Goal: Task Accomplishment & Management: Manage account settings

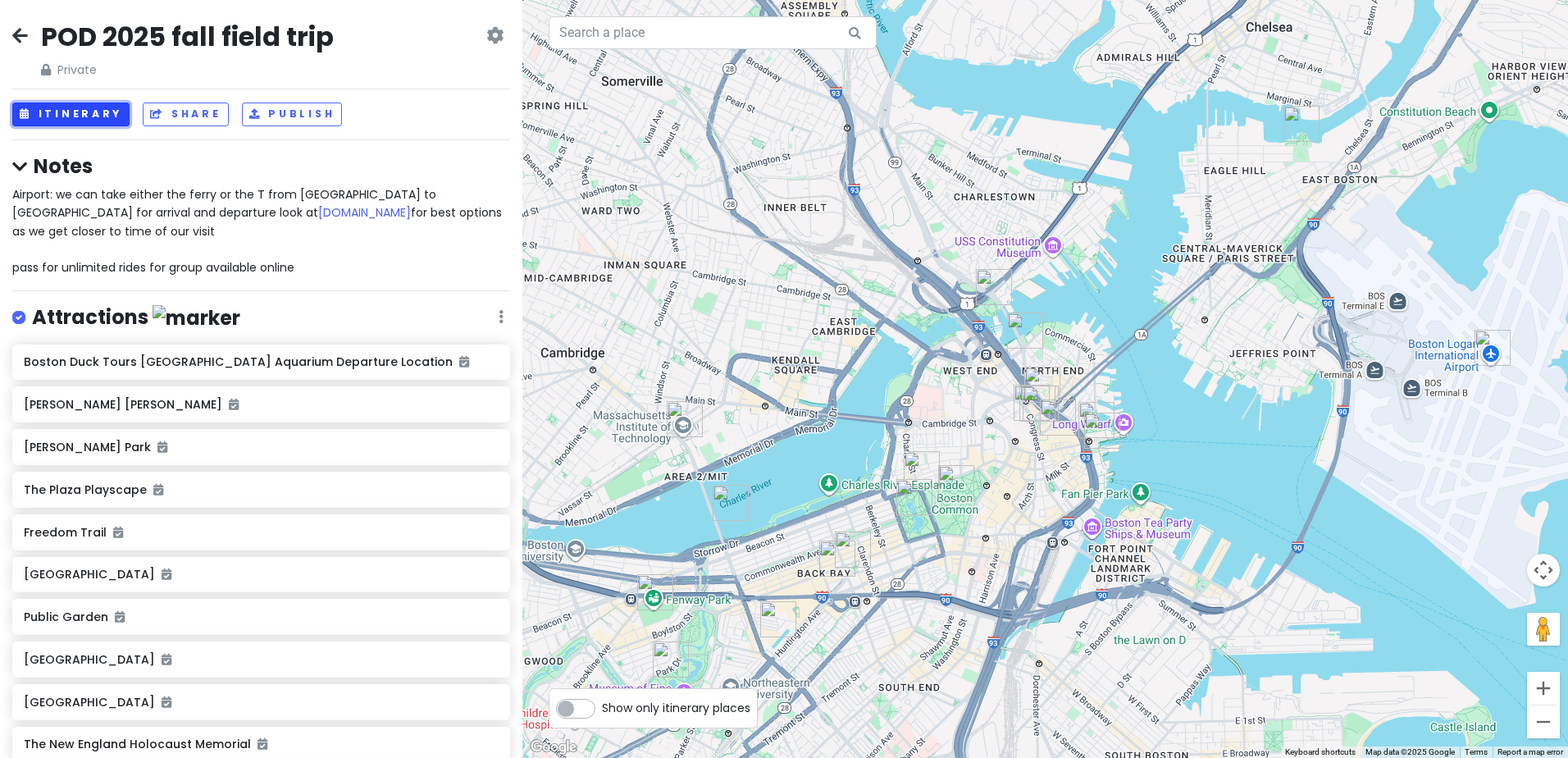
click at [90, 110] on button "Itinerary" at bounding box center [70, 114] width 117 height 24
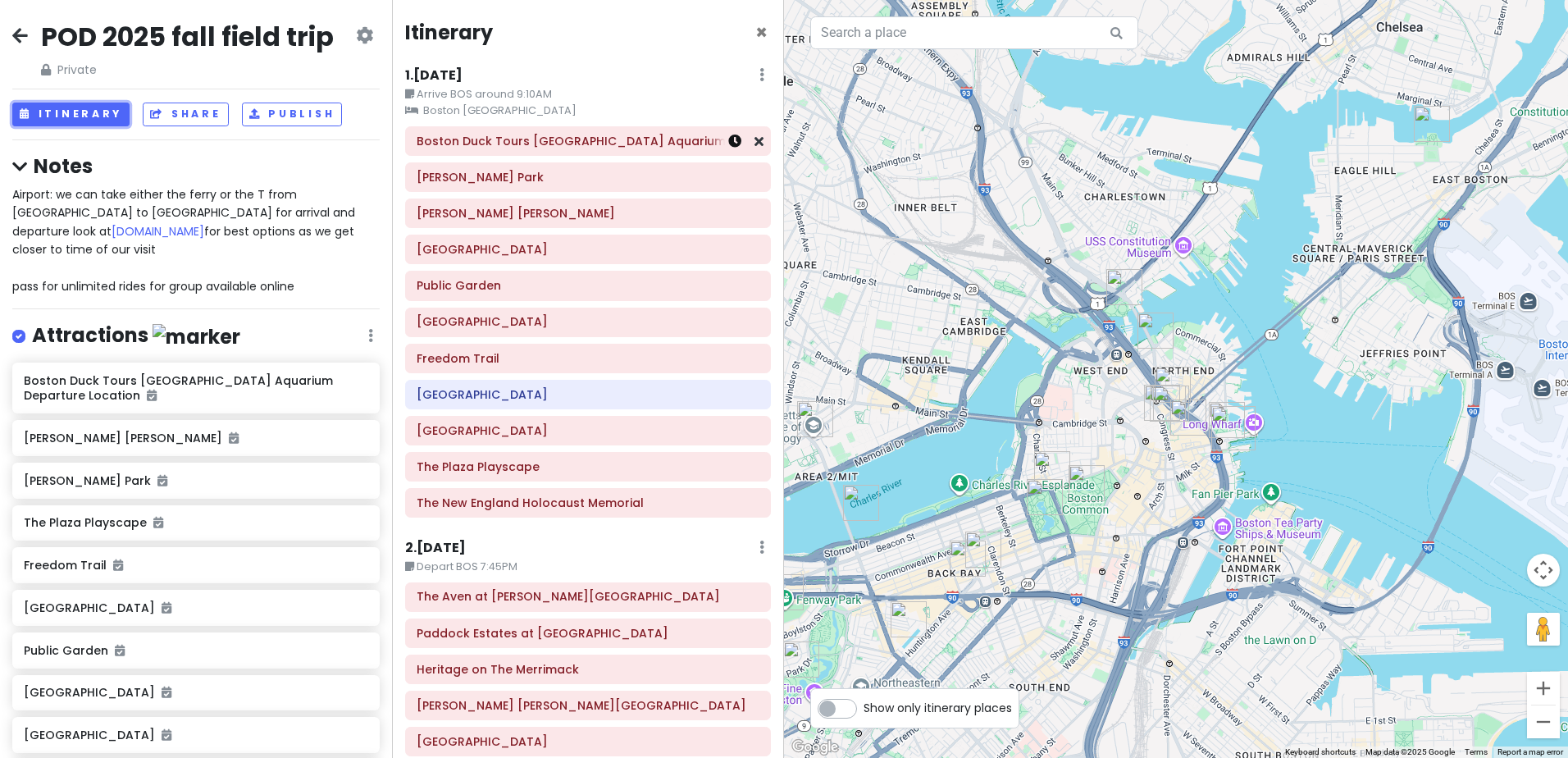
click at [728, 142] on icon at bounding box center [735, 141] width 13 height 13
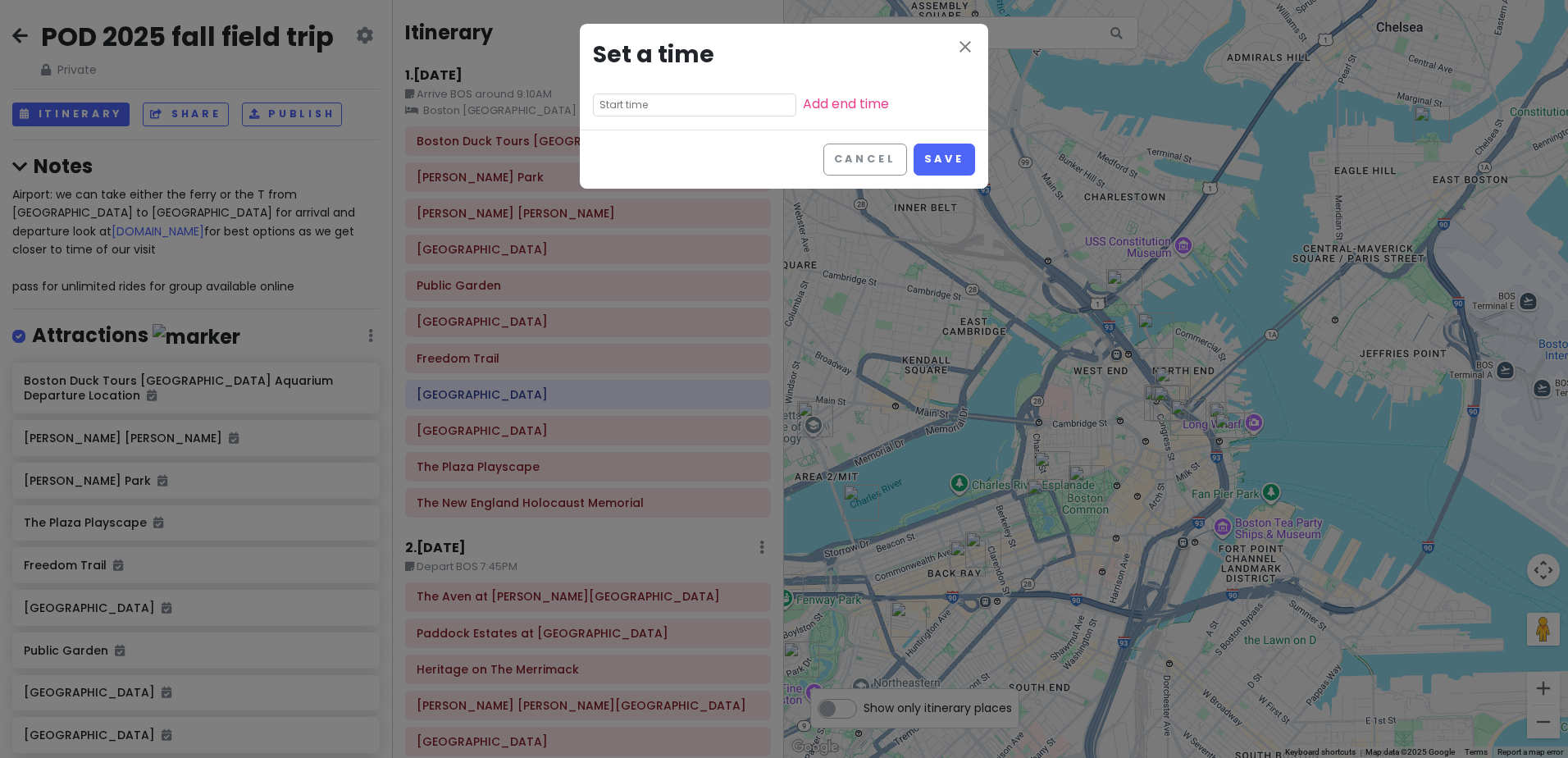
click at [652, 111] on input "text" at bounding box center [694, 104] width 204 height 23
click at [612, 226] on li "11" at bounding box center [616, 227] width 45 height 20
type input "11:25 am"
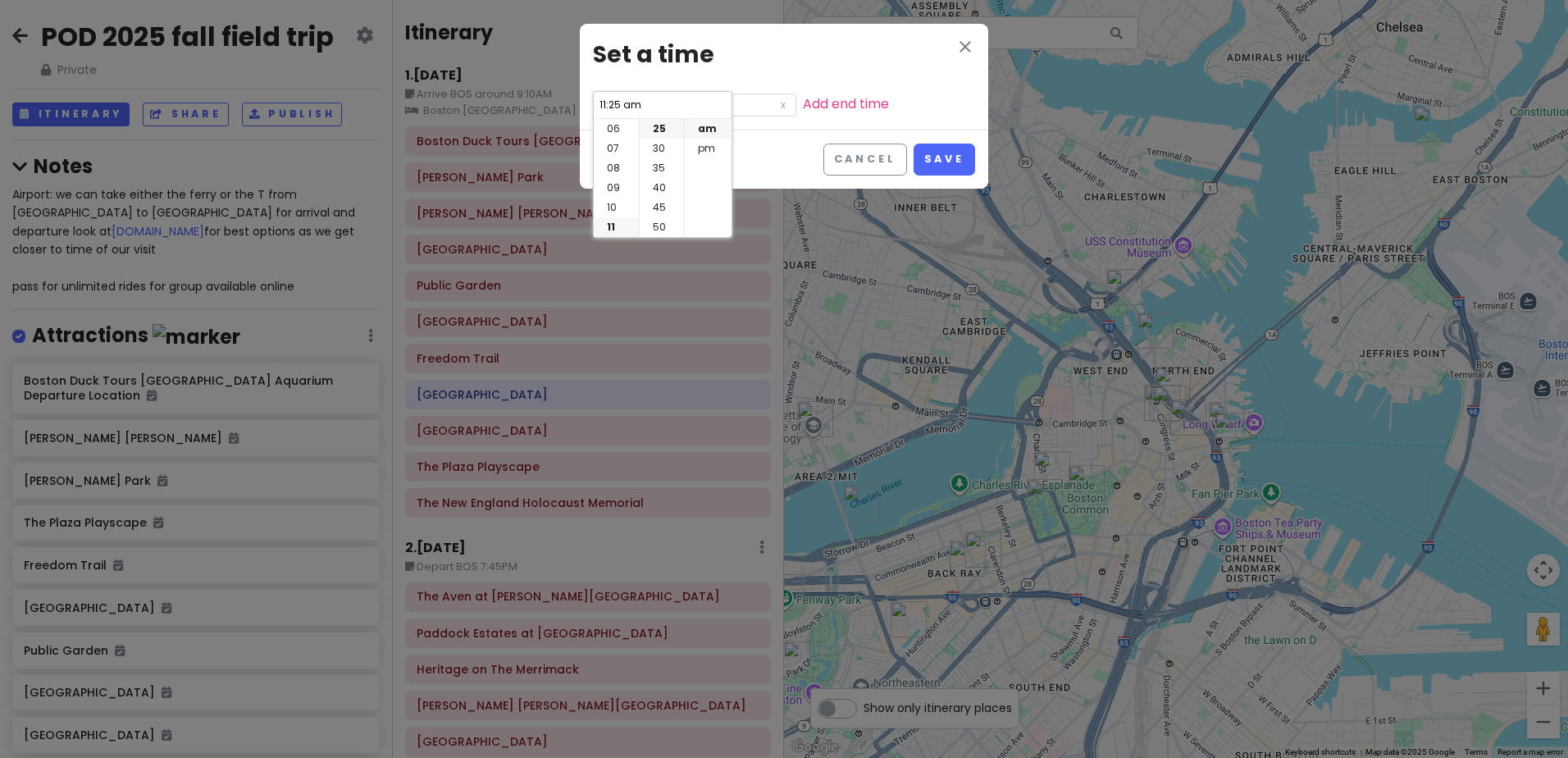
scroll to position [0, 0]
click at [657, 128] on li "00" at bounding box center [662, 129] width 44 height 20
type input "11:00 am"
click at [953, 158] on button "Save" at bounding box center [944, 159] width 61 height 32
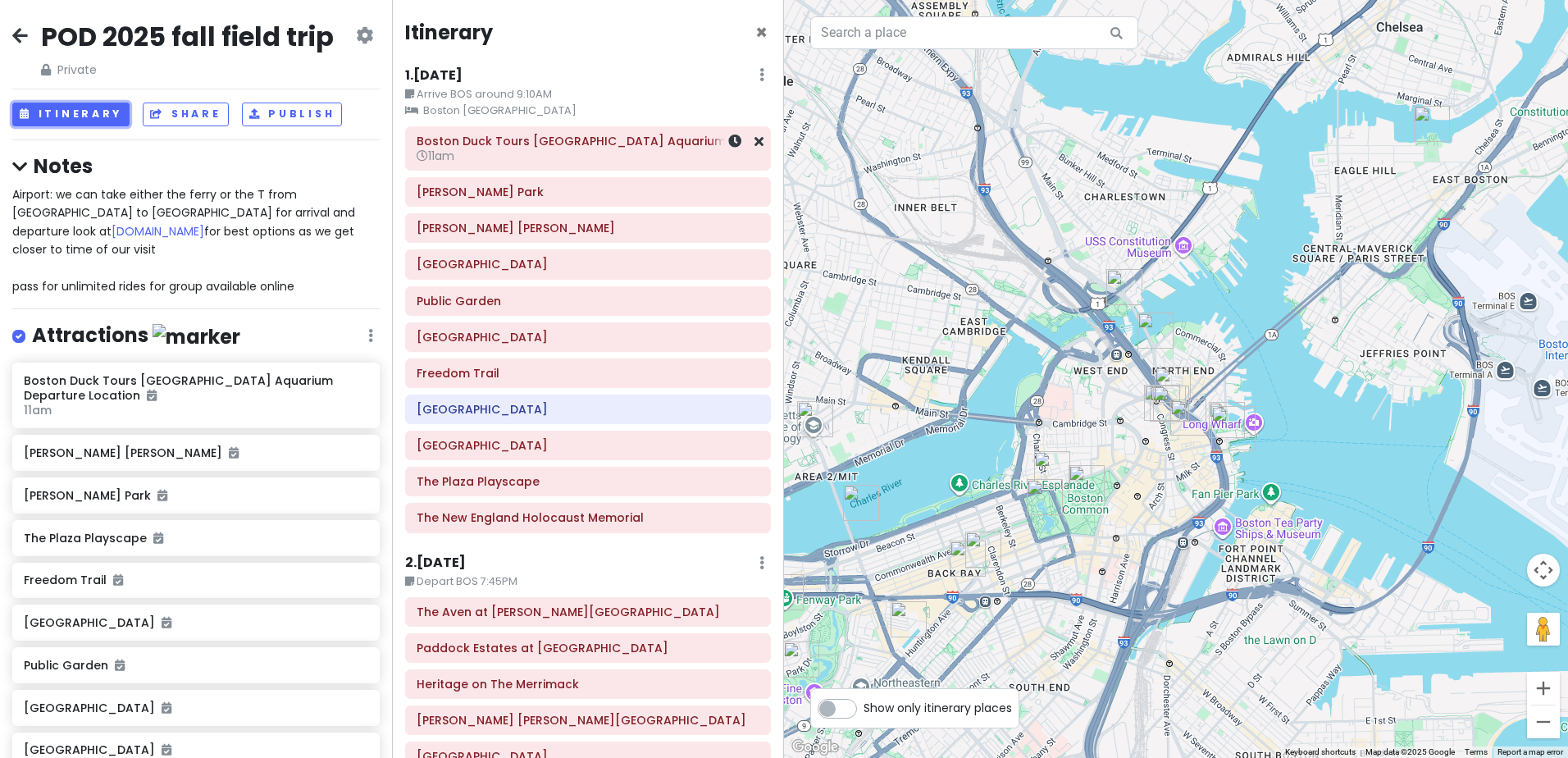
click at [721, 153] on div at bounding box center [736, 148] width 55 height 43
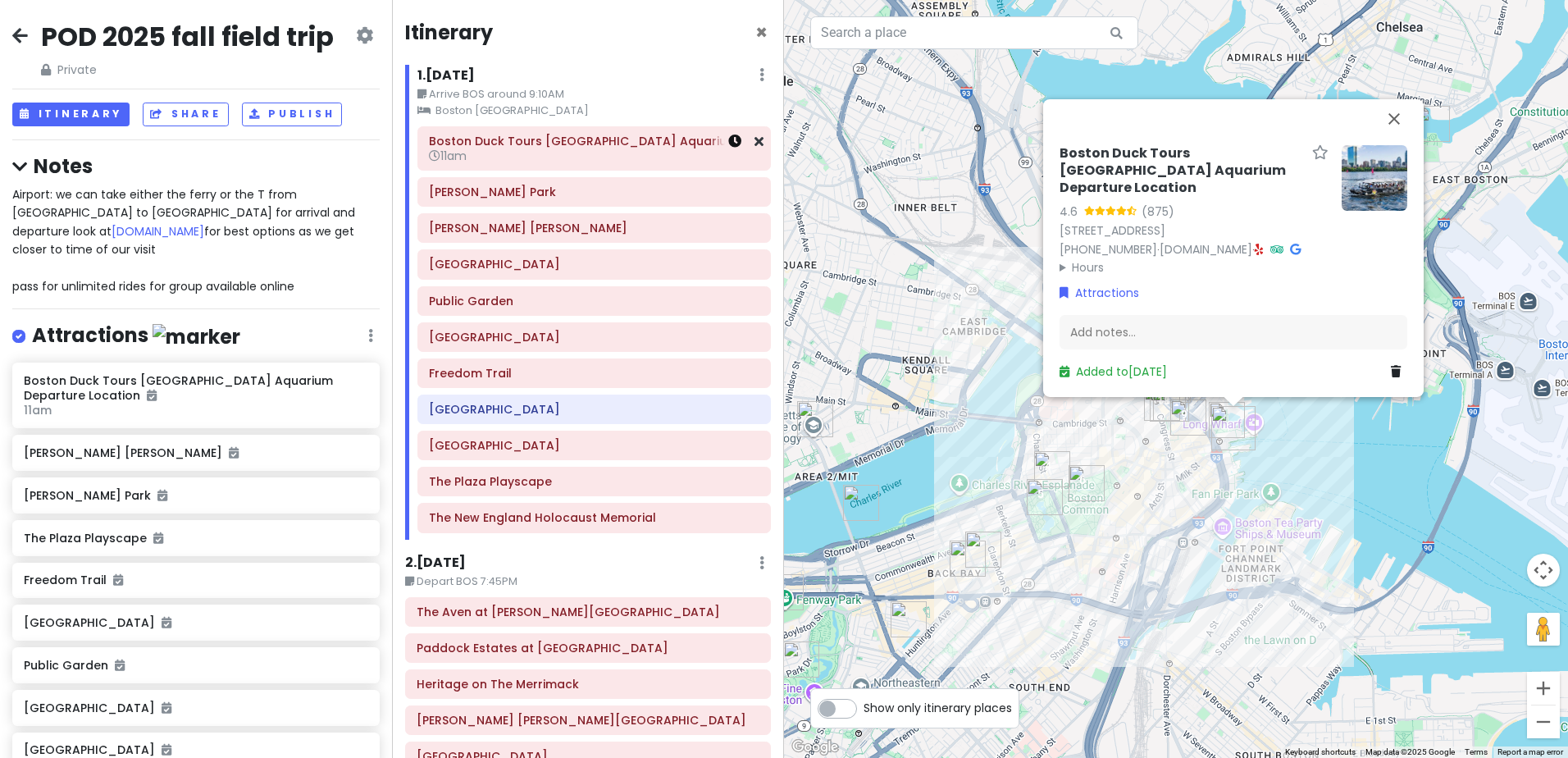
click at [728, 142] on icon at bounding box center [735, 141] width 13 height 13
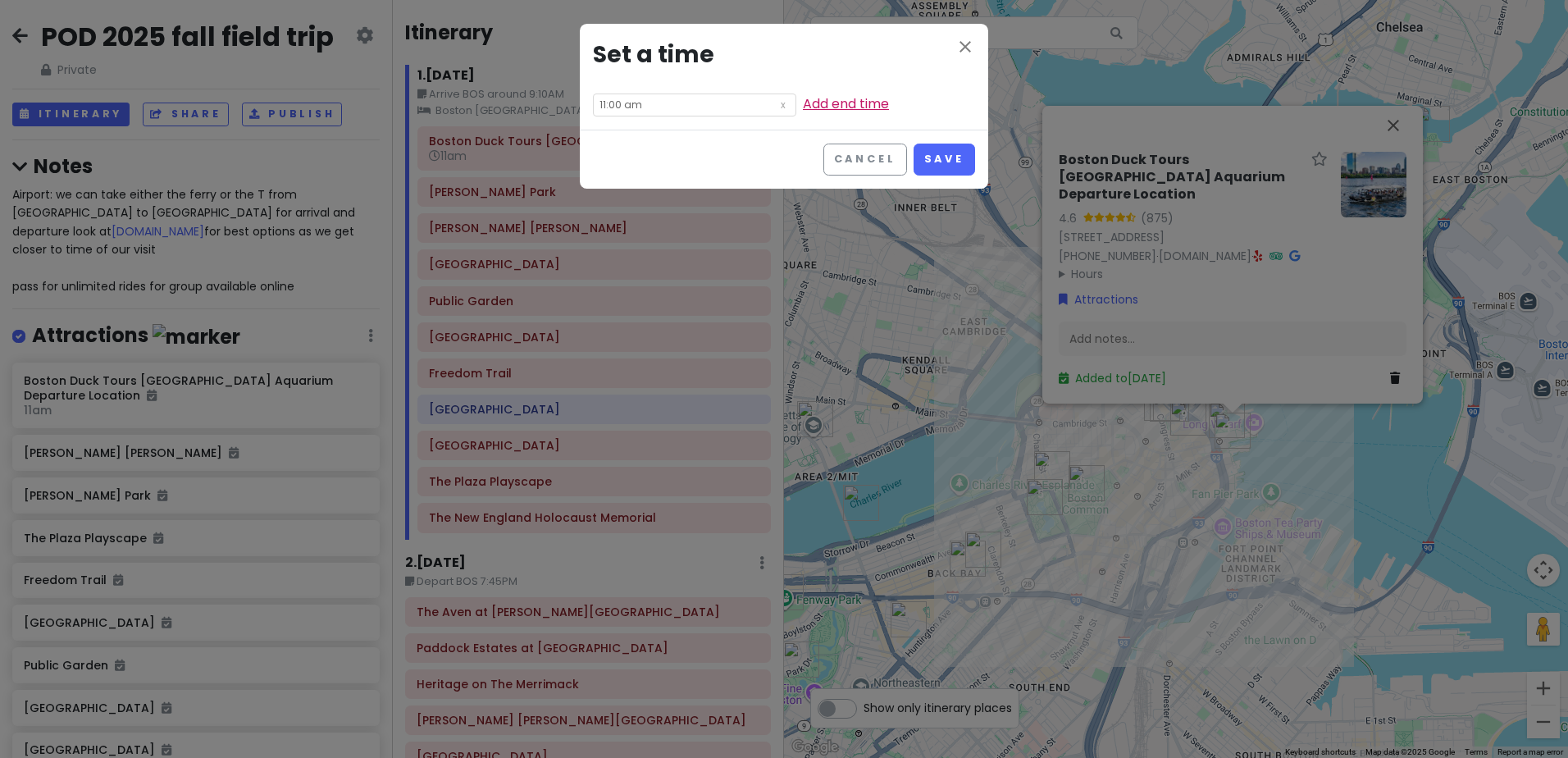
click at [803, 100] on link "Add end time" at bounding box center [846, 103] width 86 height 19
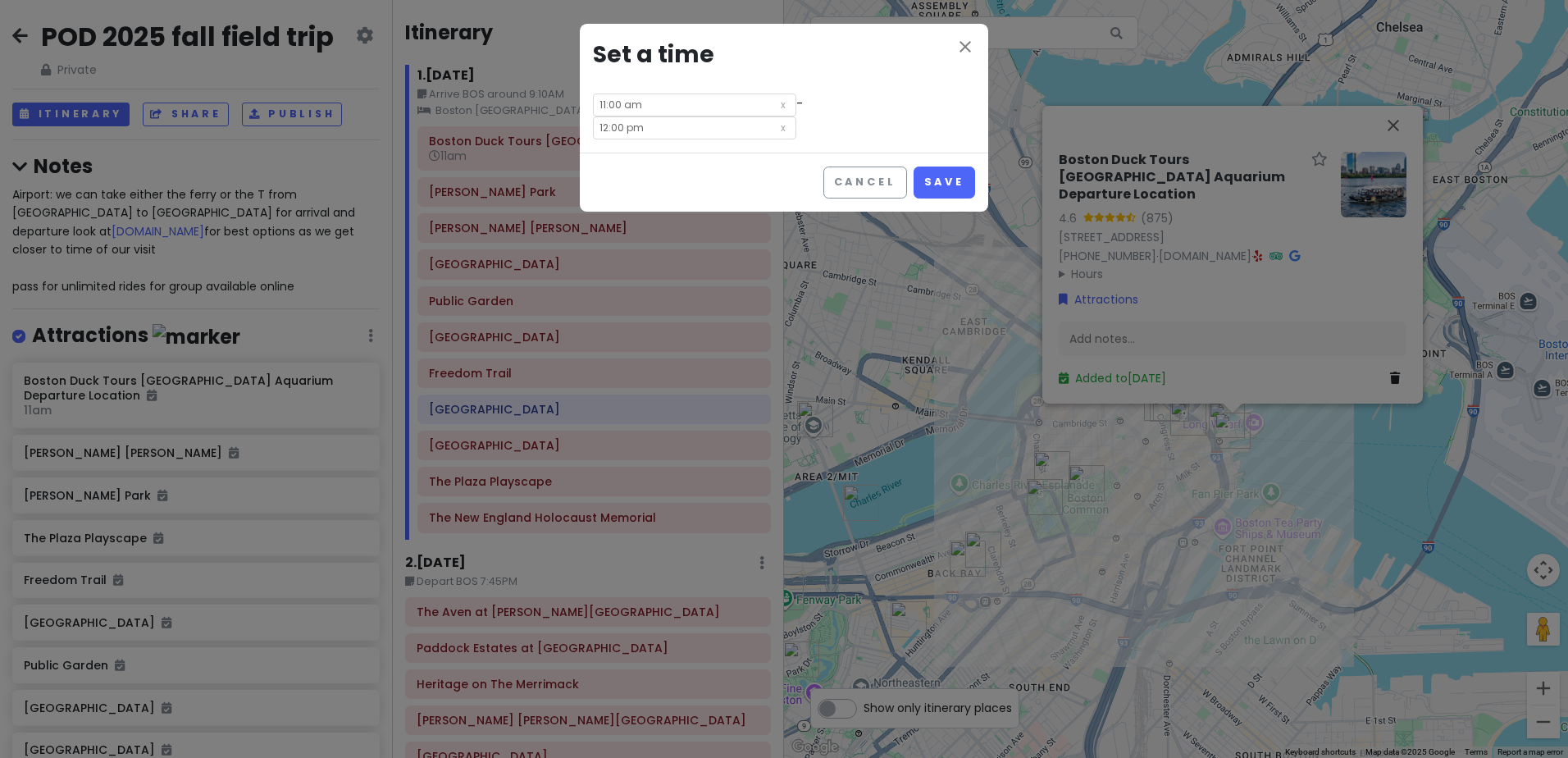
click at [774, 116] on input "12:00 pm" at bounding box center [694, 127] width 204 height 23
click at [809, 213] on li "30" at bounding box center [812, 215] width 44 height 20
type input "12:30 pm"
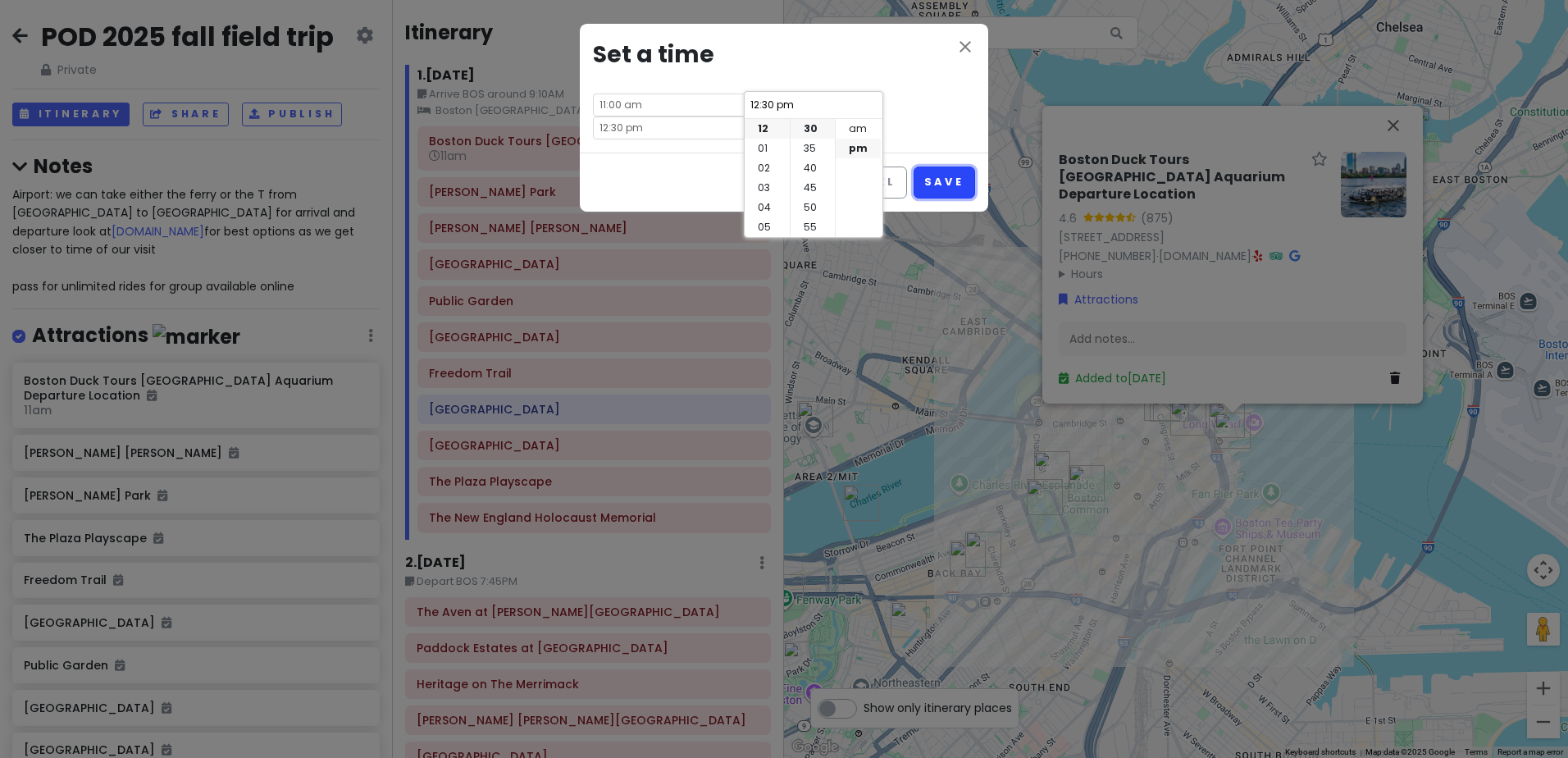
click at [952, 166] on button "Save" at bounding box center [944, 182] width 61 height 32
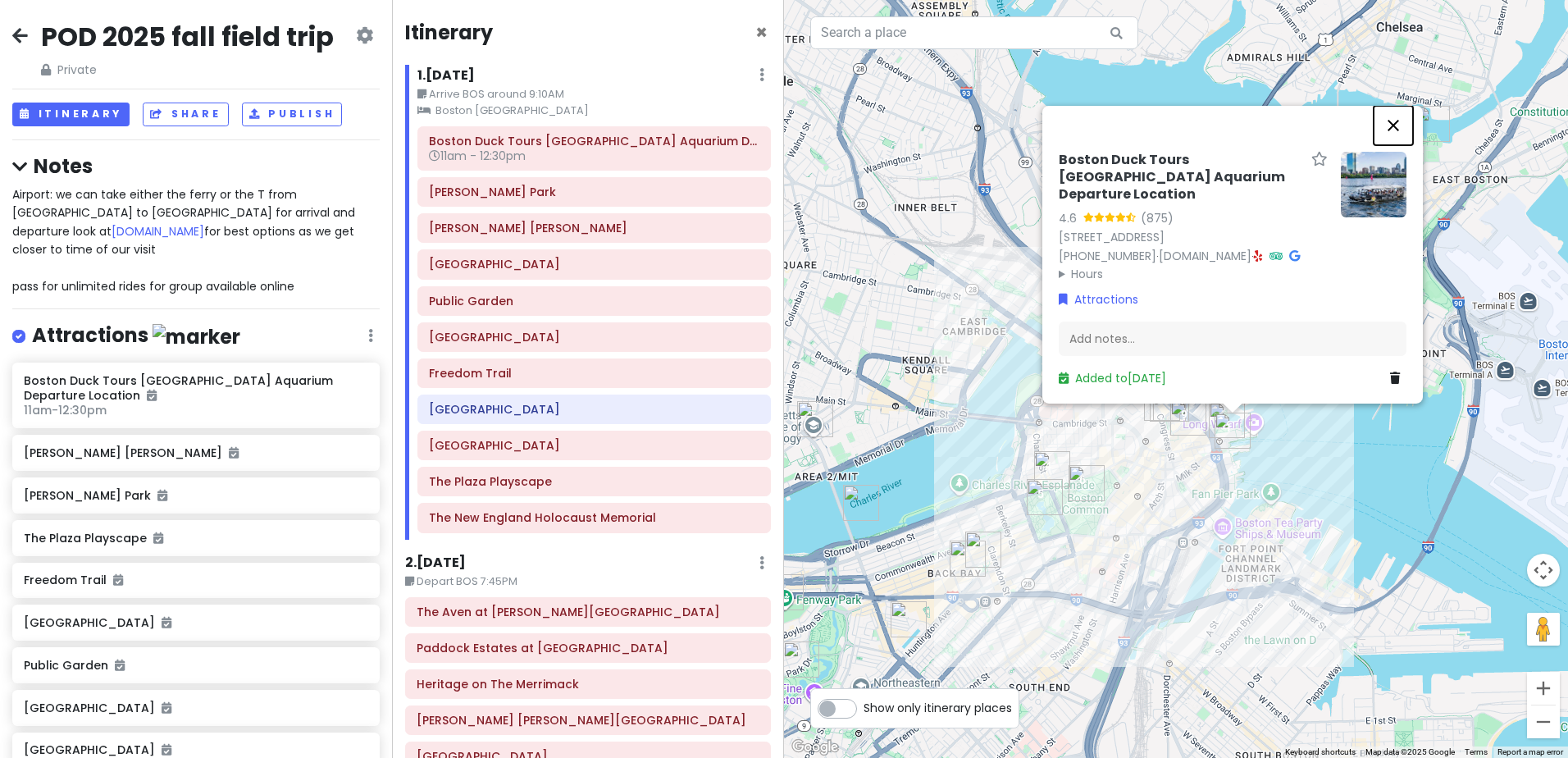
click at [1397, 122] on button "Close" at bounding box center [1393, 125] width 39 height 39
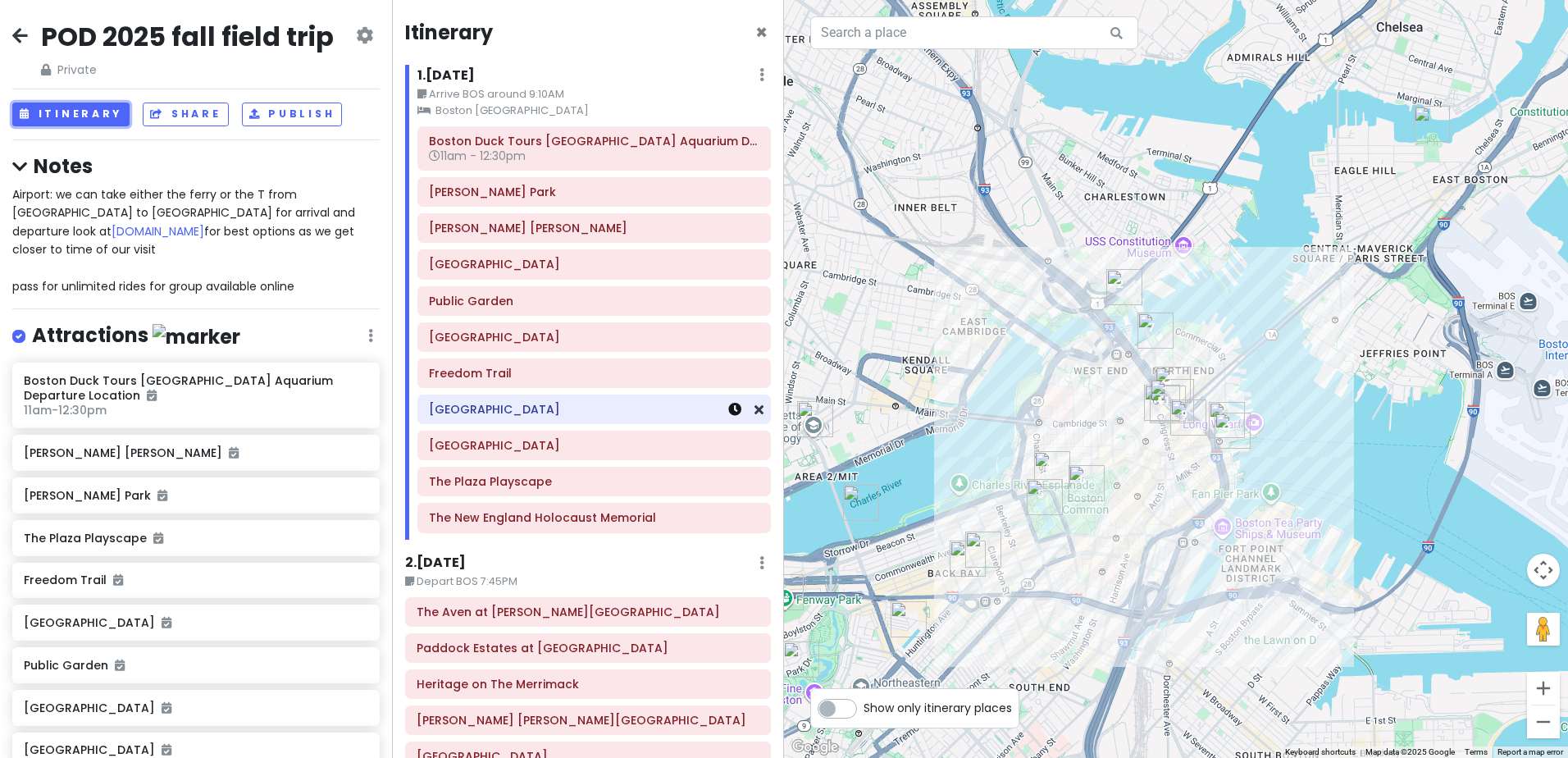
click at [728, 408] on icon at bounding box center [735, 409] width 13 height 13
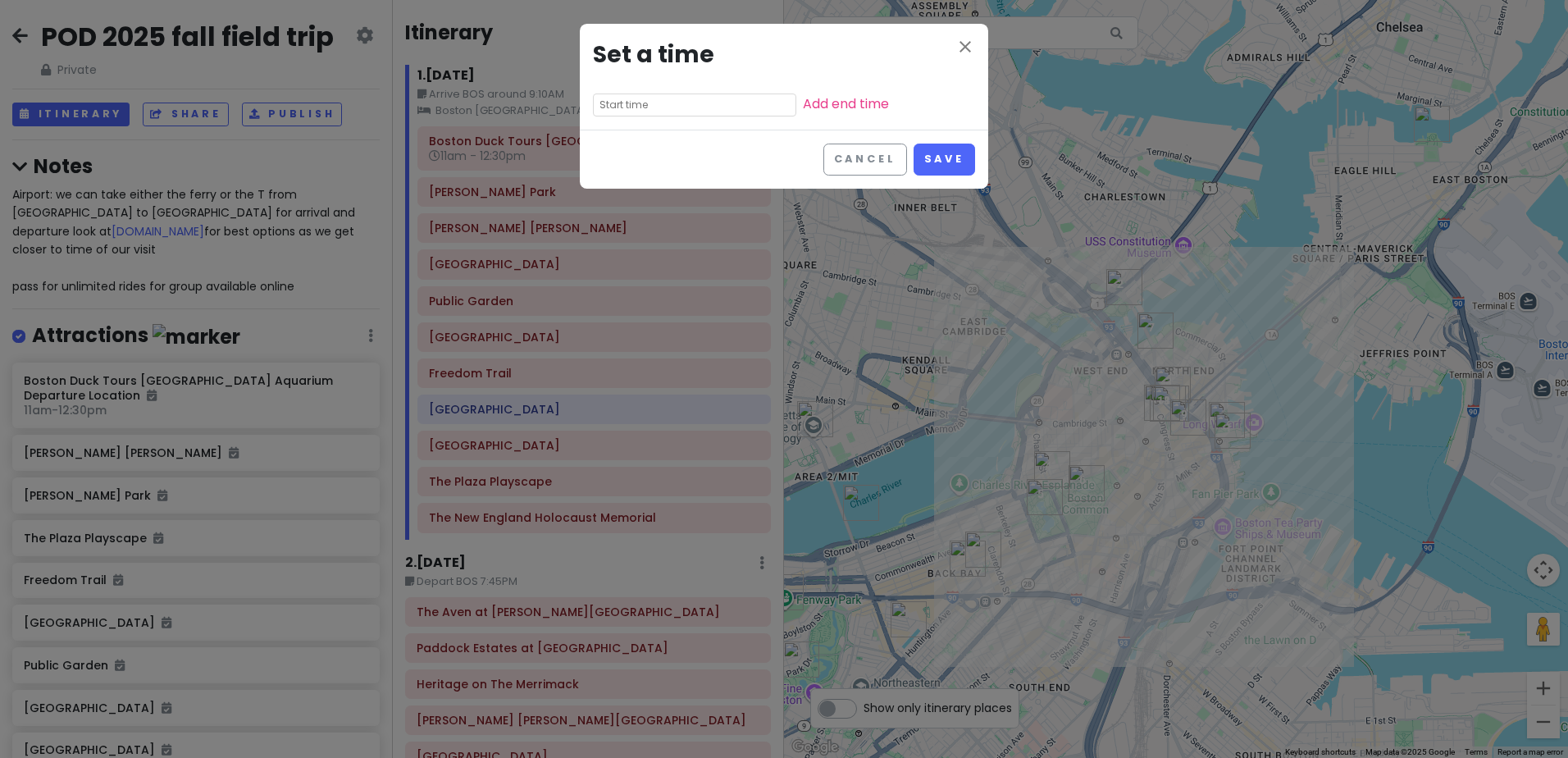
click at [672, 110] on input "text" at bounding box center [694, 104] width 204 height 23
click at [667, 75] on div "close Set a time Add end time" at bounding box center [784, 77] width 408 height 106
click at [962, 44] on icon "close" at bounding box center [966, 47] width 20 height 20
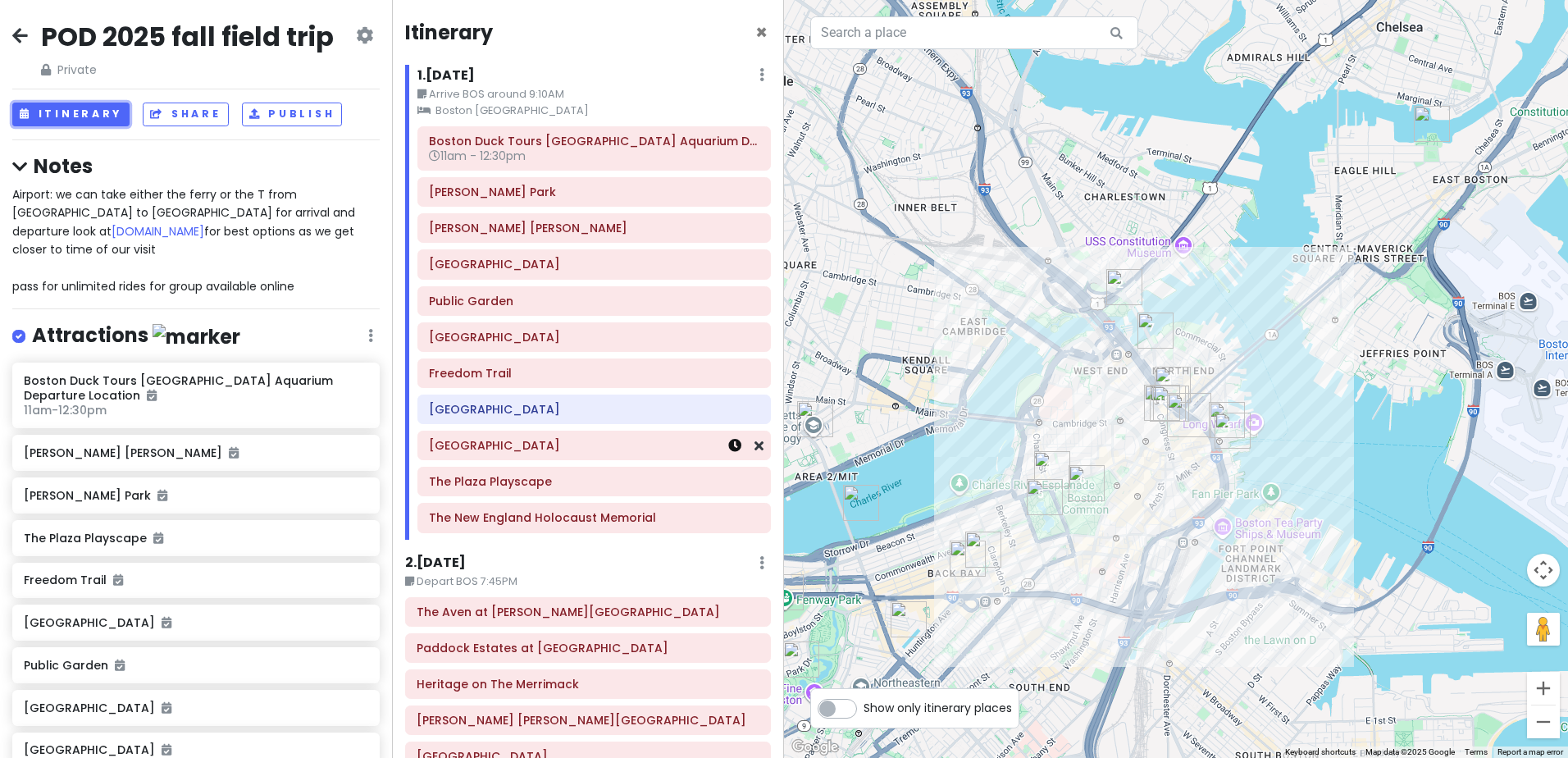
click at [728, 444] on icon at bounding box center [735, 445] width 13 height 13
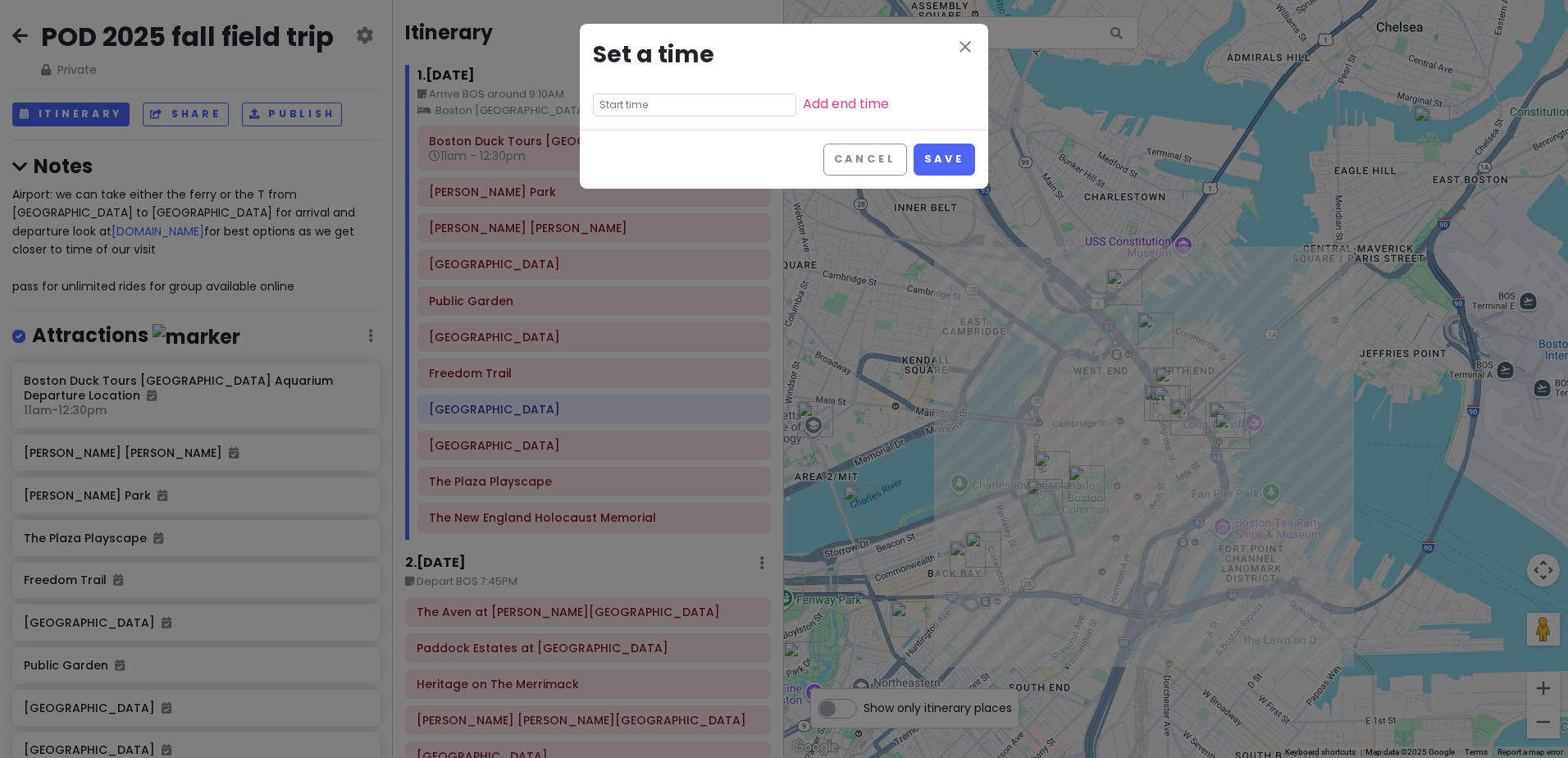
click at [691, 107] on input "text" at bounding box center [694, 104] width 204 height 23
click at [723, 146] on li "pm" at bounding box center [707, 149] width 45 height 20
type input "11:25 pm"
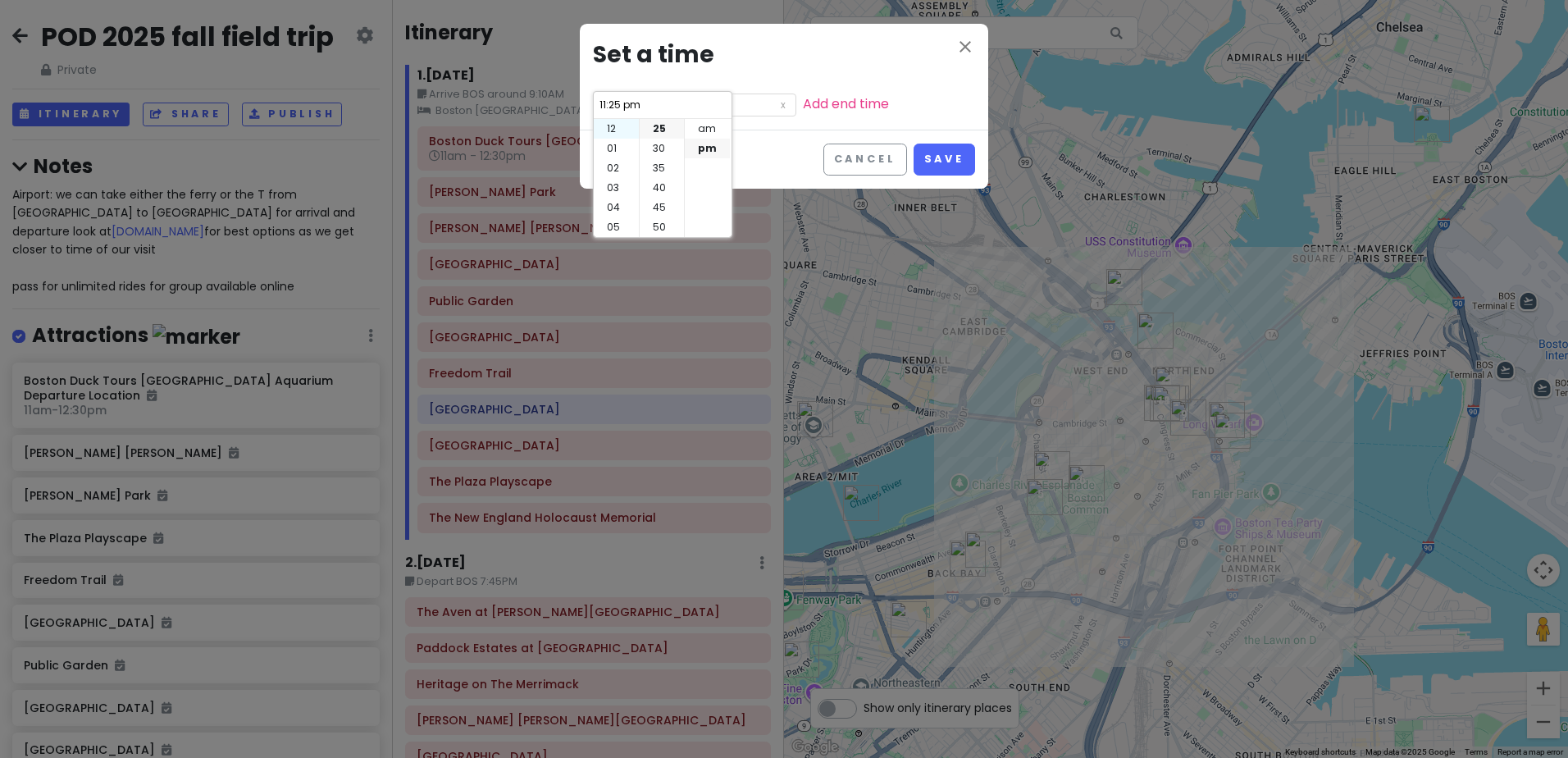
click at [612, 128] on li "12" at bounding box center [616, 129] width 45 height 20
type input "12:25 pm"
click at [666, 145] on li "30" at bounding box center [662, 149] width 44 height 20
type input "12:30 pm"
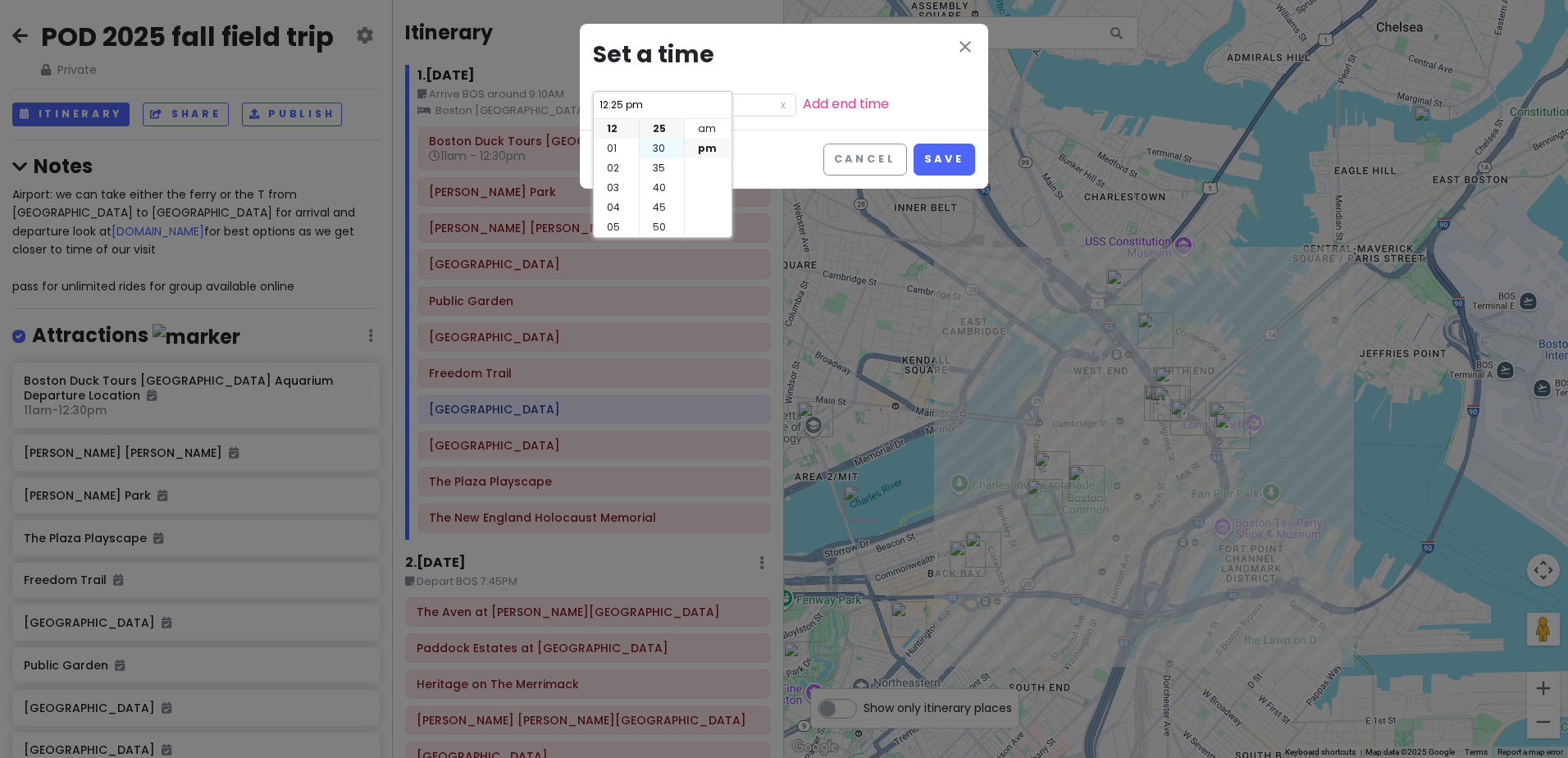
type input "12:30 pm"
click at [948, 153] on button "Save" at bounding box center [944, 159] width 61 height 32
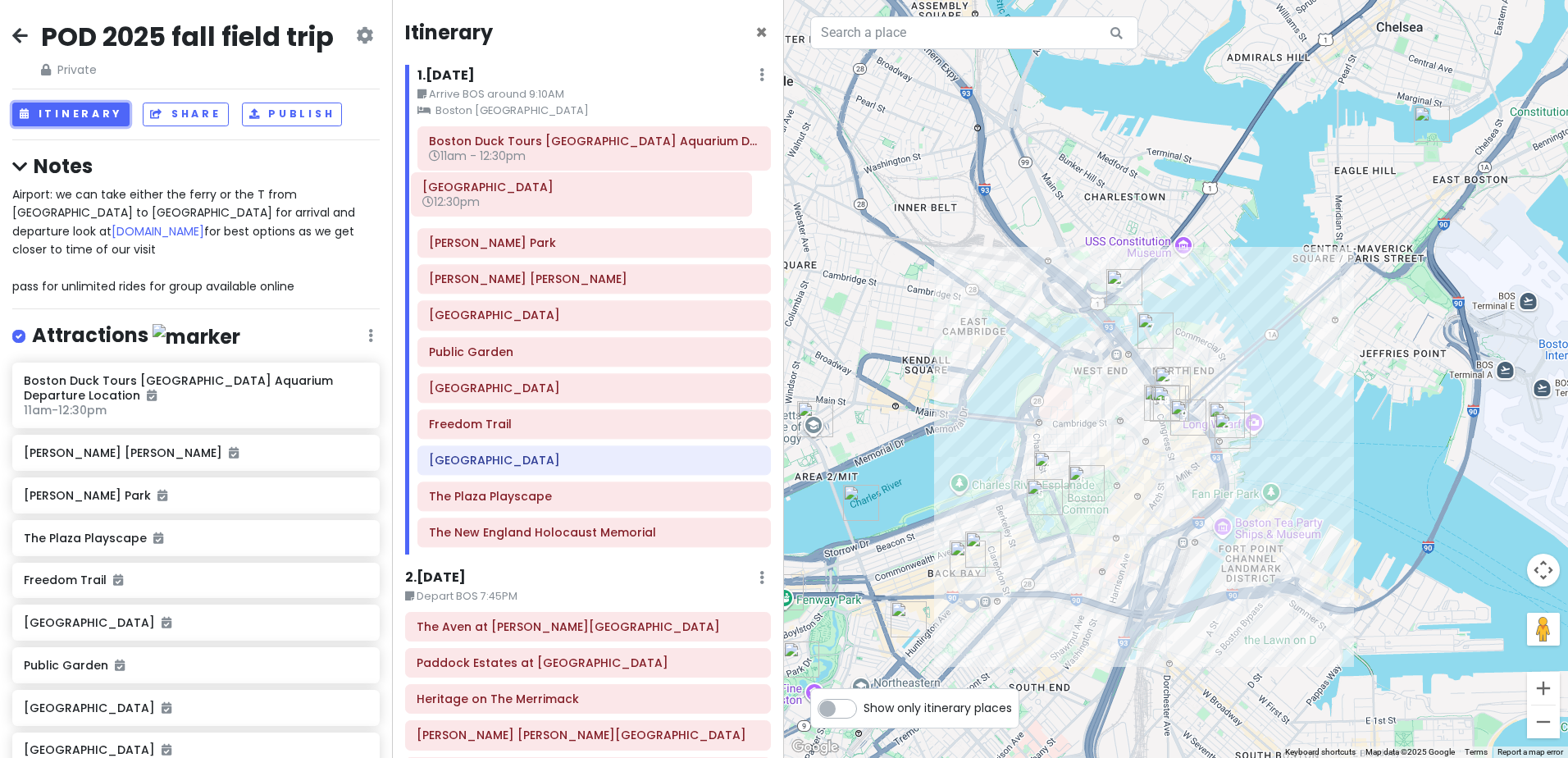
drag, startPoint x: 620, startPoint y: 467, endPoint x: 613, endPoint y: 208, distance: 259.1
click at [613, 208] on div "Boston Duck Tours New England Aquarium Departure Location 11am - 12:30pm Paul R…" at bounding box center [594, 340] width 378 height 428
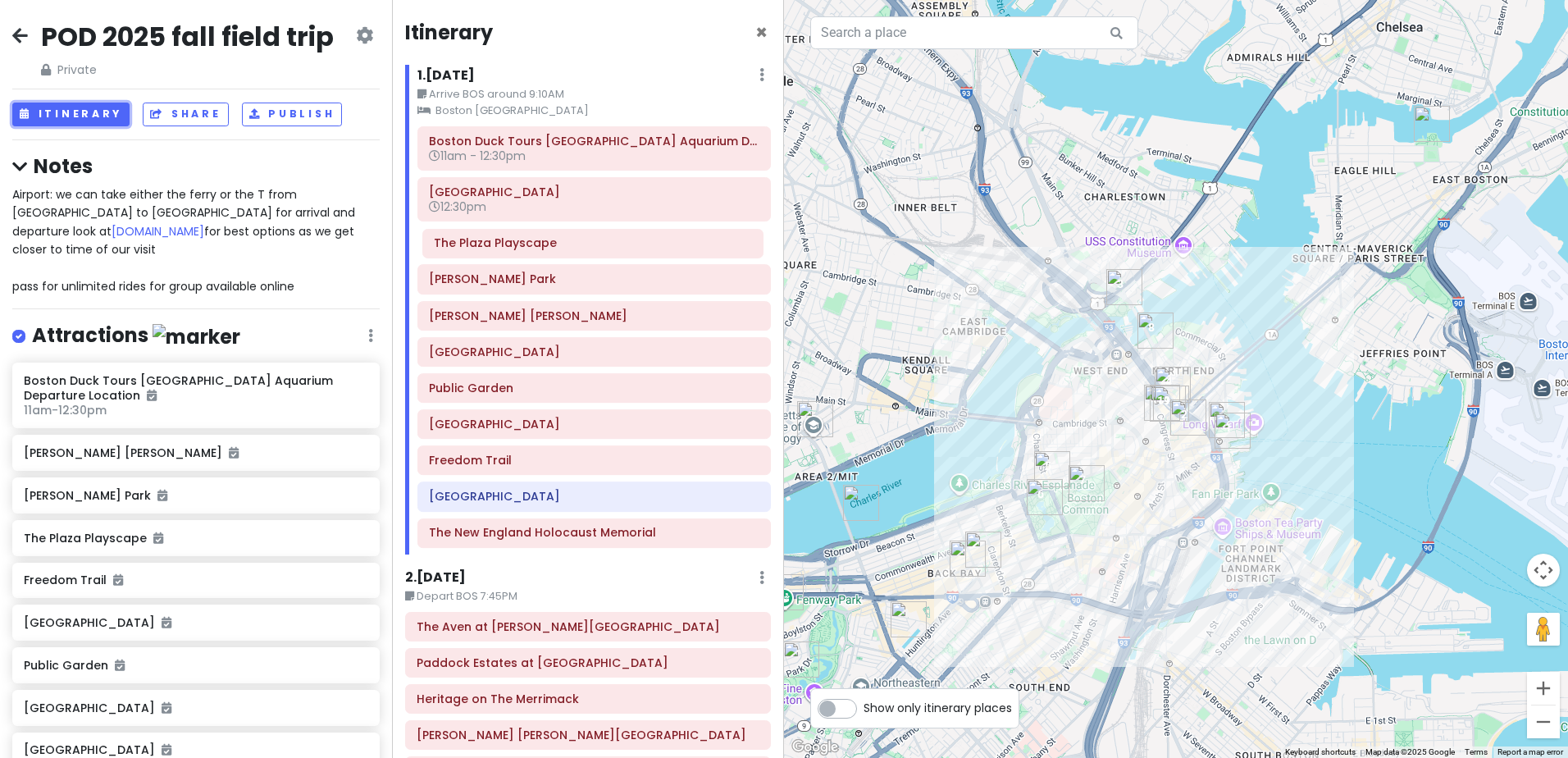
drag, startPoint x: 582, startPoint y: 501, endPoint x: 588, endPoint y: 247, distance: 254.1
click at [588, 247] on div "Boston Duck Tours New England Aquarium Departure Location 11am - 12:30pm Faneui…" at bounding box center [594, 340] width 378 height 428
click at [588, 533] on div "Boston Duck Tours New England Aquarium Departure Location 11am - 12:30pm Faneui…" at bounding box center [594, 340] width 378 height 428
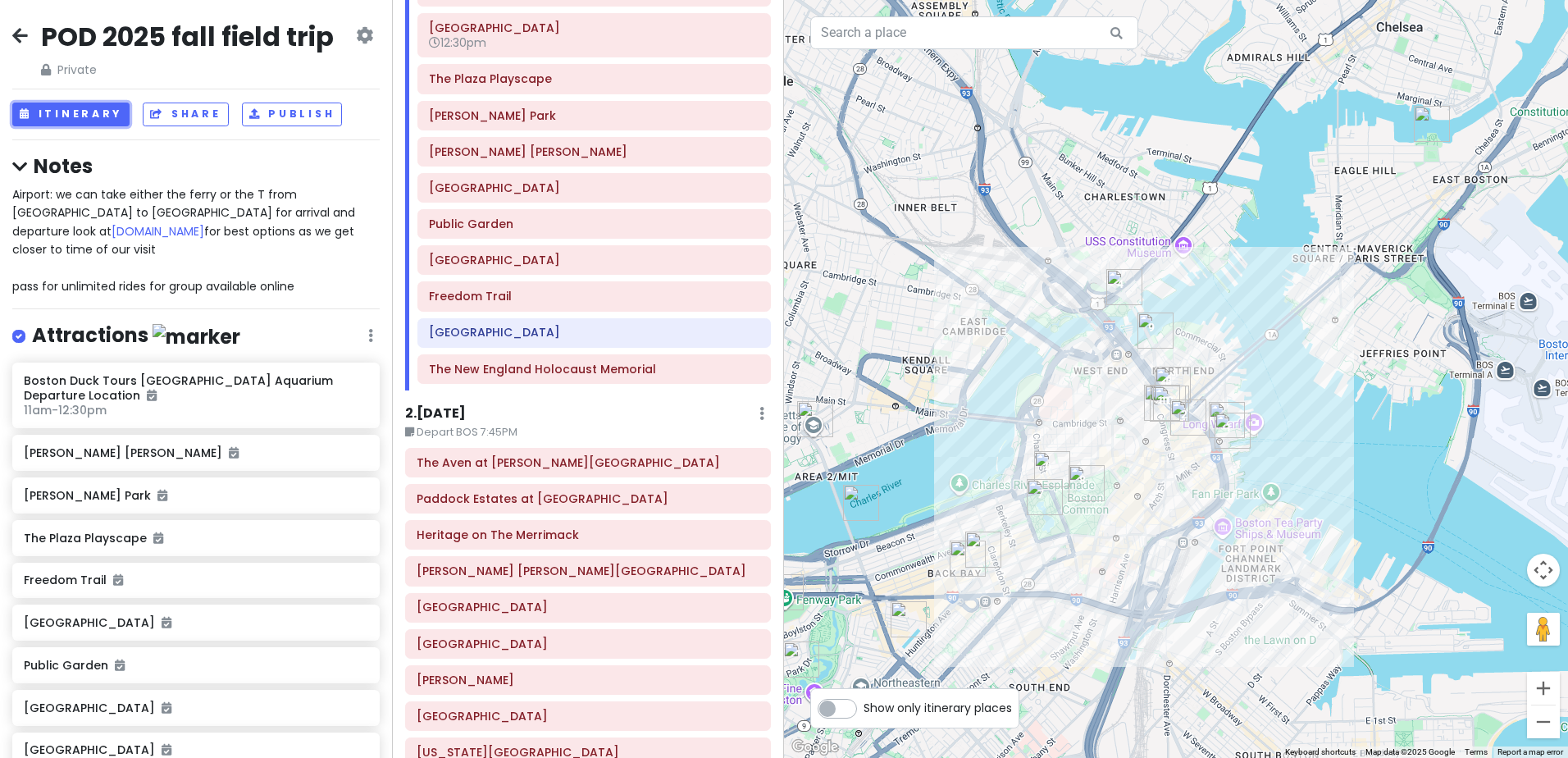
scroll to position [0, 0]
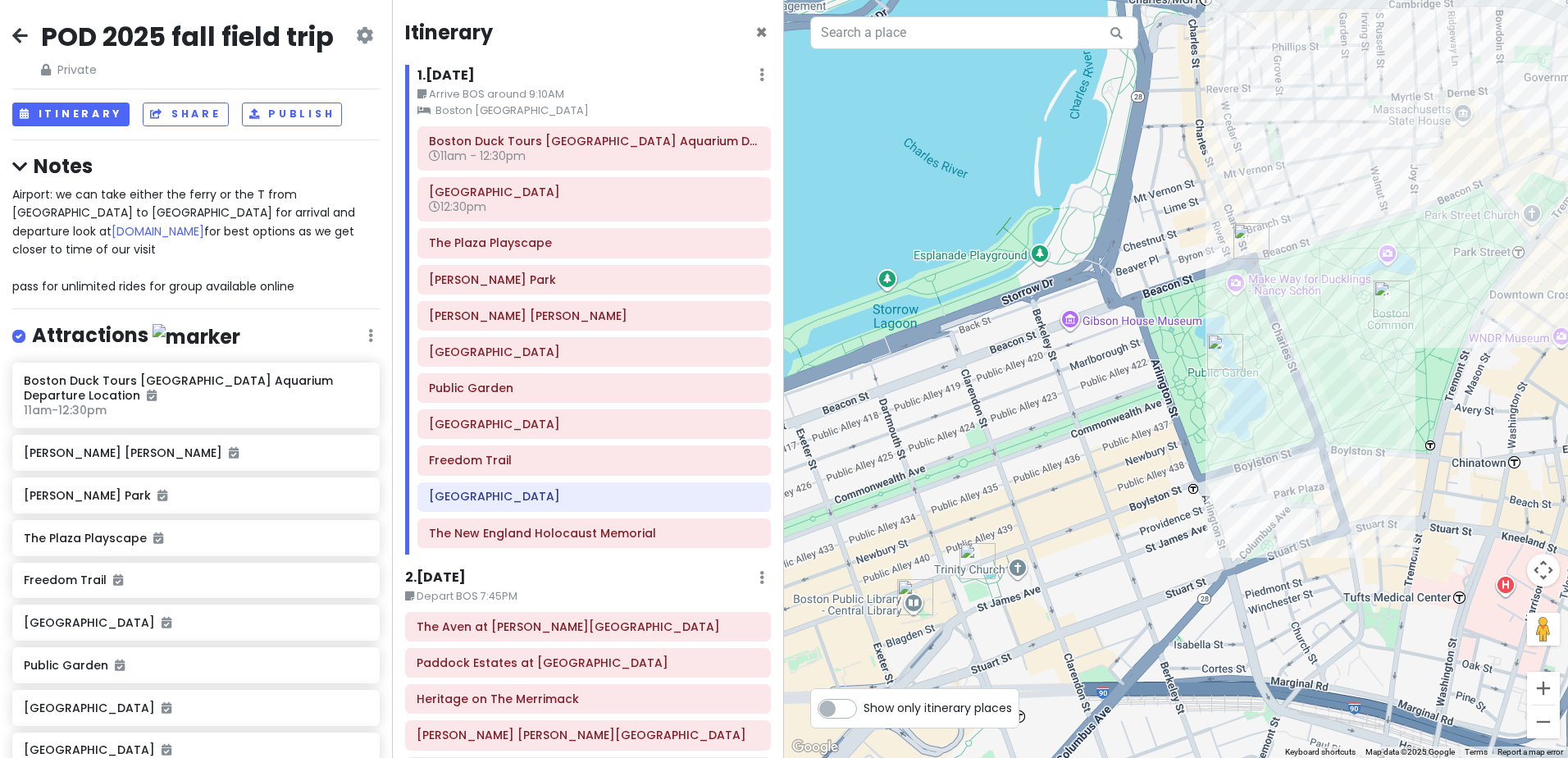
drag, startPoint x: 967, startPoint y: 575, endPoint x: 1118, endPoint y: 330, distance: 287.8
click at [1118, 330] on div at bounding box center [1176, 379] width 784 height 758
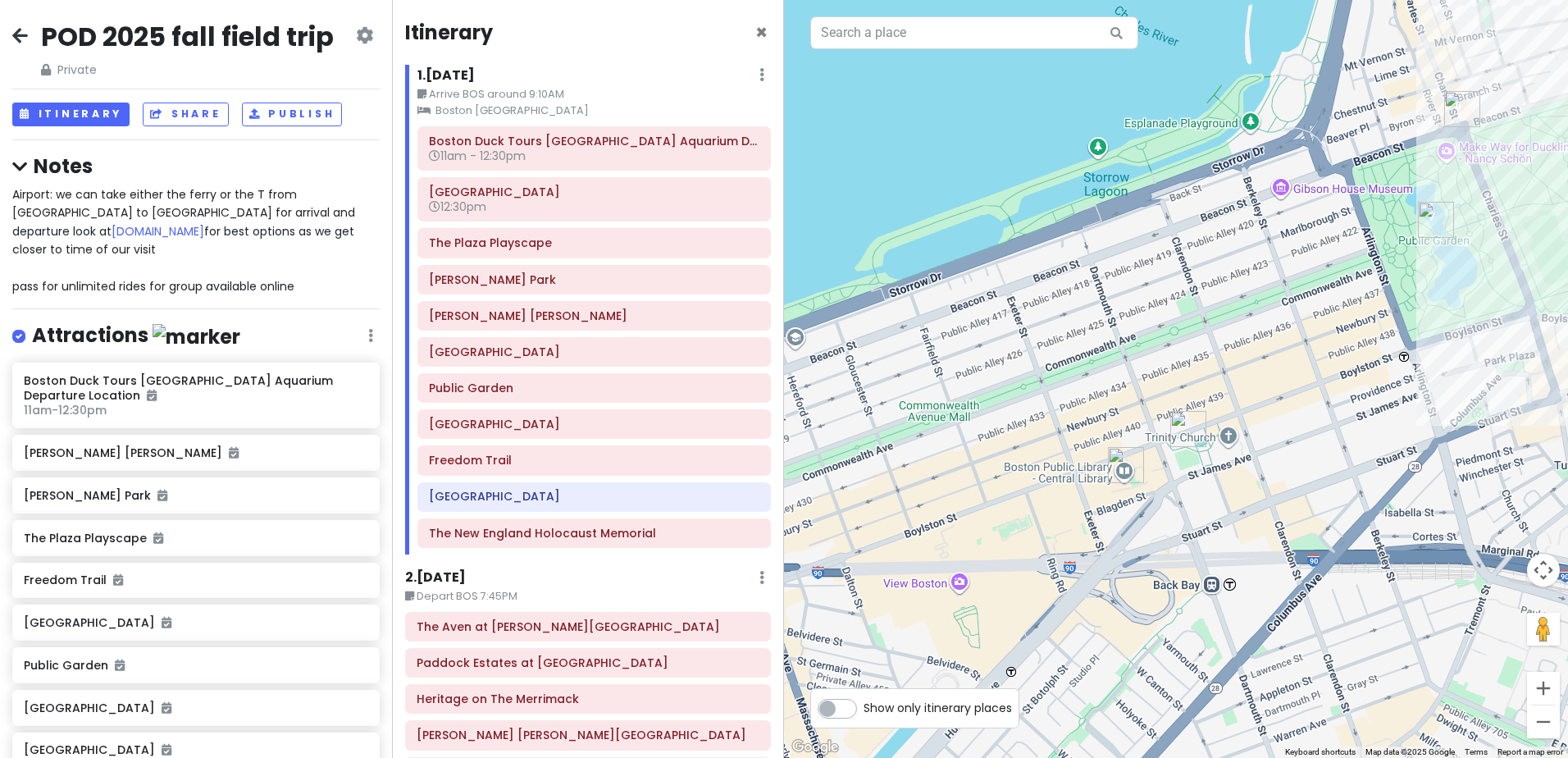
drag, startPoint x: 915, startPoint y: 521, endPoint x: 1128, endPoint y: 386, distance: 252.2
click at [1128, 386] on div at bounding box center [1176, 379] width 784 height 758
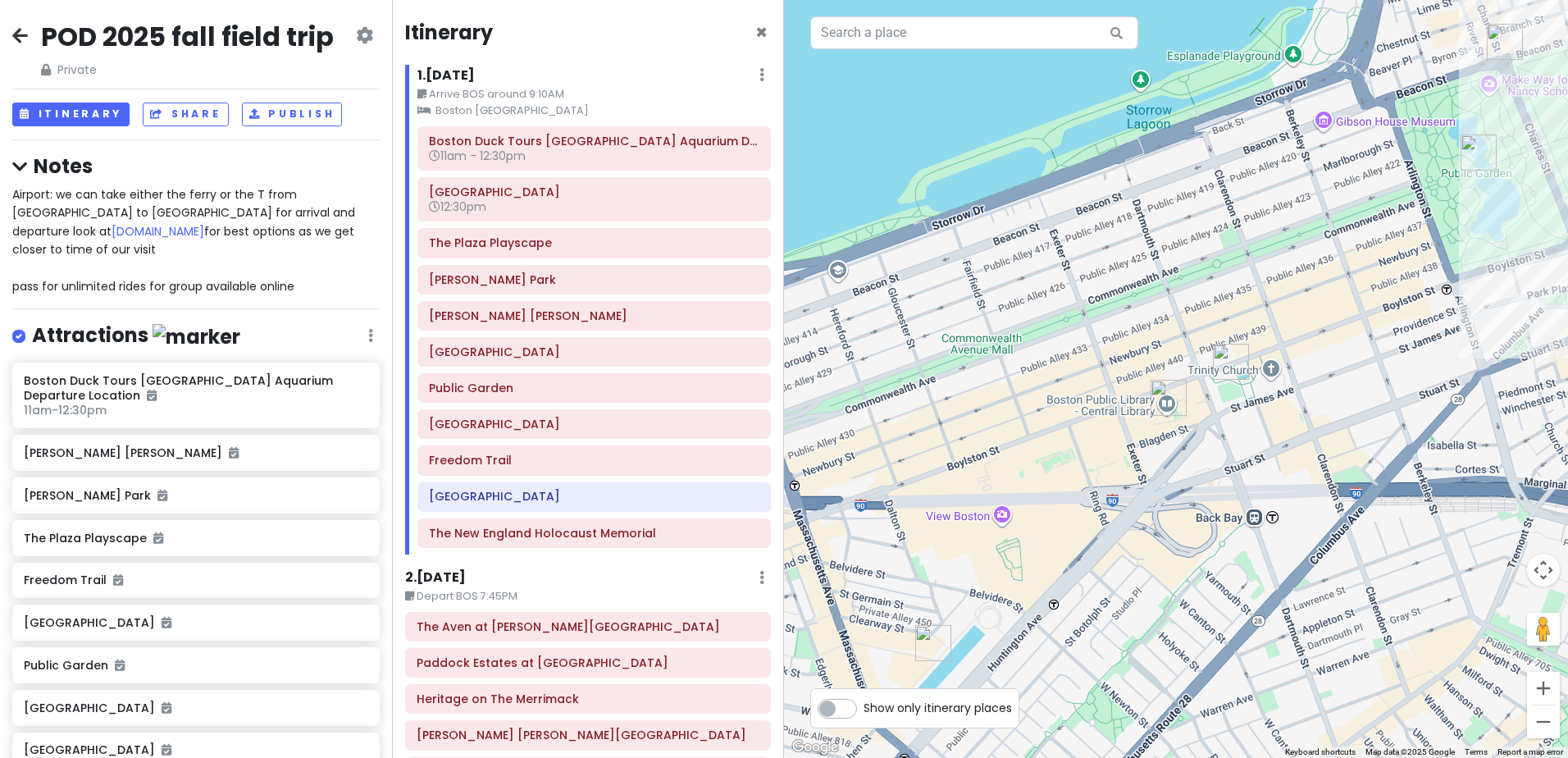
drag, startPoint x: 1094, startPoint y: 429, endPoint x: 1136, endPoint y: 360, distance: 80.8
click at [1136, 360] on div at bounding box center [1176, 379] width 784 height 758
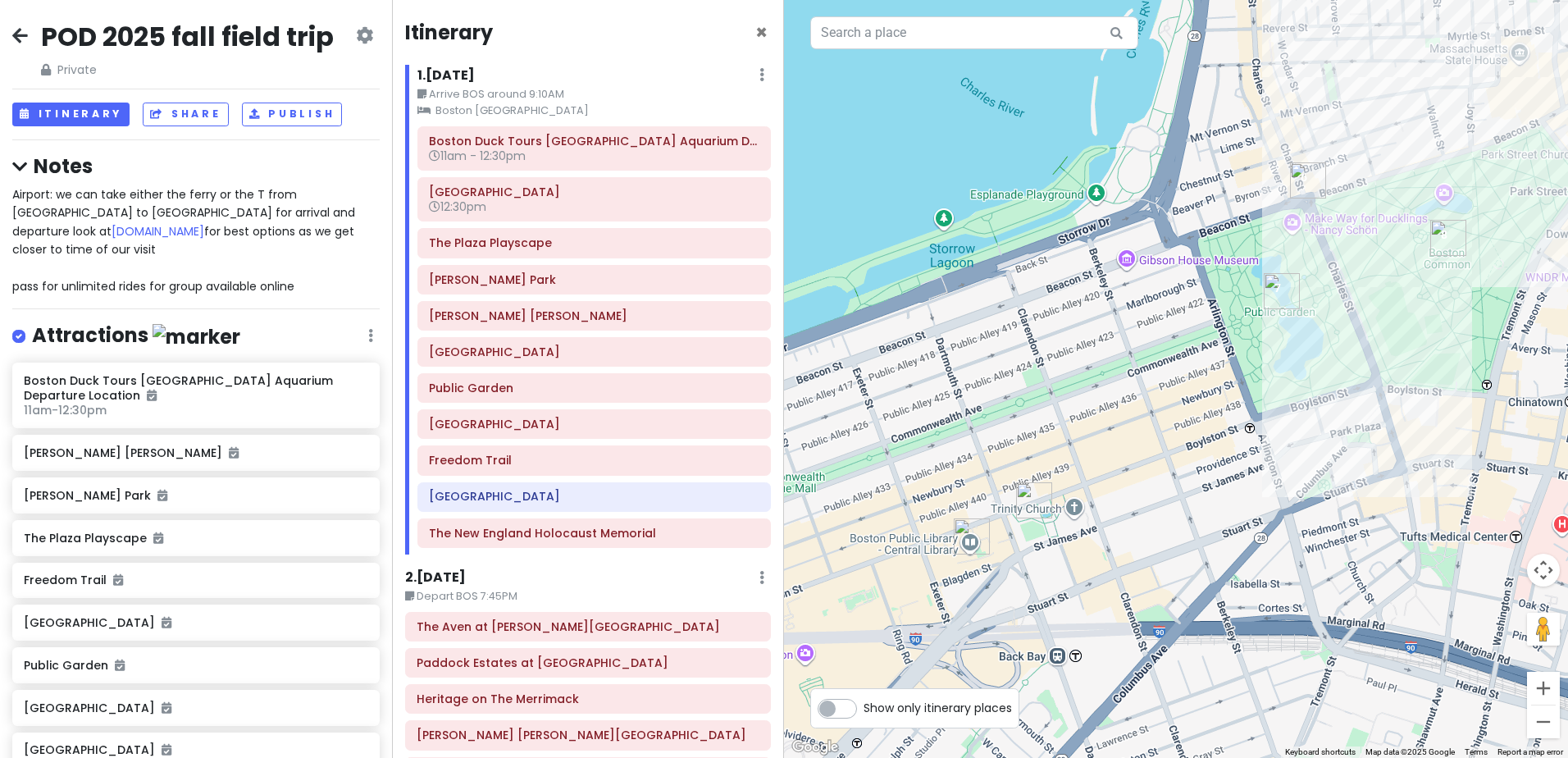
drag, startPoint x: 1274, startPoint y: 274, endPoint x: 1007, endPoint y: 456, distance: 323.1
click at [1007, 456] on div at bounding box center [1176, 379] width 784 height 758
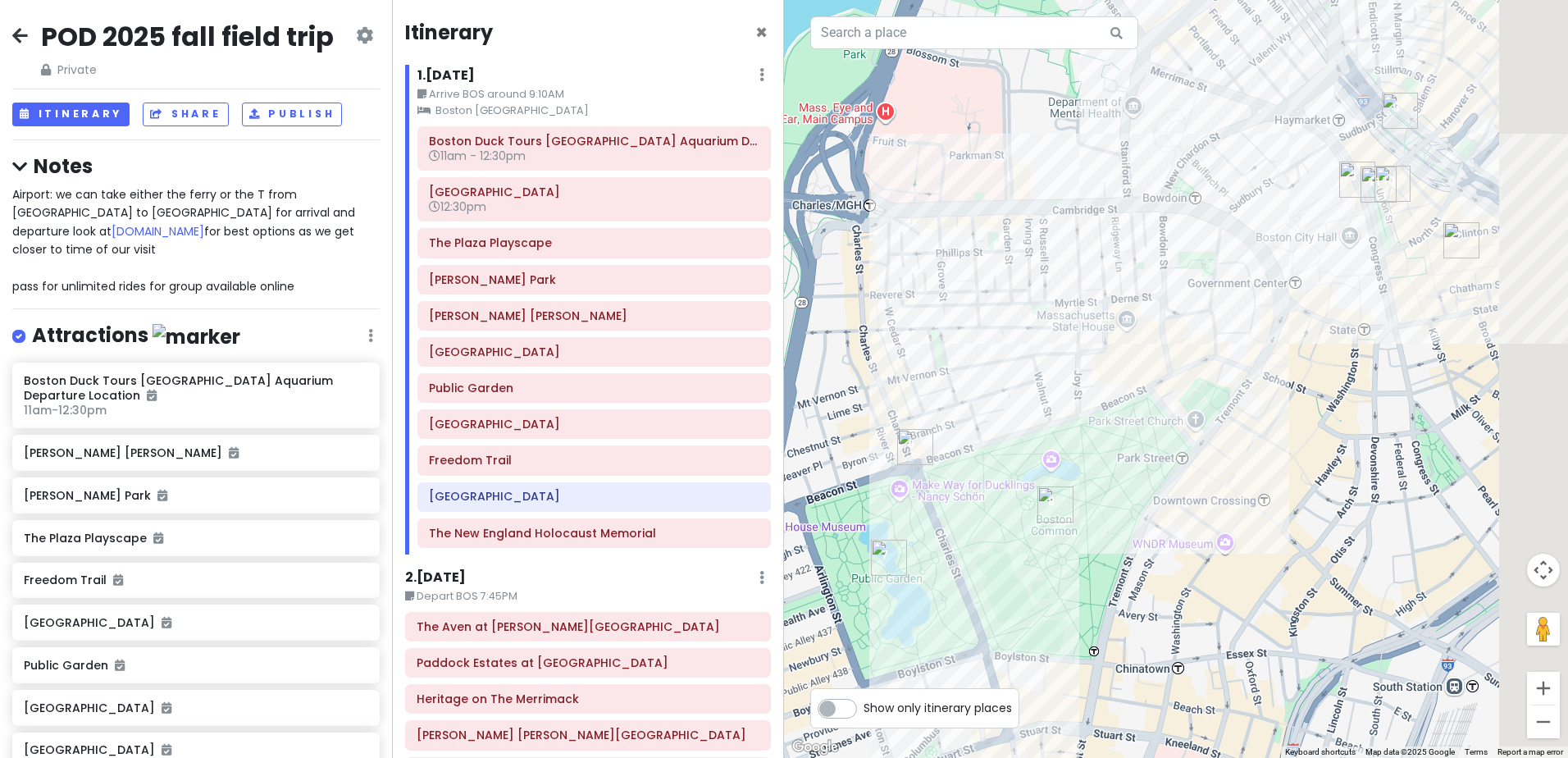
drag, startPoint x: 1261, startPoint y: 293, endPoint x: 882, endPoint y: 566, distance: 467.1
click at [882, 566] on div at bounding box center [1176, 379] width 784 height 758
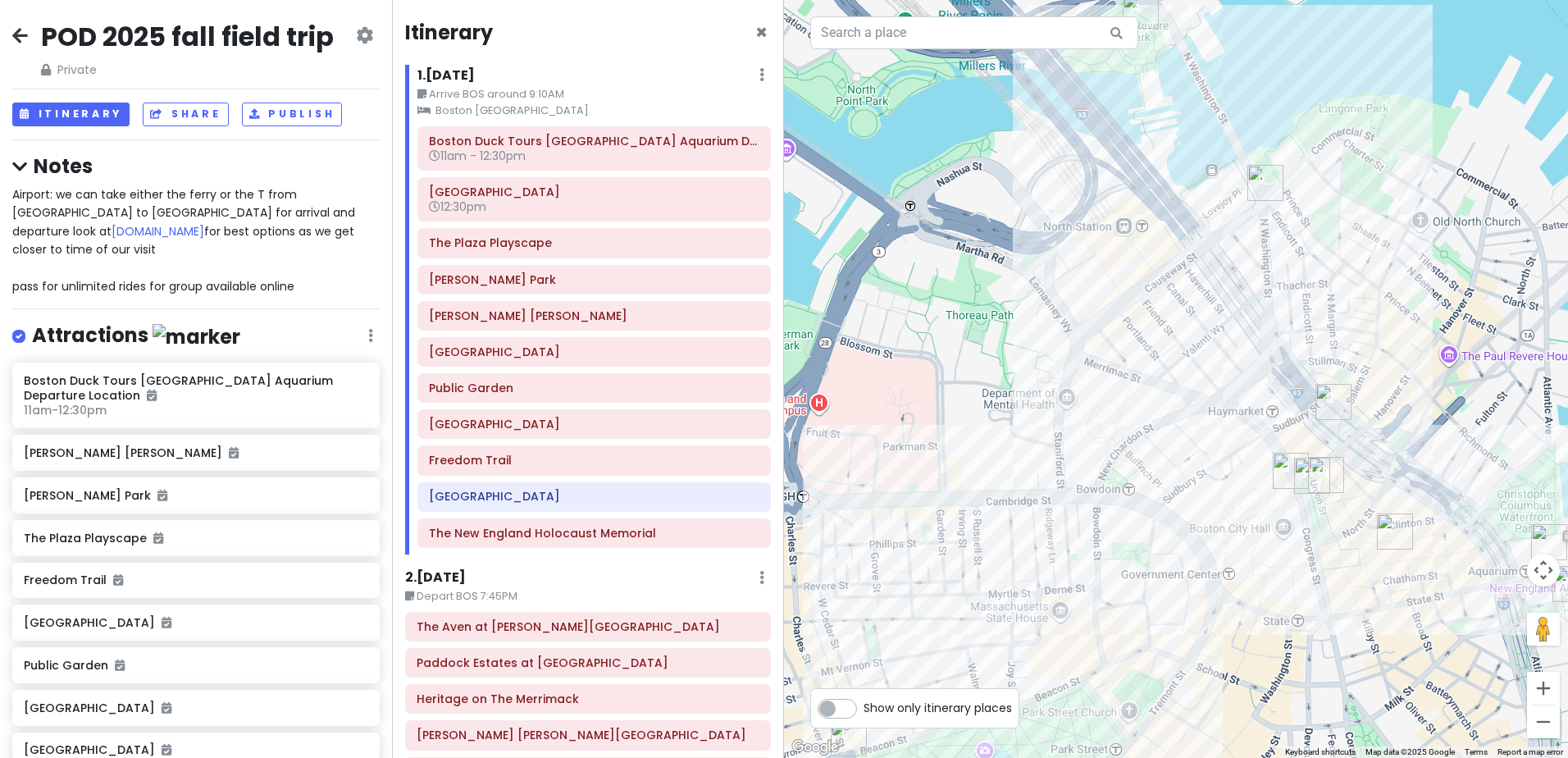
drag, startPoint x: 990, startPoint y: 279, endPoint x: 986, endPoint y: 520, distance: 241.0
click at [986, 520] on div at bounding box center [1176, 379] width 784 height 758
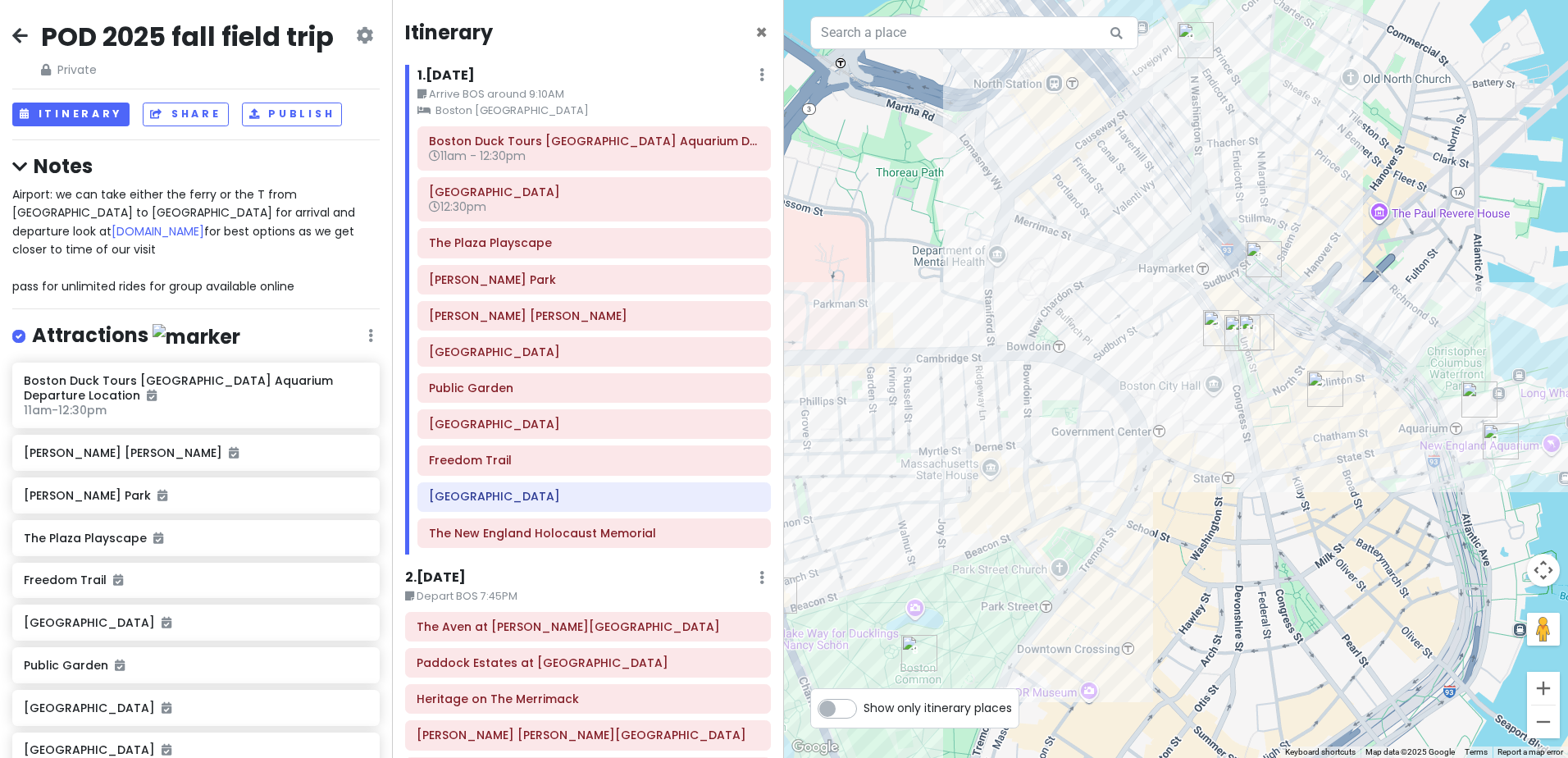
drag, startPoint x: 1222, startPoint y: 474, endPoint x: 1151, endPoint y: 322, distance: 167.8
click at [1151, 322] on div at bounding box center [1176, 379] width 784 height 758
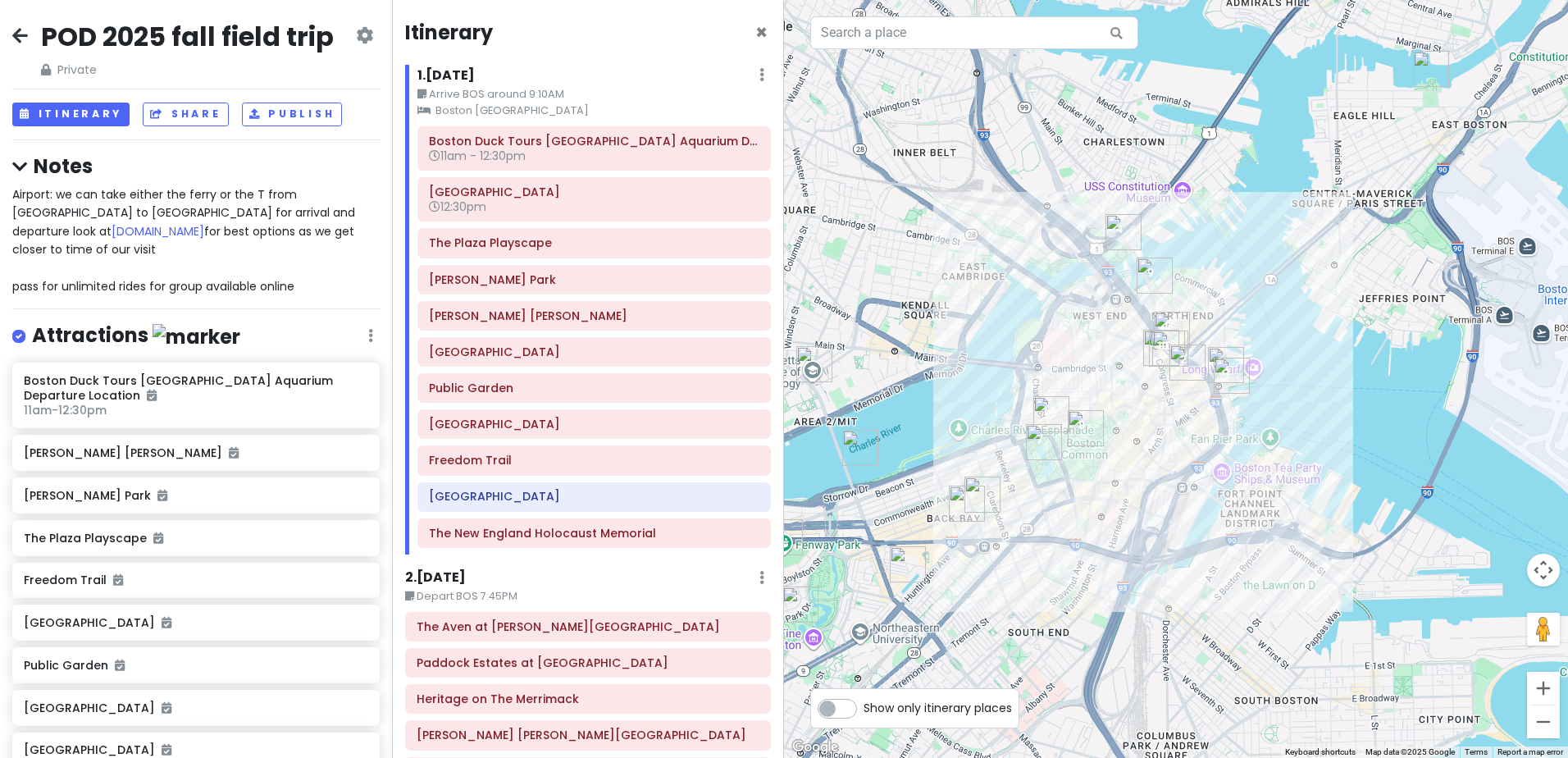
drag, startPoint x: 1124, startPoint y: 418, endPoint x: 1151, endPoint y: 399, distance: 33.0
click at [1151, 399] on div at bounding box center [1176, 379] width 784 height 758
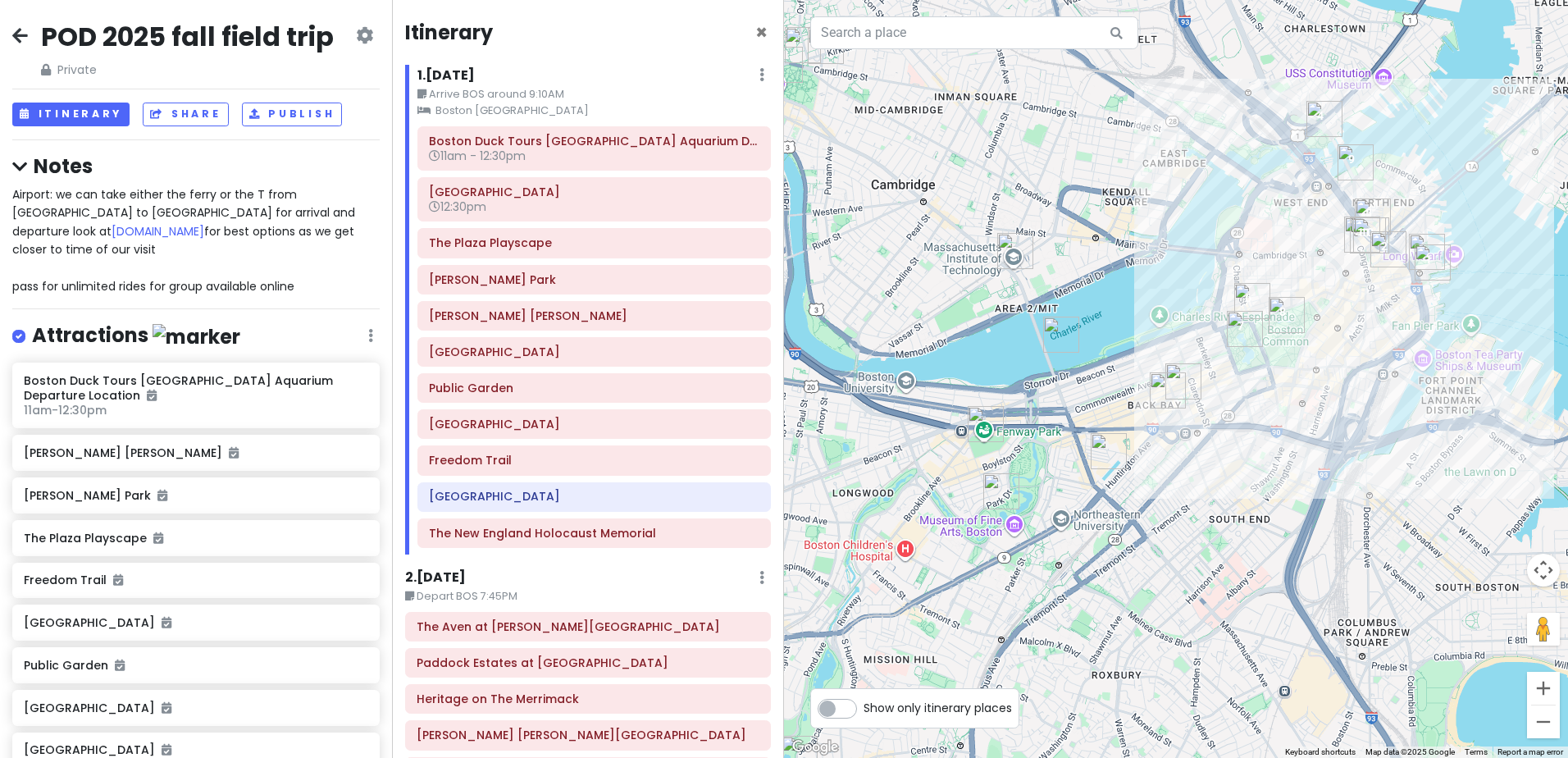
drag, startPoint x: 956, startPoint y: 514, endPoint x: 1173, endPoint y: 393, distance: 248.5
click at [1173, 393] on img "Boston Public Library - Central Library" at bounding box center [1169, 391] width 37 height 37
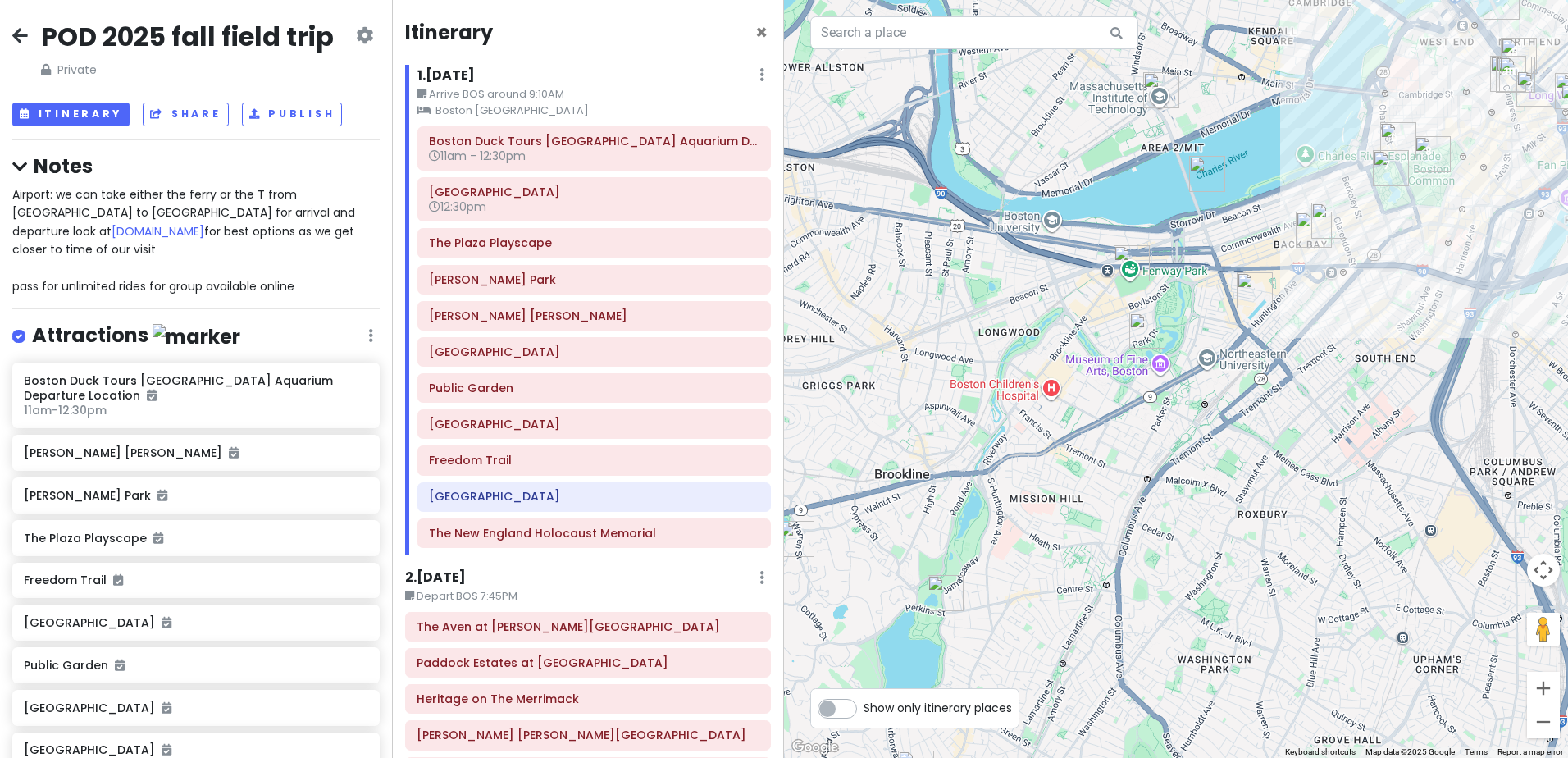
drag, startPoint x: 922, startPoint y: 584, endPoint x: 1071, endPoint y: 423, distance: 219.4
click at [1071, 423] on div at bounding box center [1176, 379] width 784 height 758
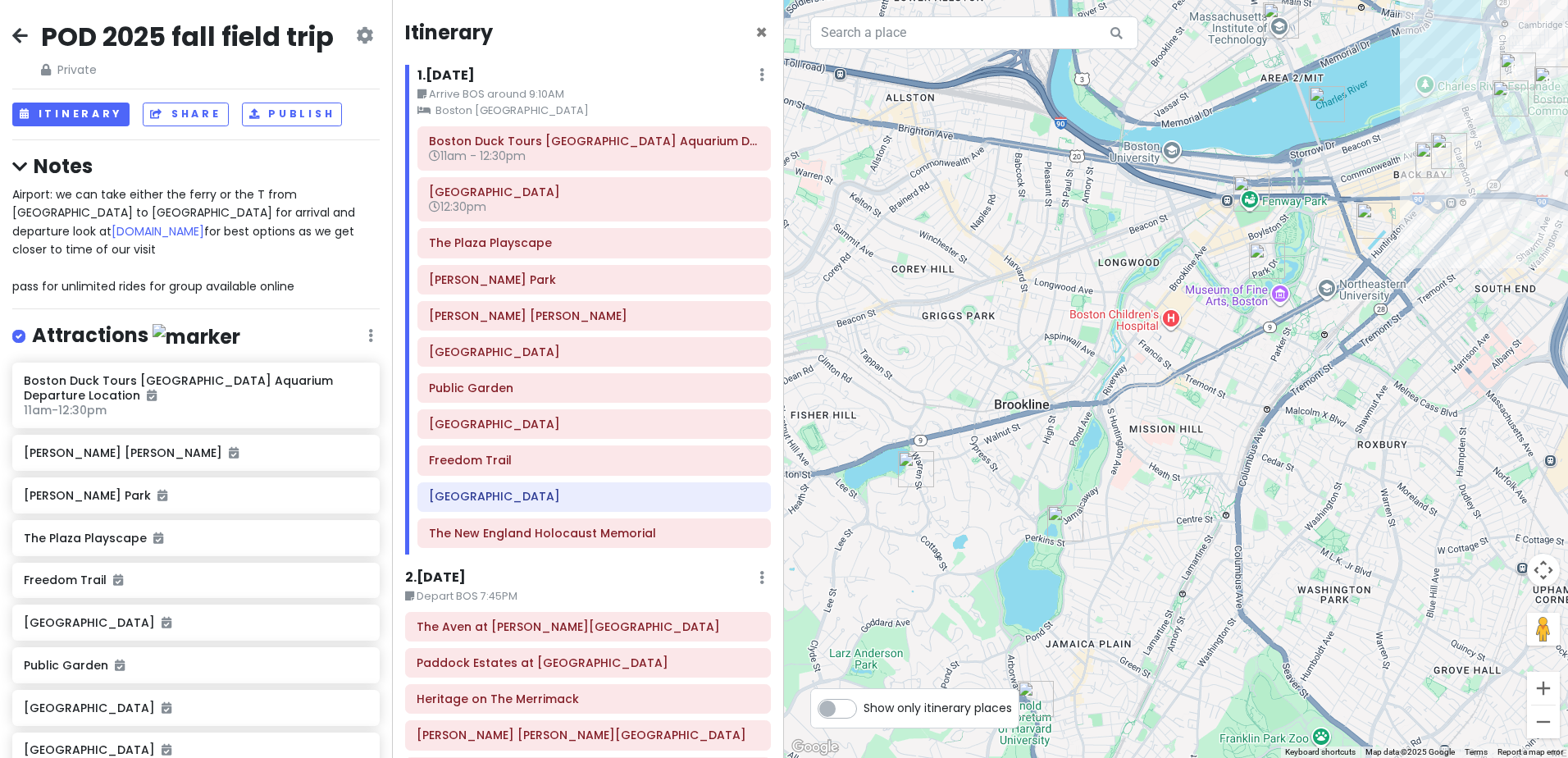
drag, startPoint x: 895, startPoint y: 529, endPoint x: 1016, endPoint y: 459, distance: 139.8
click at [1016, 459] on div at bounding box center [1176, 379] width 784 height 758
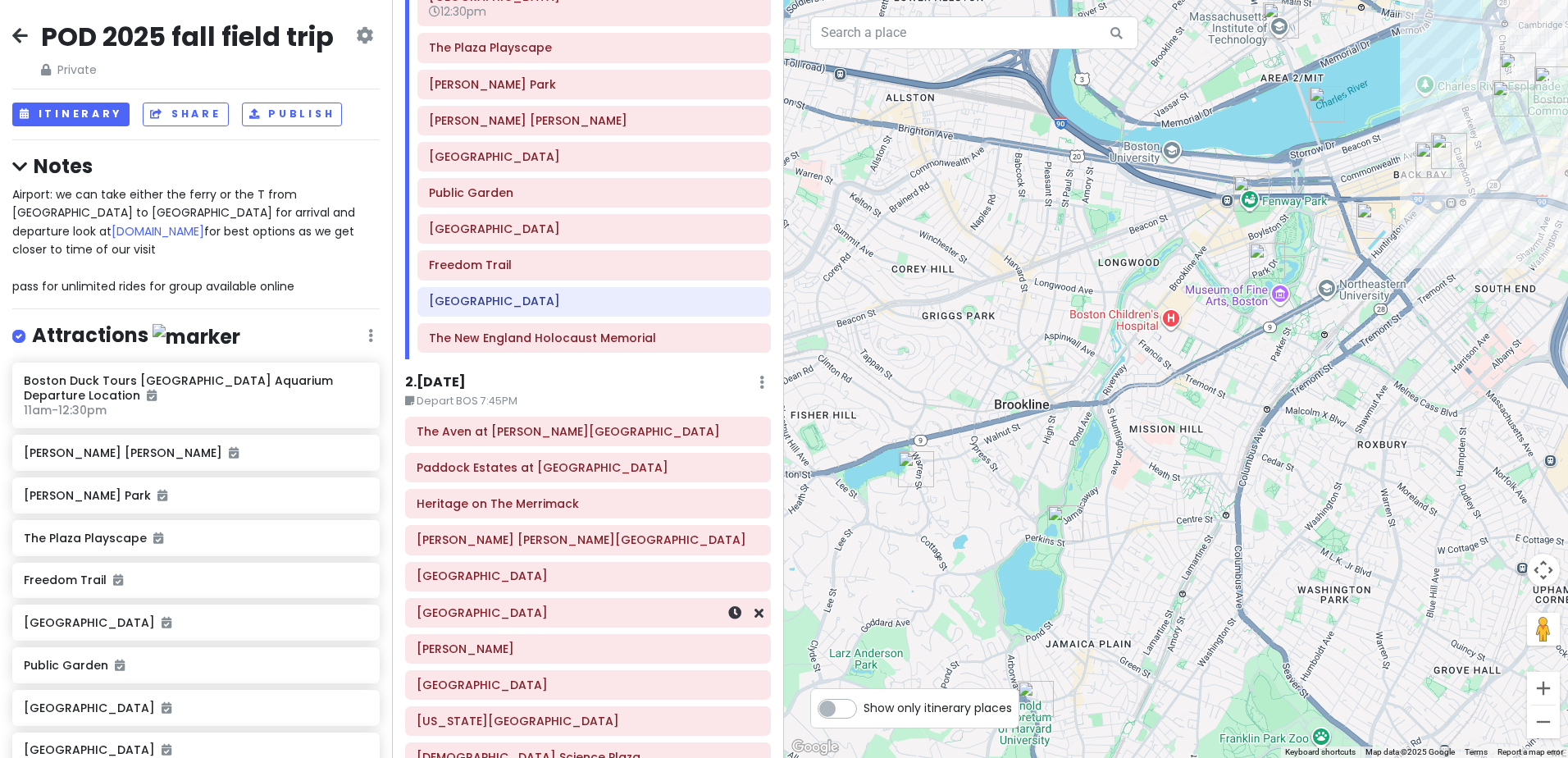
scroll to position [164, 0]
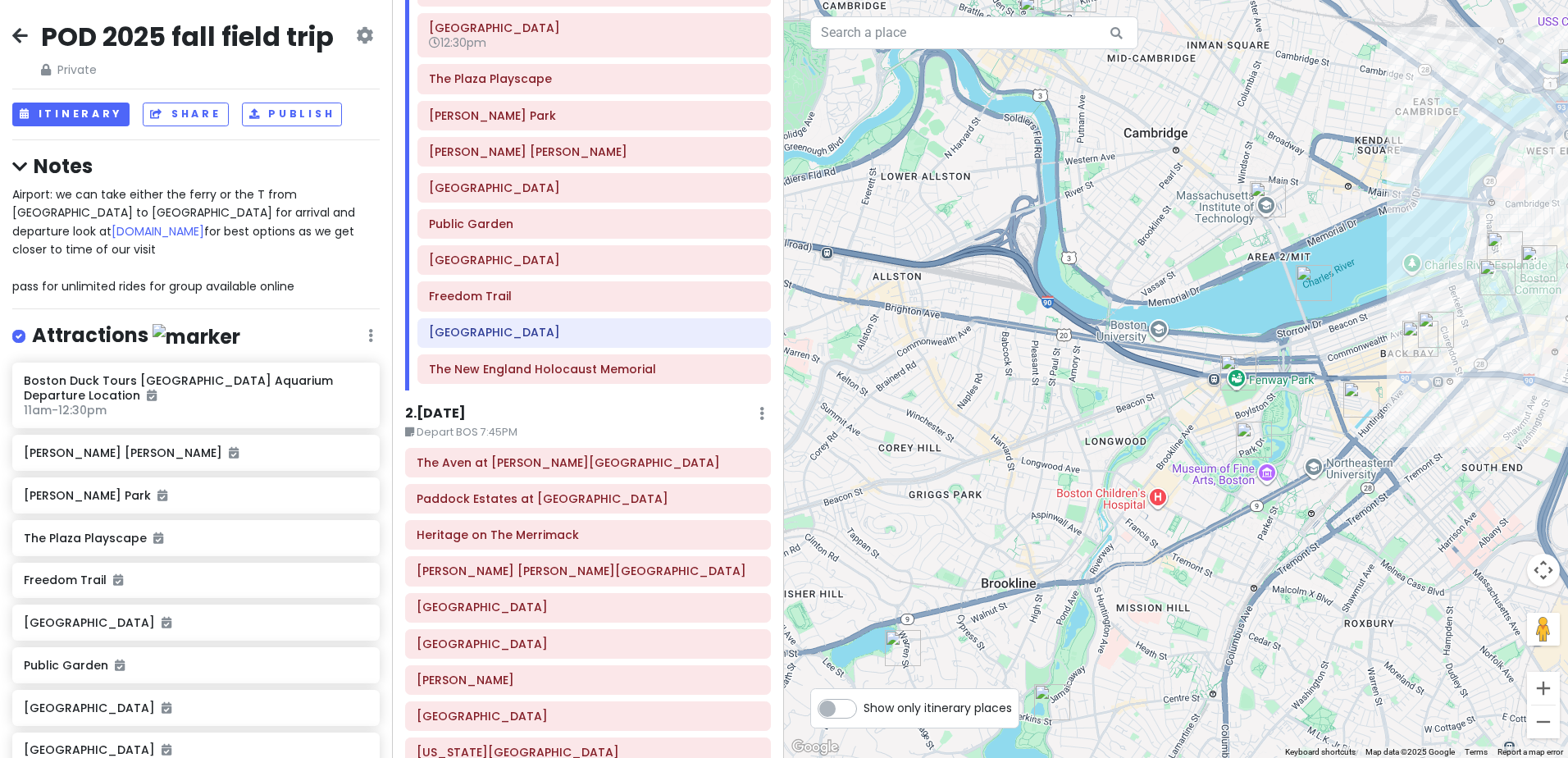
drag, startPoint x: 1103, startPoint y: 326, endPoint x: 1087, endPoint y: 514, distance: 188.7
click at [1087, 514] on div at bounding box center [1176, 379] width 784 height 758
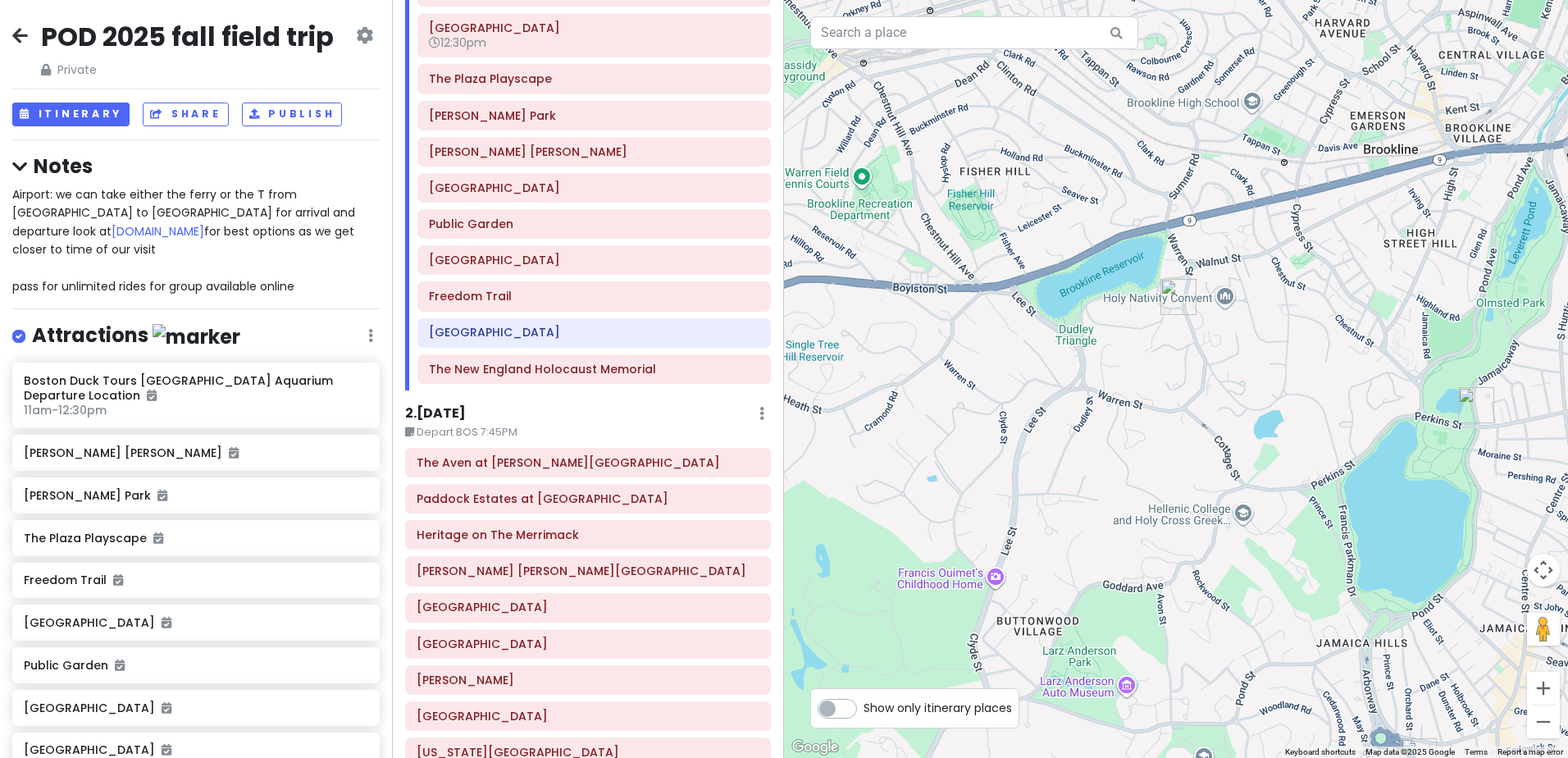
drag, startPoint x: 1400, startPoint y: 305, endPoint x: 1097, endPoint y: 472, distance: 346.0
click at [1097, 472] on div at bounding box center [1176, 379] width 784 height 758
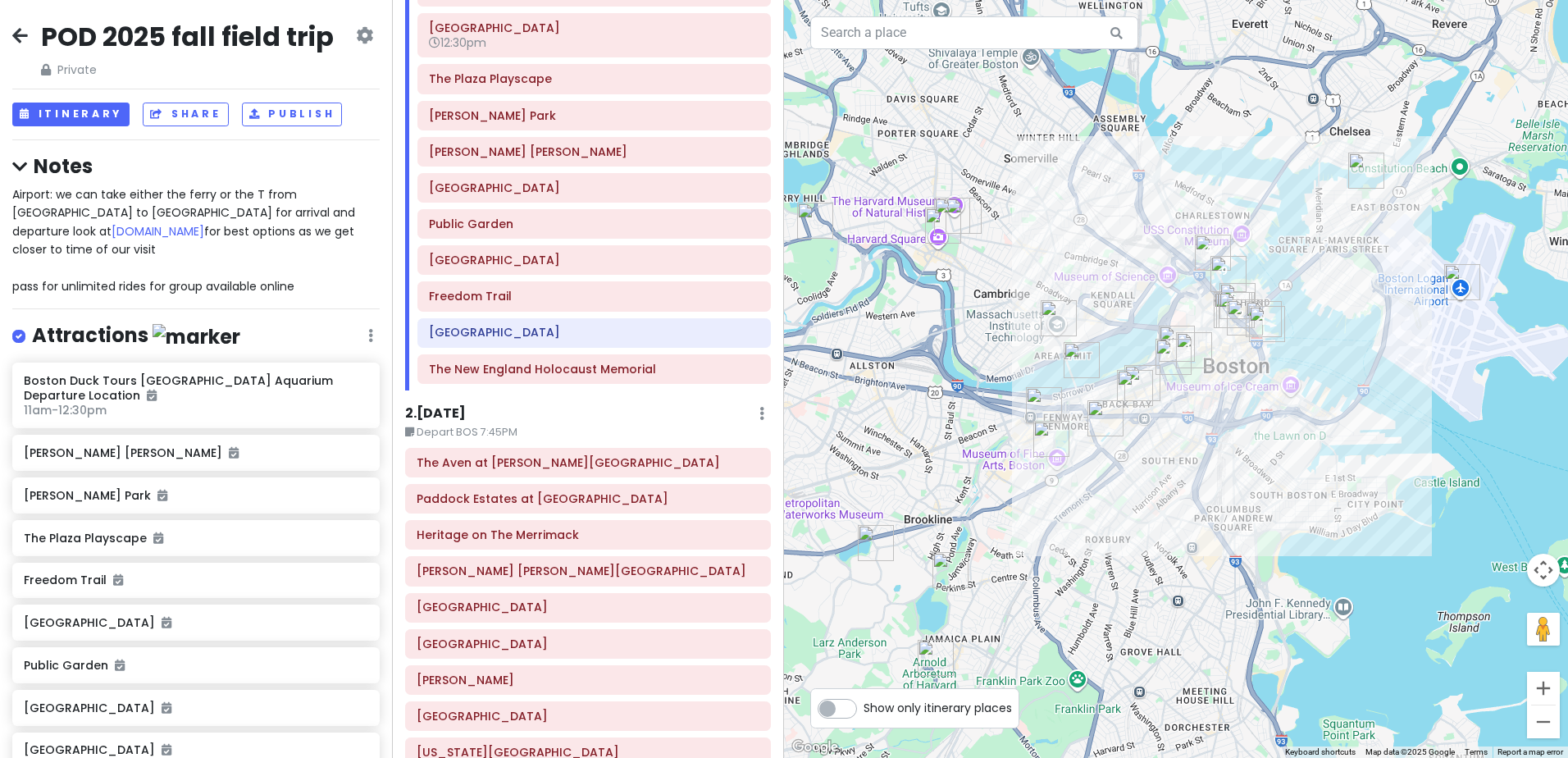
drag, startPoint x: 1356, startPoint y: 341, endPoint x: 1117, endPoint y: 483, distance: 278.0
click at [1117, 483] on div at bounding box center [1176, 379] width 784 height 758
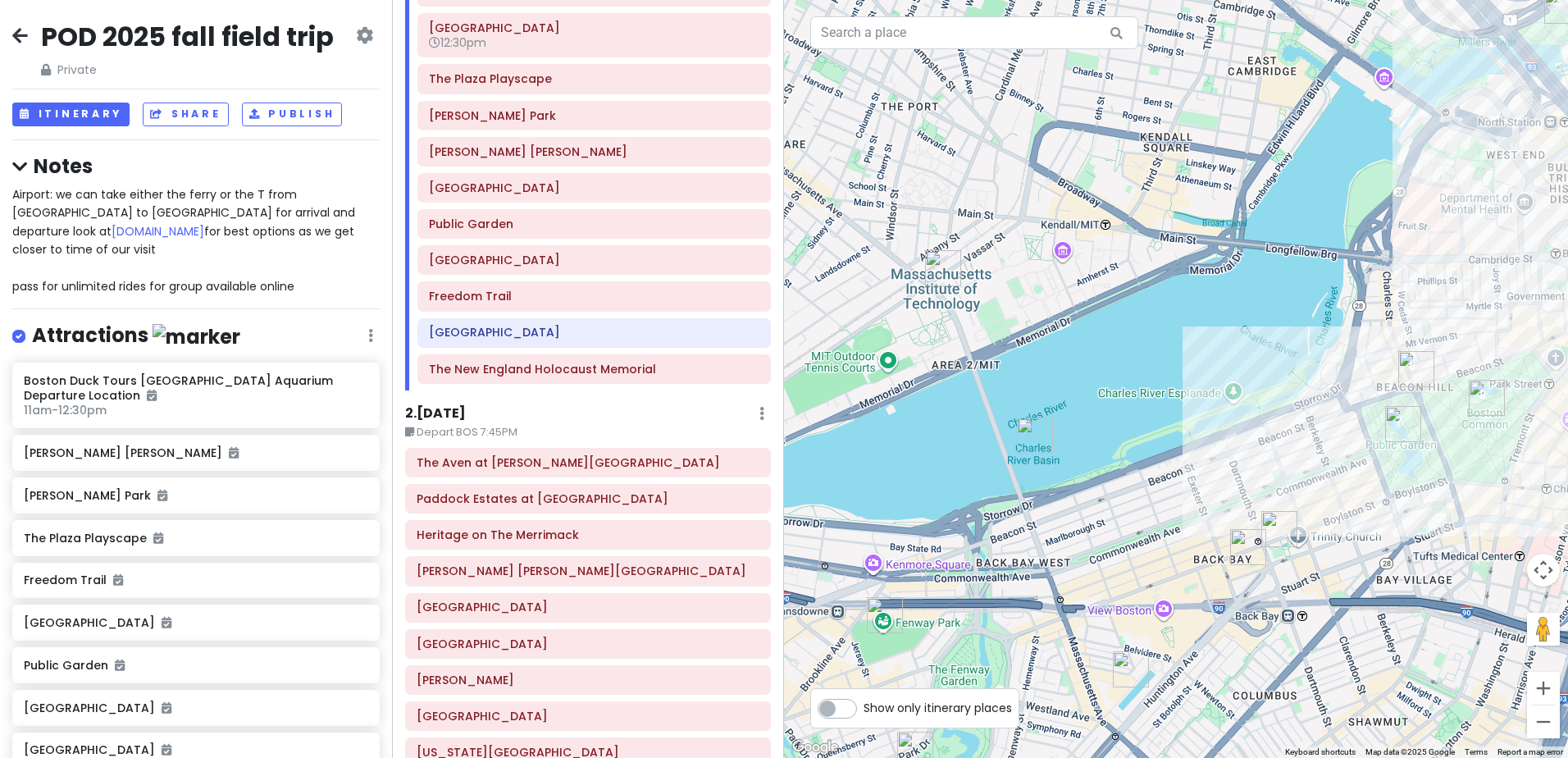
drag, startPoint x: 1047, startPoint y: 511, endPoint x: 1454, endPoint y: 325, distance: 447.5
click at [1454, 325] on div at bounding box center [1176, 379] width 784 height 758
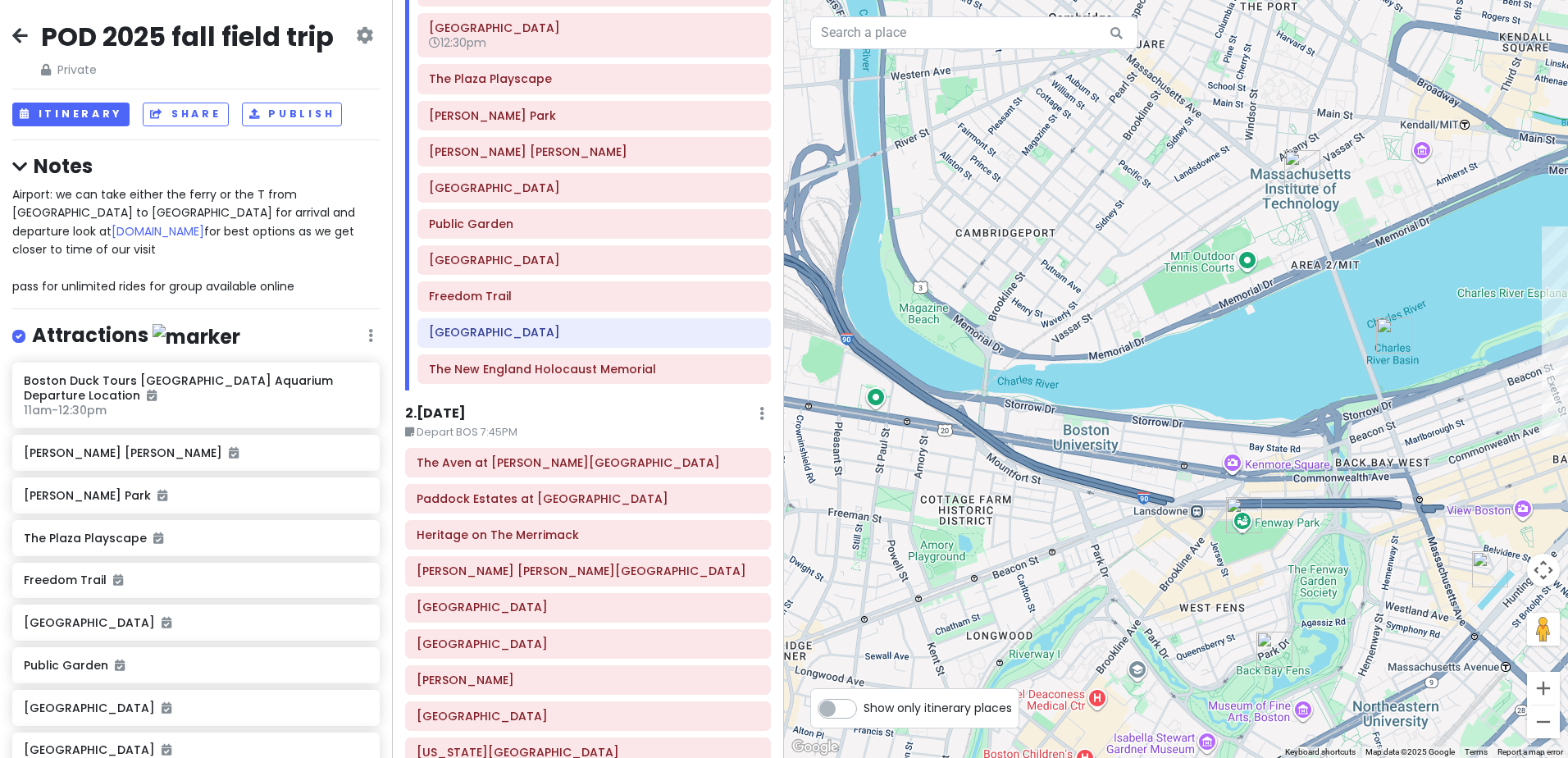
drag, startPoint x: 884, startPoint y: 507, endPoint x: 1248, endPoint y: 405, distance: 378.0
click at [1248, 405] on div at bounding box center [1176, 379] width 784 height 758
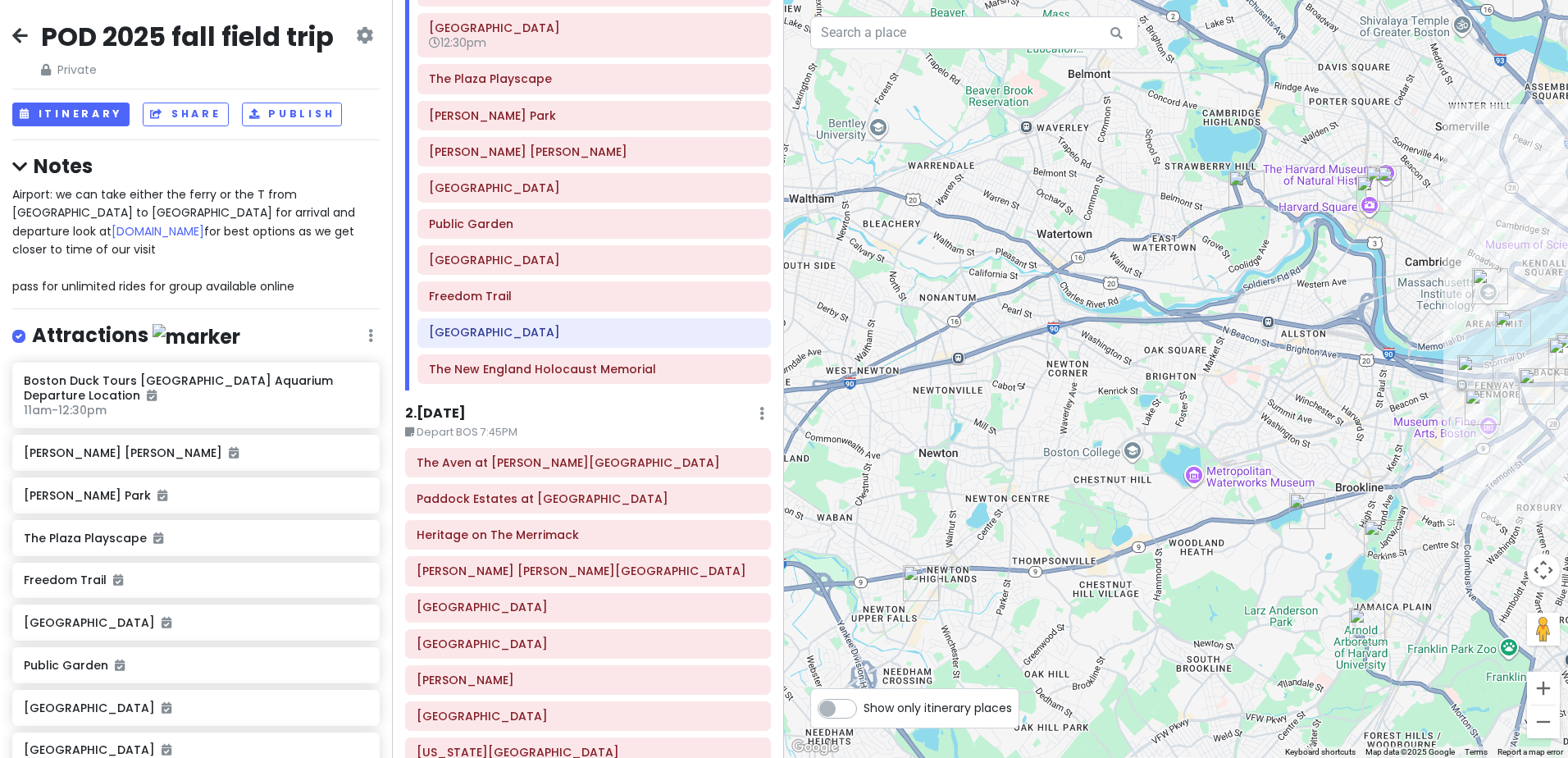
drag, startPoint x: 1068, startPoint y: 472, endPoint x: 1319, endPoint y: 386, distance: 265.3
click at [1319, 386] on div at bounding box center [1176, 379] width 784 height 758
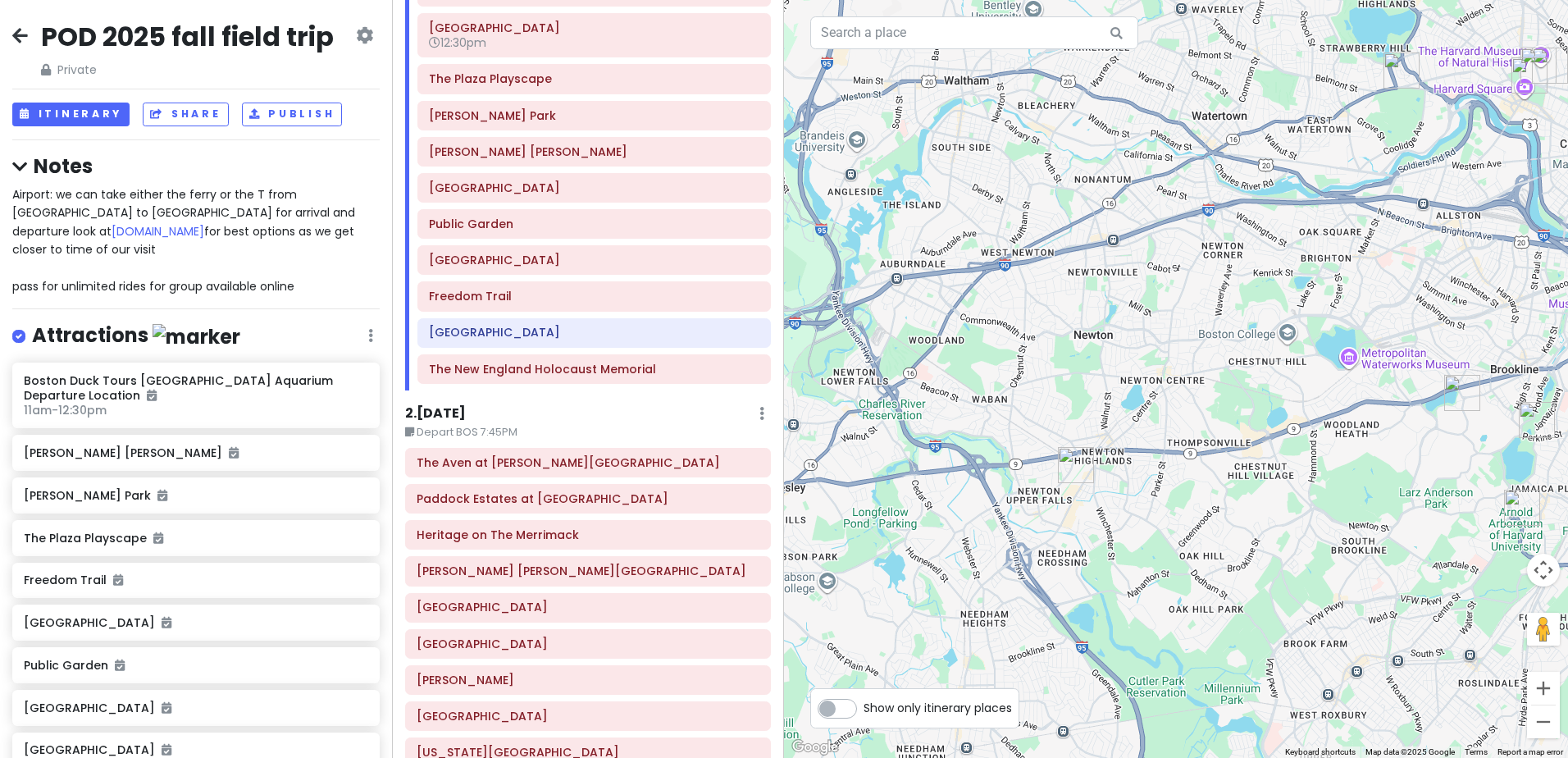
drag, startPoint x: 1190, startPoint y: 434, endPoint x: 1325, endPoint y: 326, distance: 172.9
click at [1325, 326] on div at bounding box center [1176, 379] width 784 height 758
click at [755, 460] on icon at bounding box center [759, 462] width 9 height 13
click at [681, 471] on div "Paddock Estates at [GEOGRAPHIC_DATA]" at bounding box center [588, 462] width 343 height 23
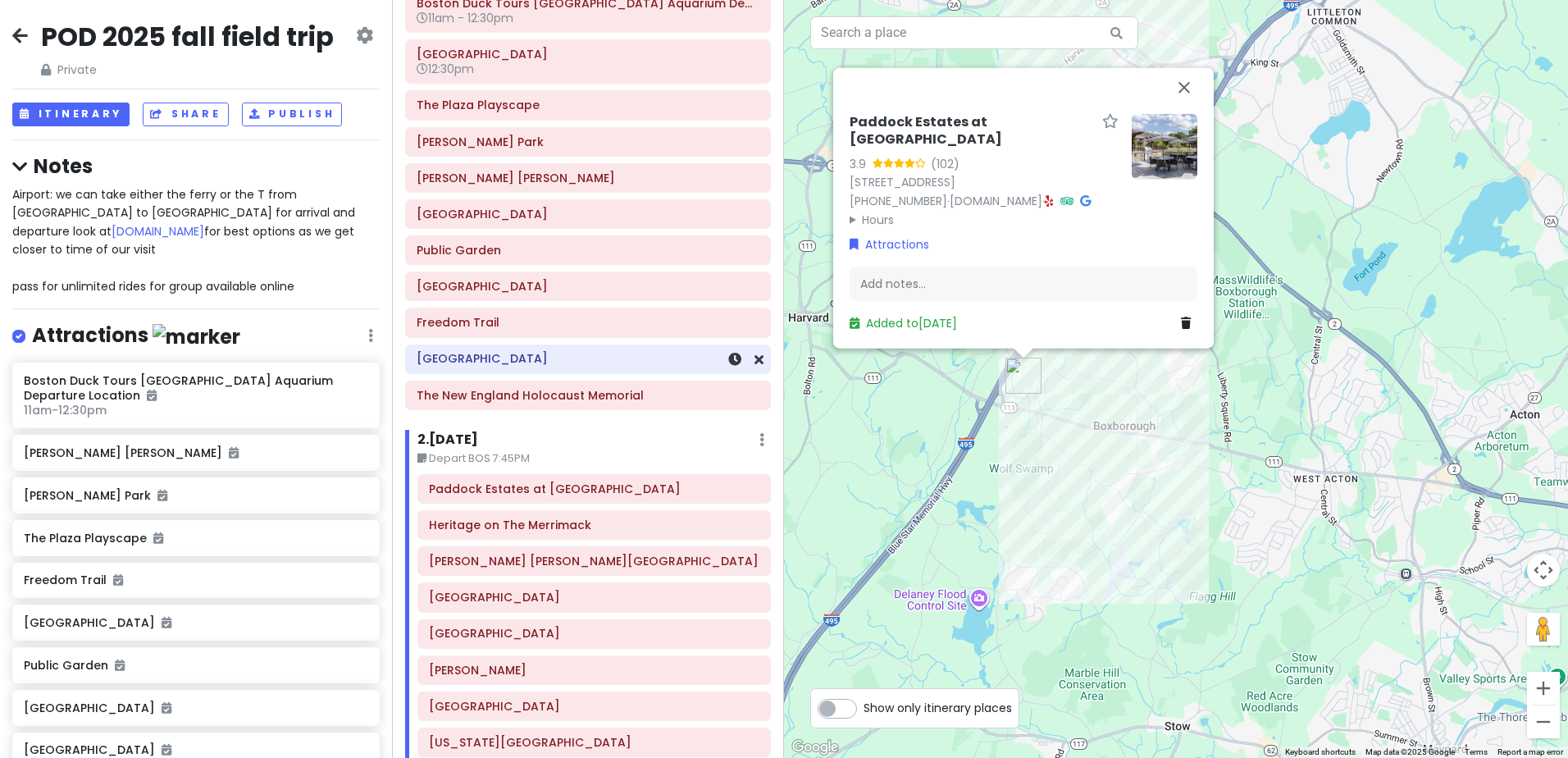
scroll to position [246, 0]
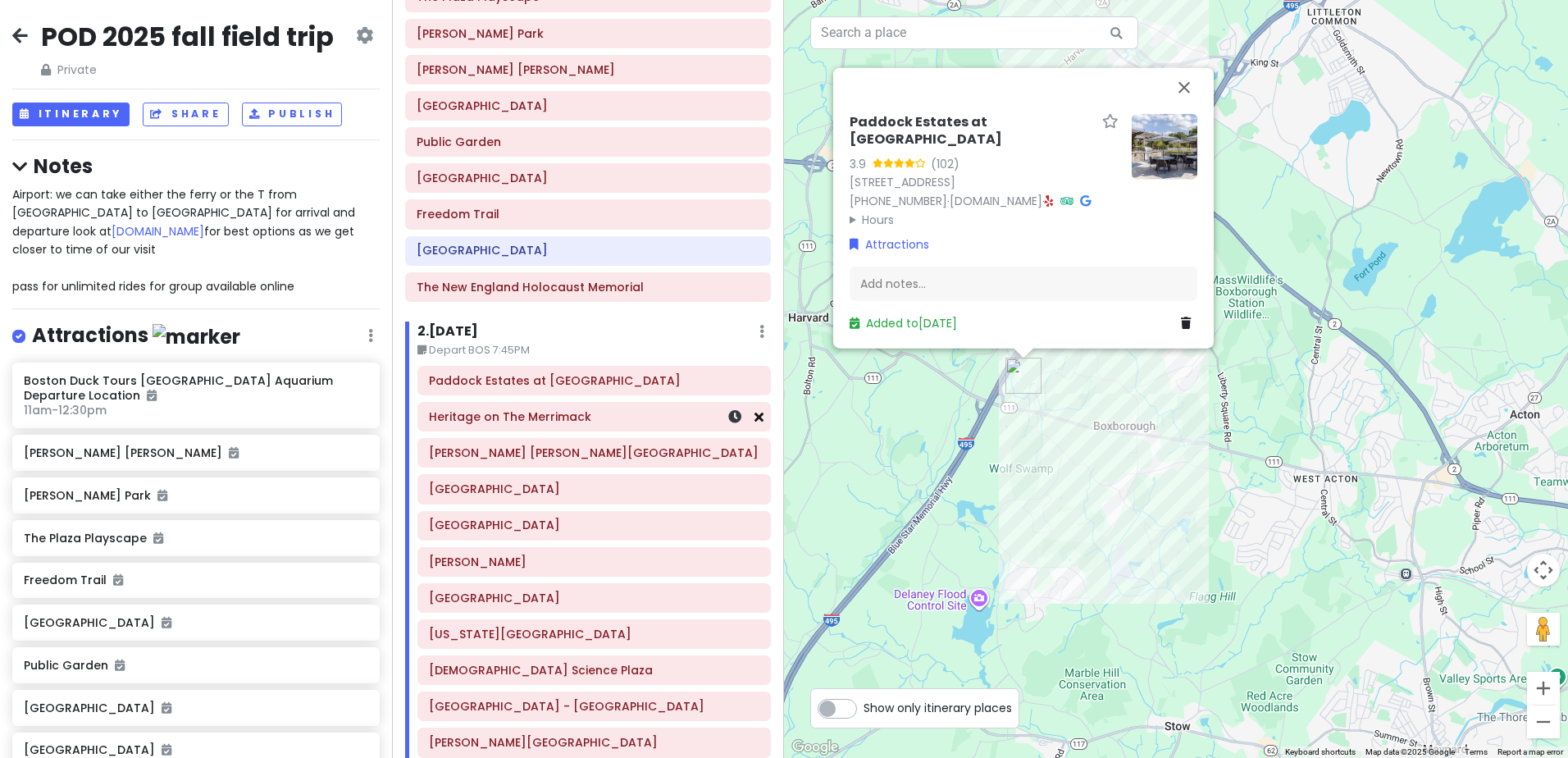
click at [755, 417] on icon at bounding box center [759, 416] width 9 height 13
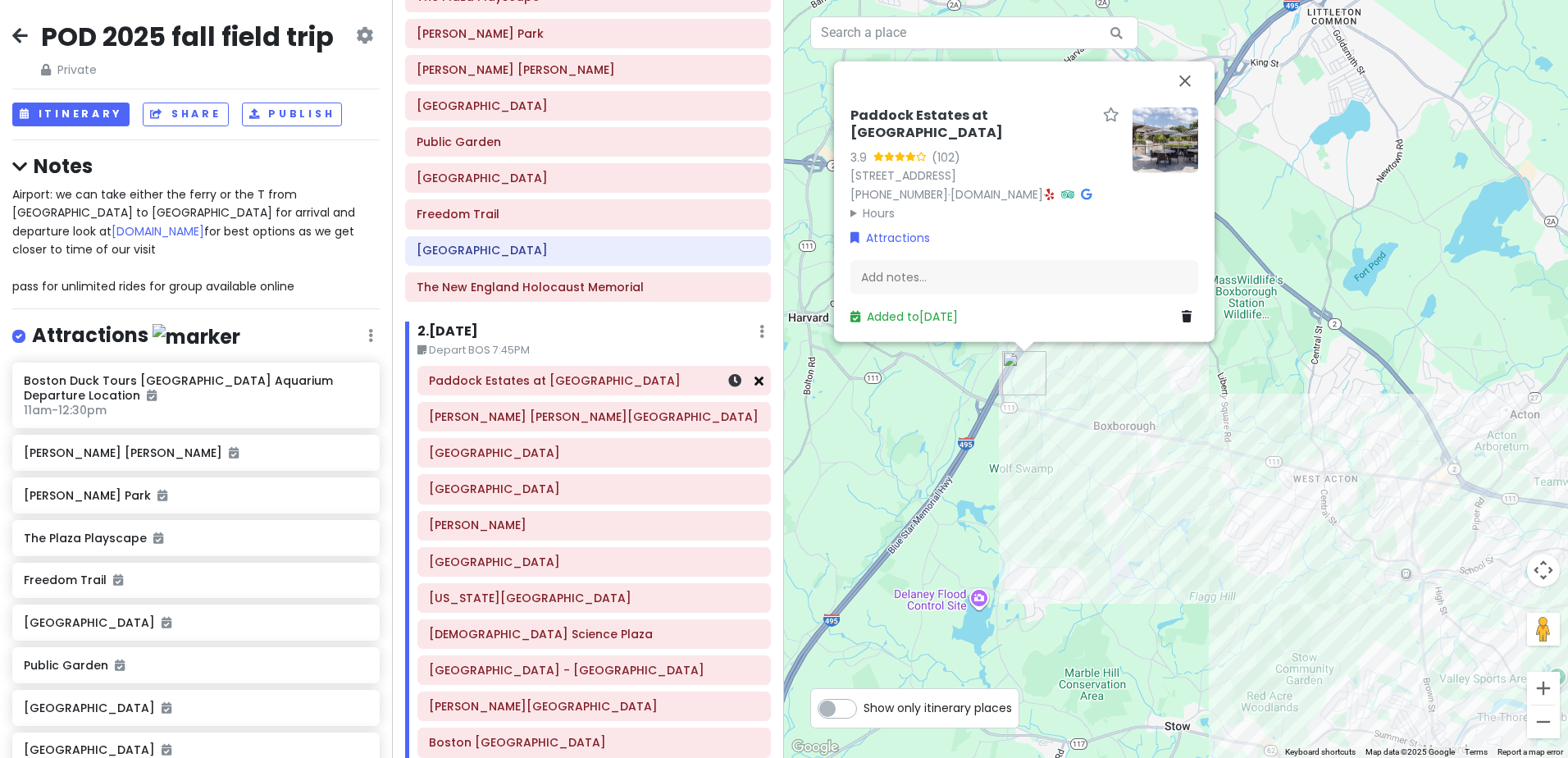
click at [755, 381] on icon at bounding box center [759, 380] width 9 height 13
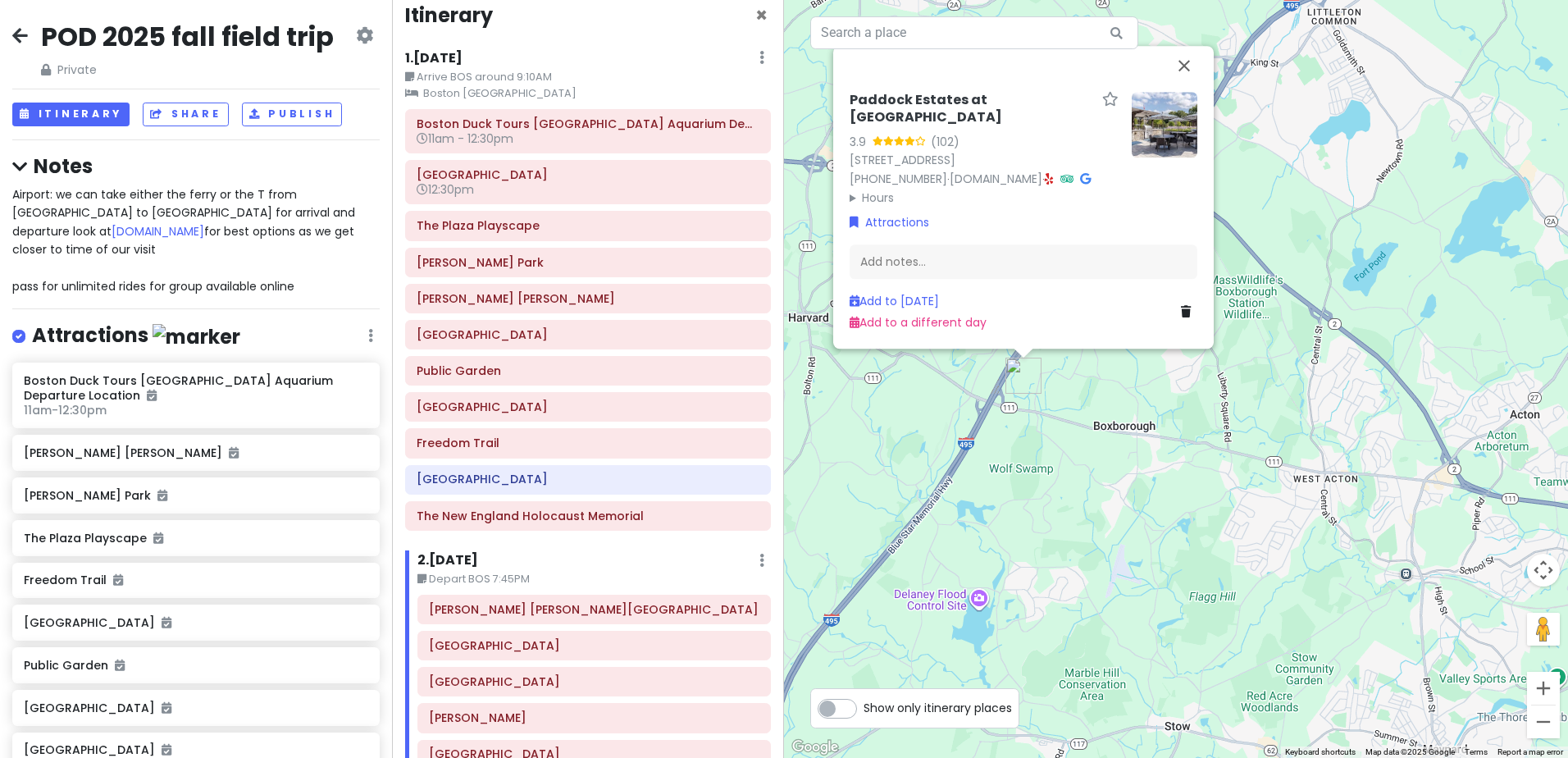
scroll to position [0, 0]
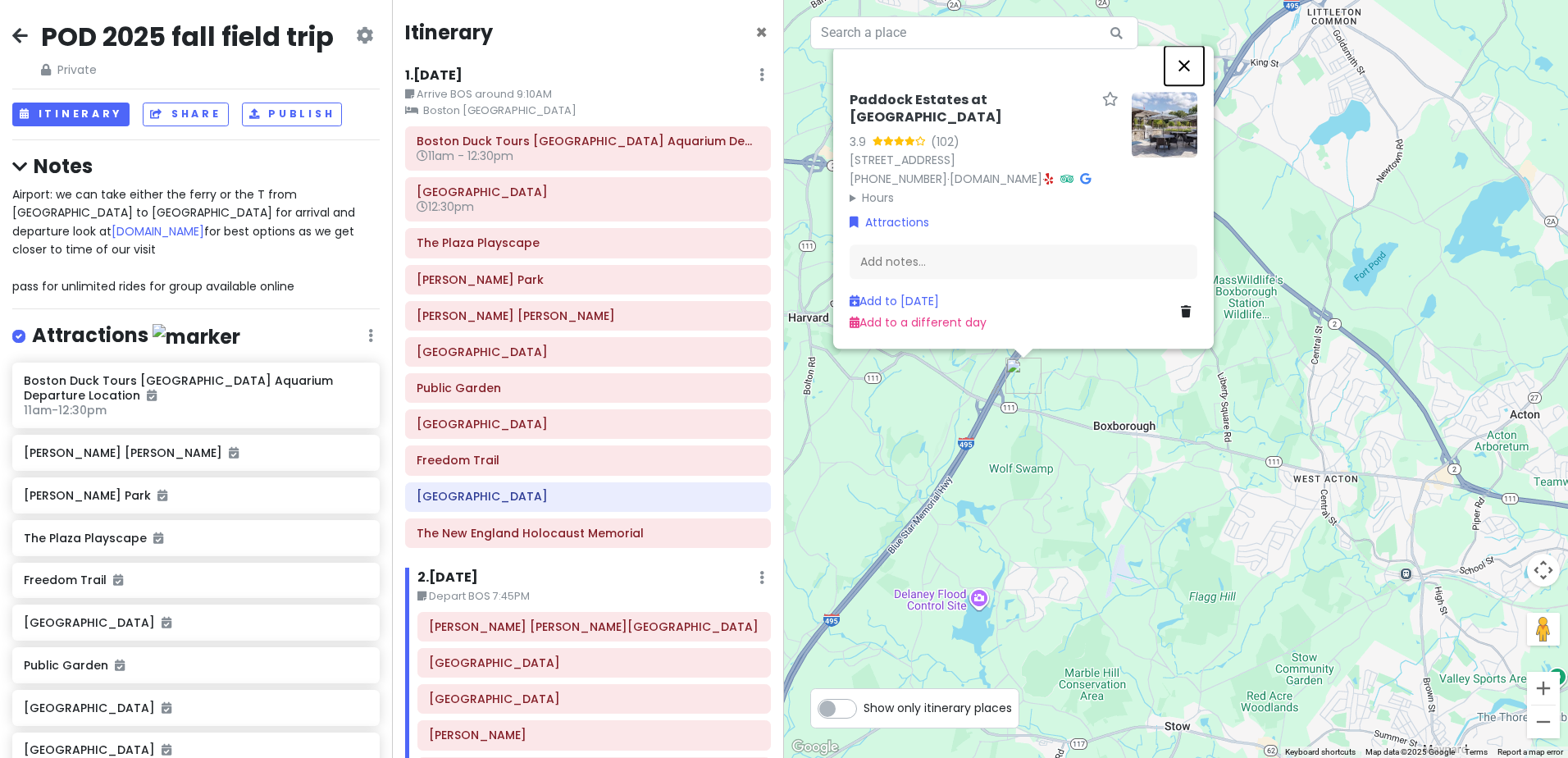
click at [1189, 46] on button "Close" at bounding box center [1184, 65] width 39 height 39
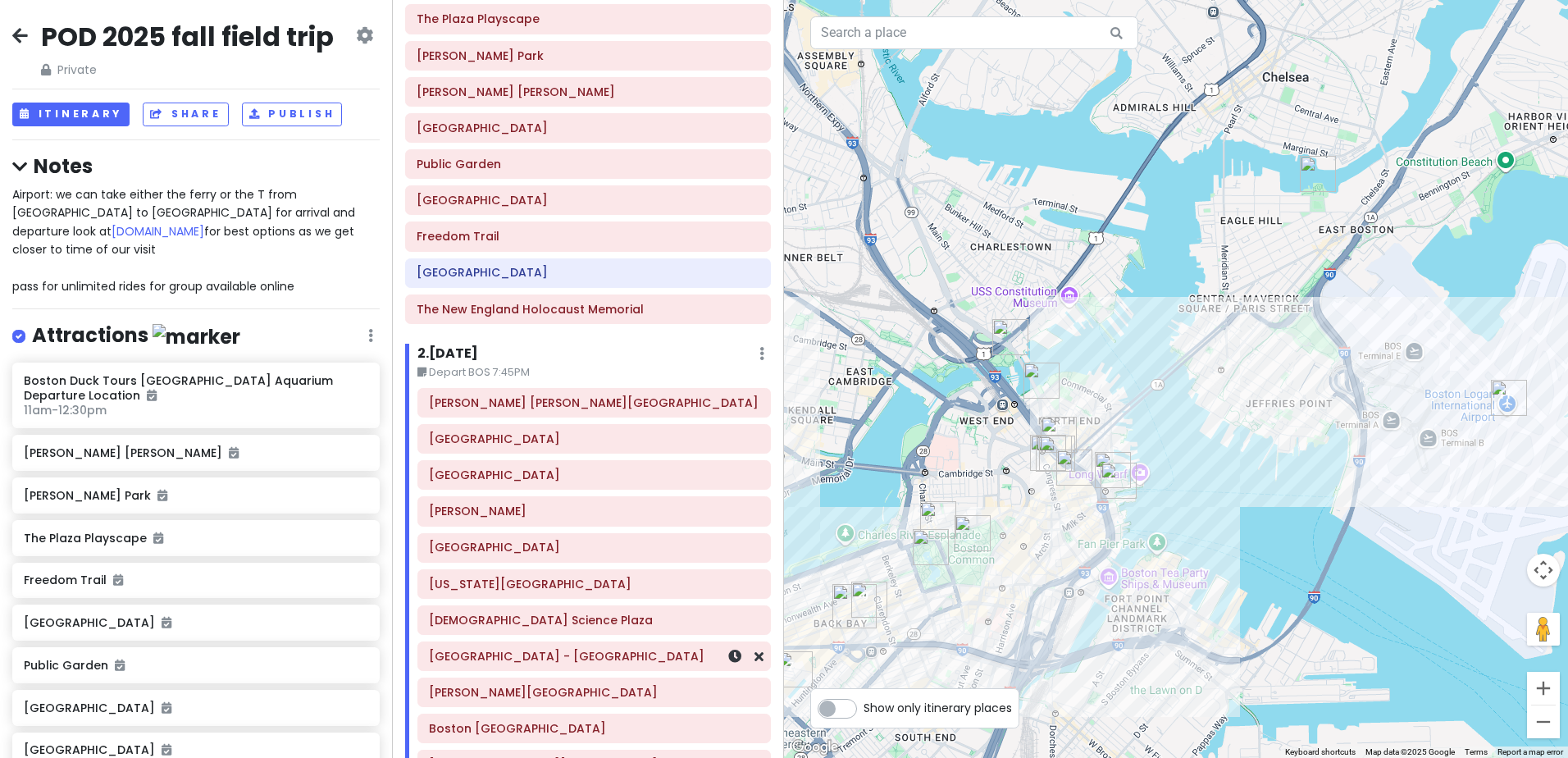
scroll to position [306, 0]
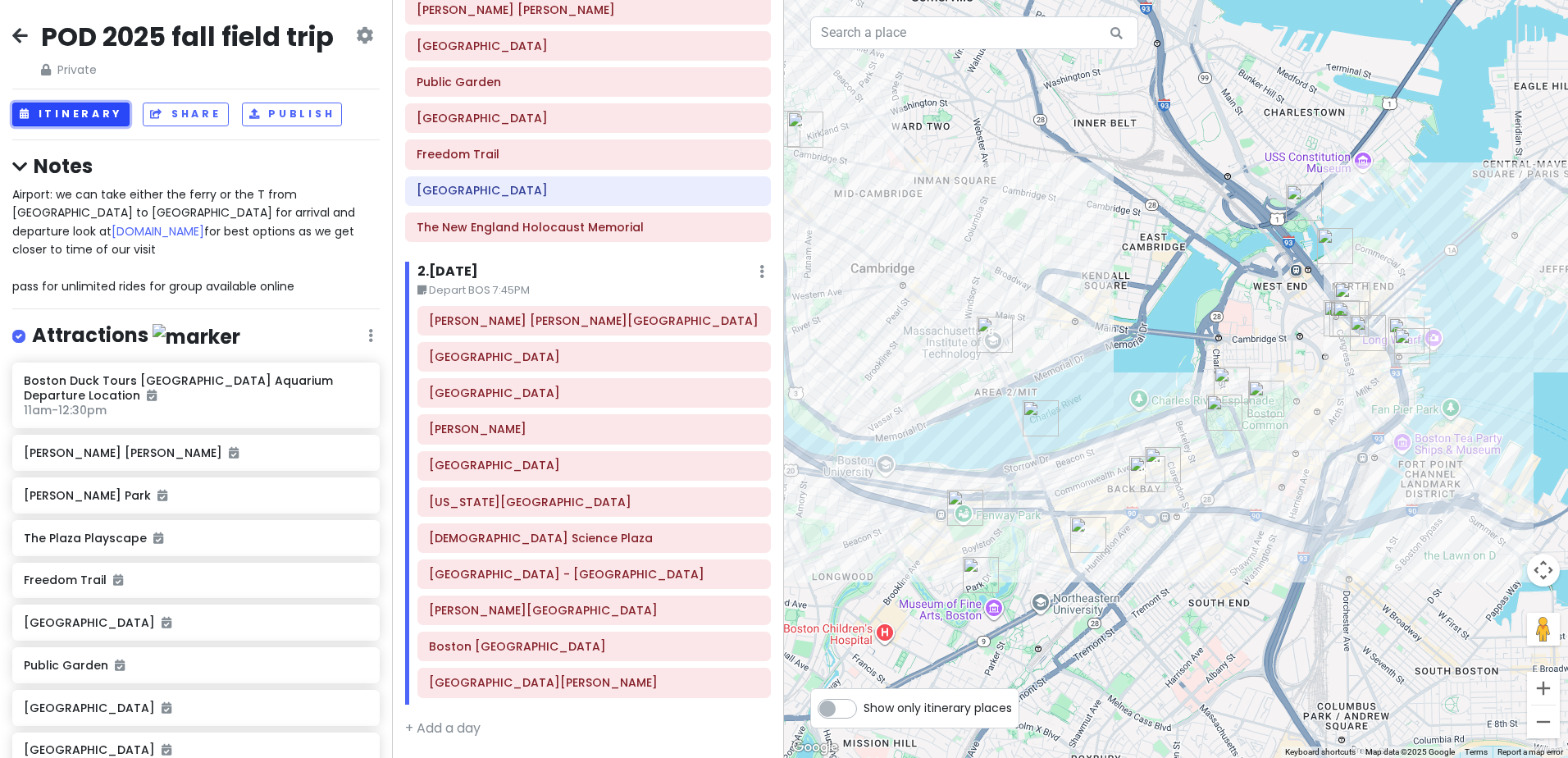
click at [43, 111] on button "Itinerary" at bounding box center [70, 114] width 117 height 24
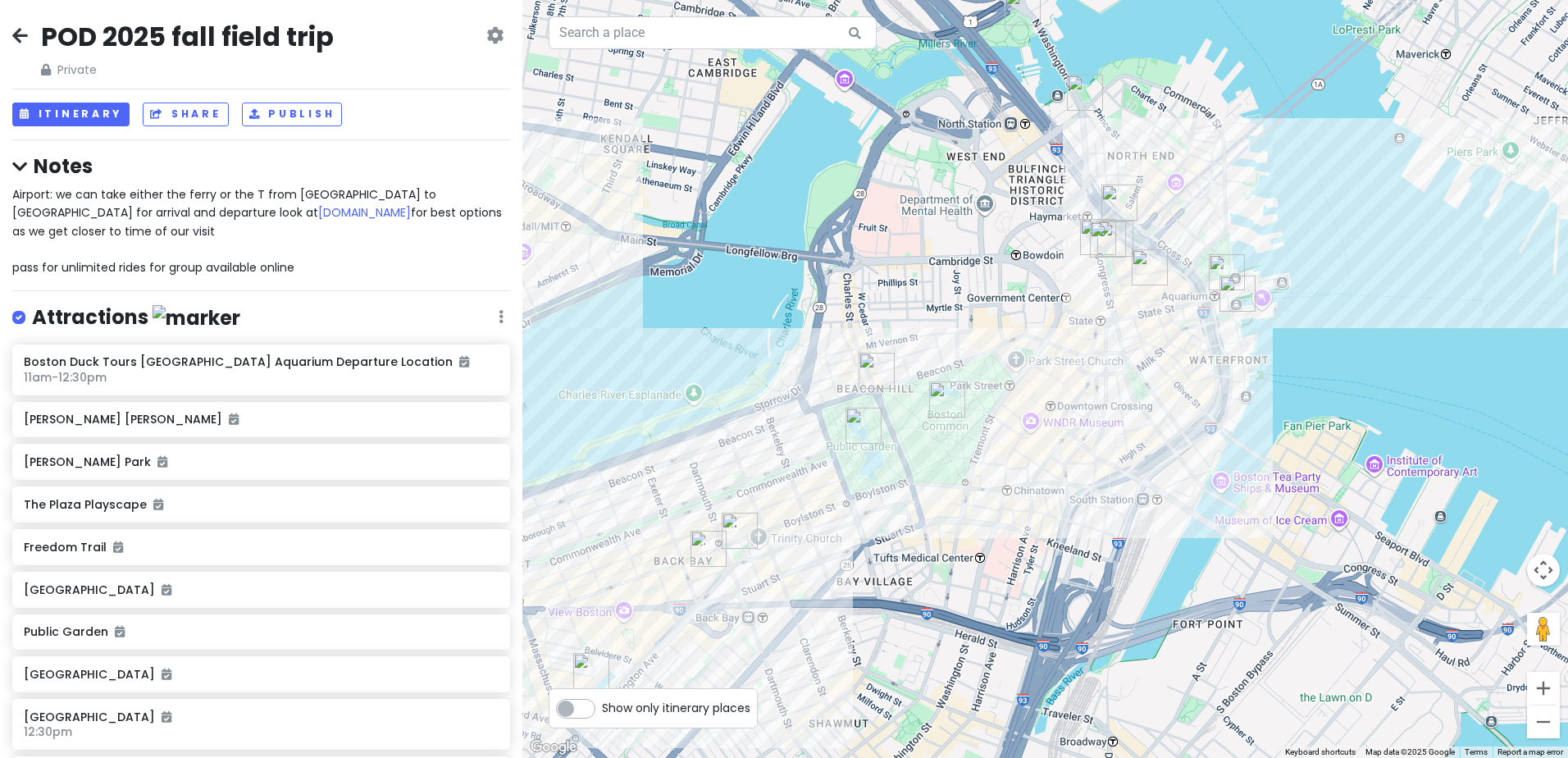
drag, startPoint x: 1222, startPoint y: 426, endPoint x: 1049, endPoint y: 442, distance: 173.7
click at [1049, 442] on div at bounding box center [1045, 379] width 1046 height 758
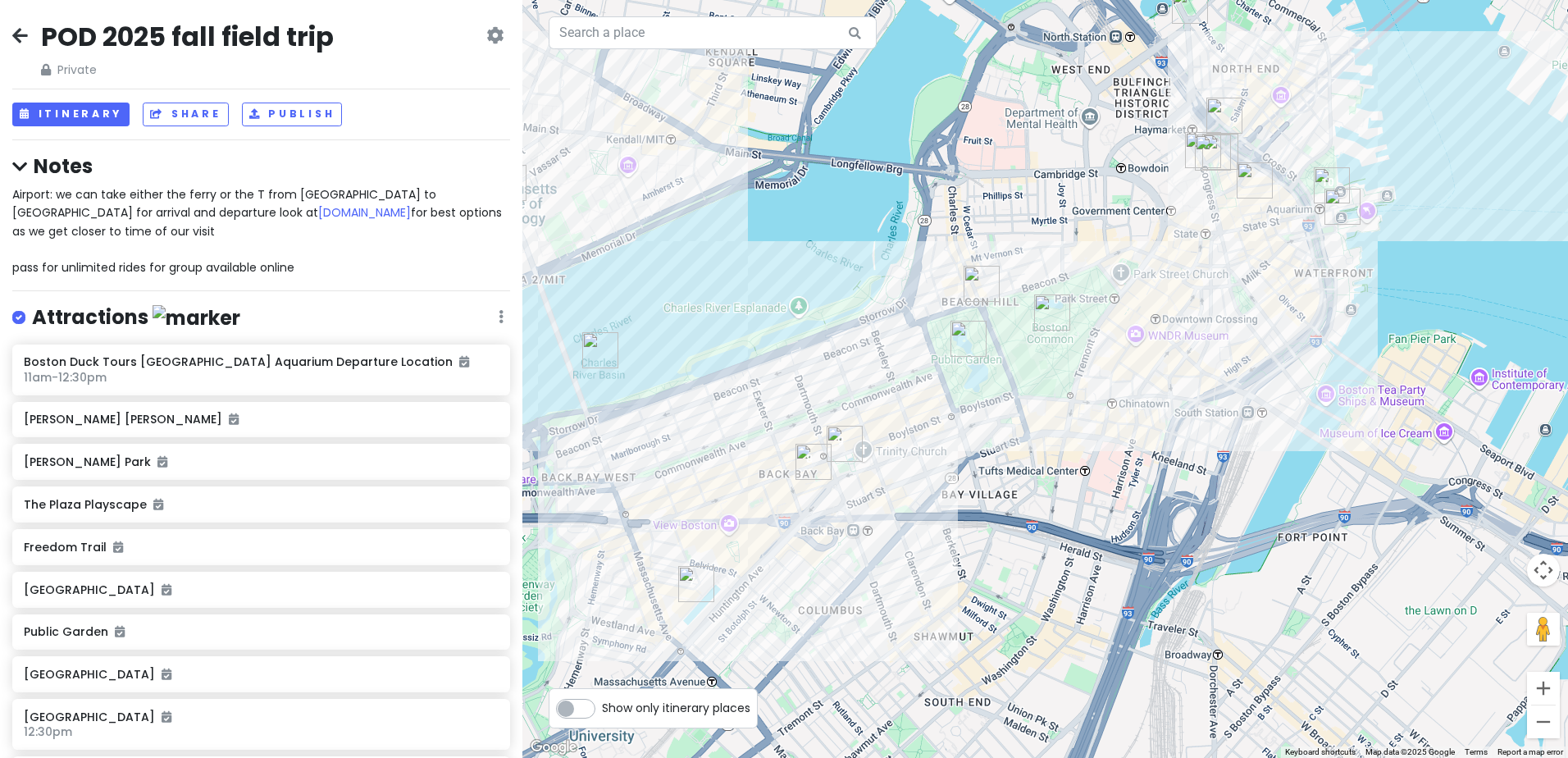
drag, startPoint x: 996, startPoint y: 428, endPoint x: 1103, endPoint y: 340, distance: 138.5
click at [1103, 340] on div at bounding box center [1045, 379] width 1046 height 758
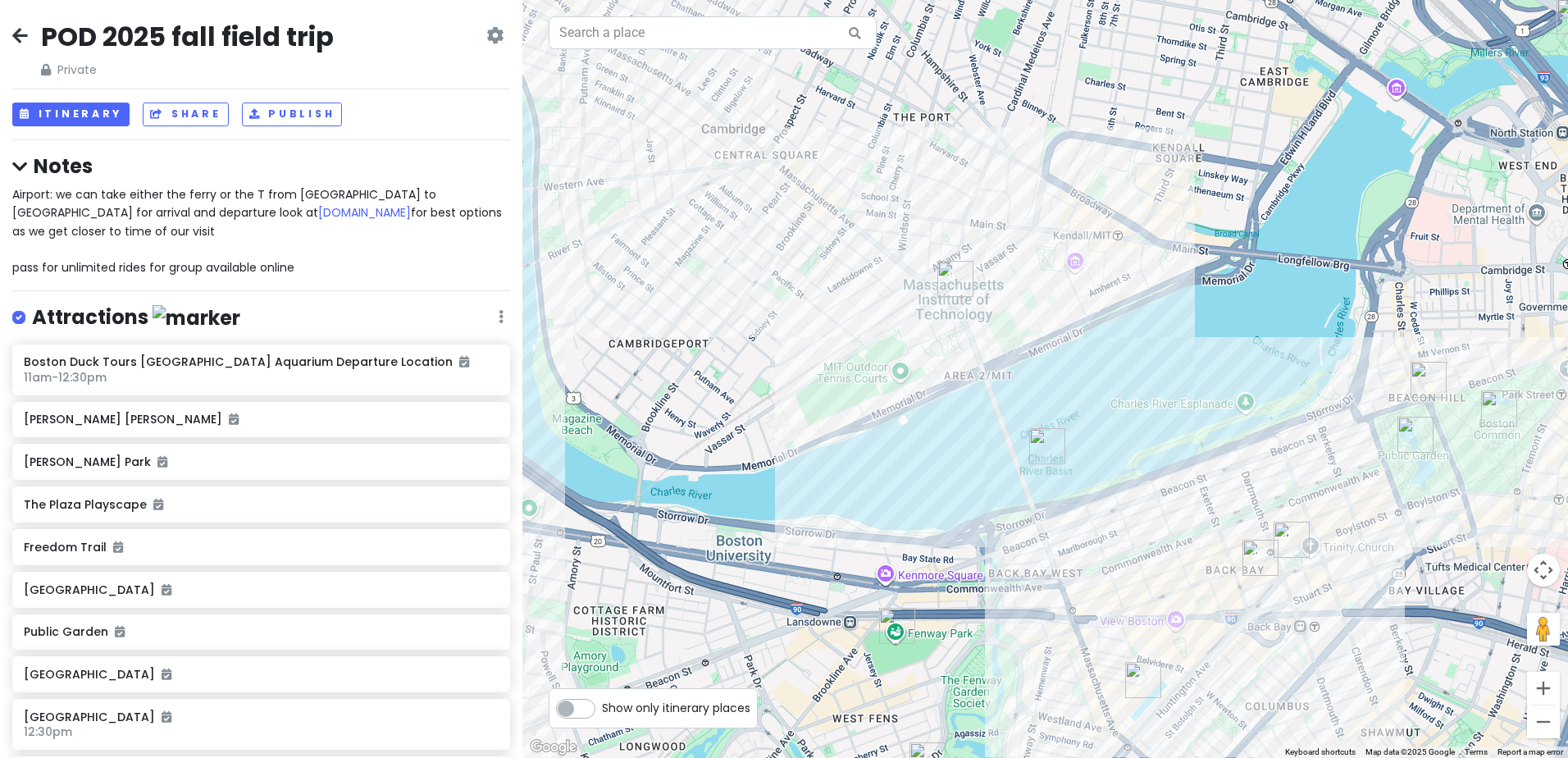
drag, startPoint x: 744, startPoint y: 324, endPoint x: 1145, endPoint y: 405, distance: 409.1
click at [1190, 425] on div at bounding box center [1045, 379] width 1046 height 758
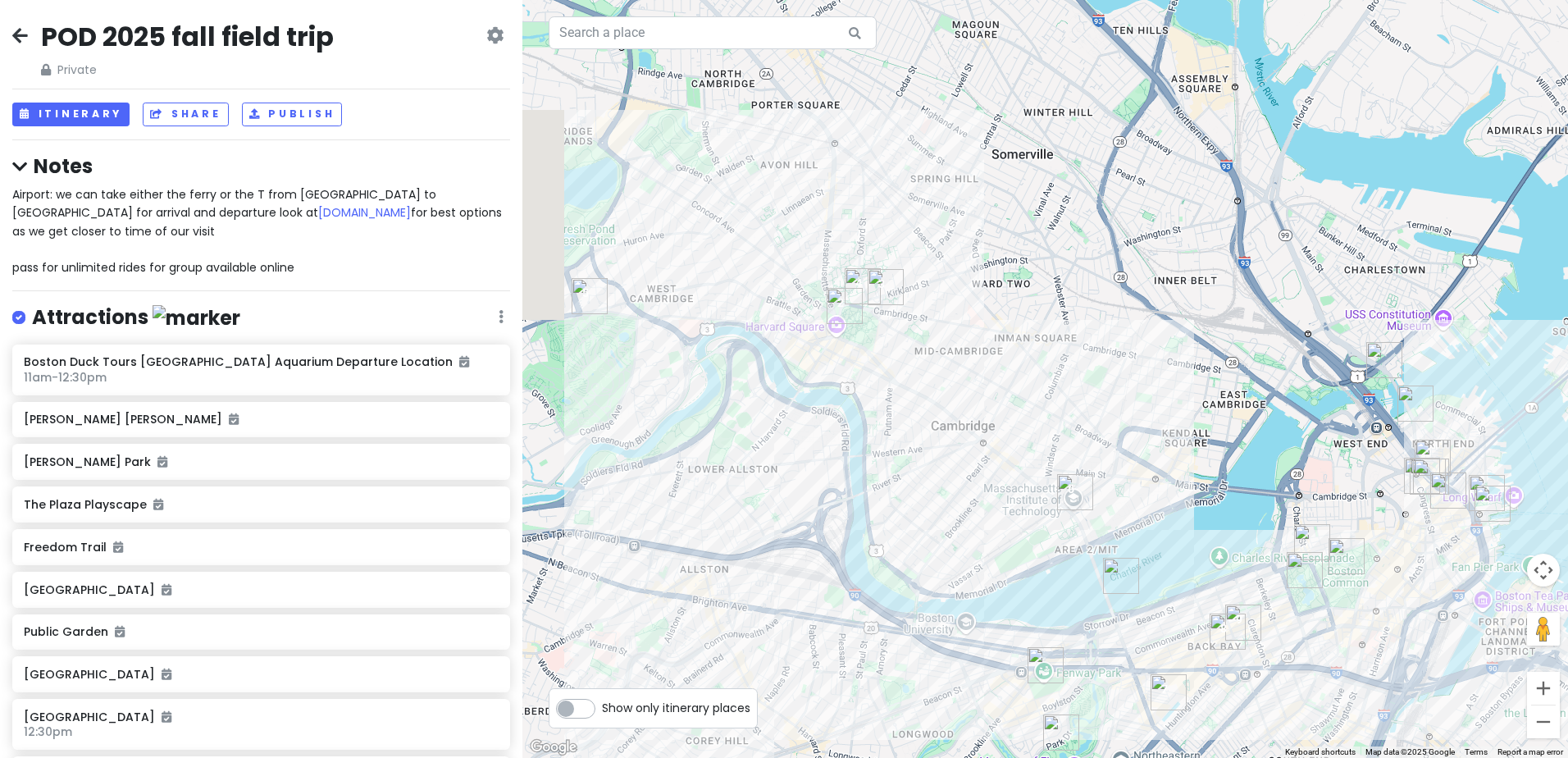
drag, startPoint x: 905, startPoint y: 410, endPoint x: 975, endPoint y: 520, distance: 130.4
click at [975, 520] on div at bounding box center [1045, 379] width 1046 height 758
click at [997, 450] on div at bounding box center [1045, 379] width 1046 height 758
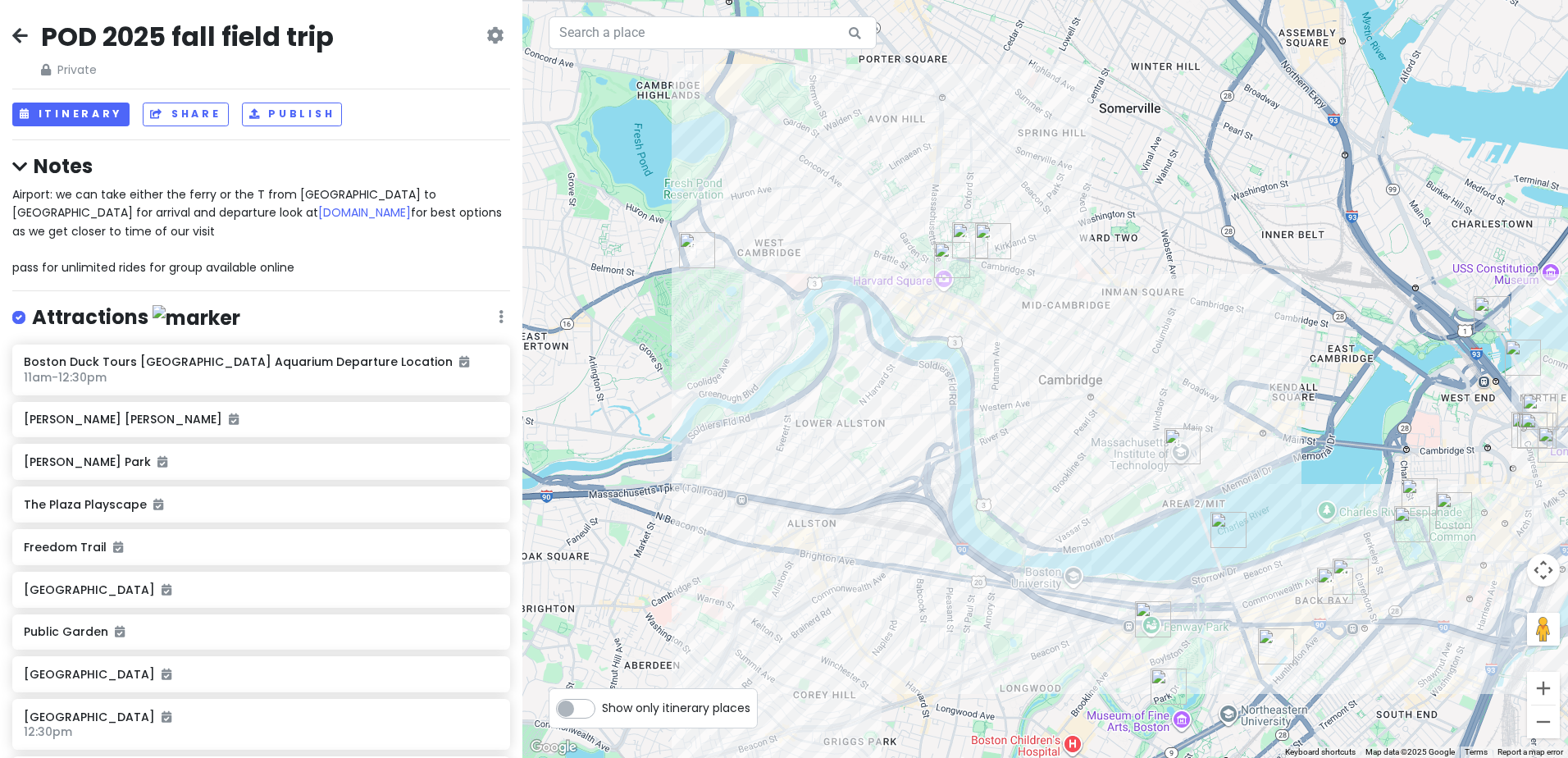
drag, startPoint x: 997, startPoint y: 450, endPoint x: 1106, endPoint y: 405, distance: 117.9
click at [1106, 405] on div at bounding box center [1045, 379] width 1046 height 758
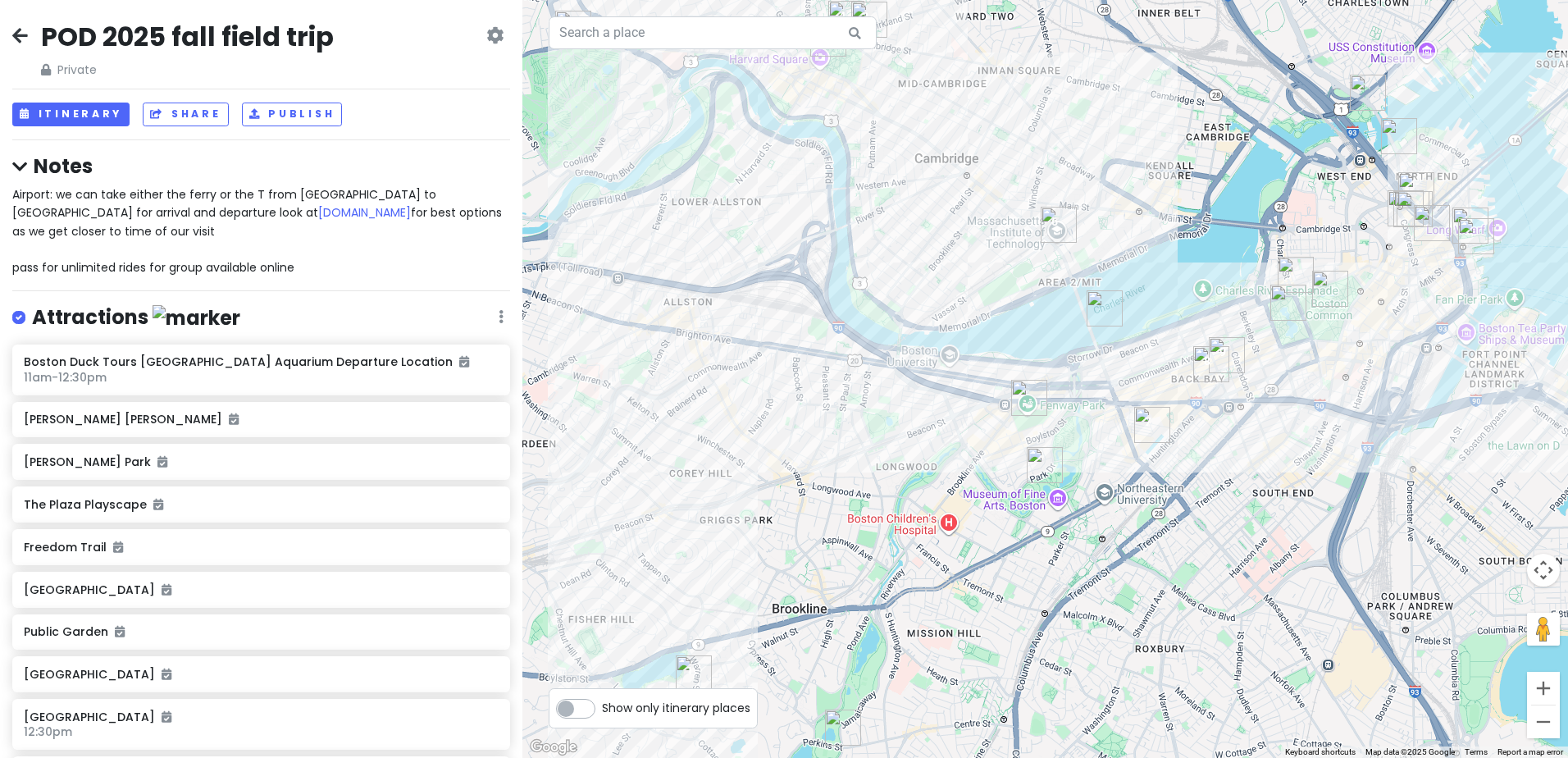
drag, startPoint x: 876, startPoint y: 542, endPoint x: 752, endPoint y: 317, distance: 256.9
click at [752, 317] on div at bounding box center [1045, 379] width 1046 height 758
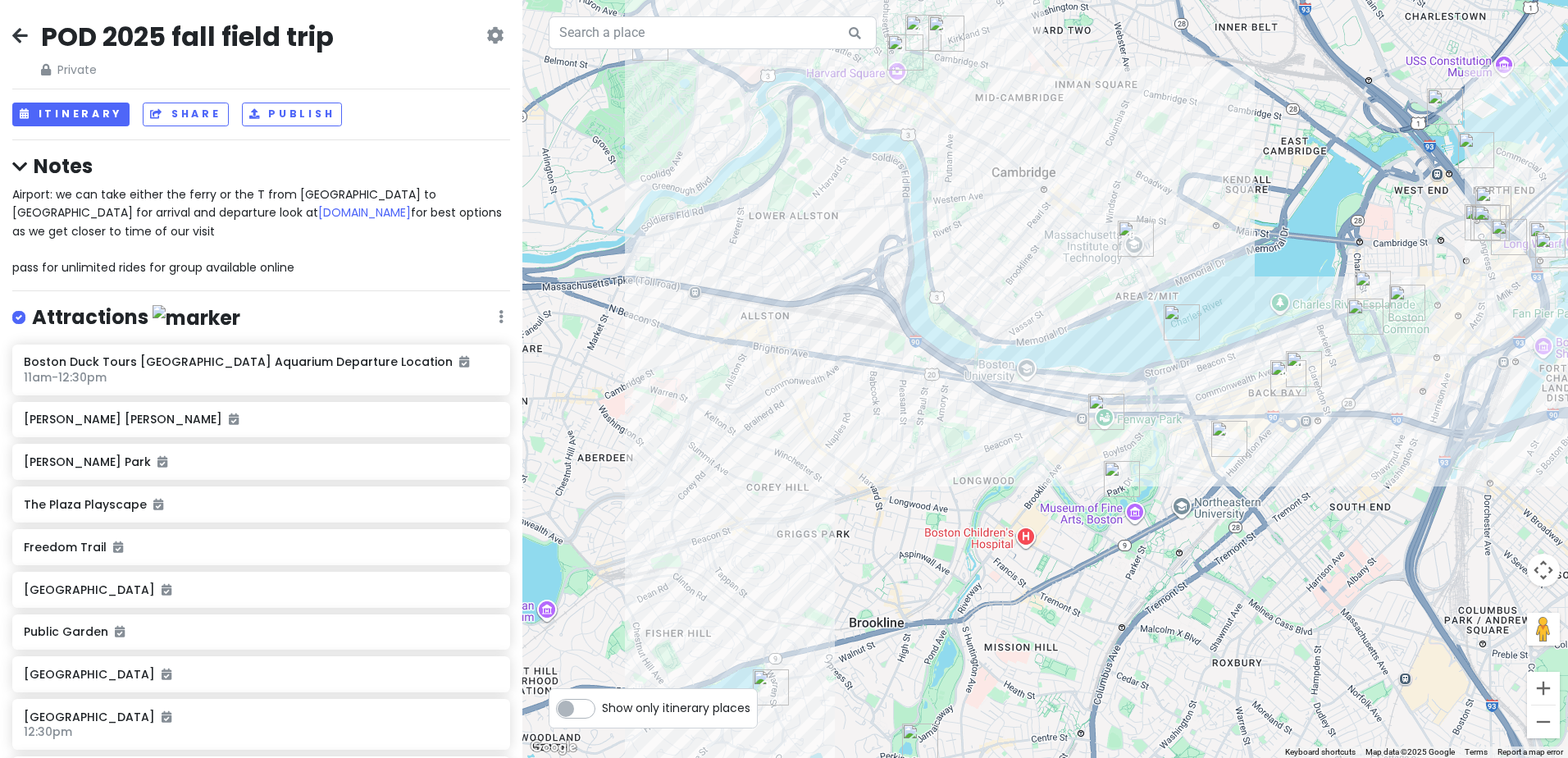
drag, startPoint x: 857, startPoint y: 609, endPoint x: 935, endPoint y: 621, distance: 78.9
click at [935, 621] on div at bounding box center [1045, 379] width 1046 height 758
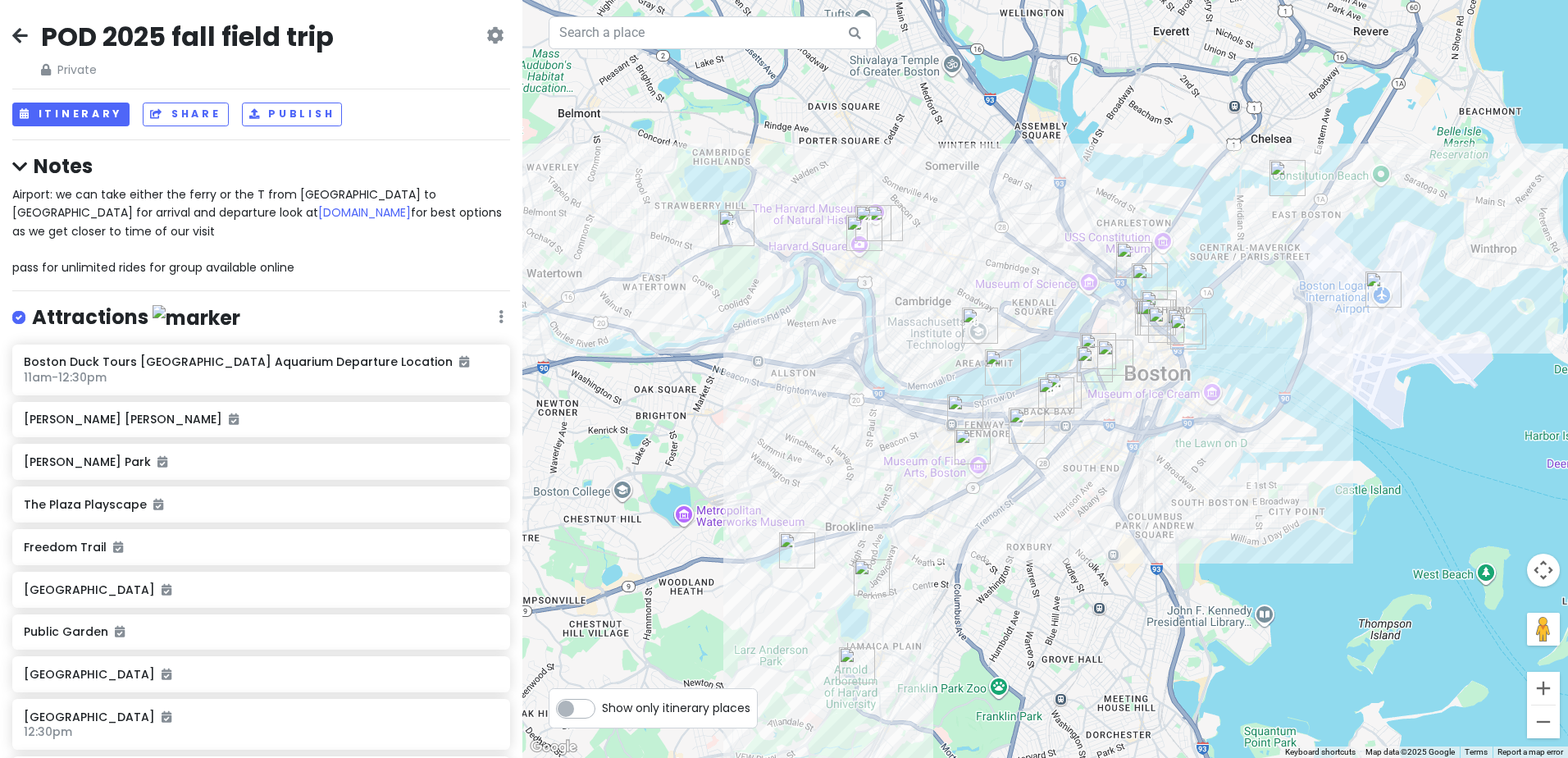
drag, startPoint x: 873, startPoint y: 679, endPoint x: 874, endPoint y: 499, distance: 180.0
click at [907, 485] on div at bounding box center [1045, 379] width 1046 height 758
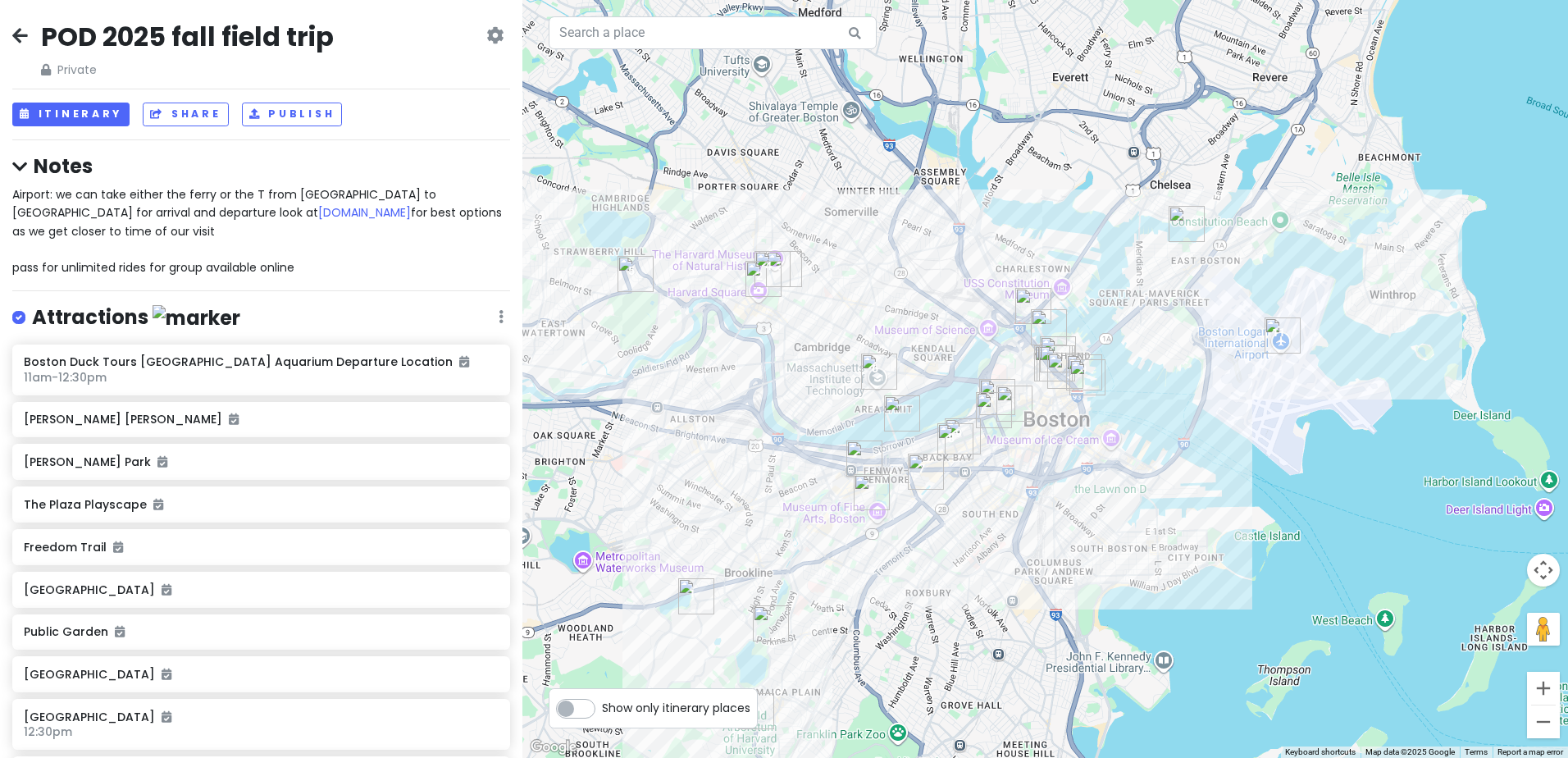
drag, startPoint x: 1114, startPoint y: 359, endPoint x: 1022, endPoint y: 494, distance: 163.4
click at [1022, 494] on div at bounding box center [1045, 379] width 1046 height 758
click at [1181, 219] on img "Condor Street Urban Wild" at bounding box center [1187, 224] width 37 height 37
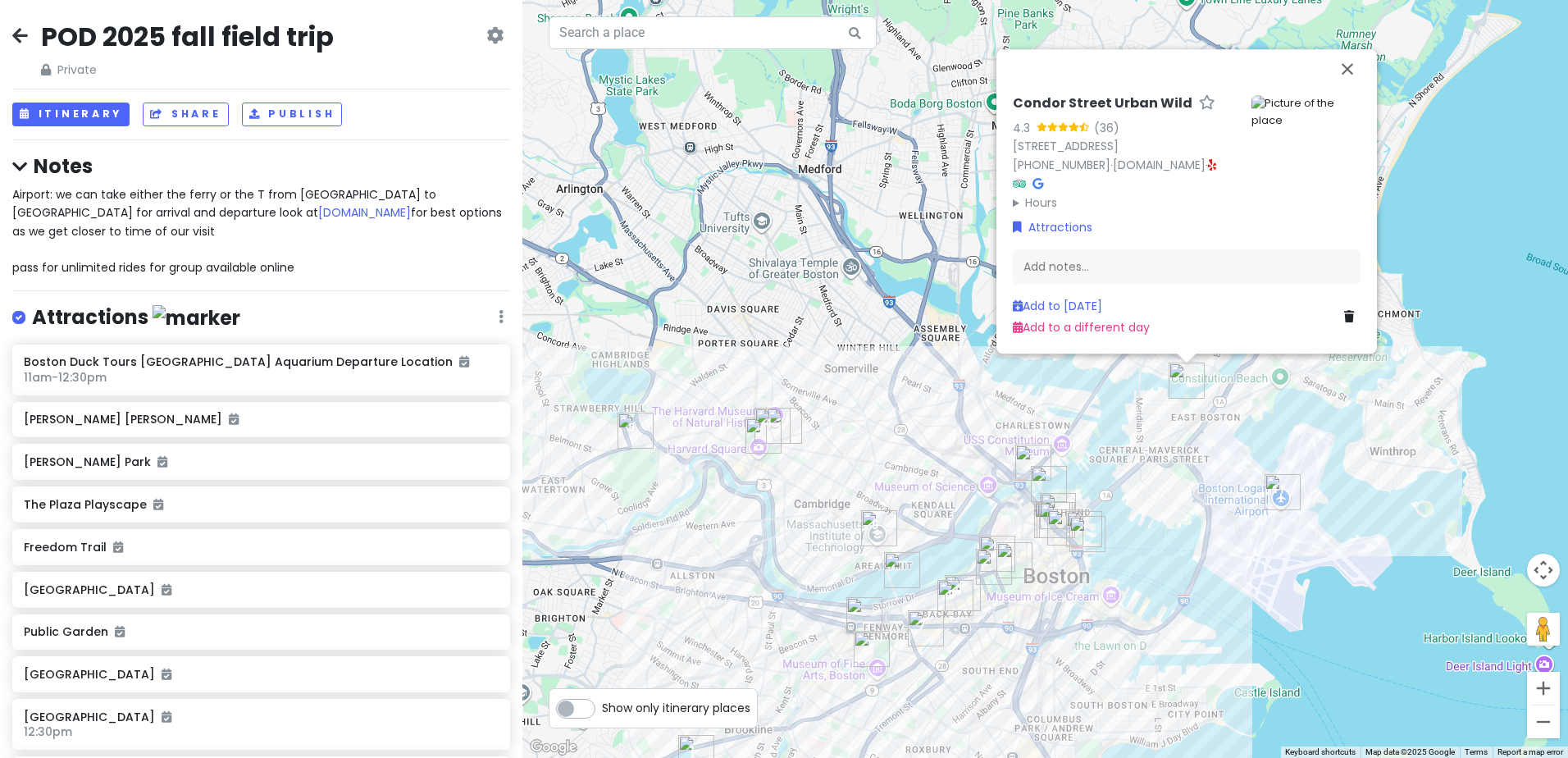
click at [1135, 103] on h6 "Condor Street Urban Wild" at bounding box center [1103, 103] width 180 height 17
click at [1285, 84] on div "Condor Street Urban Wild 4.3 (36) 300 Condor St, Boston, MA 02128, USA (617) 63…" at bounding box center [1187, 201] width 381 height 304
click at [1303, 109] on img at bounding box center [1306, 112] width 109 height 35
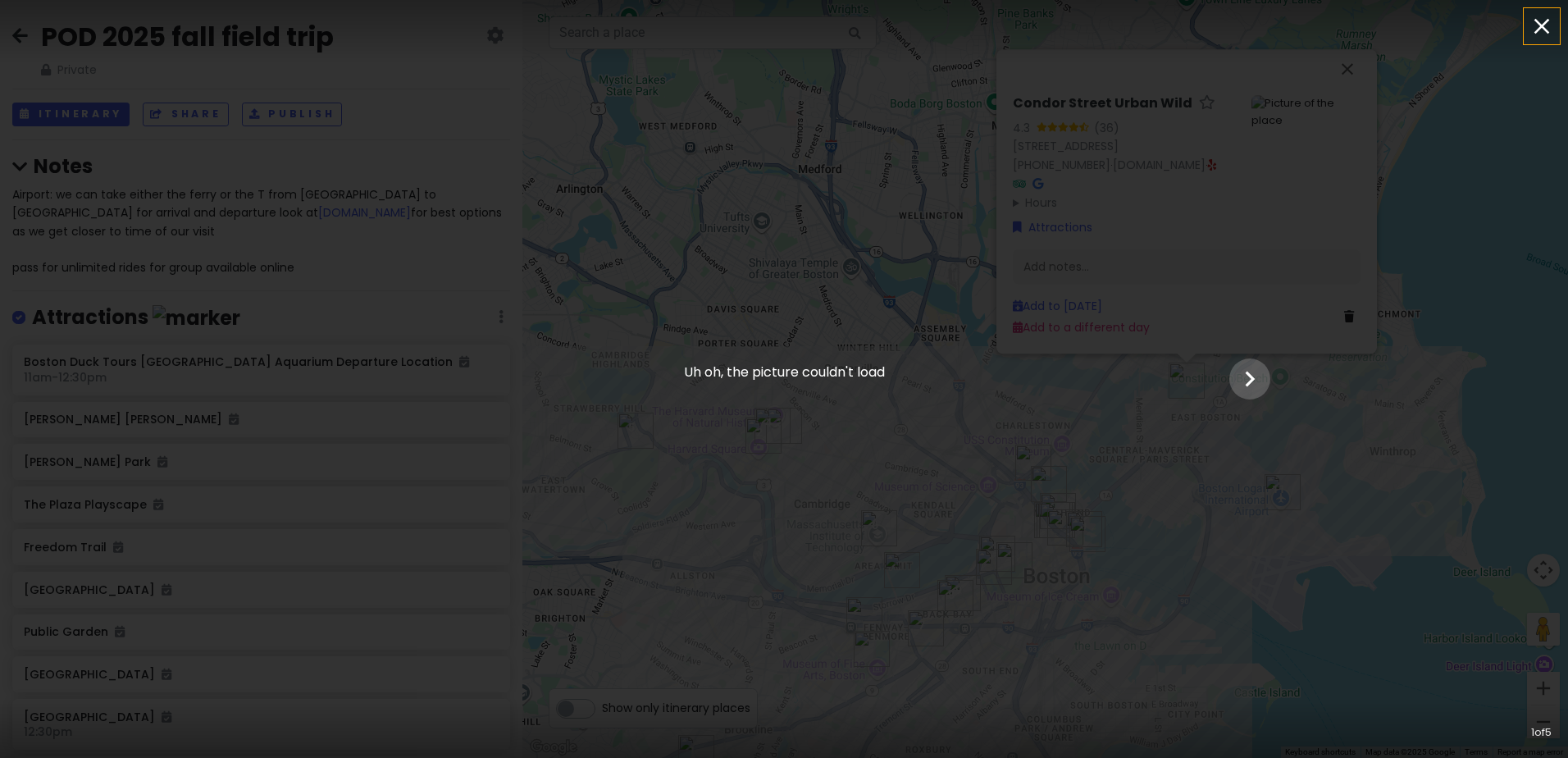
click at [1552, 22] on icon "button" at bounding box center [1542, 26] width 26 height 26
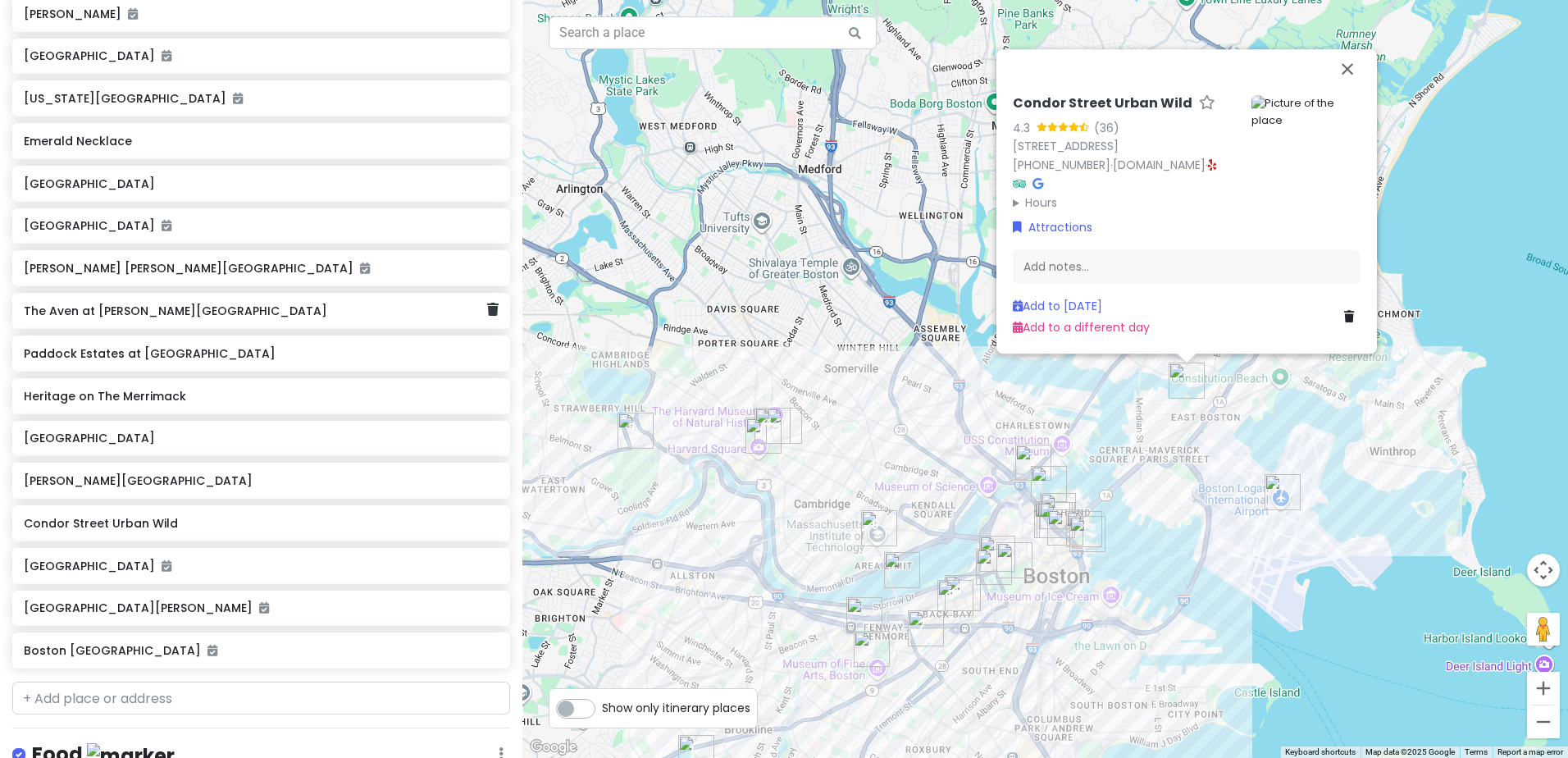
scroll to position [1066, 0]
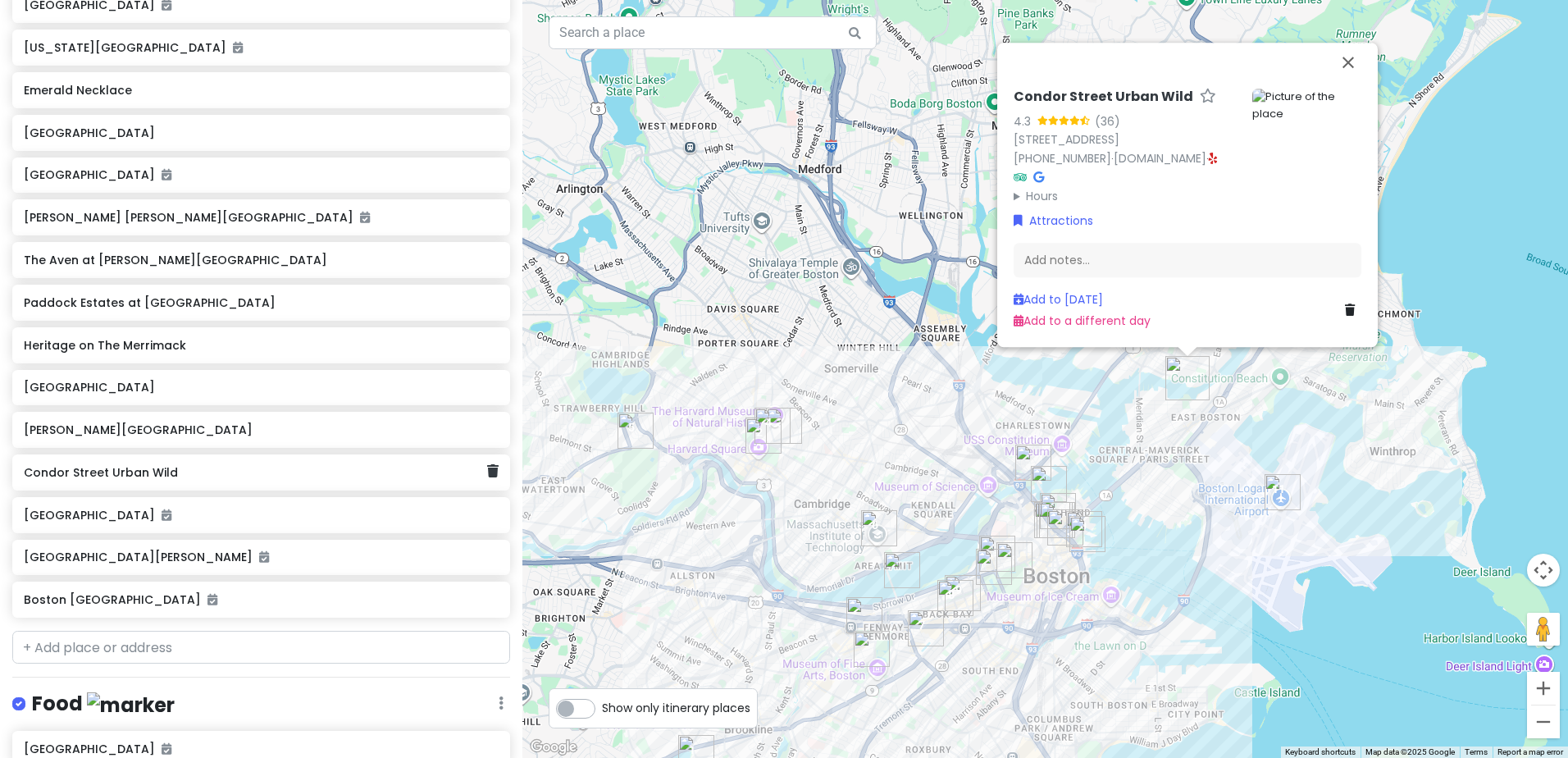
click at [149, 461] on div "Condor Street Urban Wild" at bounding box center [255, 472] width 463 height 23
click at [155, 465] on h6 "Condor Street Urban Wild" at bounding box center [255, 472] width 463 height 15
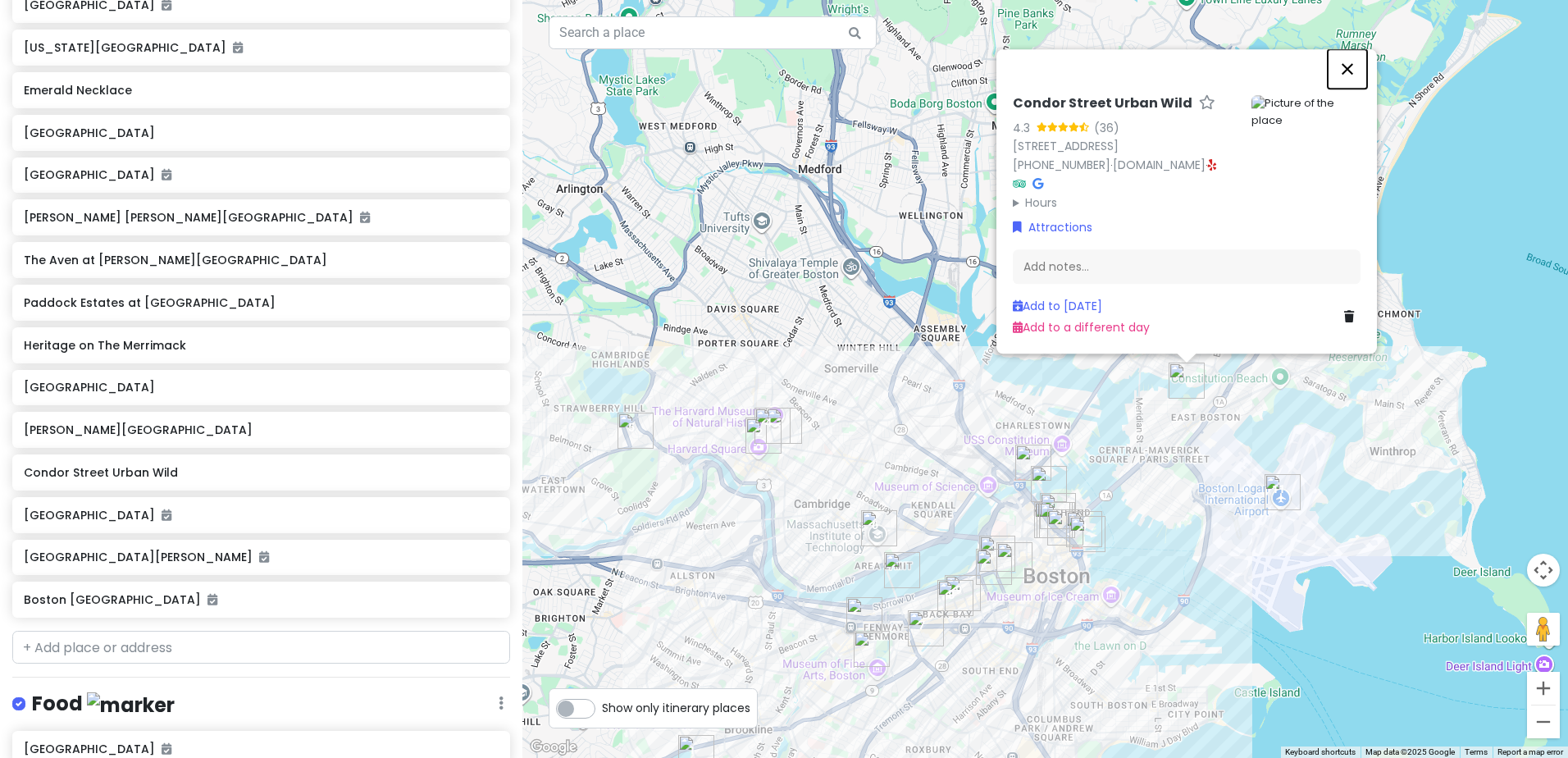
click at [1342, 67] on button "Close" at bounding box center [1347, 68] width 39 height 39
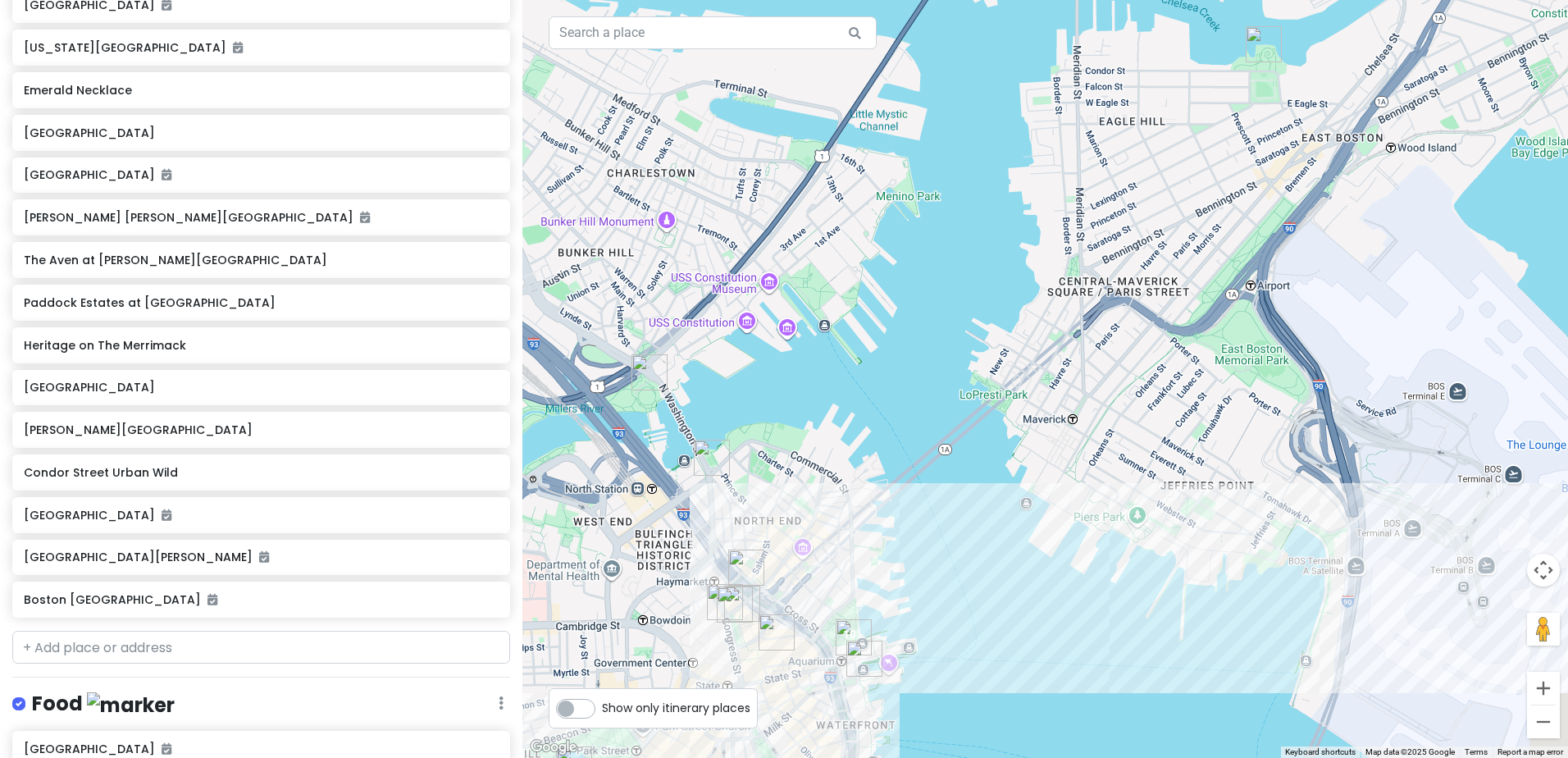
drag, startPoint x: 1088, startPoint y: 471, endPoint x: 1171, endPoint y: 219, distance: 265.3
click at [1171, 219] on div at bounding box center [1045, 379] width 1046 height 758
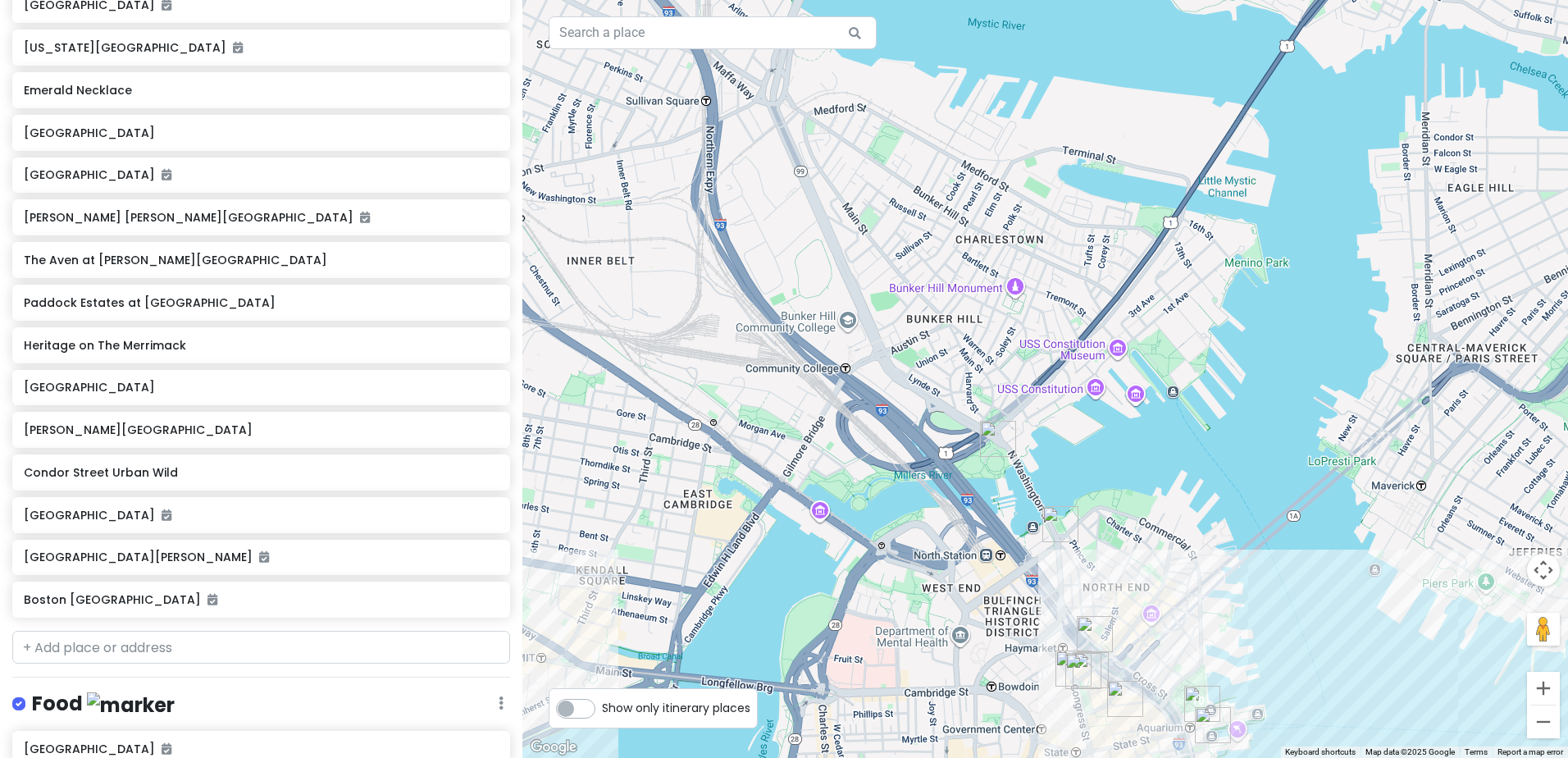
drag, startPoint x: 857, startPoint y: 471, endPoint x: 1182, endPoint y: 601, distance: 350.0
click at [1182, 601] on div at bounding box center [1045, 379] width 1046 height 758
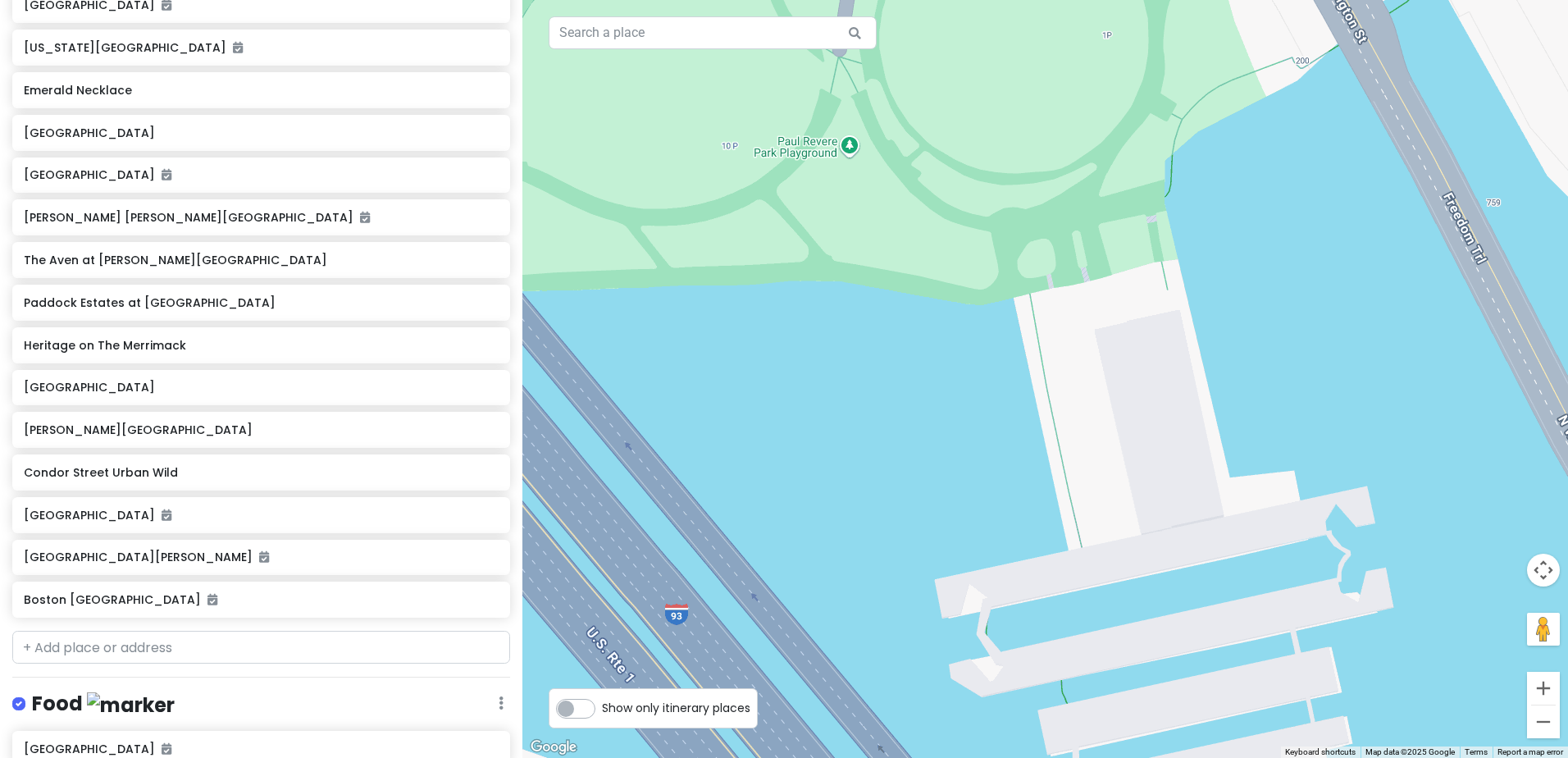
drag, startPoint x: 1155, startPoint y: 484, endPoint x: 1103, endPoint y: 268, distance: 222.2
click at [1103, 268] on div at bounding box center [1045, 379] width 1046 height 758
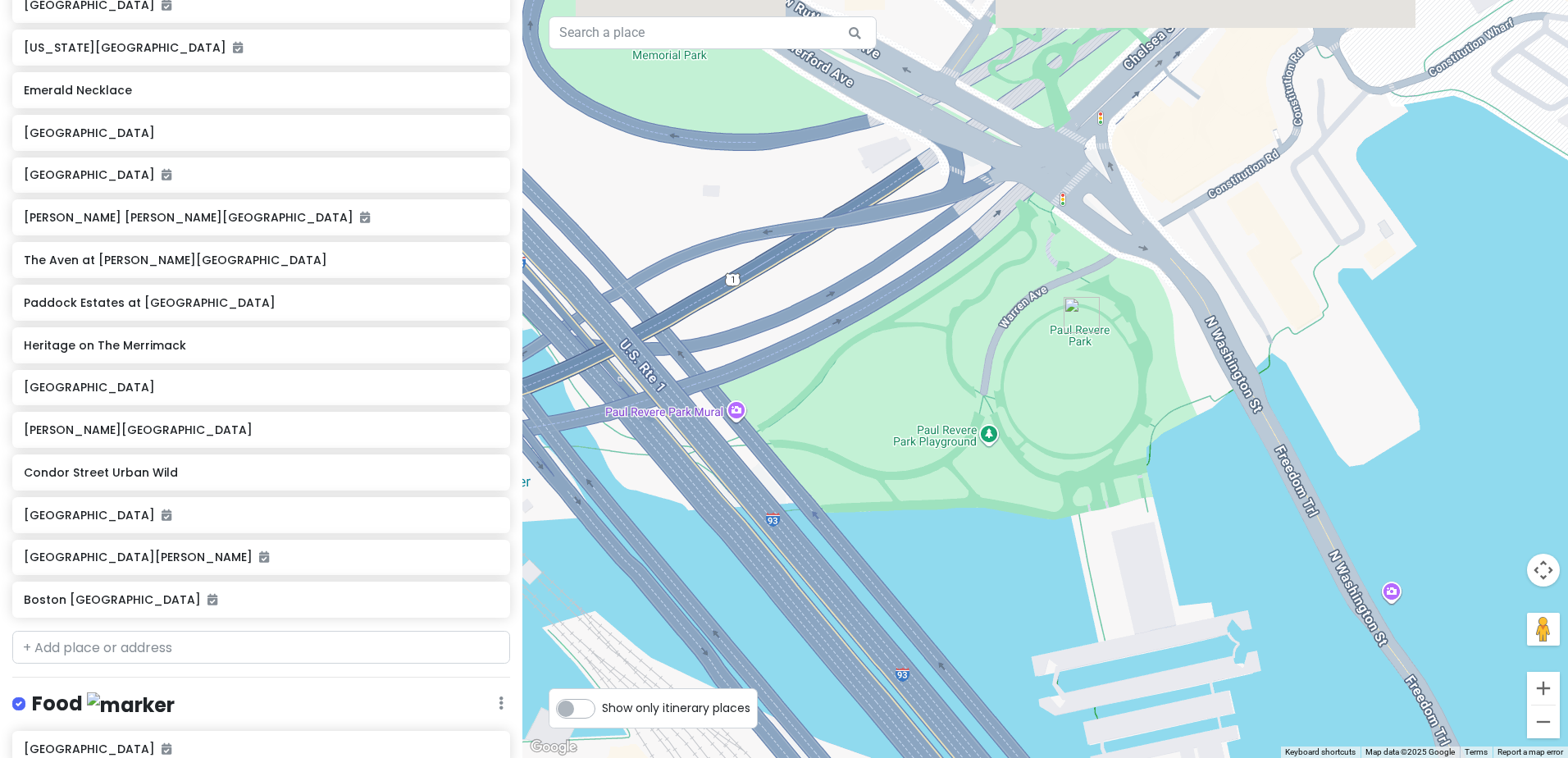
drag, startPoint x: 1093, startPoint y: 237, endPoint x: 1107, endPoint y: 476, distance: 239.4
click at [1107, 476] on div at bounding box center [1045, 379] width 1046 height 758
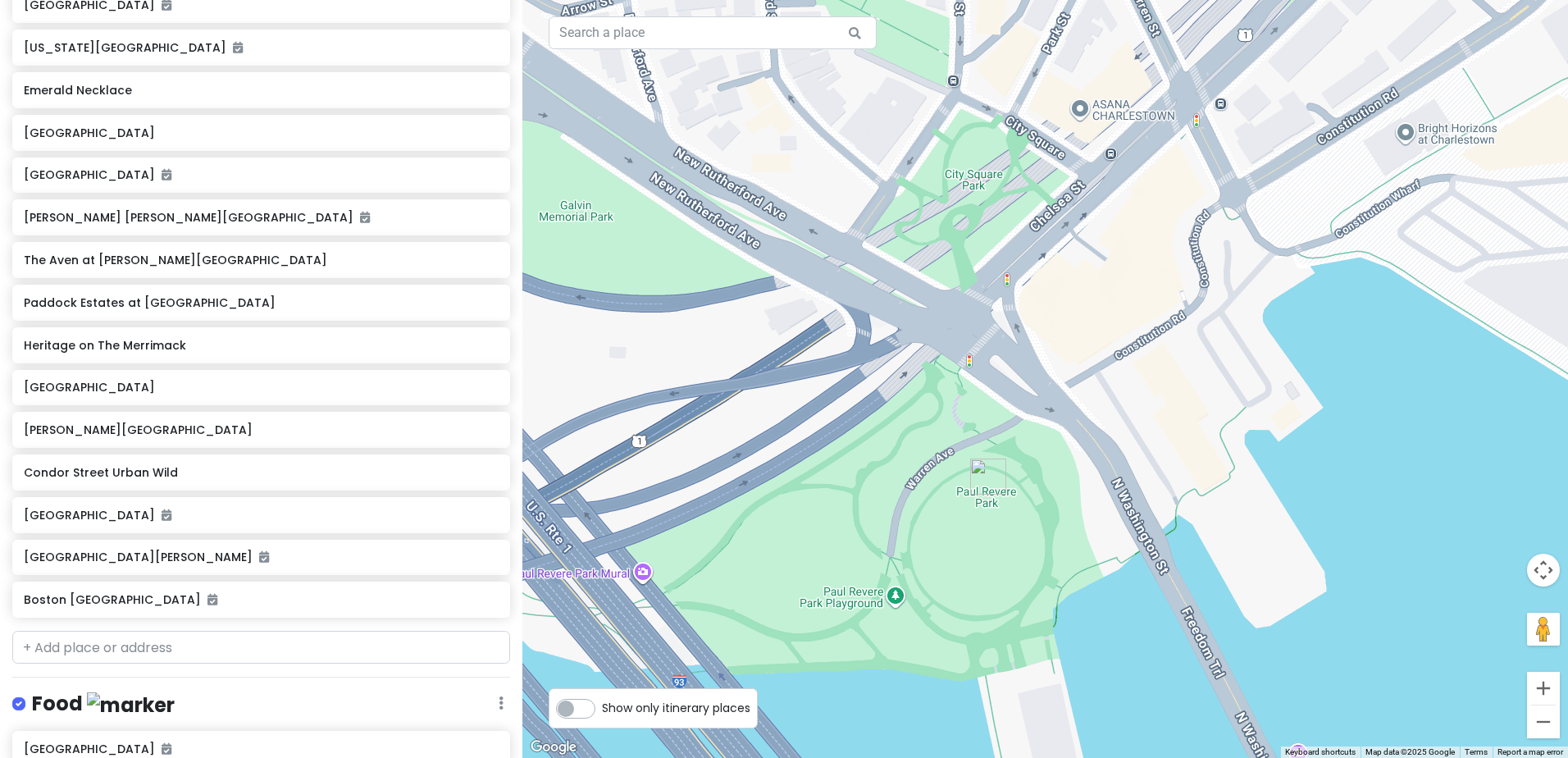
drag, startPoint x: 1189, startPoint y: 221, endPoint x: 1094, endPoint y: 387, distance: 191.3
click at [1094, 387] on div at bounding box center [1045, 379] width 1046 height 758
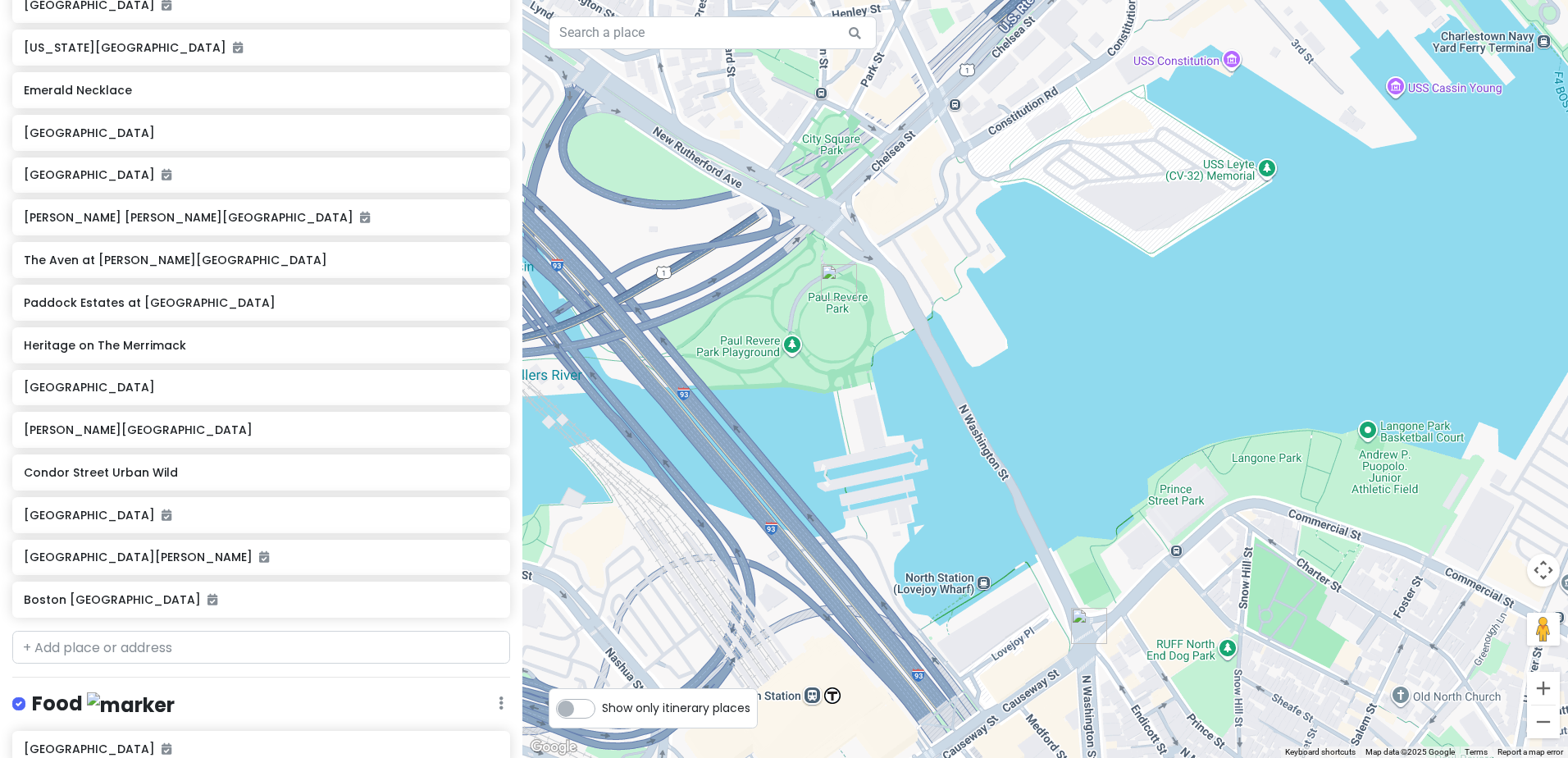
drag, startPoint x: 1203, startPoint y: 490, endPoint x: 1072, endPoint y: 354, distance: 188.8
click at [1072, 354] on div at bounding box center [1045, 379] width 1046 height 758
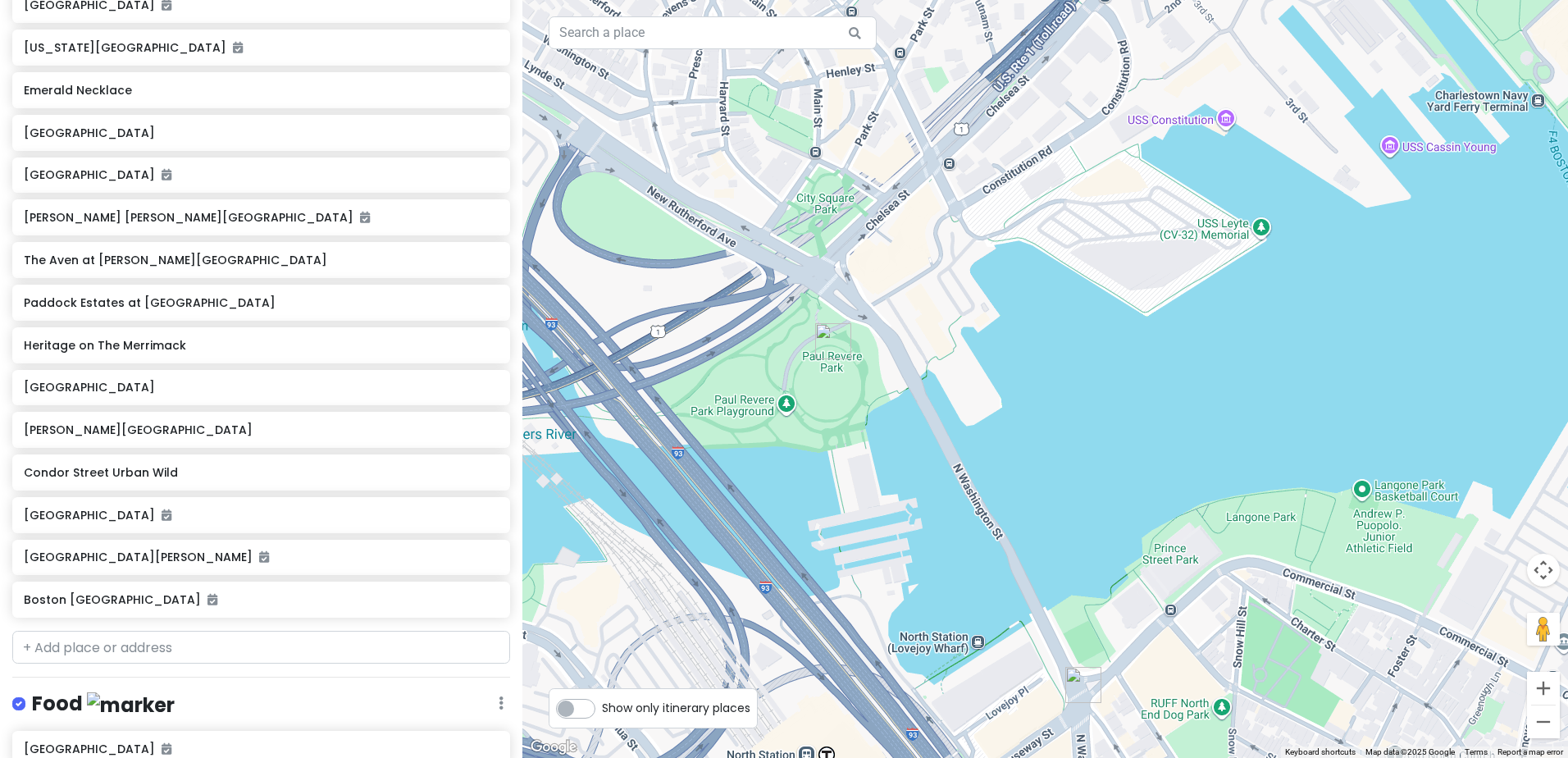
drag, startPoint x: 1061, startPoint y: 248, endPoint x: 1061, endPoint y: 319, distance: 71.0
click at [1061, 319] on div at bounding box center [1045, 379] width 1046 height 758
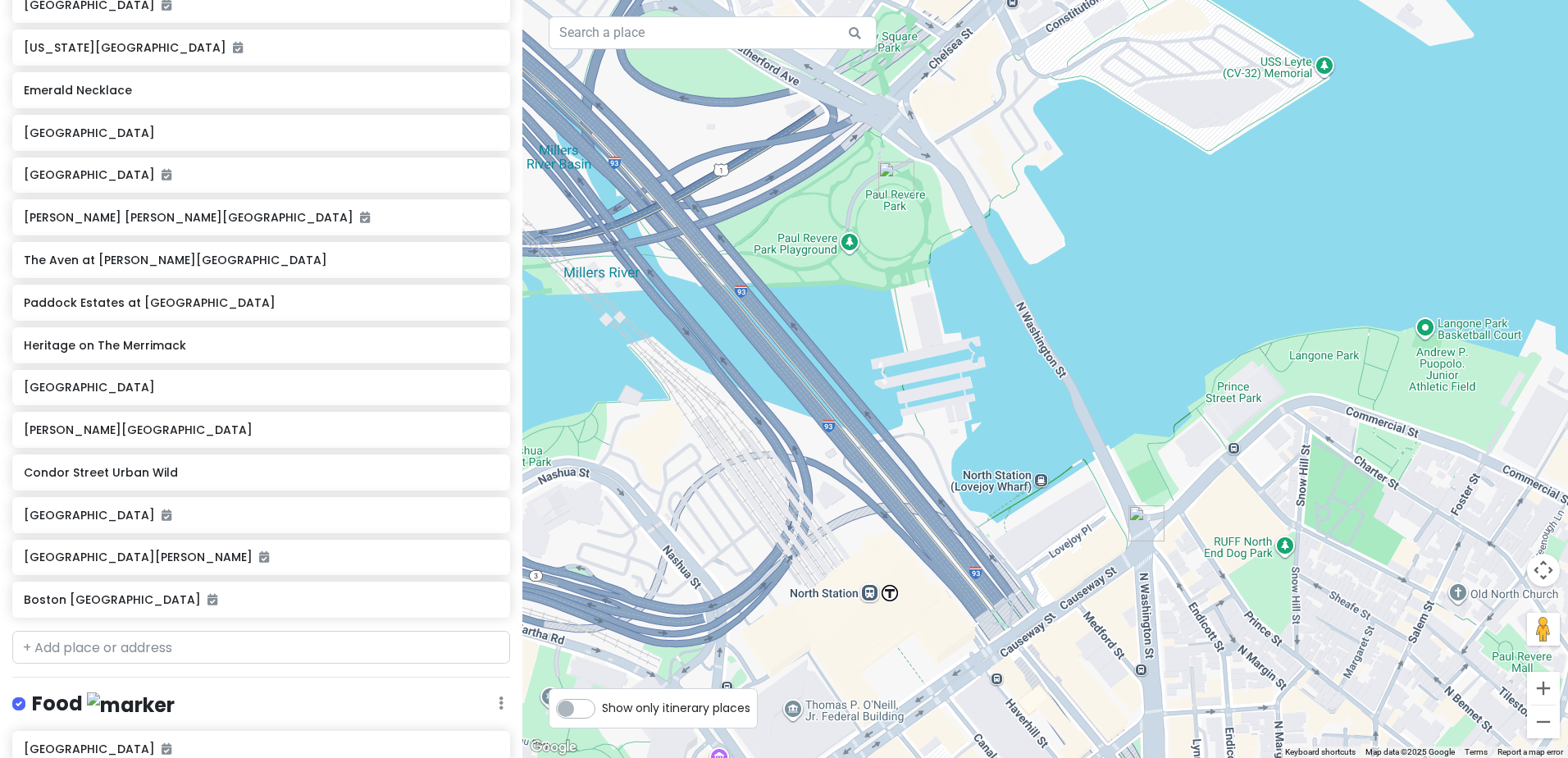
drag, startPoint x: 928, startPoint y: 318, endPoint x: 1001, endPoint y: 147, distance: 185.9
click at [1001, 147] on div at bounding box center [1045, 379] width 1046 height 758
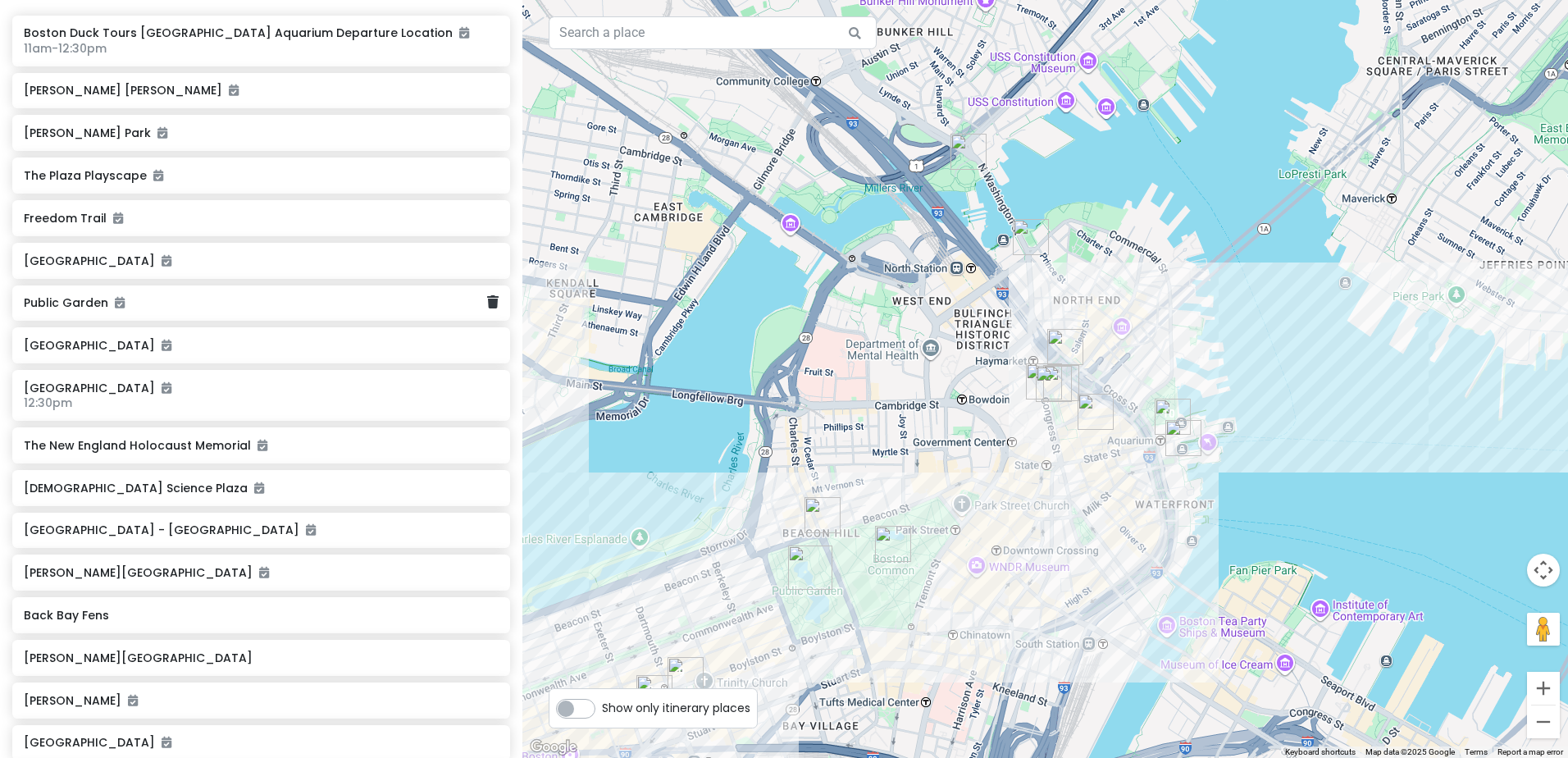
scroll to position [328, 0]
click at [76, 212] on h6 "Freedom Trail" at bounding box center [255, 219] width 463 height 15
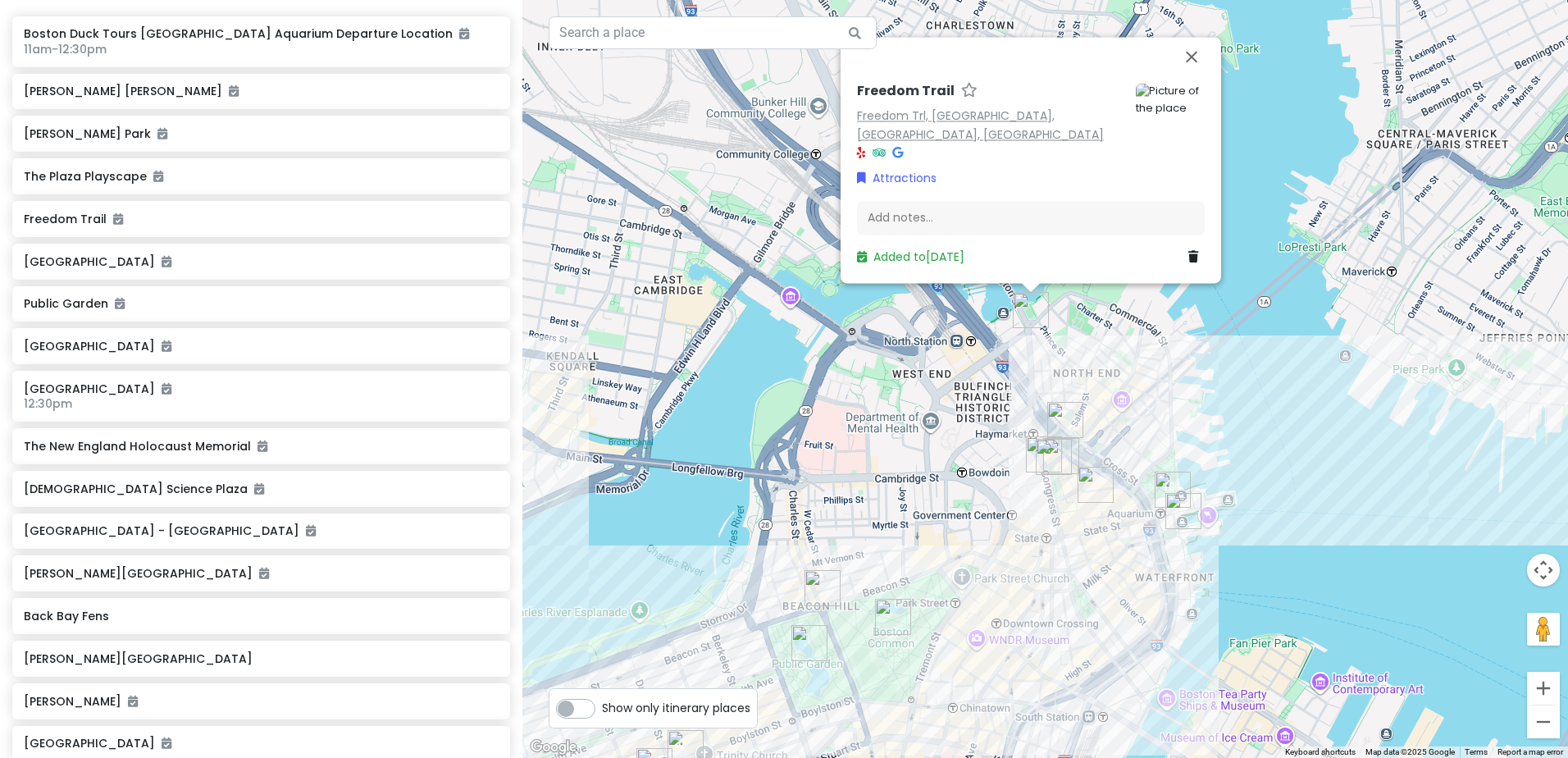
click at [955, 132] on link "Freedom Trl, Boston, MA, USA" at bounding box center [980, 125] width 247 height 36
click at [895, 100] on h6 "Freedom Trail" at bounding box center [906, 91] width 98 height 17
click at [1127, 116] on div at bounding box center [1163, 117] width 82 height 91
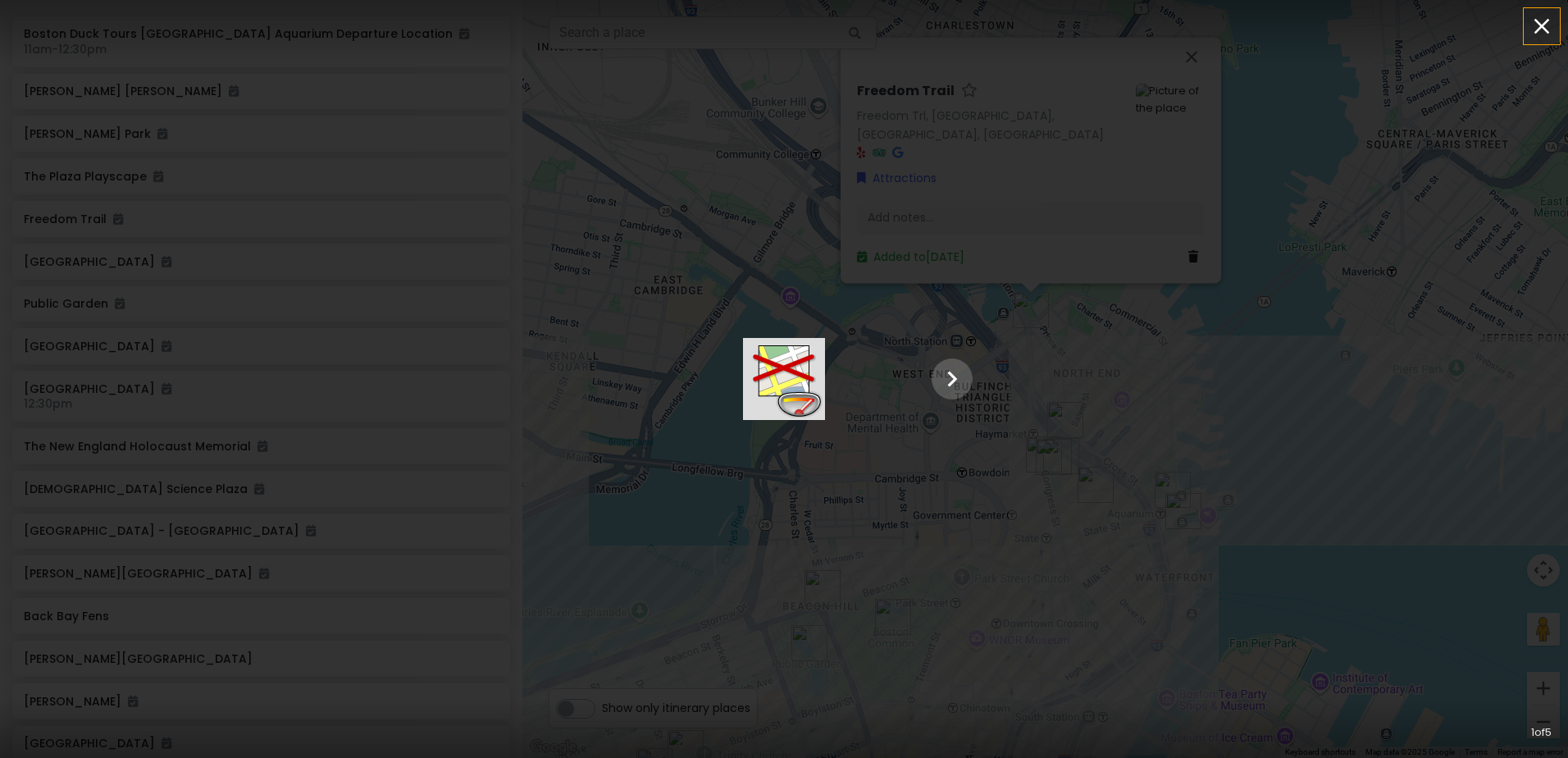
click at [1538, 23] on icon "button" at bounding box center [1542, 26] width 16 height 16
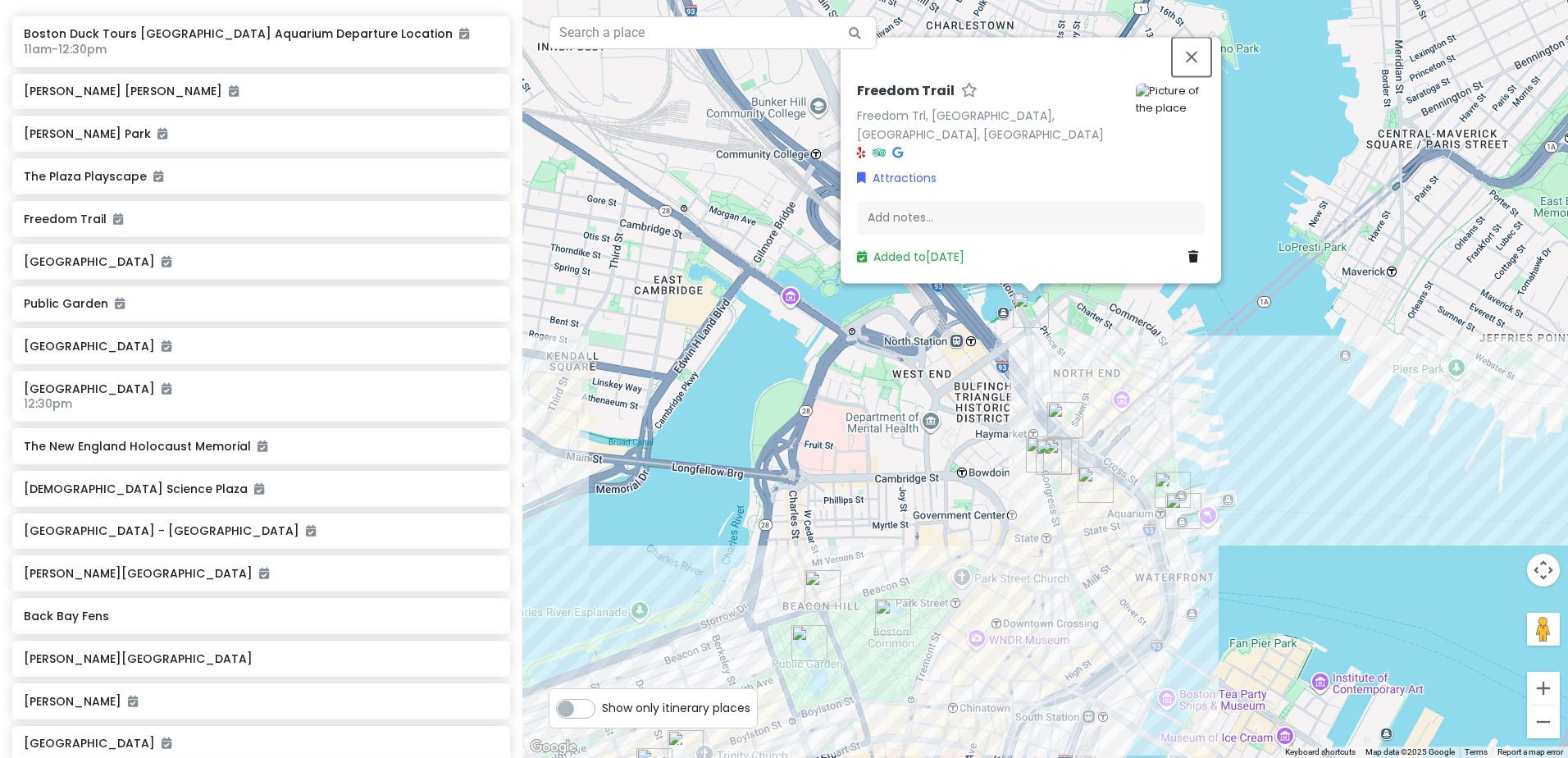
click at [1199, 72] on button "Close" at bounding box center [1192, 56] width 39 height 39
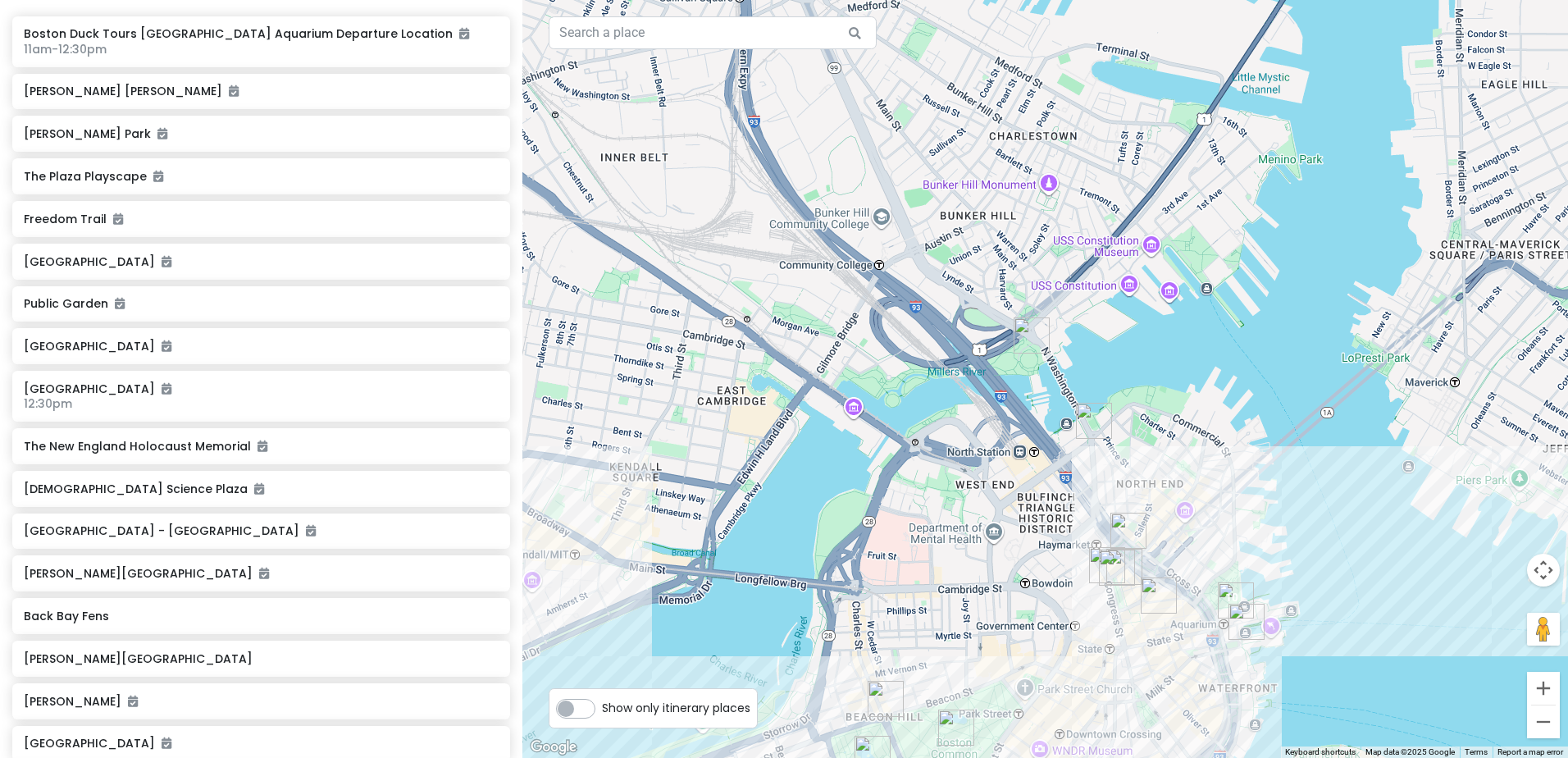
drag, startPoint x: 983, startPoint y: 148, endPoint x: 1060, endPoint y: 301, distance: 171.3
click at [1051, 268] on div at bounding box center [1045, 379] width 1046 height 758
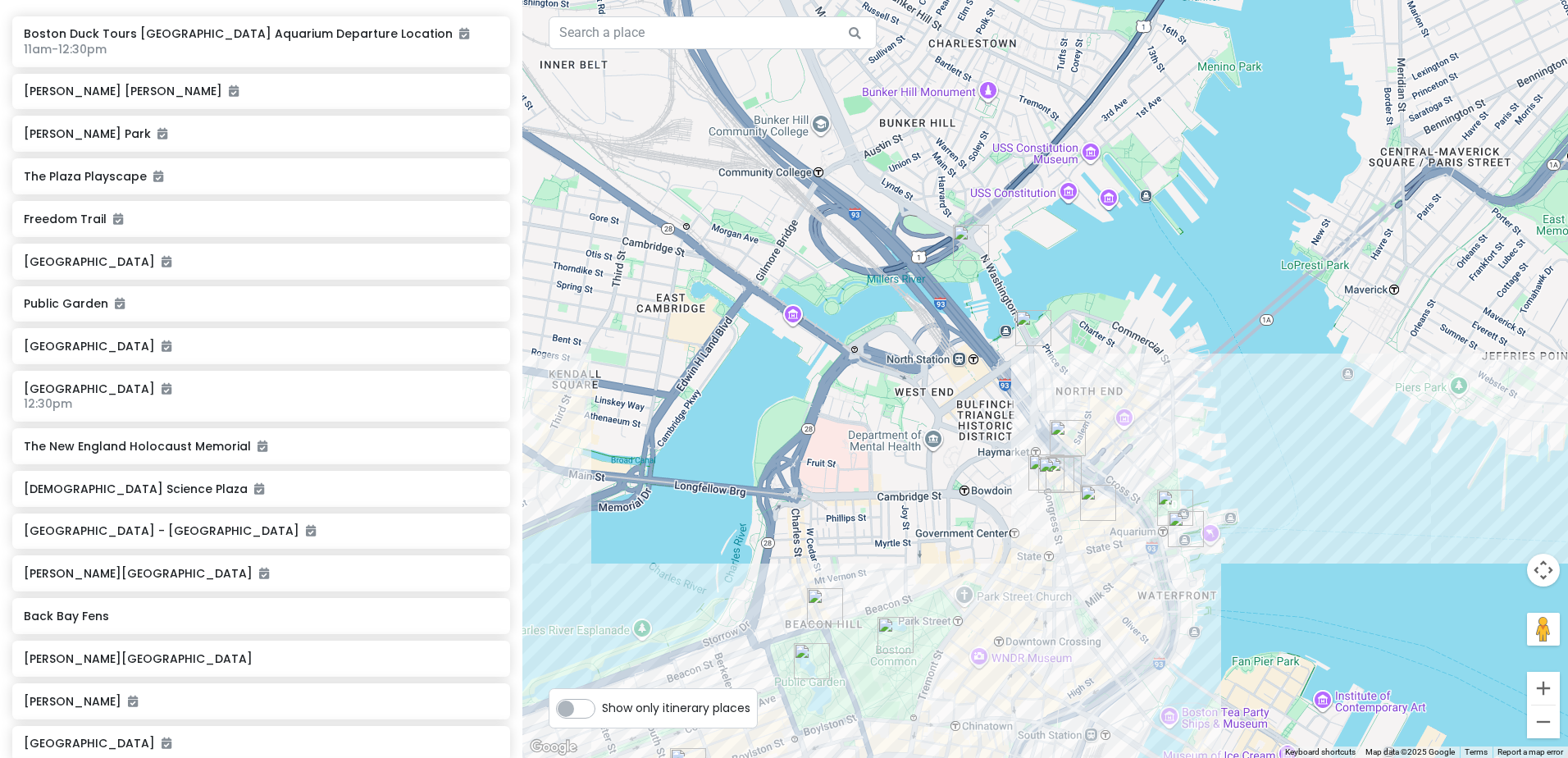
drag, startPoint x: 1060, startPoint y: 260, endPoint x: 983, endPoint y: 133, distance: 148.5
click at [983, 133] on div at bounding box center [1045, 379] width 1046 height 758
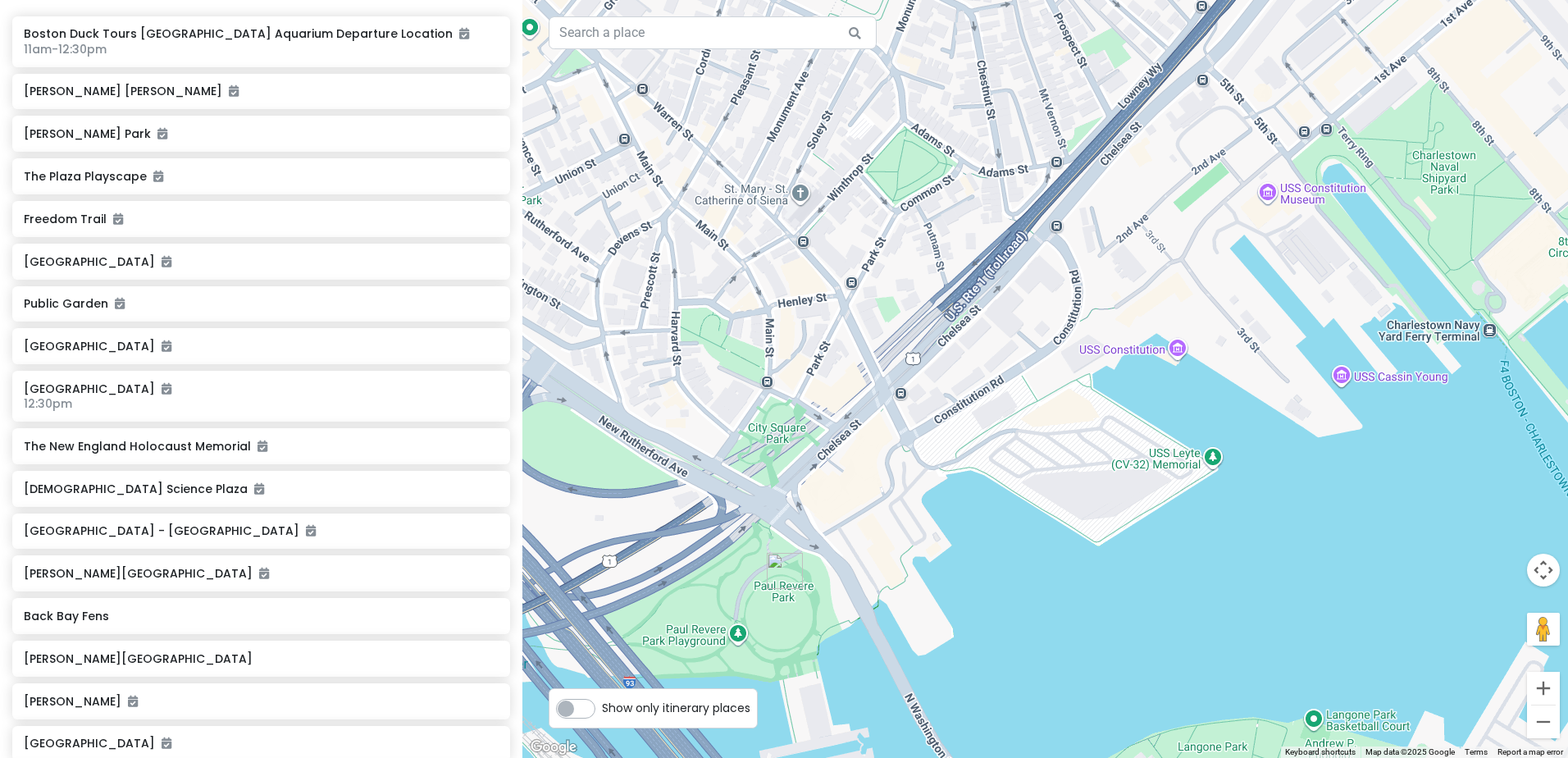
drag, startPoint x: 1035, startPoint y: 234, endPoint x: 962, endPoint y: 89, distance: 162.3
click at [962, 89] on div at bounding box center [1045, 379] width 1046 height 758
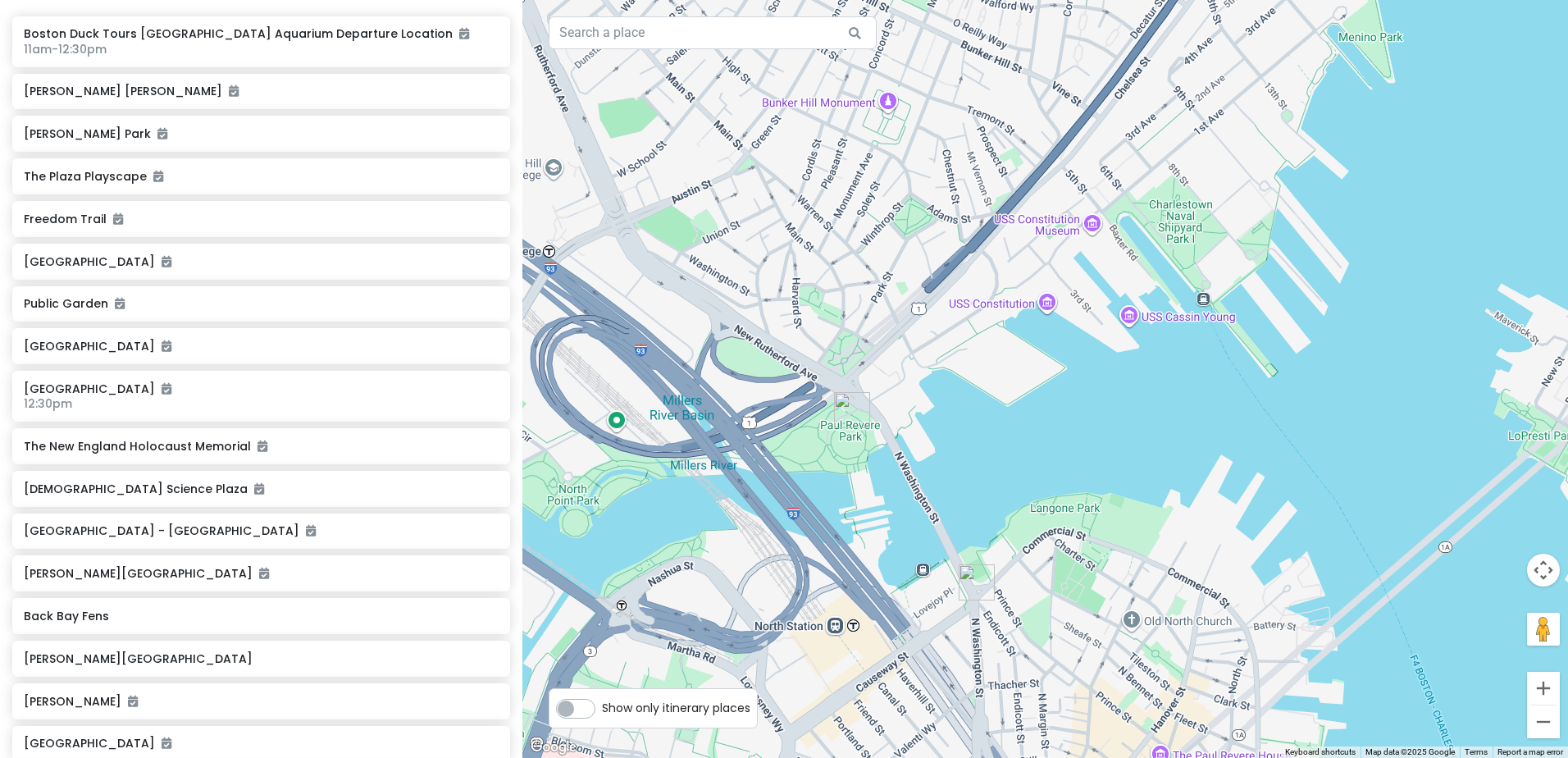
drag, startPoint x: 1076, startPoint y: 196, endPoint x: 1057, endPoint y: 272, distance: 78.3
click at [1057, 272] on div at bounding box center [1045, 379] width 1046 height 758
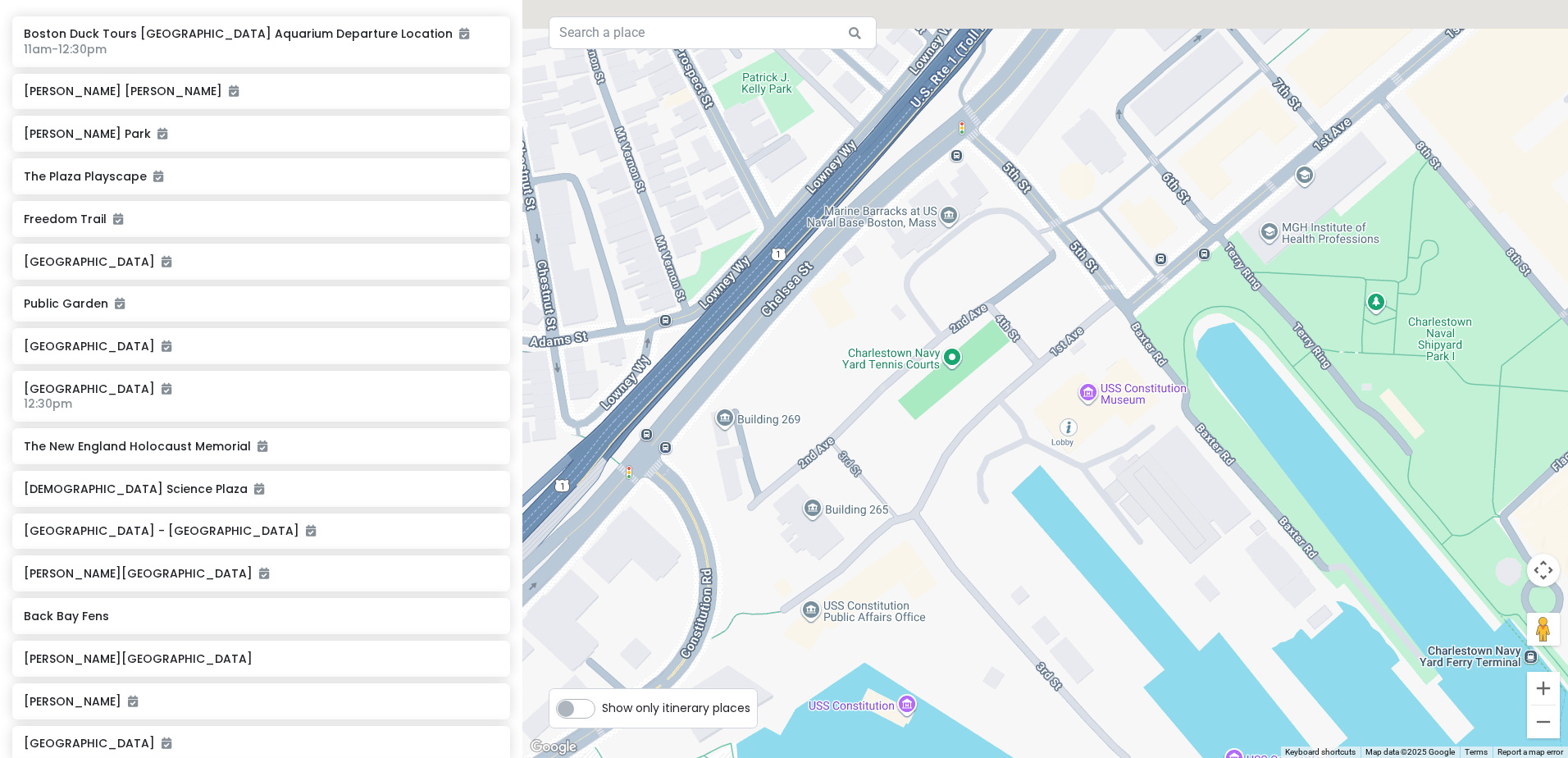
drag, startPoint x: 1171, startPoint y: 153, endPoint x: 1031, endPoint y: 481, distance: 356.6
click at [1031, 481] on div at bounding box center [1045, 379] width 1046 height 758
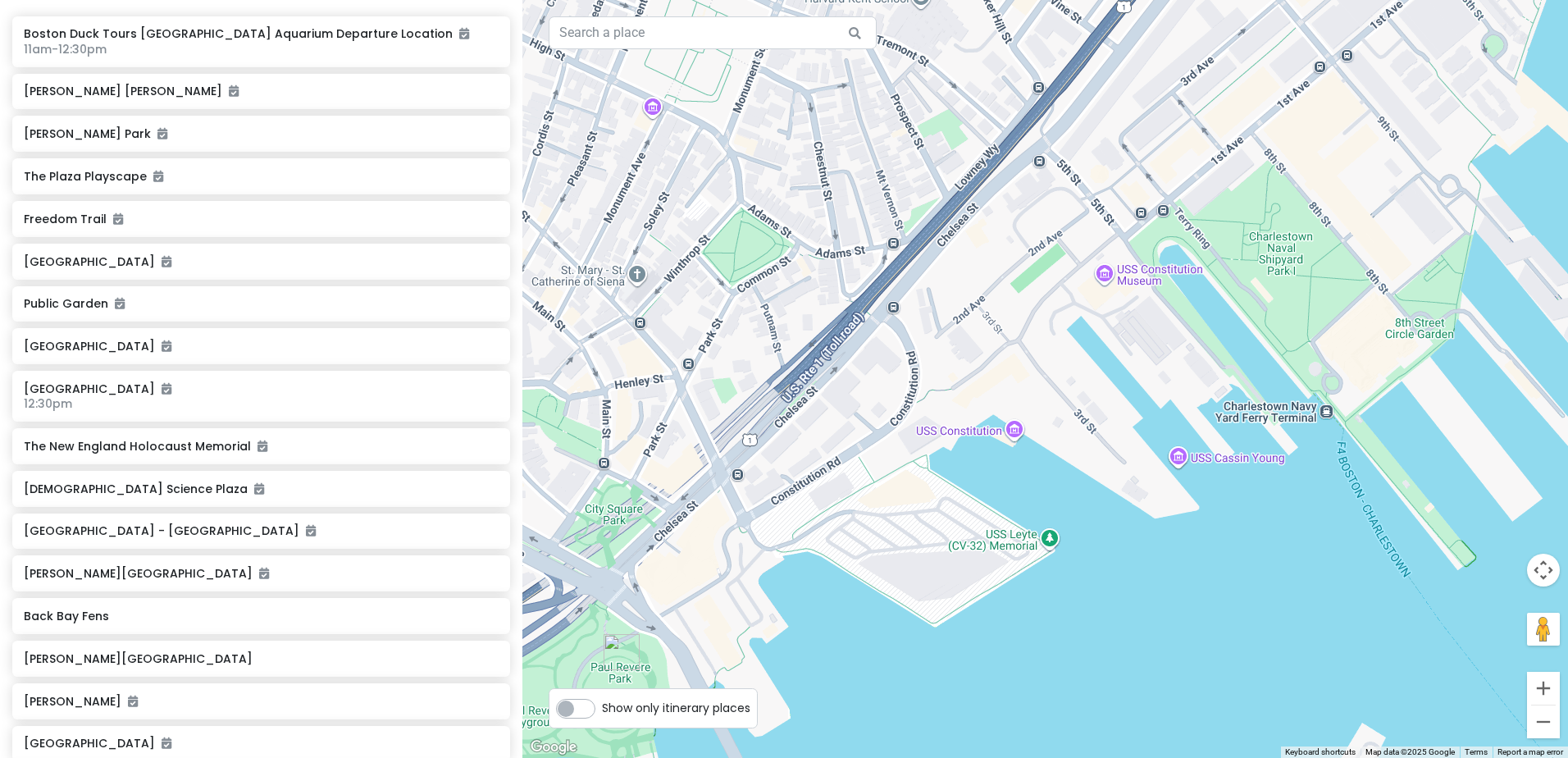
drag, startPoint x: 951, startPoint y: 466, endPoint x: 1035, endPoint y: 353, distance: 140.8
click at [1035, 353] on div at bounding box center [1045, 379] width 1046 height 758
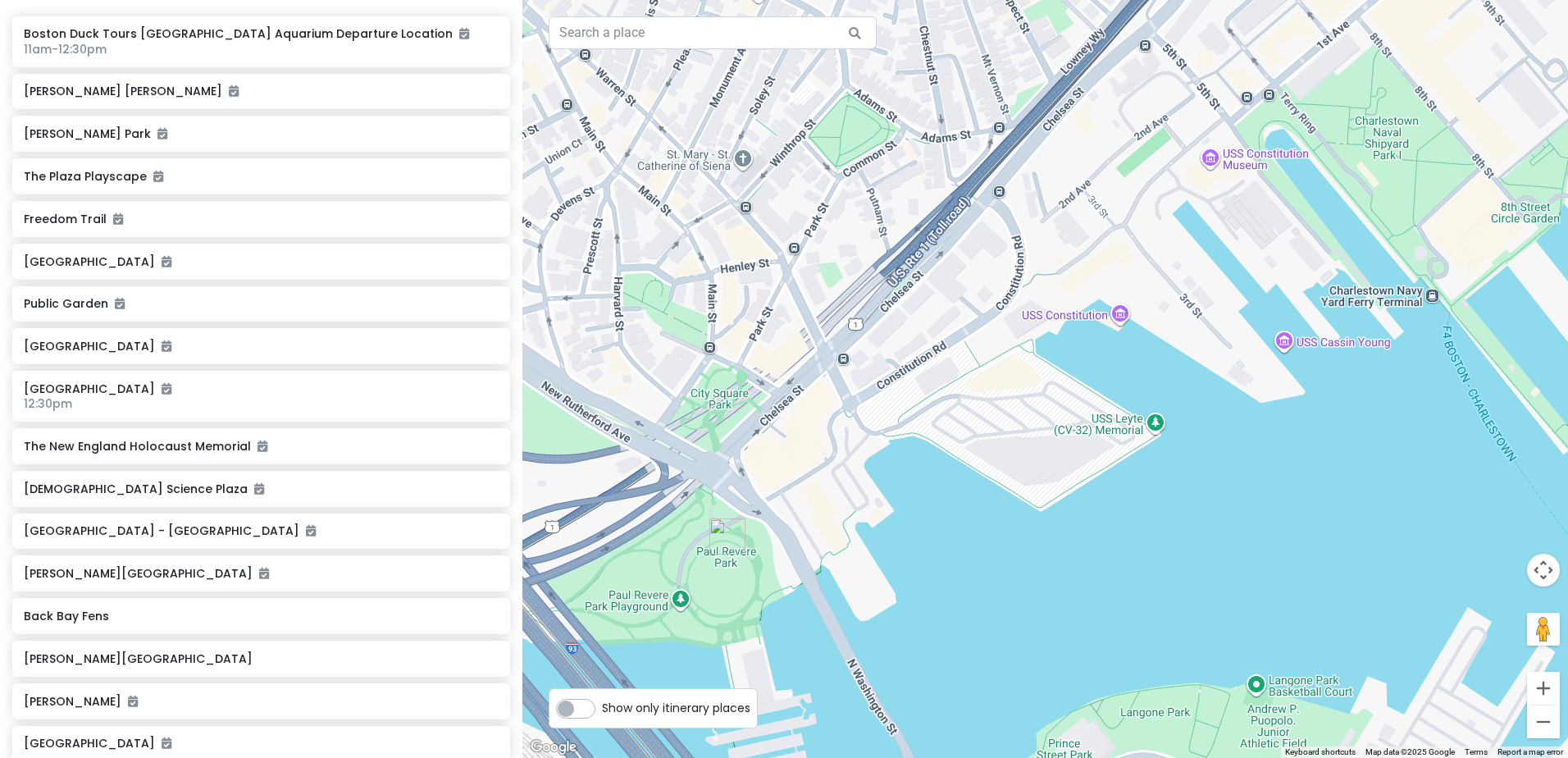
drag, startPoint x: 1086, startPoint y: 395, endPoint x: 1124, endPoint y: 334, distance: 71.9
click at [1124, 334] on div at bounding box center [1045, 379] width 1046 height 758
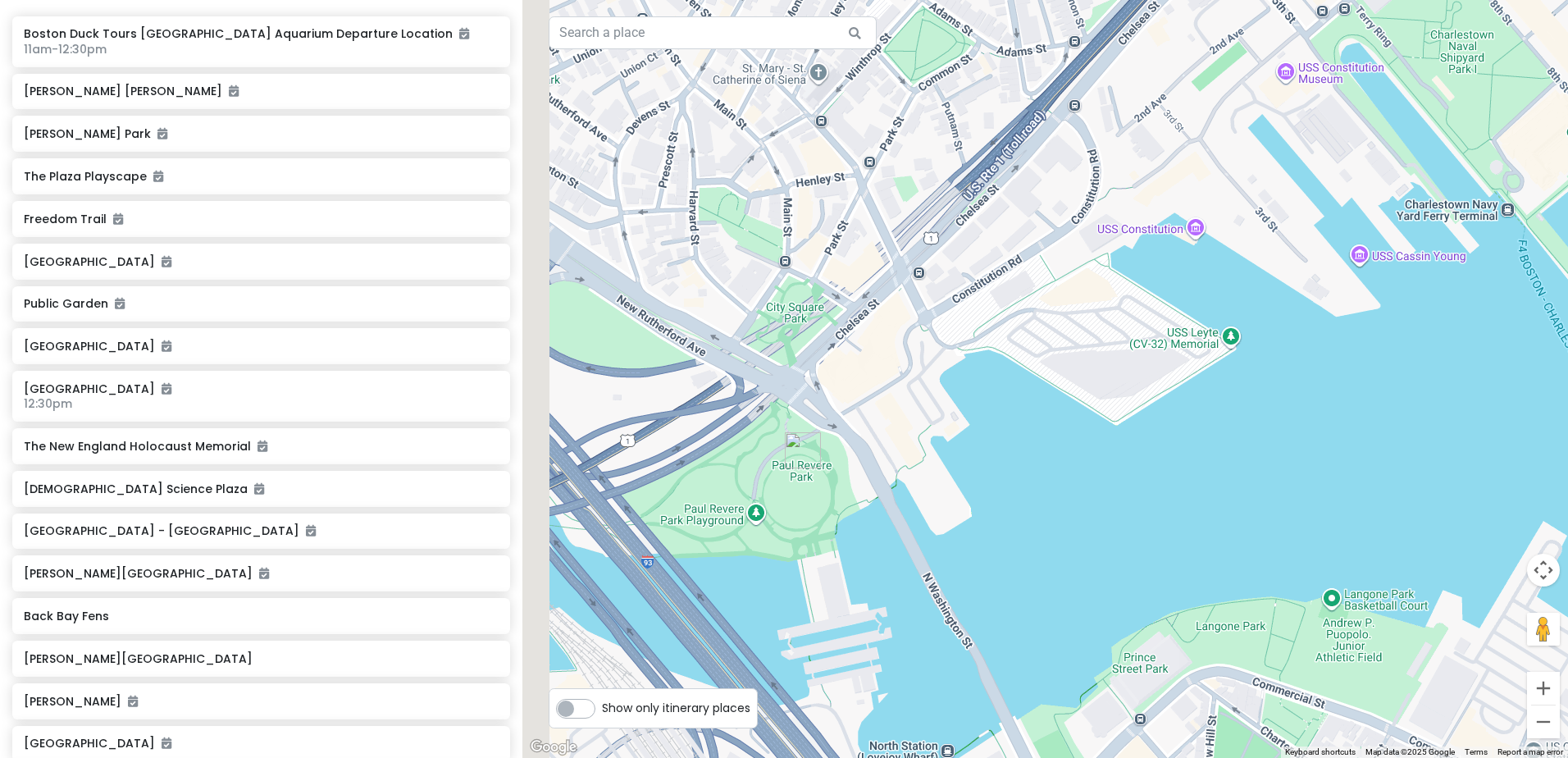
drag, startPoint x: 1020, startPoint y: 351, endPoint x: 1132, endPoint y: 247, distance: 152.8
click at [1132, 247] on div at bounding box center [1045, 379] width 1046 height 758
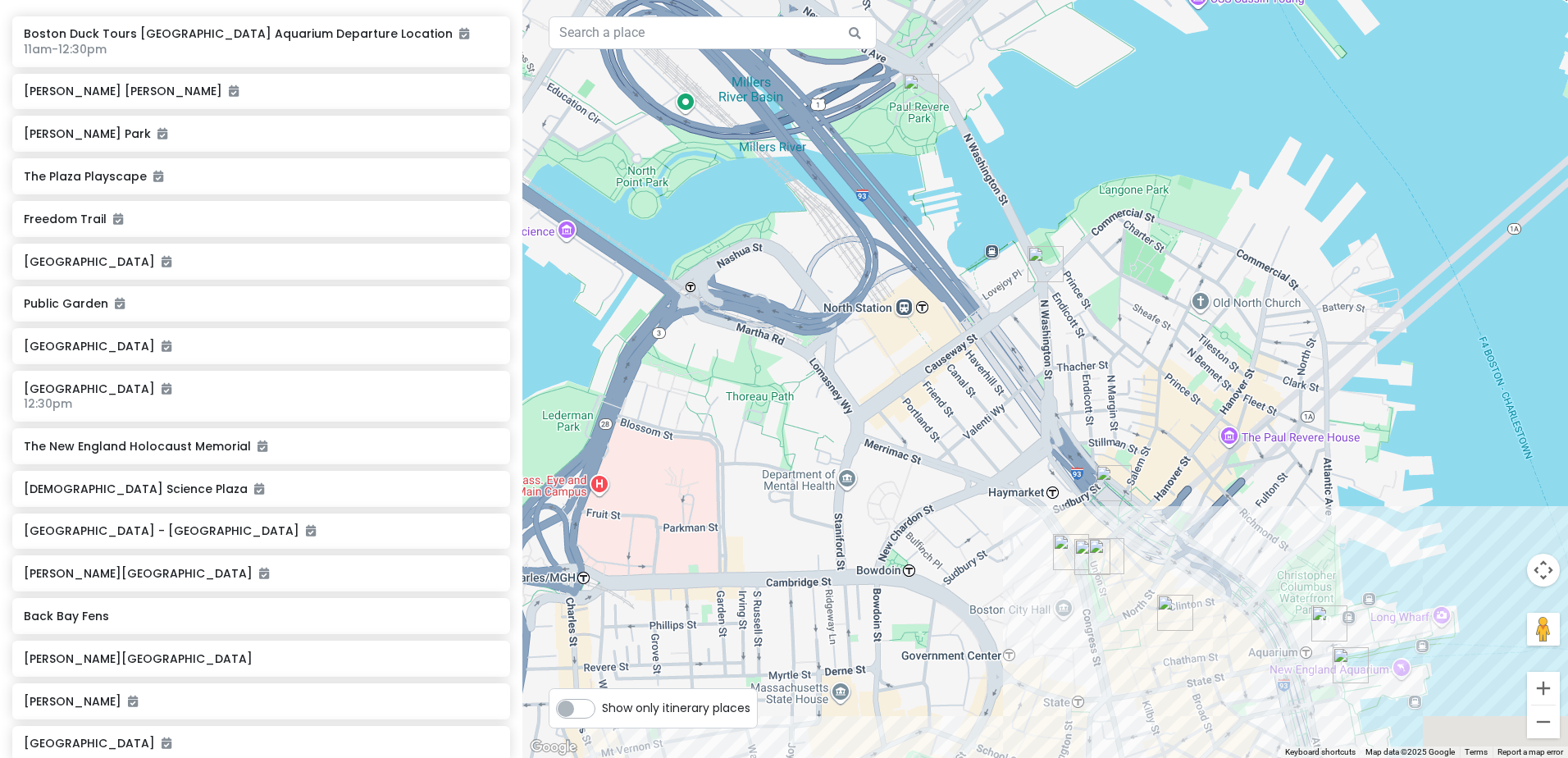
drag, startPoint x: 959, startPoint y: 429, endPoint x: 915, endPoint y: 128, distance: 304.2
click at [915, 128] on div at bounding box center [1045, 379] width 1046 height 758
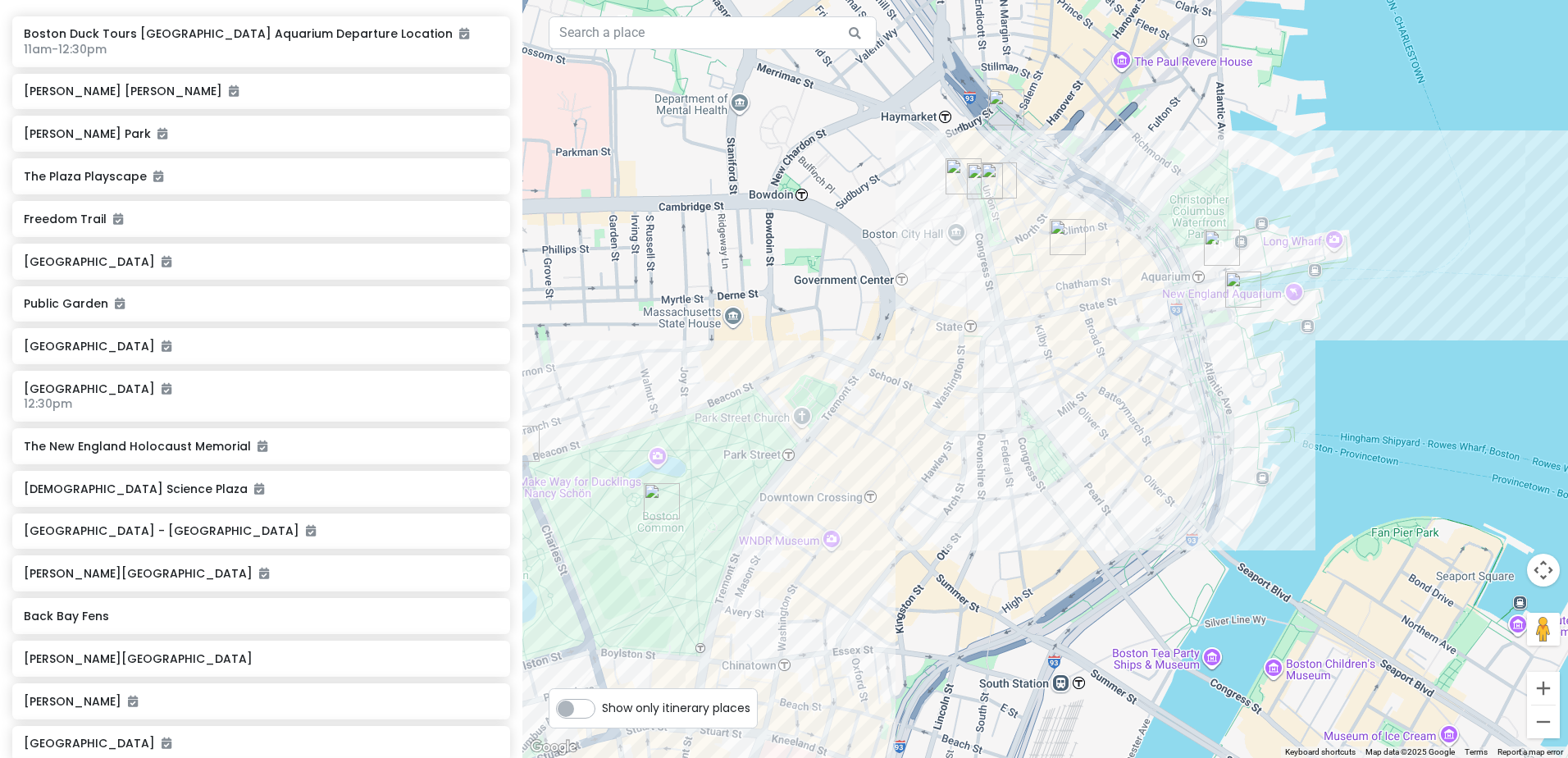
drag, startPoint x: 1007, startPoint y: 584, endPoint x: 907, endPoint y: 225, distance: 372.7
click at [907, 225] on div at bounding box center [1045, 379] width 1046 height 758
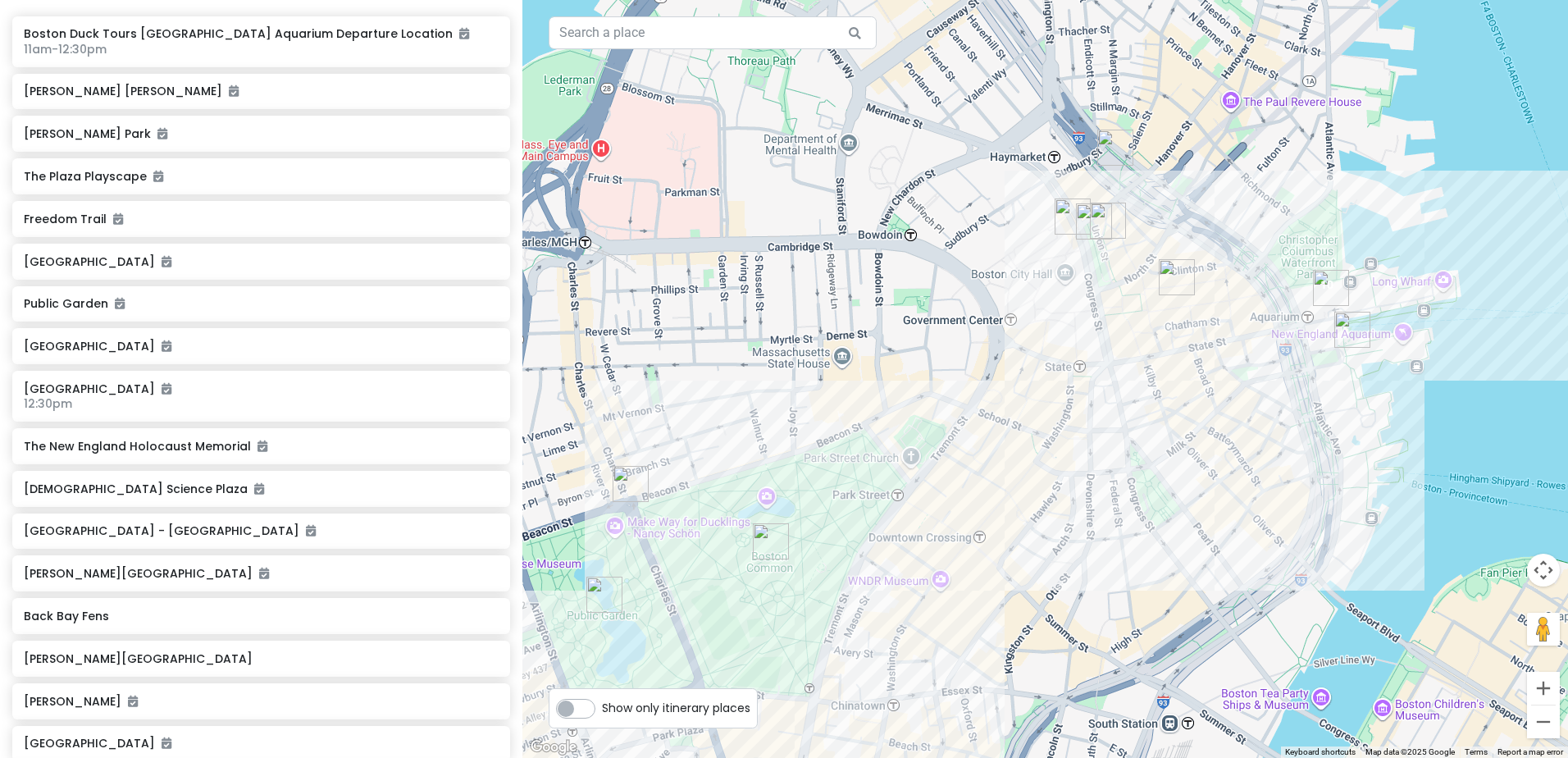
drag, startPoint x: 878, startPoint y: 510, endPoint x: 990, endPoint y: 549, distance: 118.6
click at [990, 549] on div at bounding box center [1045, 379] width 1046 height 758
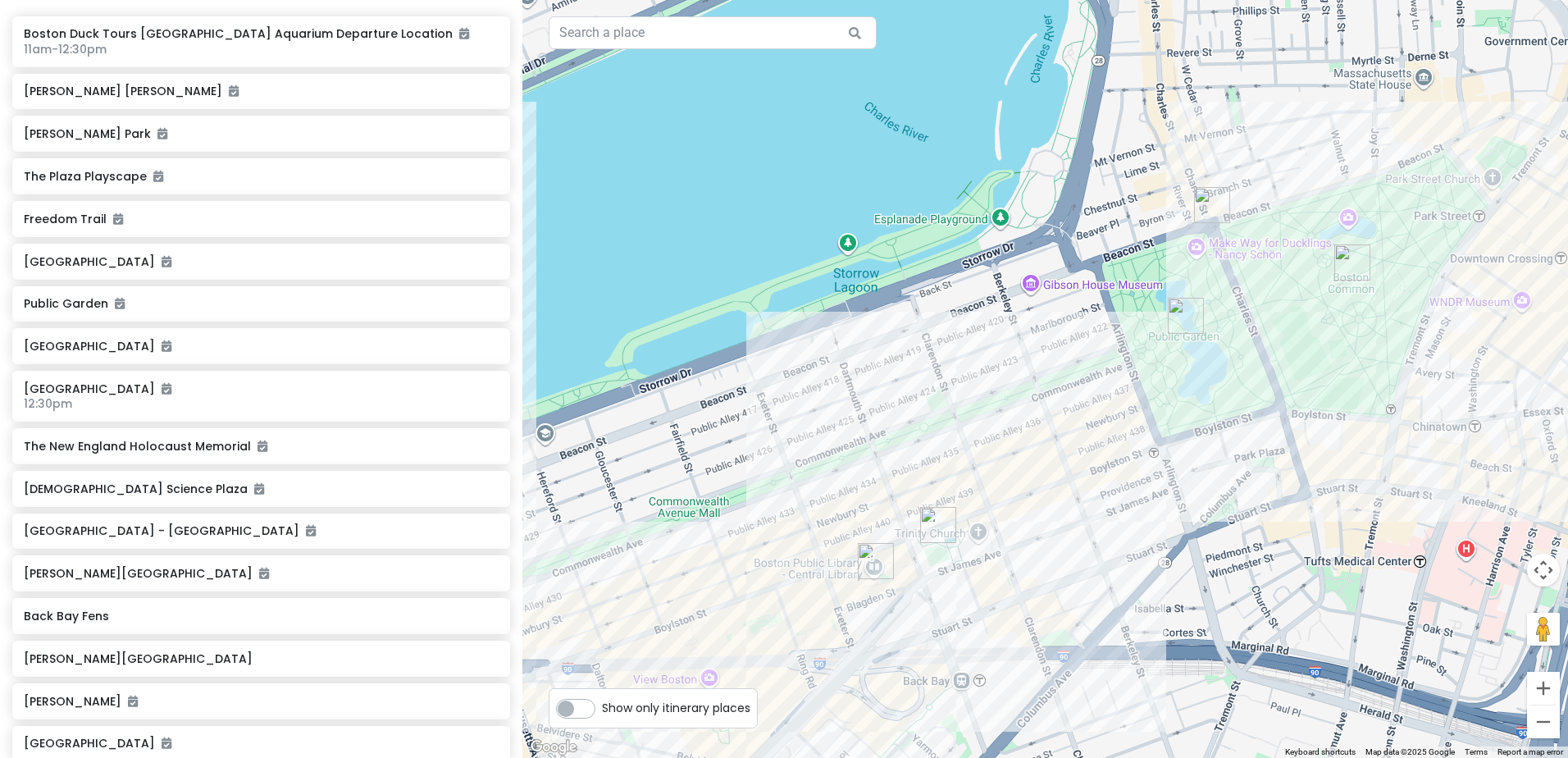
drag, startPoint x: 793, startPoint y: 542, endPoint x: 1376, endPoint y: 260, distance: 647.6
click at [1376, 260] on div at bounding box center [1045, 379] width 1046 height 758
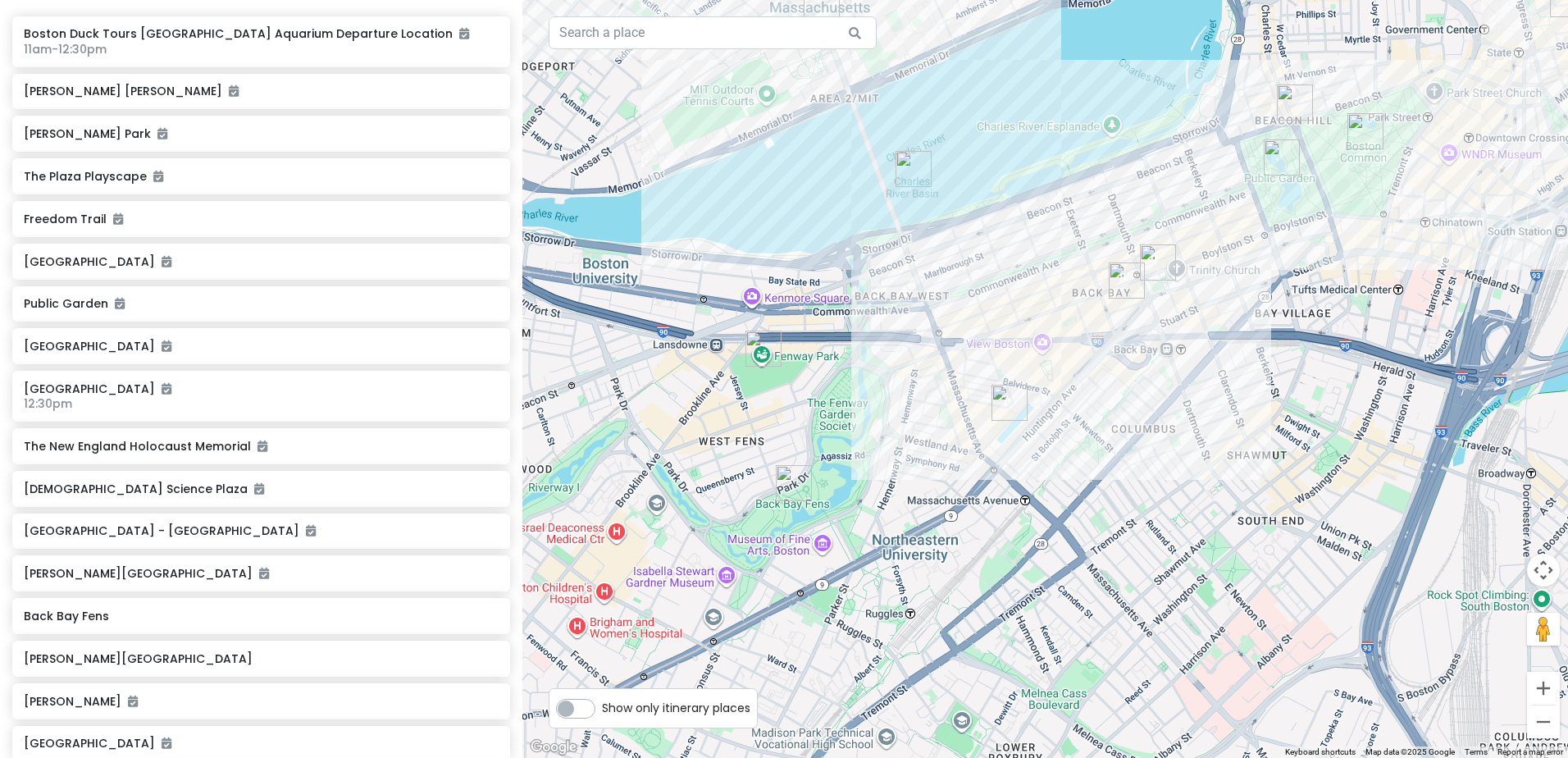
drag, startPoint x: 918, startPoint y: 572, endPoint x: 1091, endPoint y: 381, distance: 257.7
click at [1091, 381] on div at bounding box center [1045, 379] width 1046 height 758
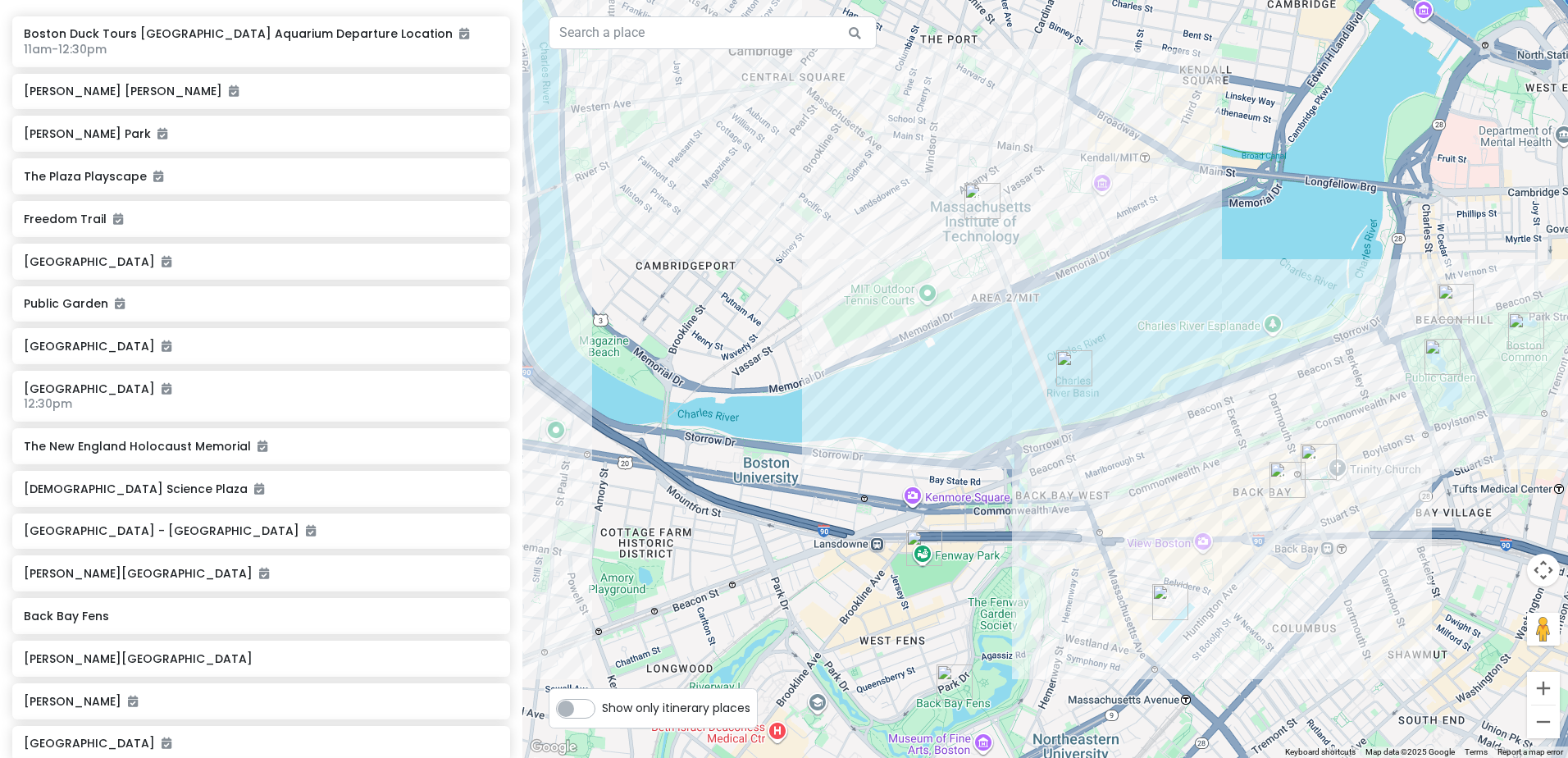
drag, startPoint x: 855, startPoint y: 403, endPoint x: 1023, endPoint y: 631, distance: 283.2
click at [1023, 631] on div at bounding box center [1045, 379] width 1046 height 758
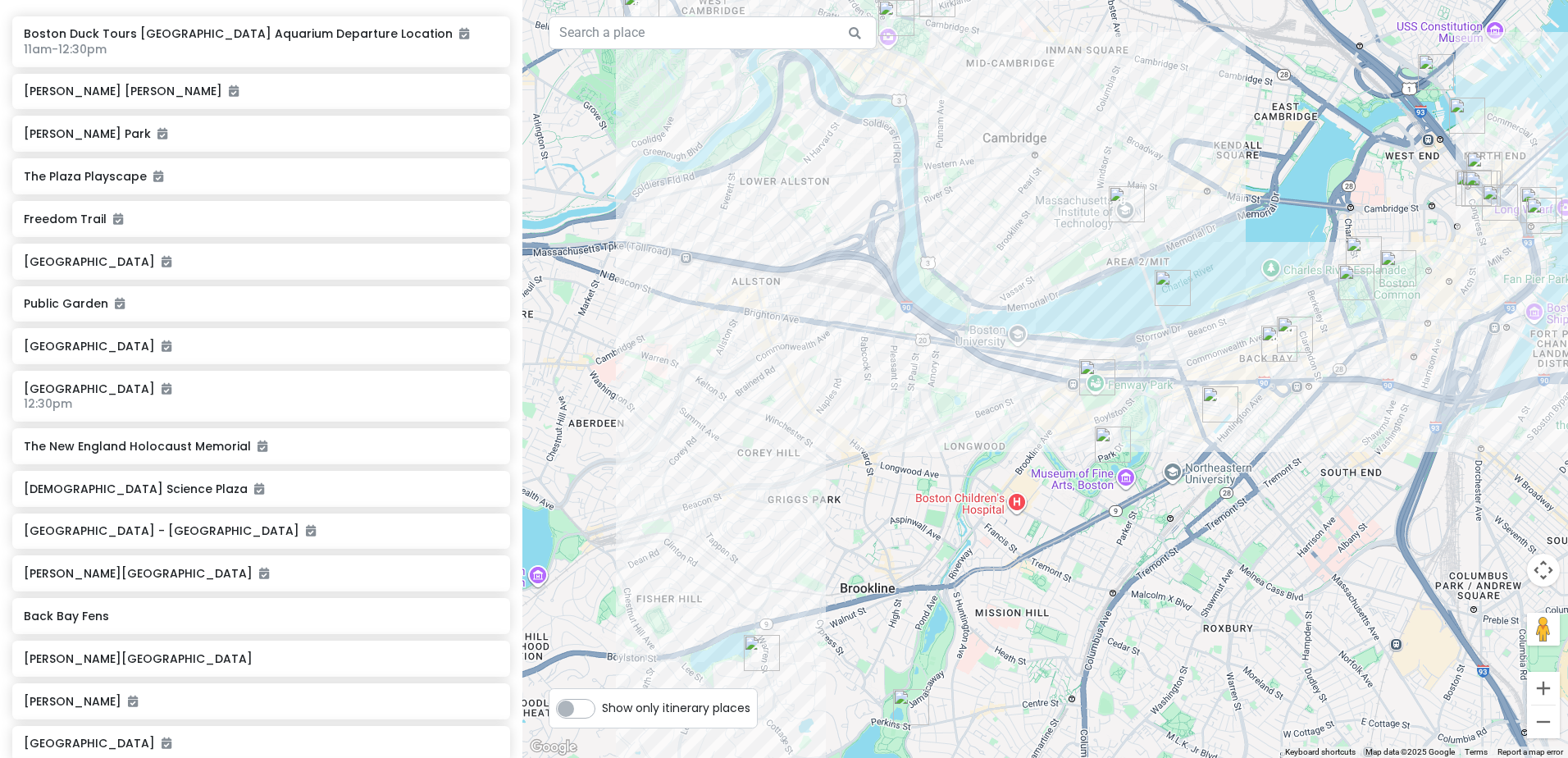
drag, startPoint x: 803, startPoint y: 546, endPoint x: 1011, endPoint y: 434, distance: 236.2
click at [1011, 434] on div at bounding box center [1045, 379] width 1046 height 758
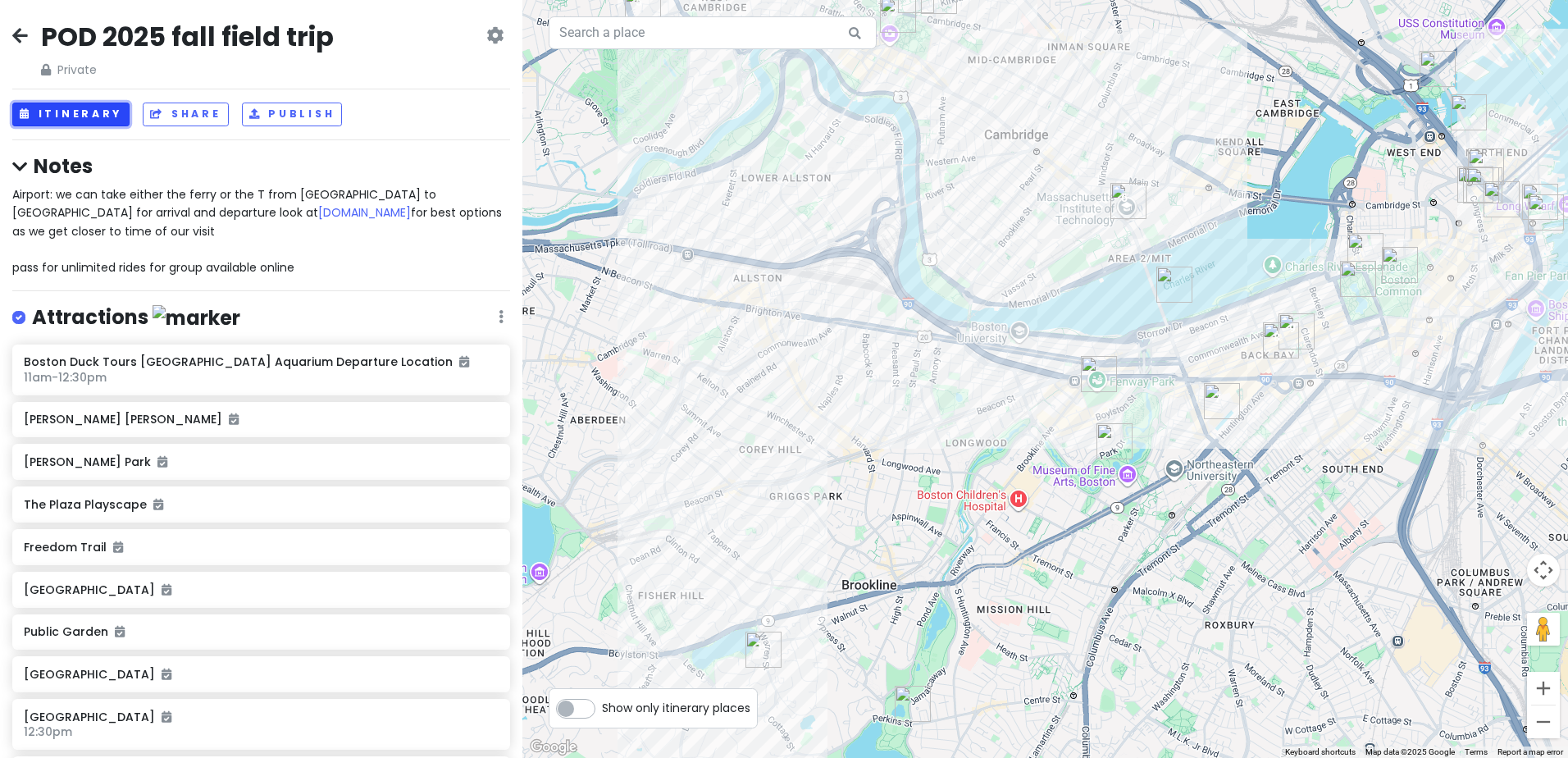
click at [80, 109] on button "Itinerary" at bounding box center [70, 114] width 117 height 24
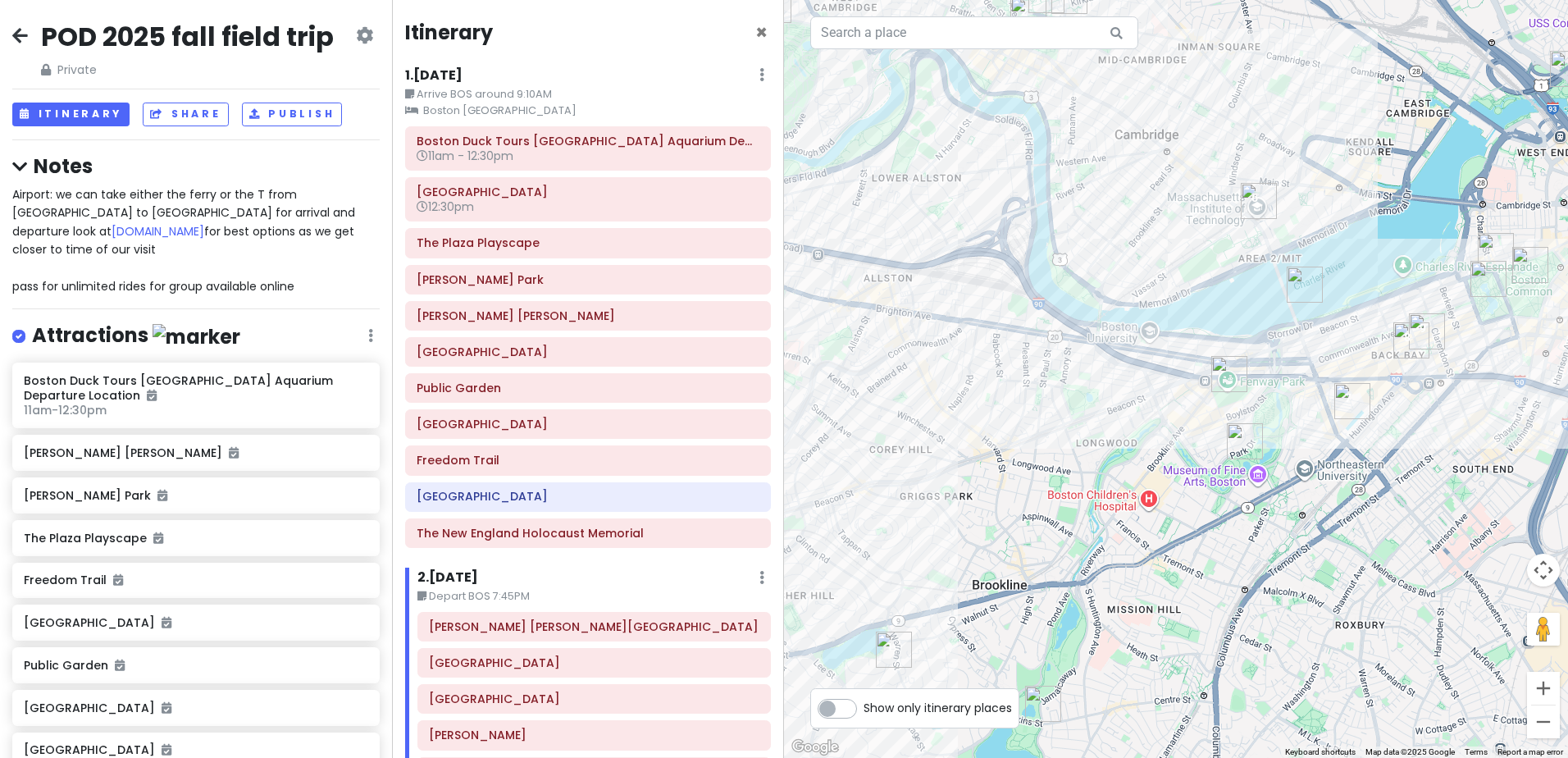
click at [863, 710] on label "Show only itinerary places" at bounding box center [938, 704] width 148 height 20
click at [863, 705] on input "Show only itinerary places" at bounding box center [869, 700] width 11 height 11
checkbox input "true"
click at [610, 77] on div "1 . Thu 9/18 Edit Day Notes Clear Lodging Delete Day" at bounding box center [588, 79] width 366 height 28
click at [449, 79] on h6 "1 . Thu 9/18" at bounding box center [433, 76] width 58 height 17
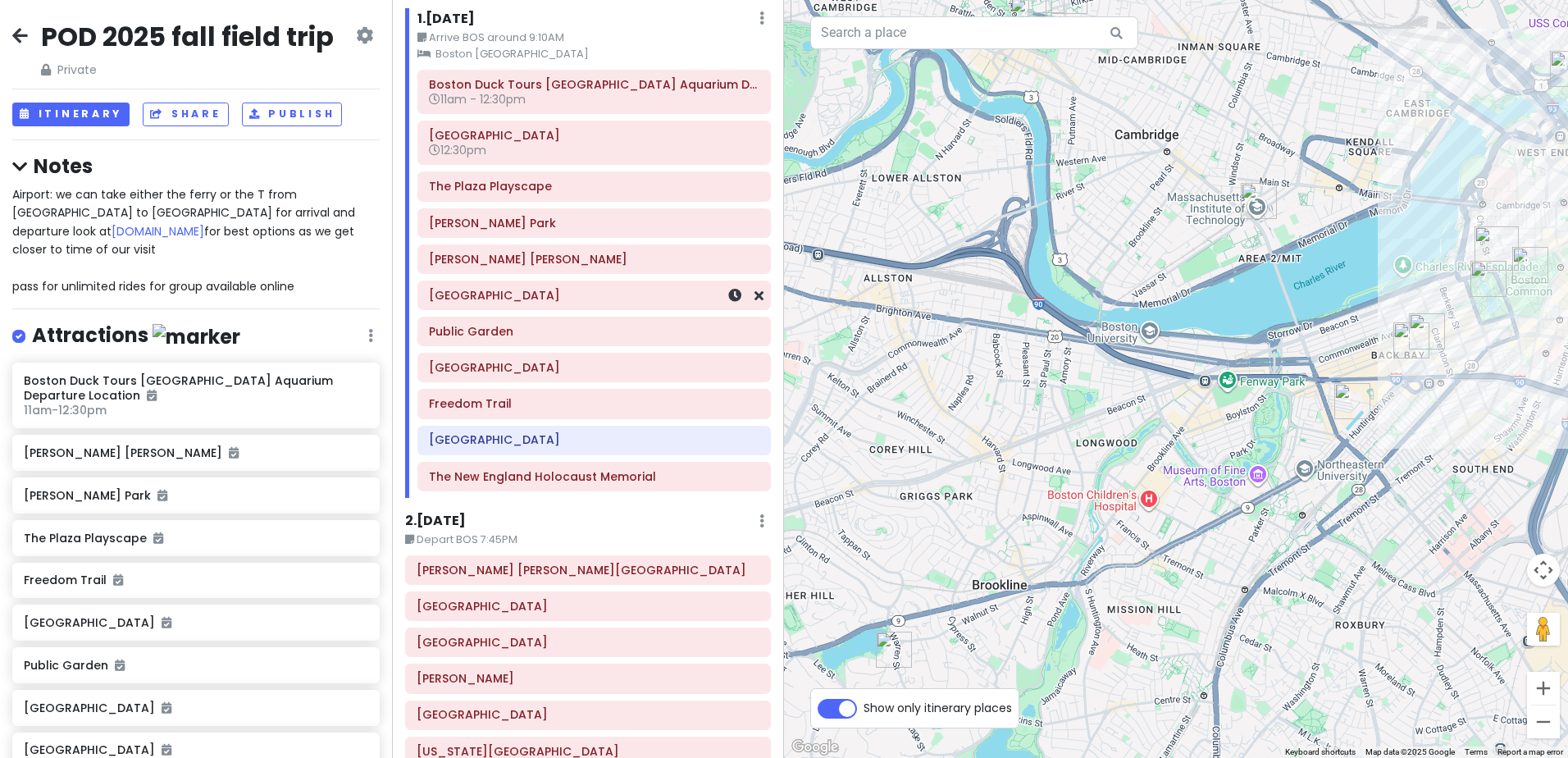
scroll to position [82, 0]
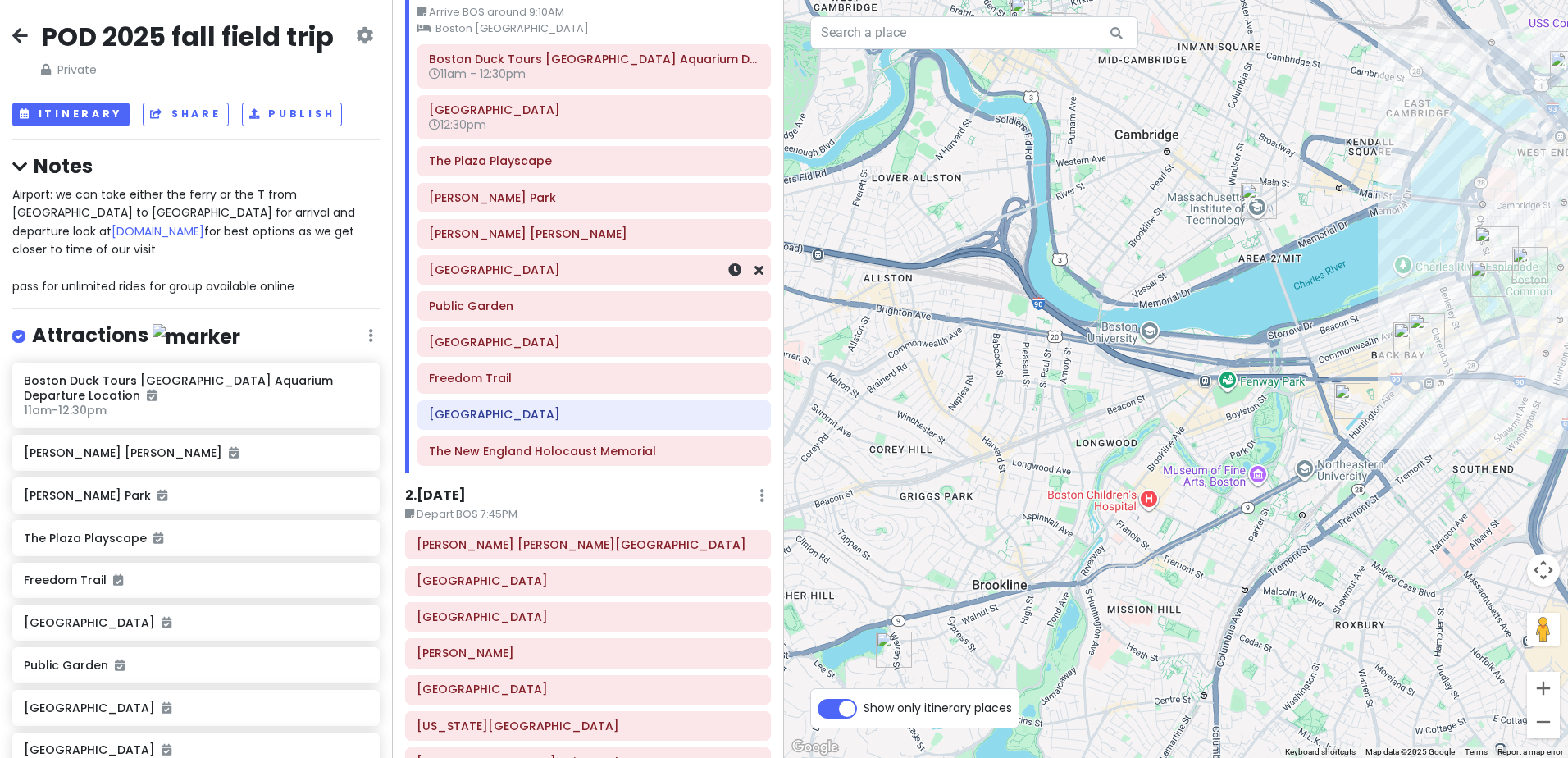
click at [581, 276] on h6 "[GEOGRAPHIC_DATA]" at bounding box center [595, 269] width 331 height 15
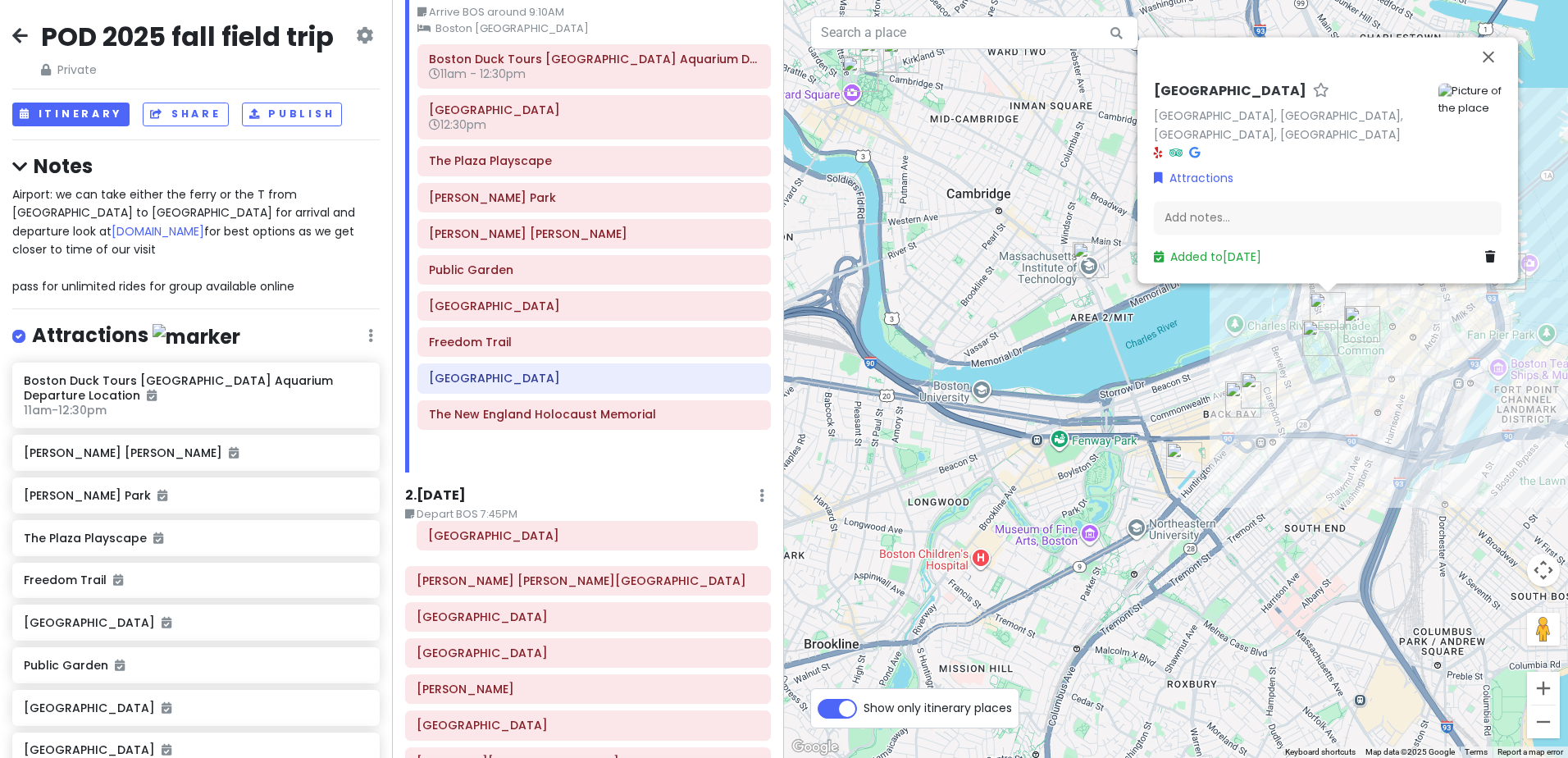
drag, startPoint x: 581, startPoint y: 276, endPoint x: 577, endPoint y: 542, distance: 266.0
click at [579, 542] on div "Itinerary × 1 . Thu 9/18 Edit Day Notes Clear Lodging Delete Day Arrive BOS aro…" at bounding box center [588, 379] width 392 height 758
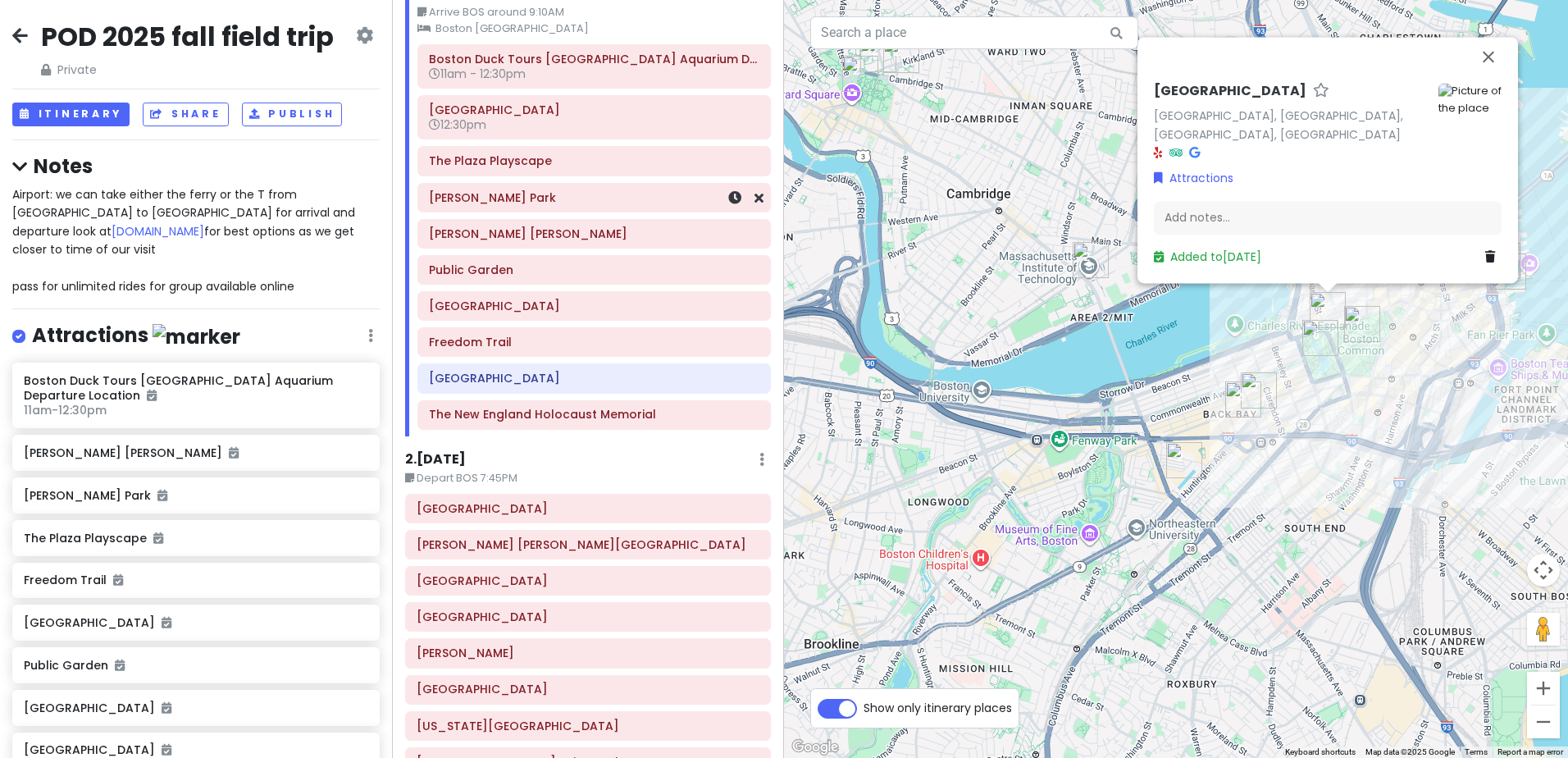
click at [582, 202] on h6 "[PERSON_NAME] Park" at bounding box center [595, 197] width 331 height 15
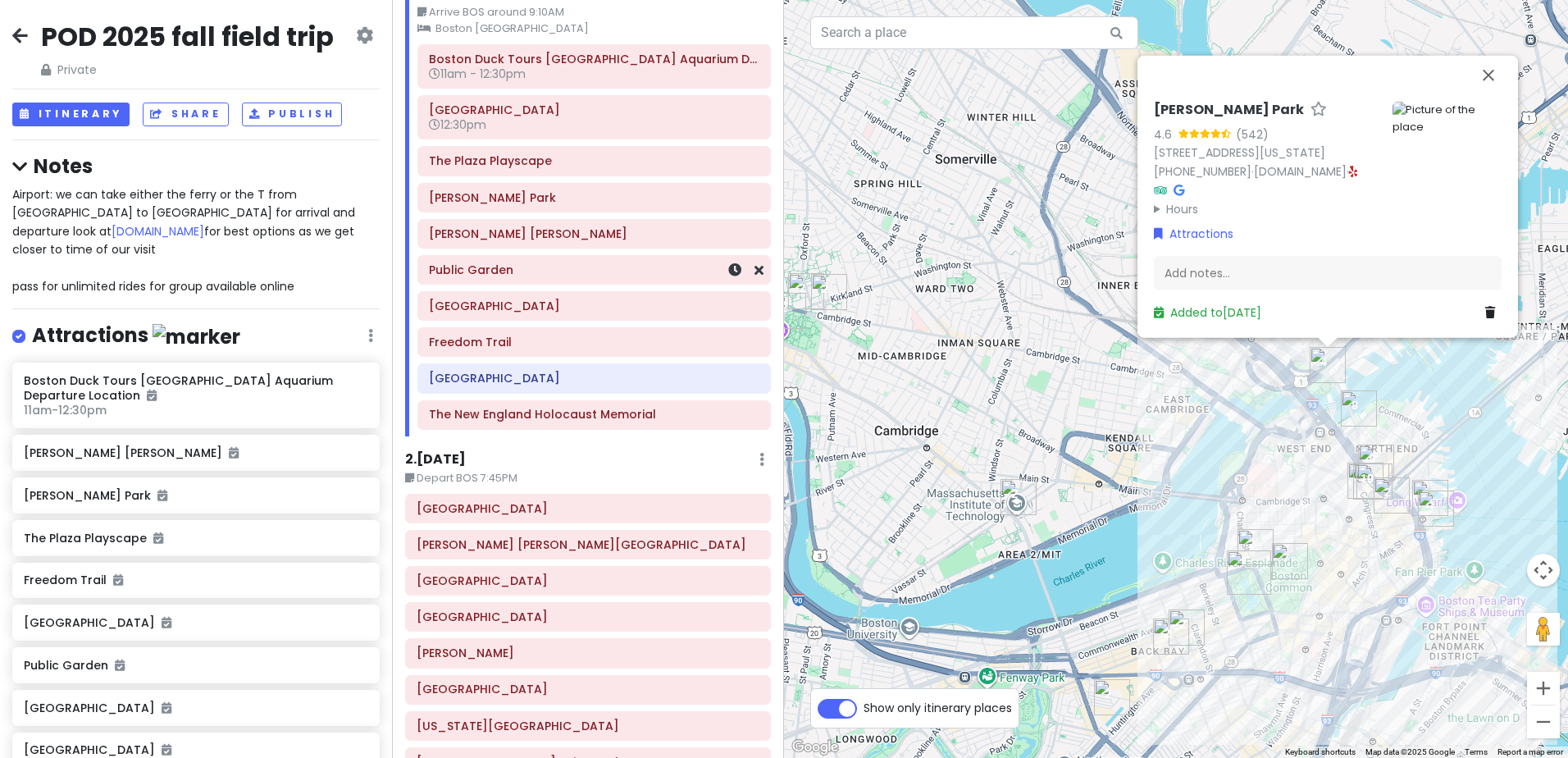
click at [583, 262] on h6 "Public Garden" at bounding box center [595, 269] width 331 height 15
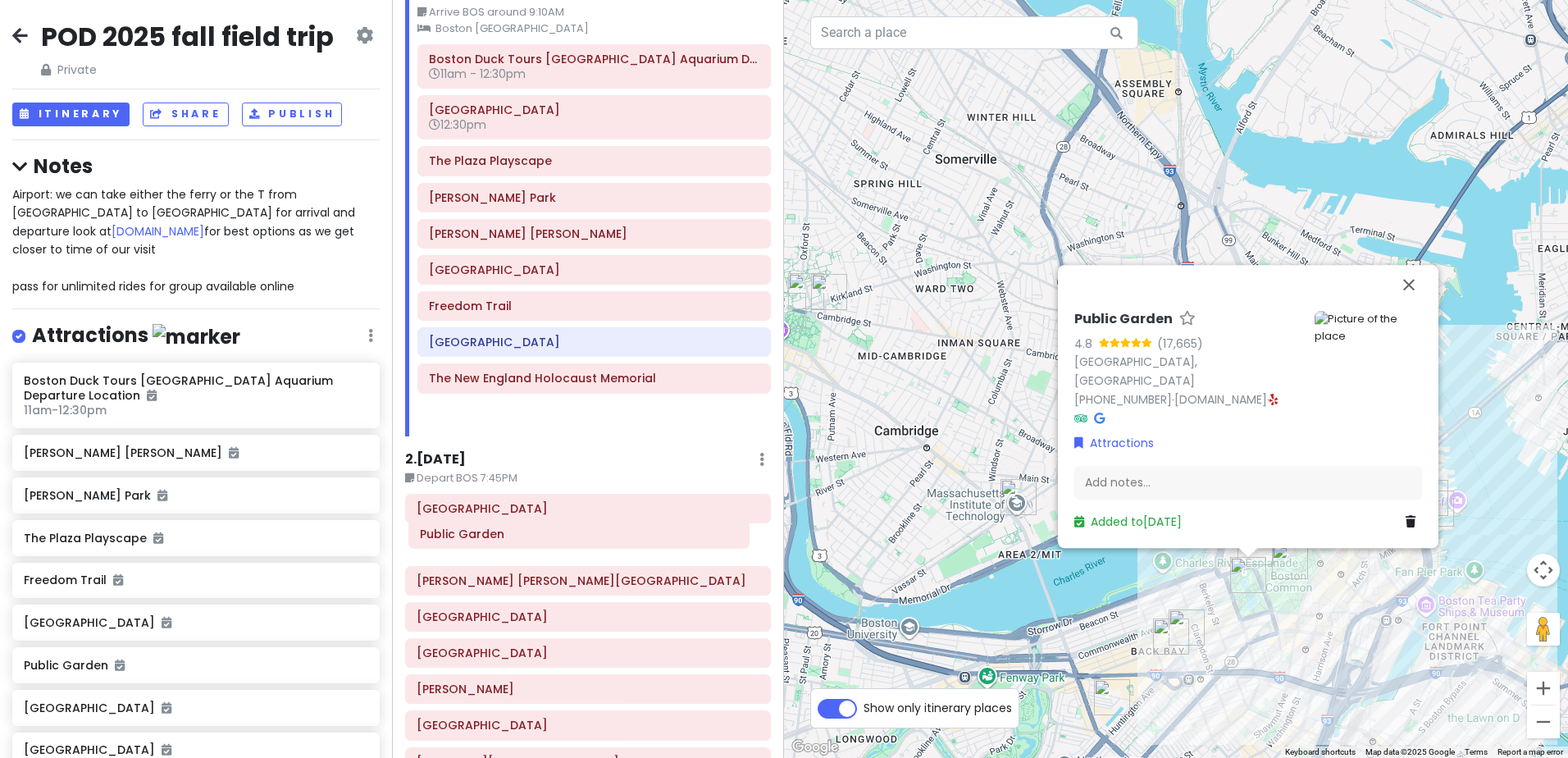
drag, startPoint x: 578, startPoint y: 268, endPoint x: 569, endPoint y: 533, distance: 265.2
click at [569, 533] on div "Itinerary × 1 . Thu 9/18 Edit Day Notes Clear Lodging Delete Day Arrive BOS aro…" at bounding box center [588, 379] width 392 height 758
click at [574, 533] on div "Beacon Hill Frederick Law Olmsted National Historic Site Harvard University Har…" at bounding box center [588, 728] width 390 height 470
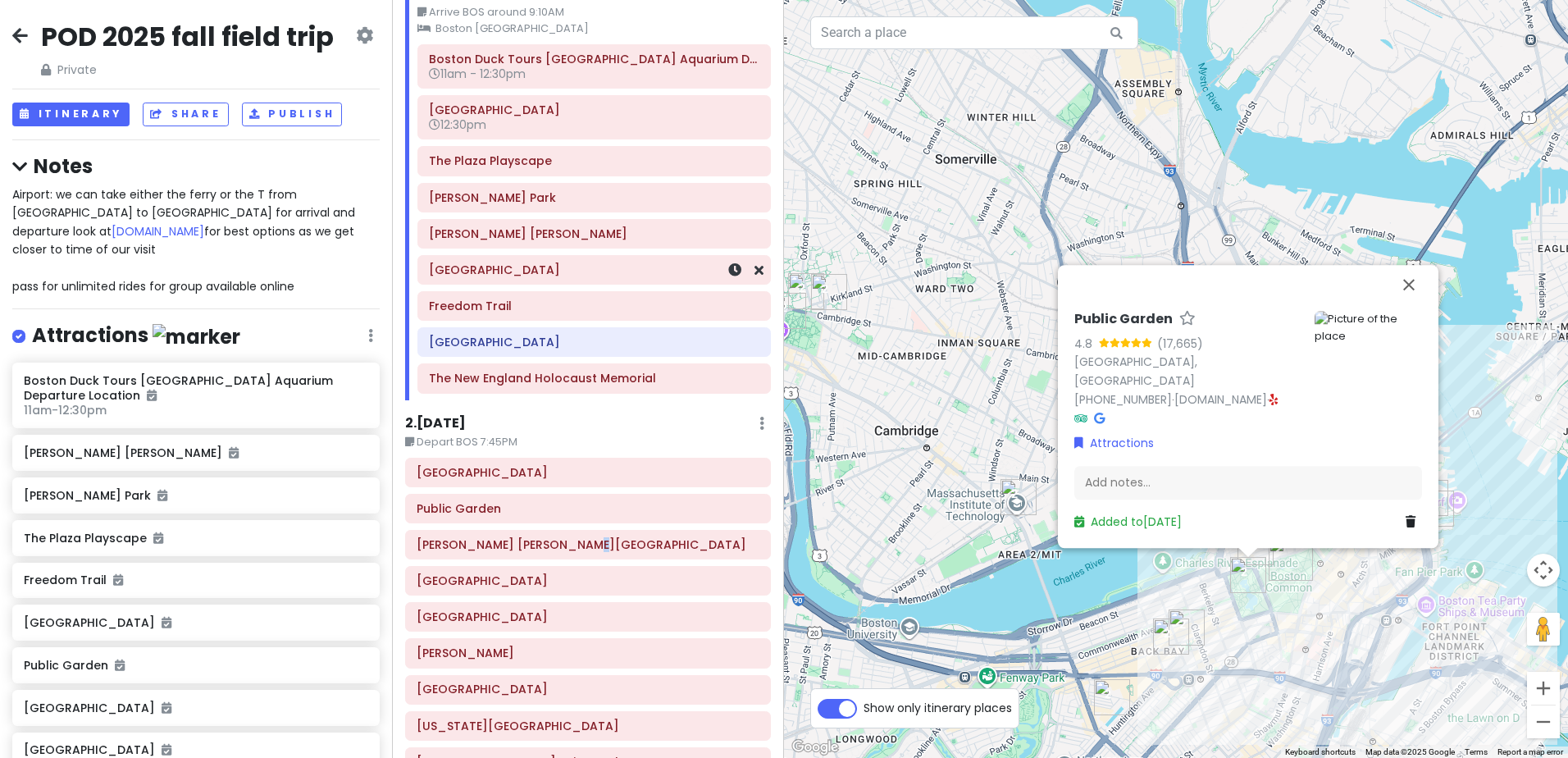
drag, startPoint x: 574, startPoint y: 533, endPoint x: 623, endPoint y: 274, distance: 263.6
click at [623, 274] on h6 "[GEOGRAPHIC_DATA]" at bounding box center [595, 269] width 331 height 15
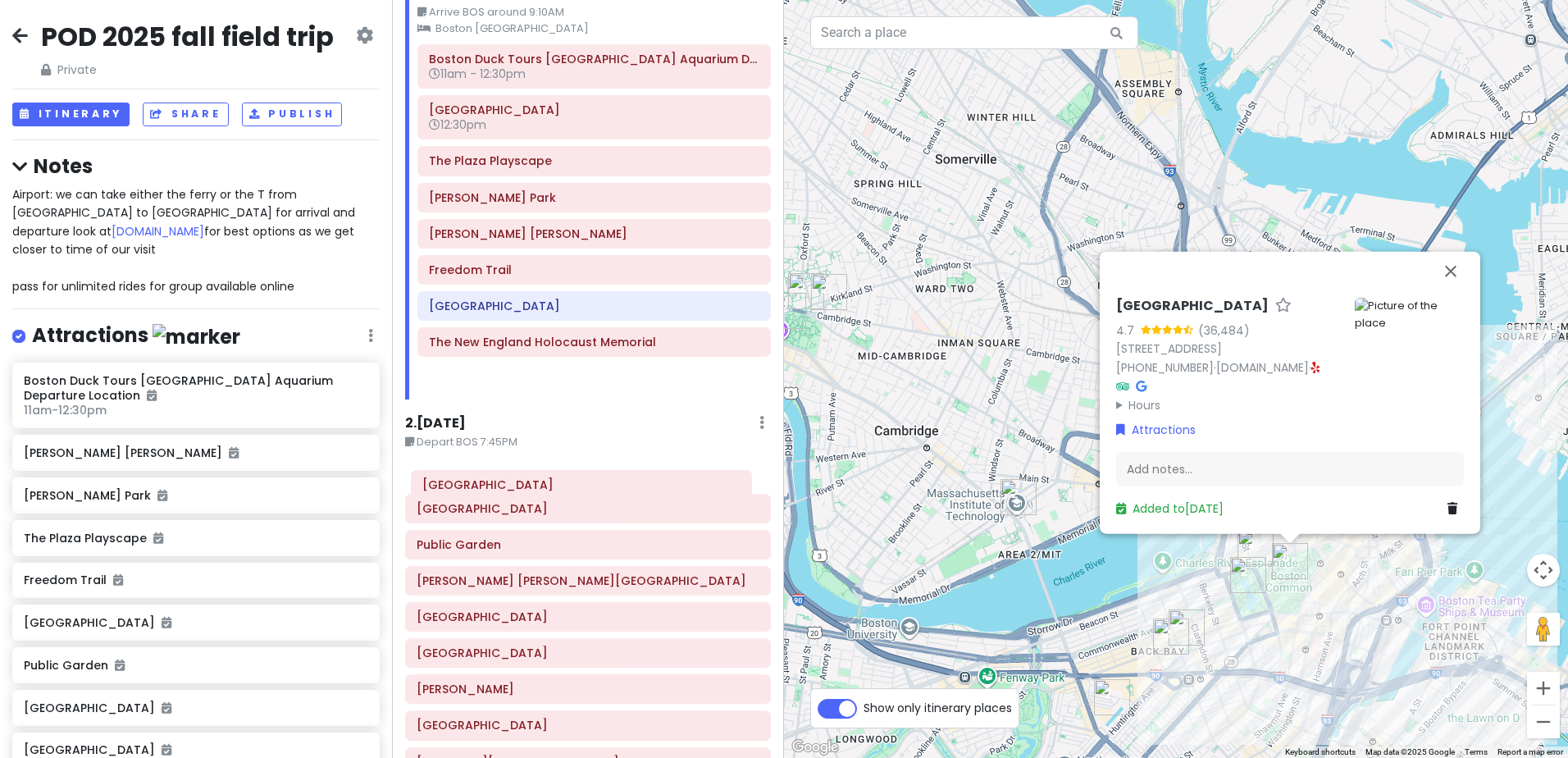
drag, startPoint x: 586, startPoint y: 270, endPoint x: 579, endPoint y: 485, distance: 215.1
click at [579, 485] on div "Itinerary × 1 . Thu 9/18 Edit Day Notes Clear Lodging Delete Day Arrive BOS aro…" at bounding box center [588, 379] width 392 height 758
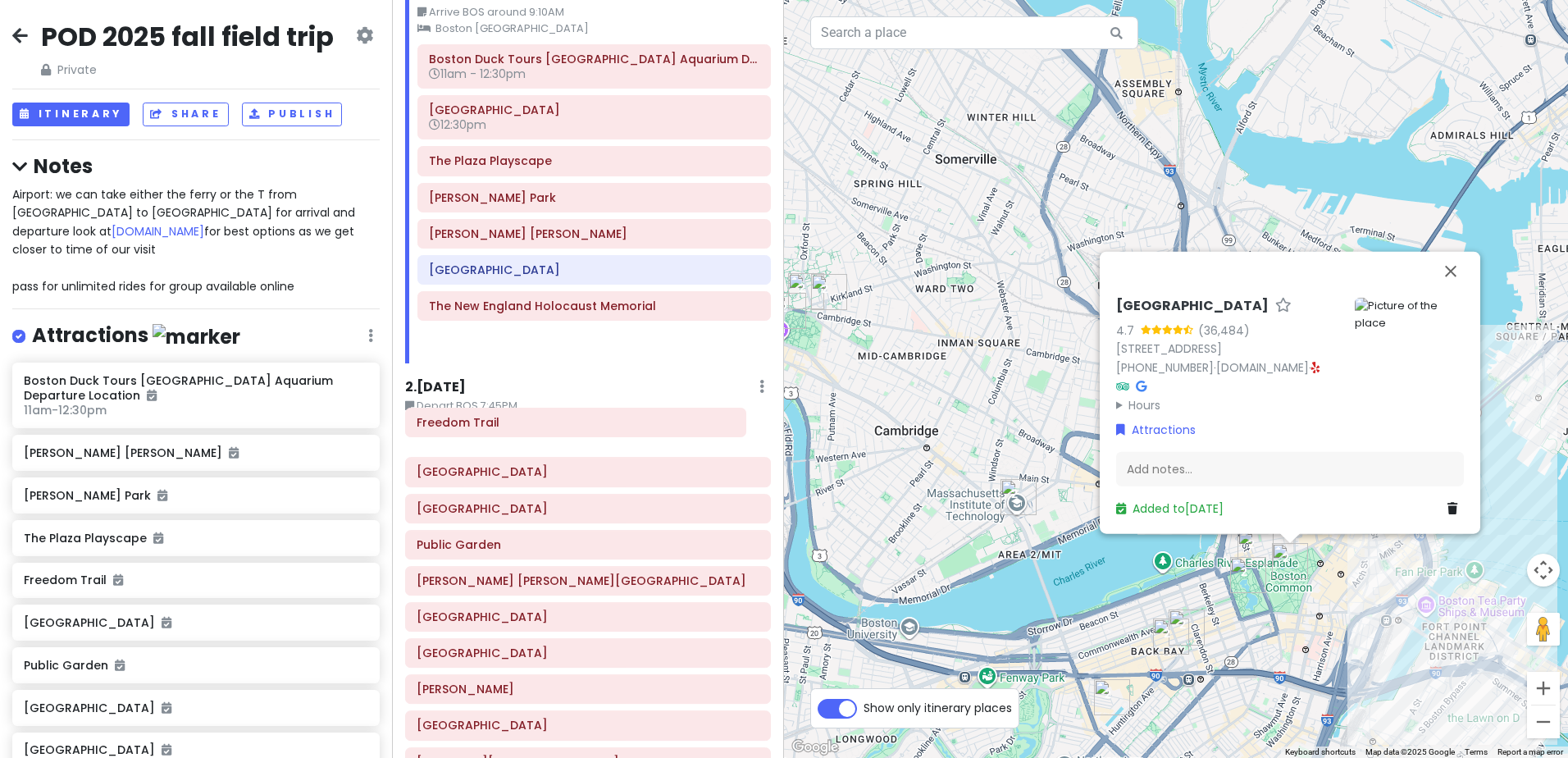
drag, startPoint x: 581, startPoint y: 271, endPoint x: 568, endPoint y: 424, distance: 153.6
click at [568, 424] on div "Itinerary × 1 . Thu 9/18 Edit Day Notes Clear Lodging Delete Day Arrive BOS aro…" at bounding box center [588, 379] width 392 height 758
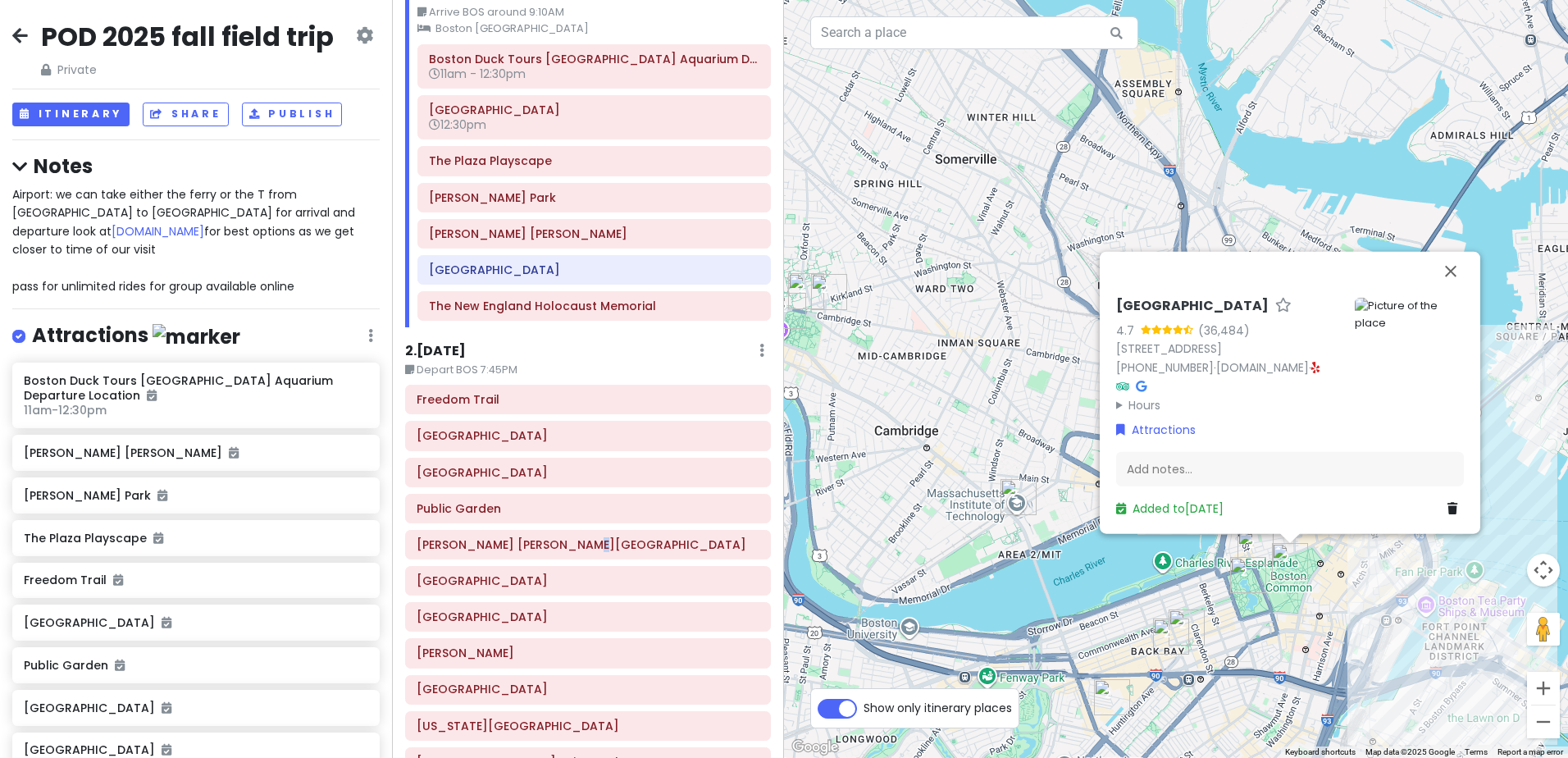
scroll to position [0, 0]
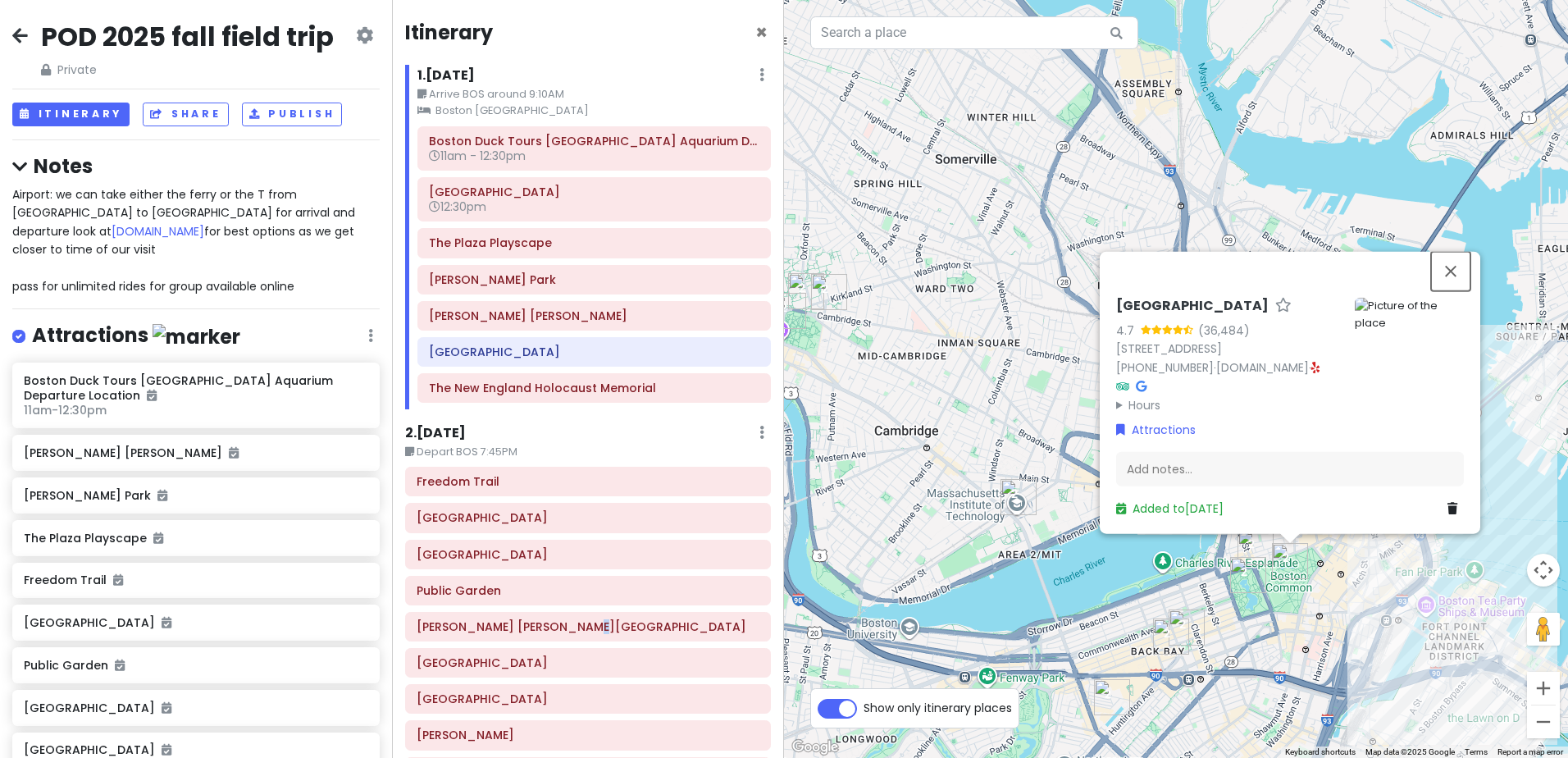
click at [1449, 272] on button "Close" at bounding box center [1451, 271] width 39 height 39
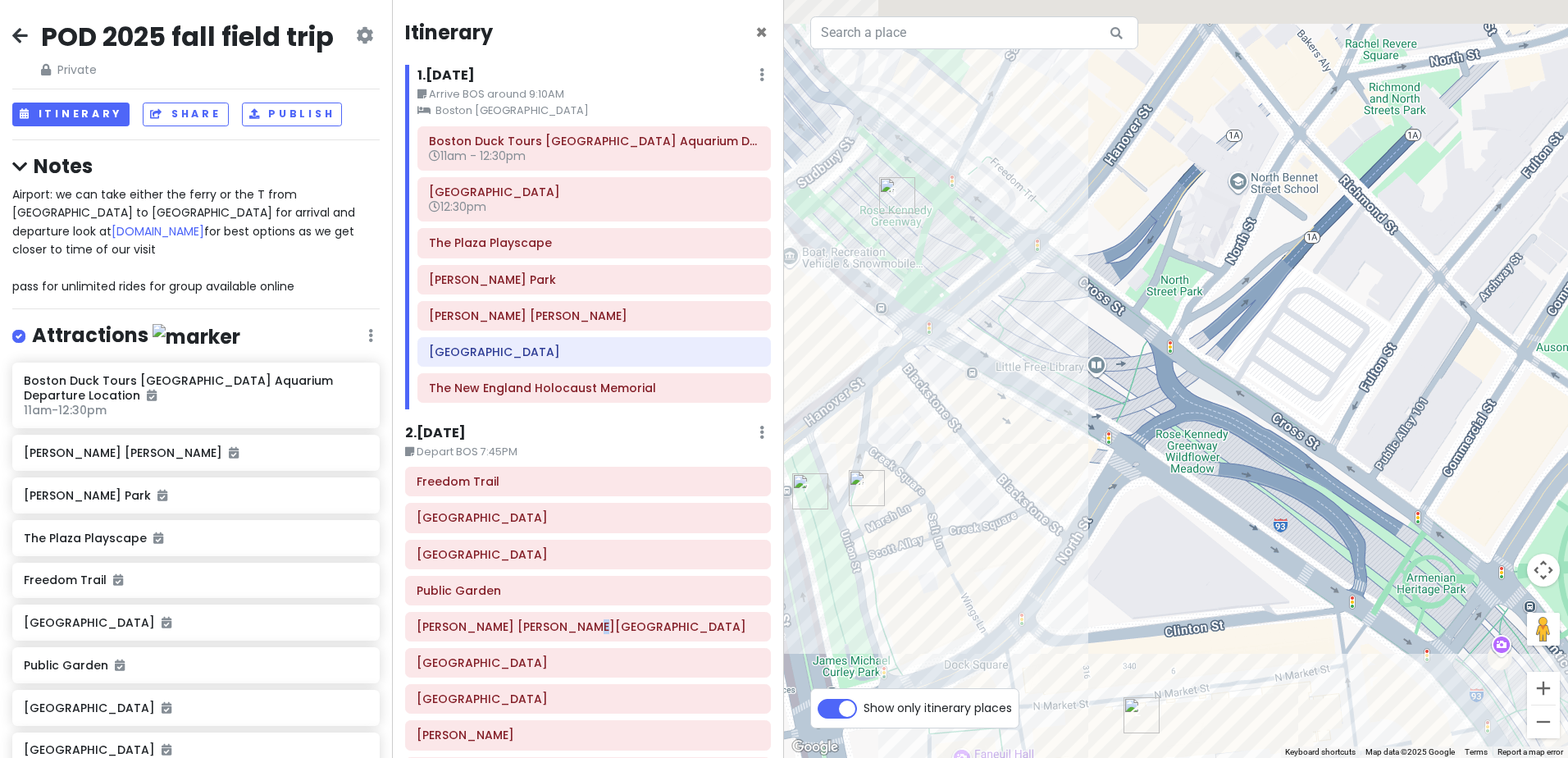
drag, startPoint x: 991, startPoint y: 270, endPoint x: 1249, endPoint y: 501, distance: 346.3
click at [1249, 501] on div at bounding box center [1176, 379] width 784 height 758
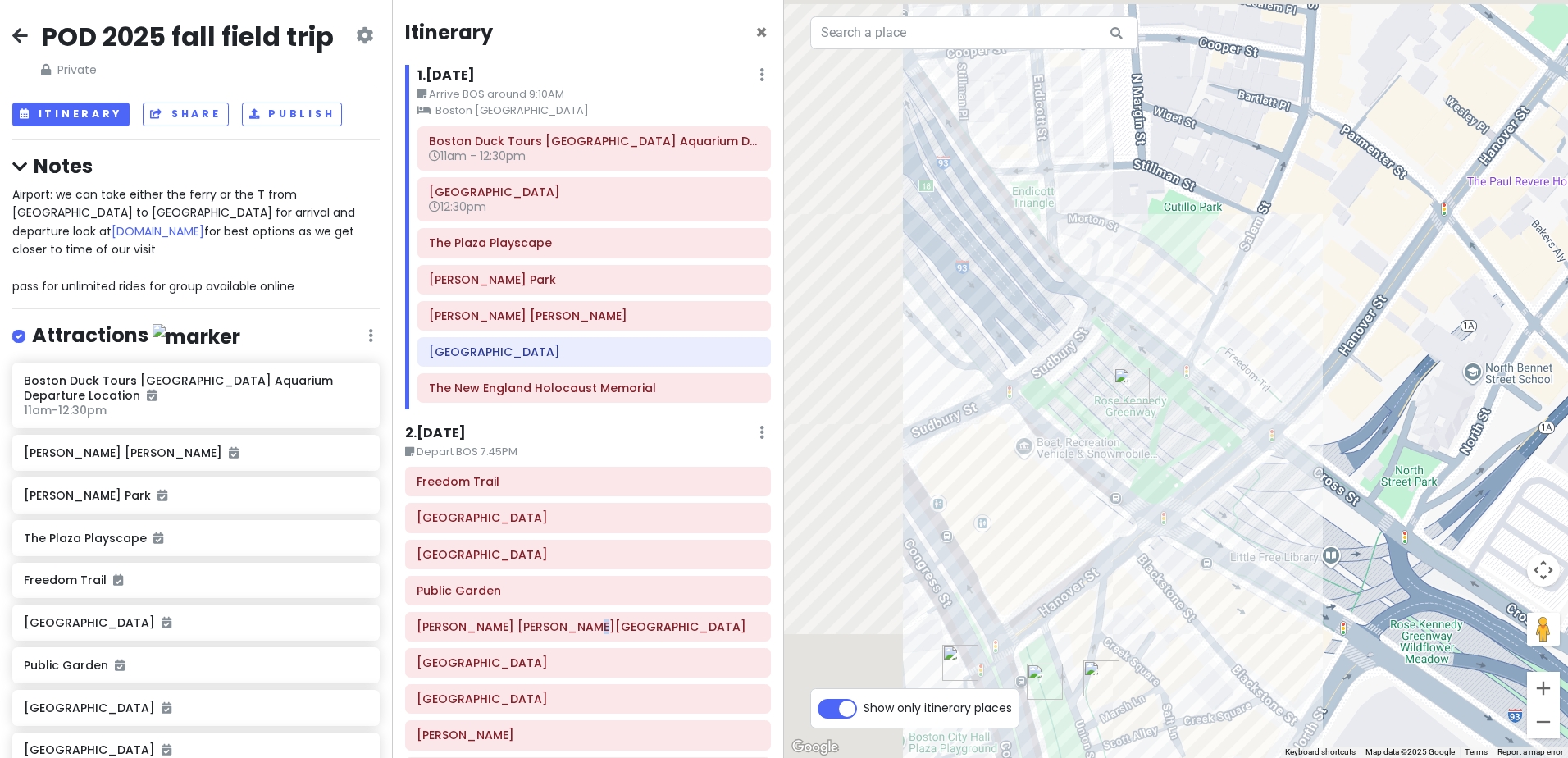
drag, startPoint x: 959, startPoint y: 292, endPoint x: 1213, endPoint y: 506, distance: 332.1
click at [1213, 506] on div at bounding box center [1176, 379] width 784 height 758
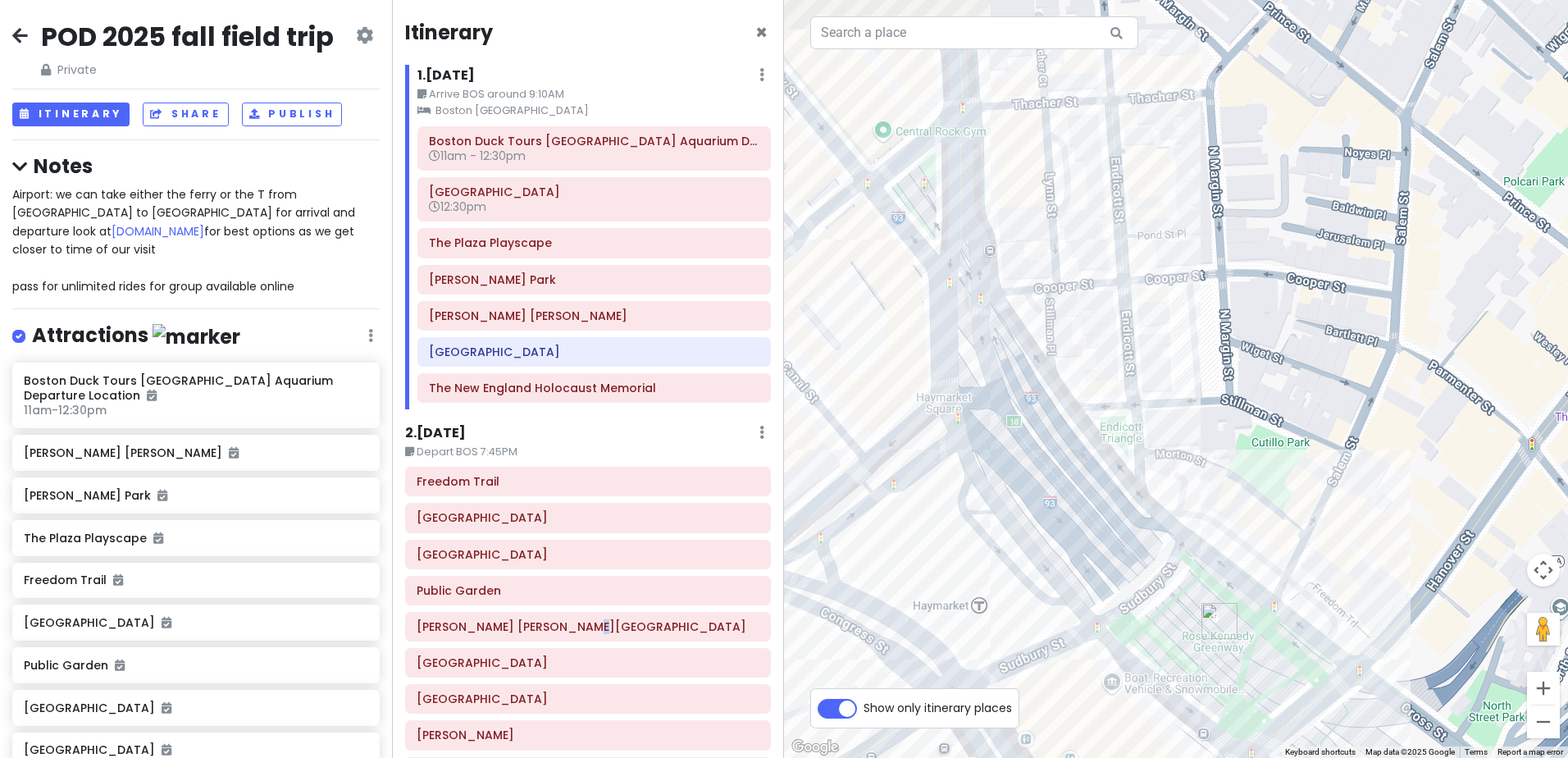
drag, startPoint x: 1126, startPoint y: 205, endPoint x: 1200, endPoint y: 427, distance: 234.0
click at [1200, 427] on div at bounding box center [1176, 379] width 784 height 758
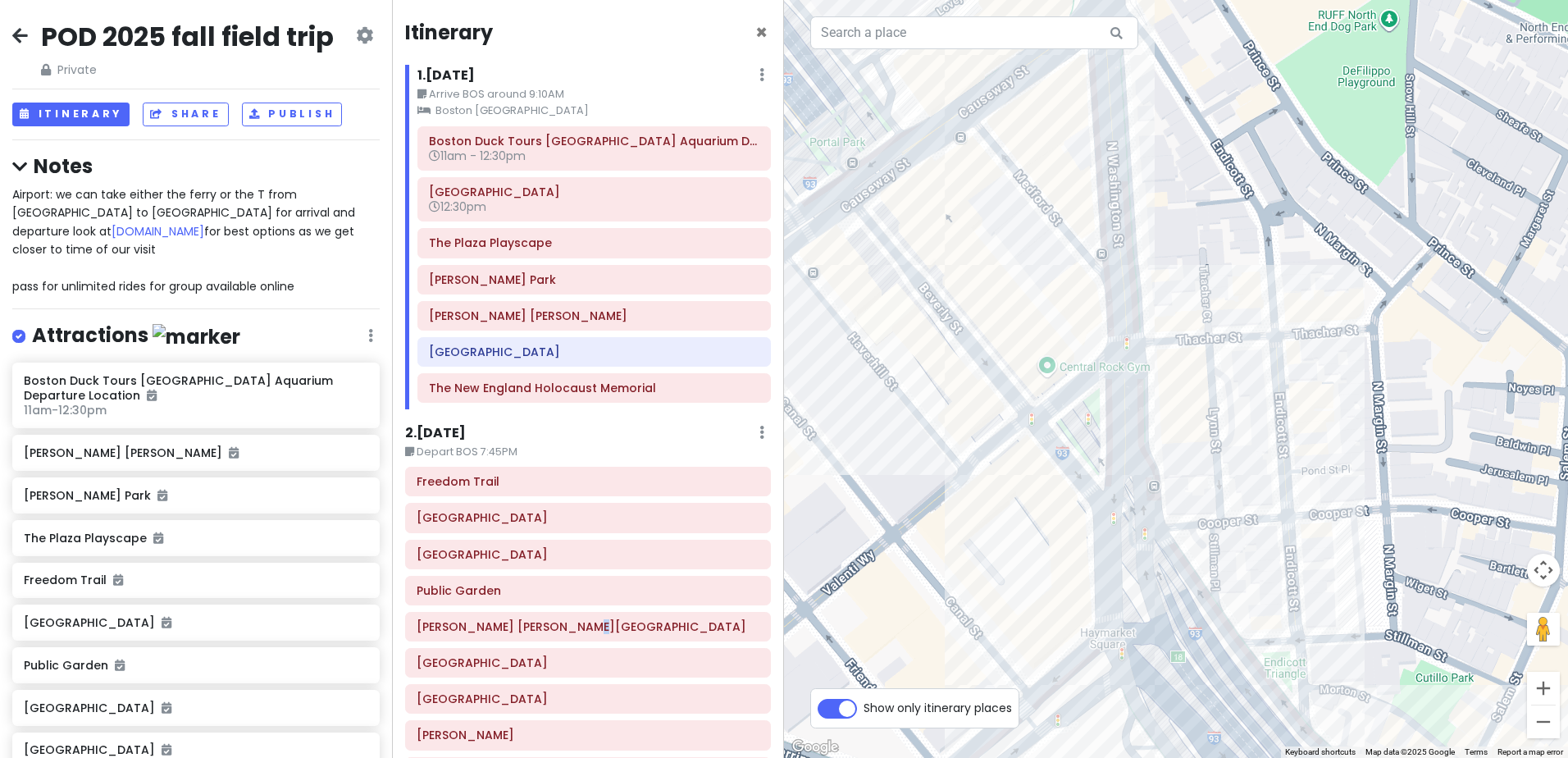
drag, startPoint x: 918, startPoint y: 201, endPoint x: 1086, endPoint y: 438, distance: 290.5
click at [1086, 438] on div at bounding box center [1176, 379] width 784 height 758
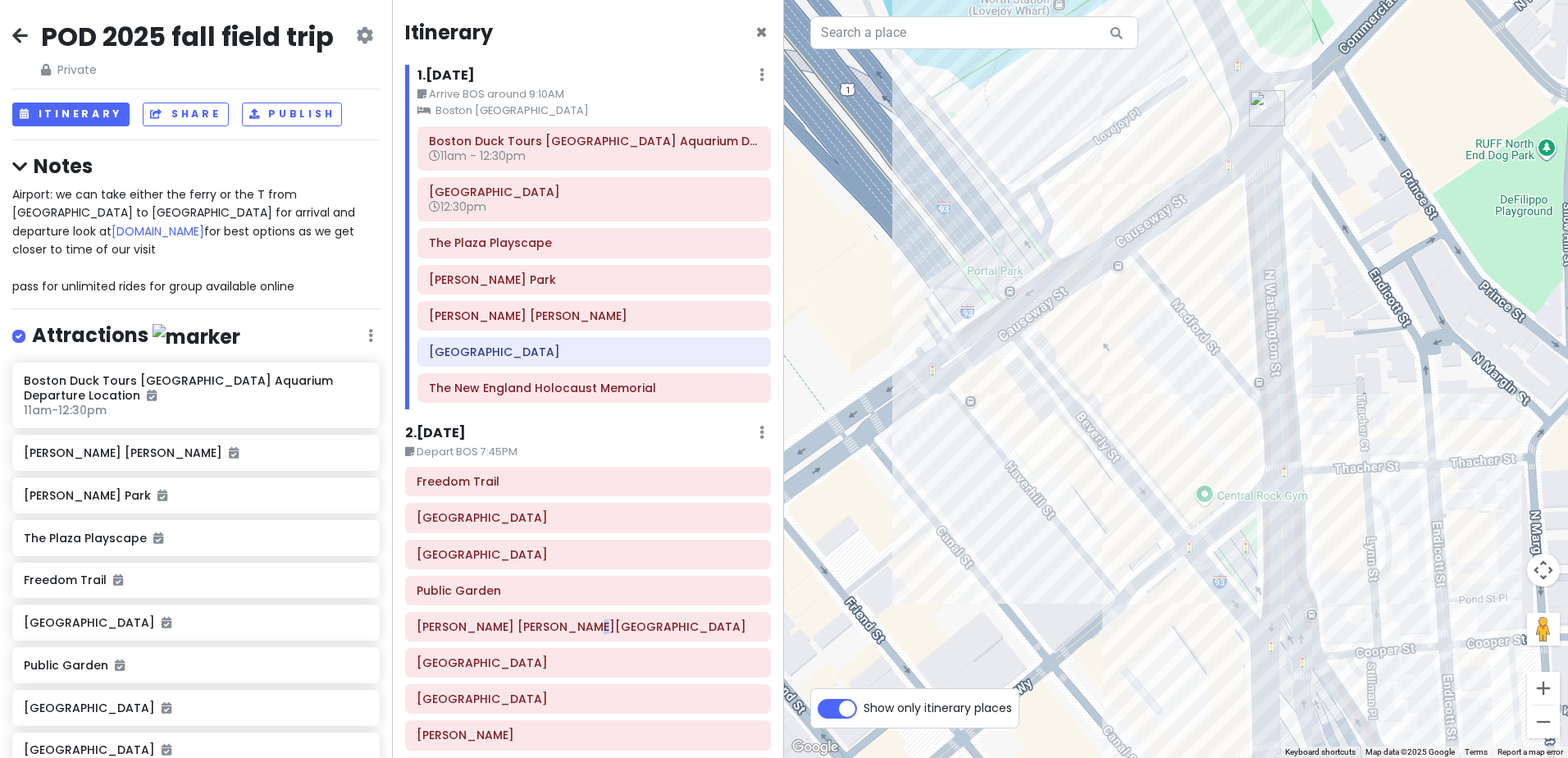
drag, startPoint x: 1028, startPoint y: 264, endPoint x: 1186, endPoint y: 395, distance: 205.2
click at [1186, 395] on div at bounding box center [1176, 379] width 784 height 758
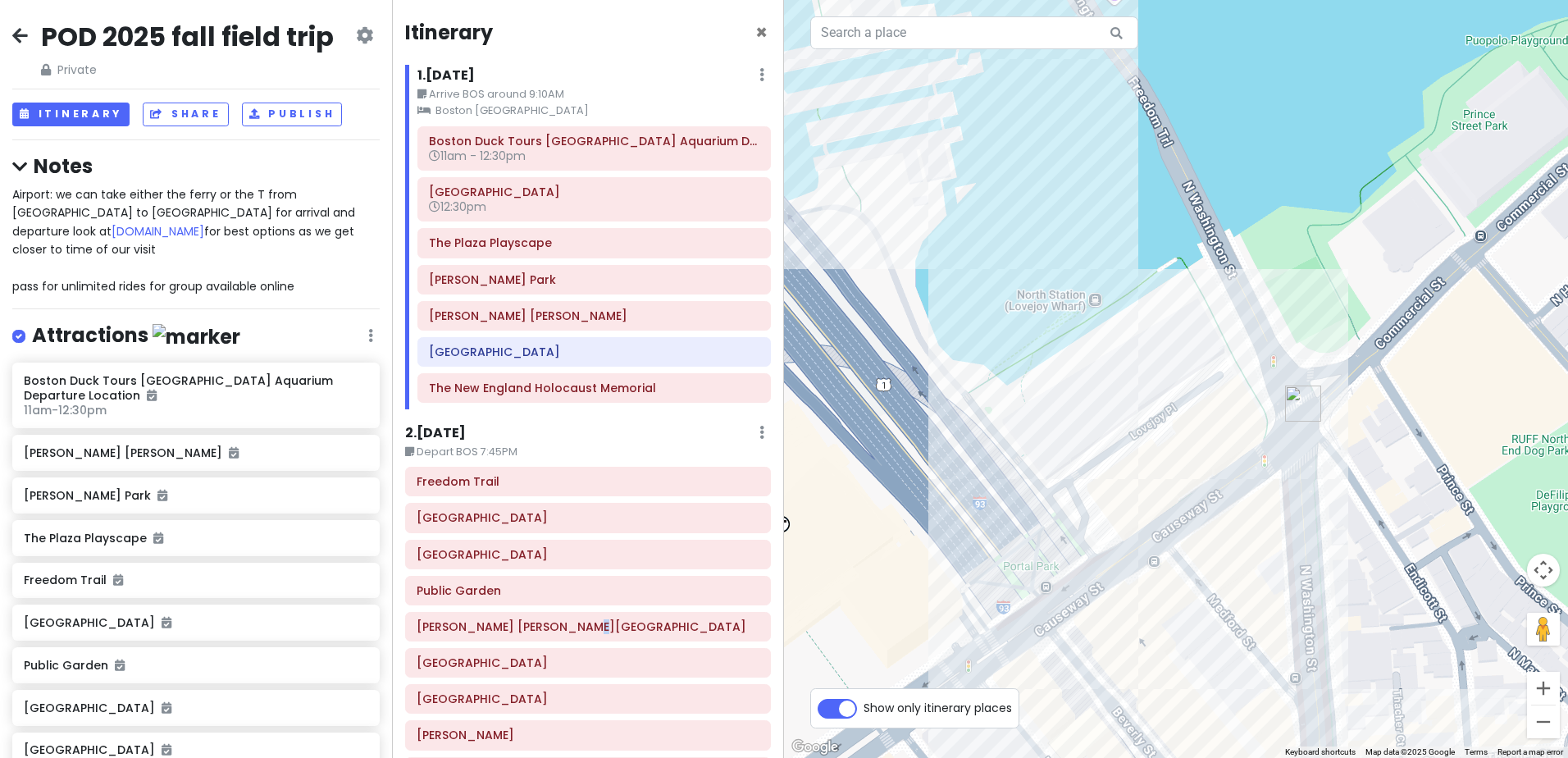
drag, startPoint x: 1154, startPoint y: 203, endPoint x: 1191, endPoint y: 500, distance: 299.3
click at [1191, 500] on div at bounding box center [1176, 379] width 784 height 758
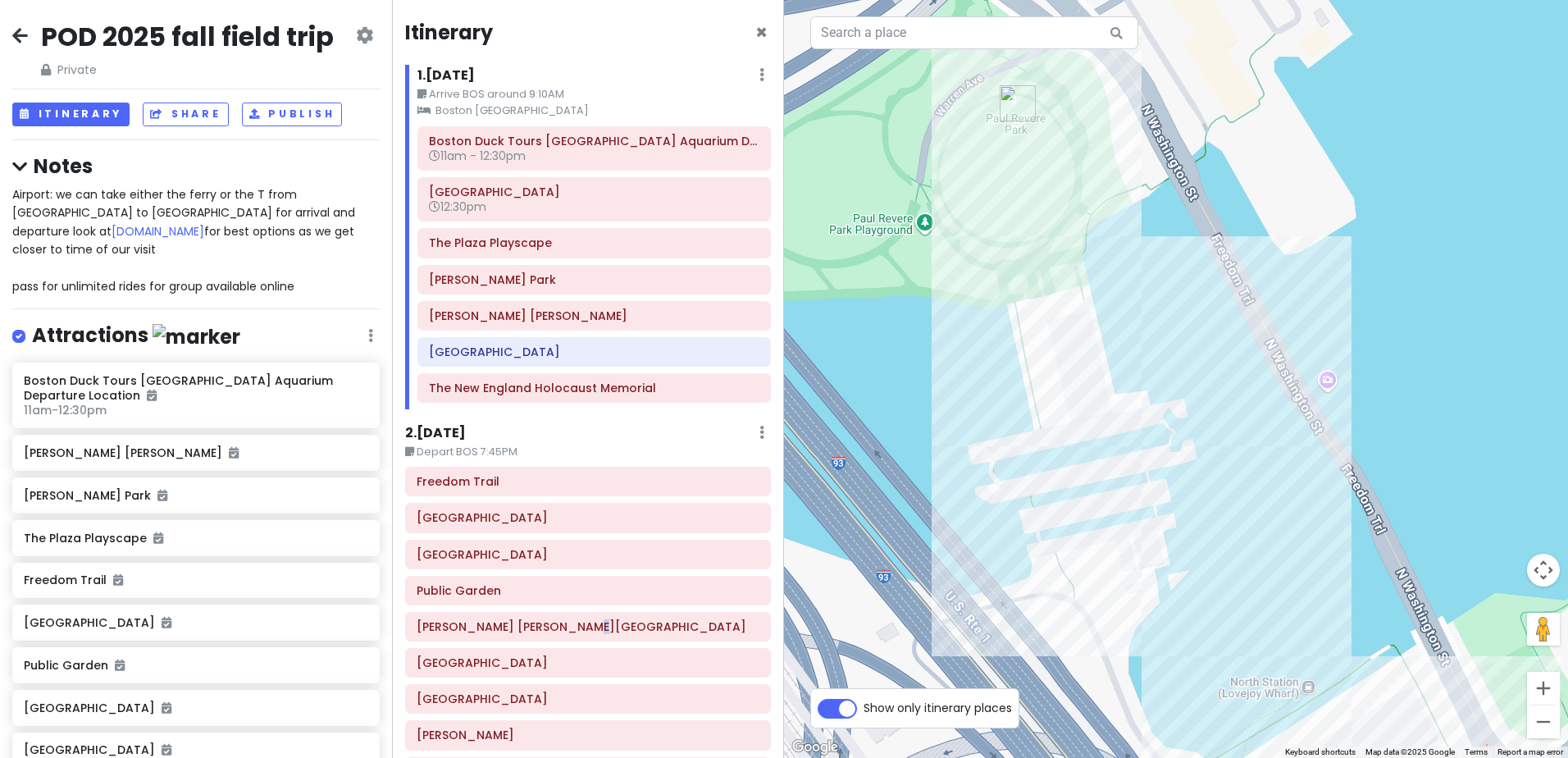
drag, startPoint x: 1208, startPoint y: 308, endPoint x: 1408, endPoint y: 682, distance: 424.1
click at [1421, 693] on div at bounding box center [1176, 379] width 784 height 758
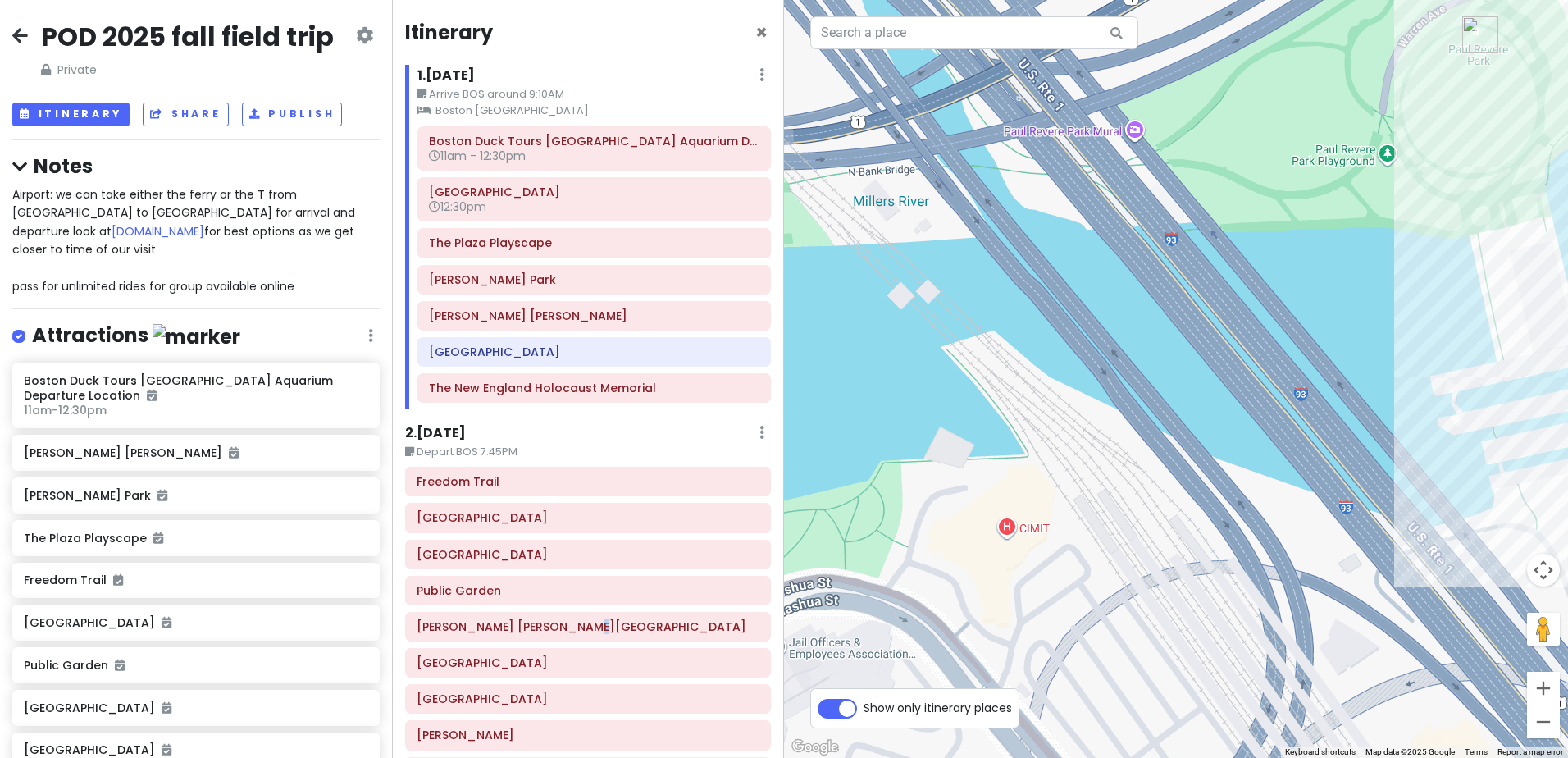
drag, startPoint x: 858, startPoint y: 289, endPoint x: 1330, endPoint y: 229, distance: 475.8
click at [1330, 229] on div at bounding box center [1176, 379] width 784 height 758
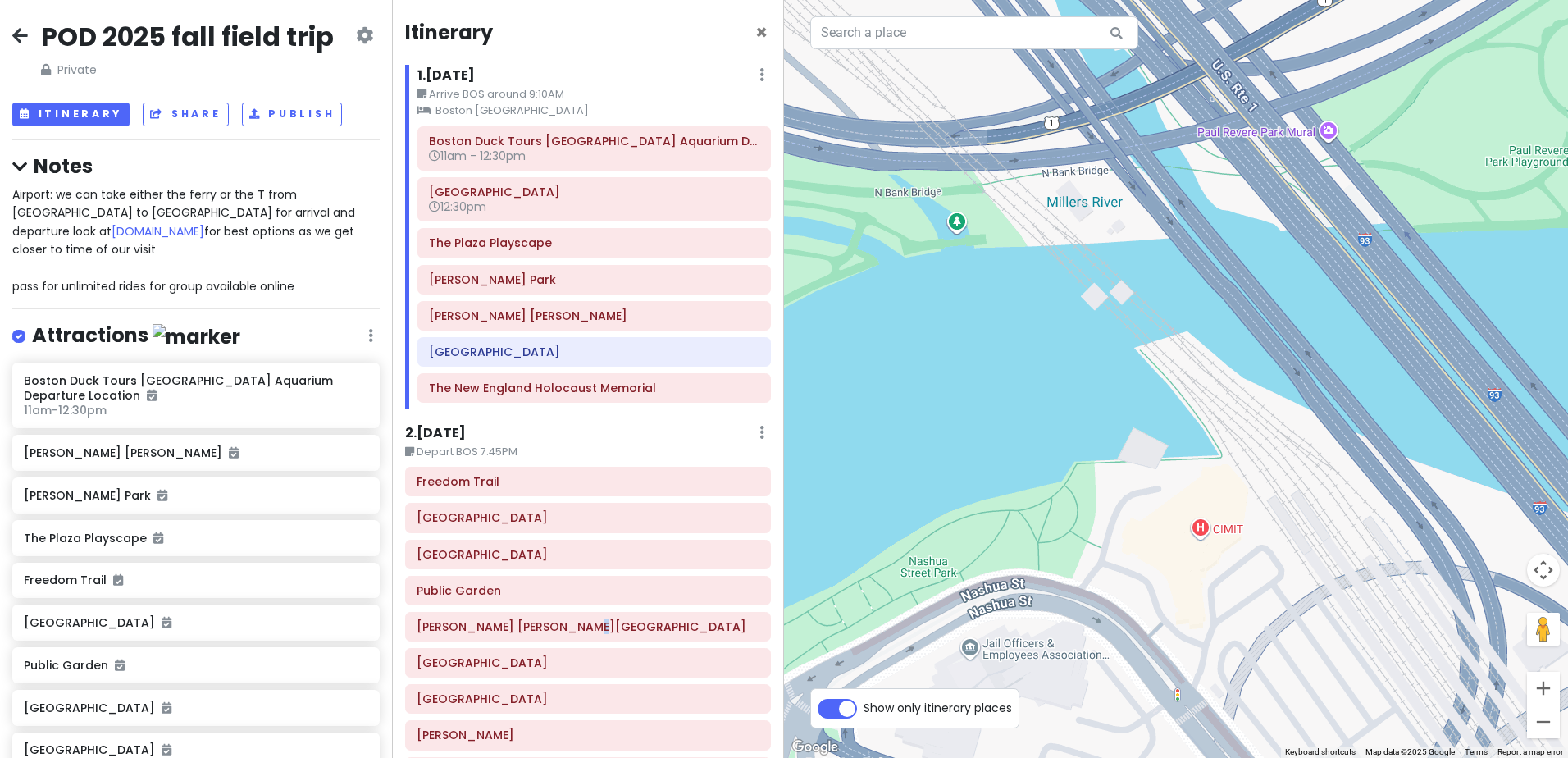
drag, startPoint x: 929, startPoint y: 297, endPoint x: 1240, endPoint y: 294, distance: 311.0
click at [1240, 294] on div at bounding box center [1176, 379] width 784 height 758
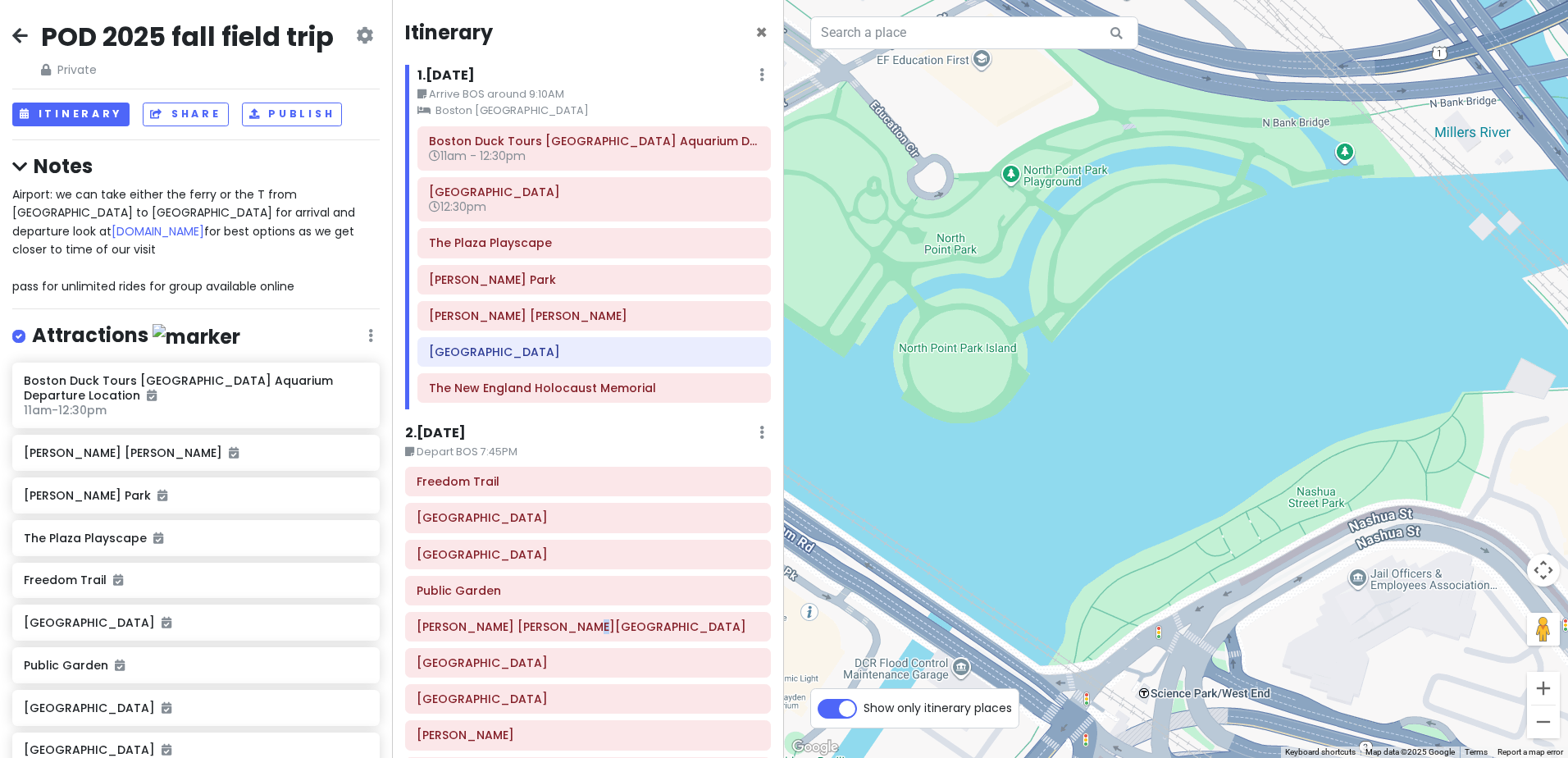
drag, startPoint x: 896, startPoint y: 370, endPoint x: 1183, endPoint y: 303, distance: 294.7
click at [1183, 303] on div at bounding box center [1176, 379] width 784 height 758
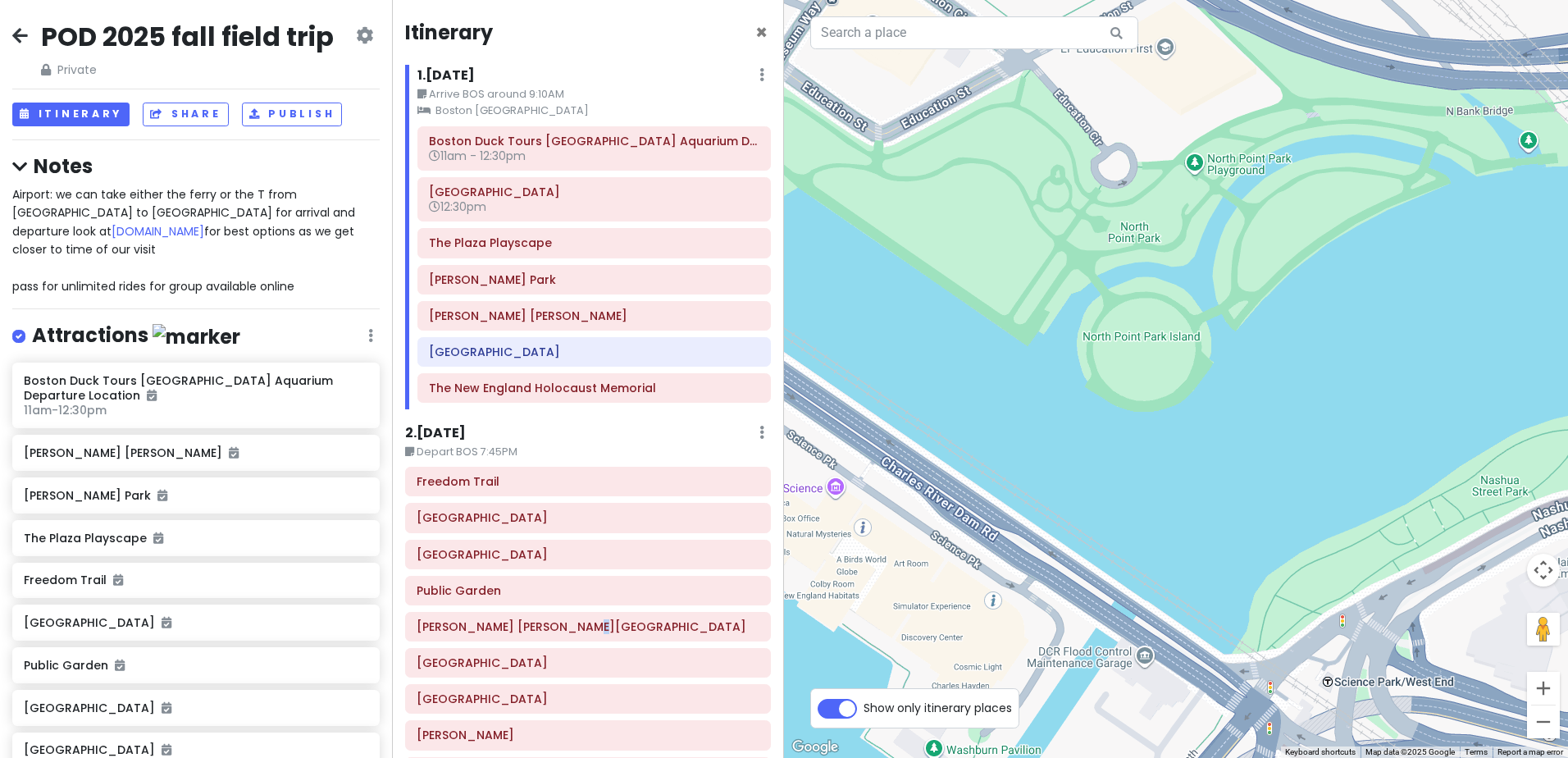
drag, startPoint x: 1030, startPoint y: 388, endPoint x: 1215, endPoint y: 376, distance: 185.4
click at [1215, 376] on div at bounding box center [1176, 379] width 784 height 758
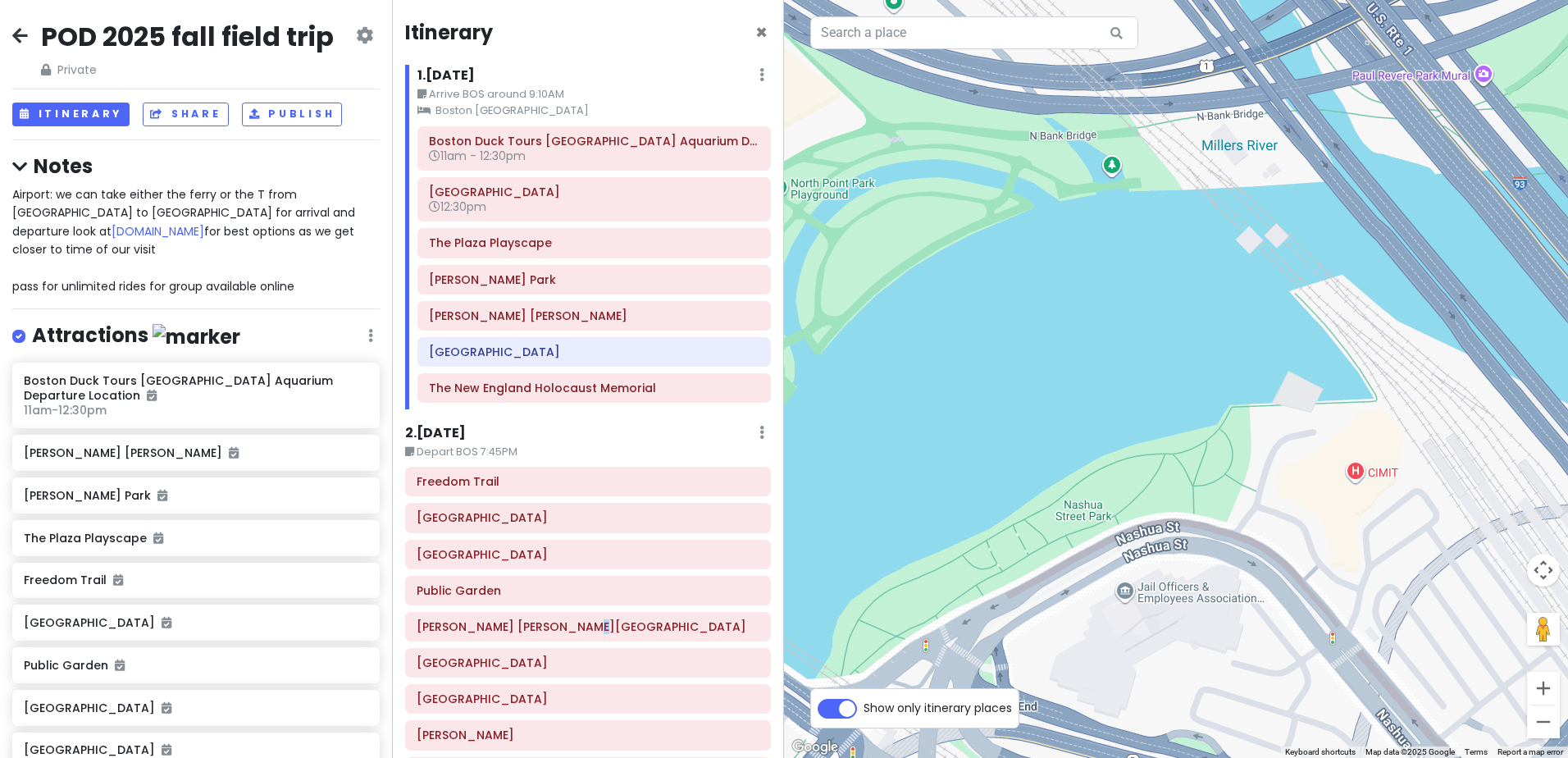
drag, startPoint x: 1471, startPoint y: 268, endPoint x: 923, endPoint y: 300, distance: 548.9
click at [923, 300] on div at bounding box center [1176, 379] width 784 height 758
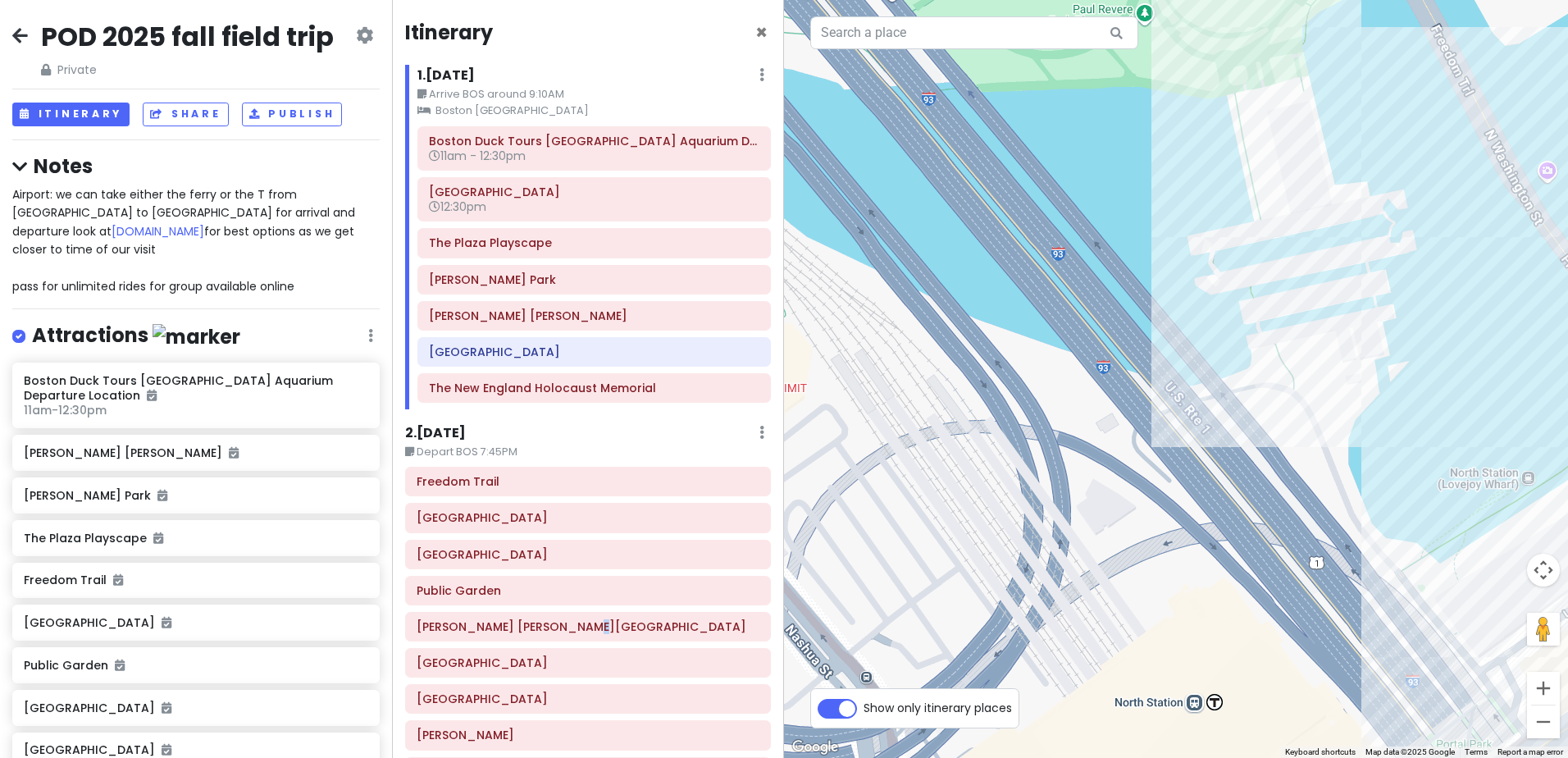
drag, startPoint x: 1402, startPoint y: 379, endPoint x: 853, endPoint y: 268, distance: 560.1
click at [853, 268] on div at bounding box center [1176, 379] width 784 height 758
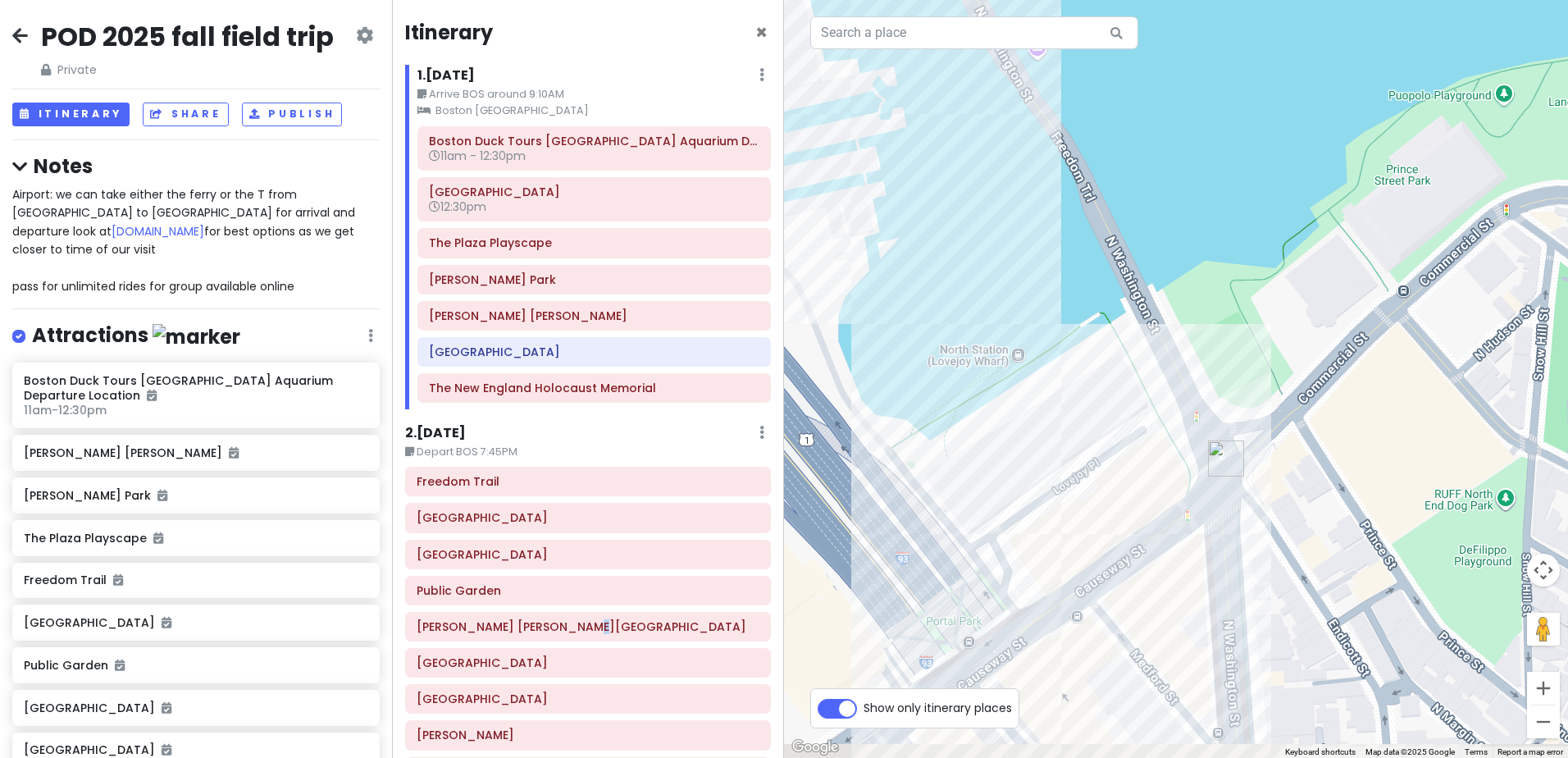
drag, startPoint x: 1359, startPoint y: 318, endPoint x: 906, endPoint y: 175, distance: 475.0
click at [906, 175] on div at bounding box center [1176, 379] width 784 height 758
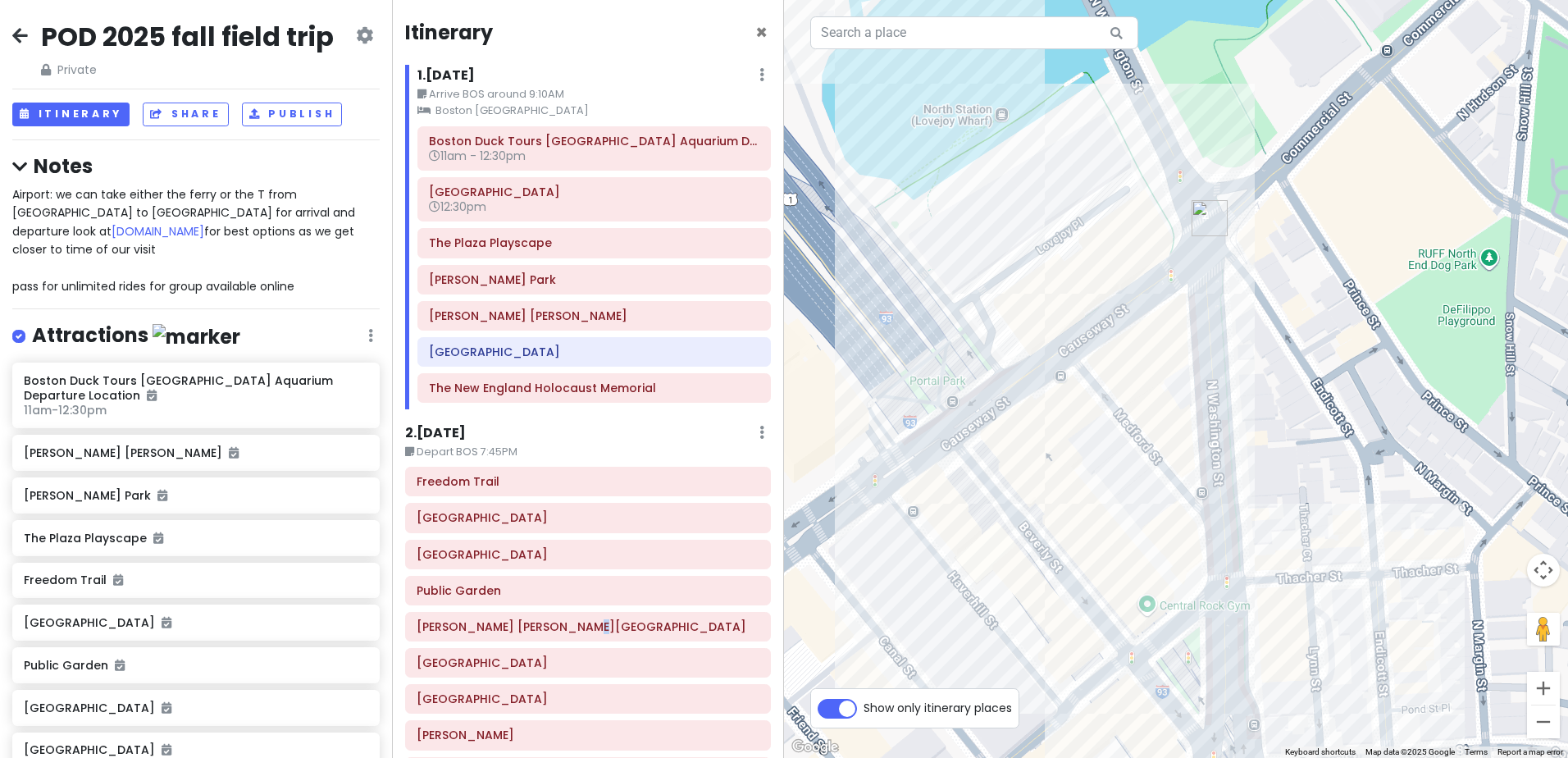
drag, startPoint x: 1233, startPoint y: 493, endPoint x: 1180, endPoint y: 264, distance: 235.1
click at [1180, 264] on div at bounding box center [1176, 379] width 784 height 758
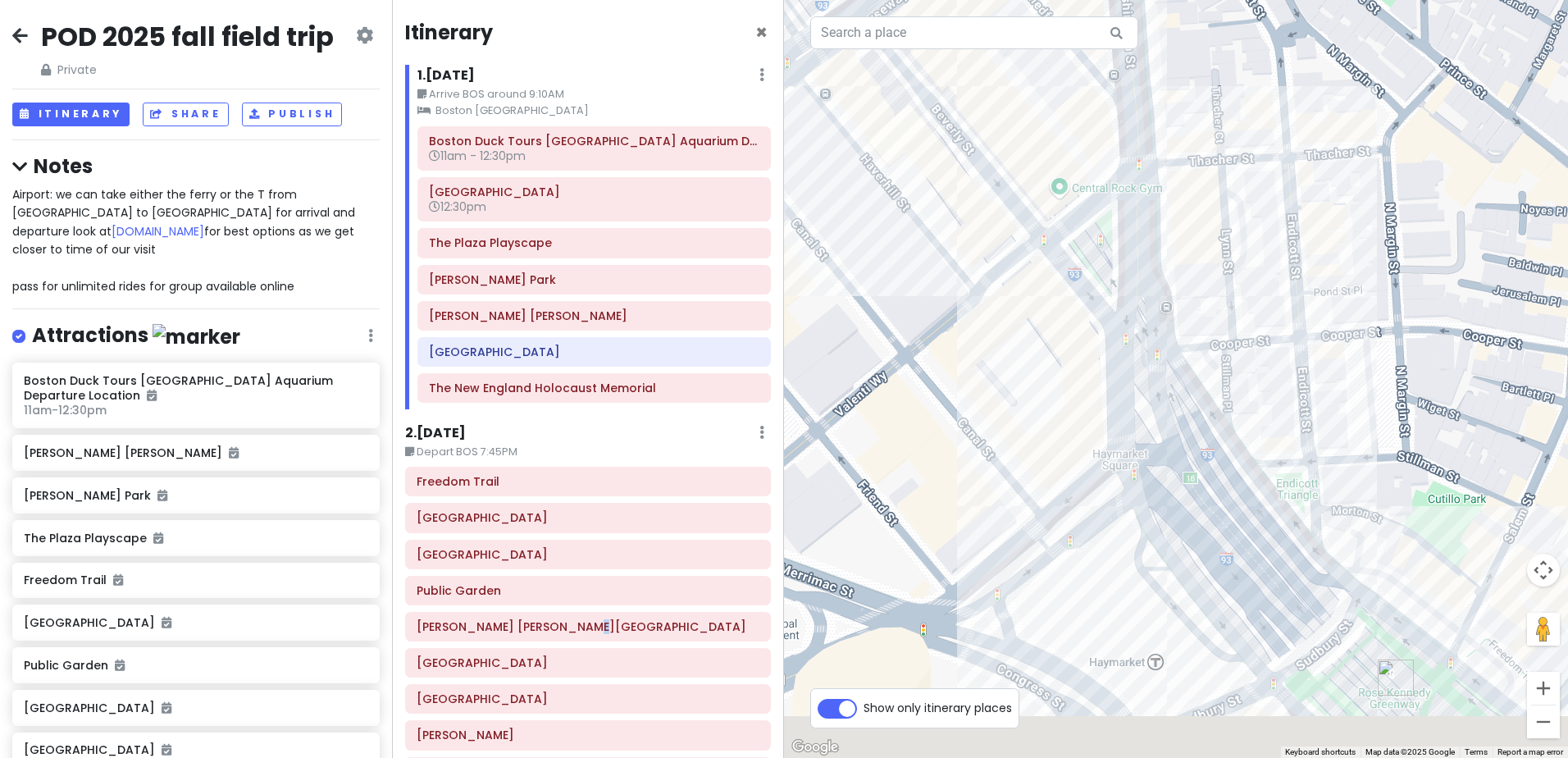
drag, startPoint x: 1150, startPoint y: 624, endPoint x: 1076, endPoint y: 247, distance: 384.2
click at [1076, 247] on div at bounding box center [1176, 379] width 784 height 758
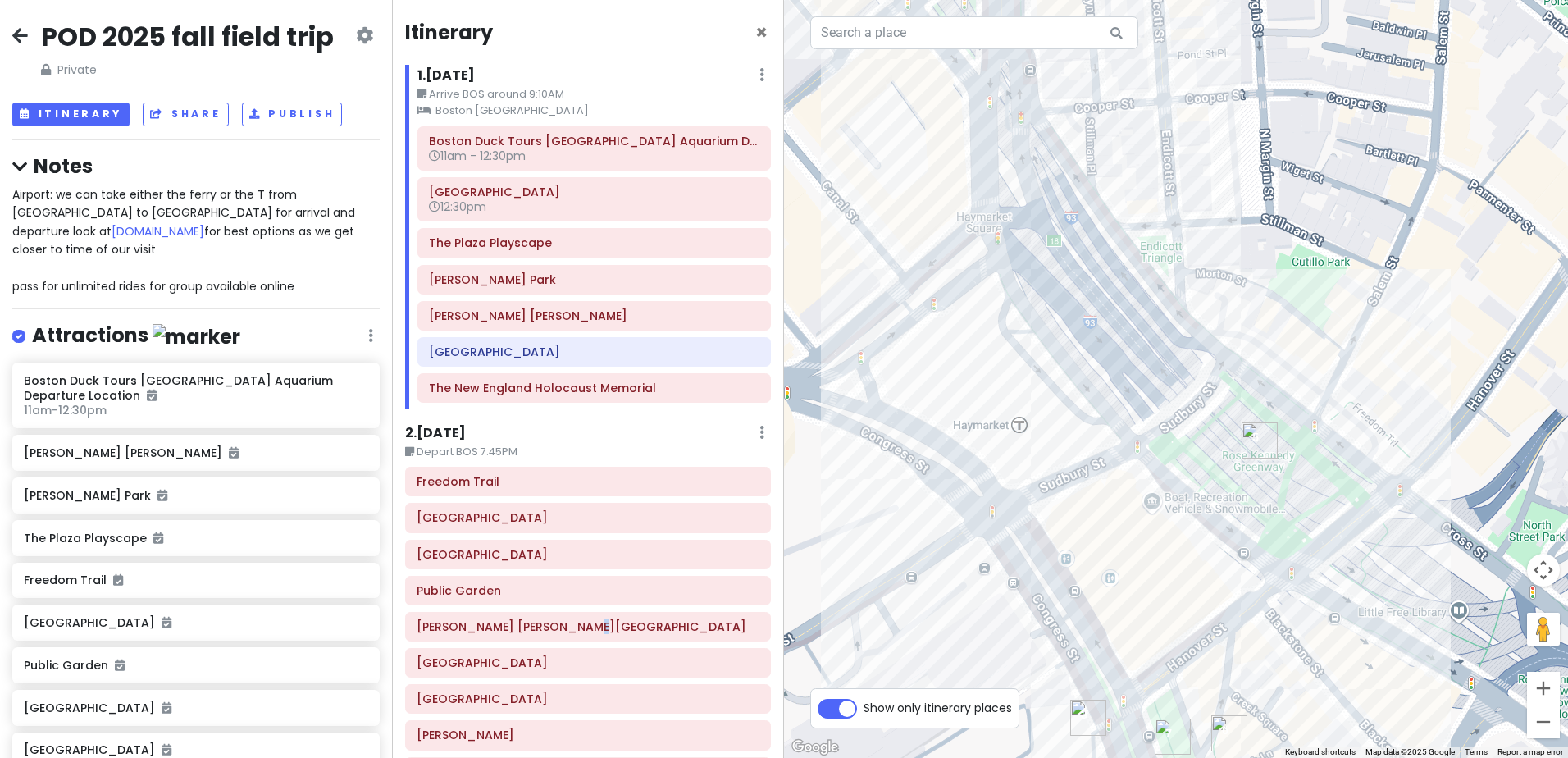
drag, startPoint x: 1167, startPoint y: 433, endPoint x: 1034, endPoint y: 210, distance: 259.6
click at [1034, 210] on div at bounding box center [1176, 379] width 784 height 758
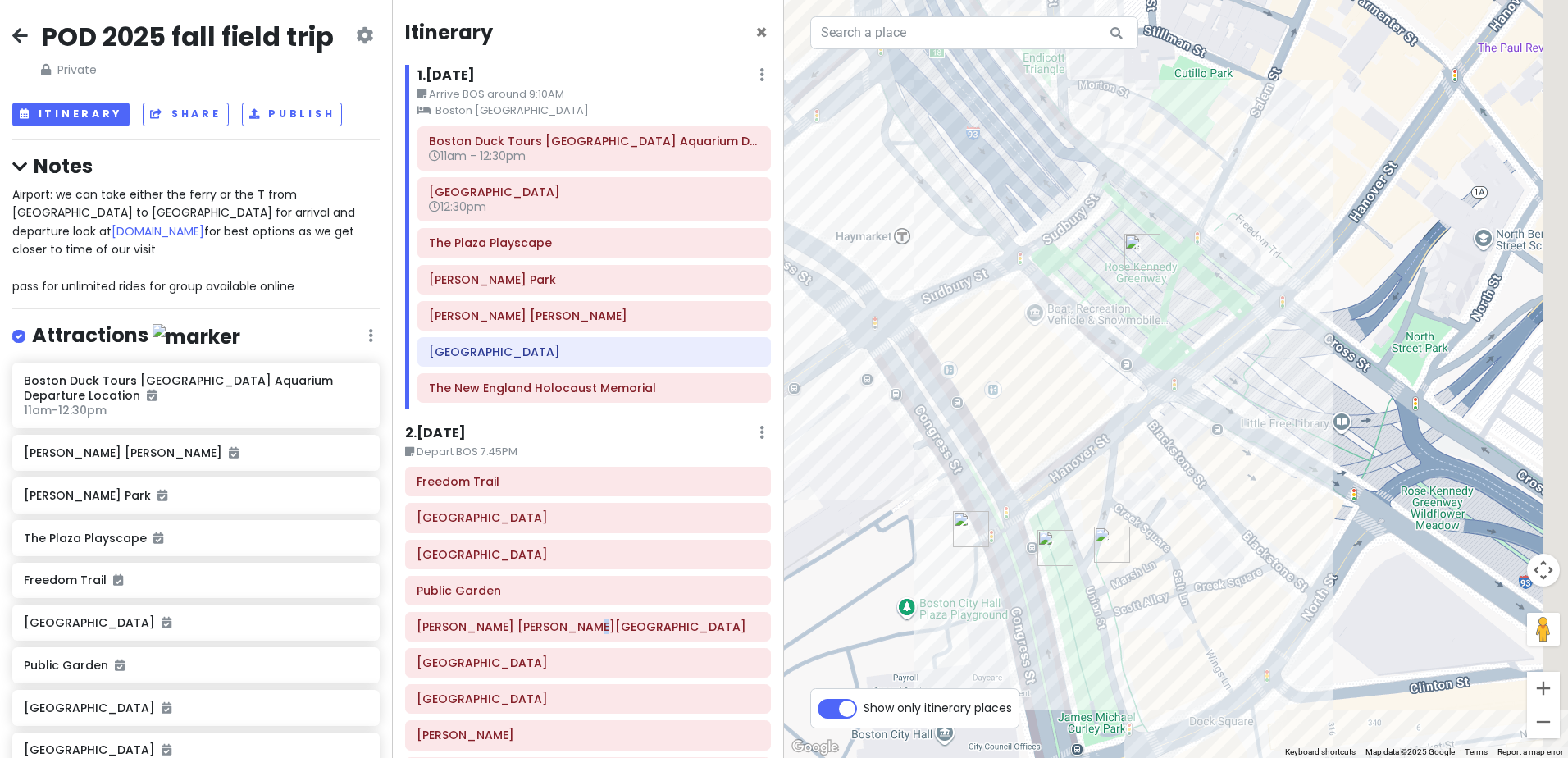
drag, startPoint x: 1307, startPoint y: 532, endPoint x: 1112, endPoint y: 272, distance: 325.0
click at [1112, 272] on div at bounding box center [1176, 379] width 784 height 758
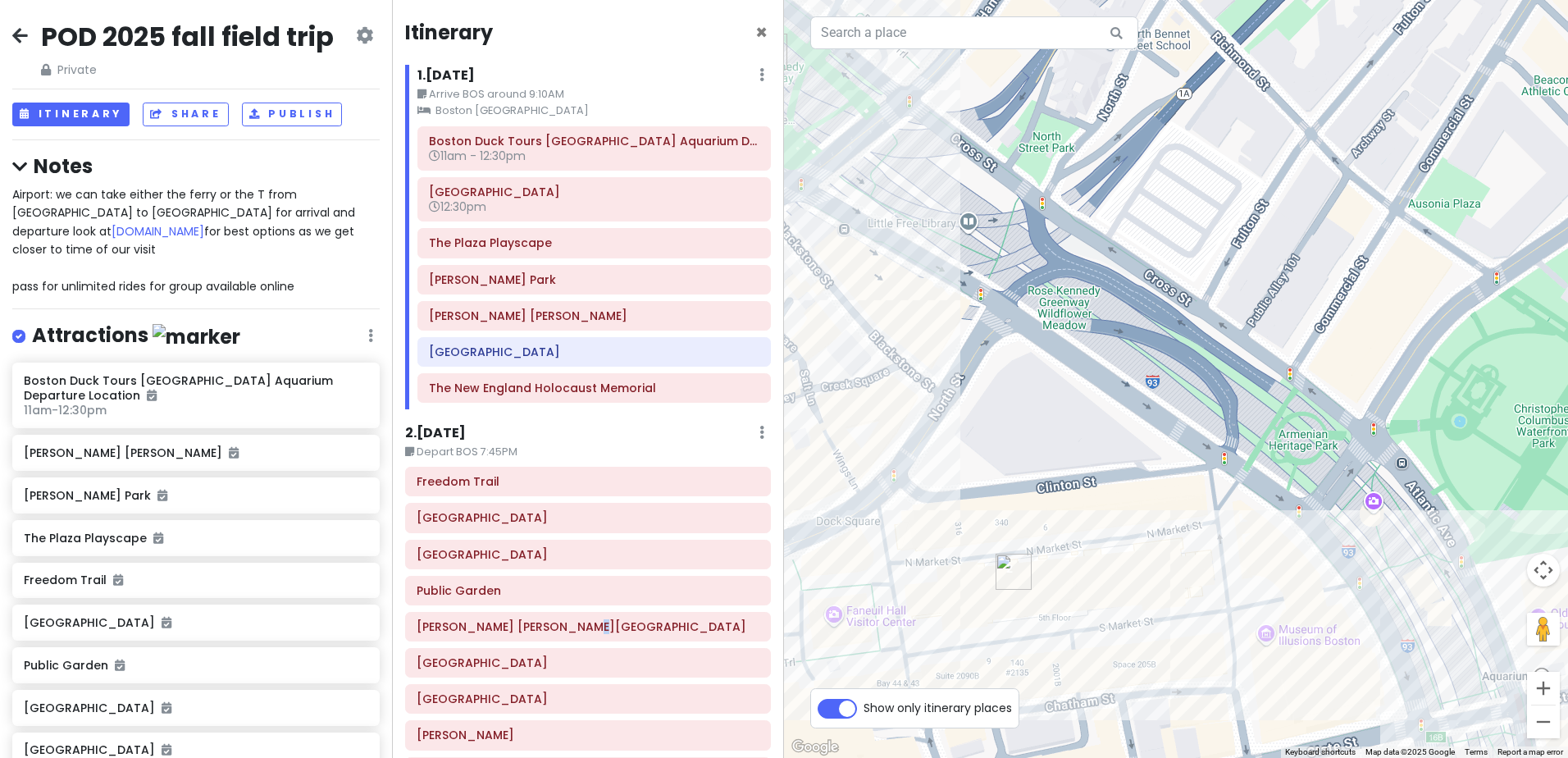
drag, startPoint x: 1361, startPoint y: 472, endPoint x: 1067, endPoint y: 349, distance: 318.7
click at [1067, 349] on div at bounding box center [1176, 379] width 784 height 758
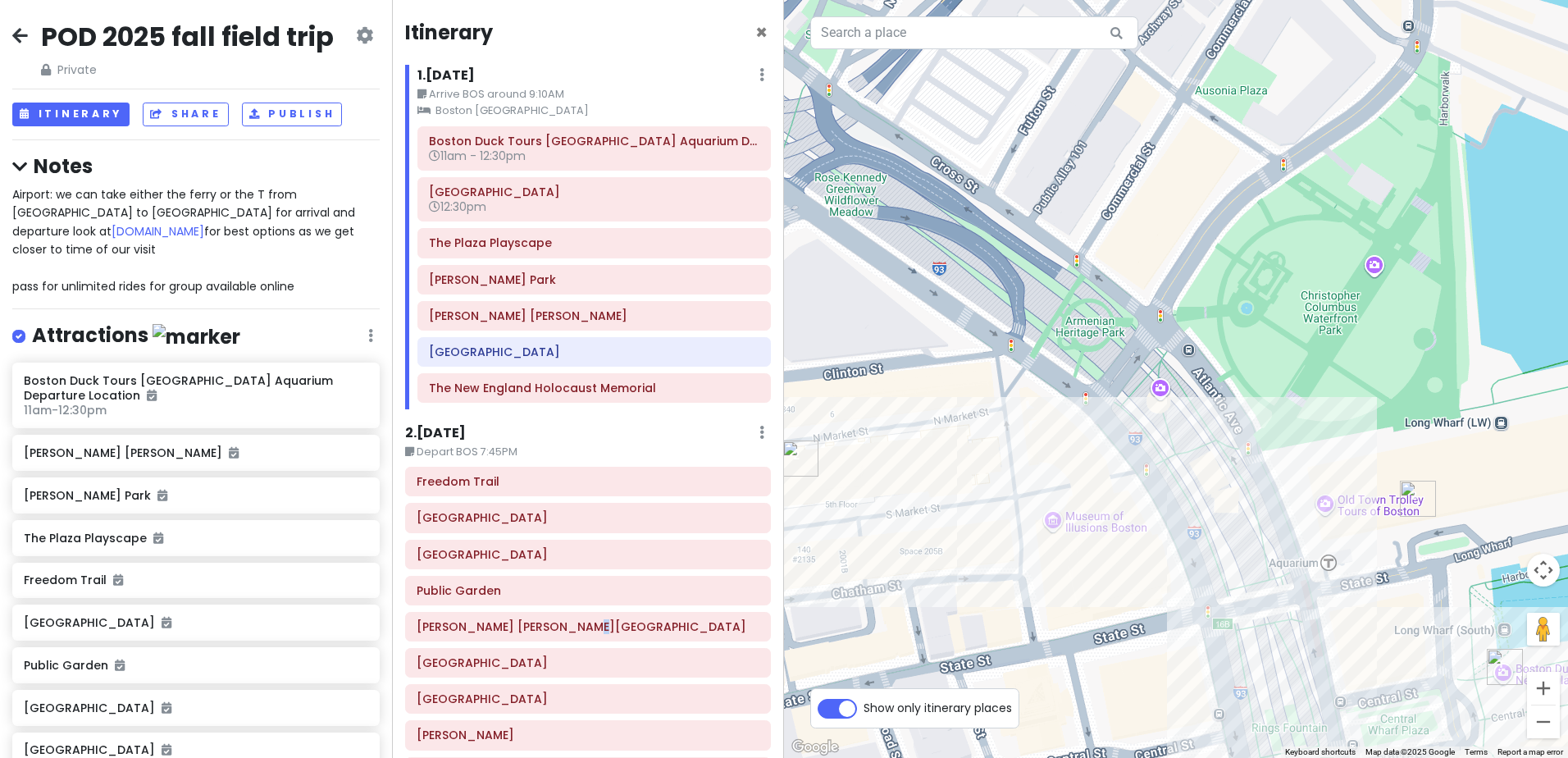
drag, startPoint x: 1179, startPoint y: 444, endPoint x: 911, endPoint y: 292, distance: 308.1
click at [911, 292] on div at bounding box center [1176, 379] width 784 height 758
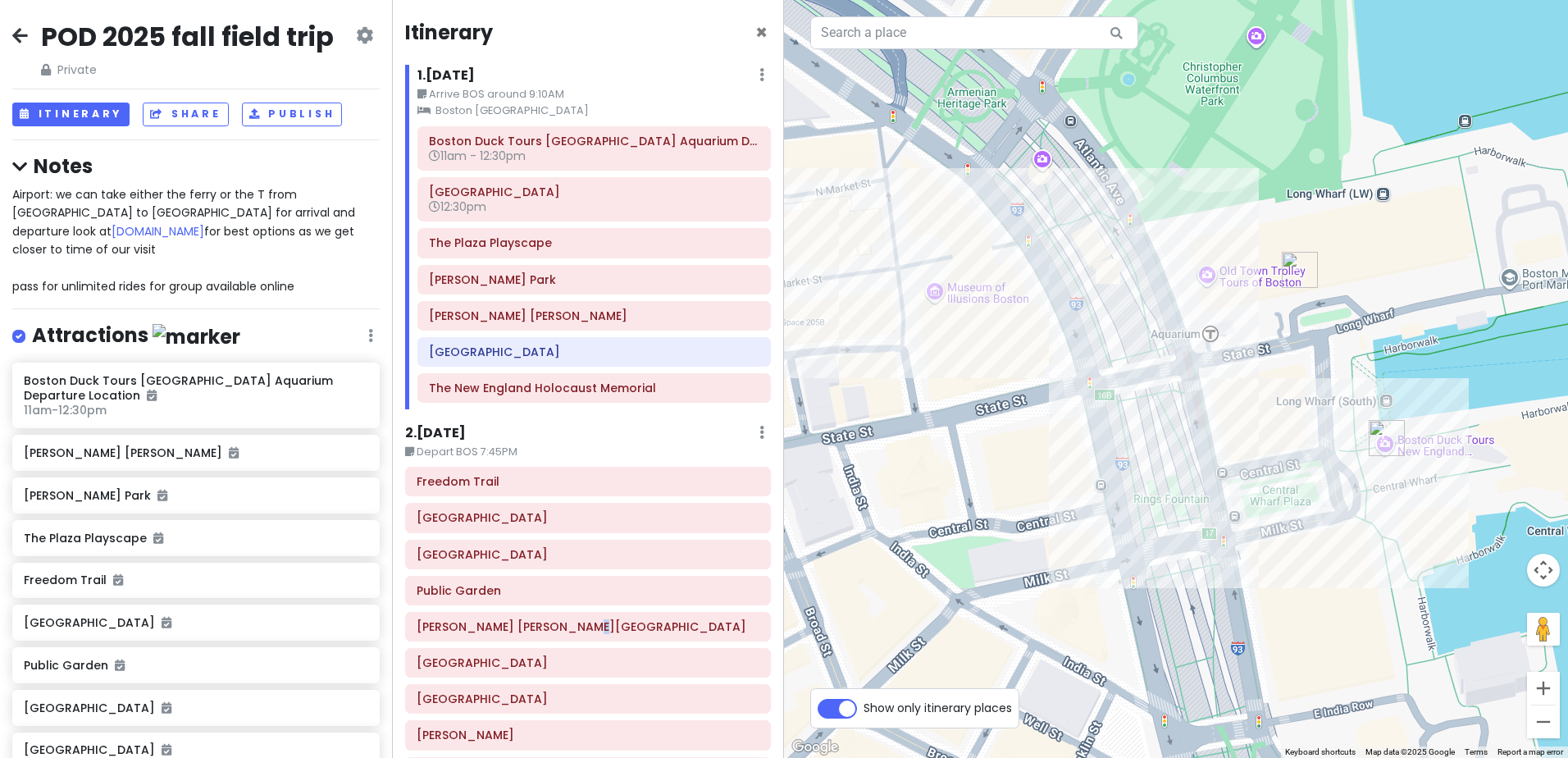
drag, startPoint x: 1189, startPoint y: 528, endPoint x: 1122, endPoint y: 292, distance: 245.3
click at [1122, 292] on div at bounding box center [1176, 379] width 784 height 758
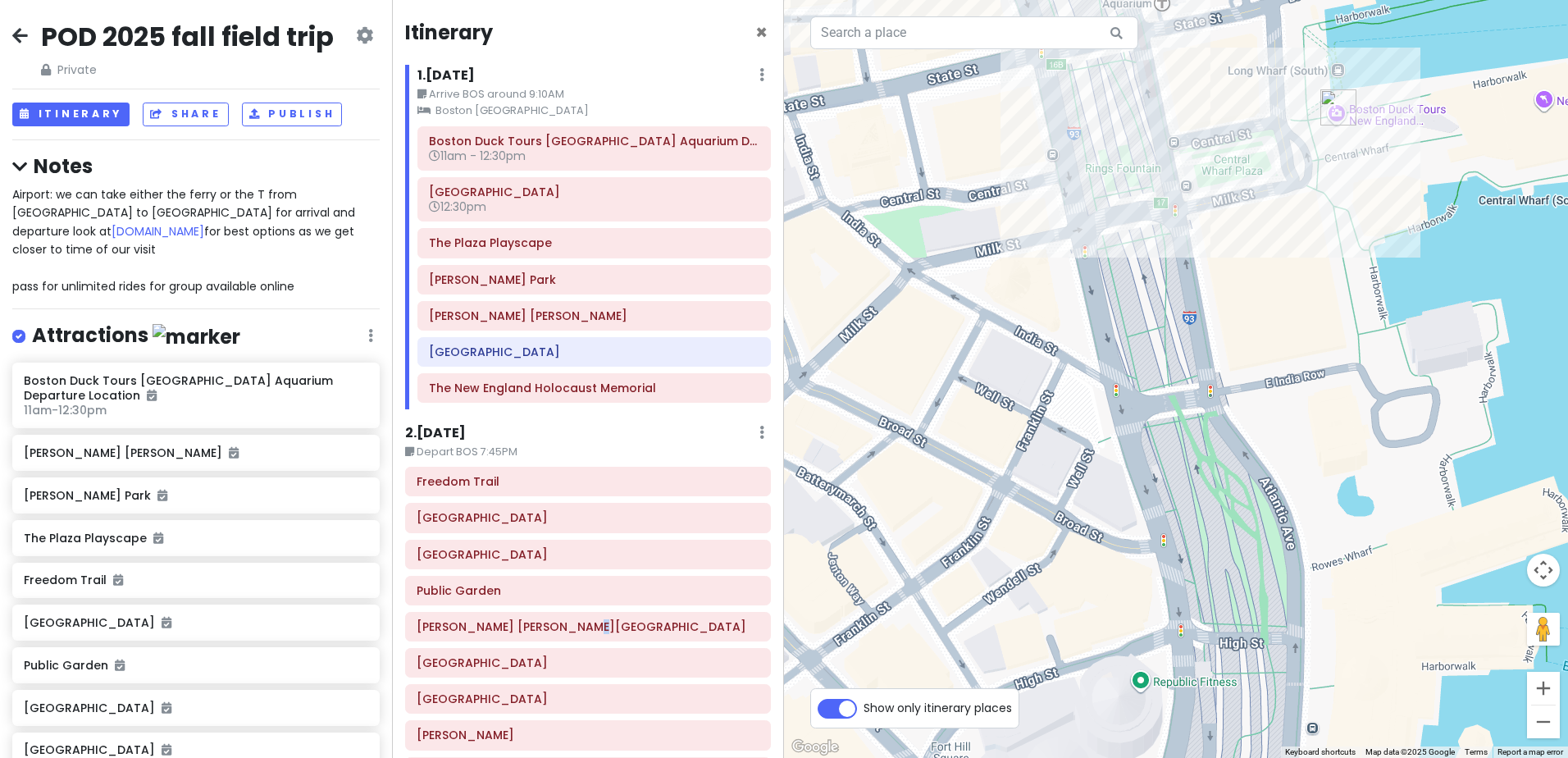
drag, startPoint x: 1220, startPoint y: 591, endPoint x: 1169, endPoint y: 306, distance: 289.5
click at [1169, 306] on div at bounding box center [1176, 379] width 784 height 758
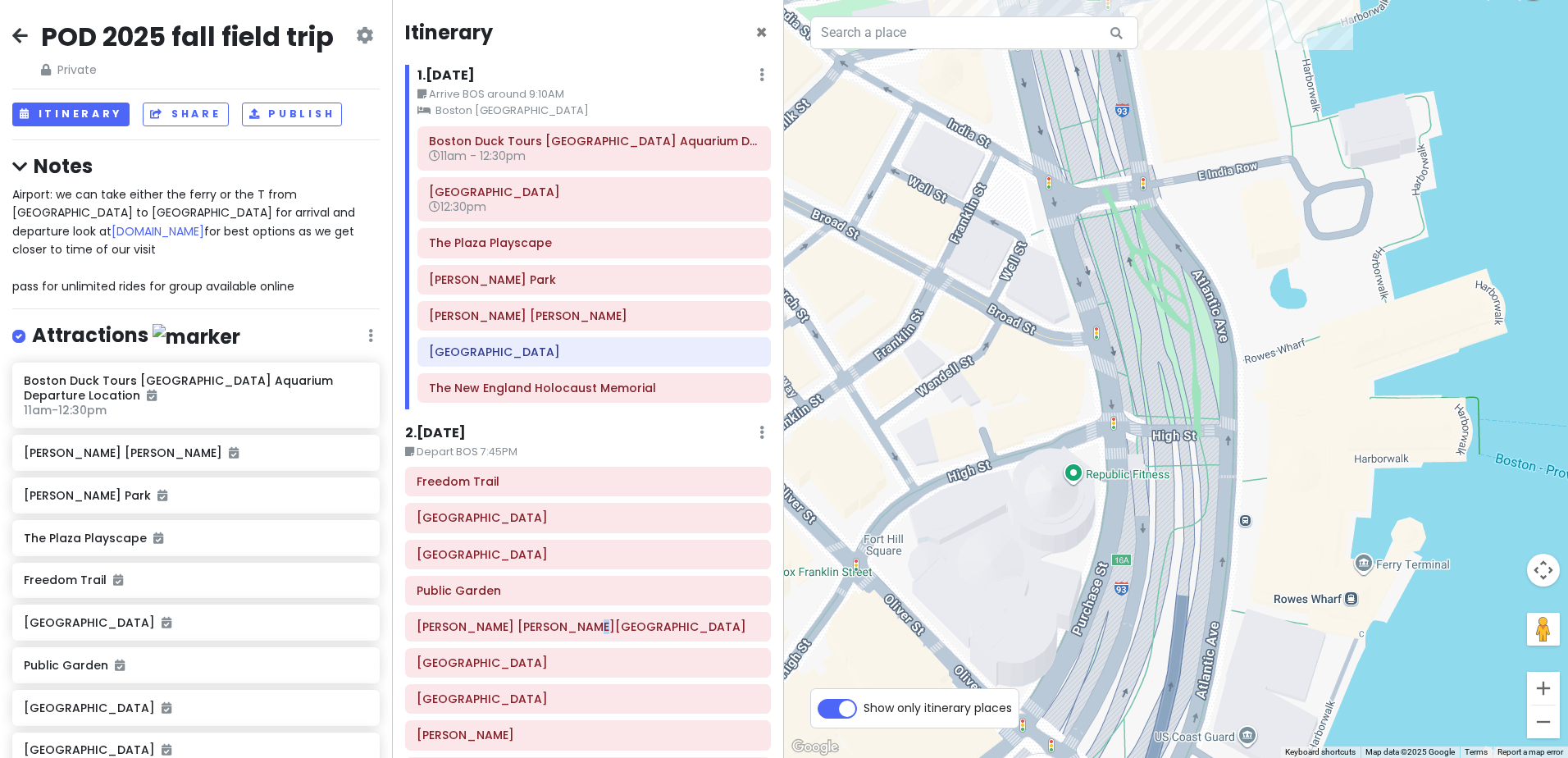
drag, startPoint x: 1247, startPoint y: 563, endPoint x: 1180, endPoint y: 350, distance: 223.3
click at [1180, 350] on div at bounding box center [1176, 379] width 784 height 758
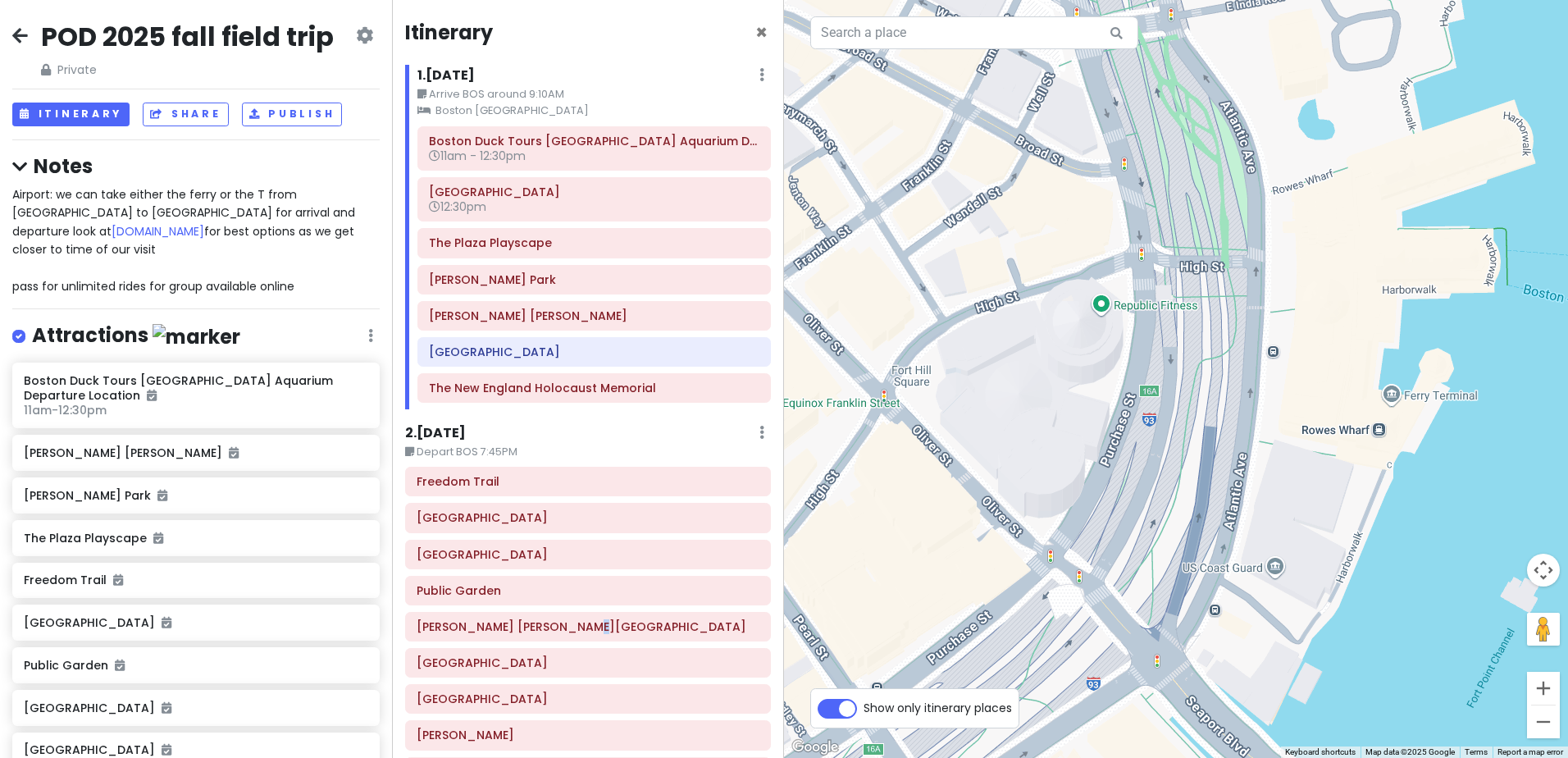
drag, startPoint x: 1187, startPoint y: 486, endPoint x: 1216, endPoint y: 313, distance: 175.4
click at [1216, 313] on div at bounding box center [1176, 379] width 784 height 758
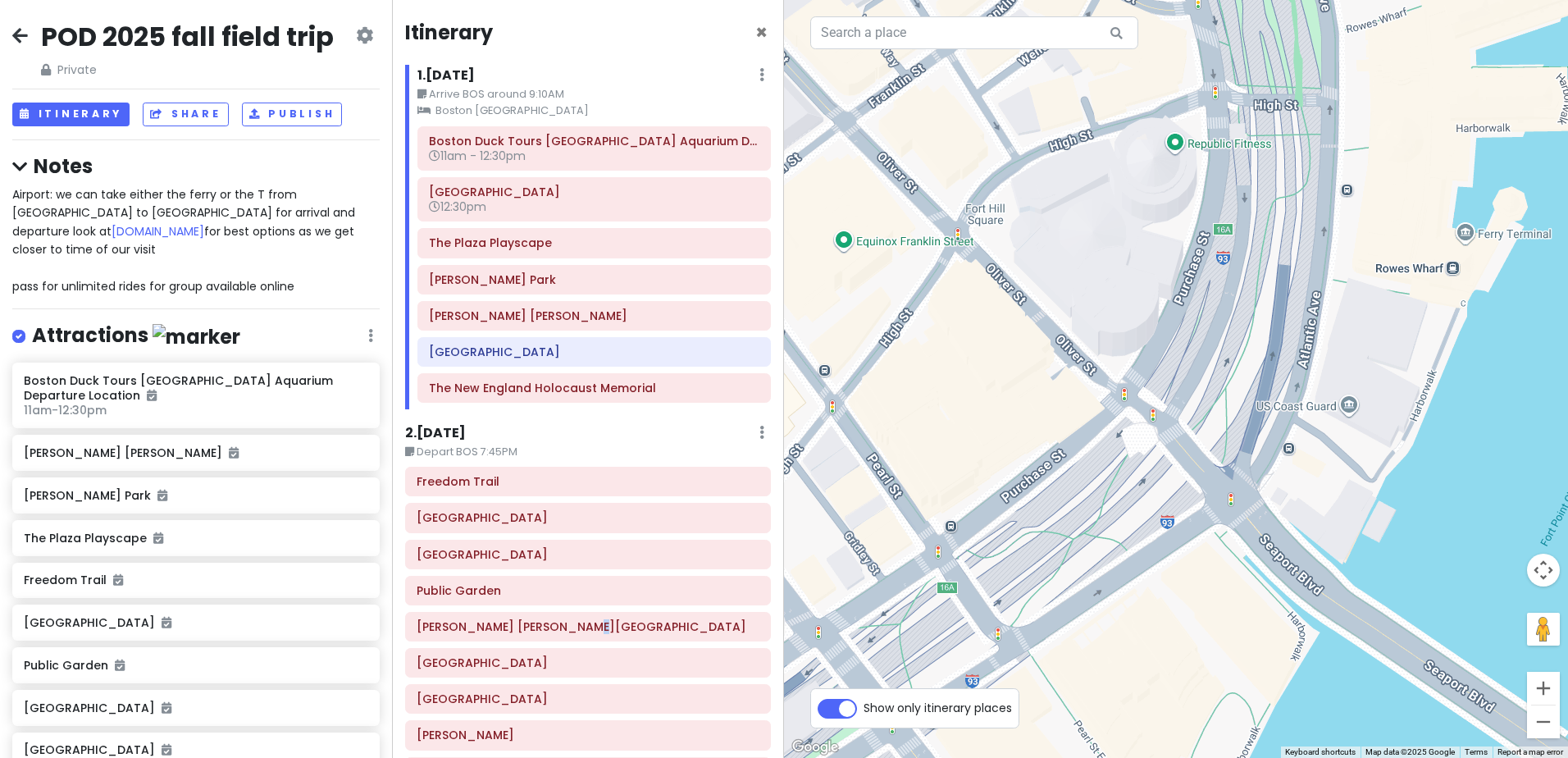
drag, startPoint x: 1151, startPoint y: 519, endPoint x: 1226, endPoint y: 354, distance: 181.2
click at [1226, 354] on div at bounding box center [1176, 379] width 784 height 758
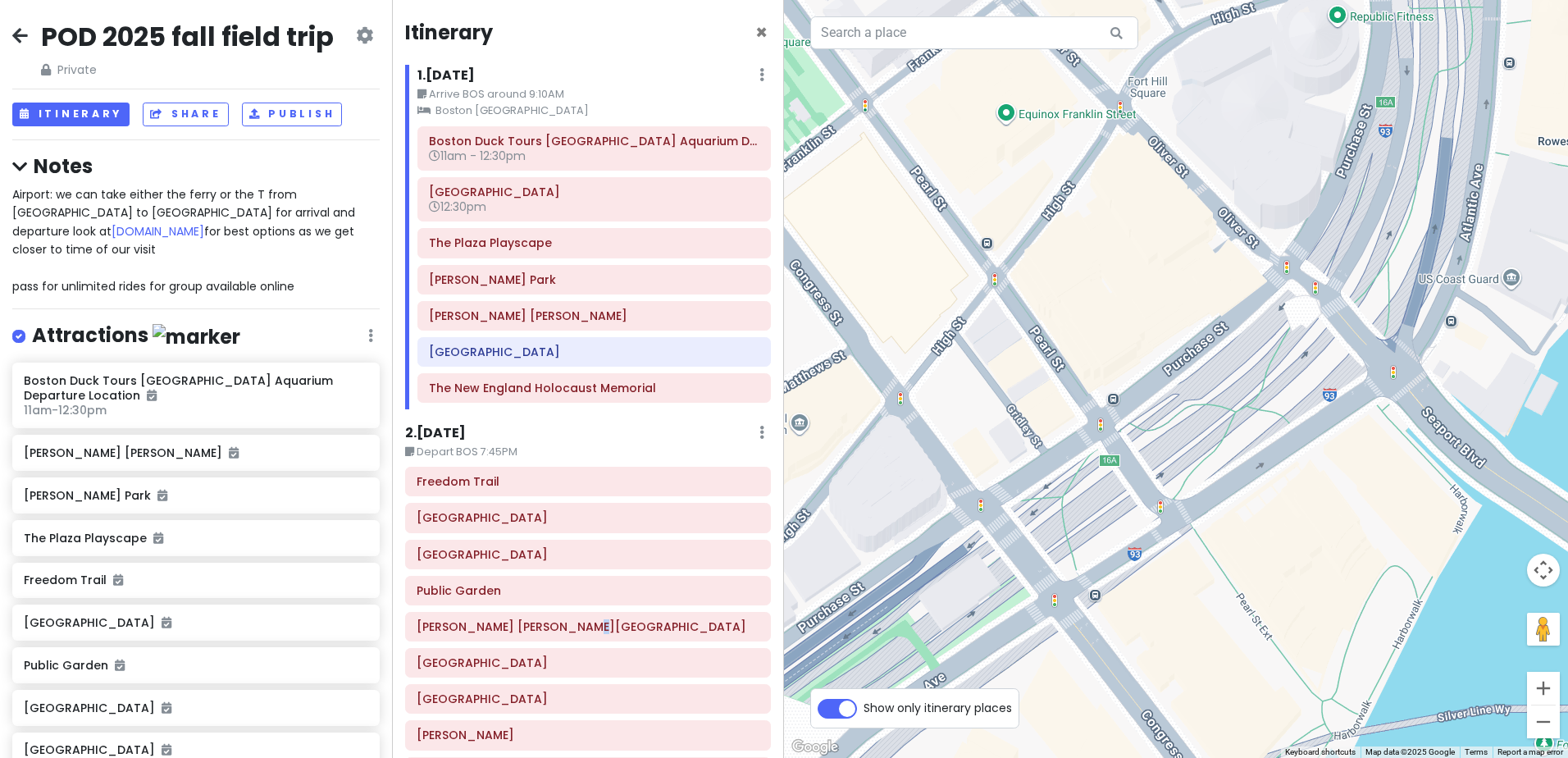
drag, startPoint x: 1025, startPoint y: 558, endPoint x: 1200, endPoint y: 421, distance: 222.2
click at [1200, 421] on div at bounding box center [1176, 379] width 784 height 758
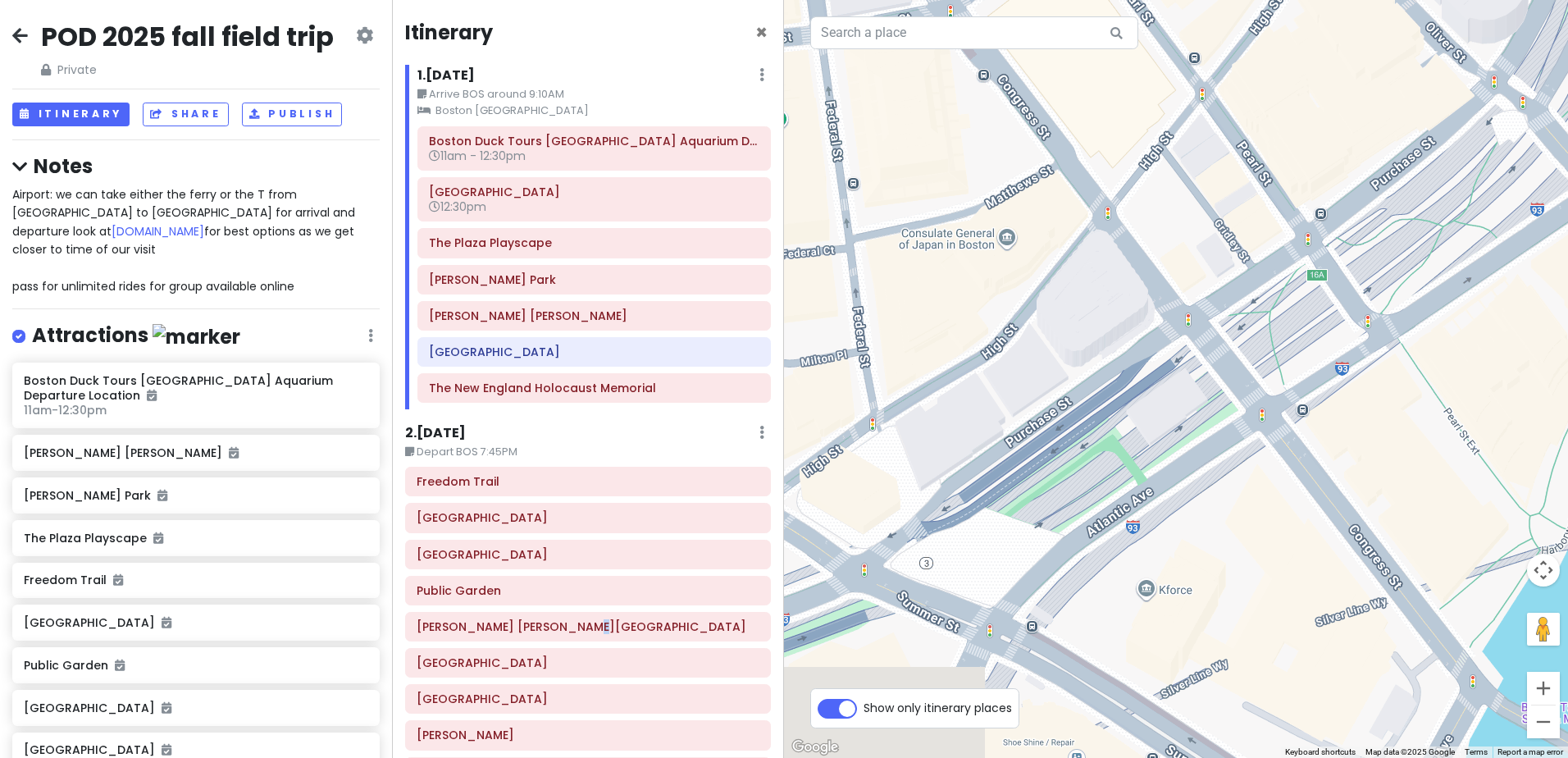
drag, startPoint x: 1014, startPoint y: 564, endPoint x: 1229, endPoint y: 368, distance: 290.9
click at [1229, 368] on div at bounding box center [1176, 379] width 784 height 758
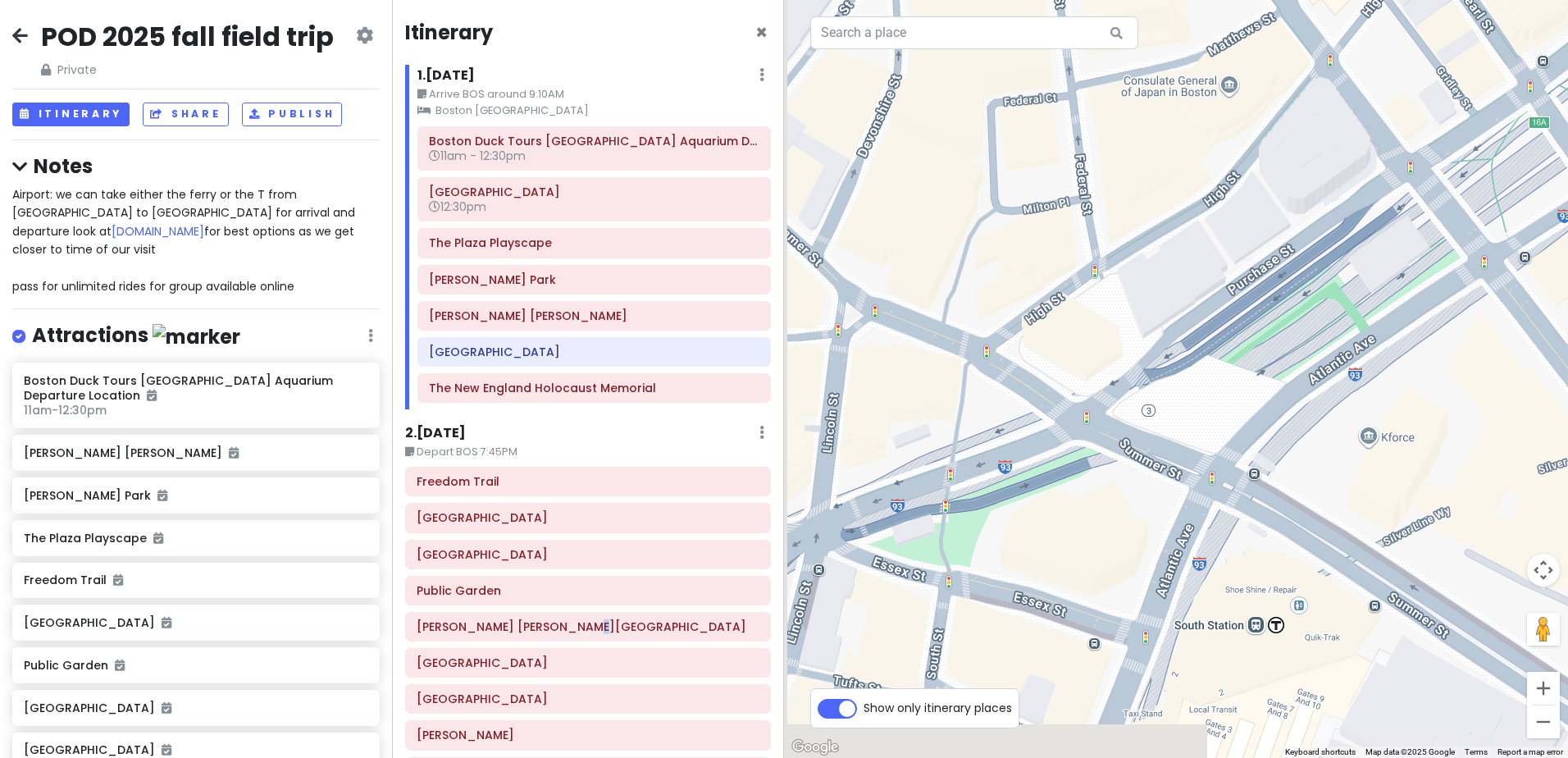
drag, startPoint x: 1041, startPoint y: 506, endPoint x: 1244, endPoint y: 375, distance: 241.6
click at [1244, 375] on div at bounding box center [1176, 379] width 784 height 758
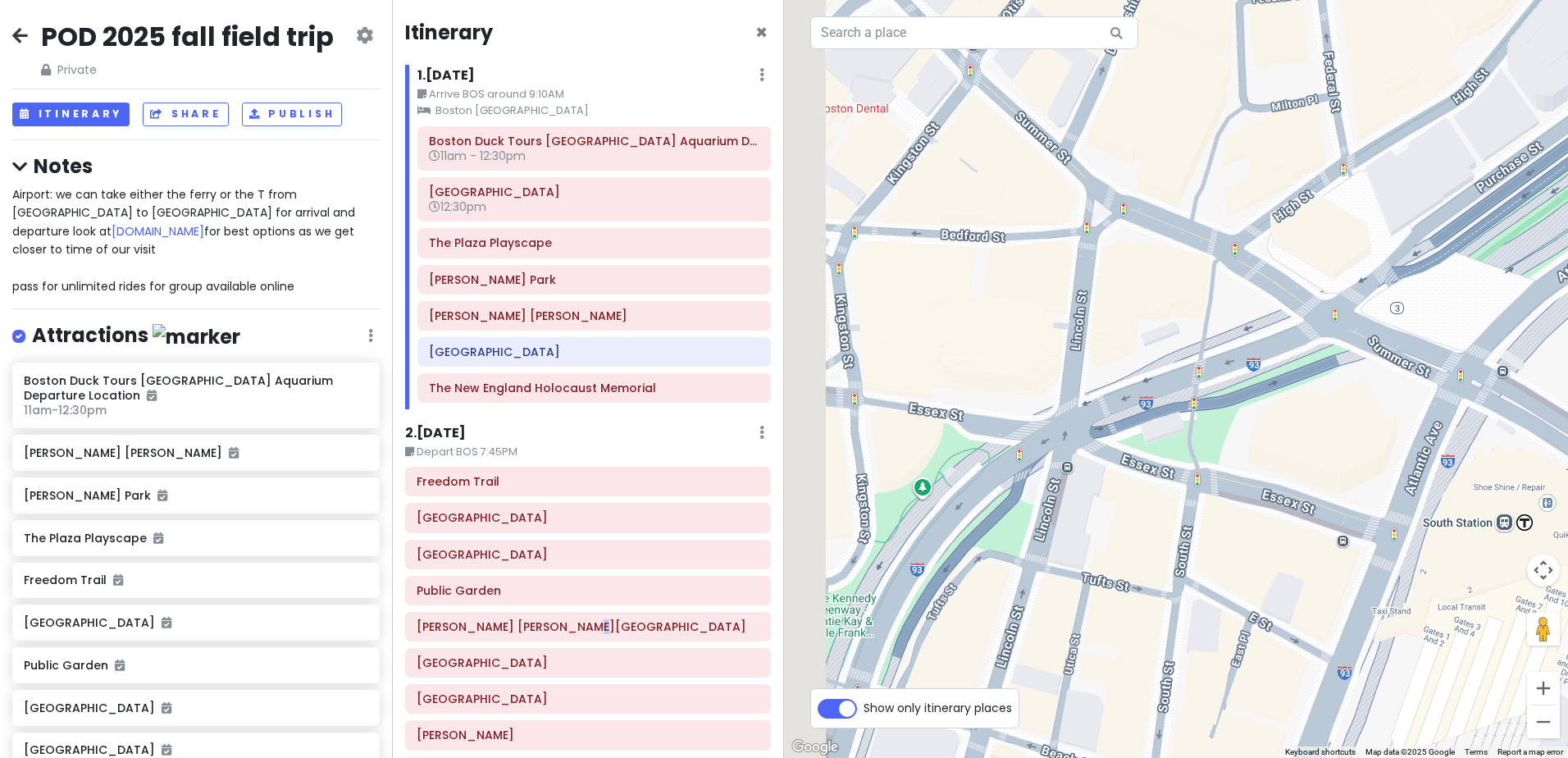
drag, startPoint x: 979, startPoint y: 503, endPoint x: 1234, endPoint y: 396, distance: 276.5
click at [1234, 396] on div at bounding box center [1176, 379] width 784 height 758
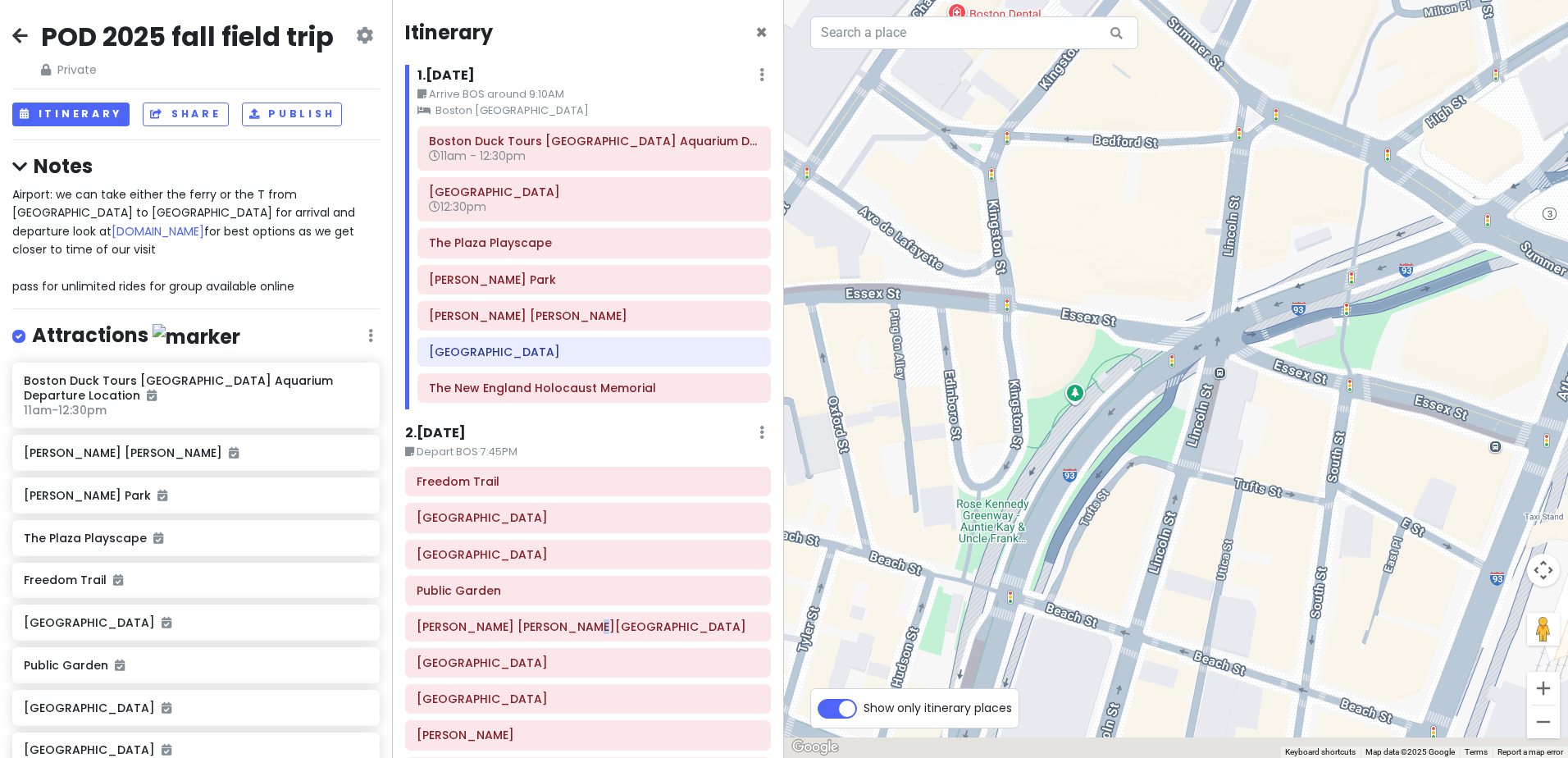
drag, startPoint x: 935, startPoint y: 565, endPoint x: 1084, endPoint y: 451, distance: 187.6
click at [1084, 451] on div at bounding box center [1176, 379] width 784 height 758
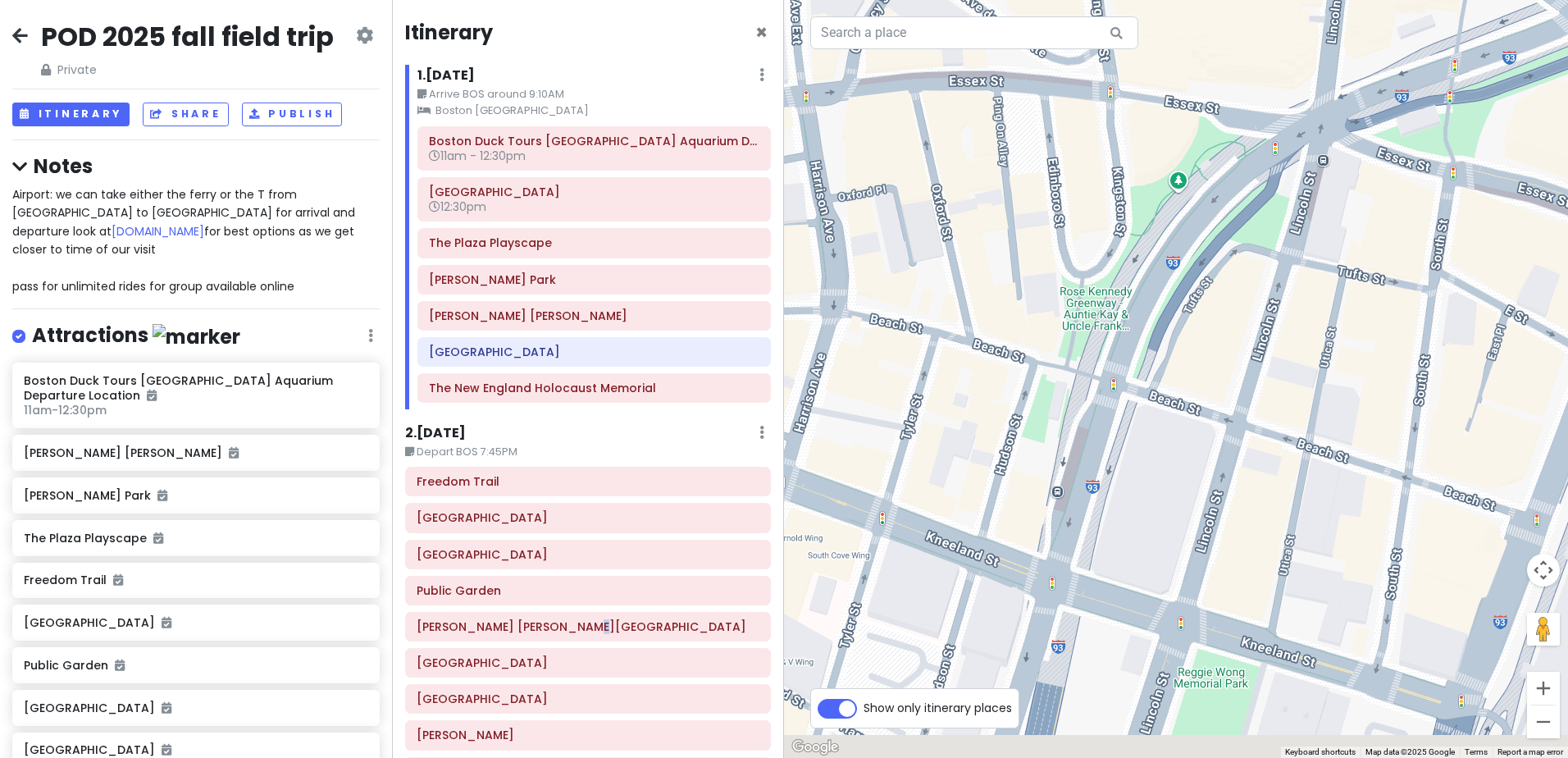
drag
click at [1094, 373] on div at bounding box center [1176, 379] width 784 height 758
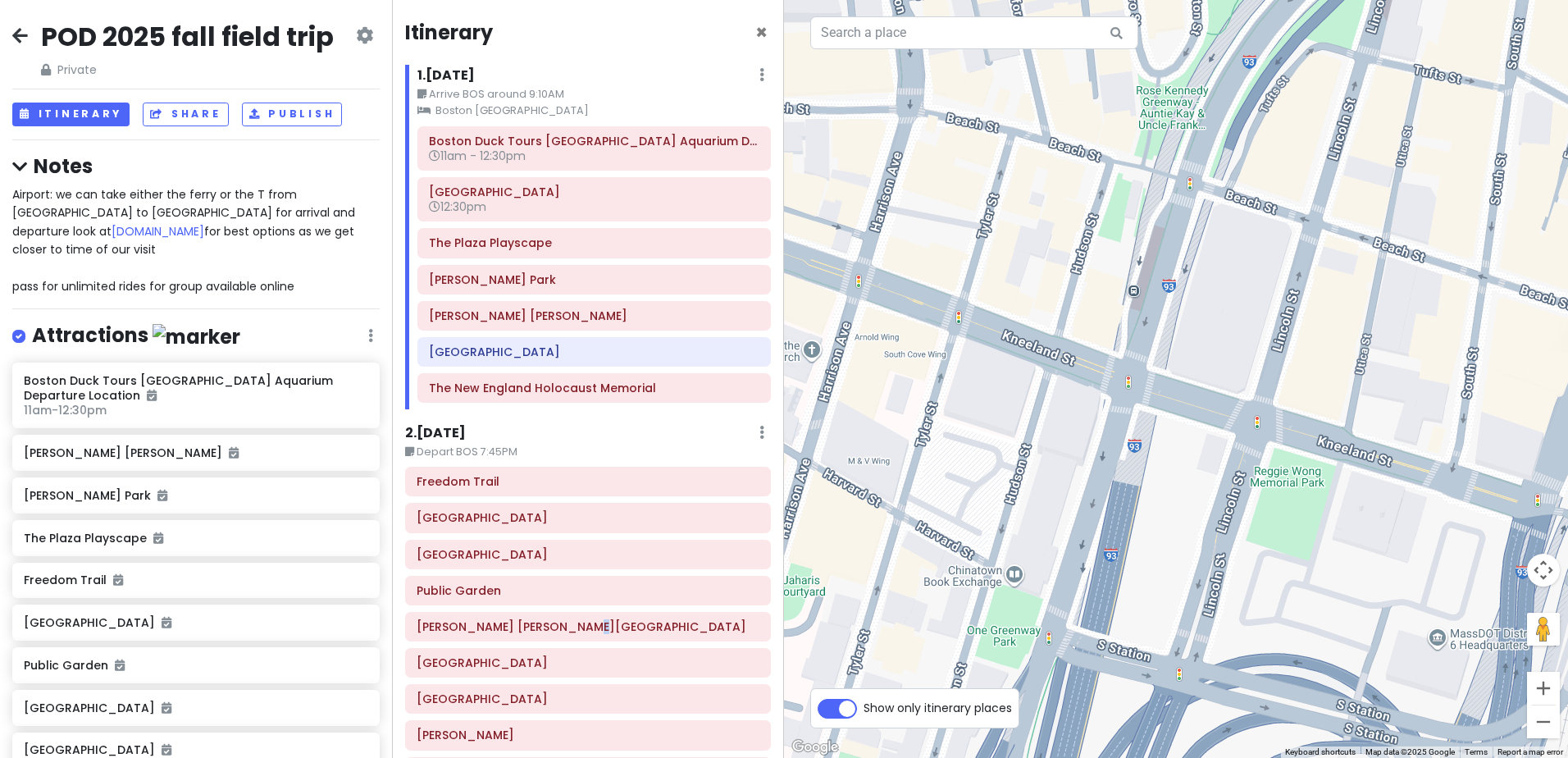
click at [1147, 305] on div at bounding box center [1176, 379] width 784 height 758
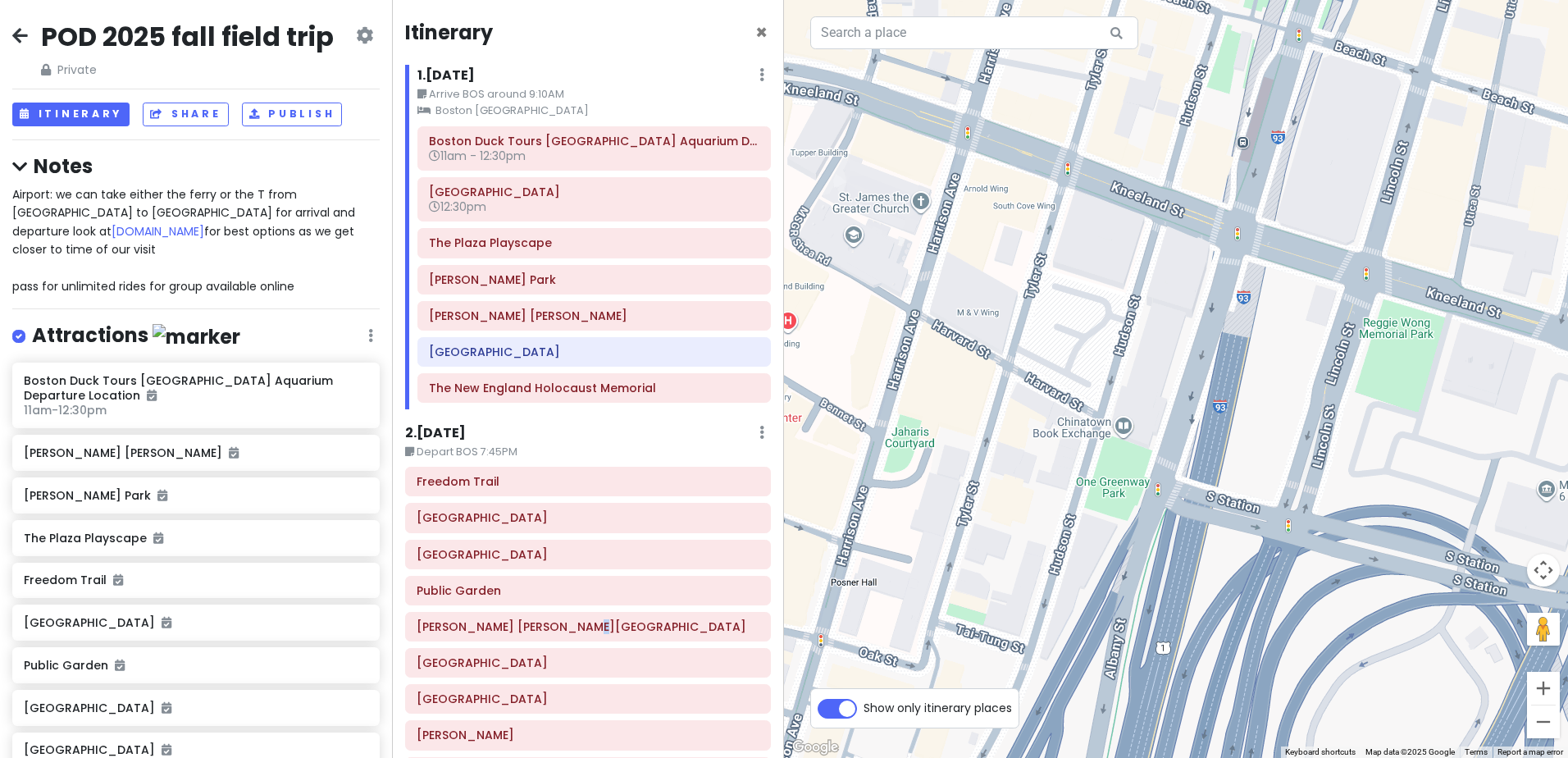
click at [1201, 416] on div at bounding box center [1176, 379] width 784 height 758
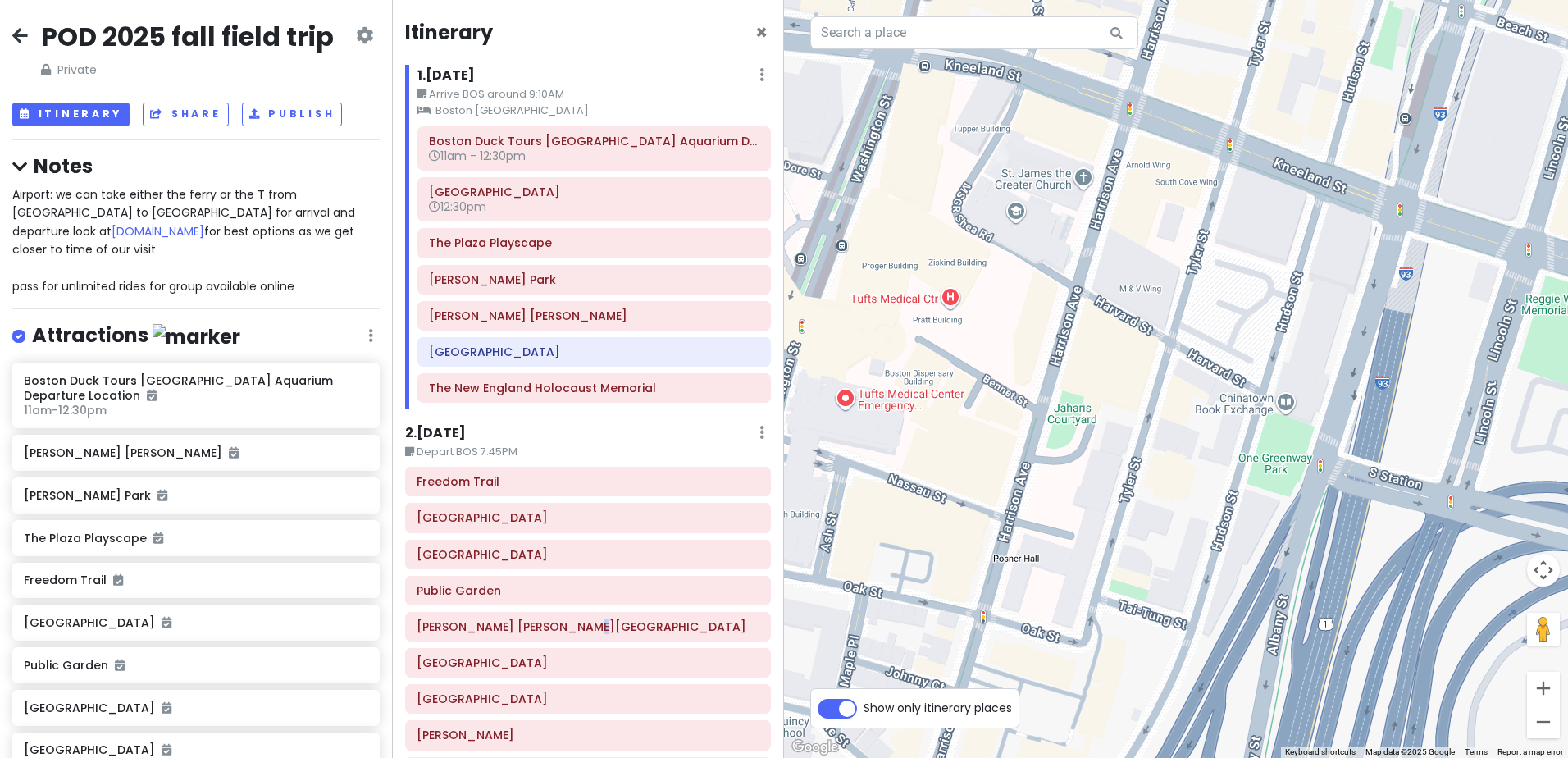
click at [1250, 432] on div at bounding box center [1176, 379] width 784 height 758
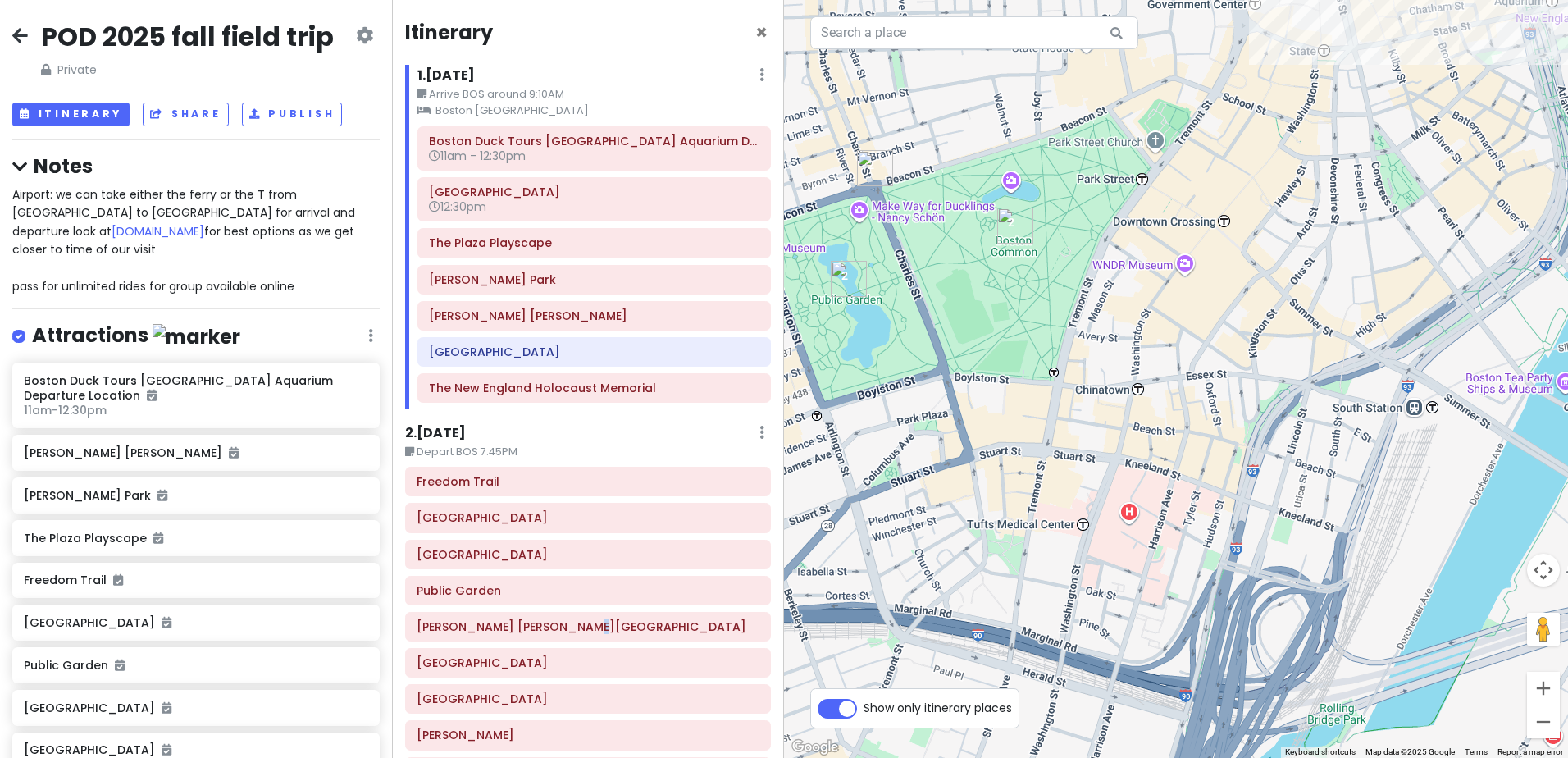
click at [1165, 418] on div at bounding box center [1176, 379] width 784 height 758
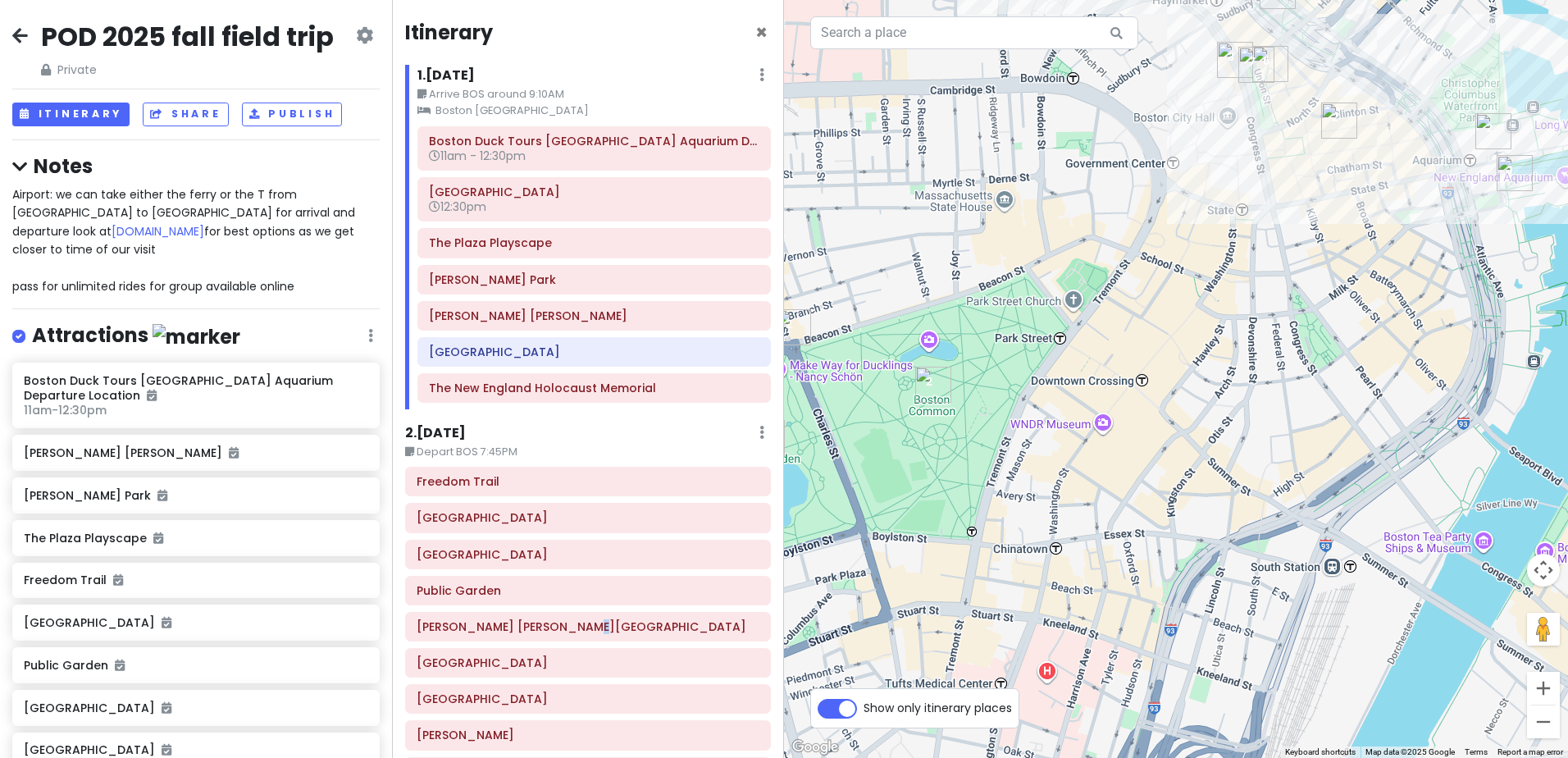
click at [1145, 481] on div at bounding box center [1176, 379] width 784 height 758
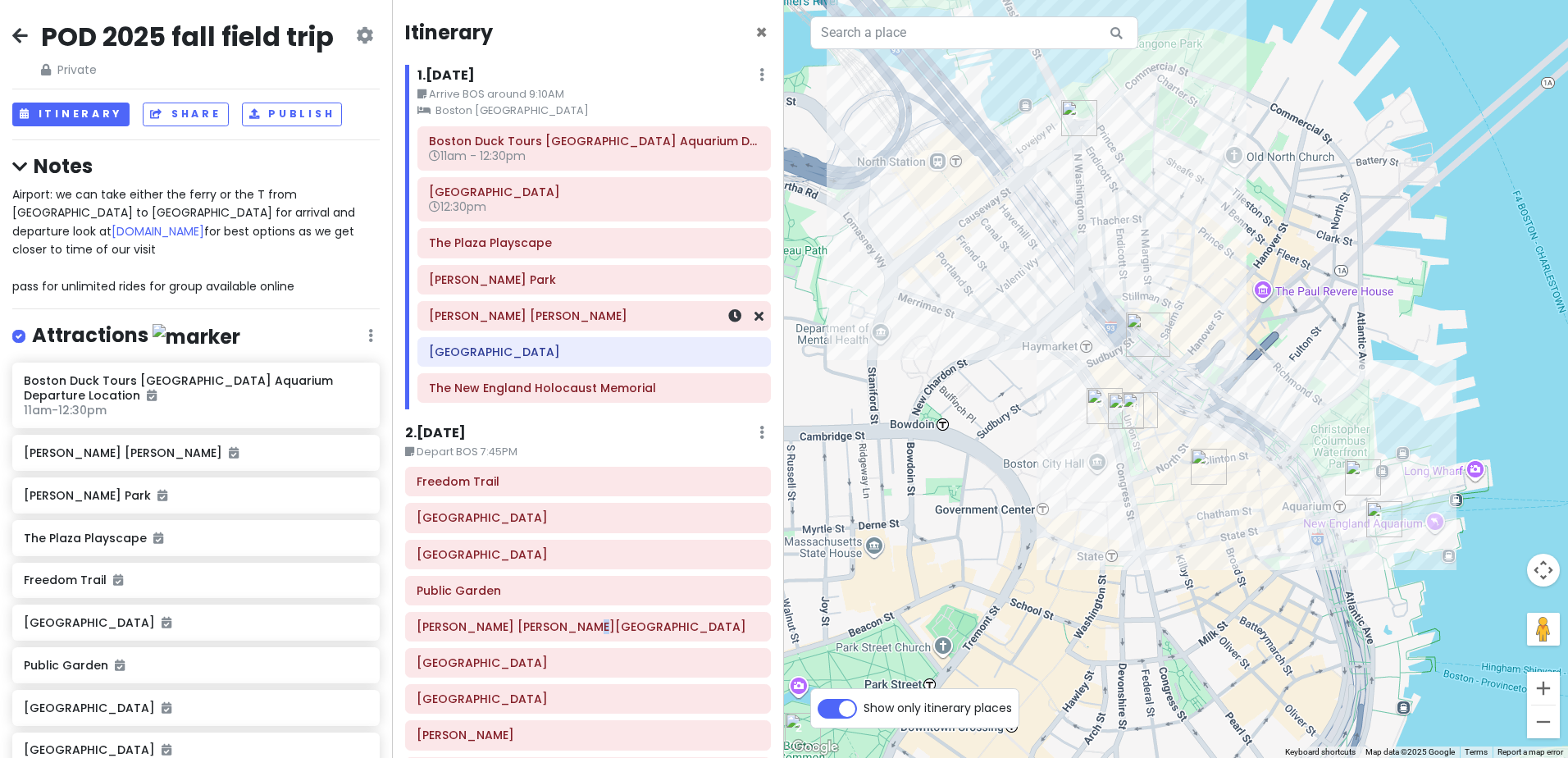
click at [585, 324] on div "[PERSON_NAME] [PERSON_NAME]" at bounding box center [595, 315] width 331 height 23
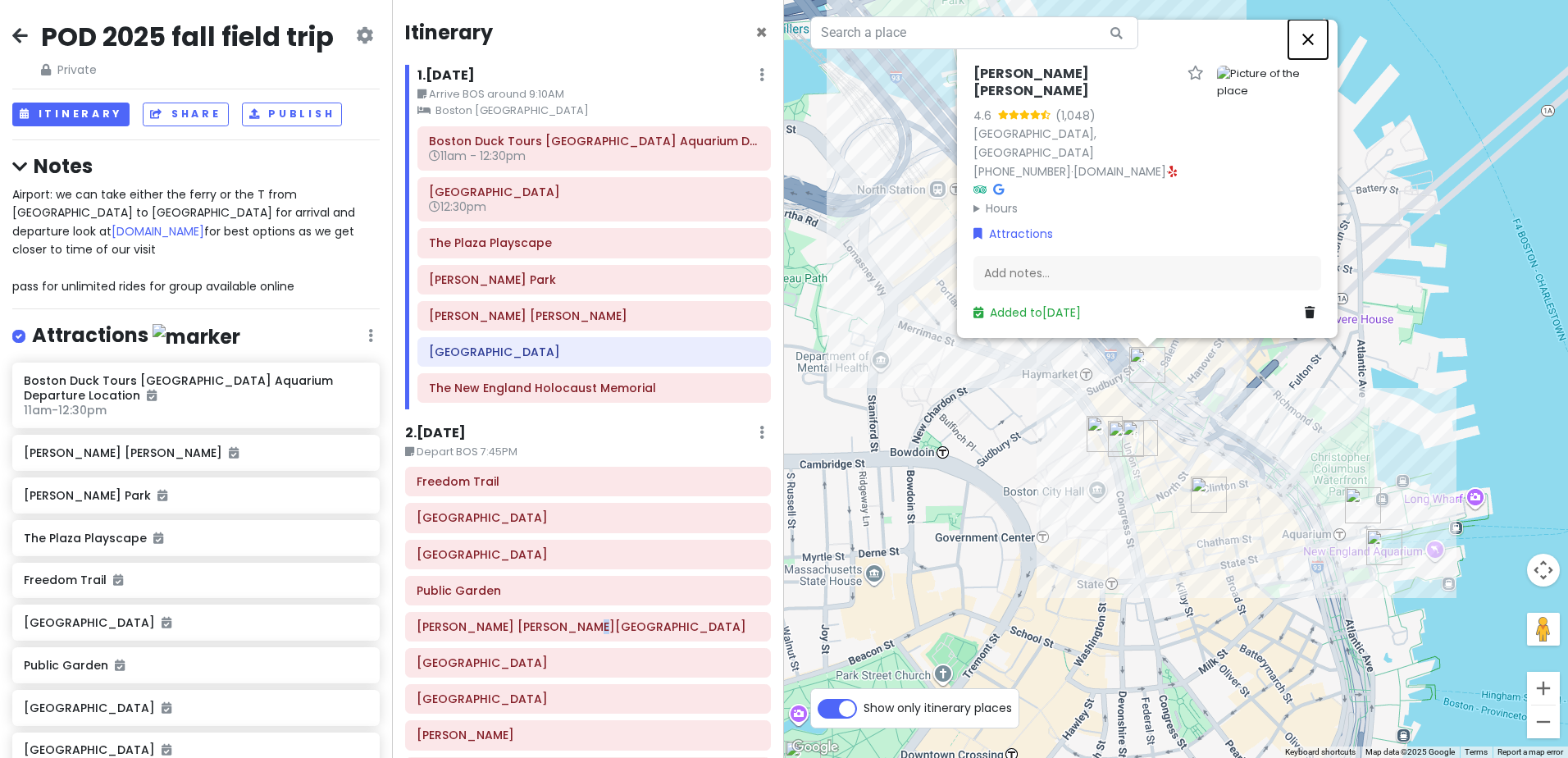
click at [1312, 59] on button "Close" at bounding box center [1308, 39] width 39 height 39
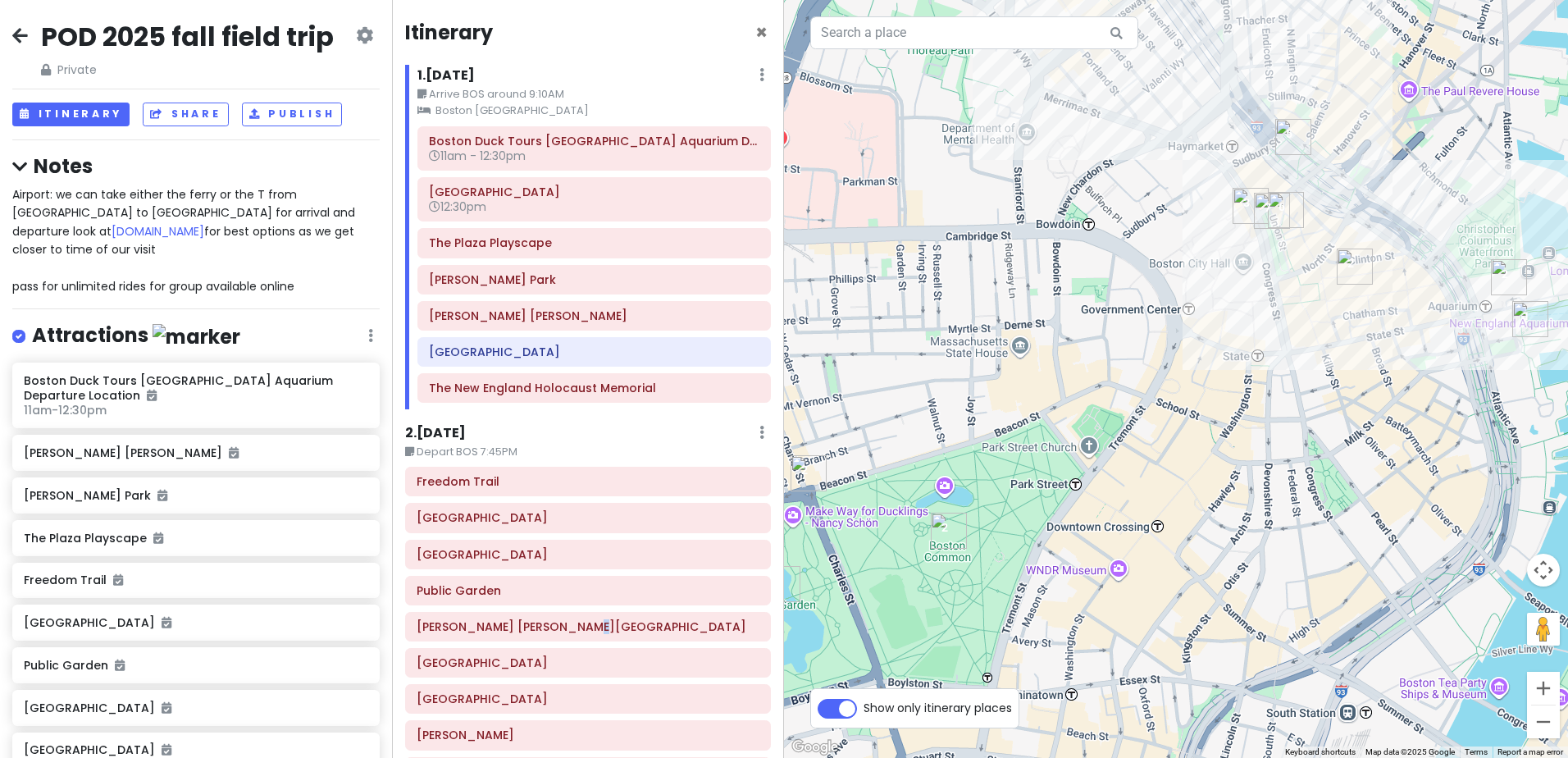
drag, startPoint x: 1107, startPoint y: 598, endPoint x: 1255, endPoint y: 364, distance: 276.9
click at [1255, 364] on div at bounding box center [1176, 379] width 784 height 758
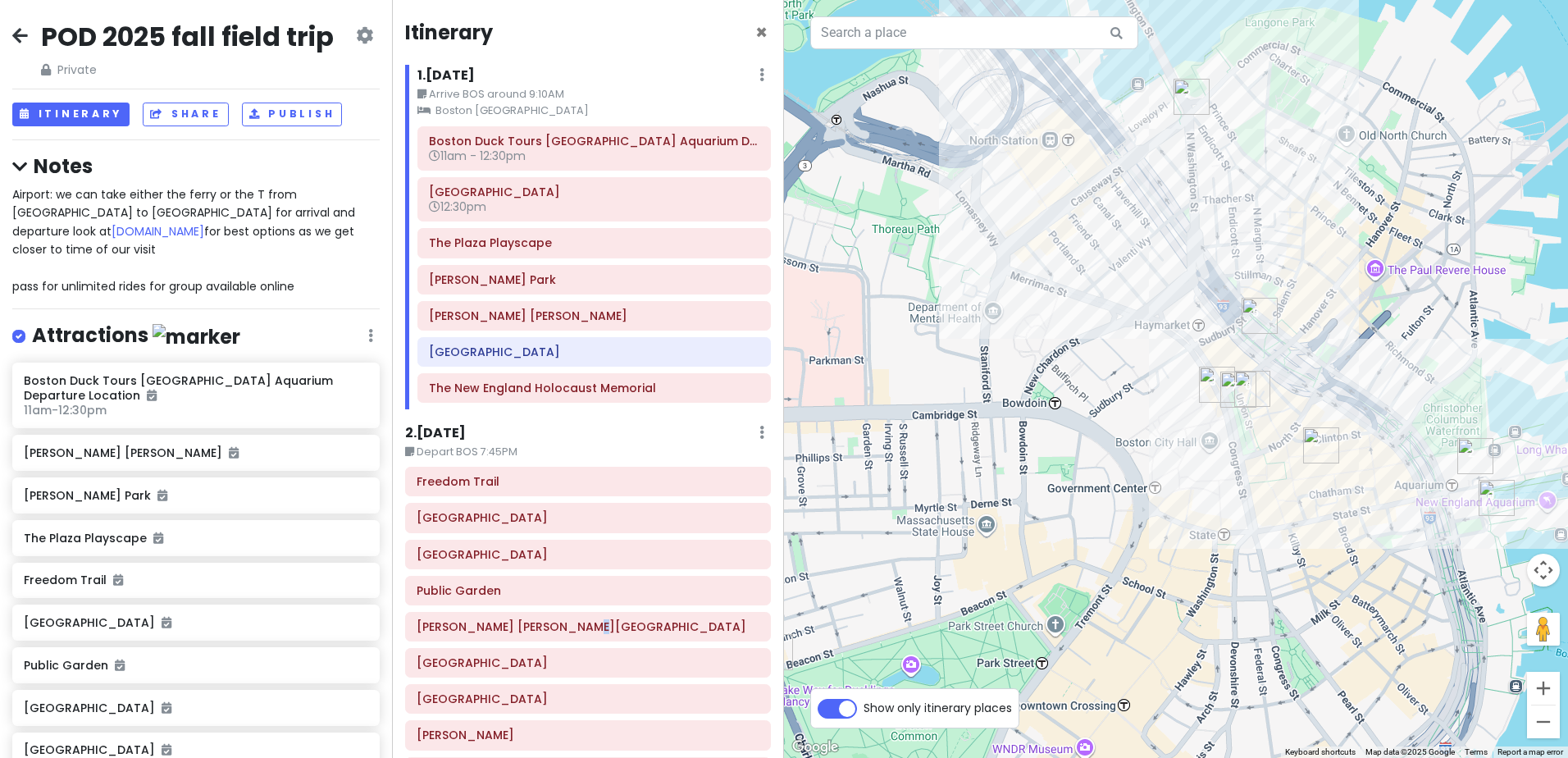
drag, startPoint x: 1170, startPoint y: 294, endPoint x: 1133, endPoint y: 482, distance: 191.6
click at [1133, 482] on div at bounding box center [1176, 379] width 784 height 758
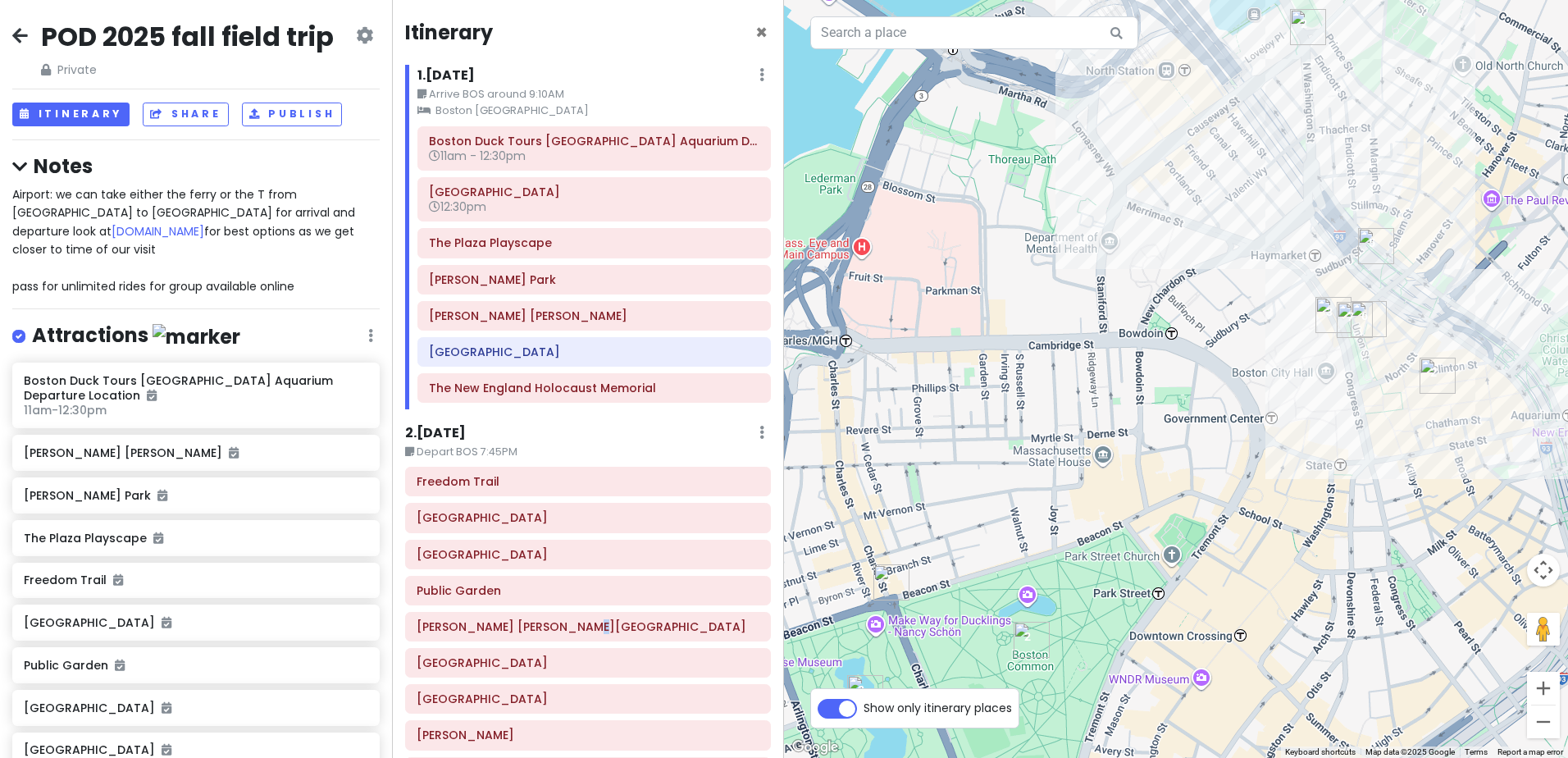
drag, startPoint x: 1107, startPoint y: 425, endPoint x: 1242, endPoint y: 313, distance: 175.4
click at [1242, 313] on div at bounding box center [1176, 379] width 784 height 758
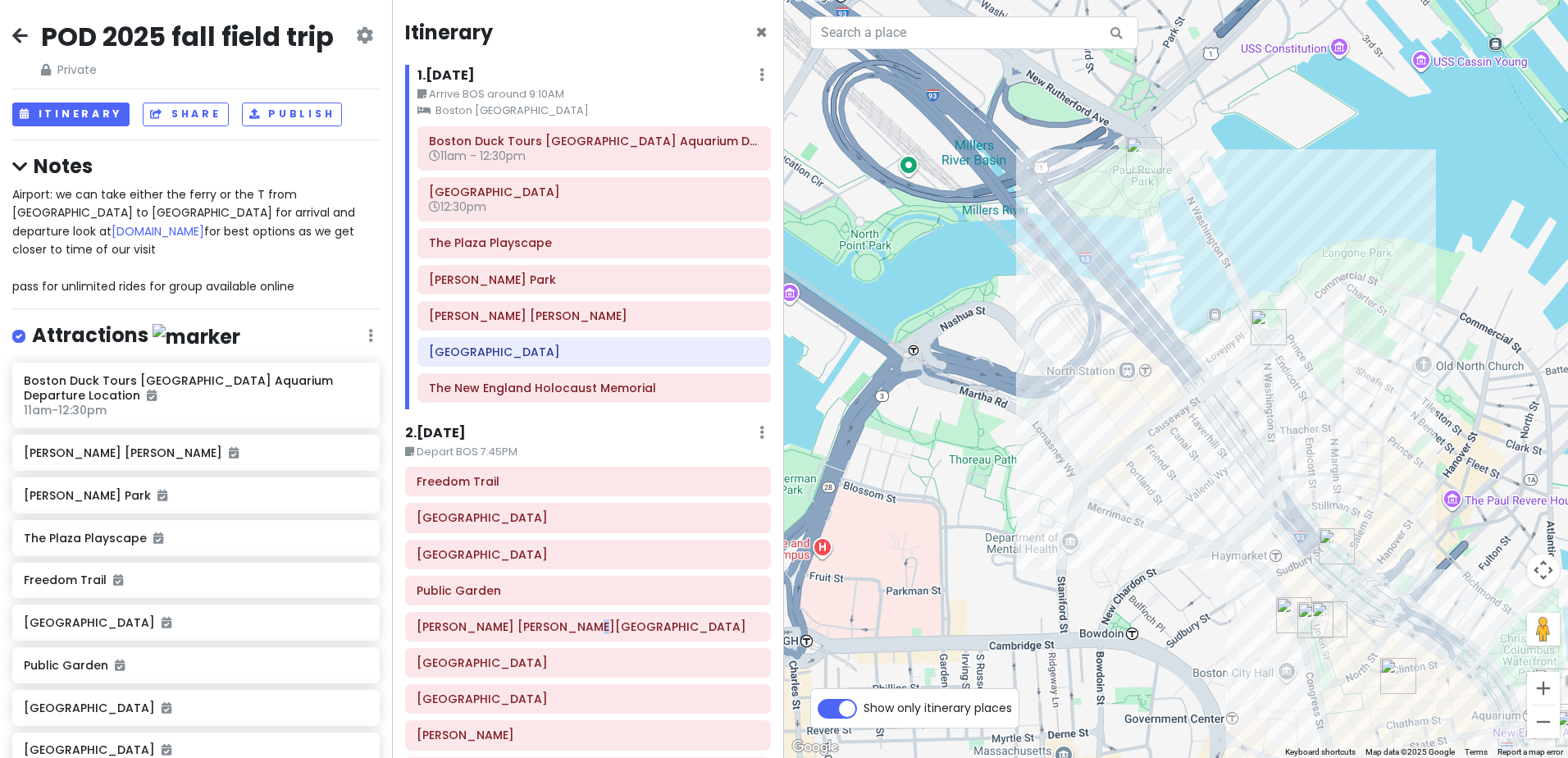
drag, startPoint x: 1170, startPoint y: 252, endPoint x: 1102, endPoint y: 597, distance: 351.6
click at [1102, 597] on div at bounding box center [1176, 379] width 784 height 758
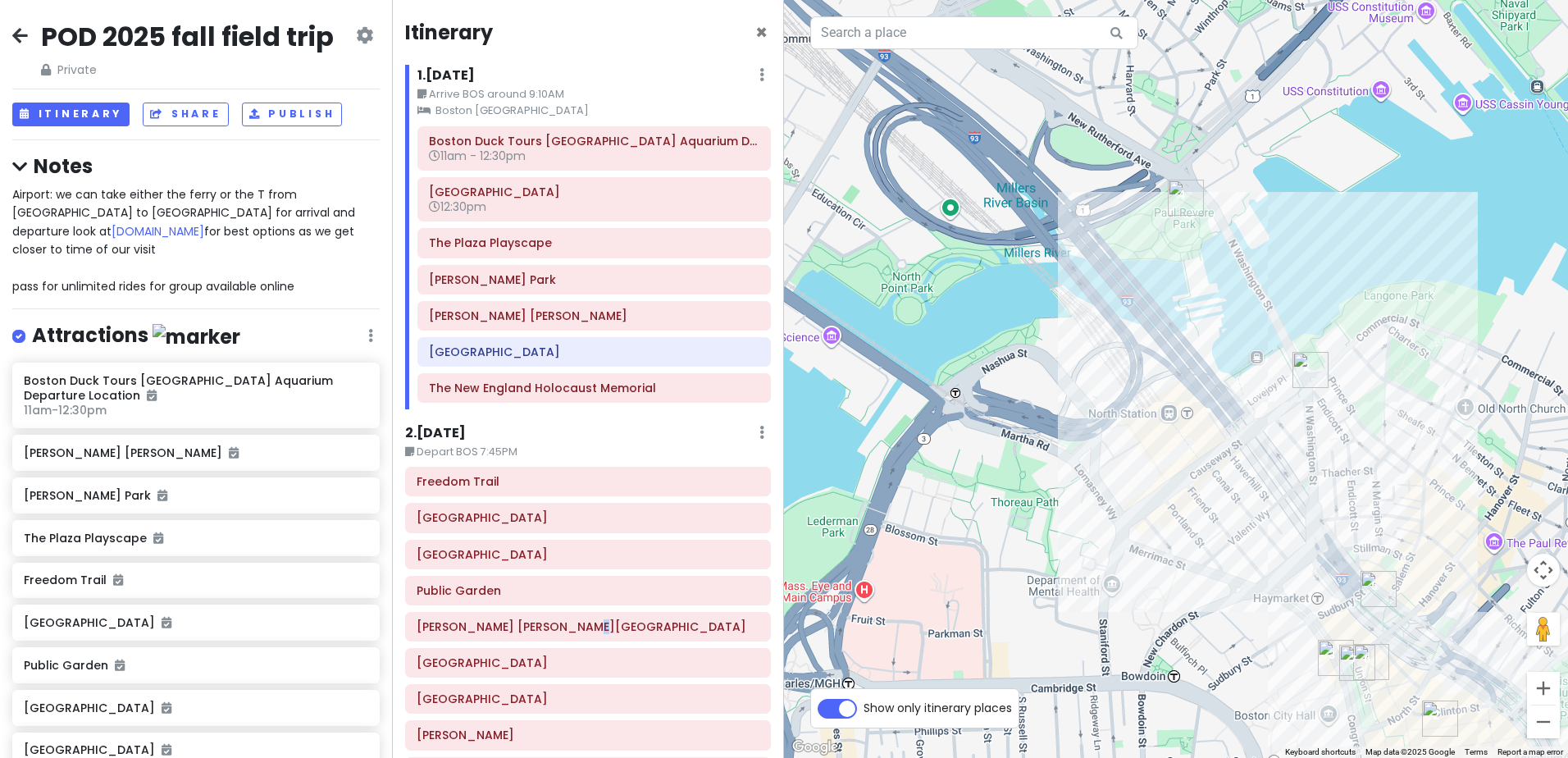
drag, startPoint x: 1087, startPoint y: 265, endPoint x: 1148, endPoint y: 283, distance: 63.6
click at [1156, 251] on div at bounding box center [1176, 379] width 784 height 758
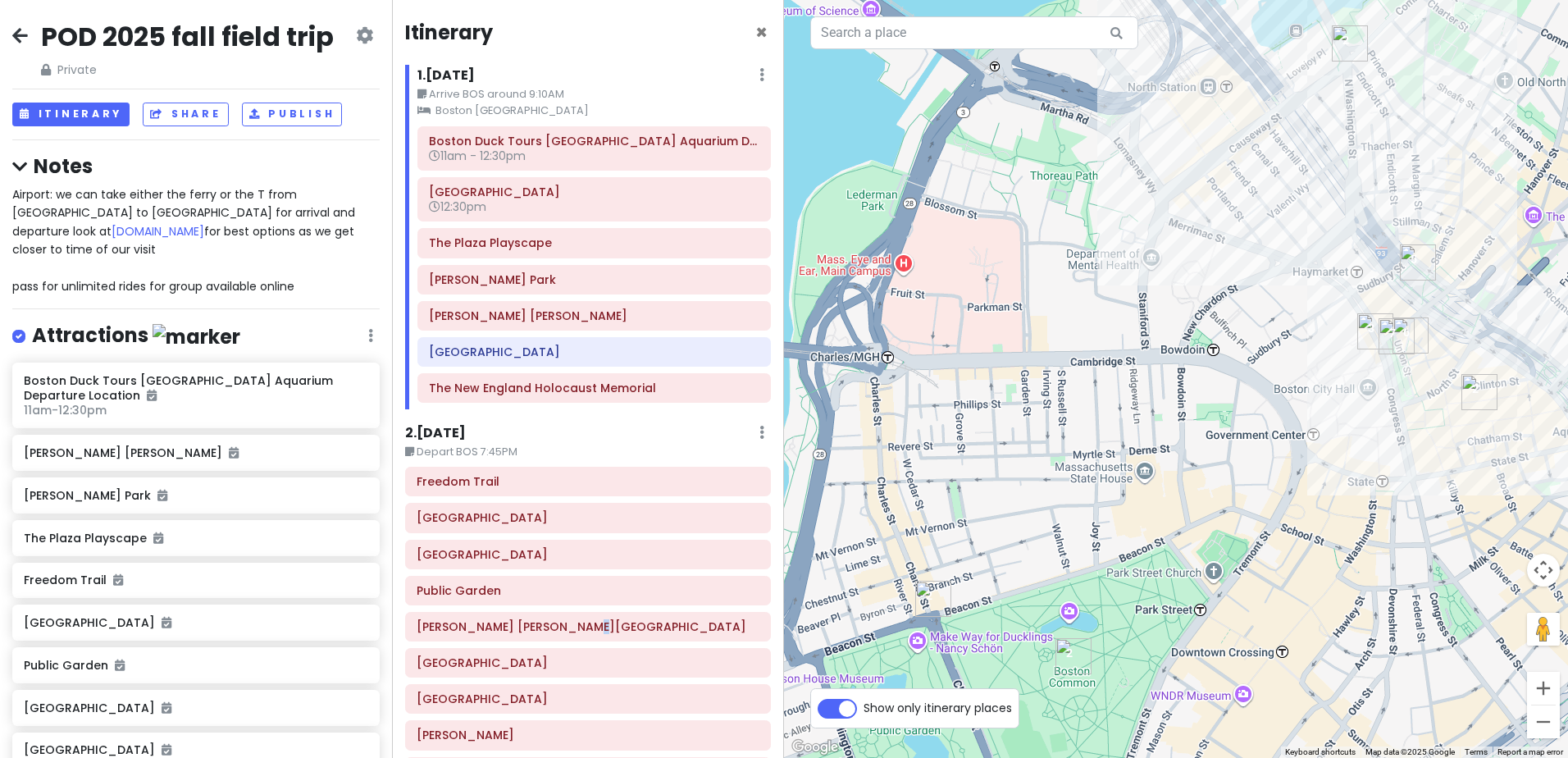
drag, startPoint x: 1196, startPoint y: 445, endPoint x: 1187, endPoint y: 247, distance: 198.2
click at [1192, 245] on div at bounding box center [1176, 379] width 784 height 758
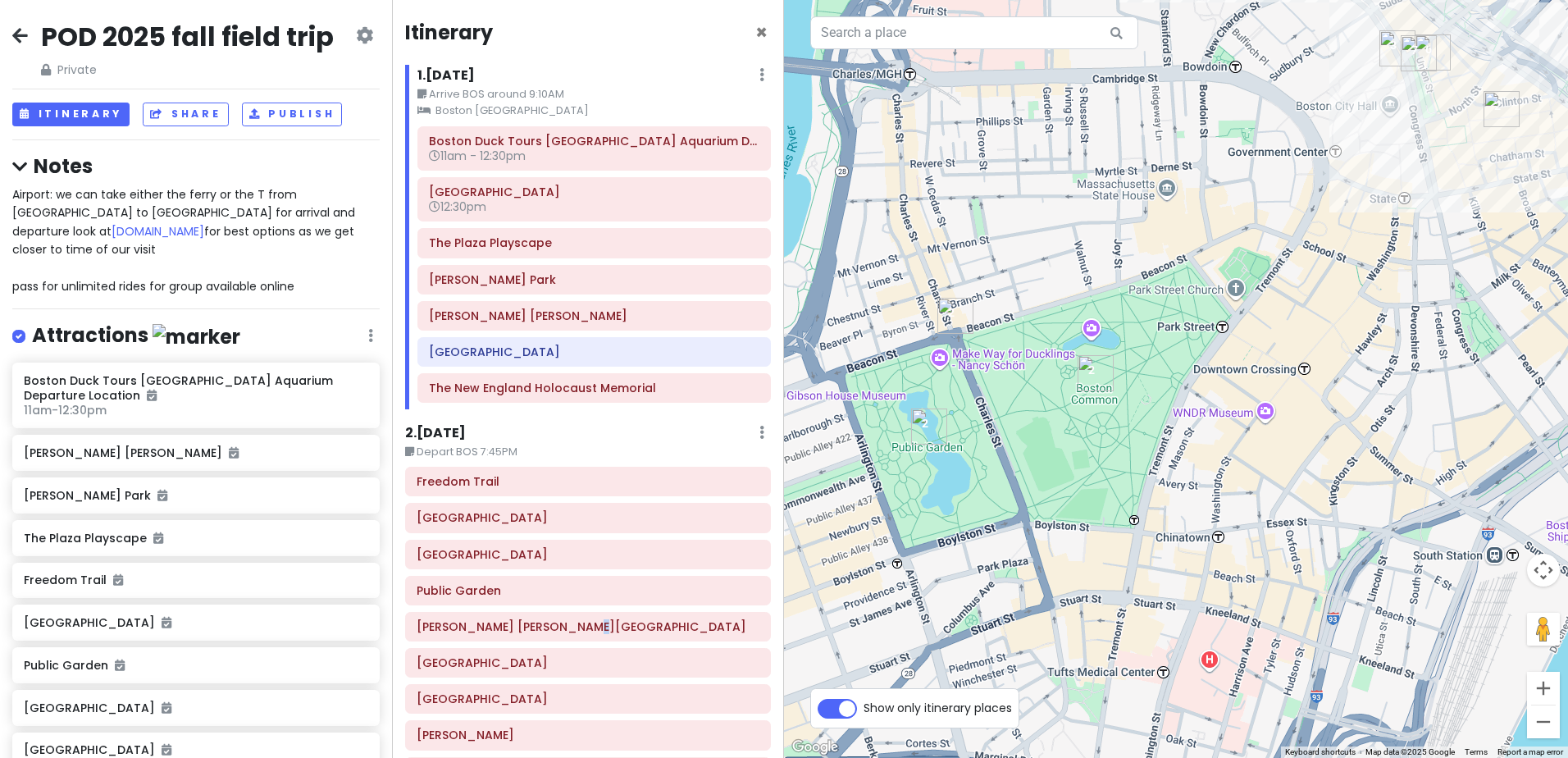
drag, startPoint x: 1223, startPoint y: 553, endPoint x: 1240, endPoint y: 325, distance: 228.6
click at [1240, 325] on div at bounding box center [1176, 379] width 784 height 758
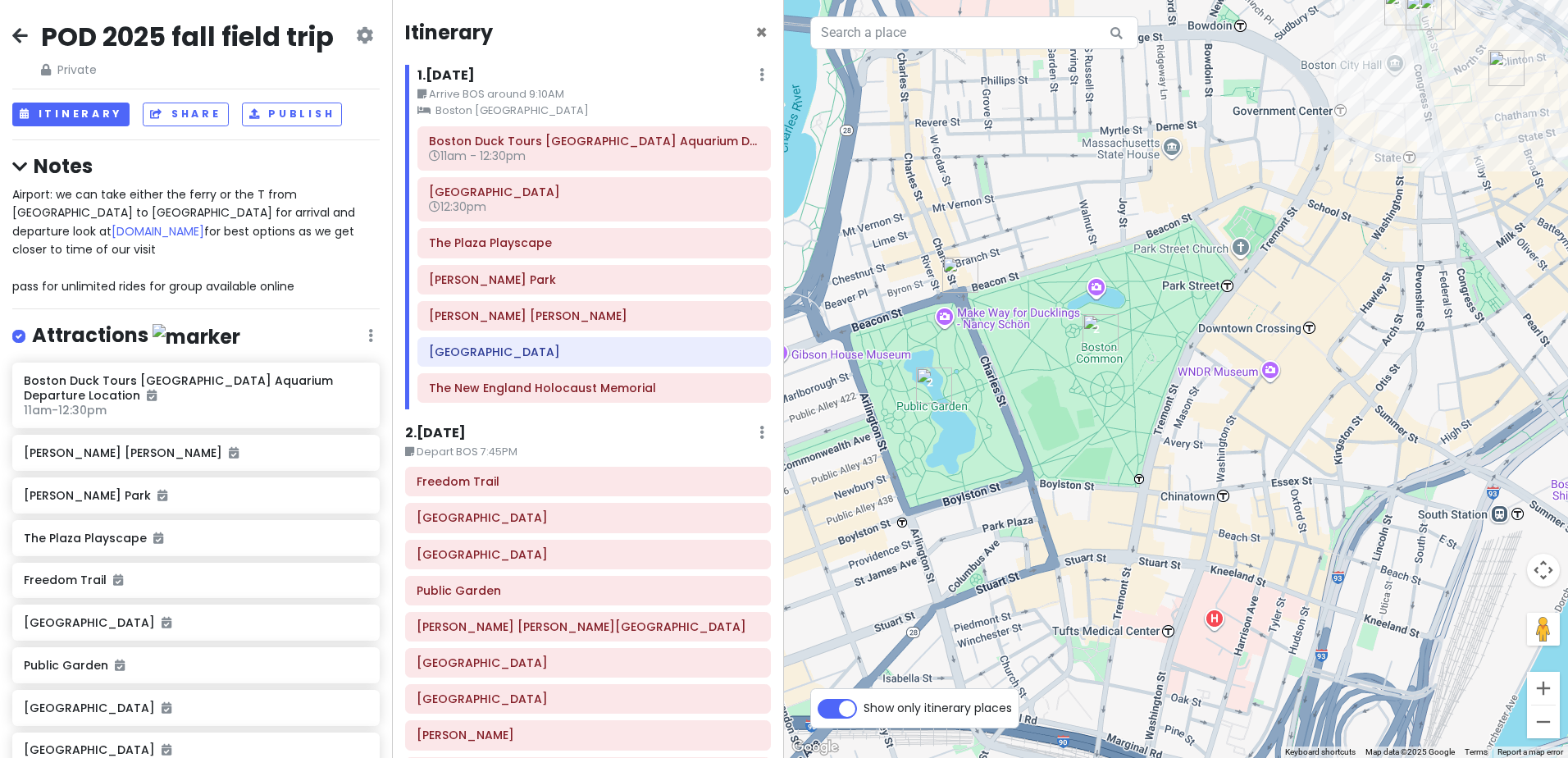
click at [555, 446] on small "Depart BOS 7:45PM" at bounding box center [588, 452] width 366 height 16
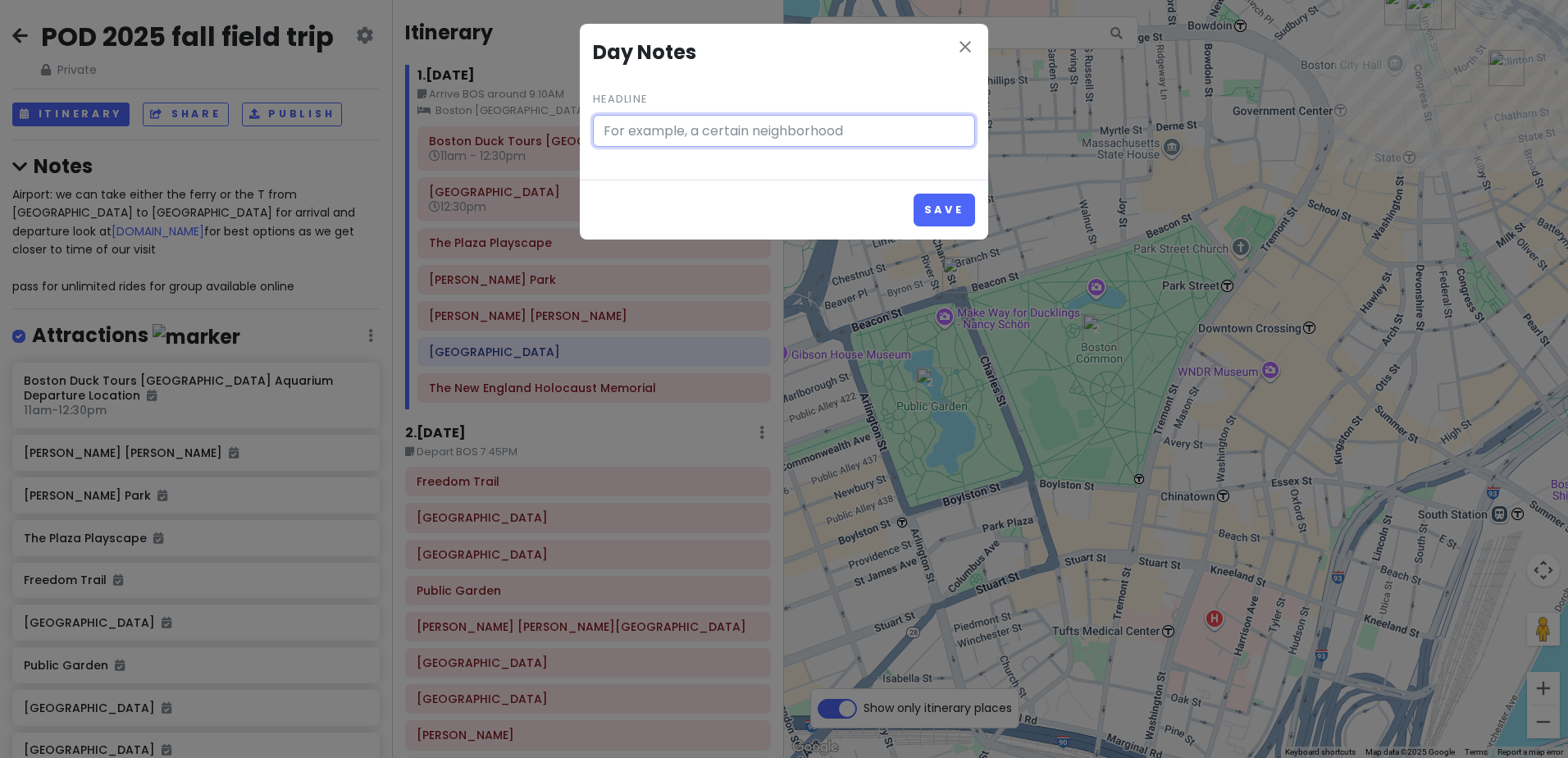
type input "Depart BOS 7:45PM"
click at [969, 47] on icon "close" at bounding box center [966, 47] width 20 height 20
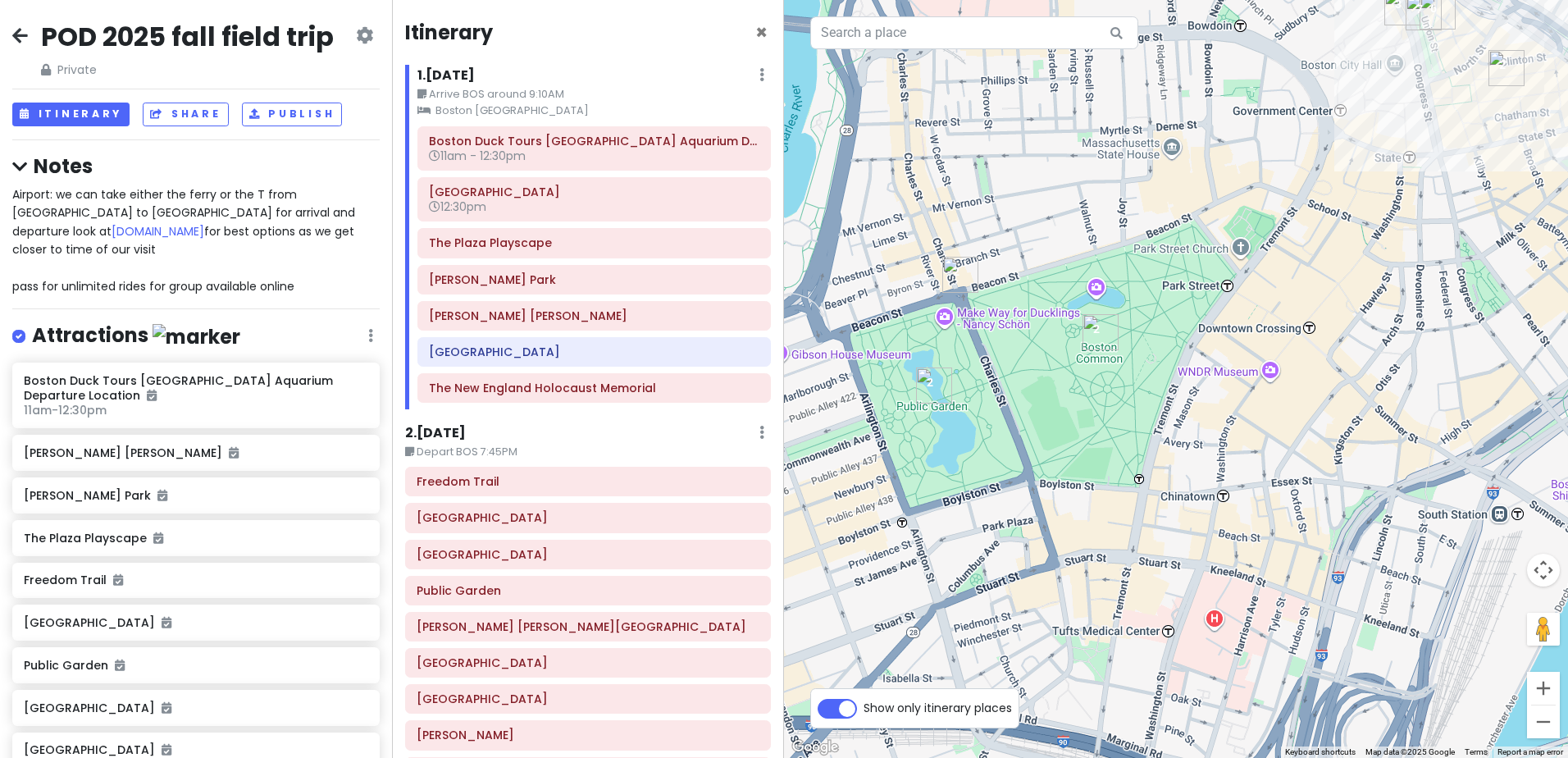
click at [457, 433] on h6 "2 . [DATE]" at bounding box center [435, 433] width 60 height 17
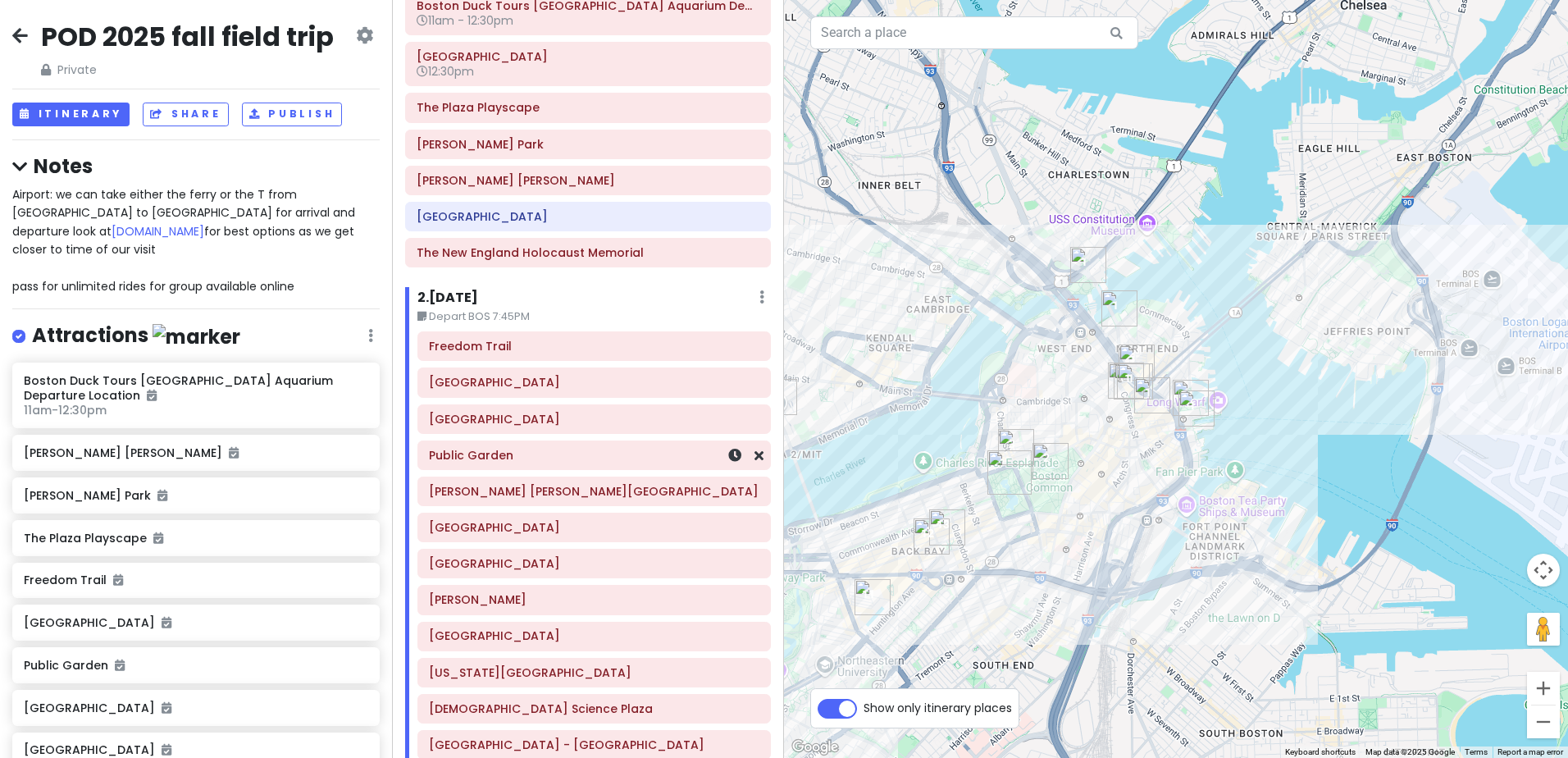
scroll to position [164, 0]
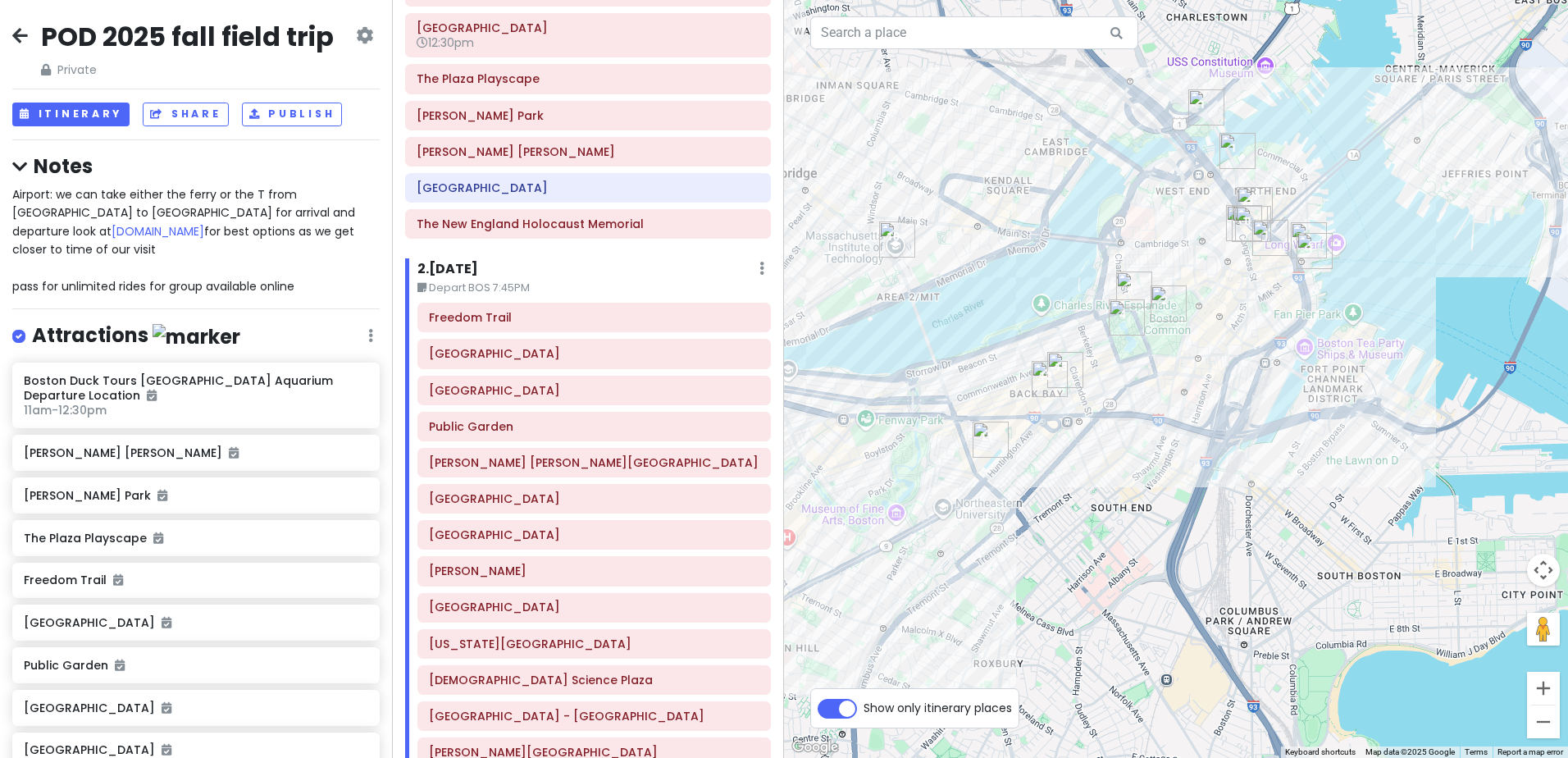
drag, startPoint x: 1160, startPoint y: 485, endPoint x: 1282, endPoint y: 325, distance: 201.2
click at [1282, 325] on div at bounding box center [1176, 379] width 784 height 758
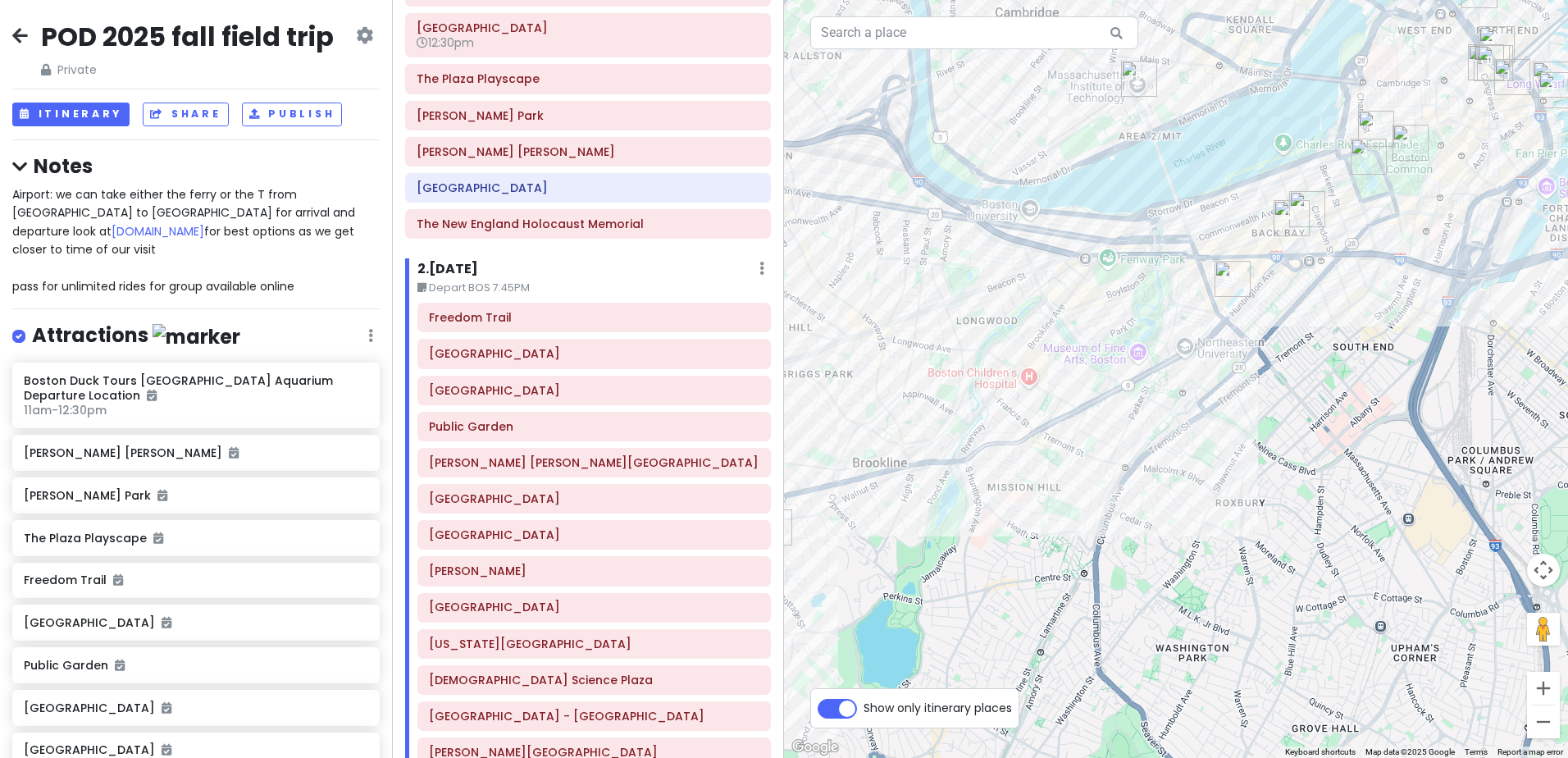
drag, startPoint x: 1069, startPoint y: 477, endPoint x: 1317, endPoint y: 314, distance: 296.8
click at [1317, 314] on div at bounding box center [1176, 379] width 784 height 758
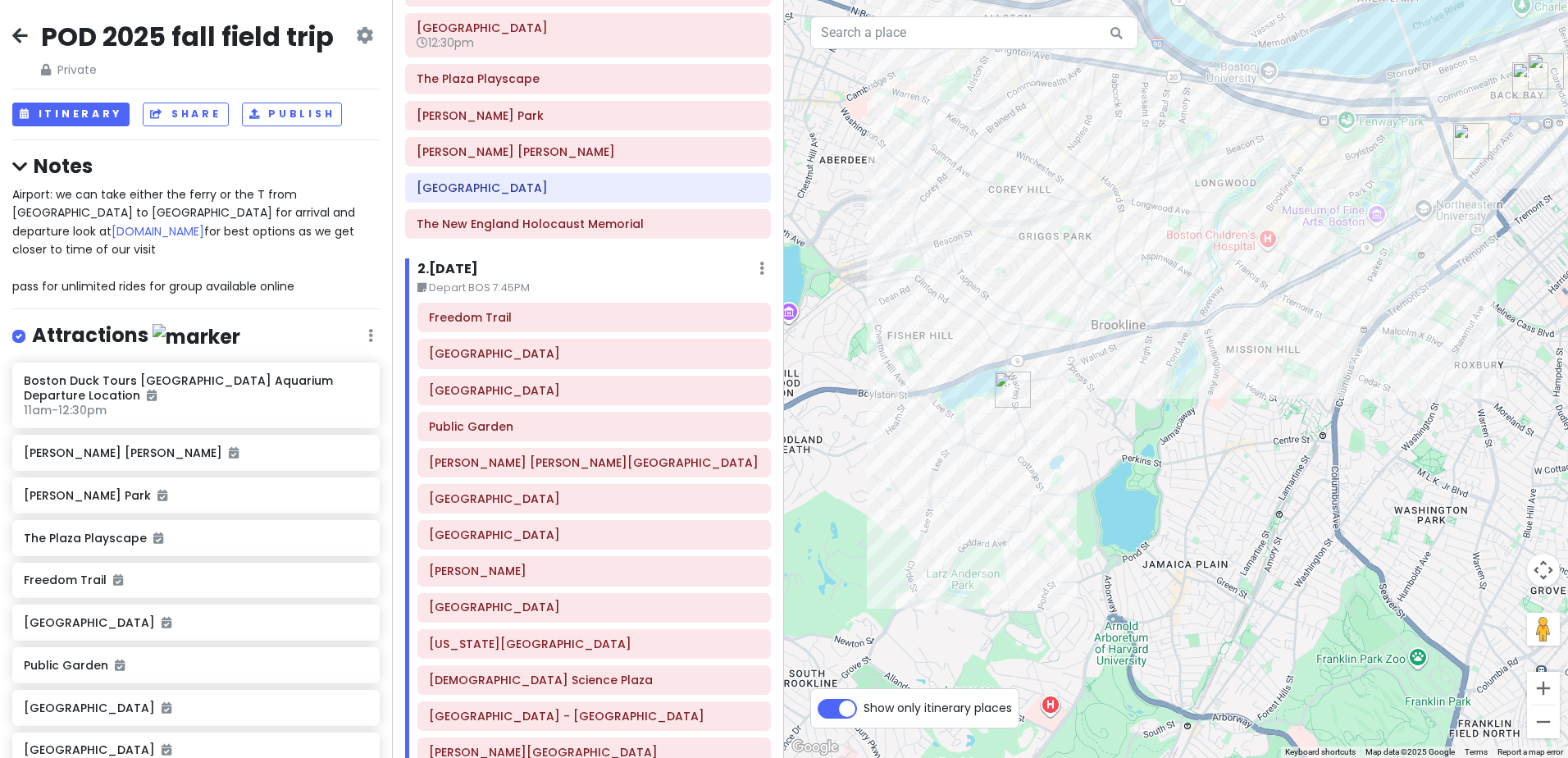
drag, startPoint x: 917, startPoint y: 506, endPoint x: 1160, endPoint y: 366, distance: 280.4
click at [1160, 366] on div at bounding box center [1176, 379] width 784 height 758
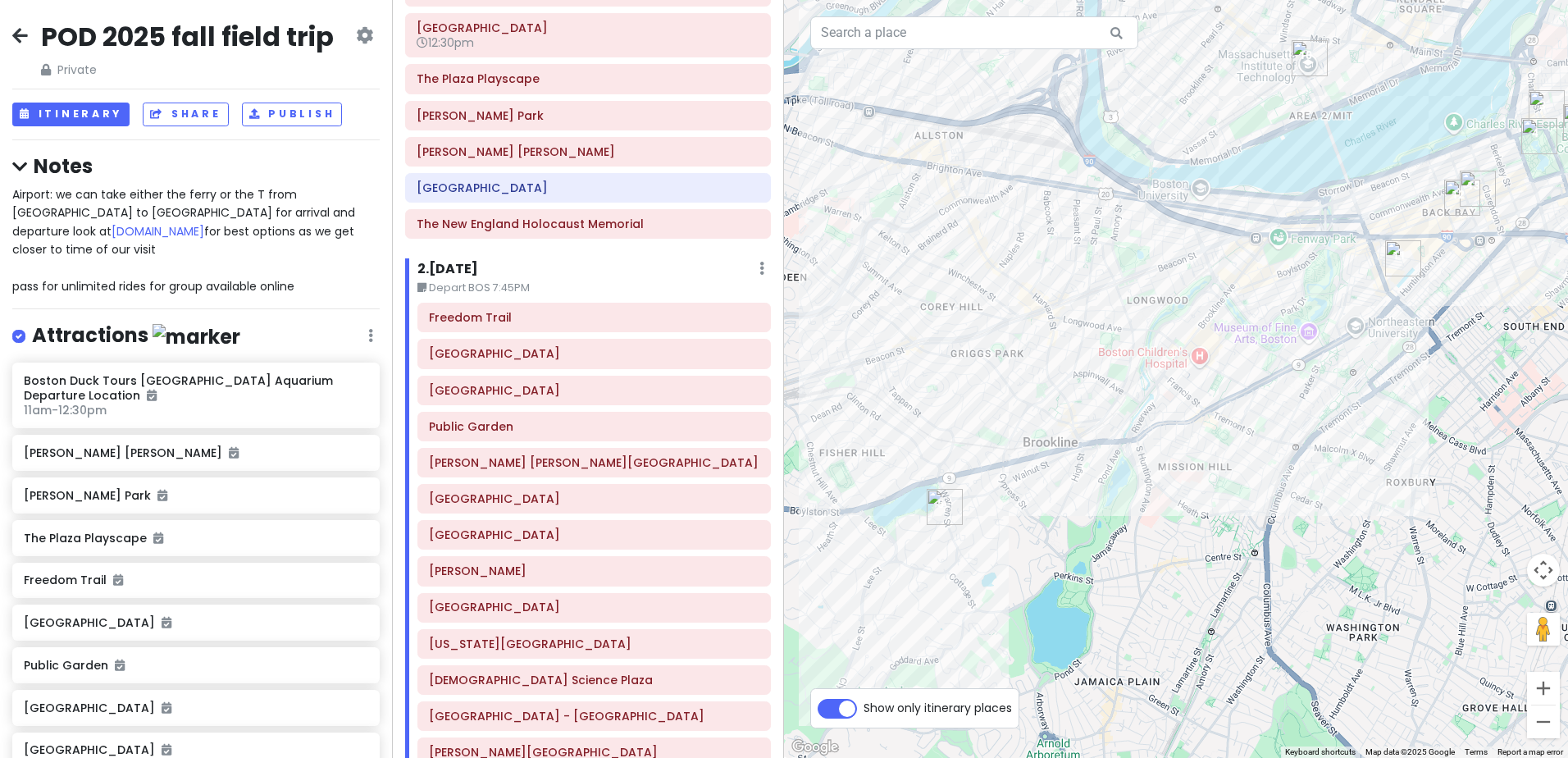
drag, startPoint x: 1092, startPoint y: 250, endPoint x: 1007, endPoint y: 386, distance: 160.4
click at [1007, 386] on div at bounding box center [1176, 379] width 784 height 758
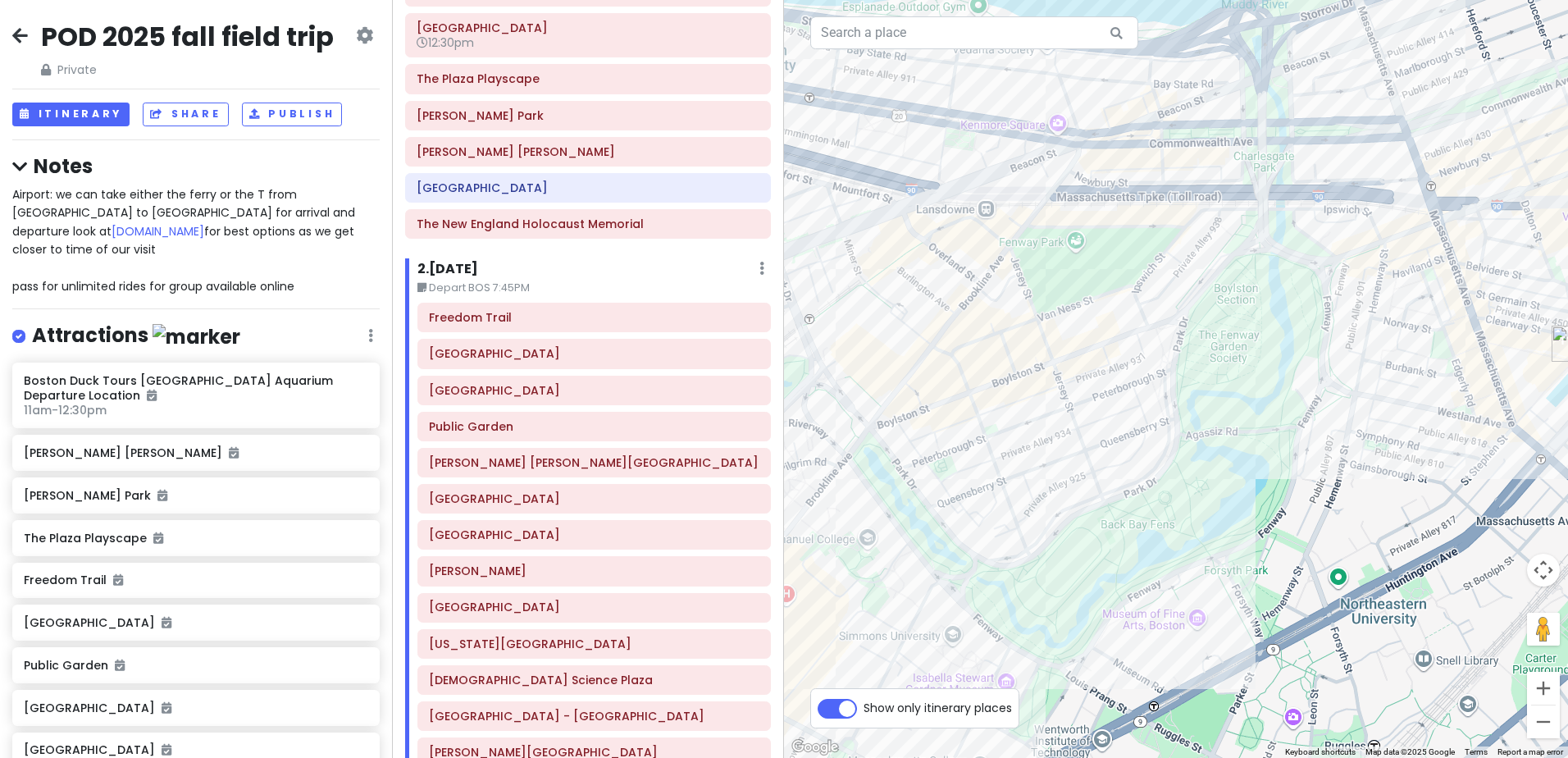
click at [1139, 521] on img "Back Bay Fens" at bounding box center [1139, 521] width 13 height 13
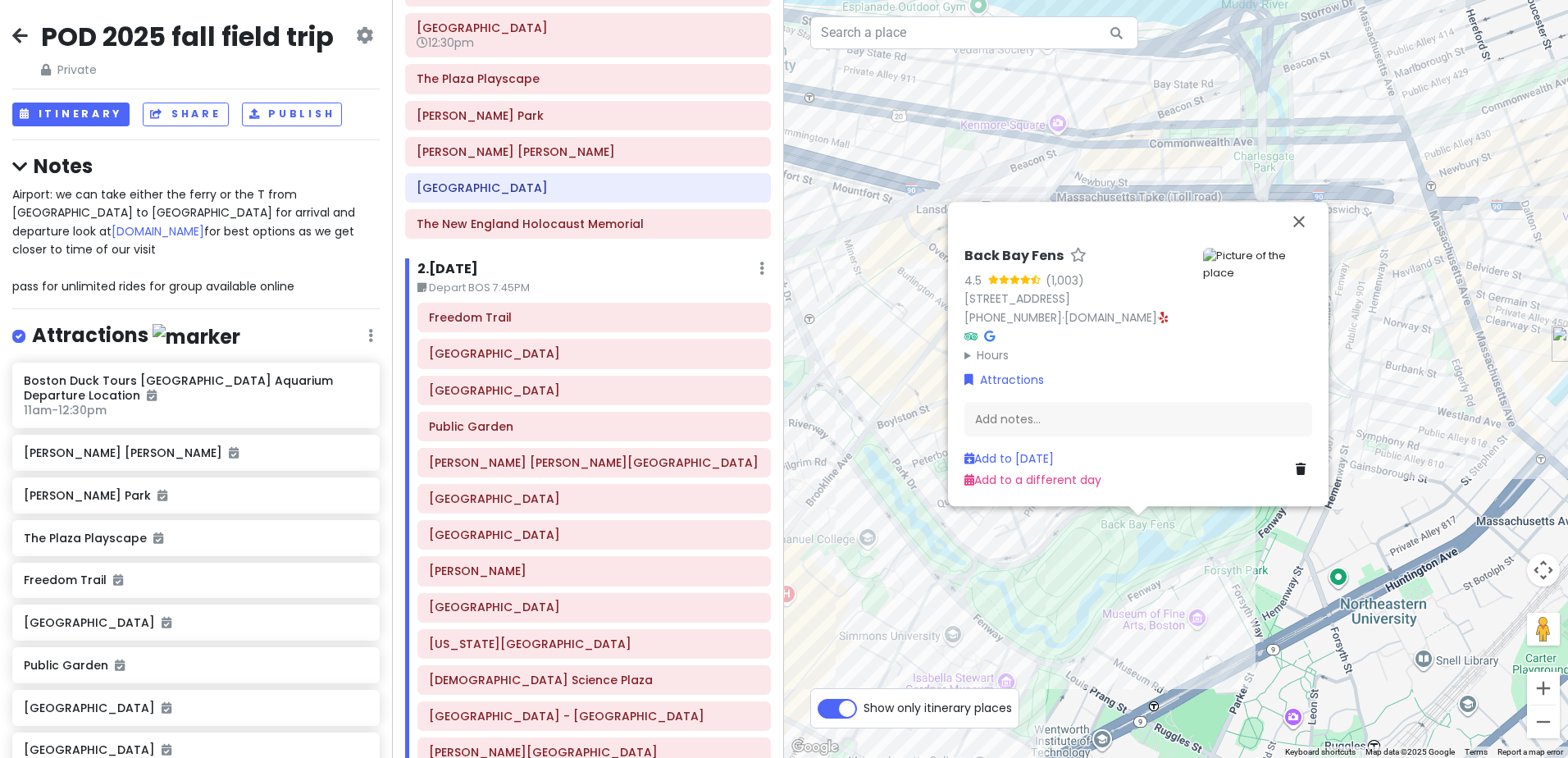
click at [1140, 574] on div "Back Bay Fens 4.5 (1,003) 100 Park Dr, Boston, MA 02215, USA (617) 635-4505 · w…" at bounding box center [1176, 379] width 784 height 758
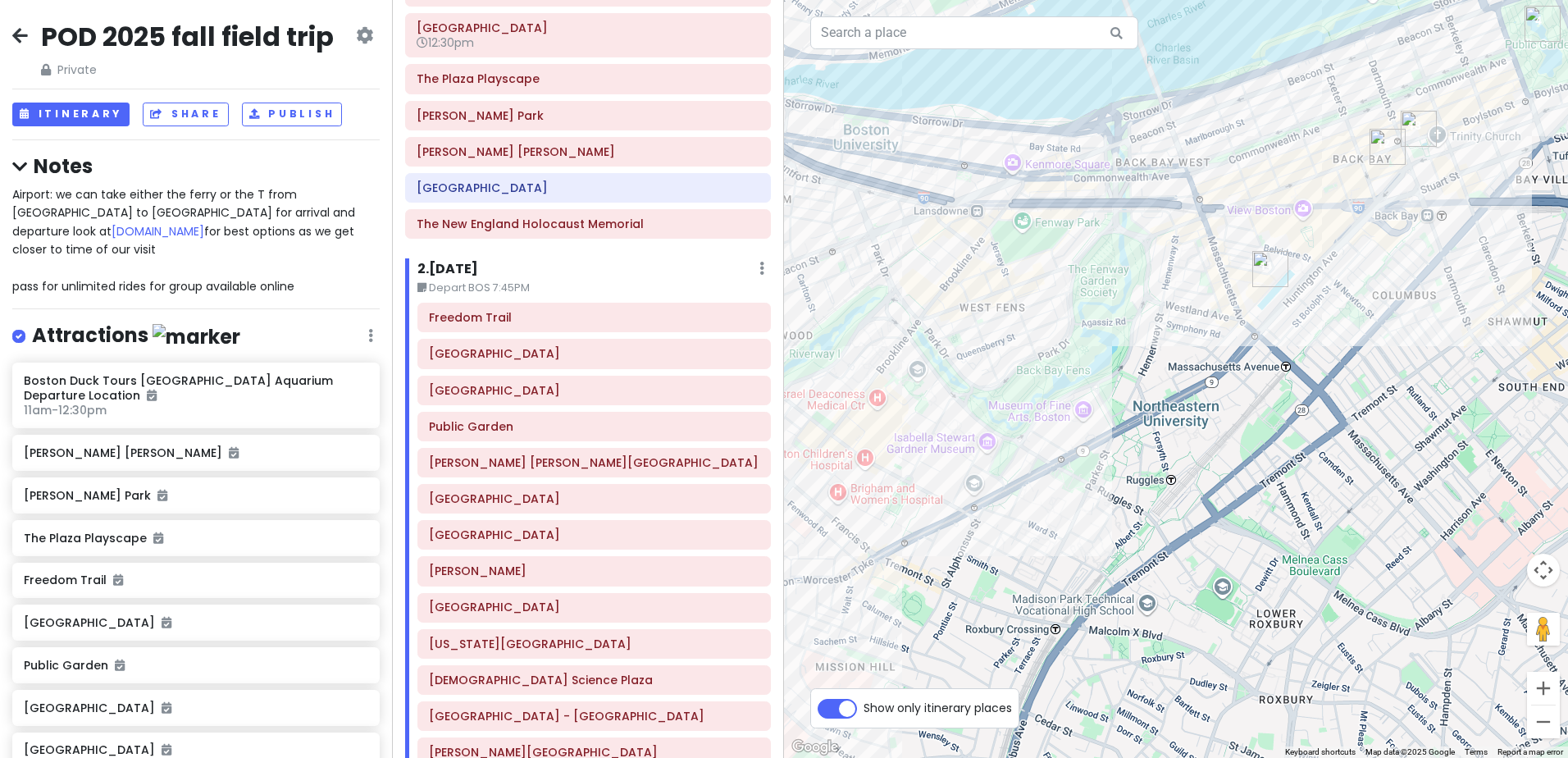
drag, startPoint x: 1072, startPoint y: 443, endPoint x: 1022, endPoint y: 338, distance: 116.3
click at [1022, 338] on div at bounding box center [1176, 379] width 784 height 758
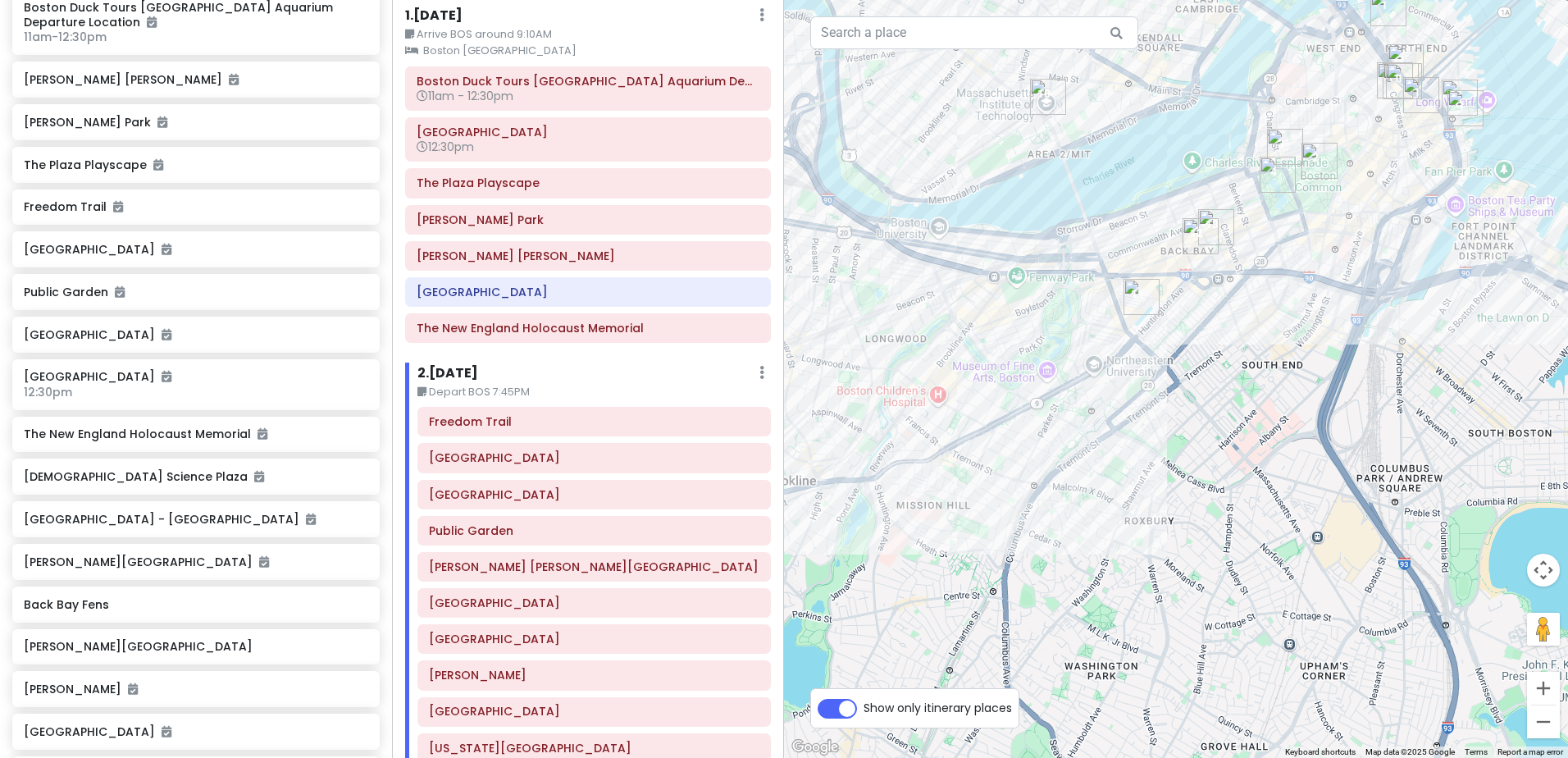
scroll to position [410, 0]
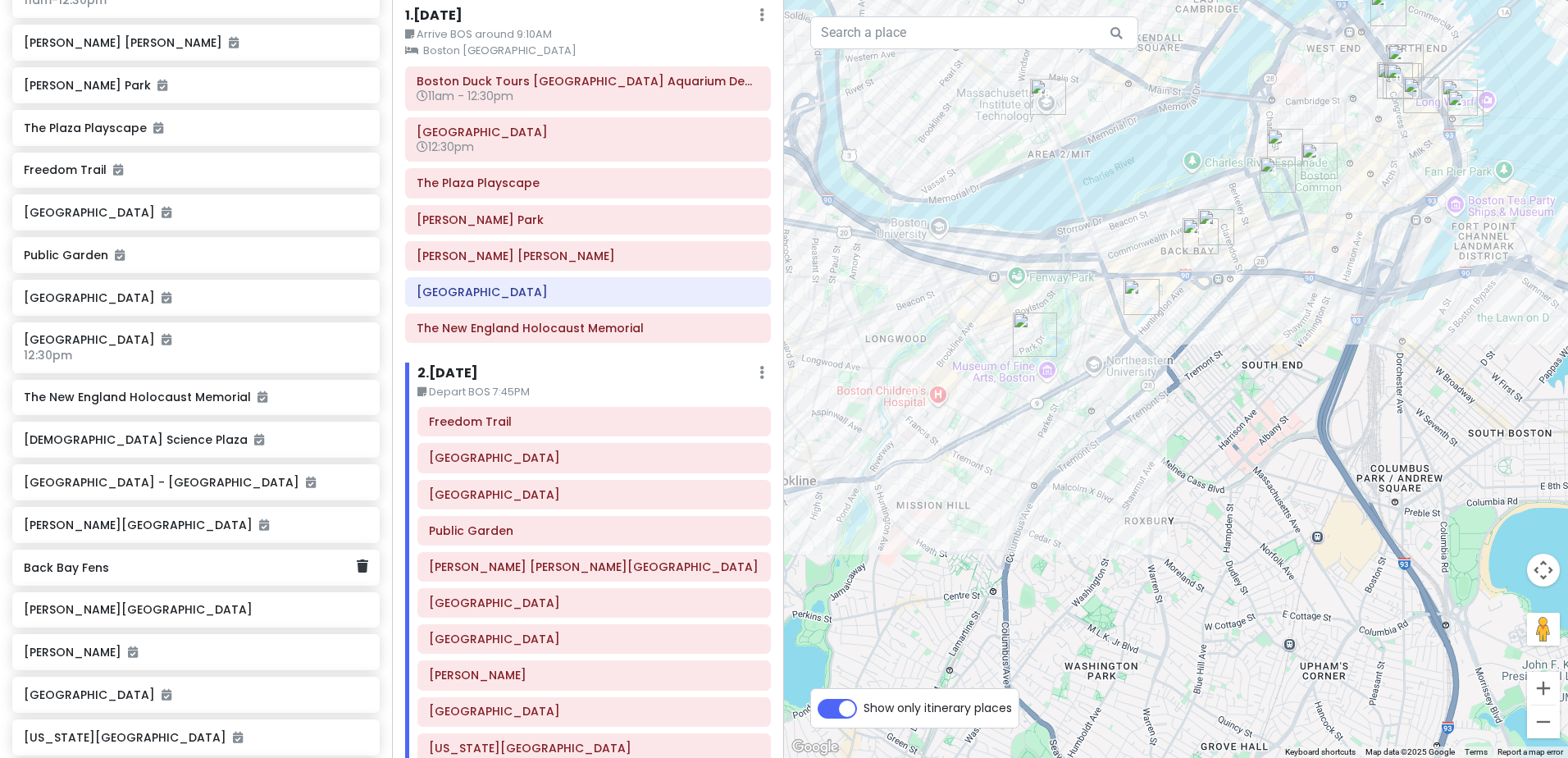
click at [124, 560] on h6 "Back Bay Fens" at bounding box center [190, 567] width 333 height 15
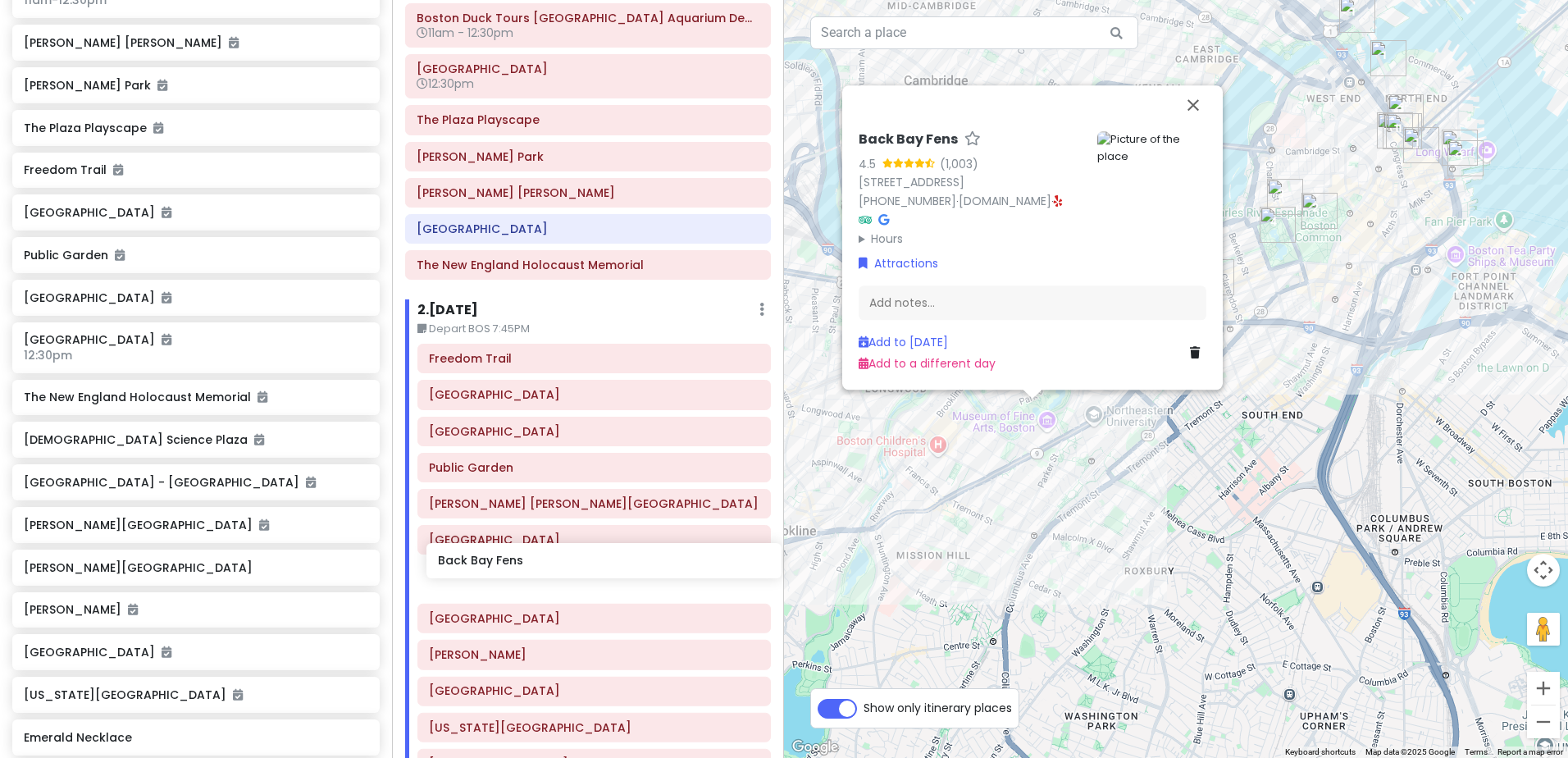
scroll to position [124, 0]
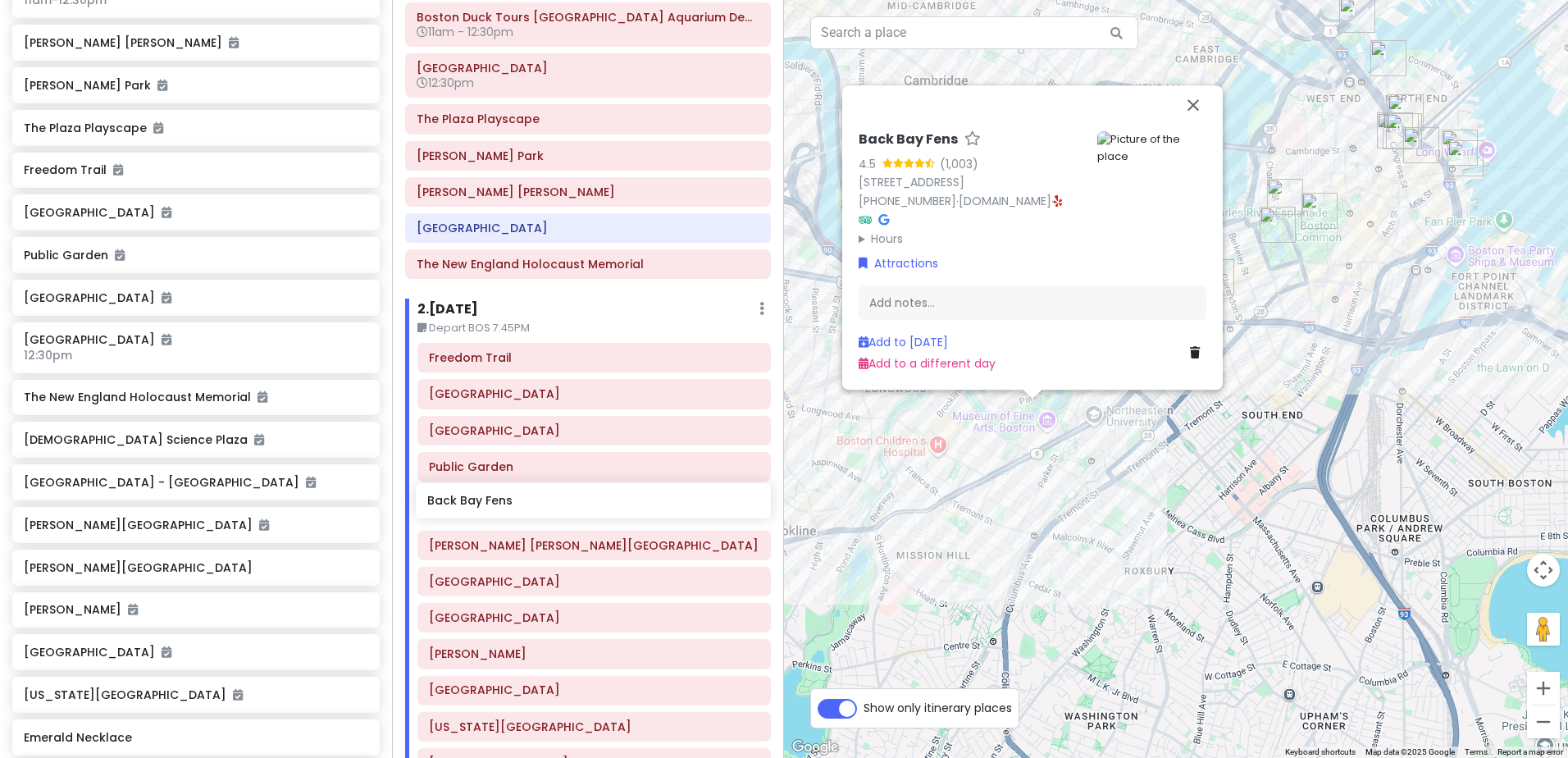
drag, startPoint x: 124, startPoint y: 553, endPoint x: 527, endPoint y: 507, distance: 405.6
click at [527, 507] on div "POD 2025 fall field trip Private Change Dates Make a Copy Delete Trip Give Feed…" at bounding box center [784, 379] width 1568 height 758
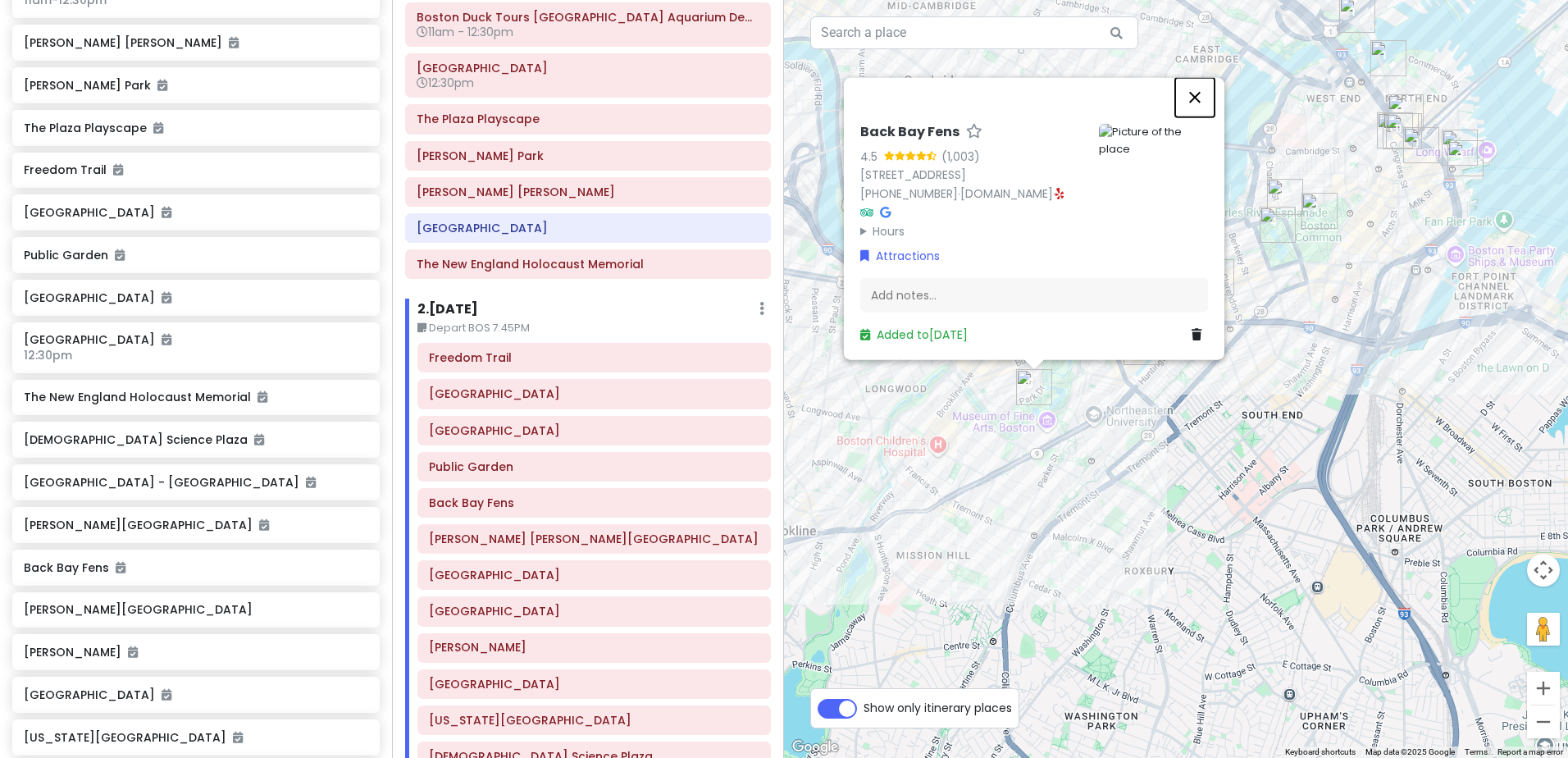
click at [1194, 93] on button "Close" at bounding box center [1194, 97] width 39 height 39
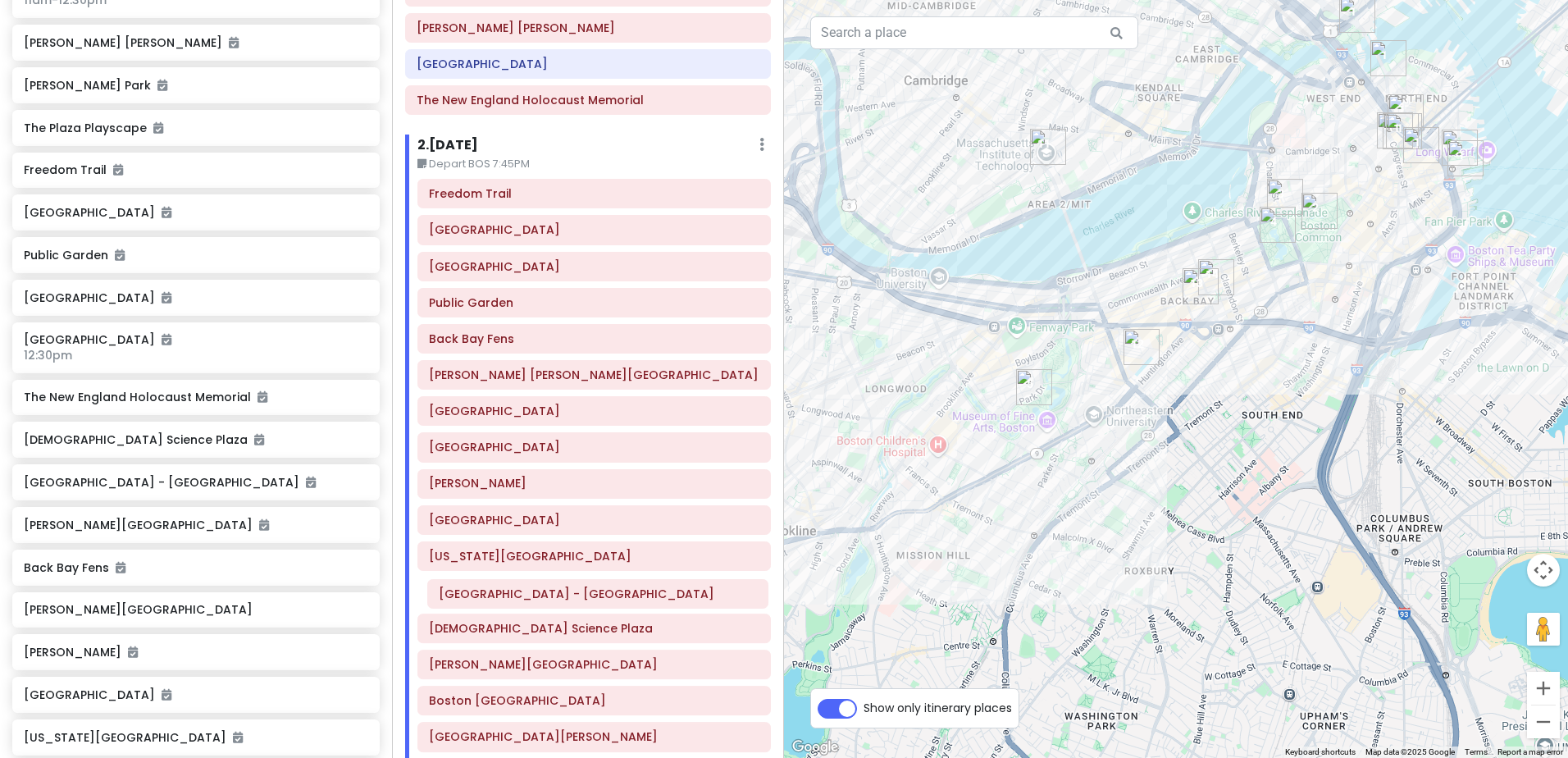
scroll to position [298, 0]
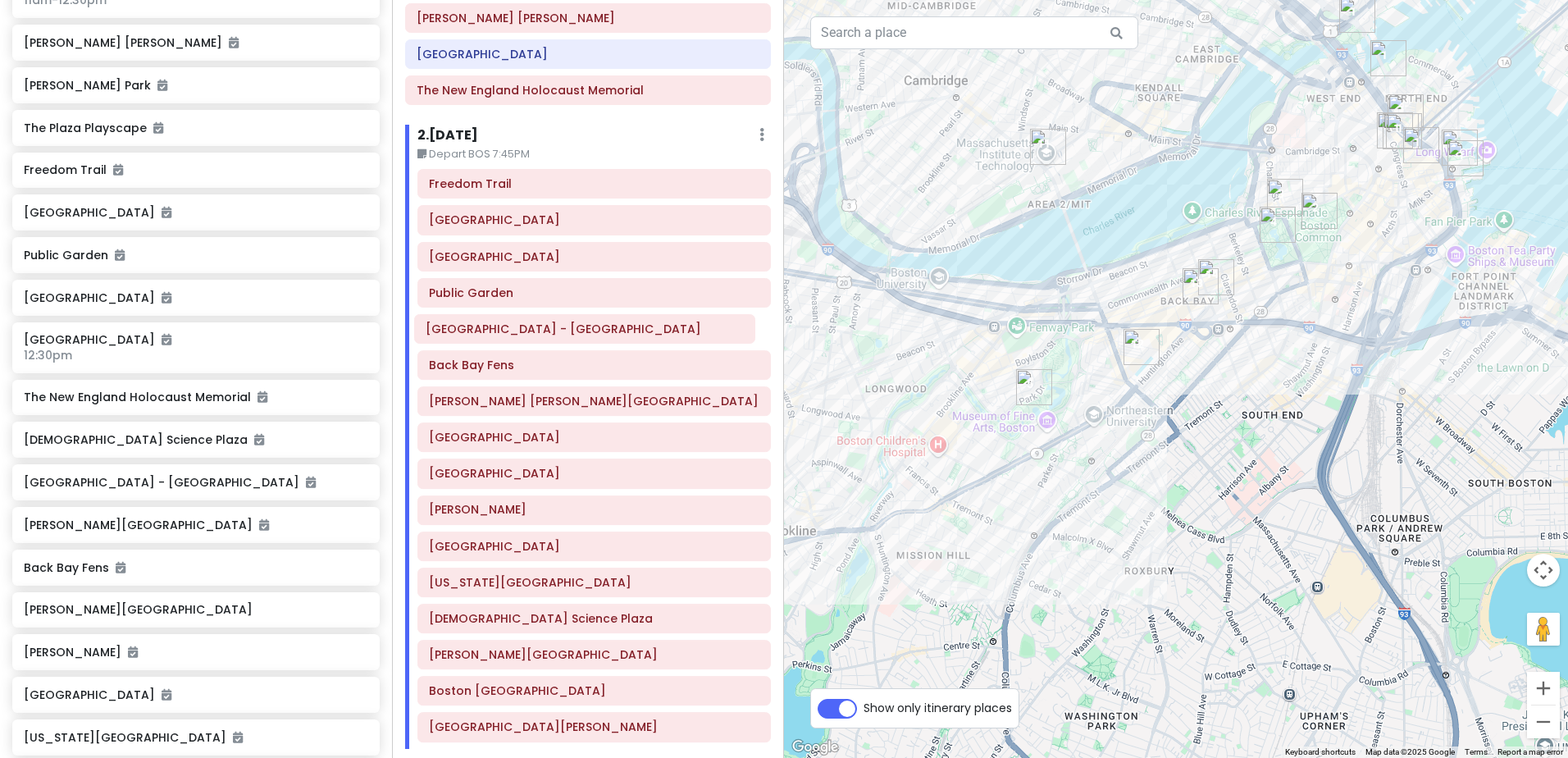
drag, startPoint x: 589, startPoint y: 634, endPoint x: 586, endPoint y: 334, distance: 300.0
click at [586, 334] on div "Freedom Trail Boston Common Beacon Hill Public Garden Back Bay Fens Frederick L…" at bounding box center [594, 458] width 378 height 579
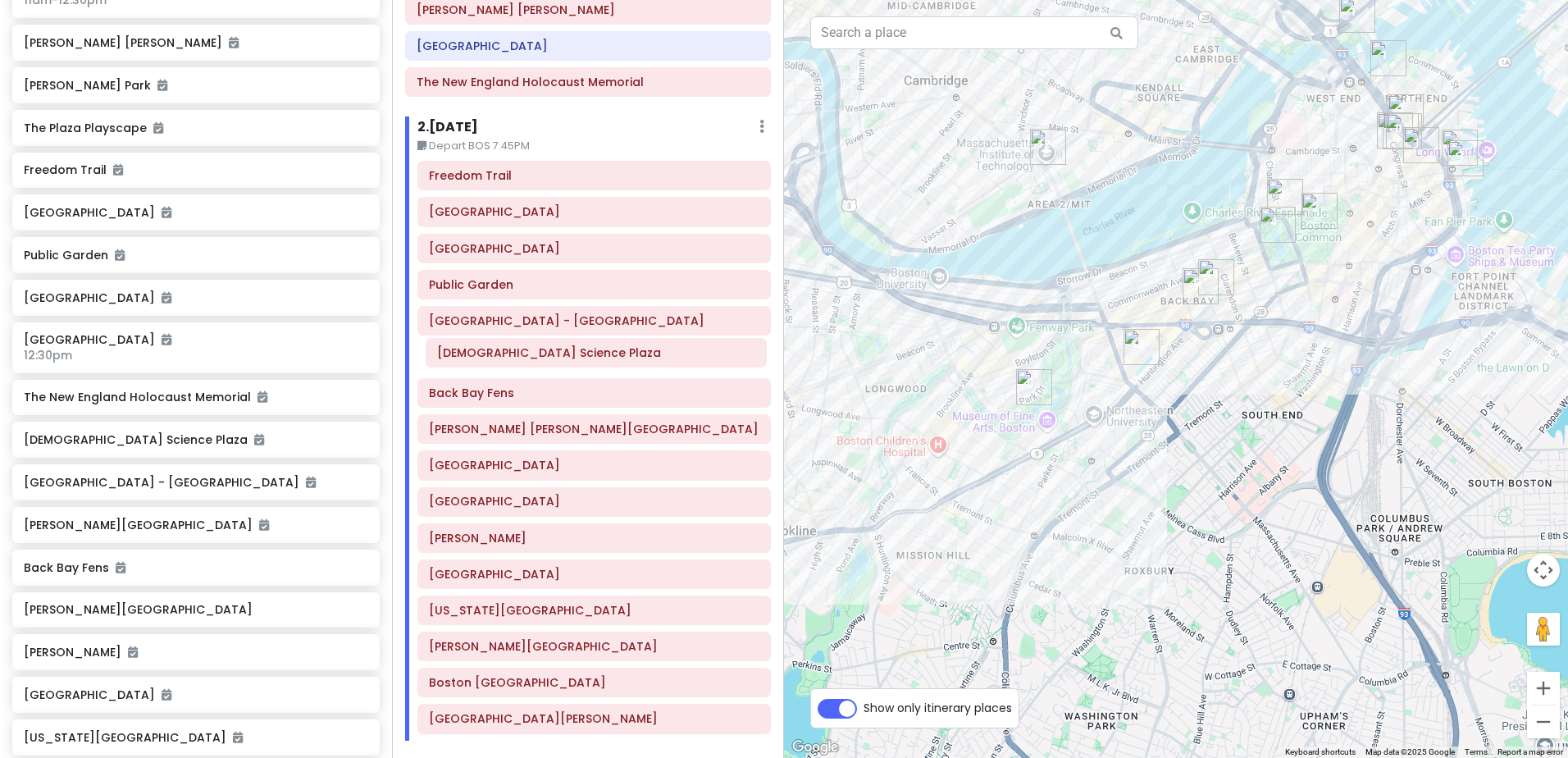
drag, startPoint x: 574, startPoint y: 625, endPoint x: 582, endPoint y: 359, distance: 266.1
click at [582, 359] on div "Freedom Trail Boston Common Beacon Hill Public Garden Boston Public Library - C…" at bounding box center [594, 450] width 378 height 579
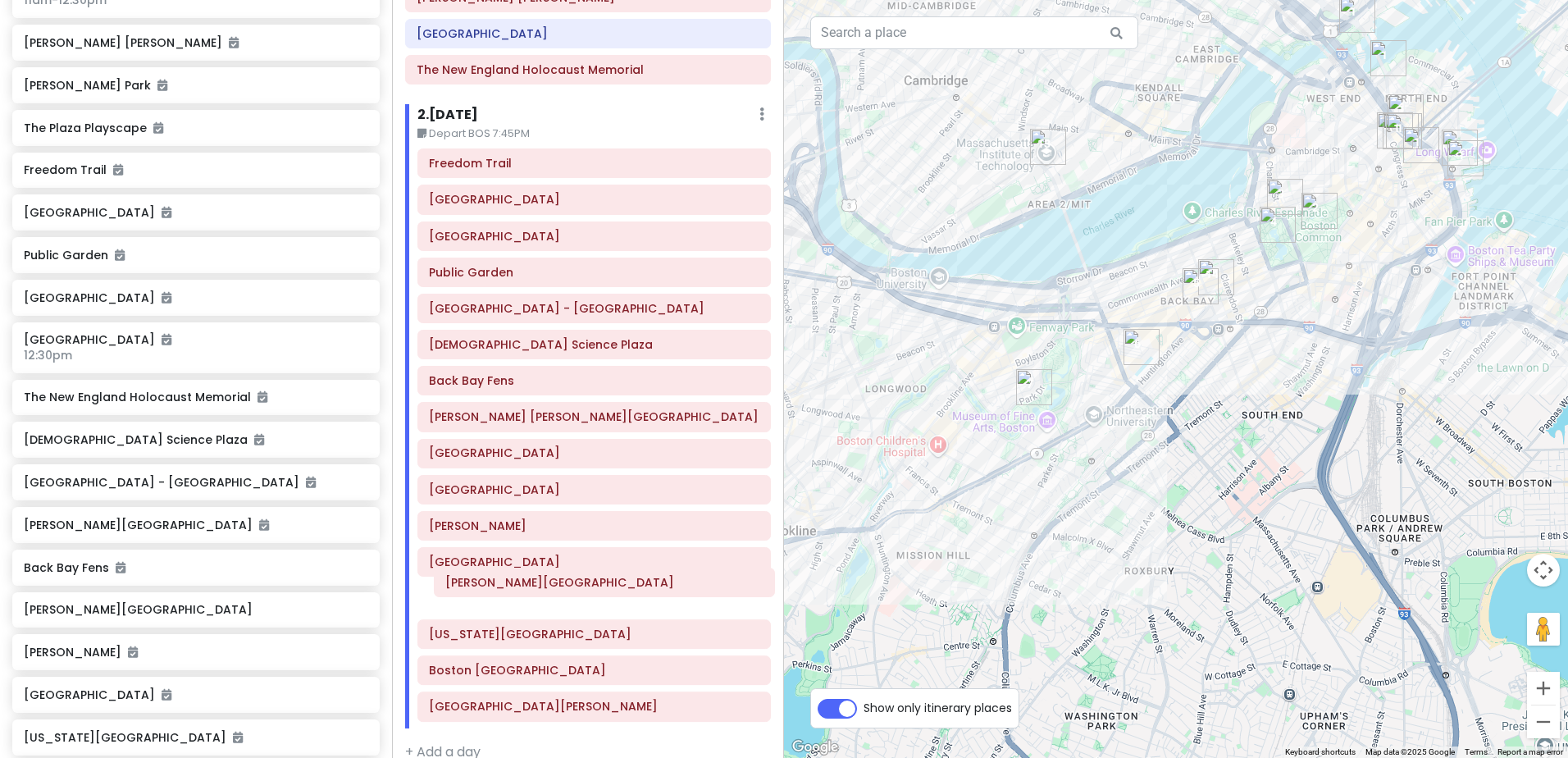
scroll to position [321, 0]
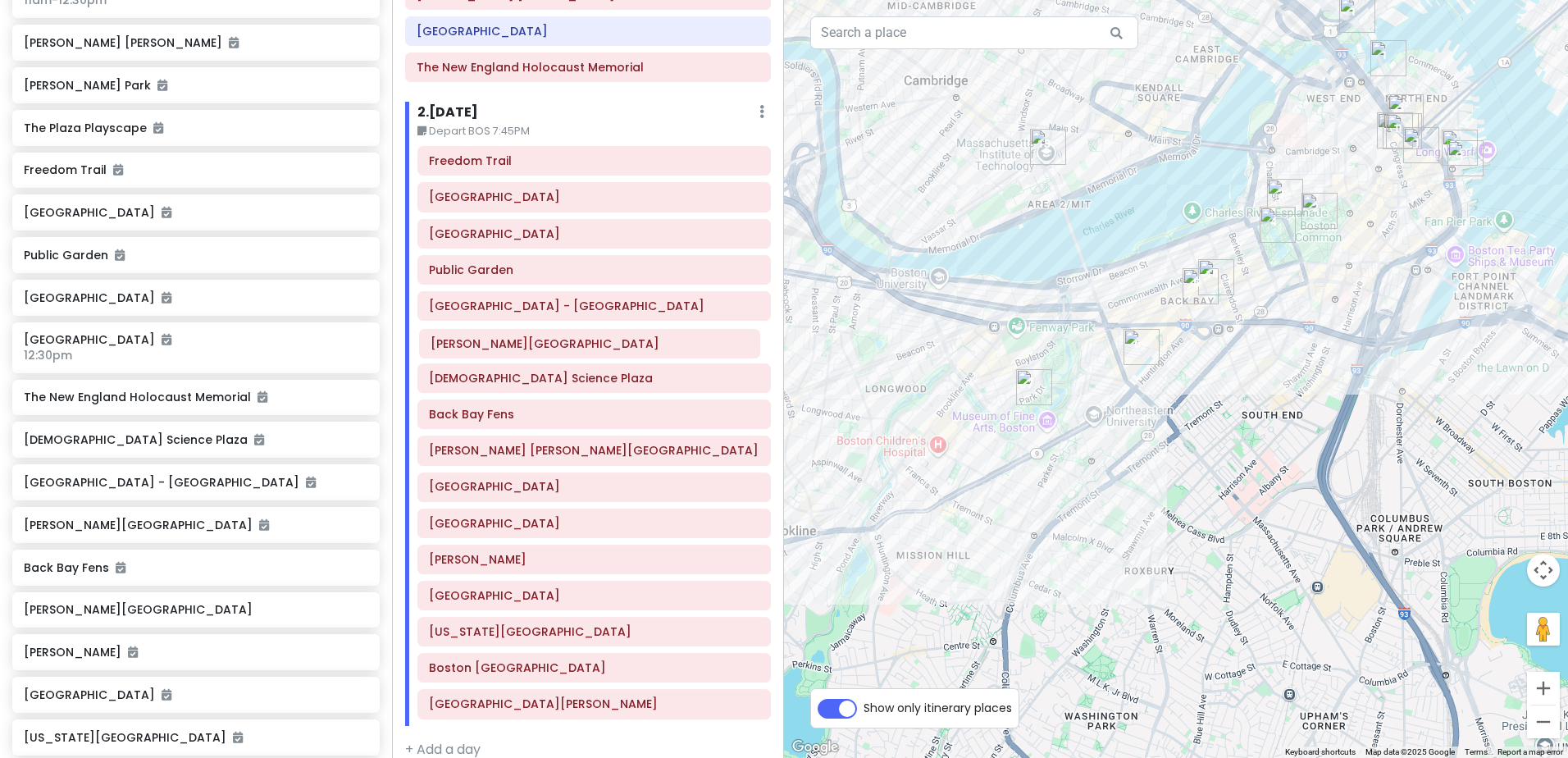
drag, startPoint x: 574, startPoint y: 647, endPoint x: 575, endPoint y: 345, distance: 302.0
click at [575, 345] on div "Freedom Trail Boston Common Beacon Hill Public Garden Boston Public Library - C…" at bounding box center [594, 436] width 378 height 579
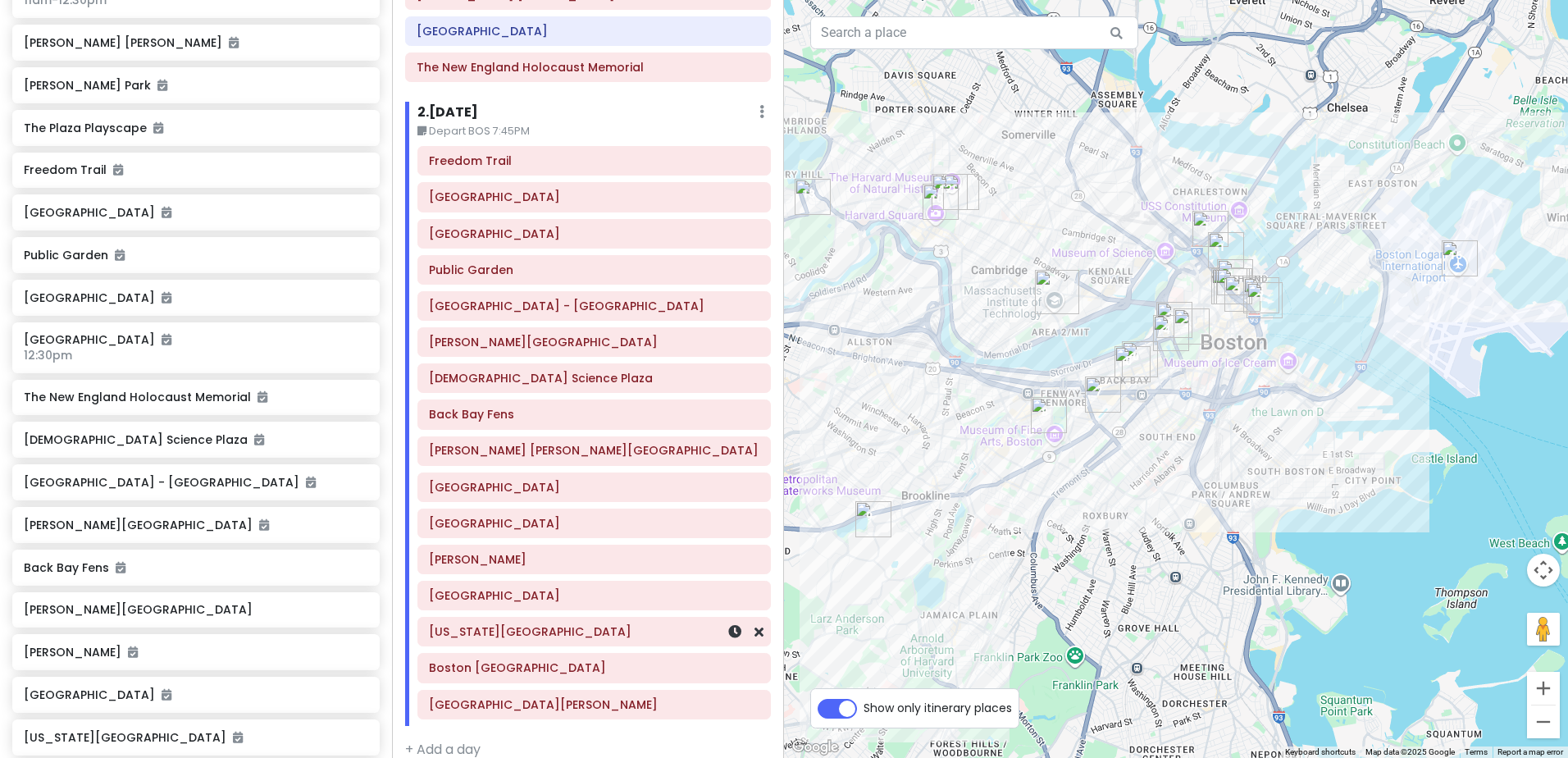
scroll to position [342, 0]
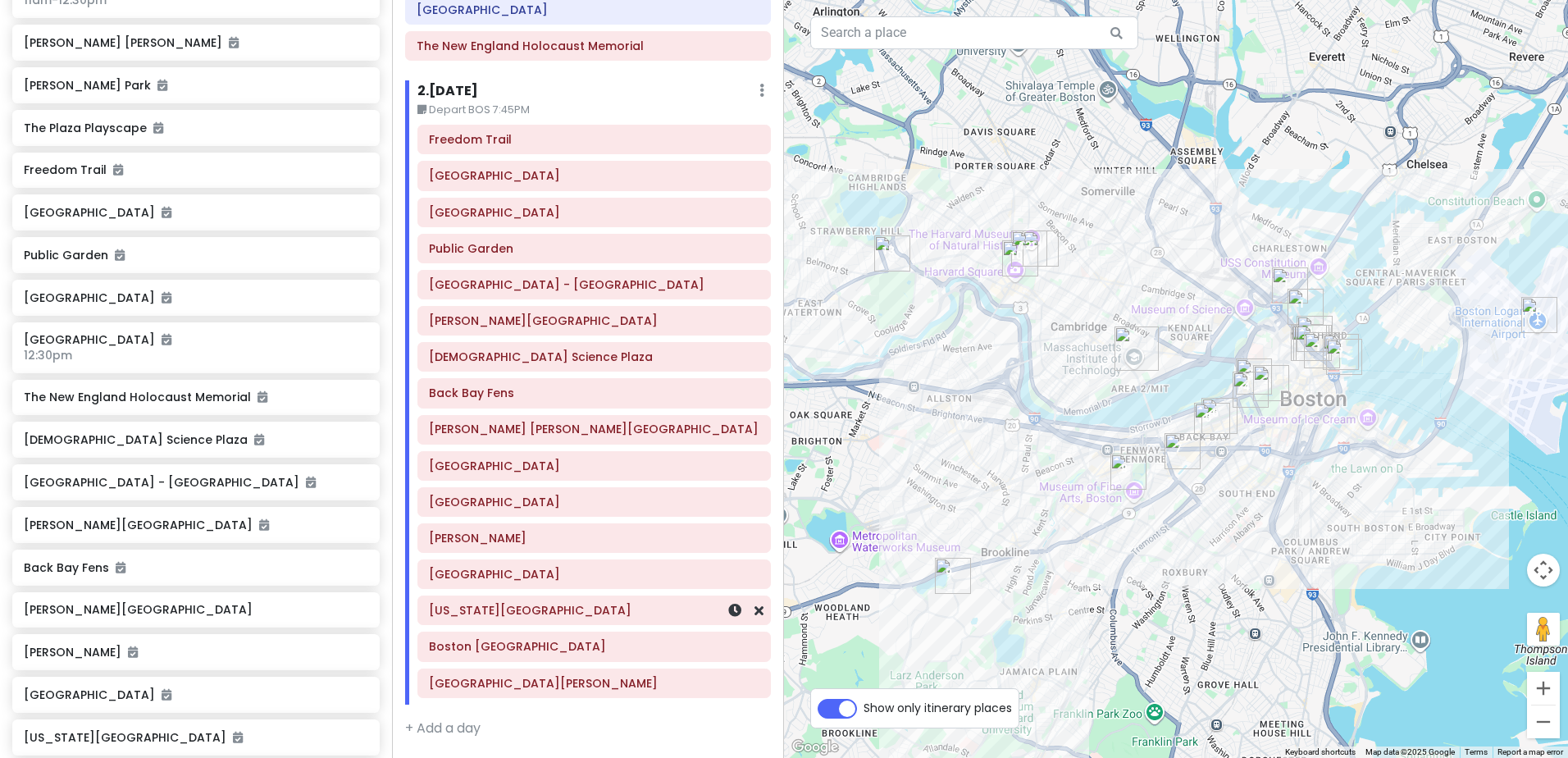
click at [561, 614] on h6 "Massachusetts Institute of Technology" at bounding box center [595, 610] width 331 height 15
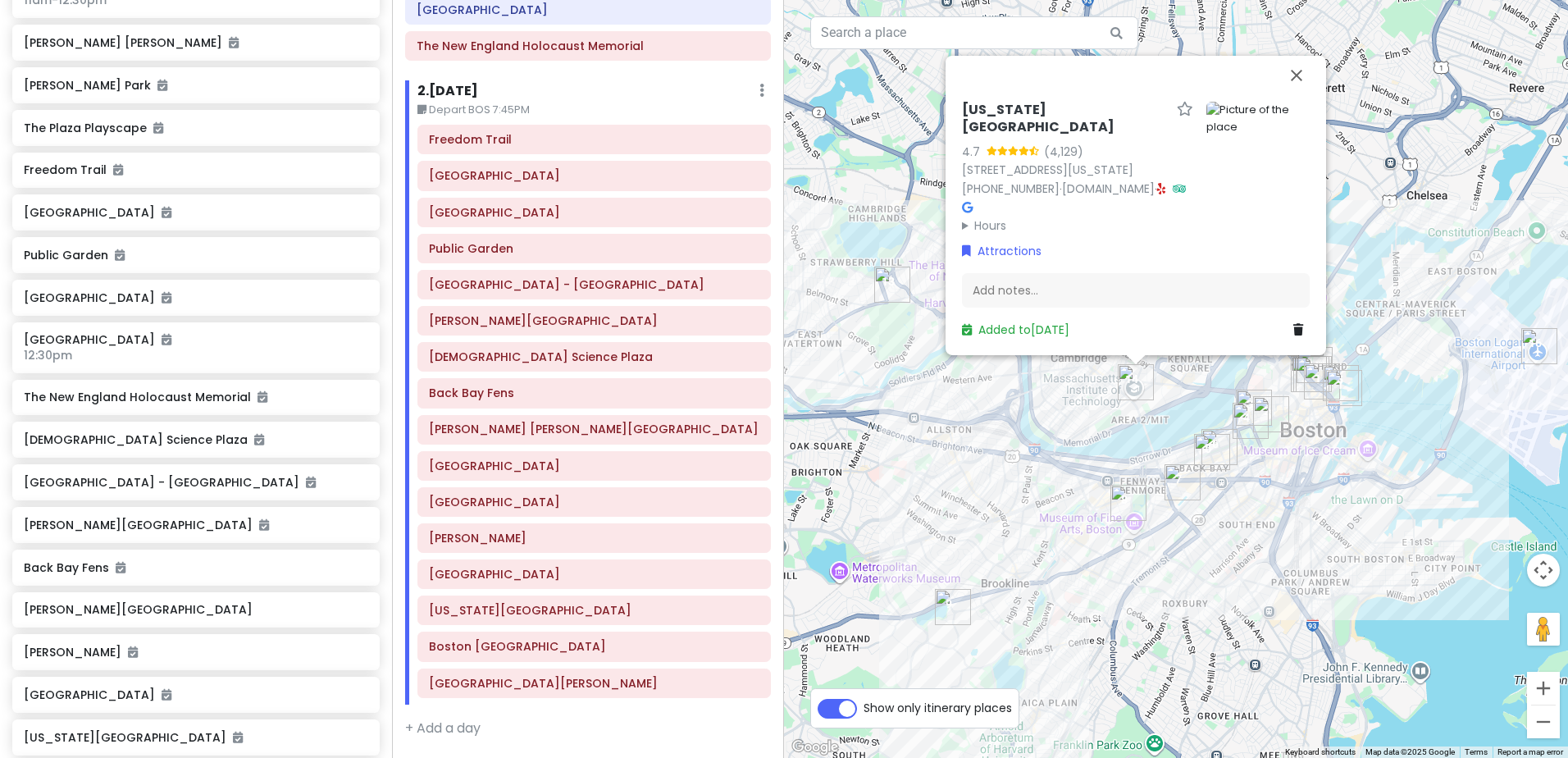
click at [1297, 327] on icon at bounding box center [1298, 330] width 10 height 12
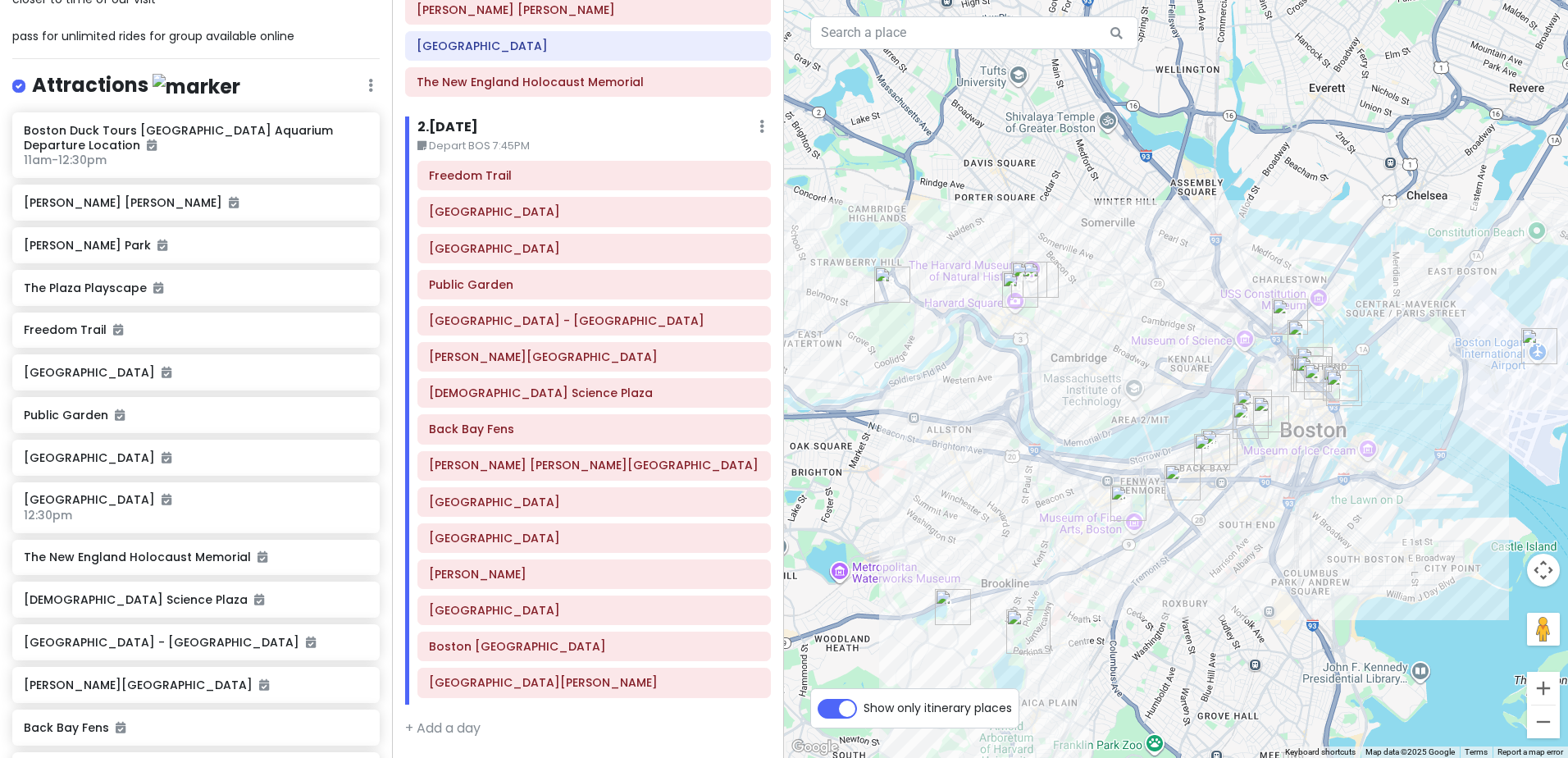
scroll to position [246, 0]
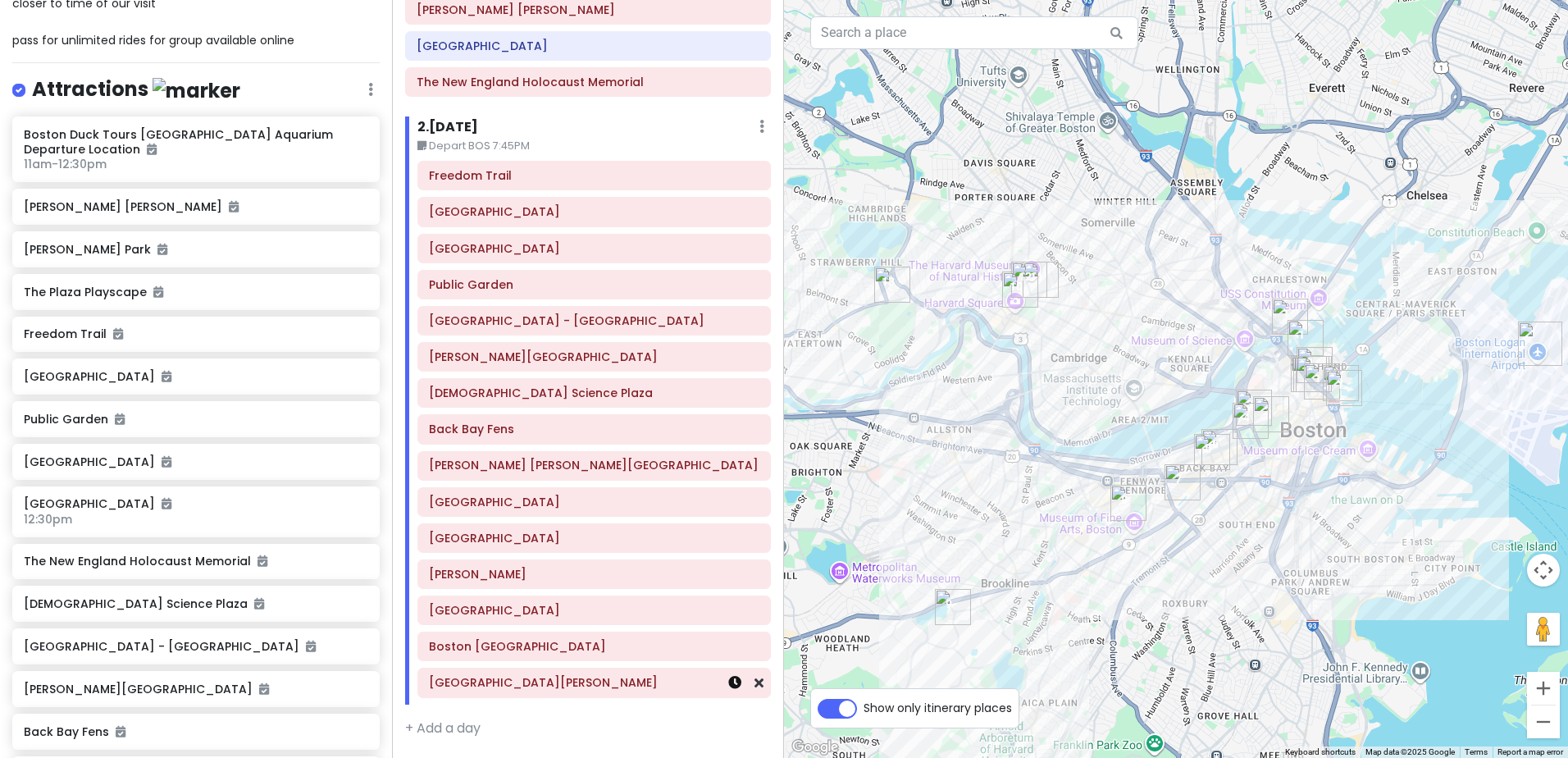
click at [728, 680] on icon at bounding box center [735, 682] width 13 height 13
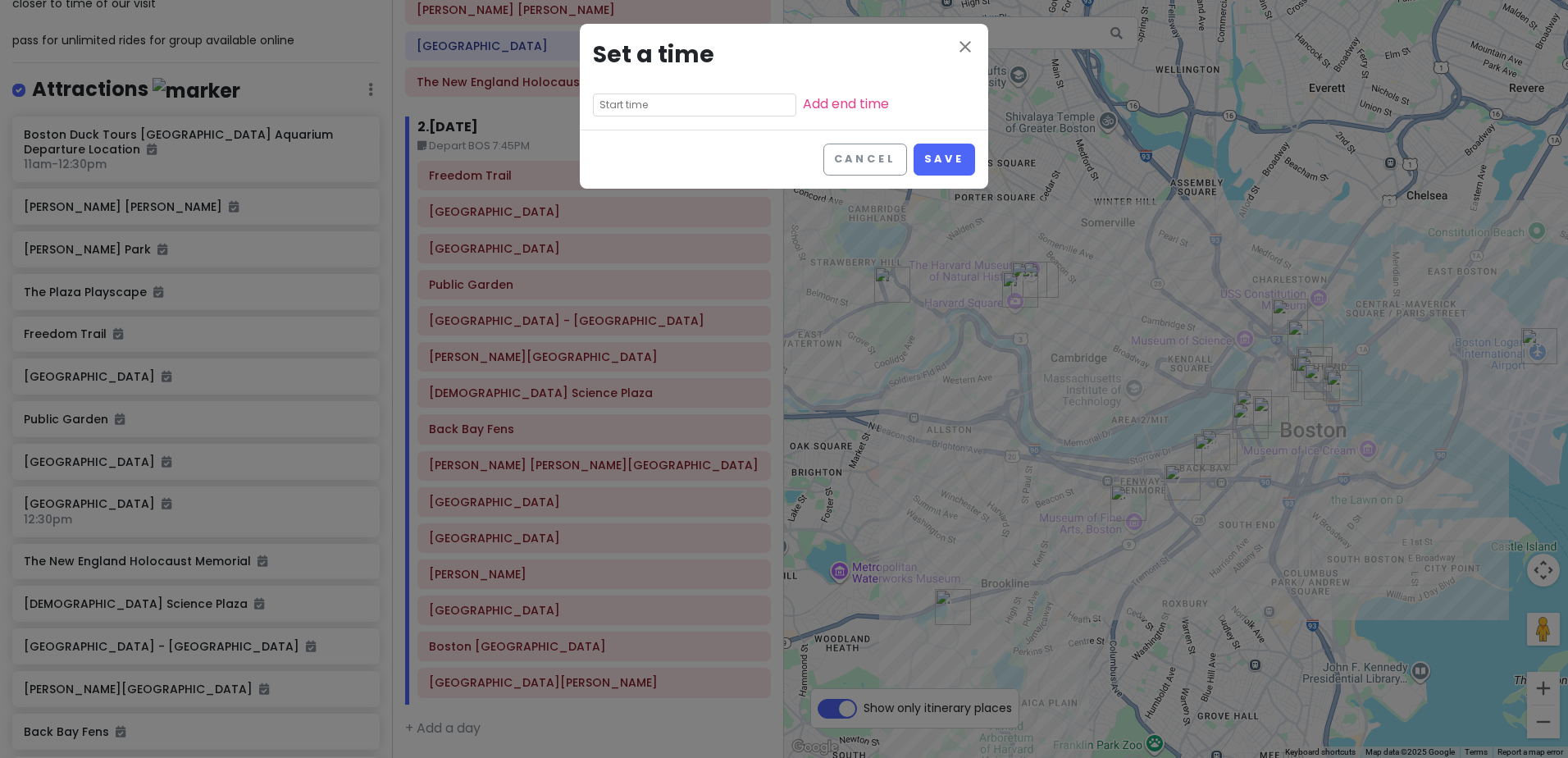
click at [654, 112] on input "text" at bounding box center [694, 104] width 204 height 23
click at [709, 143] on li "pm" at bounding box center [707, 149] width 45 height 20
type input "11:25 pm"
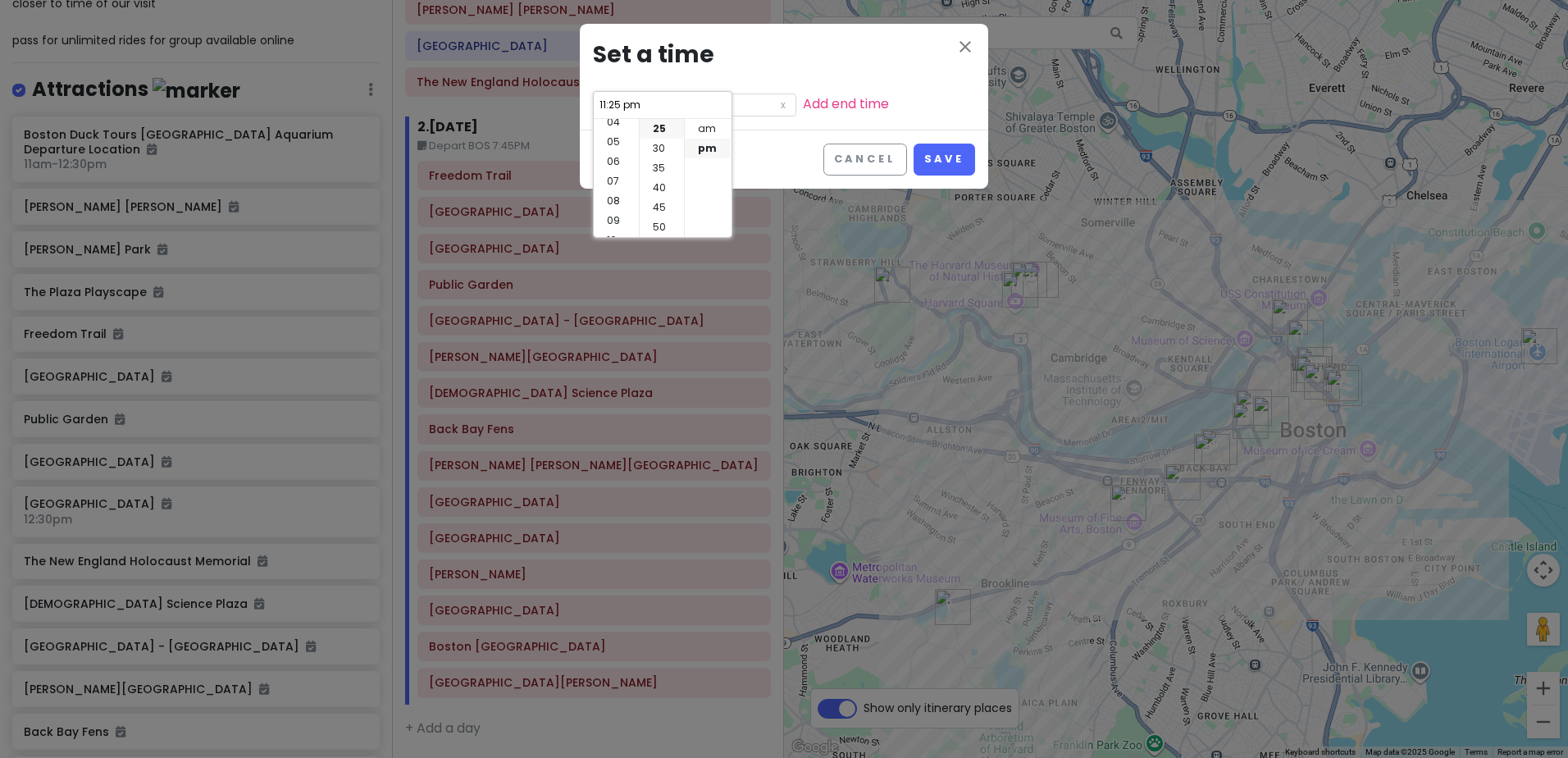
scroll to position [52, 0]
click at [614, 153] on li "04" at bounding box center [616, 155] width 45 height 20
type input "4:25 pm"
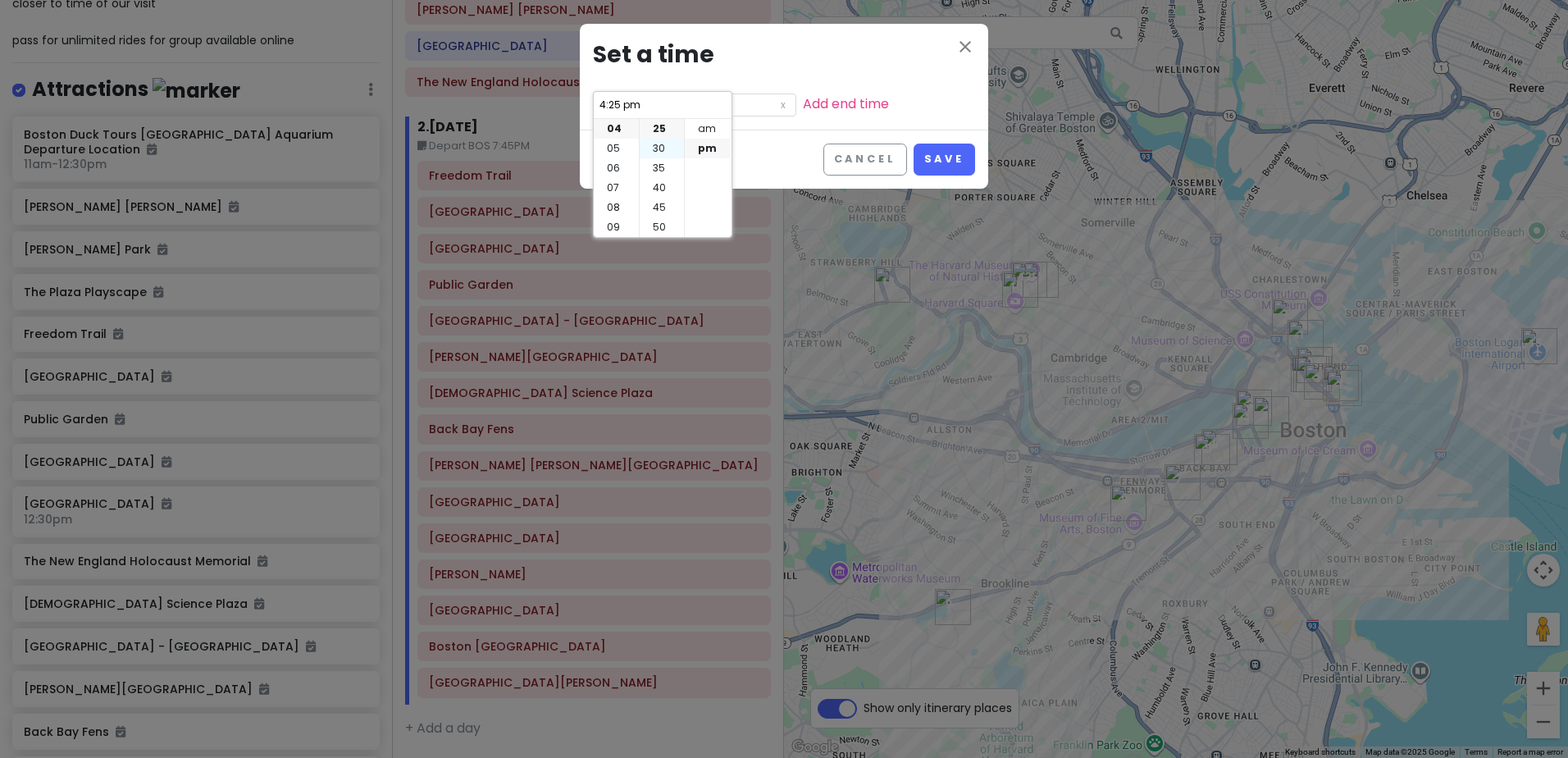
click at [661, 148] on li "30" at bounding box center [662, 149] width 44 height 20
type input "4:30 pm"
click at [948, 149] on button "Save" at bounding box center [944, 159] width 61 height 32
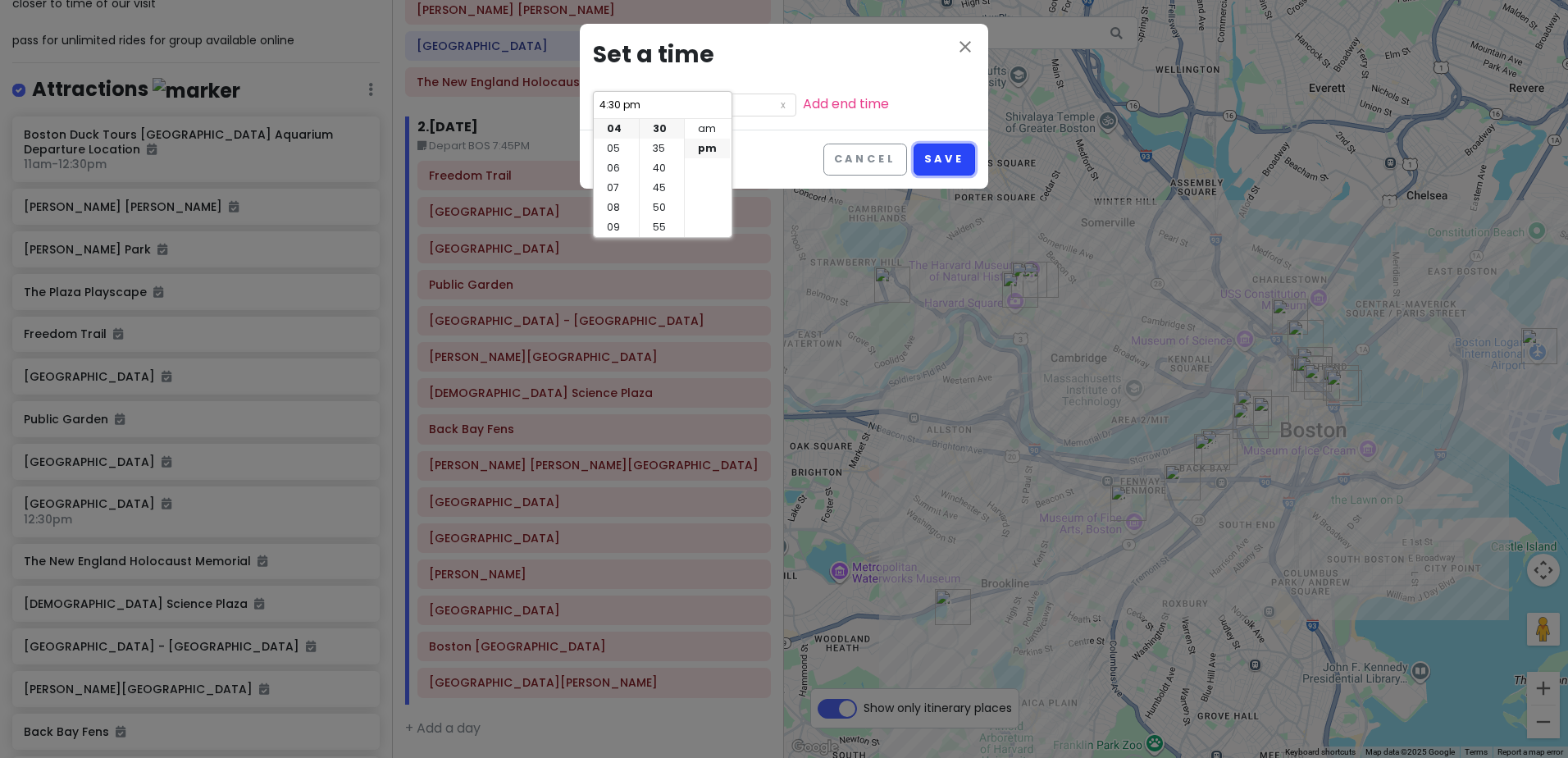
scroll to position [321, 0]
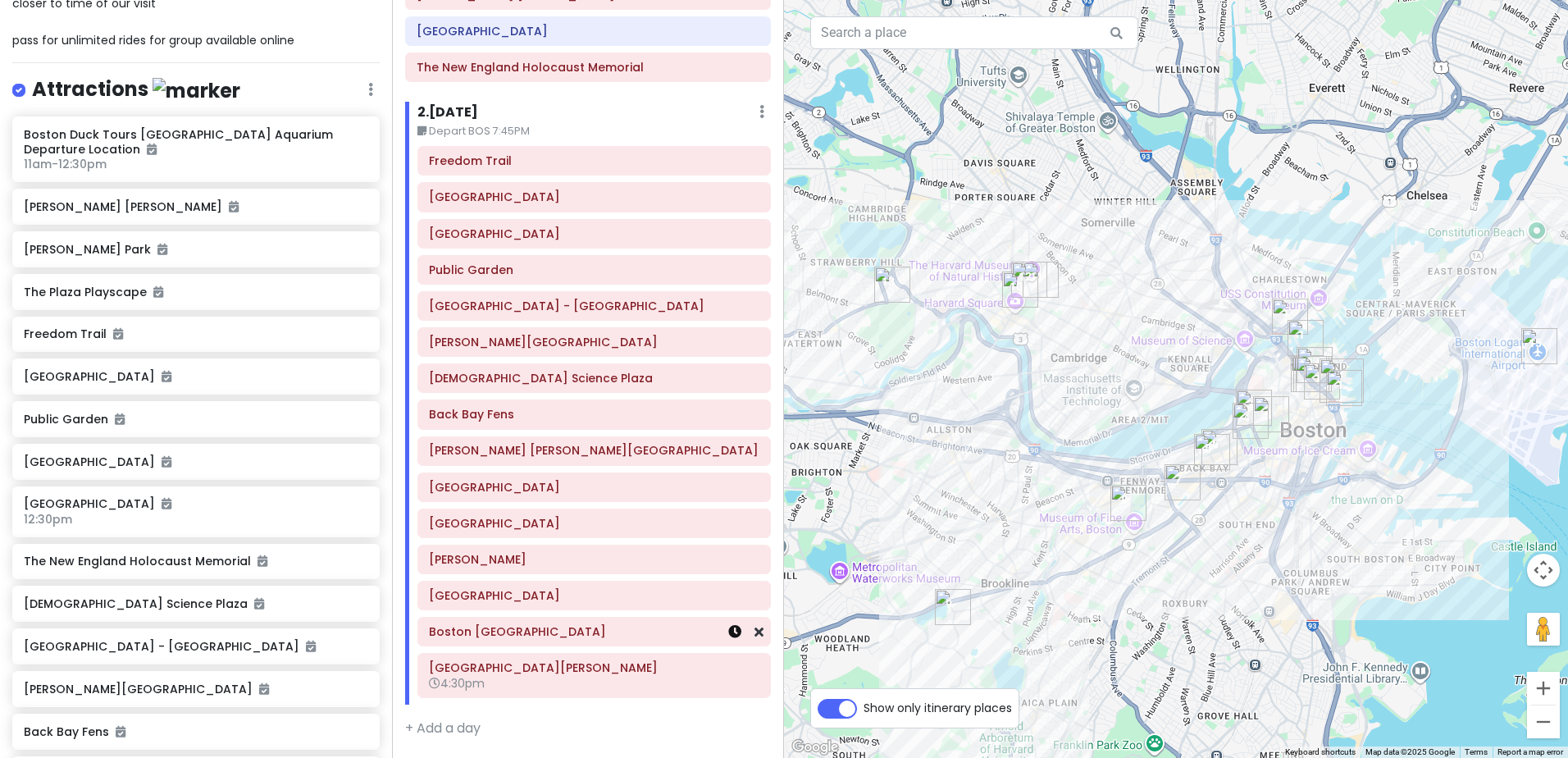
click at [728, 631] on icon at bounding box center [735, 631] width 13 height 13
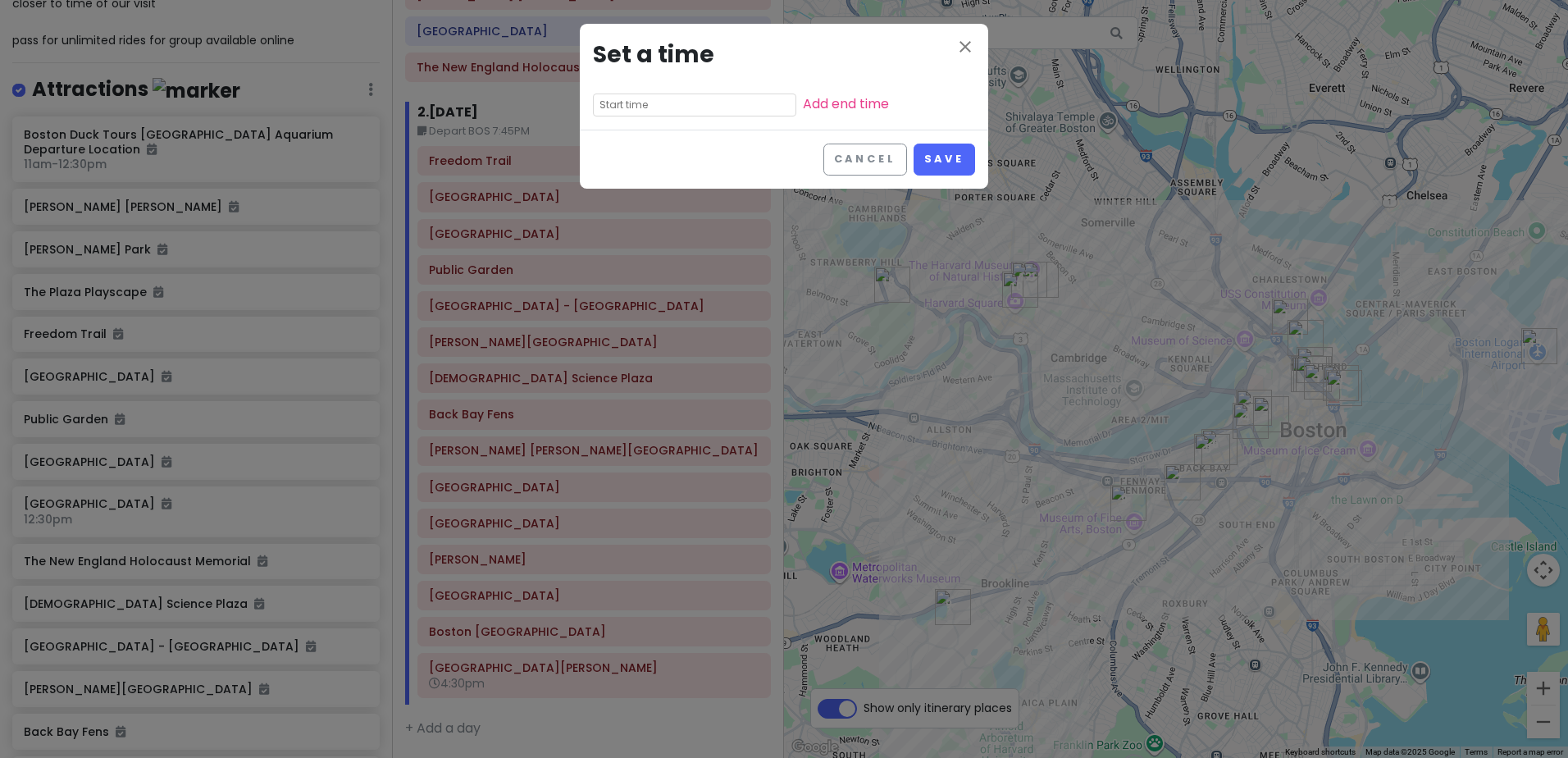
click at [657, 115] on input "text" at bounding box center [694, 104] width 204 height 23
click at [705, 147] on li "pm" at bounding box center [707, 149] width 45 height 20
type input "11:25 pm"
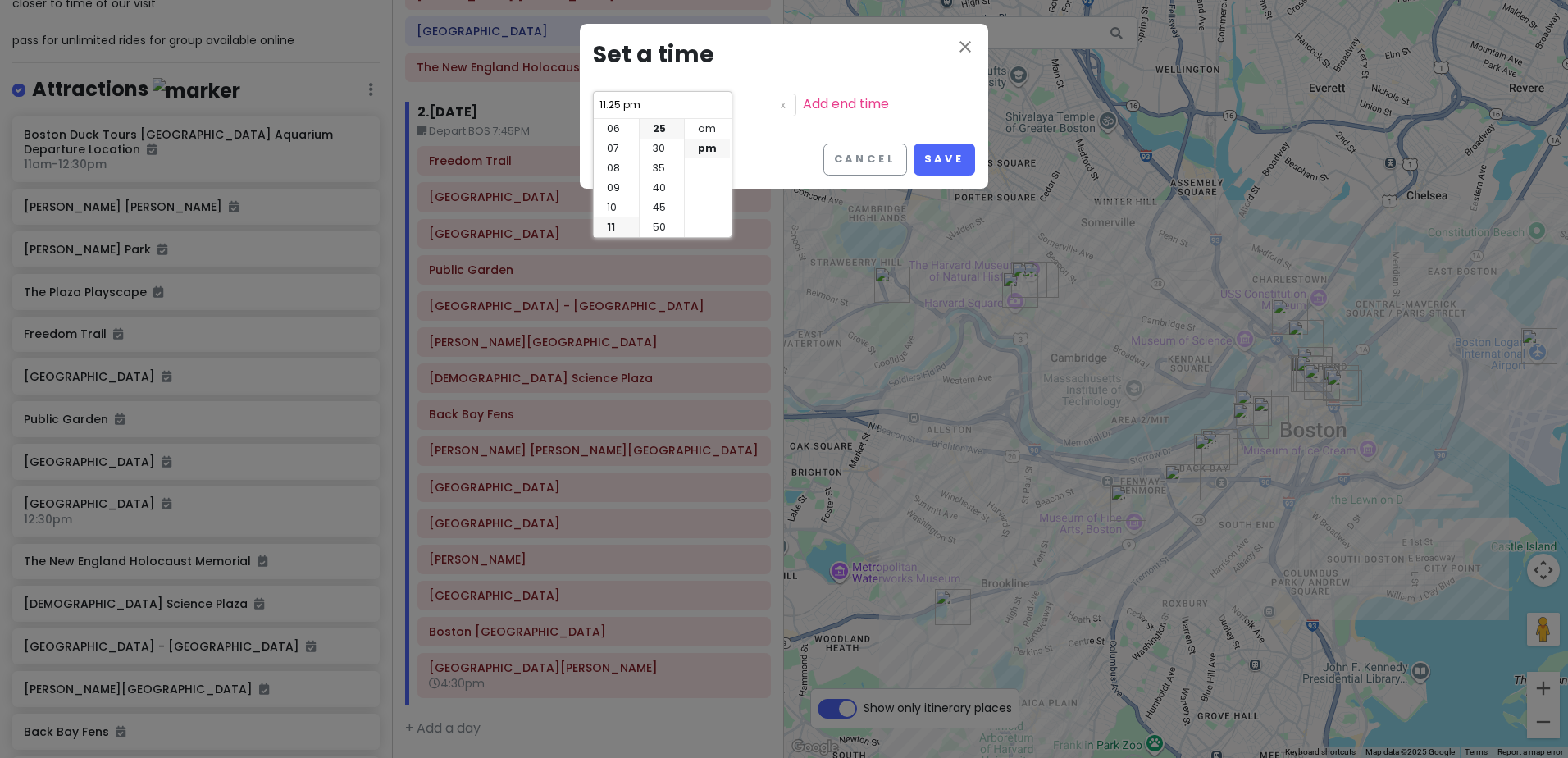
click at [639, 130] on div "00 05 10 15 20 25 30 35 40 45 50 55" at bounding box center [662, 177] width 46 height 118
click at [611, 119] on li "04" at bounding box center [616, 122] width 45 height 20
type input "4:25 pm"
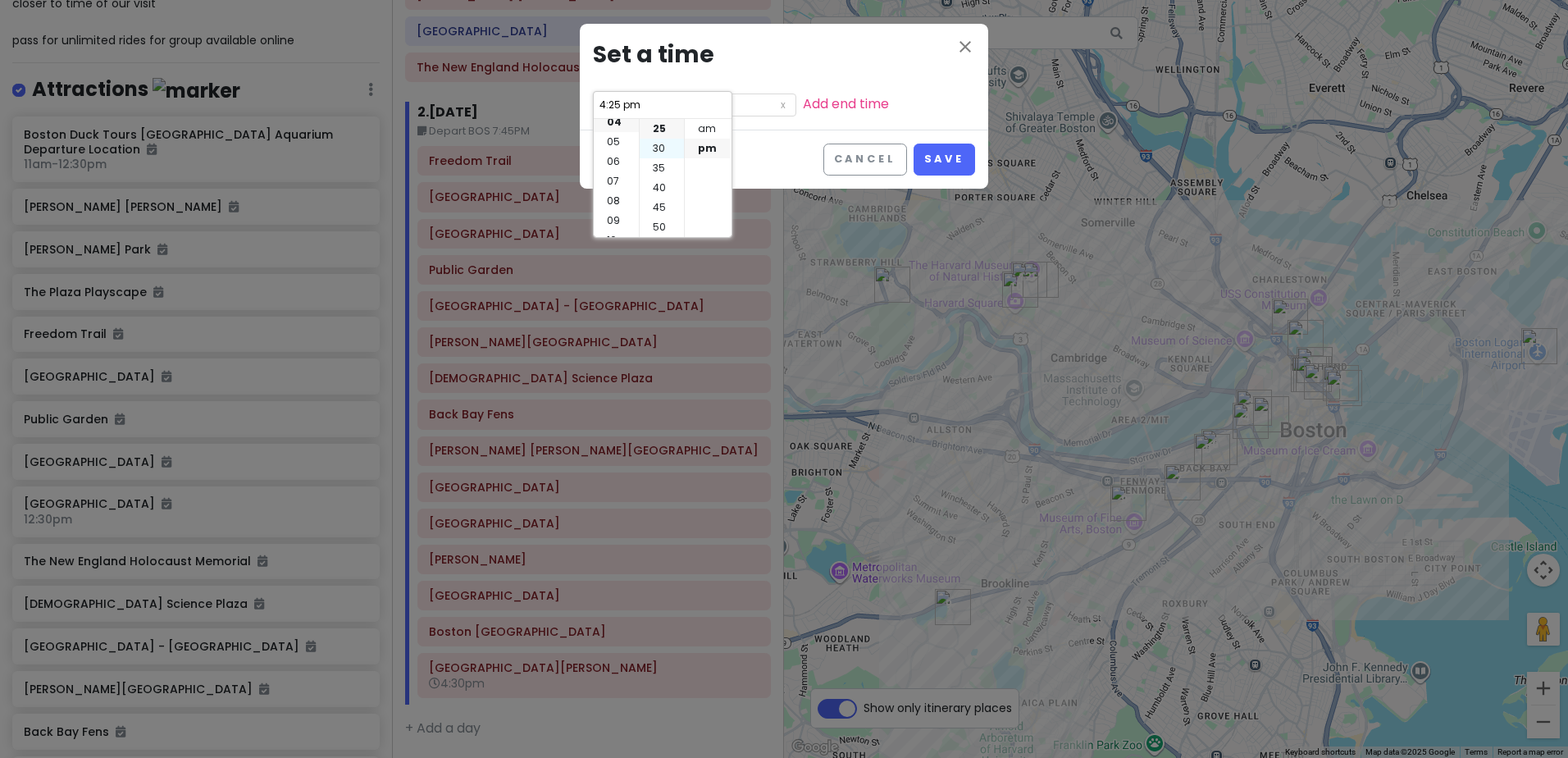
scroll to position [79, 0]
click at [652, 148] on li "30" at bounding box center [662, 149] width 44 height 20
type input "4:30 pm"
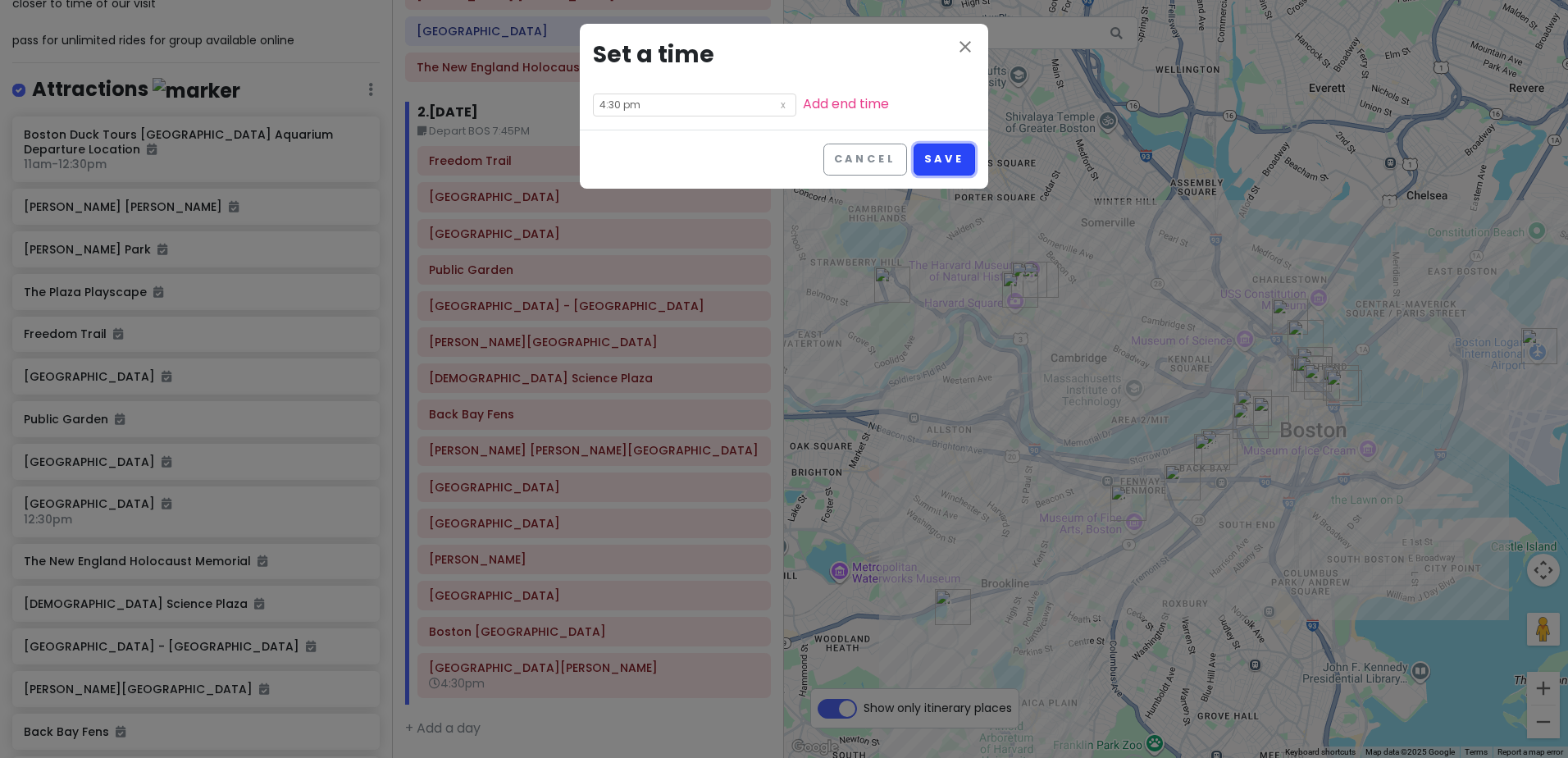
click at [959, 158] on button "Save" at bounding box center [944, 159] width 61 height 32
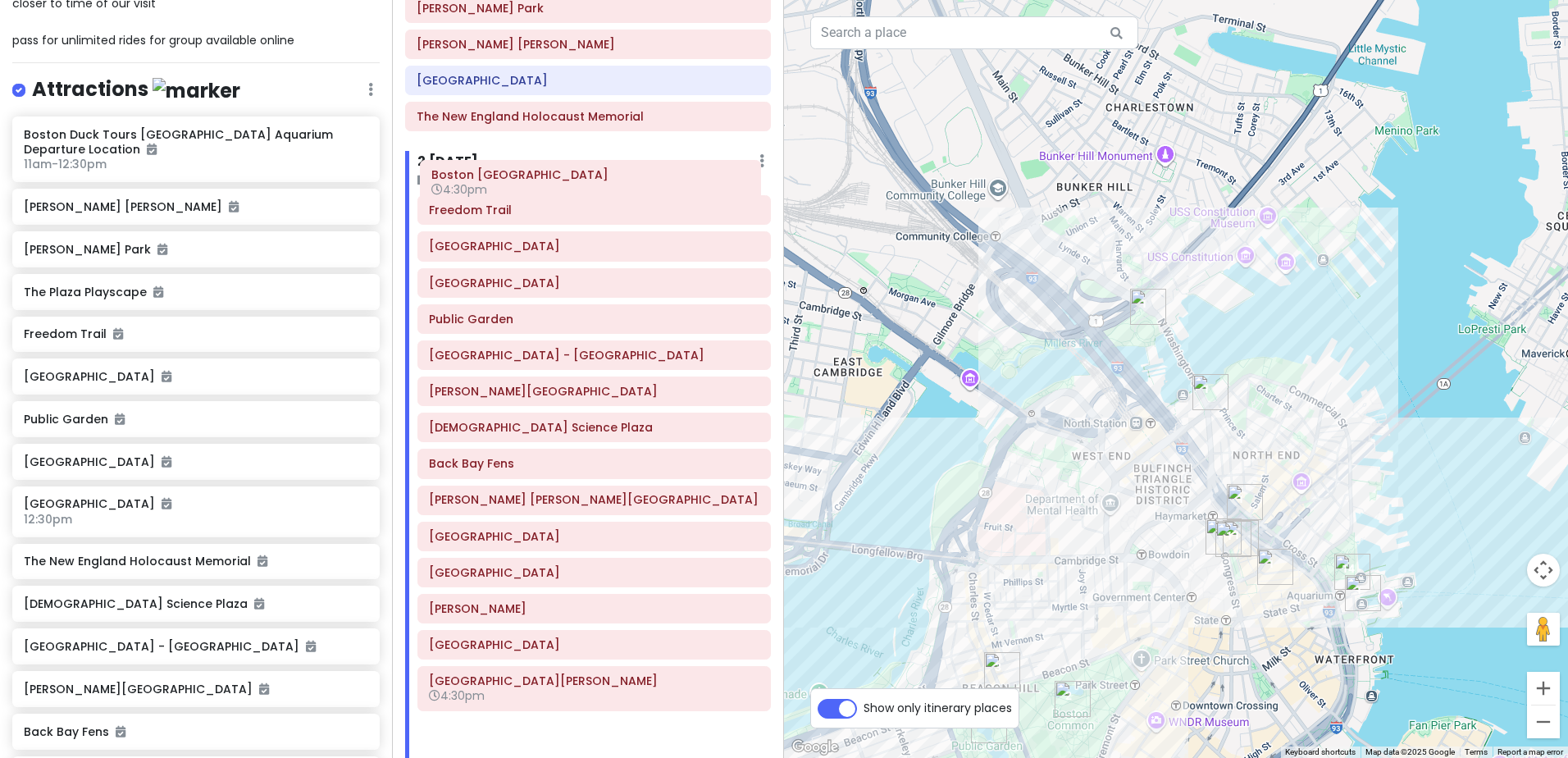
scroll to position [268, 0]
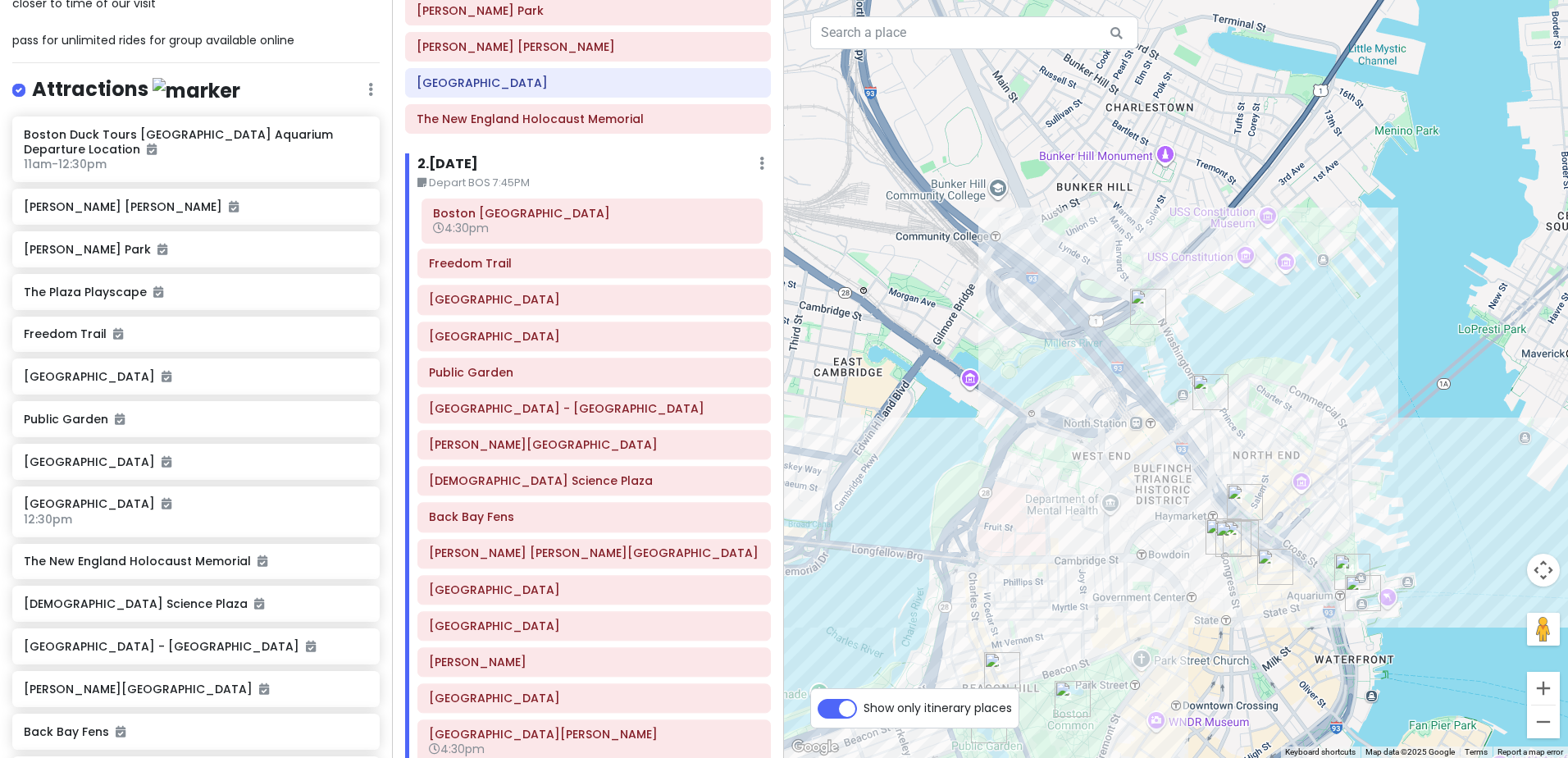
drag, startPoint x: 610, startPoint y: 628, endPoint x: 614, endPoint y: 226, distance: 402.0
click at [614, 226] on div "Freedom Trail Boston Common Beacon Hill Public Garden Boston Public Library - C…" at bounding box center [594, 484] width 378 height 574
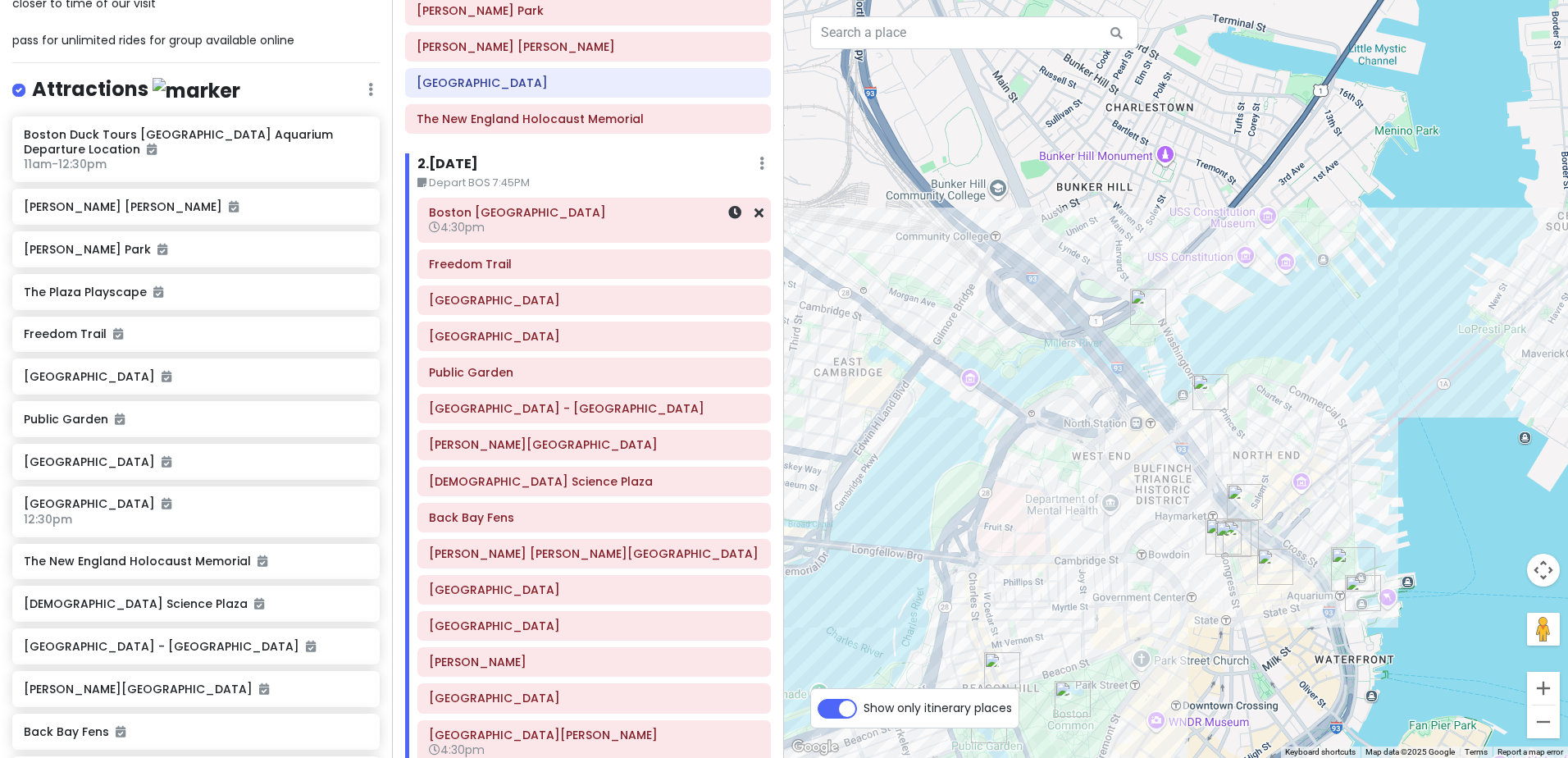
drag, startPoint x: 618, startPoint y: 220, endPoint x: 608, endPoint y: 221, distance: 10.0
click at [608, 220] on h6 "4:30pm" at bounding box center [595, 227] width 331 height 15
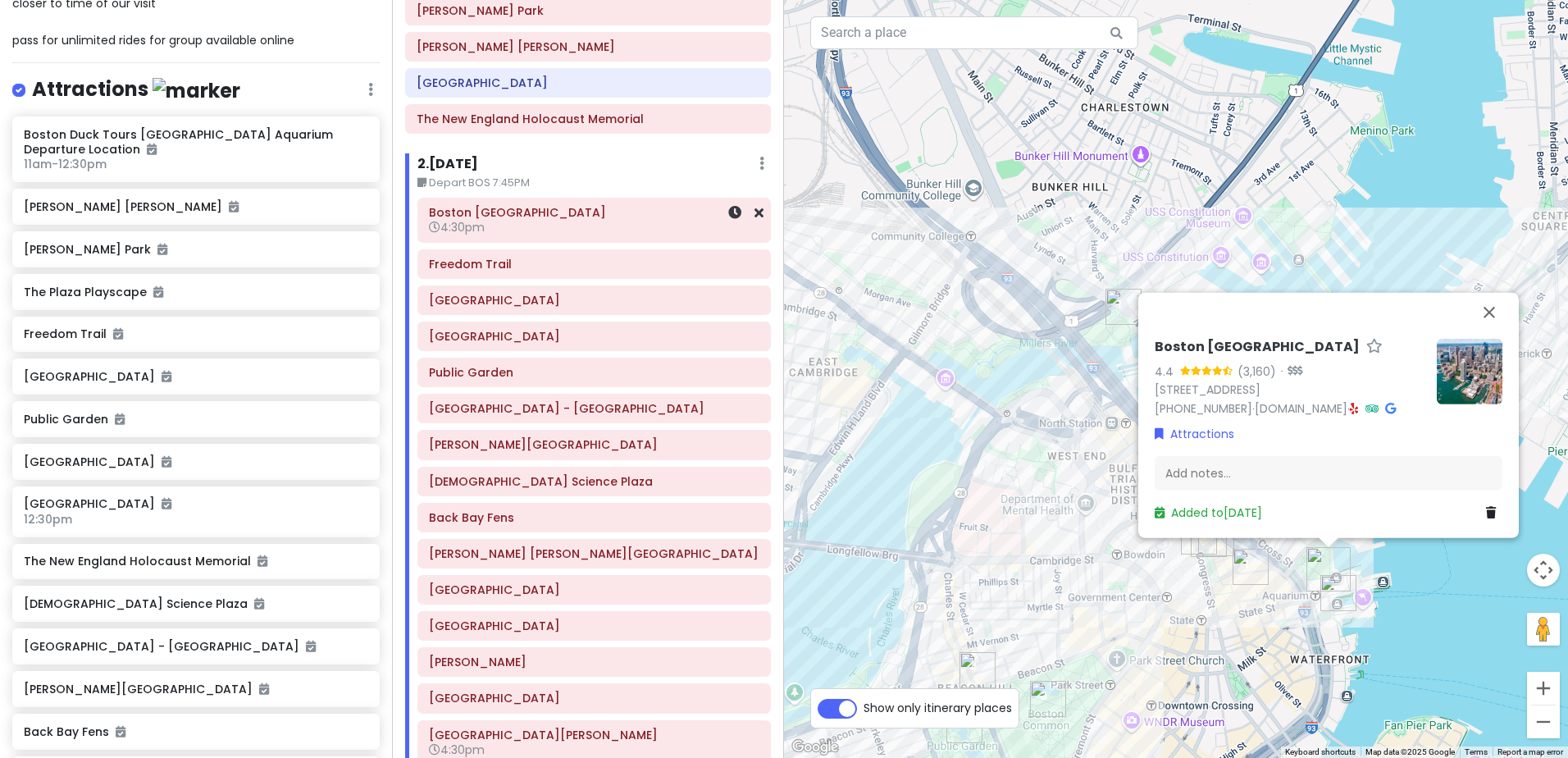
click at [662, 220] on h6 "4:30pm" at bounding box center [595, 227] width 331 height 15
click at [728, 216] on icon at bounding box center [735, 212] width 13 height 13
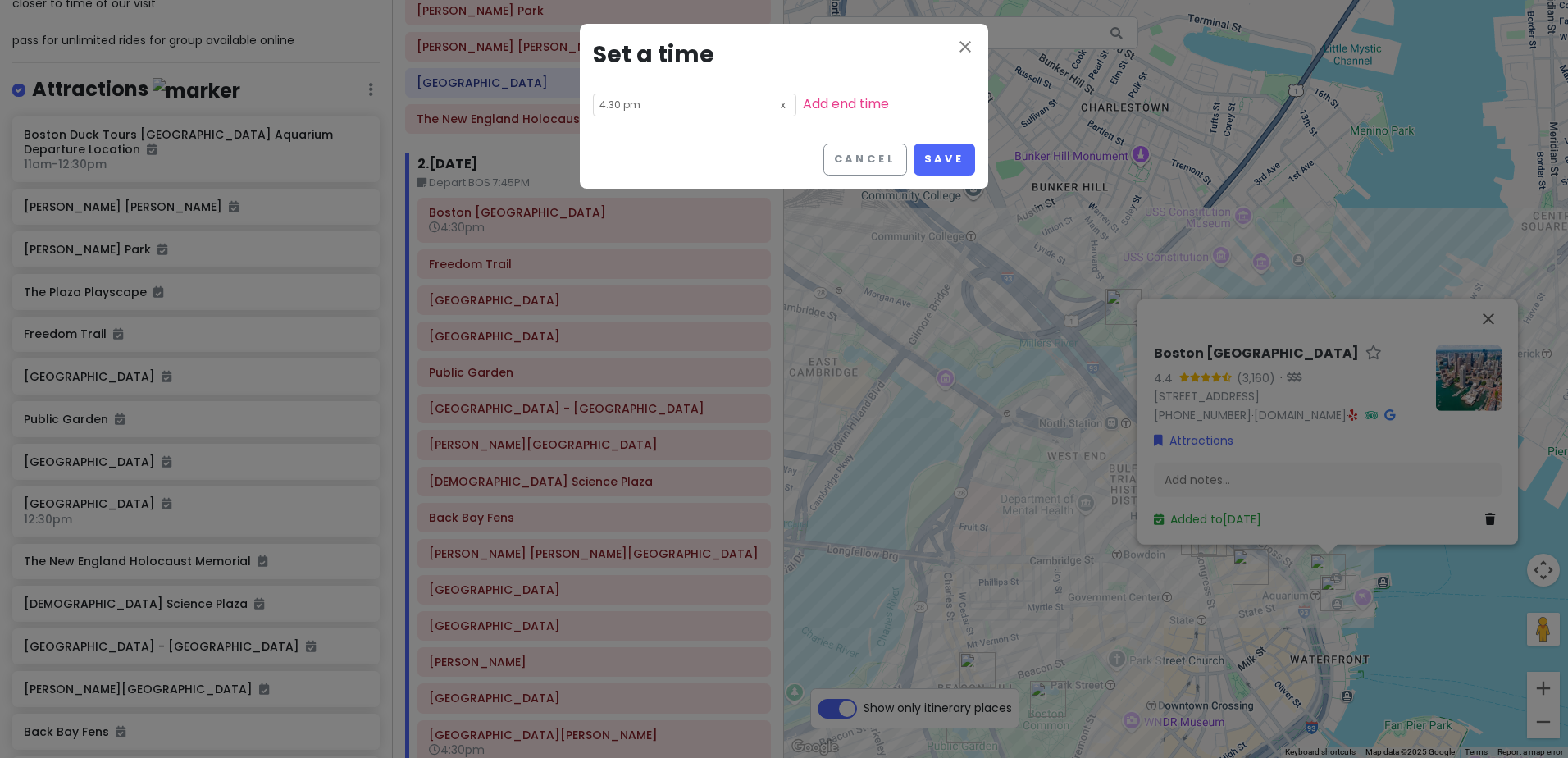
click at [775, 102] on icon at bounding box center [783, 103] width 16 height 19
click at [935, 153] on button "Save" at bounding box center [944, 159] width 61 height 32
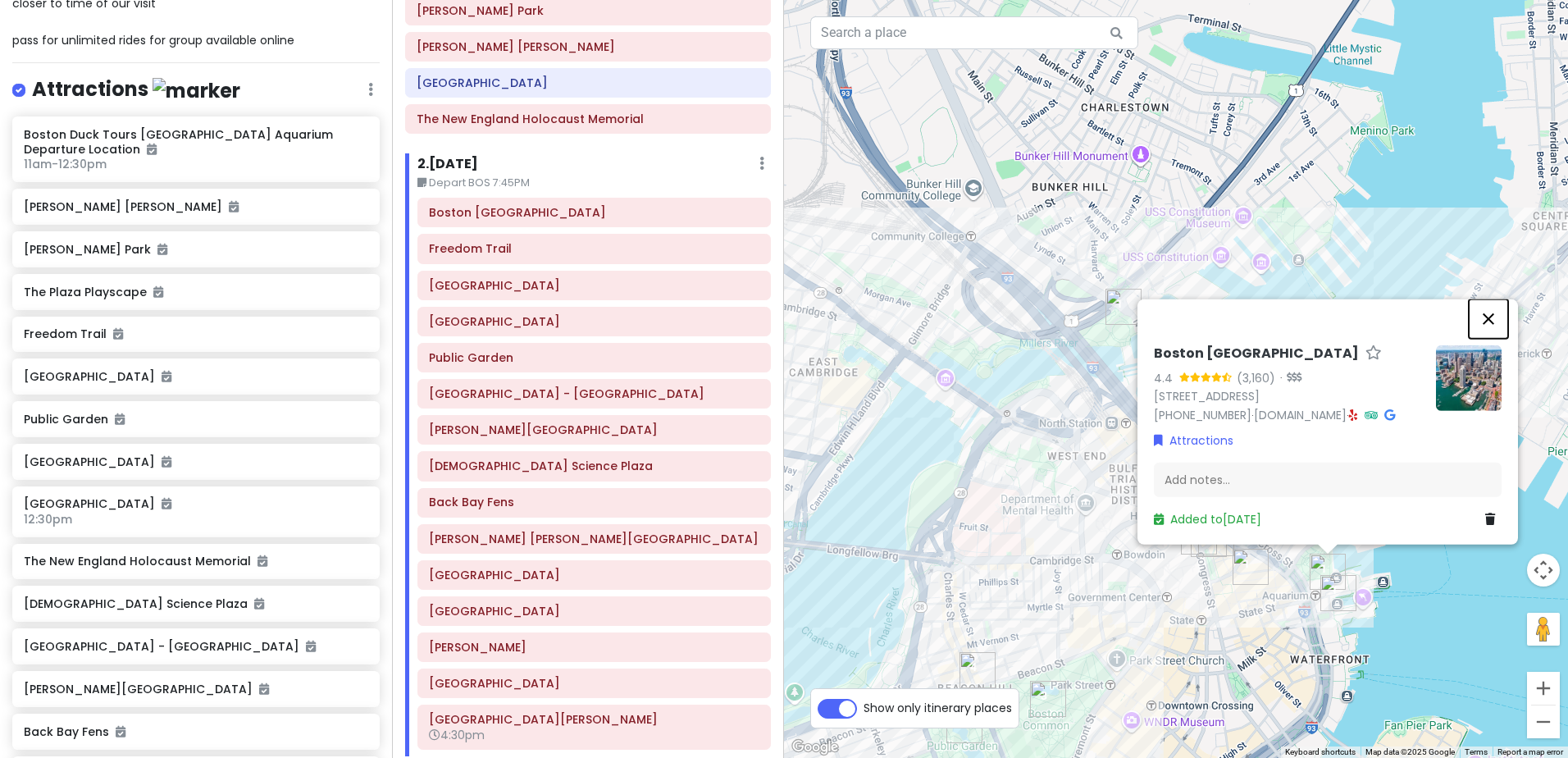
click at [1493, 321] on button "Close" at bounding box center [1489, 319] width 39 height 39
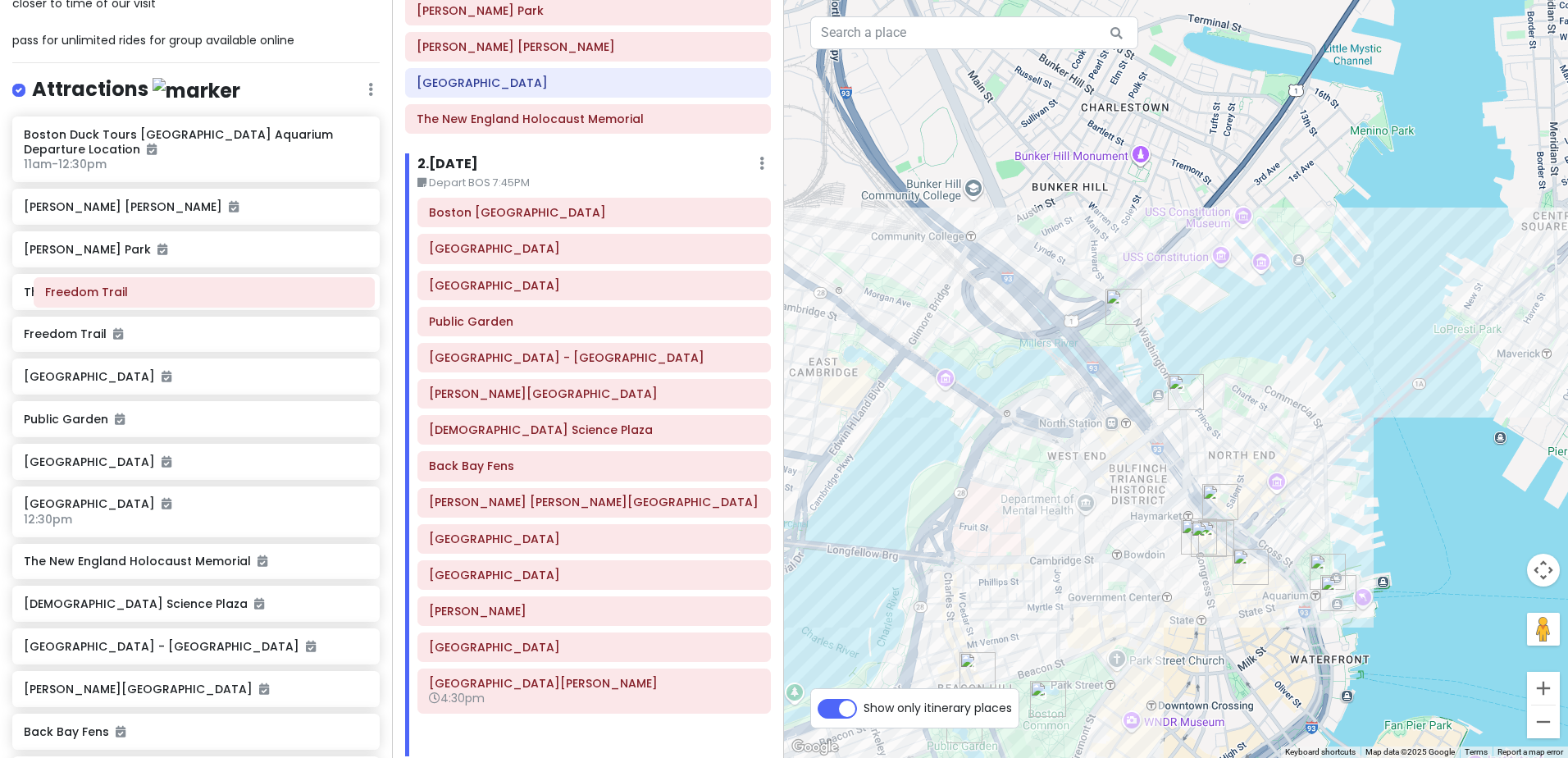
drag, startPoint x: 574, startPoint y: 252, endPoint x: 190, endPoint y: 295, distance: 386.4
click at [190, 295] on div "POD 2025 fall field trip Private Change Dates Make a Copy Delete Trip Give Feed…" at bounding box center [784, 379] width 1568 height 758
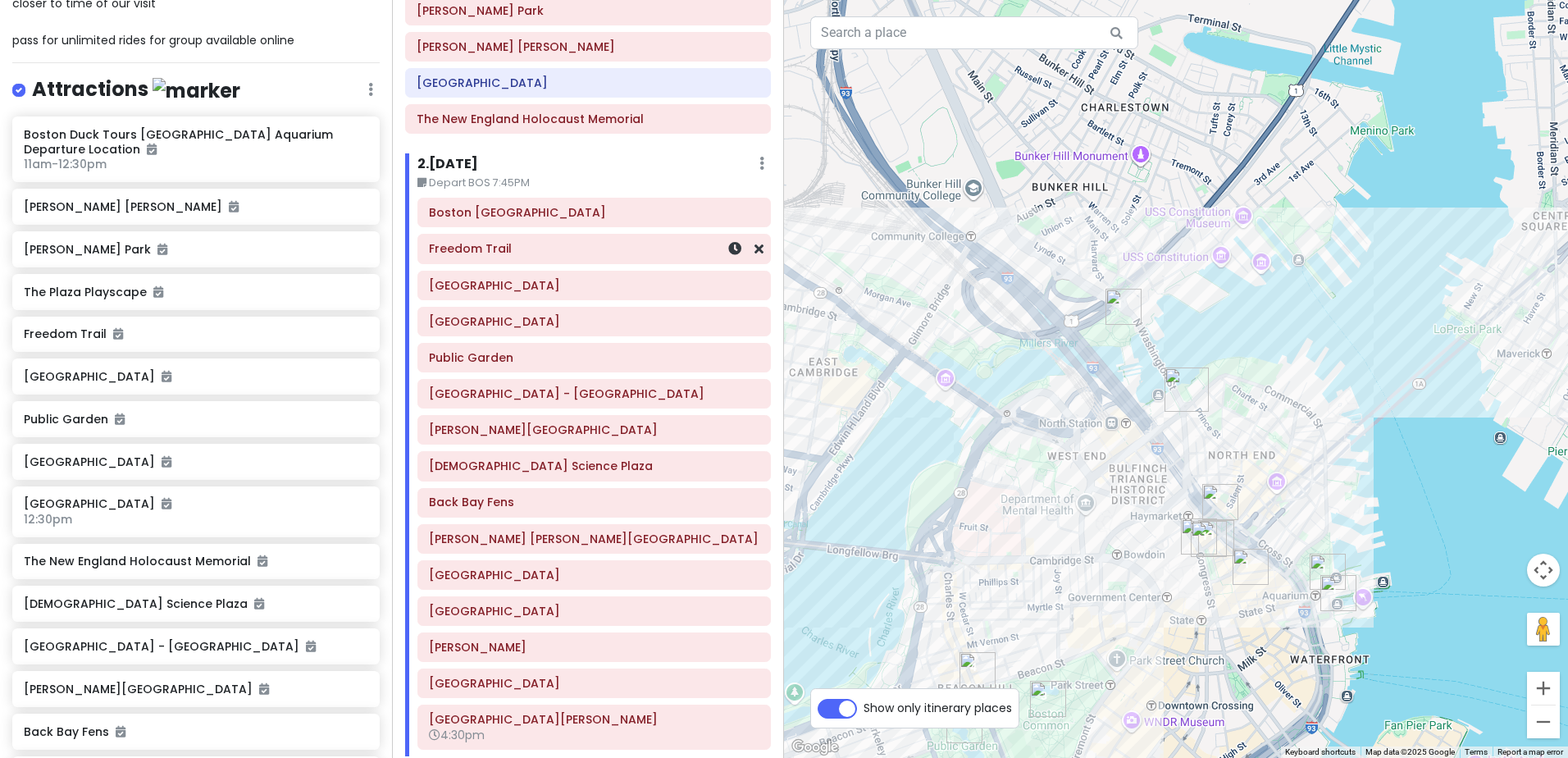
click at [560, 256] on h6 "Freedom Trail" at bounding box center [595, 248] width 331 height 15
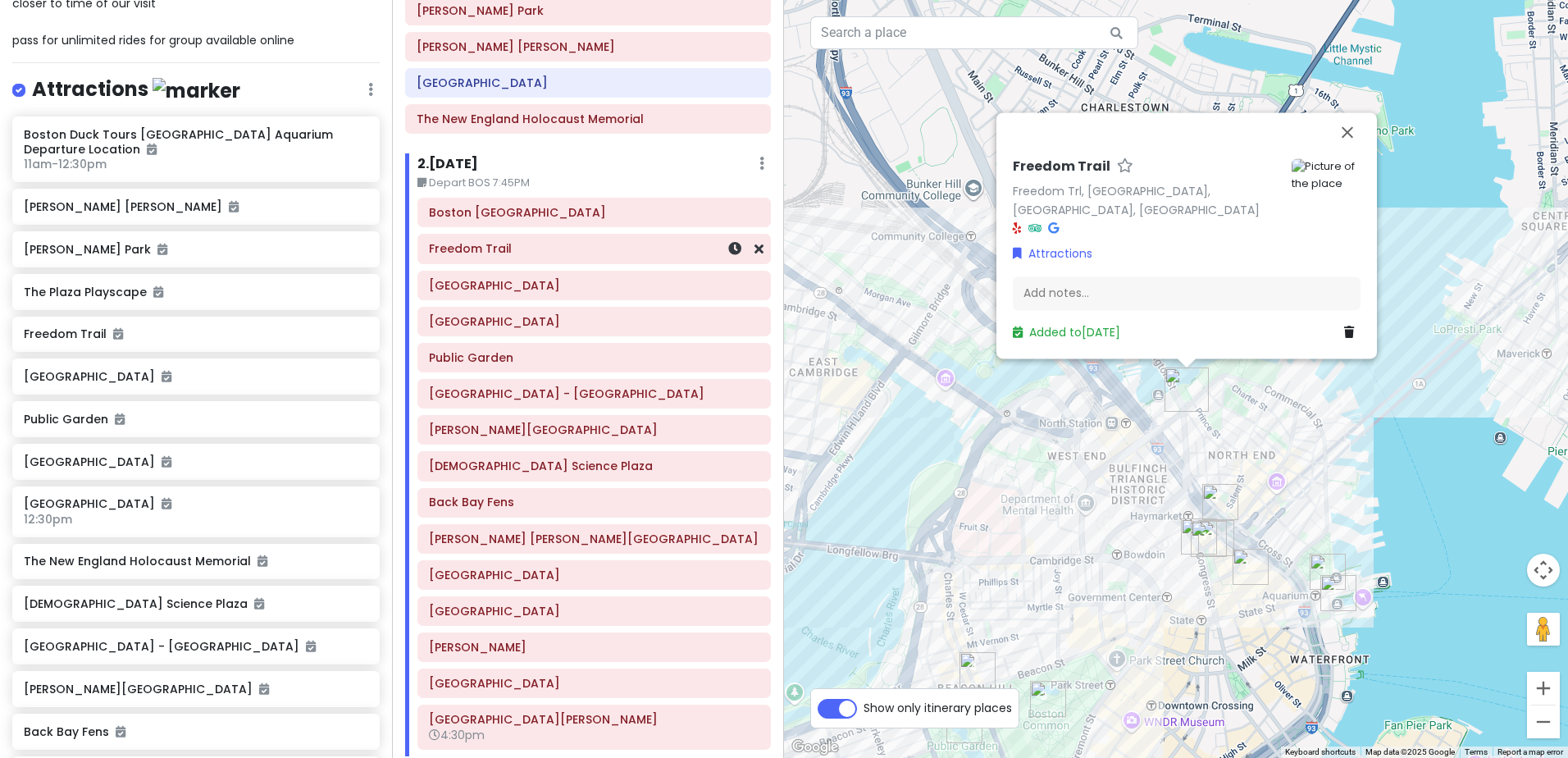
drag, startPoint x: 568, startPoint y: 252, endPoint x: 555, endPoint y: 251, distance: 13.0
click at [555, 251] on h6 "Freedom Trail" at bounding box center [595, 248] width 331 height 15
click at [755, 248] on icon at bounding box center [759, 248] width 9 height 13
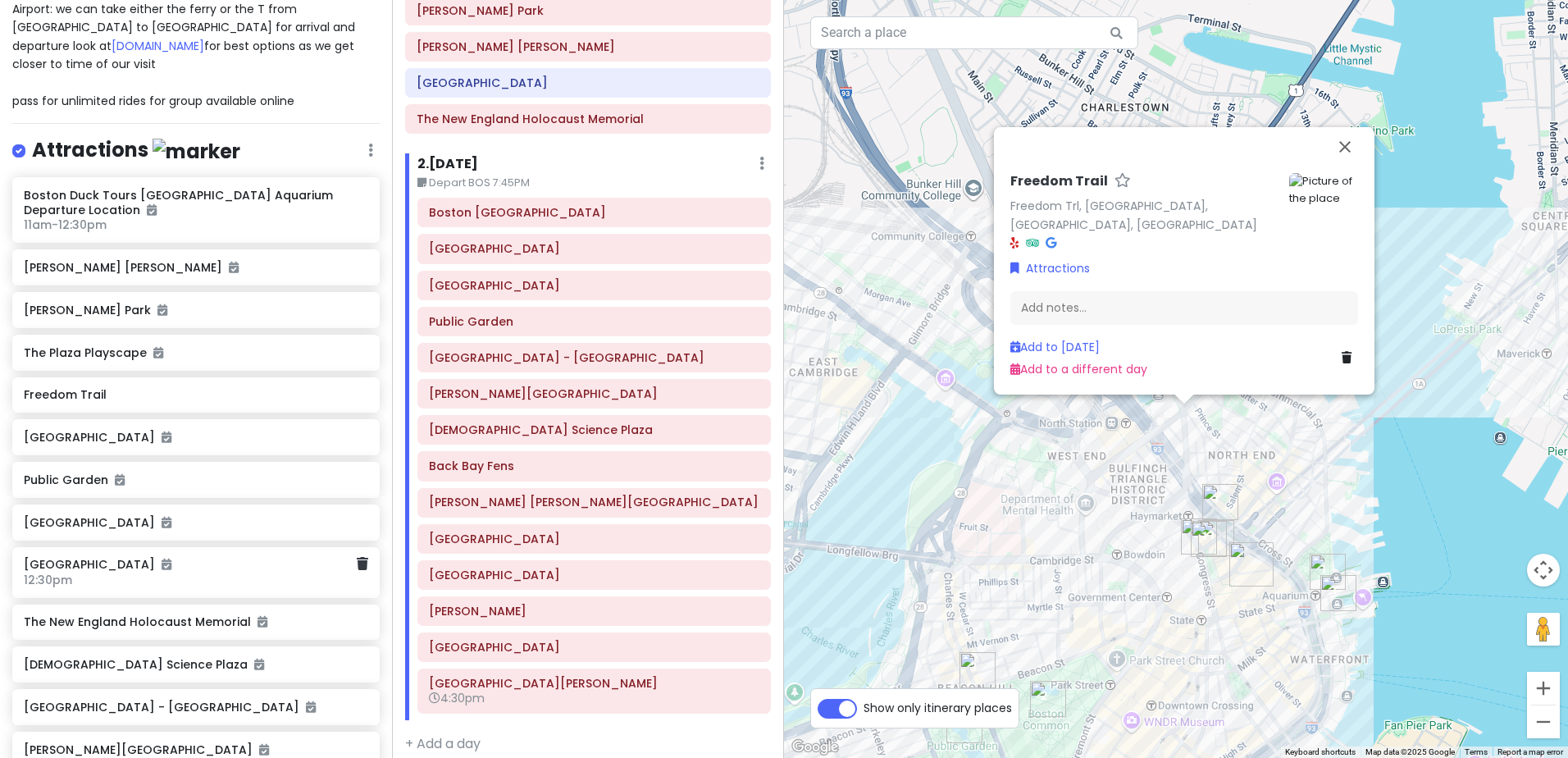
scroll to position [164, 0]
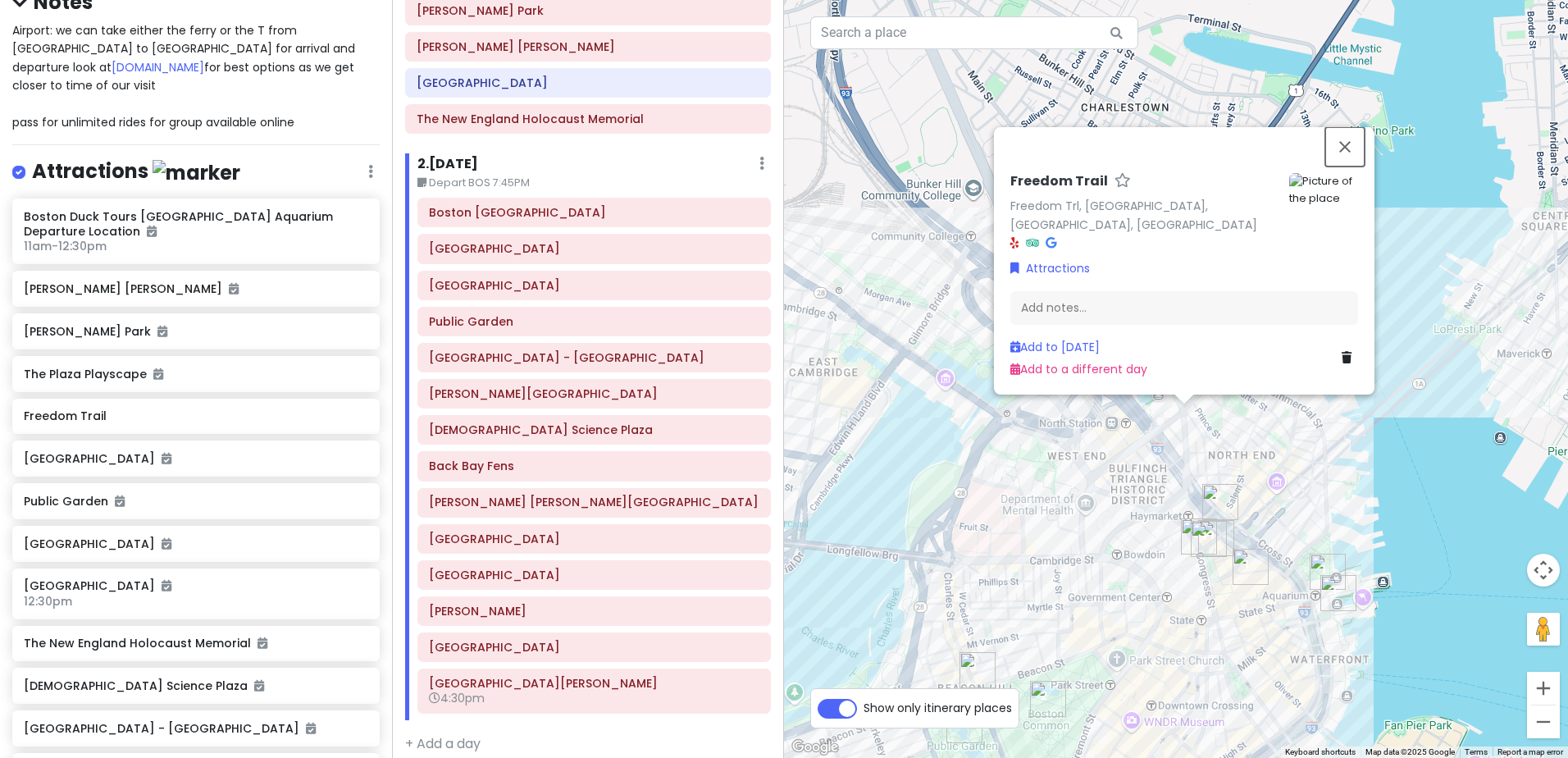
click at [1340, 165] on button "Close" at bounding box center [1345, 146] width 39 height 39
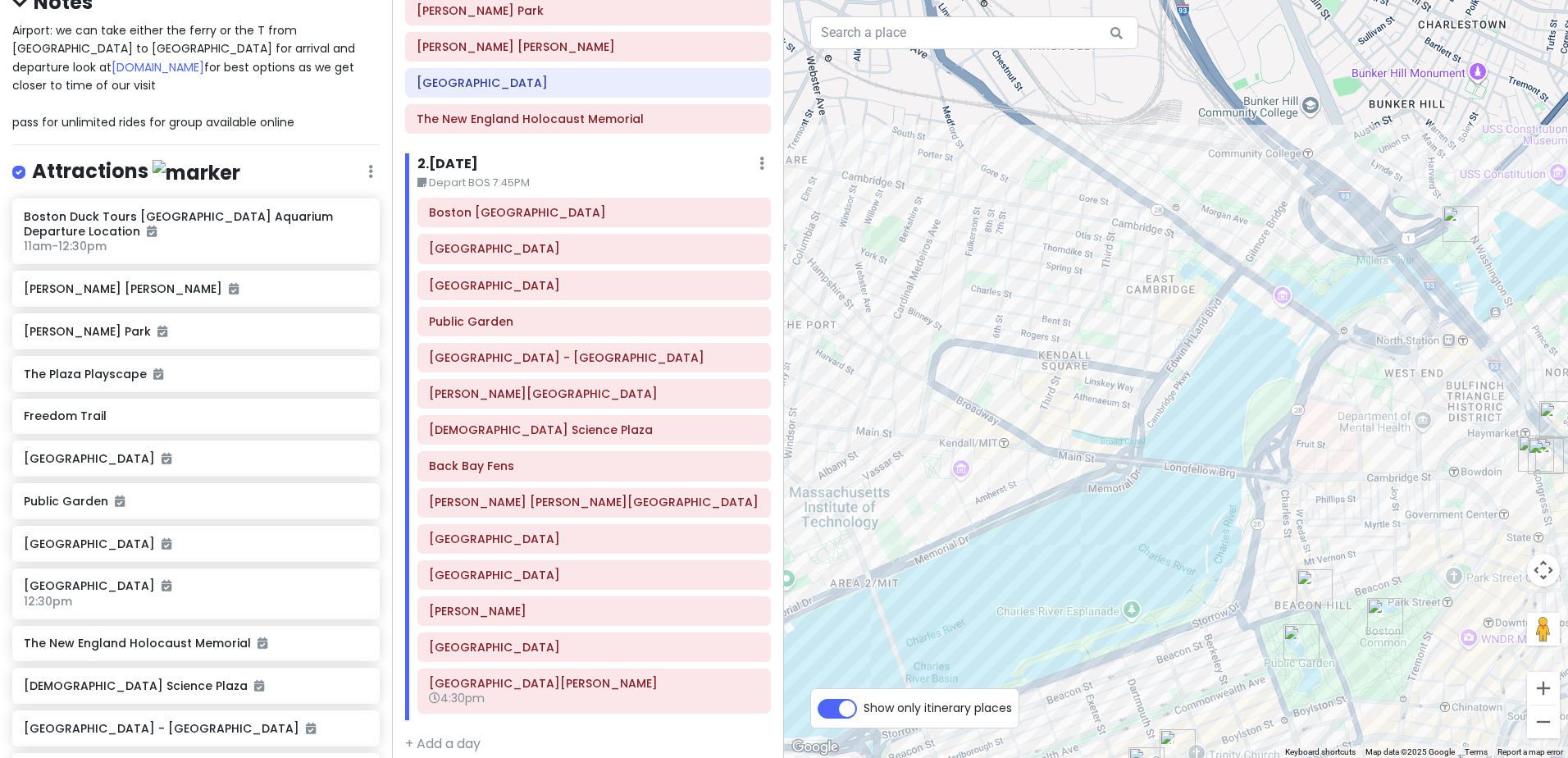
drag, startPoint x: 1033, startPoint y: 511, endPoint x: 1305, endPoint y: 445, distance: 279.9
click at [1305, 445] on div at bounding box center [1176, 379] width 784 height 758
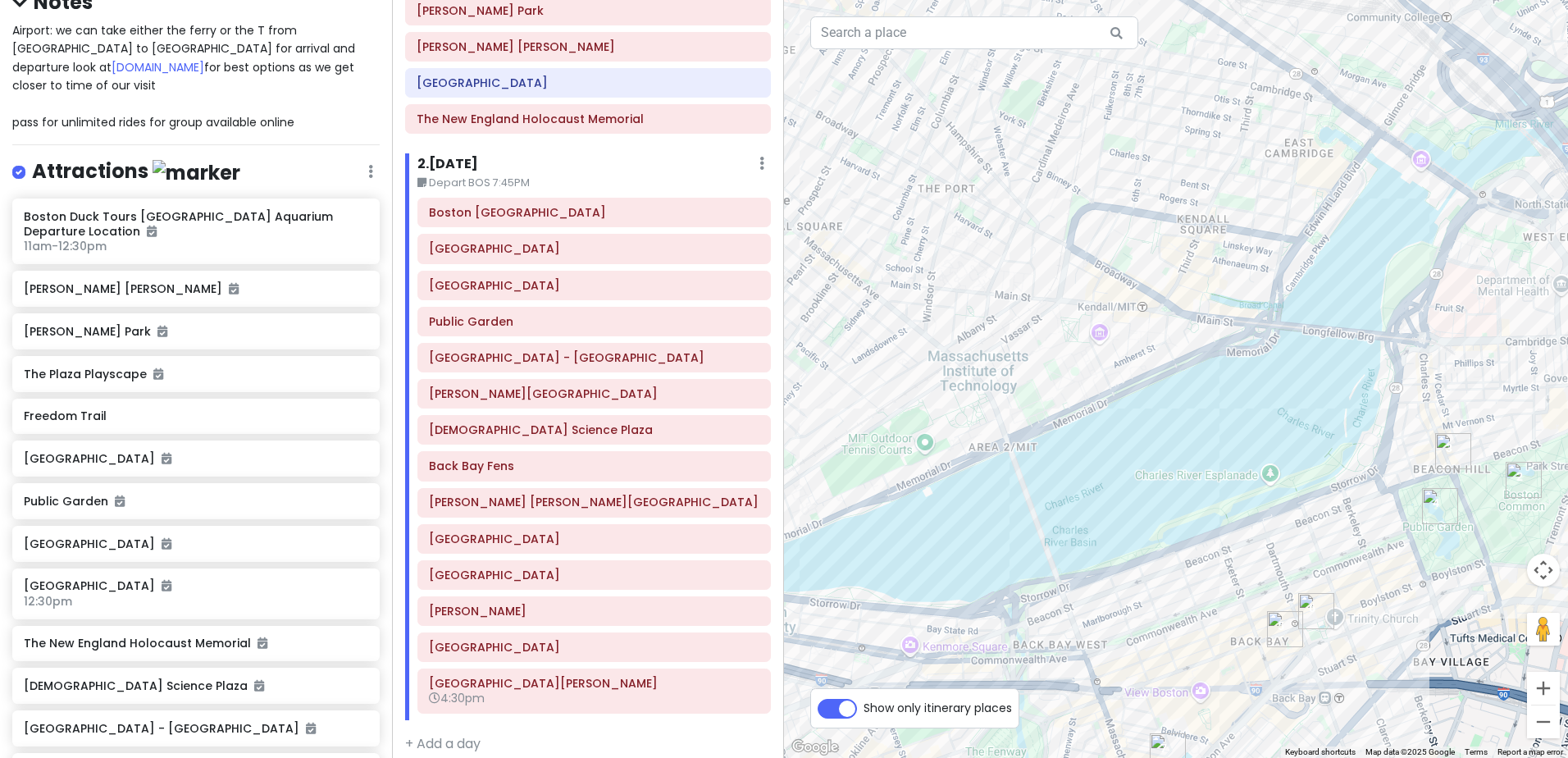
drag, startPoint x: 972, startPoint y: 560, endPoint x: 1115, endPoint y: 418, distance: 201.5
click at [1115, 418] on div at bounding box center [1176, 379] width 784 height 758
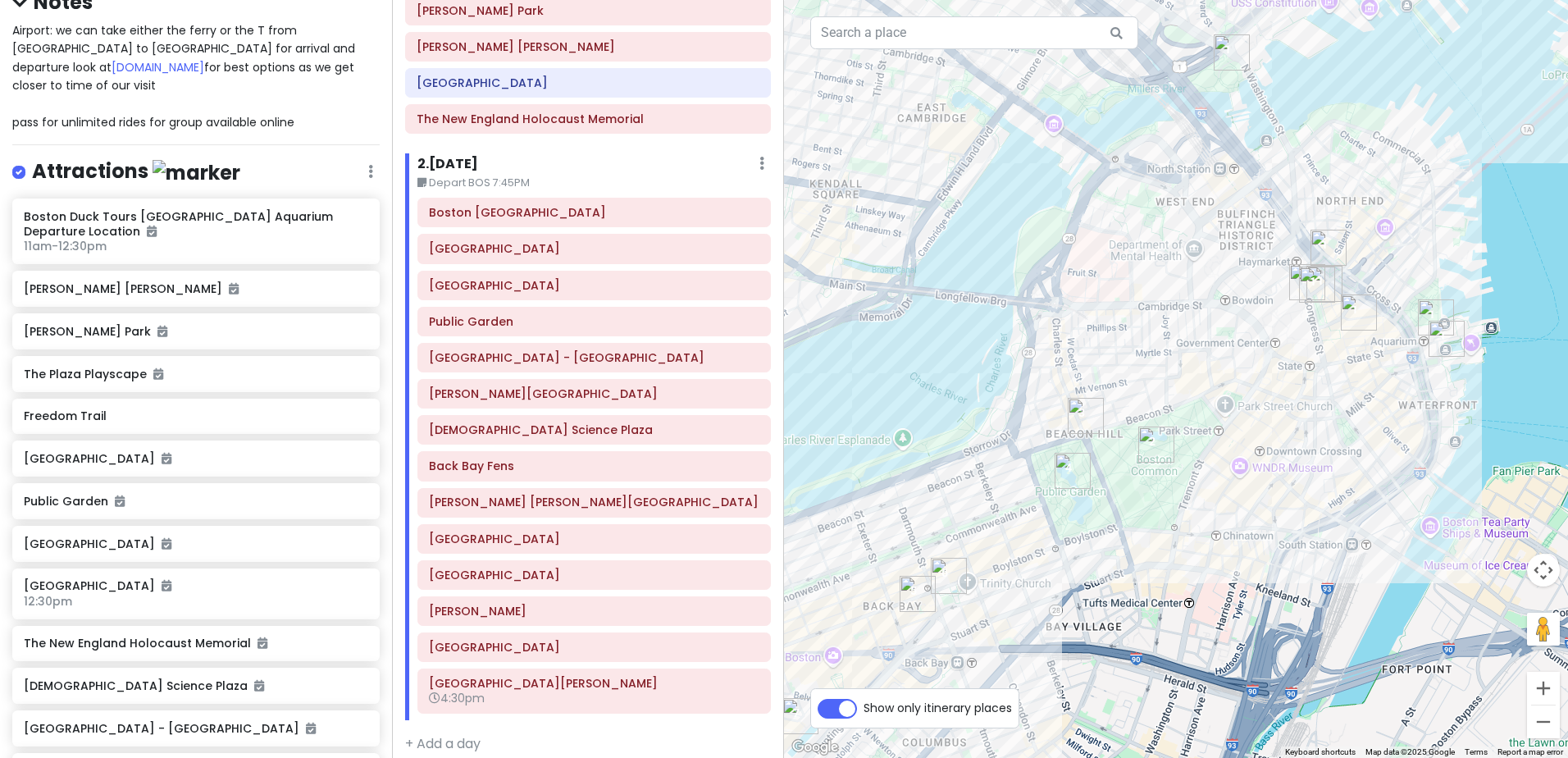
drag, startPoint x: 1033, startPoint y: 587, endPoint x: 1179, endPoint y: 507, distance: 166.5
click at [1179, 507] on div at bounding box center [1176, 379] width 784 height 758
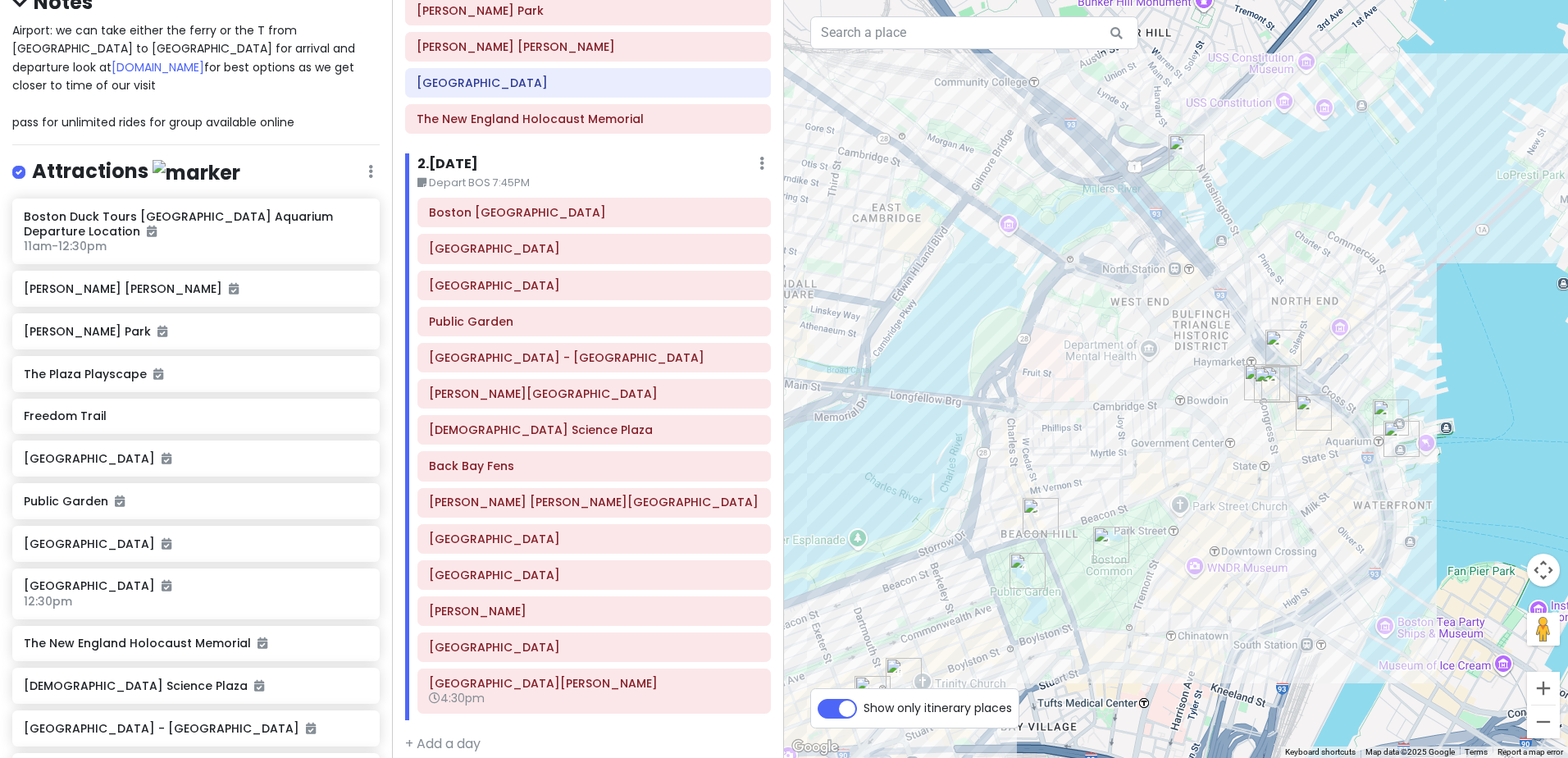
drag, startPoint x: 1236, startPoint y: 315, endPoint x: 1191, endPoint y: 416, distance: 110.6
click at [1191, 416] on div at bounding box center [1176, 379] width 784 height 758
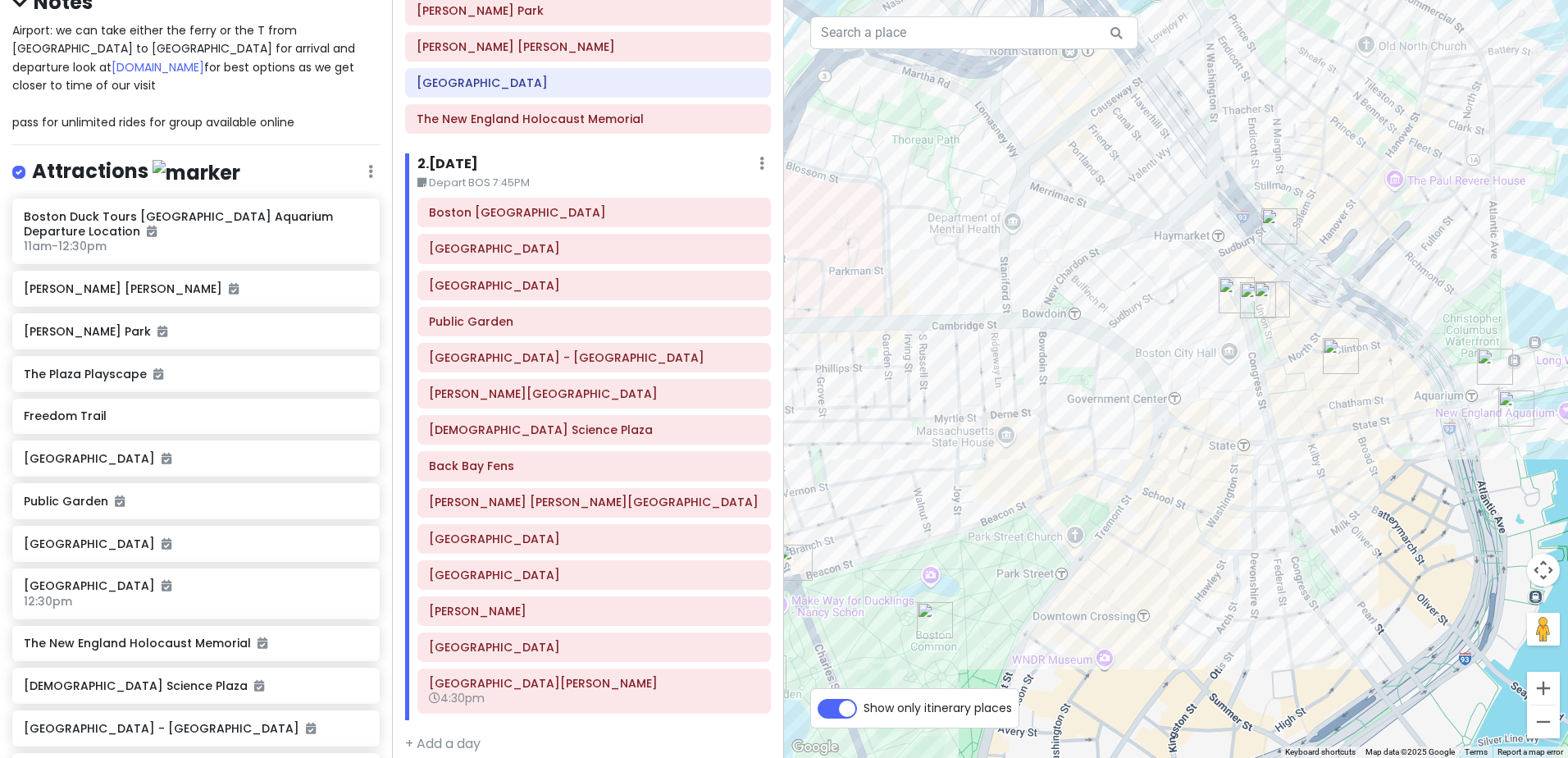
drag, startPoint x: 1282, startPoint y: 538, endPoint x: 1192, endPoint y: 403, distance: 162.2
click at [1192, 403] on div at bounding box center [1176, 379] width 784 height 758
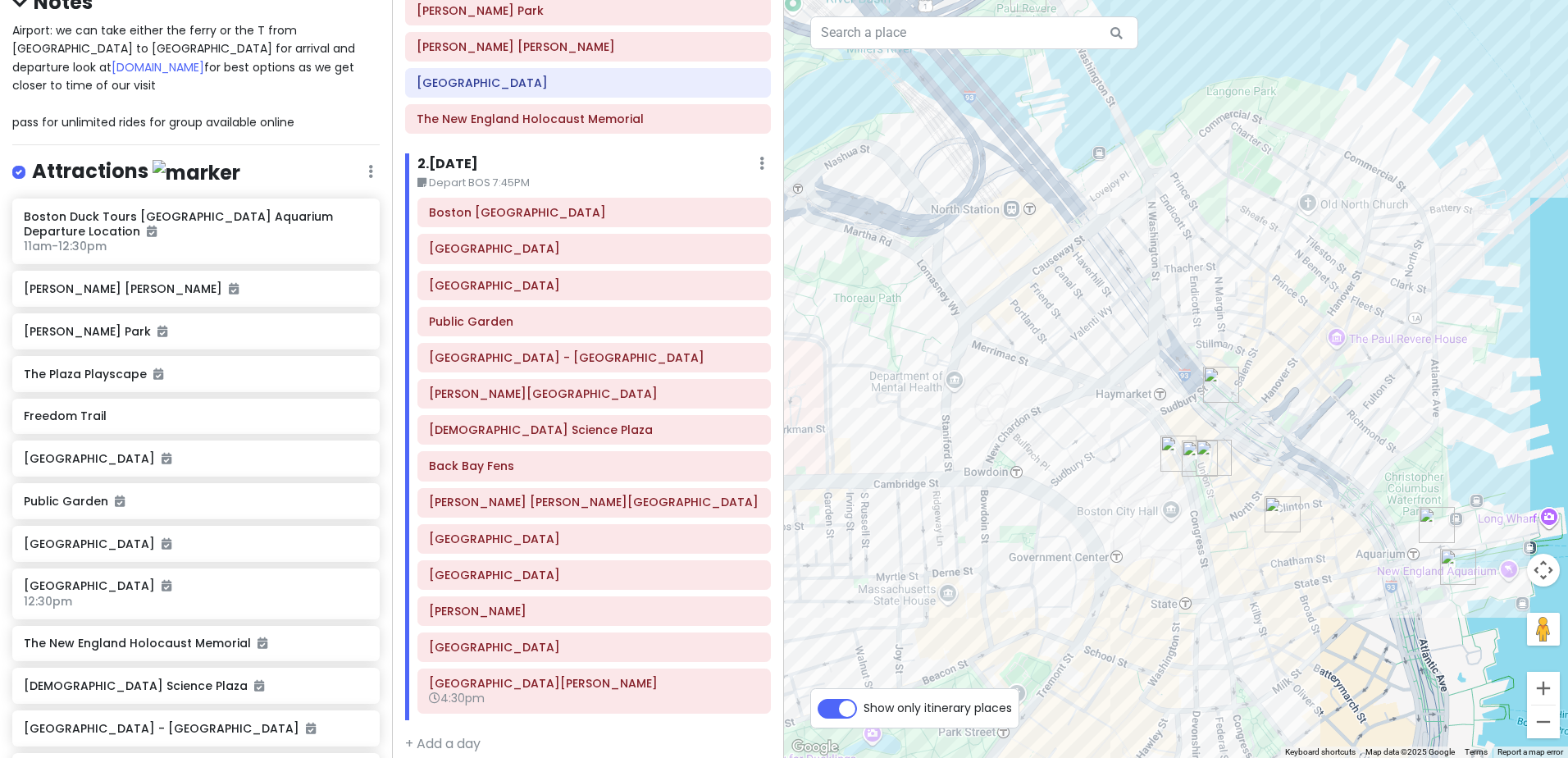
drag, startPoint x: 1202, startPoint y: 189, endPoint x: 1143, endPoint y: 353, distance: 174.3
click at [1143, 353] on div at bounding box center [1176, 379] width 784 height 758
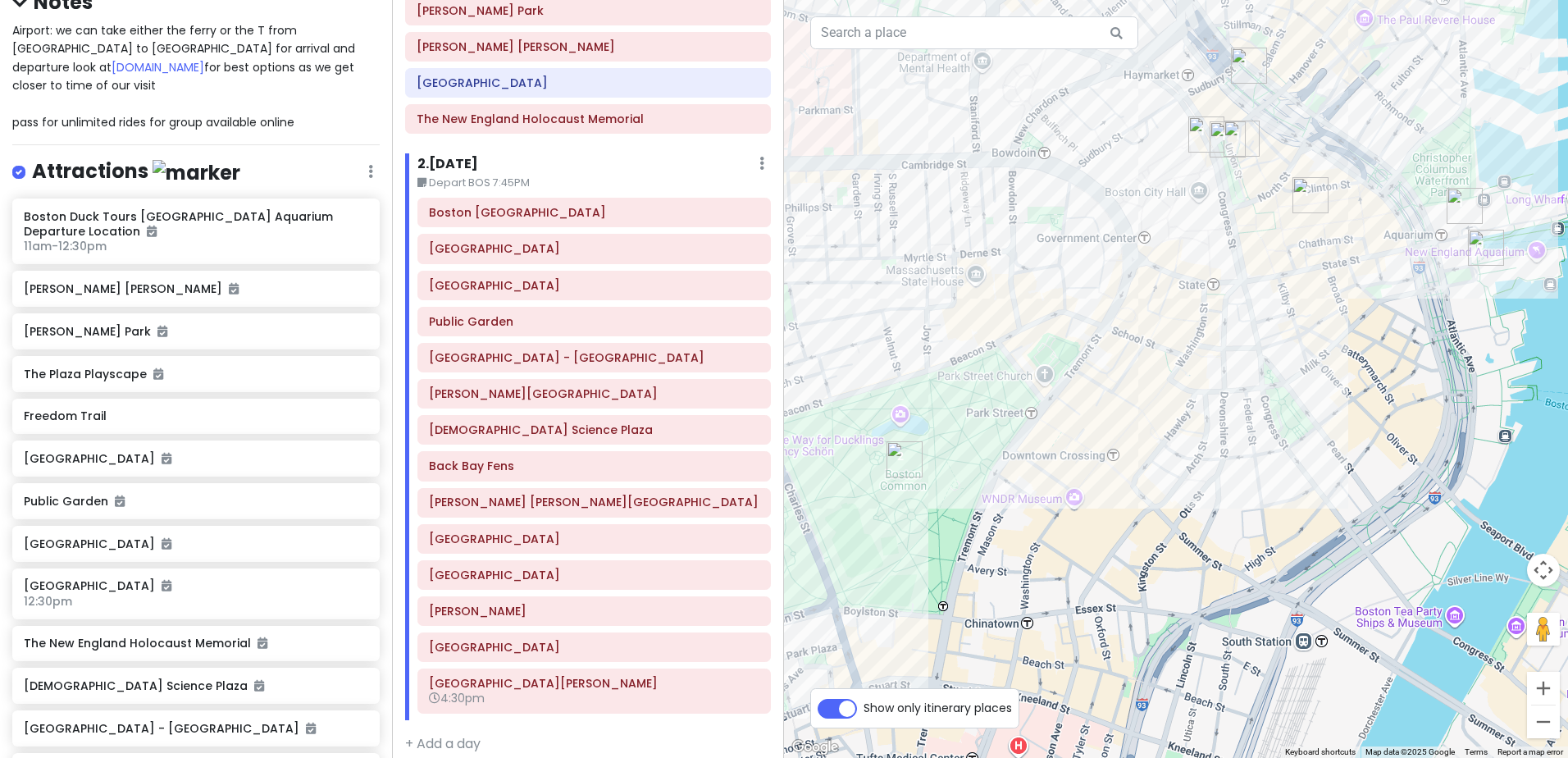
drag, startPoint x: 1124, startPoint y: 515, endPoint x: 1195, endPoint y: 282, distance: 243.6
click at [1195, 282] on div at bounding box center [1176, 379] width 784 height 758
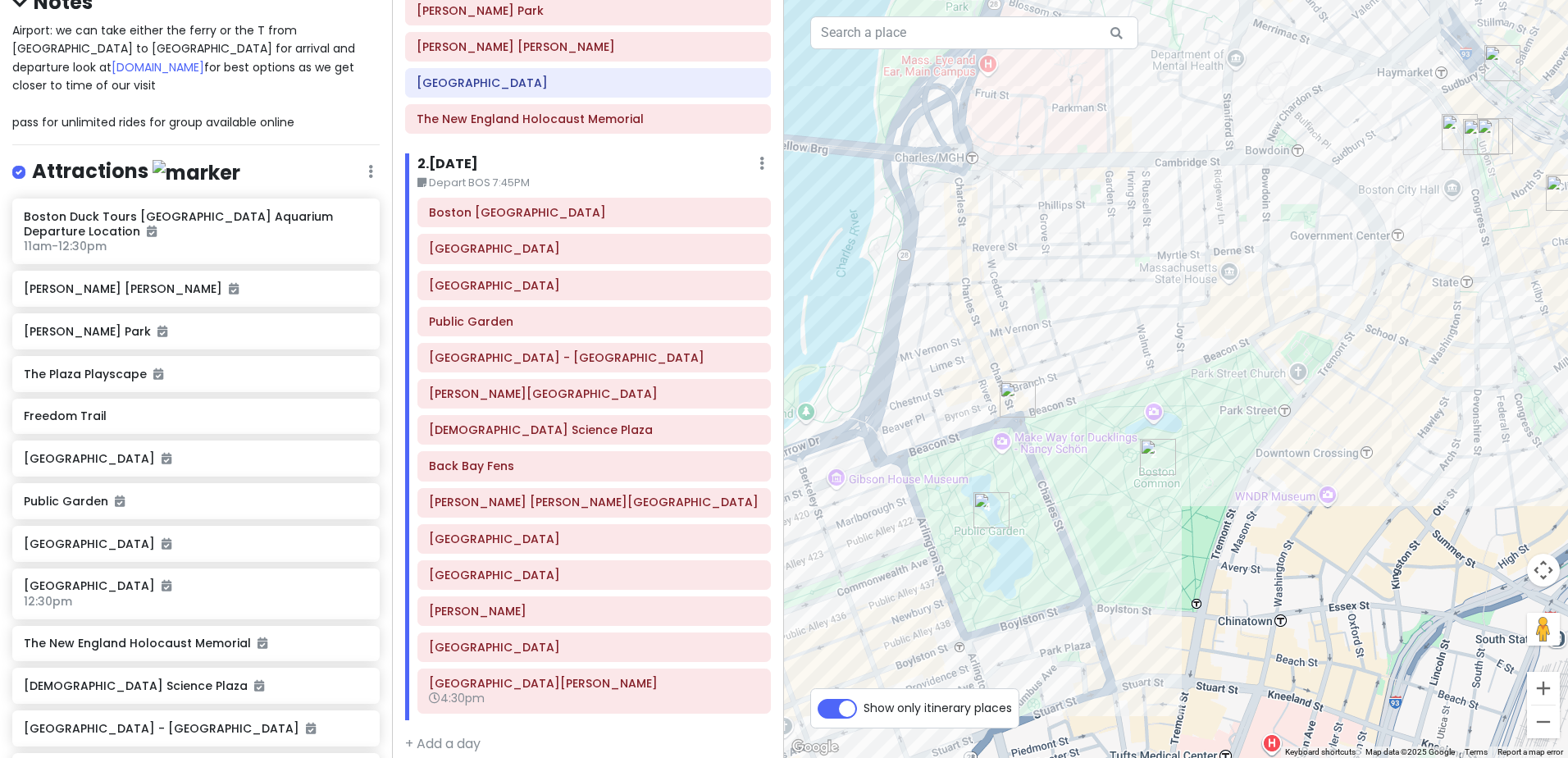
drag, startPoint x: 1089, startPoint y: 247, endPoint x: 1342, endPoint y: 260, distance: 253.3
click at [1342, 260] on div at bounding box center [1176, 379] width 784 height 758
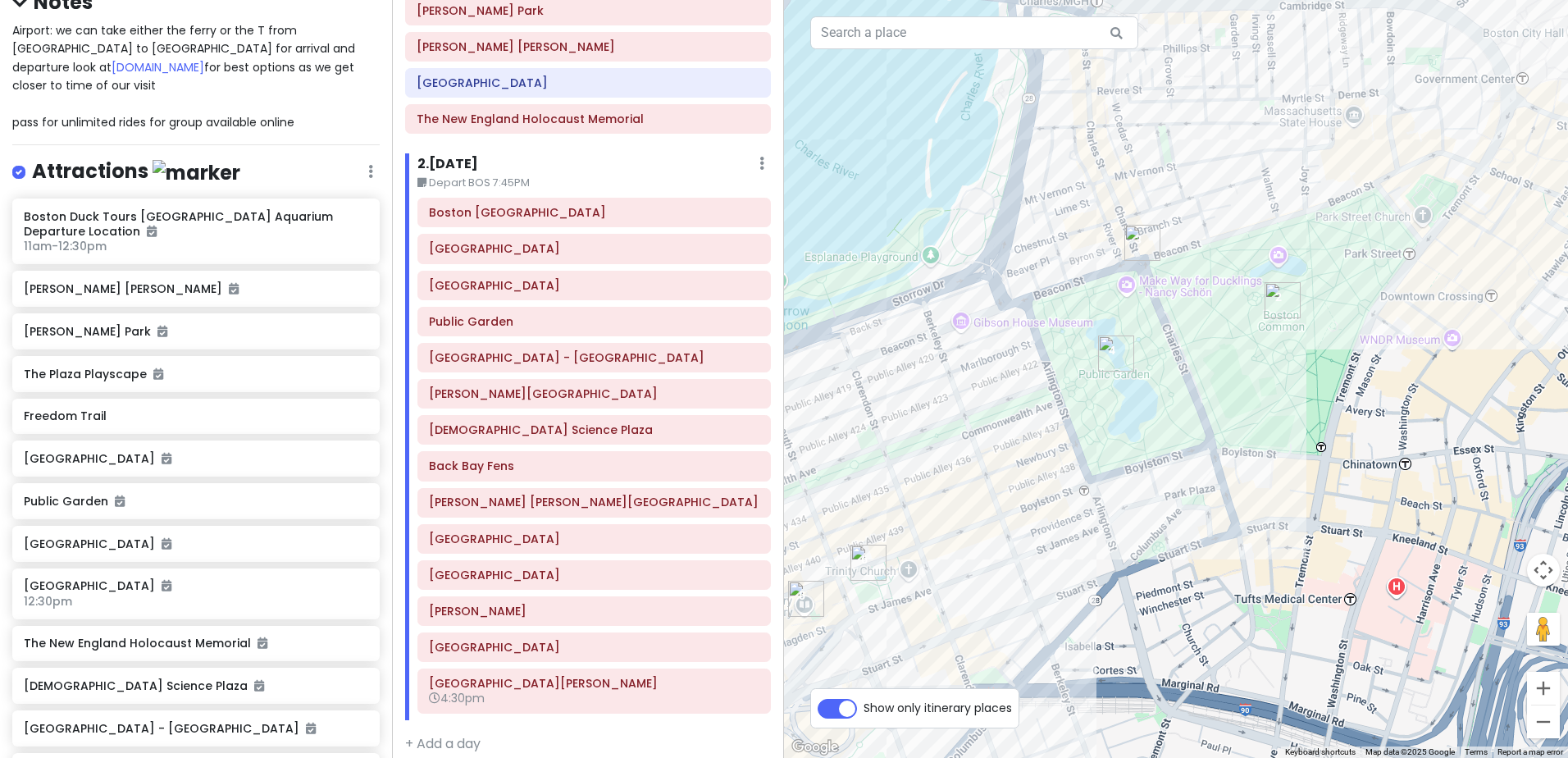
drag, startPoint x: 1088, startPoint y: 510, endPoint x: 1225, endPoint y: 340, distance: 218.3
click at [1225, 340] on div at bounding box center [1176, 379] width 784 height 758
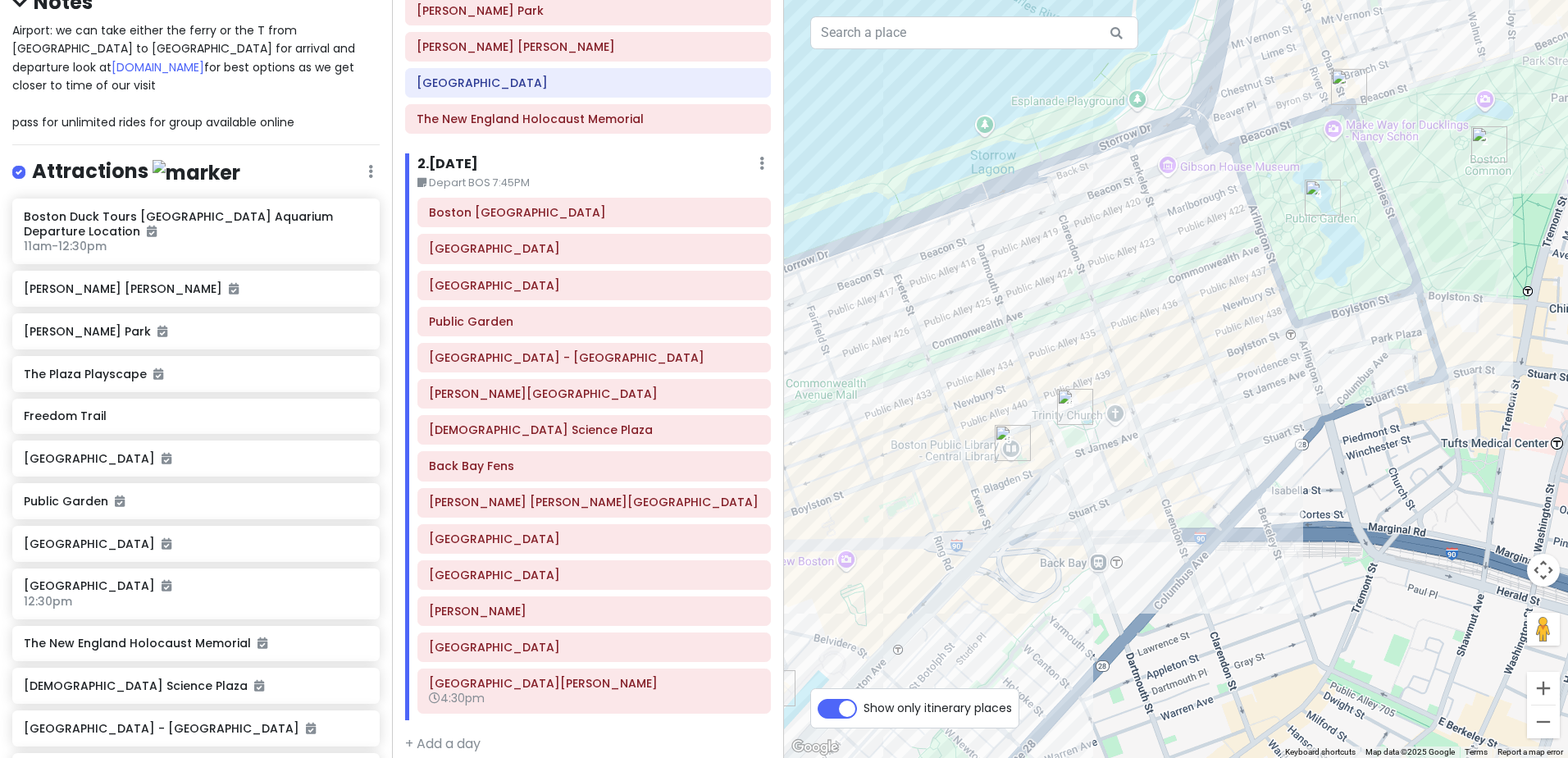
drag, startPoint x: 1014, startPoint y: 451, endPoint x: 1214, endPoint y: 299, distance: 251.2
click at [1214, 299] on div at bounding box center [1176, 379] width 784 height 758
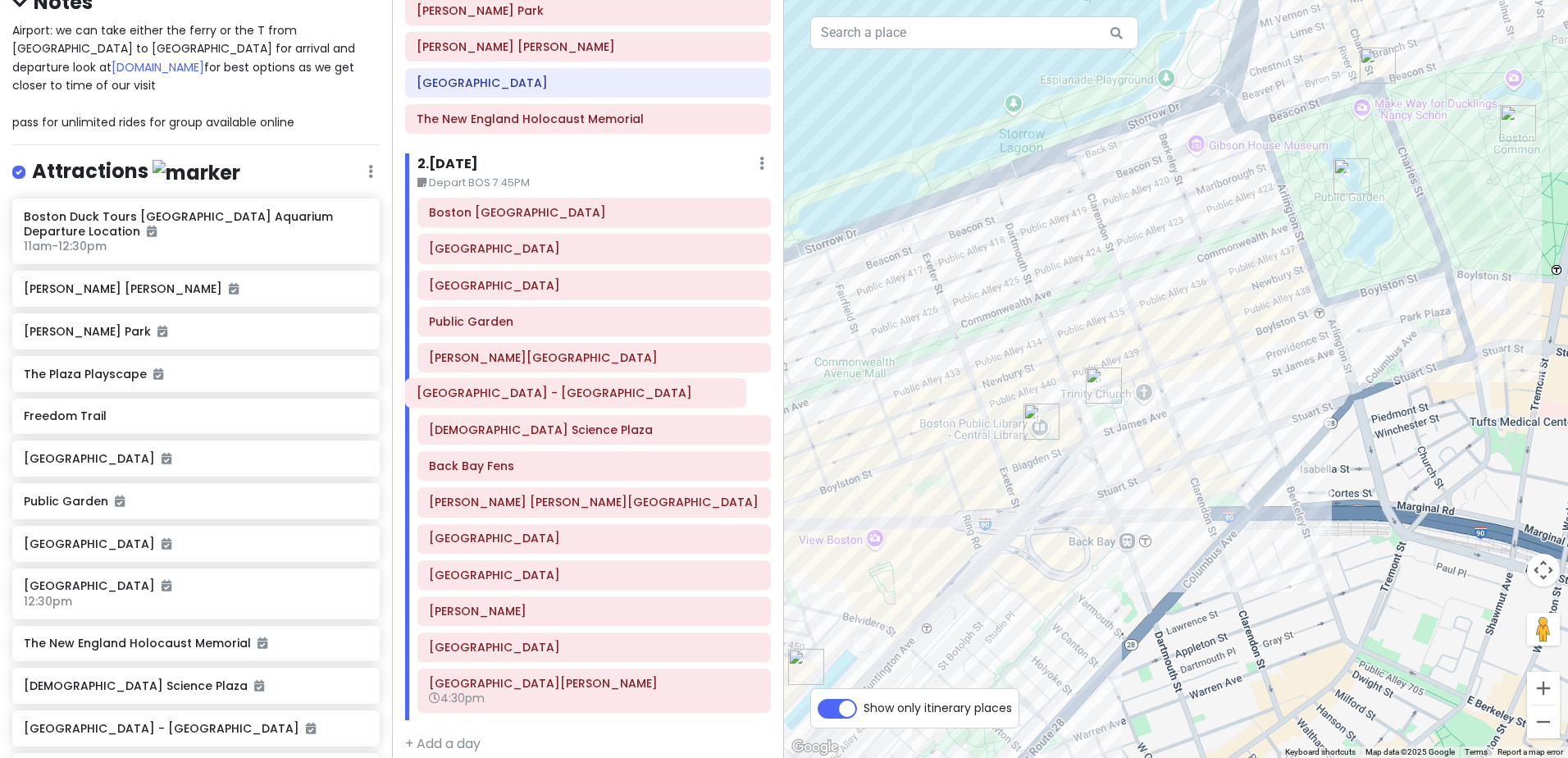
drag, startPoint x: 582, startPoint y: 362, endPoint x: 570, endPoint y: 397, distance: 37.0
click at [570, 397] on div "Boston Marriott Long Wharf Boston Common Beacon Hill Public Garden Boston Publi…" at bounding box center [594, 458] width 378 height 521
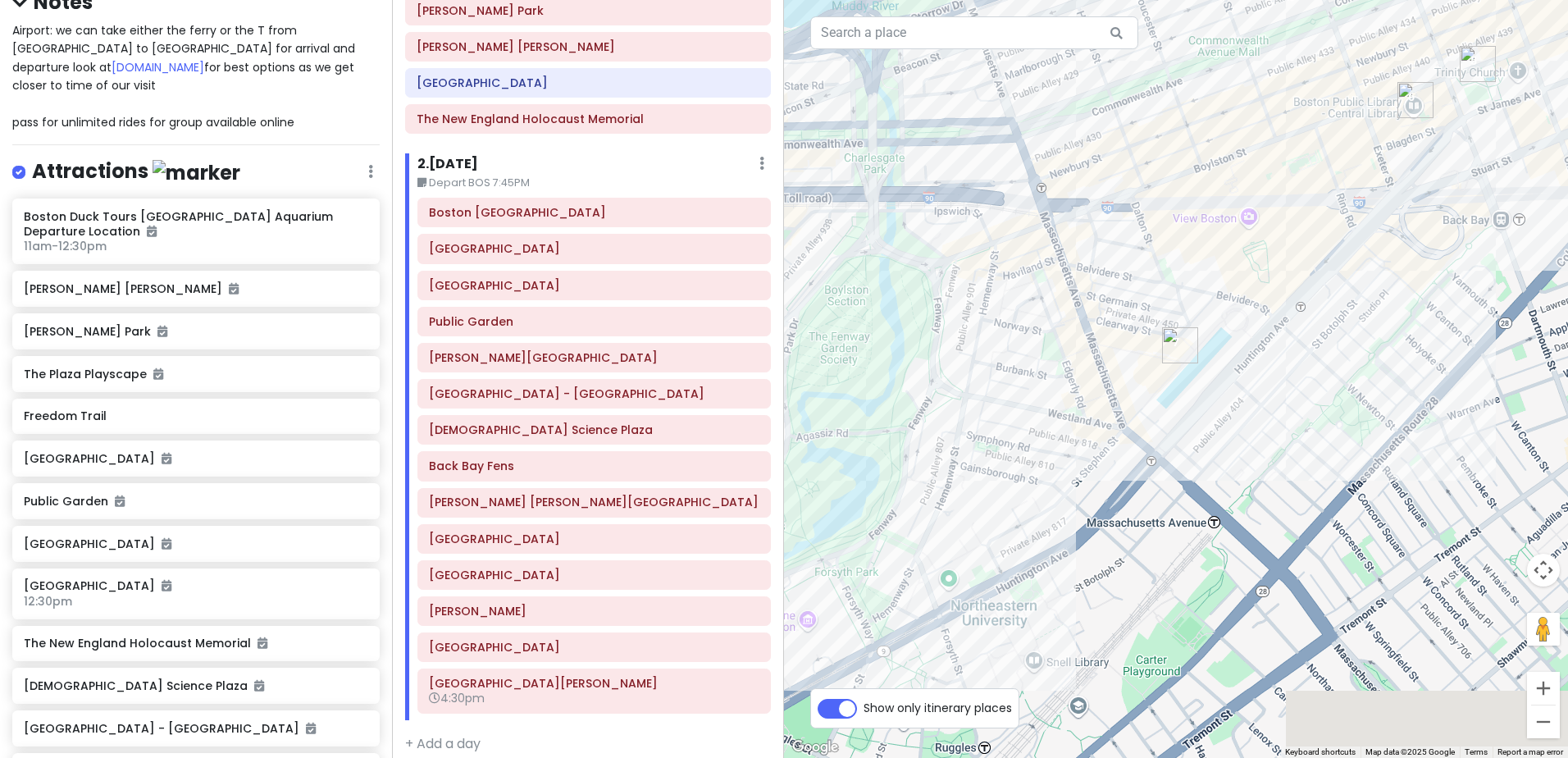
drag, startPoint x: 959, startPoint y: 480, endPoint x: 1192, endPoint y: 319, distance: 283.2
click at [1192, 319] on div at bounding box center [1176, 379] width 784 height 758
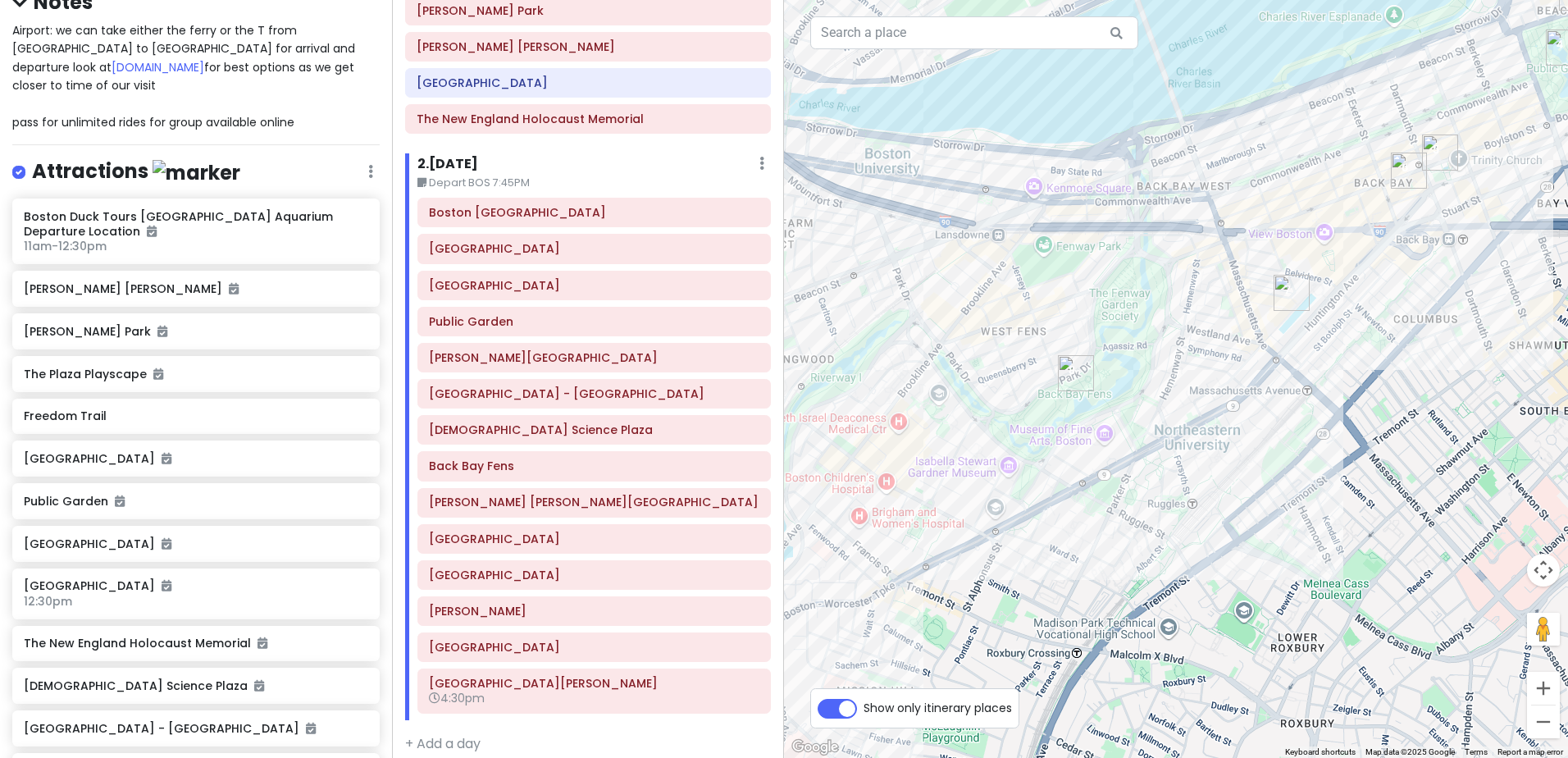
drag, startPoint x: 843, startPoint y: 500, endPoint x: 1071, endPoint y: 405, distance: 247.0
click at [1071, 405] on div at bounding box center [1176, 379] width 784 height 758
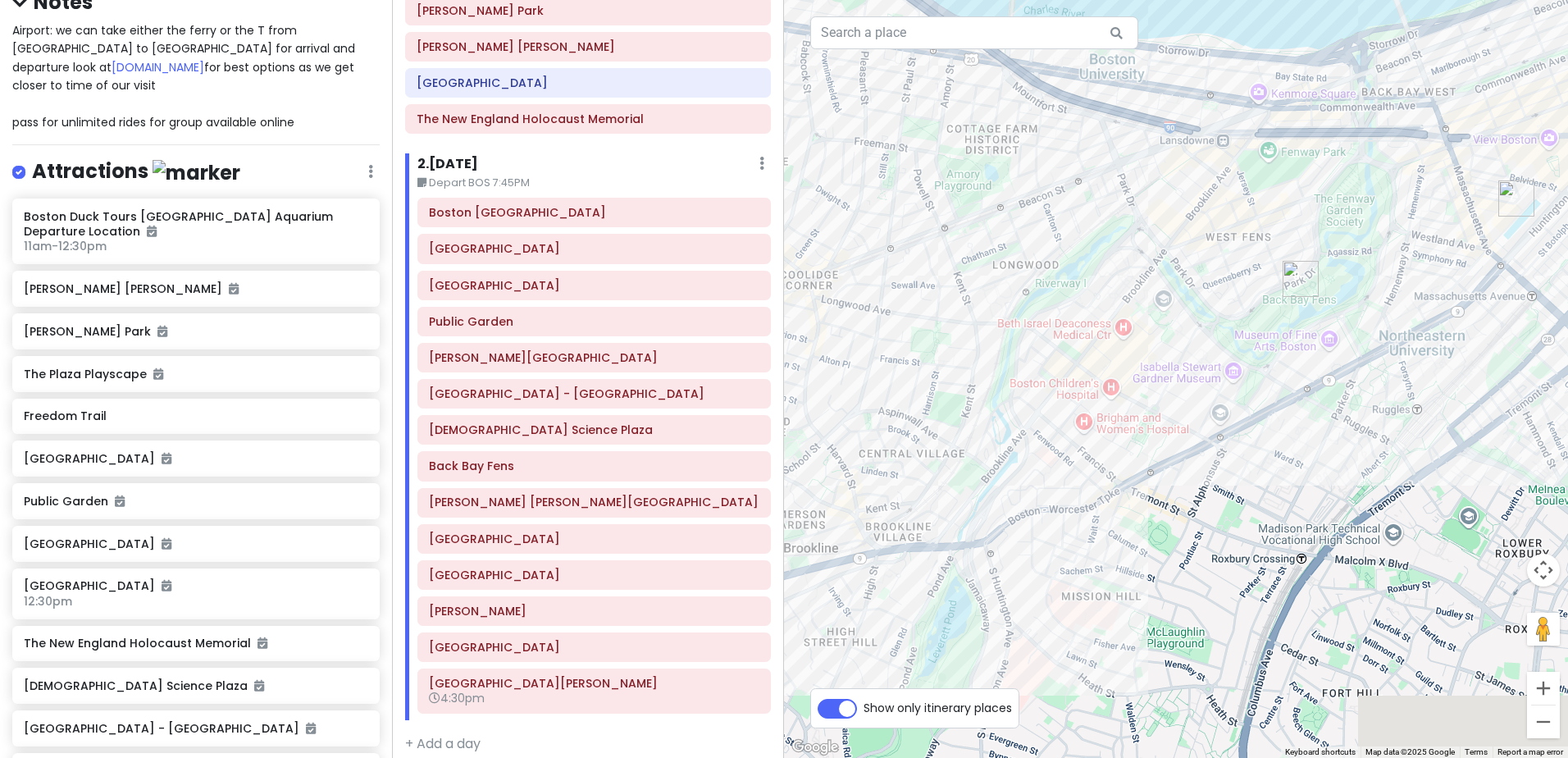
drag, startPoint x: 1031, startPoint y: 425, endPoint x: 1298, endPoint y: 317, distance: 288.0
click at [1298, 317] on div at bounding box center [1176, 379] width 784 height 758
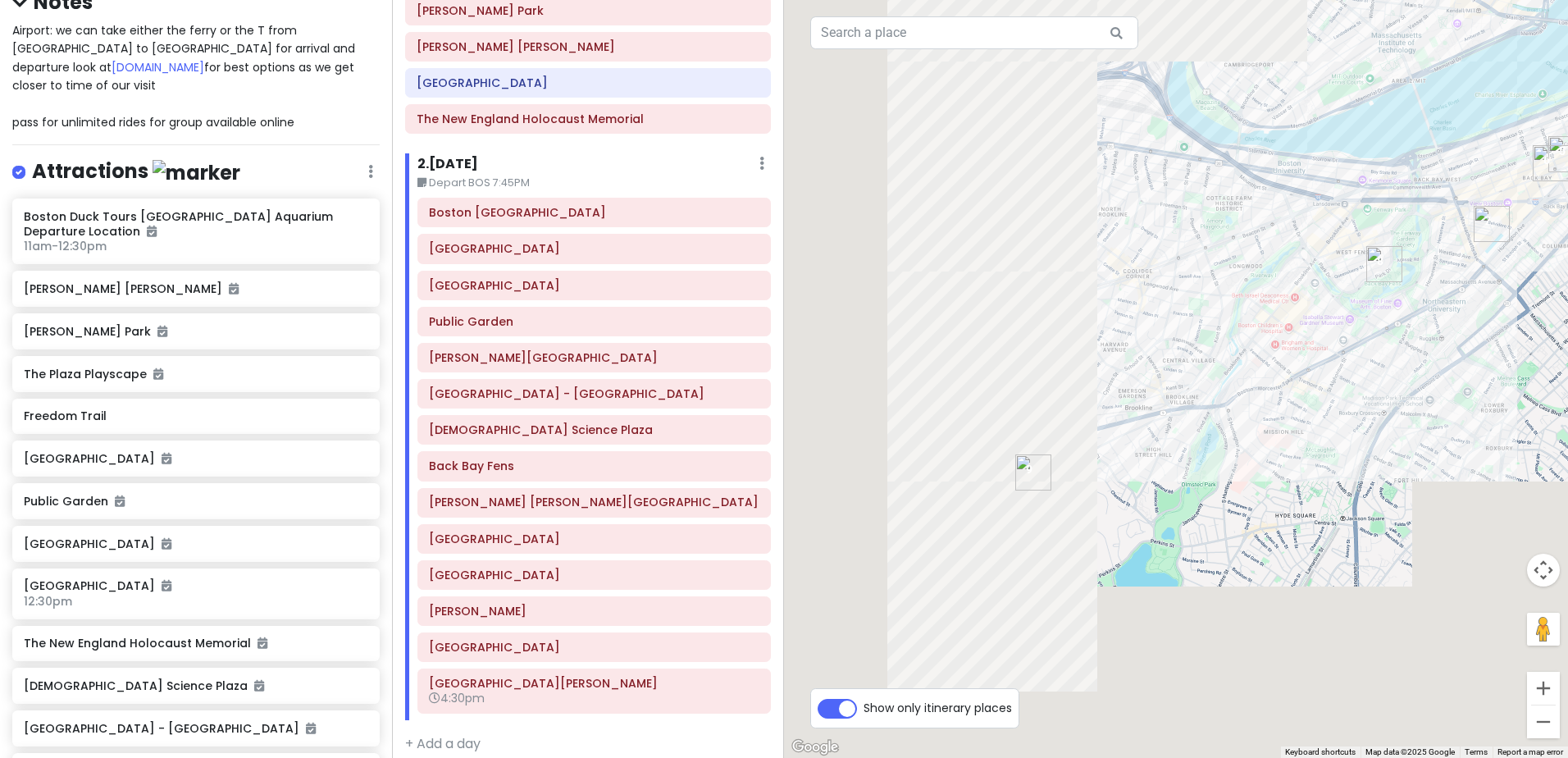
drag, startPoint x: 900, startPoint y: 542, endPoint x: 1106, endPoint y: 435, distance: 232.1
click at [1106, 435] on div at bounding box center [1176, 379] width 784 height 758
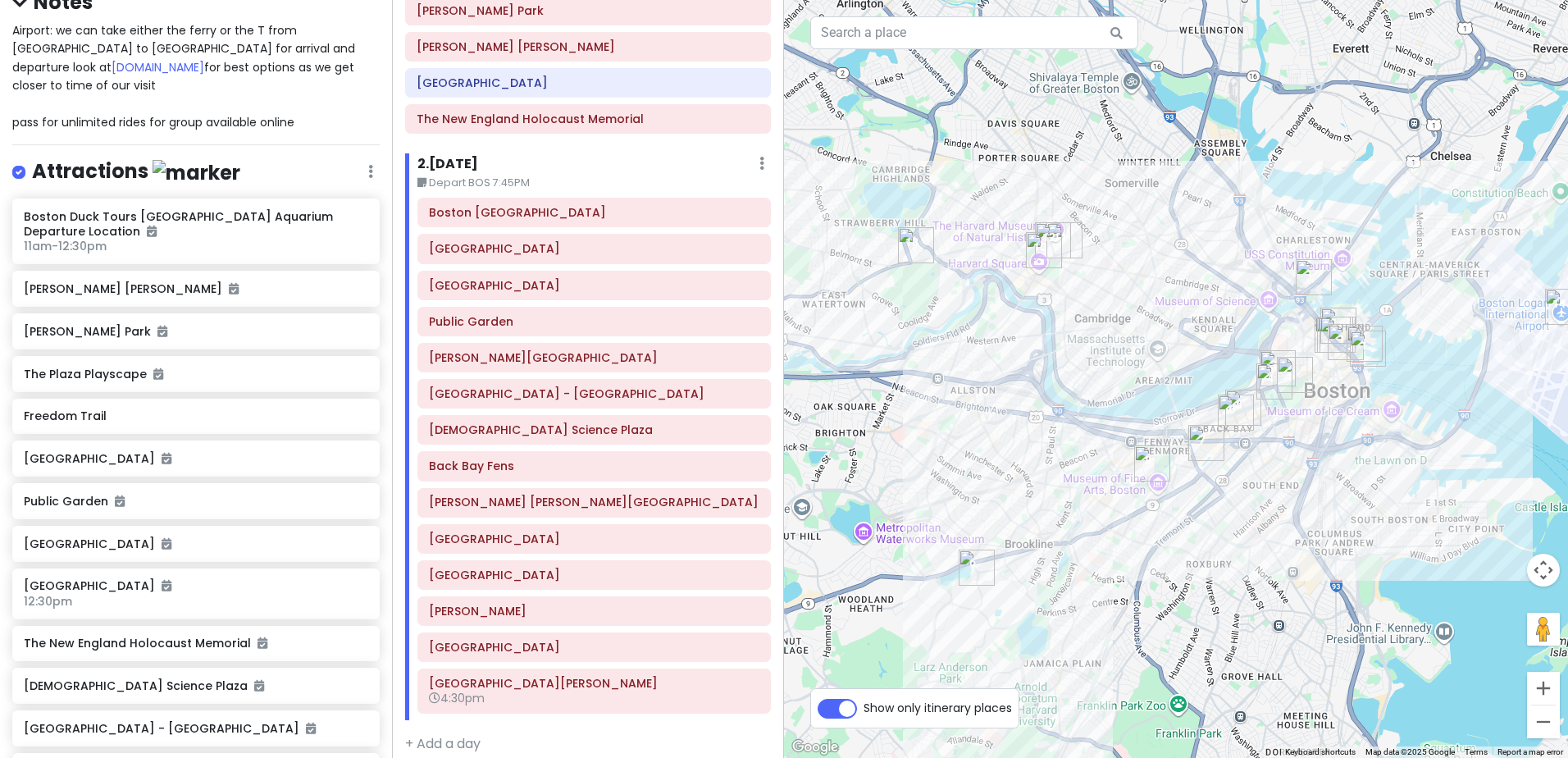
drag, startPoint x: 1157, startPoint y: 247, endPoint x: 1069, endPoint y: 374, distance: 154.5
click at [1069, 374] on div at bounding box center [1176, 379] width 784 height 758
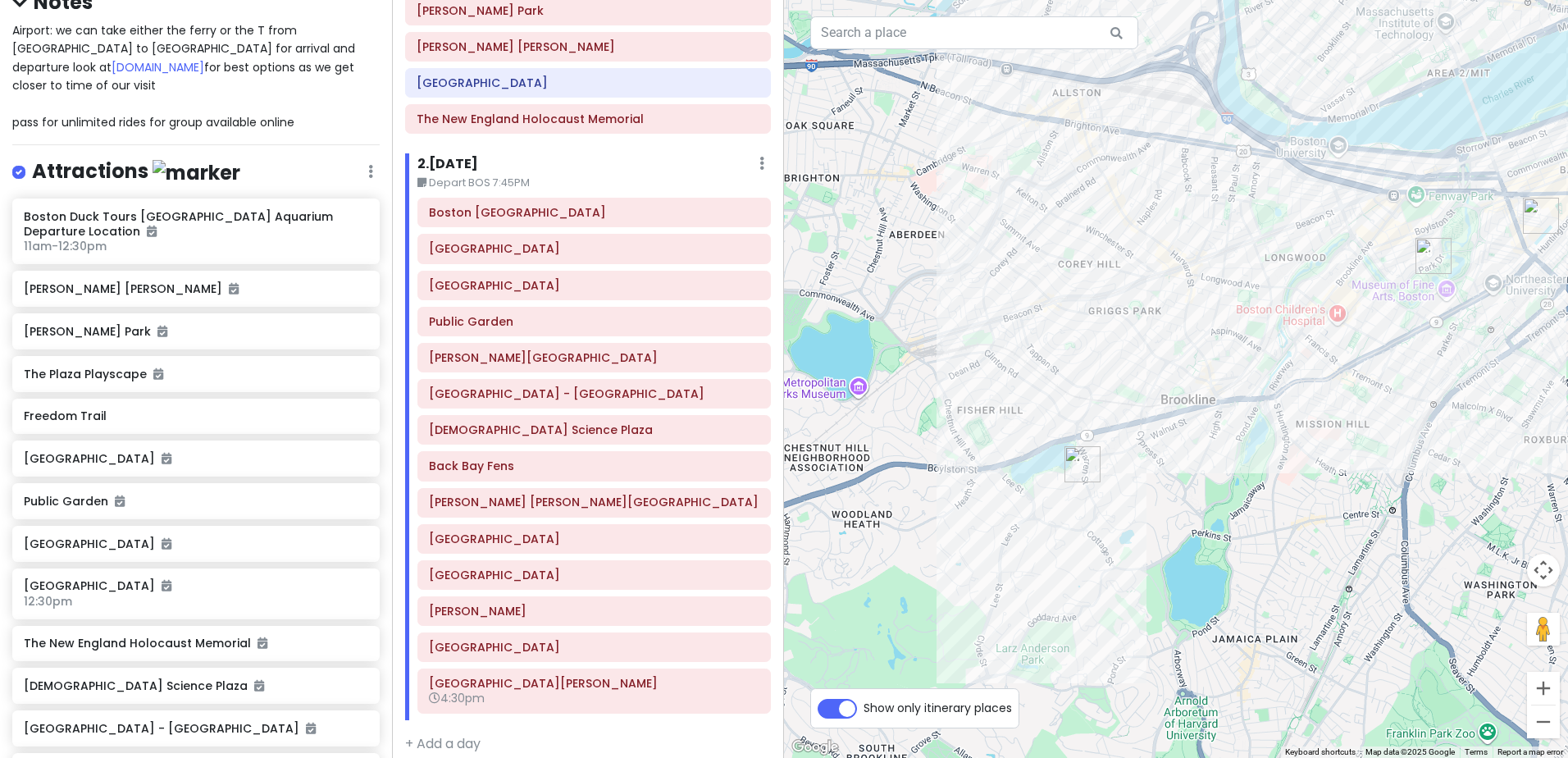
drag, startPoint x: 957, startPoint y: 513, endPoint x: 1001, endPoint y: 483, distance: 53.3
click at [1001, 483] on div at bounding box center [1176, 379] width 784 height 758
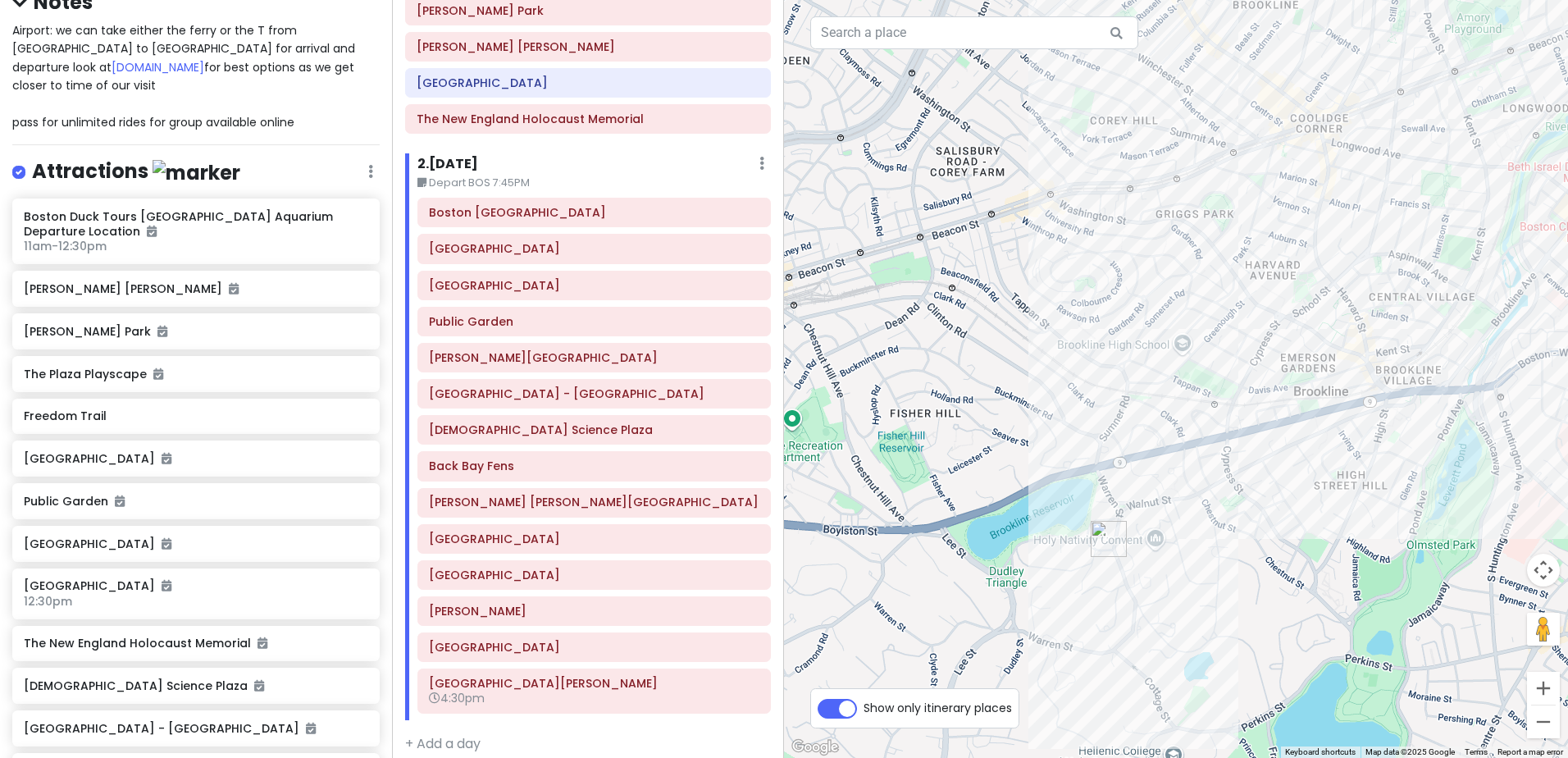
drag, startPoint x: 1235, startPoint y: 384, endPoint x: 1215, endPoint y: 429, distance: 49.2
click at [1215, 429] on div at bounding box center [1176, 379] width 784 height 758
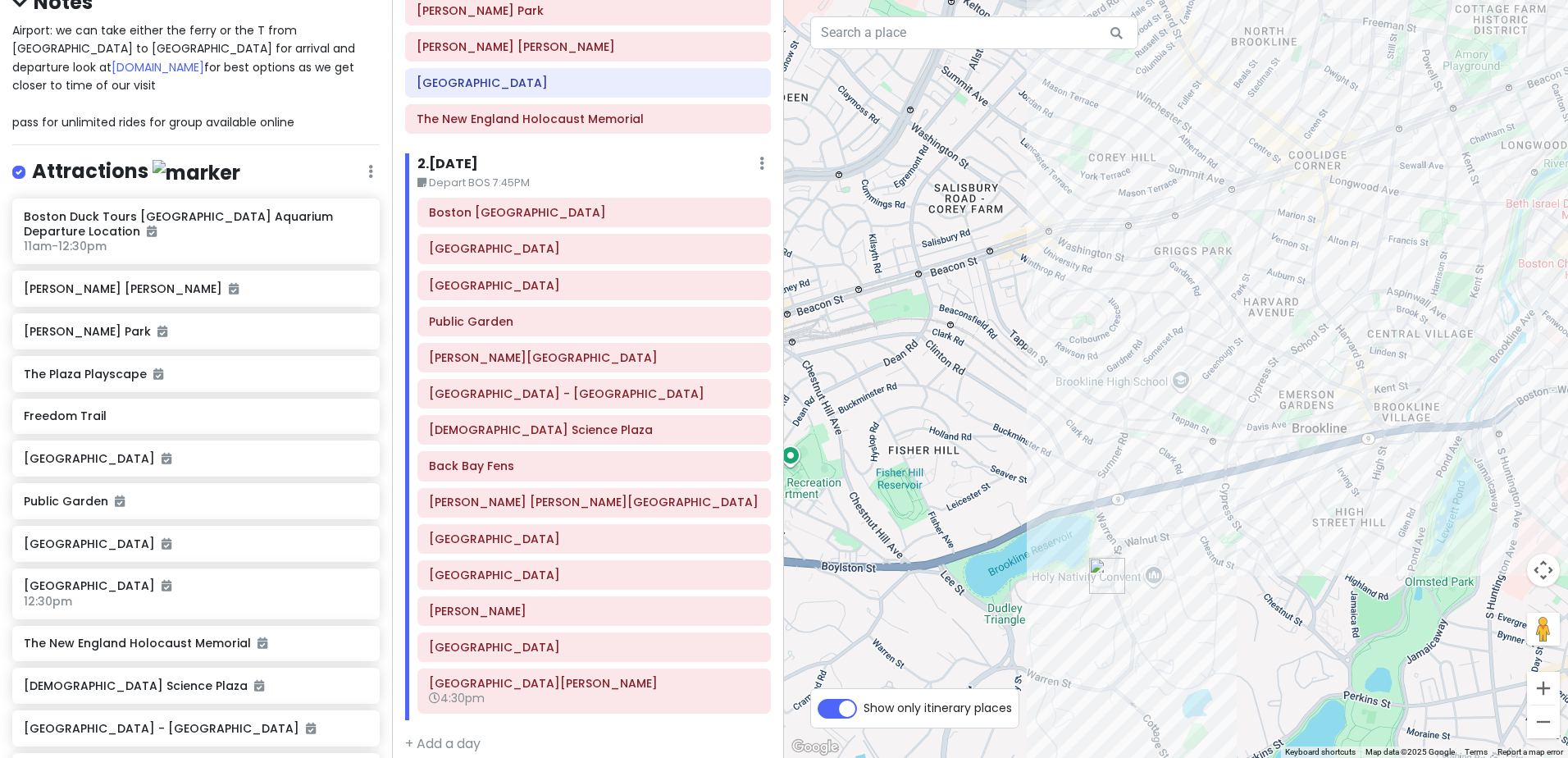
drag, startPoint x: 1200, startPoint y: 355, endPoint x: 1198, endPoint y: 395, distance: 40.0
click at [1198, 395] on div at bounding box center [1176, 379] width 784 height 758
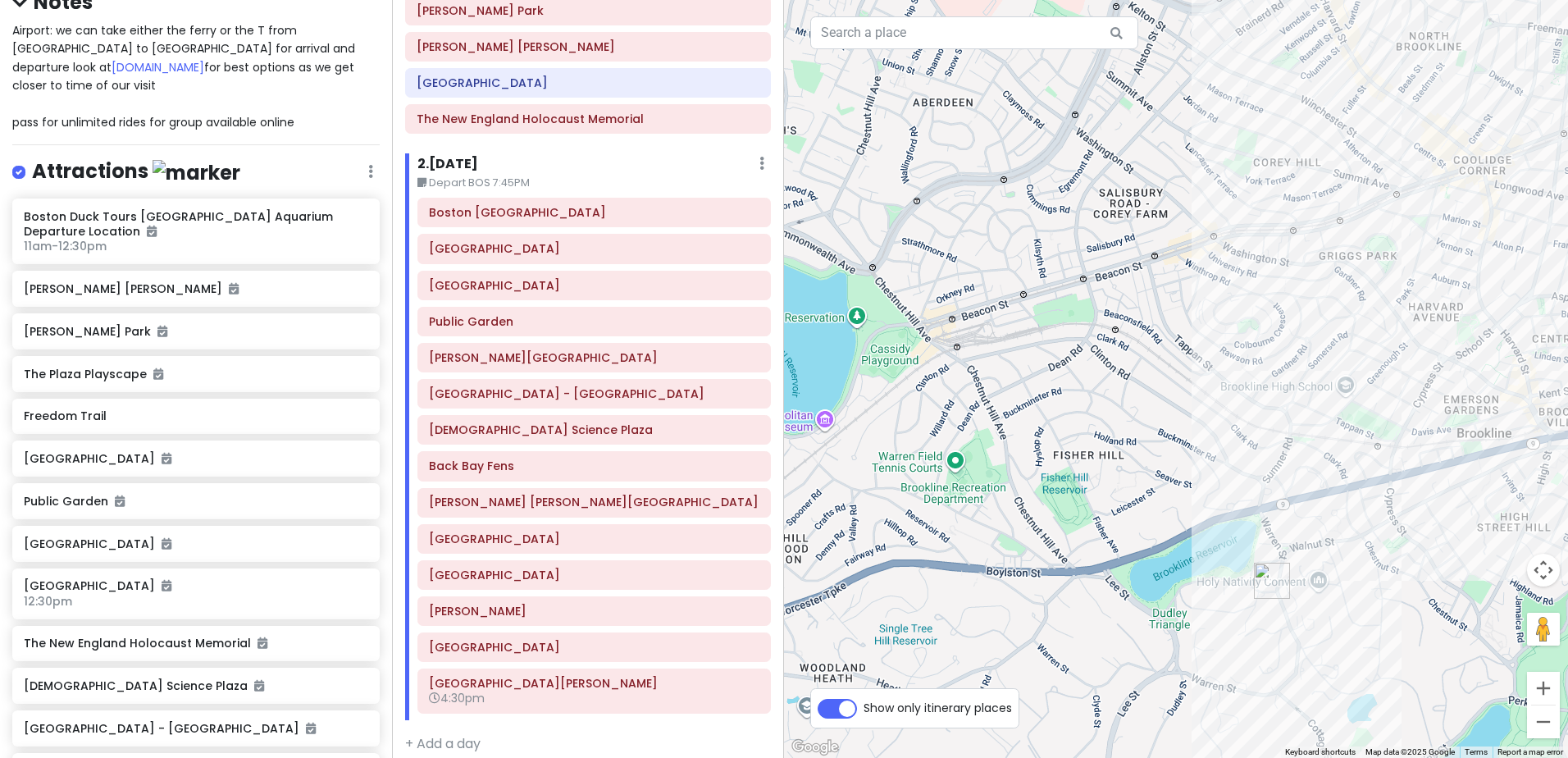
drag, startPoint x: 1022, startPoint y: 442, endPoint x: 1188, endPoint y: 447, distance: 166.1
click at [1188, 447] on div at bounding box center [1176, 379] width 784 height 758
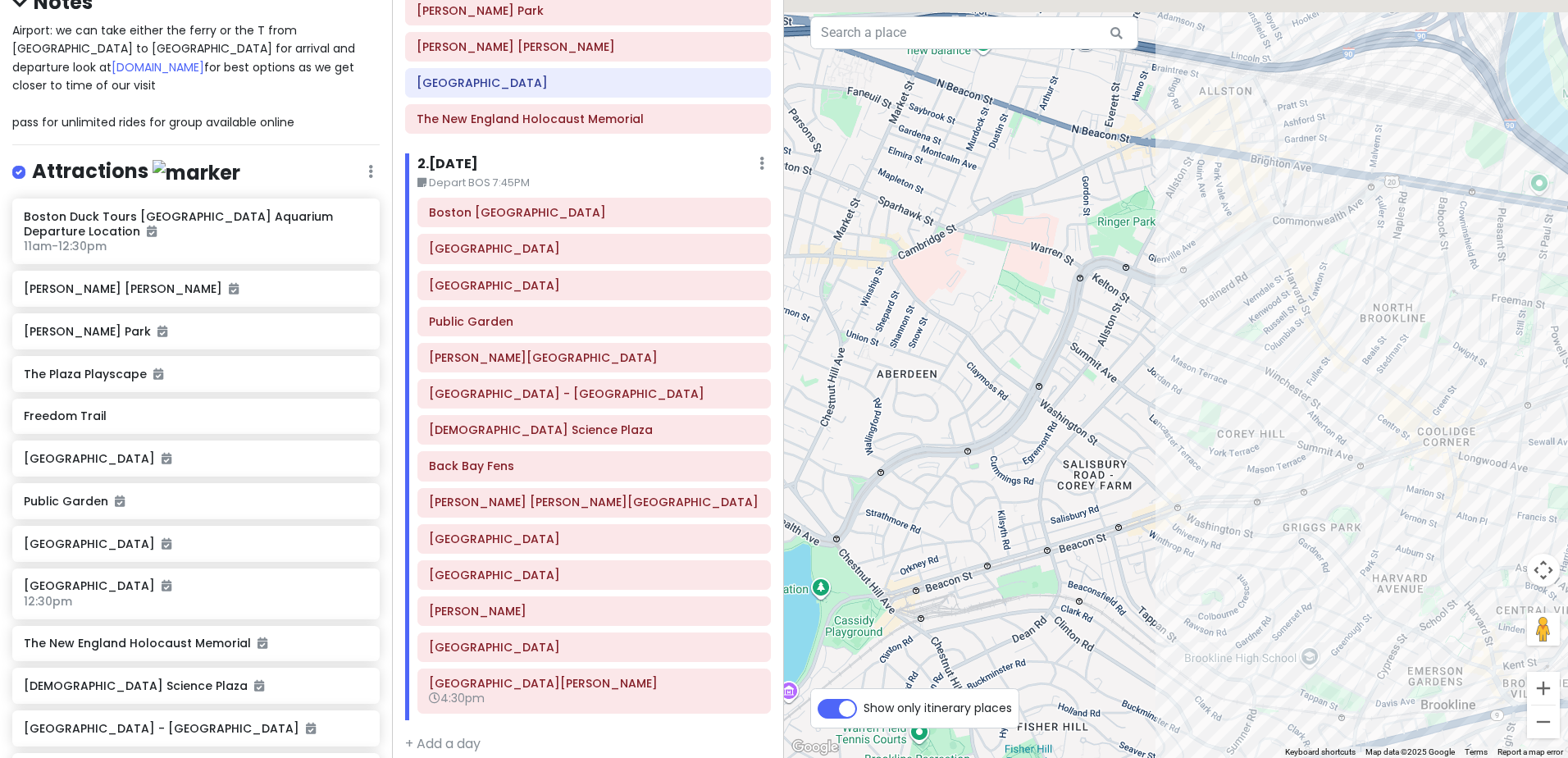
drag, startPoint x: 1198, startPoint y: 212, endPoint x: 1199, endPoint y: 436, distance: 224.0
click at [1199, 436] on div at bounding box center [1176, 379] width 784 height 758
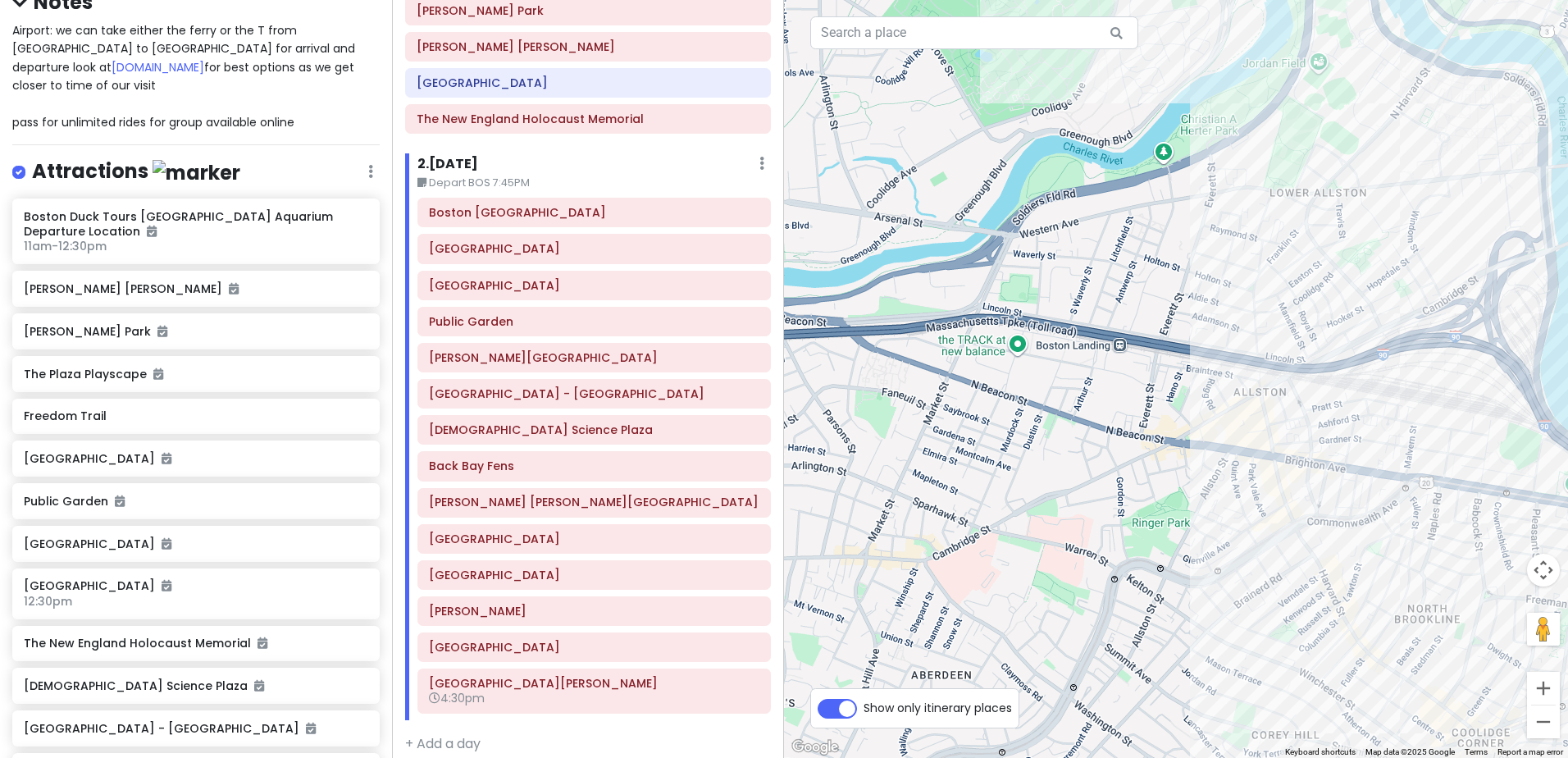
drag, startPoint x: 1212, startPoint y: 188, endPoint x: 1242, endPoint y: 471, distance: 284.6
click at [1242, 471] on div at bounding box center [1176, 379] width 784 height 758
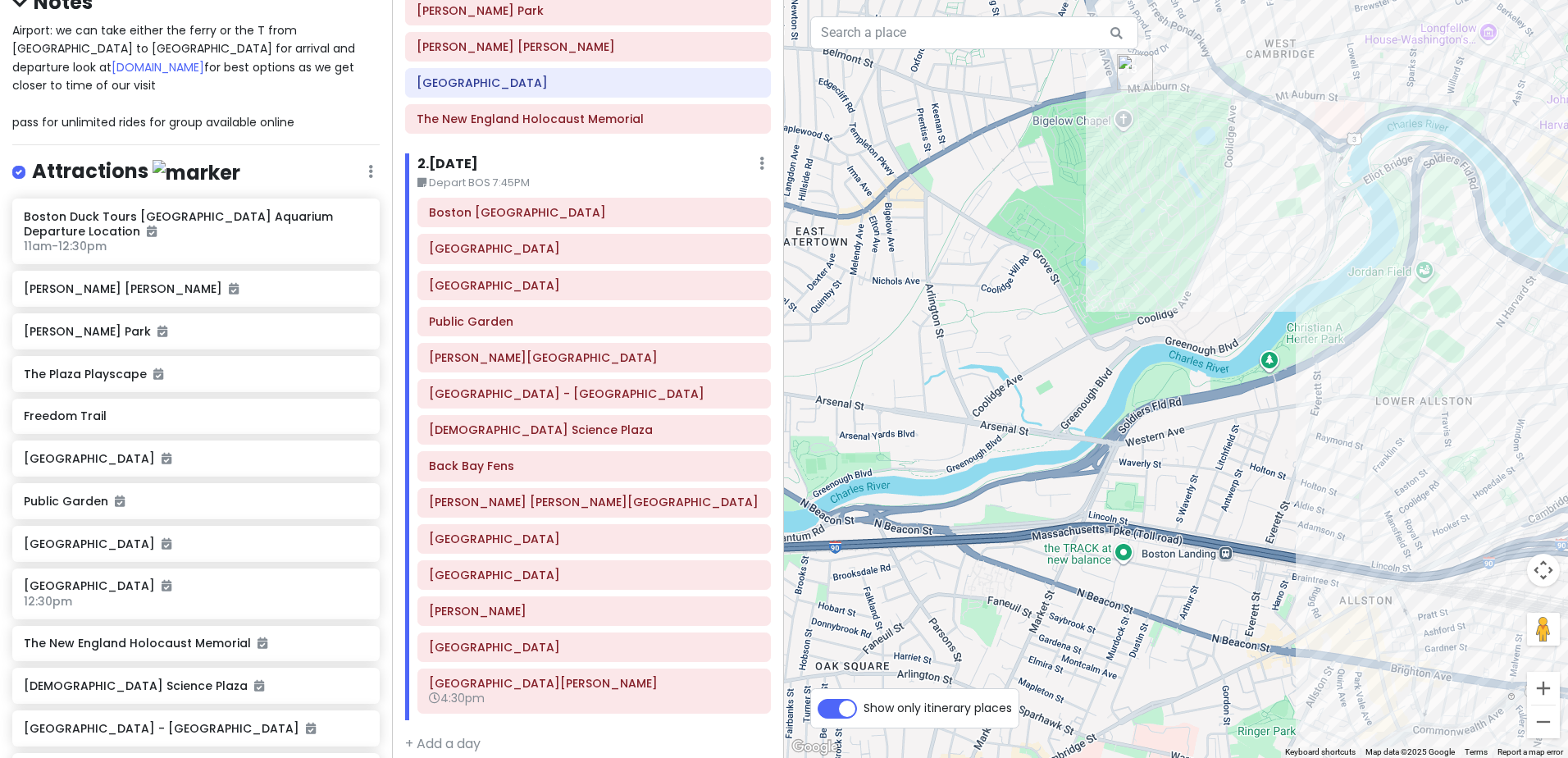
drag, startPoint x: 1287, startPoint y: 142, endPoint x: 1392, endPoint y: 352, distance: 234.8
click at [1392, 352] on div at bounding box center [1176, 379] width 784 height 758
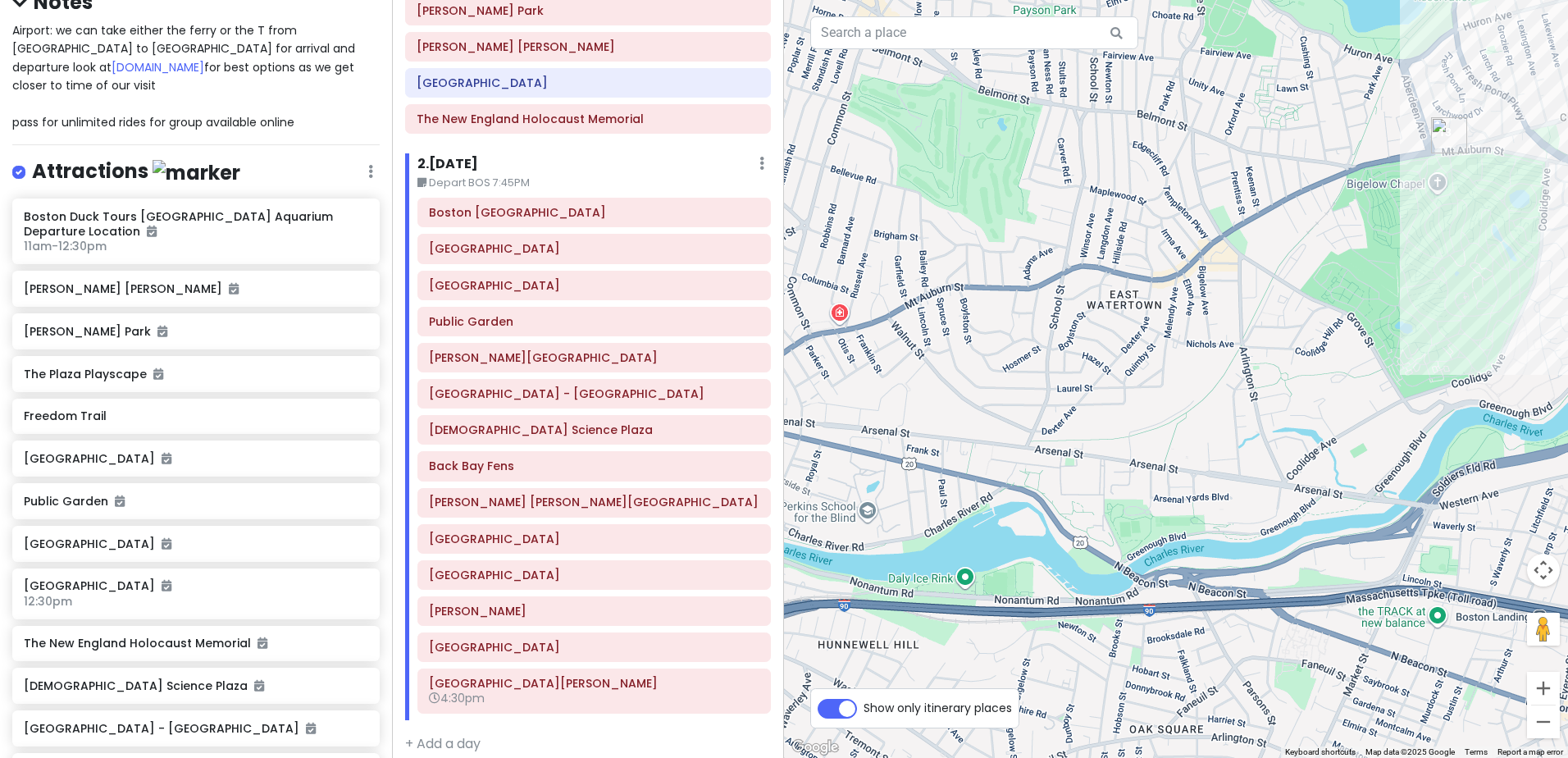
drag, startPoint x: 1061, startPoint y: 228, endPoint x: 1379, endPoint y: 288, distance: 323.6
click at [1379, 288] on div at bounding box center [1176, 379] width 784 height 758
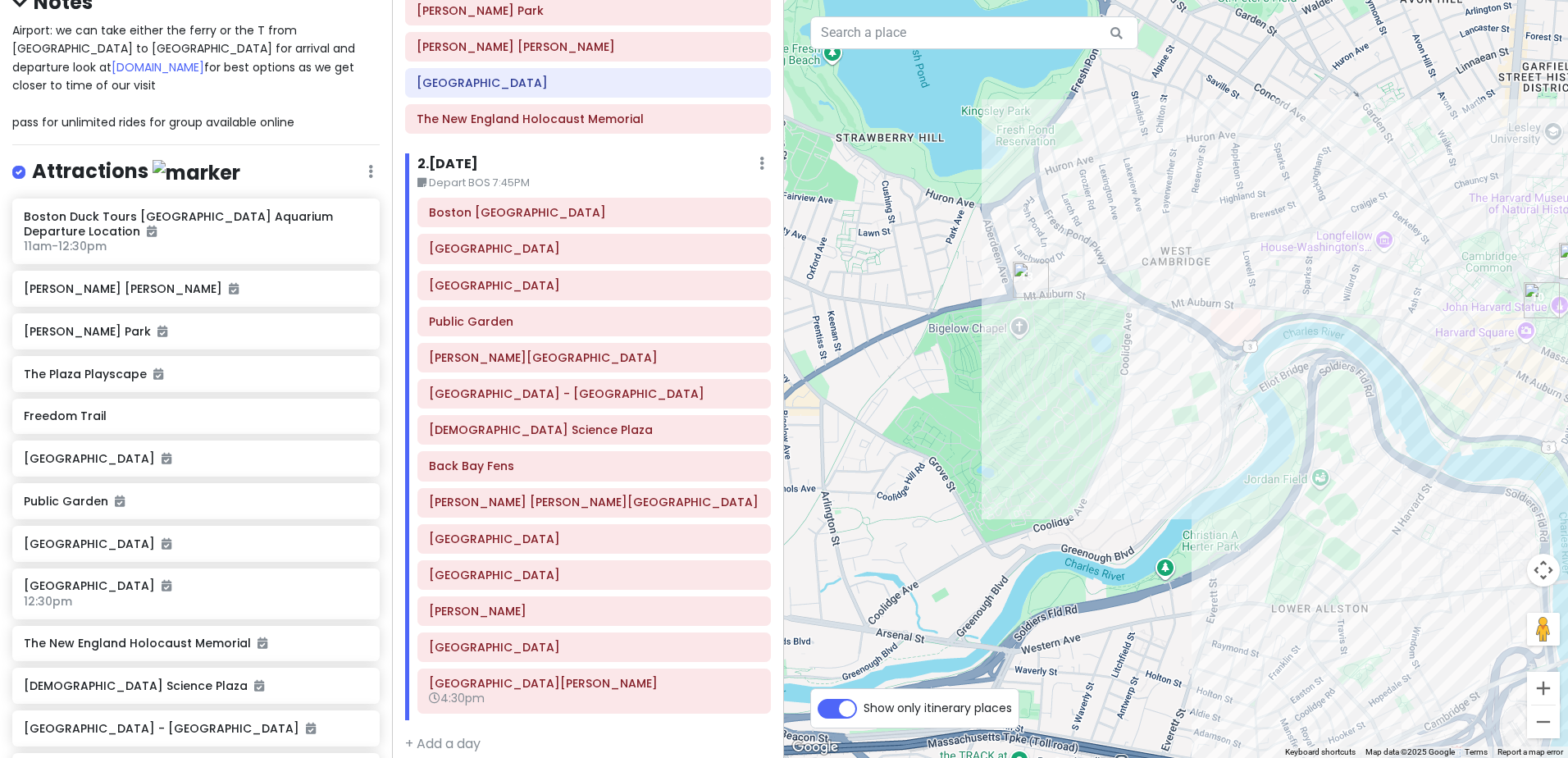
drag, startPoint x: 1230, startPoint y: 337, endPoint x: 831, endPoint y: 476, distance: 422.5
click at [831, 476] on div at bounding box center [1176, 379] width 784 height 758
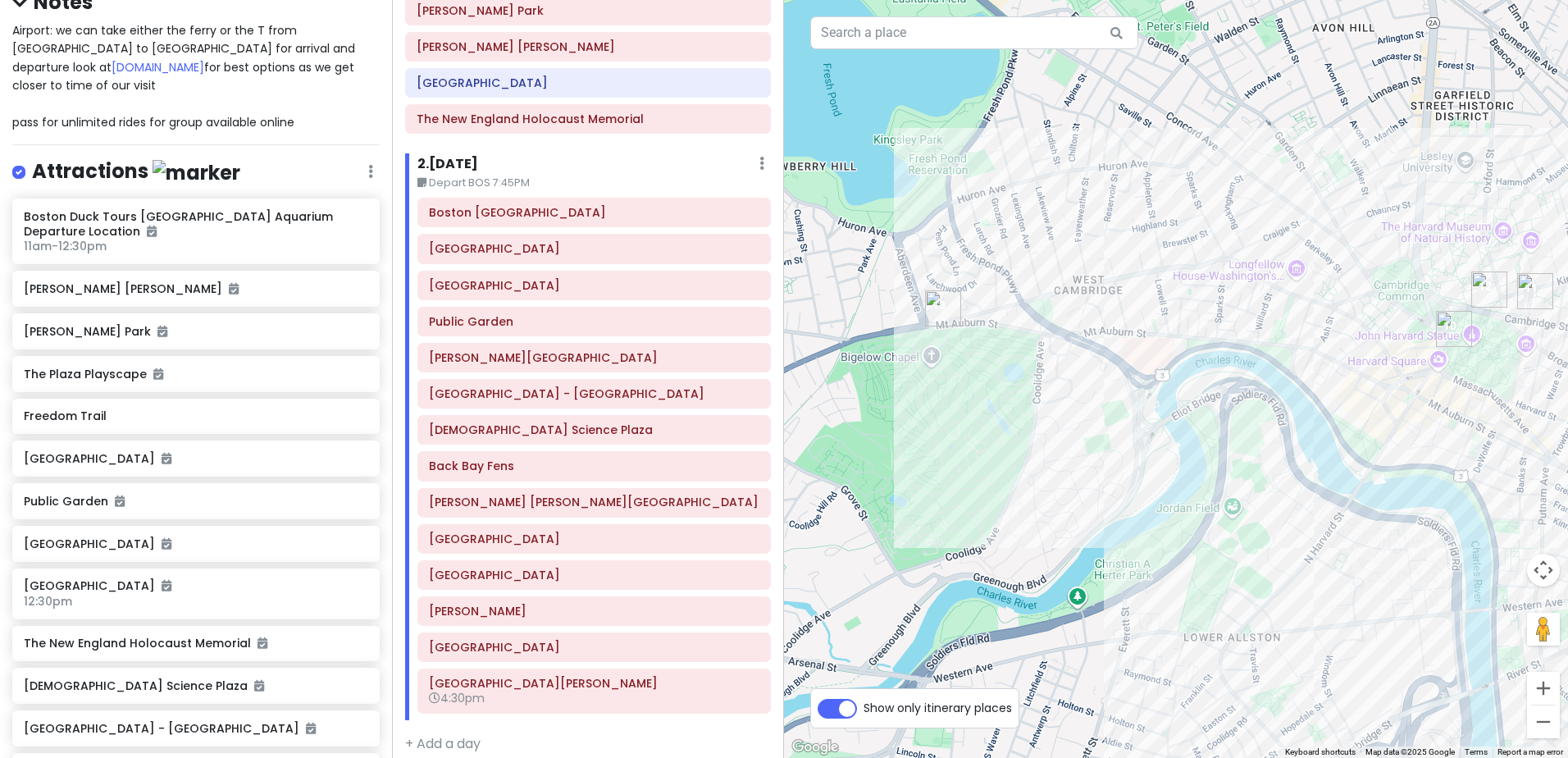
drag, startPoint x: 1085, startPoint y: 383, endPoint x: 996, endPoint y: 411, distance: 93.3
click at [996, 411] on div at bounding box center [1176, 379] width 784 height 758
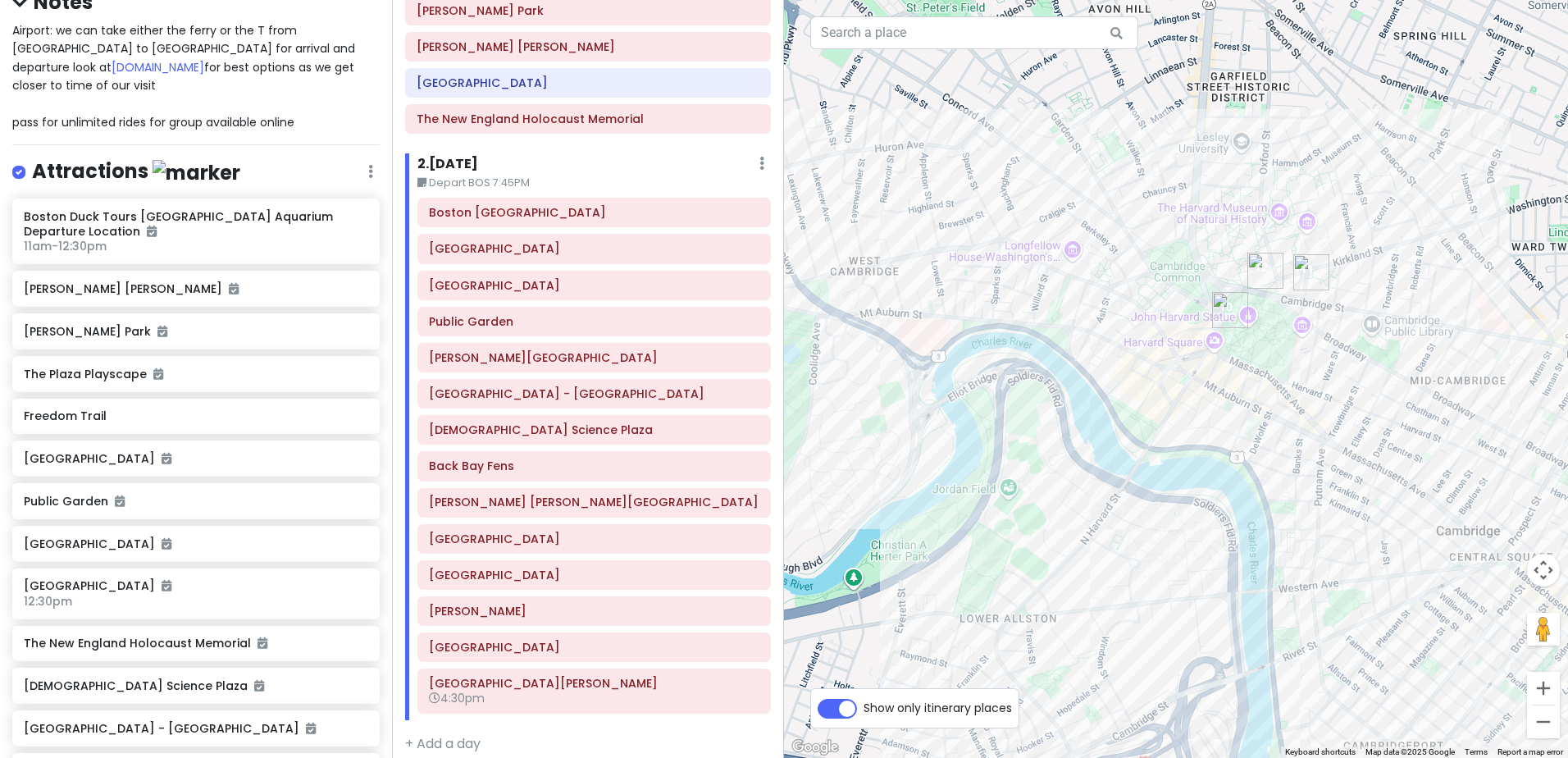
drag, startPoint x: 1229, startPoint y: 369, endPoint x: 995, endPoint y: 349, distance: 234.9
click at [995, 349] on div at bounding box center [1176, 379] width 784 height 758
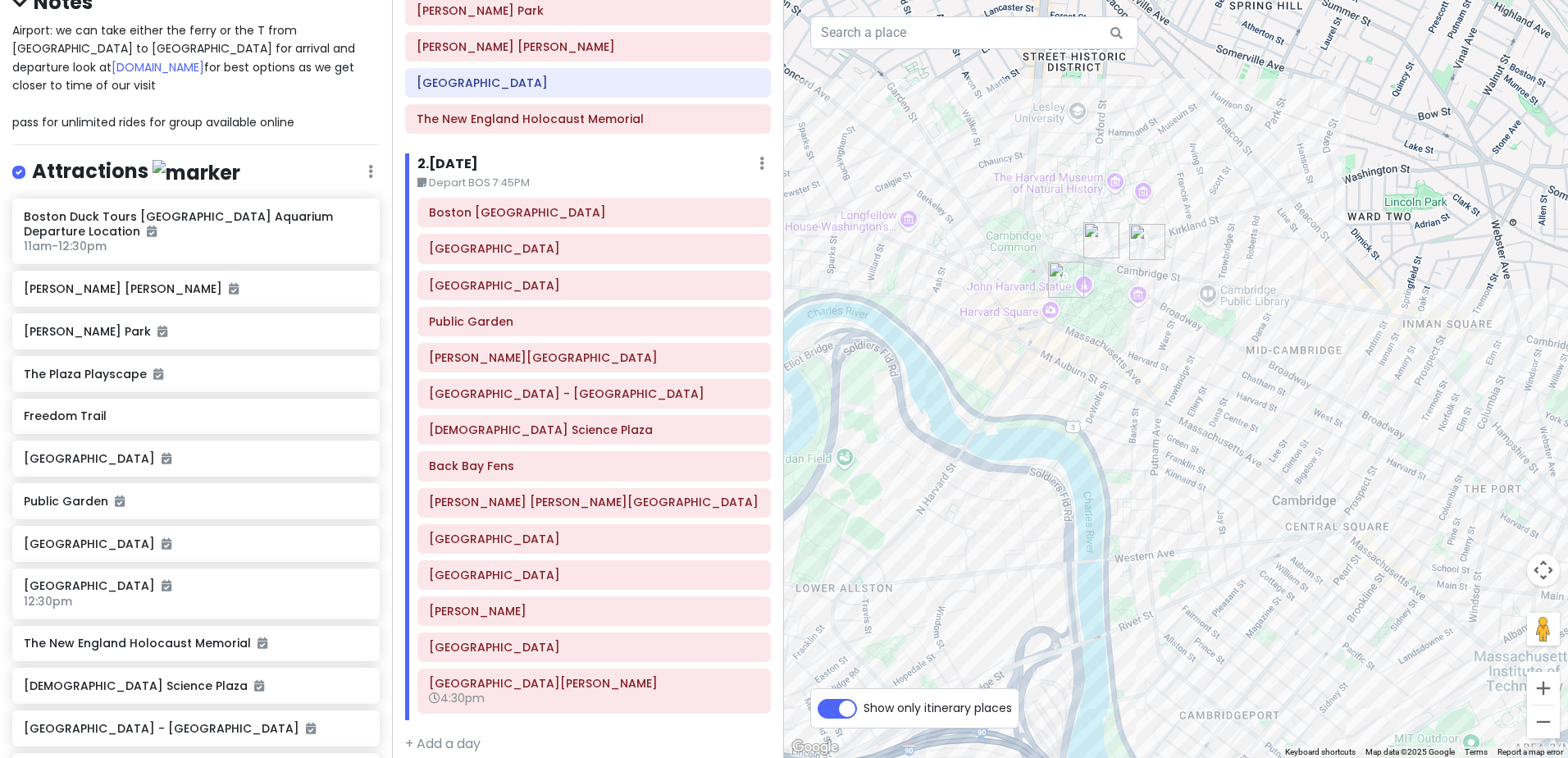
drag, startPoint x: 1390, startPoint y: 389, endPoint x: 1219, endPoint y: 359, distance: 173.6
click at [1219, 359] on div at bounding box center [1176, 379] width 784 height 758
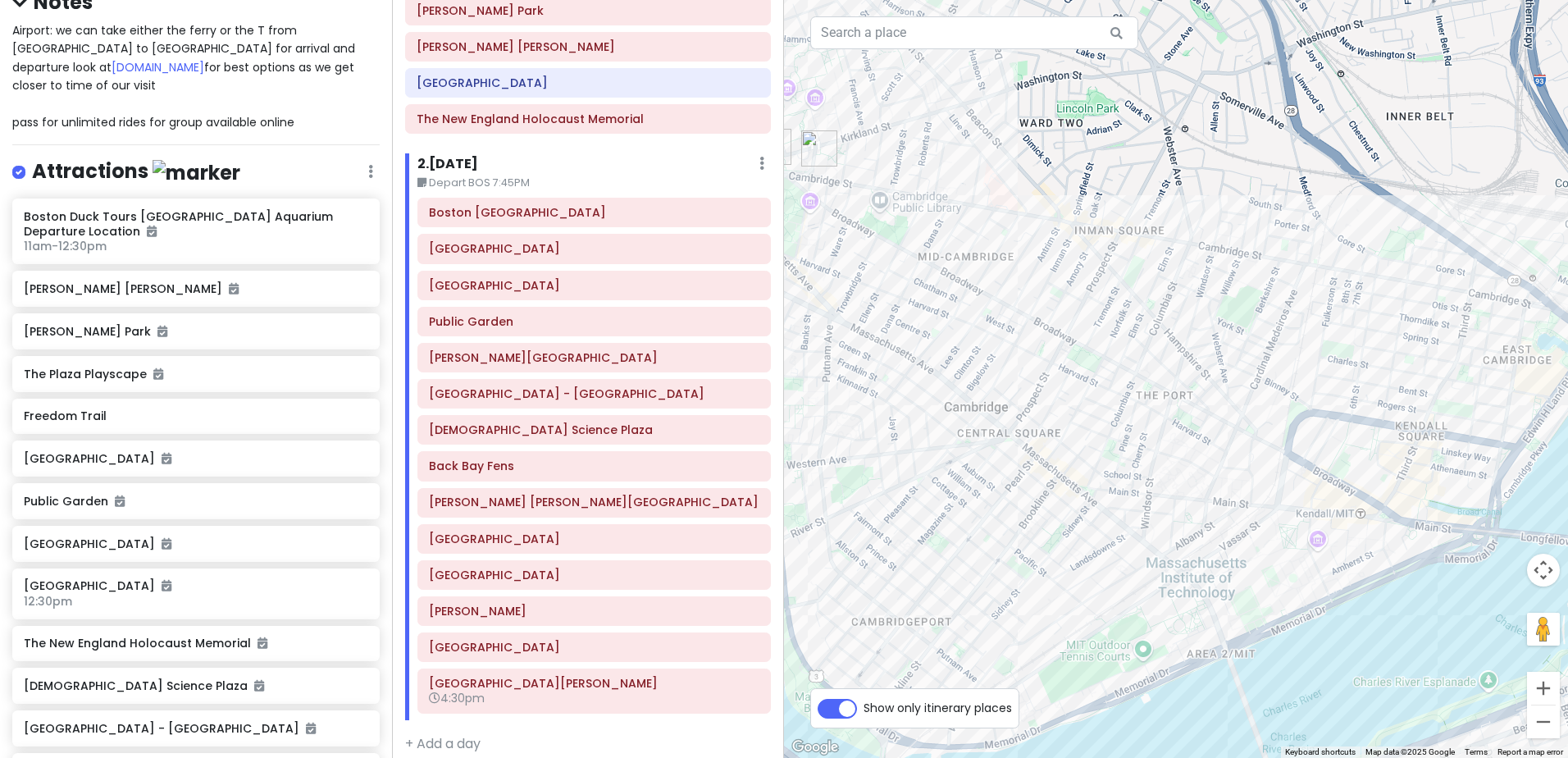
drag, startPoint x: 1345, startPoint y: 405, endPoint x: 1022, endPoint y: 249, distance: 358.7
click at [1022, 249] on div at bounding box center [1176, 379] width 784 height 758
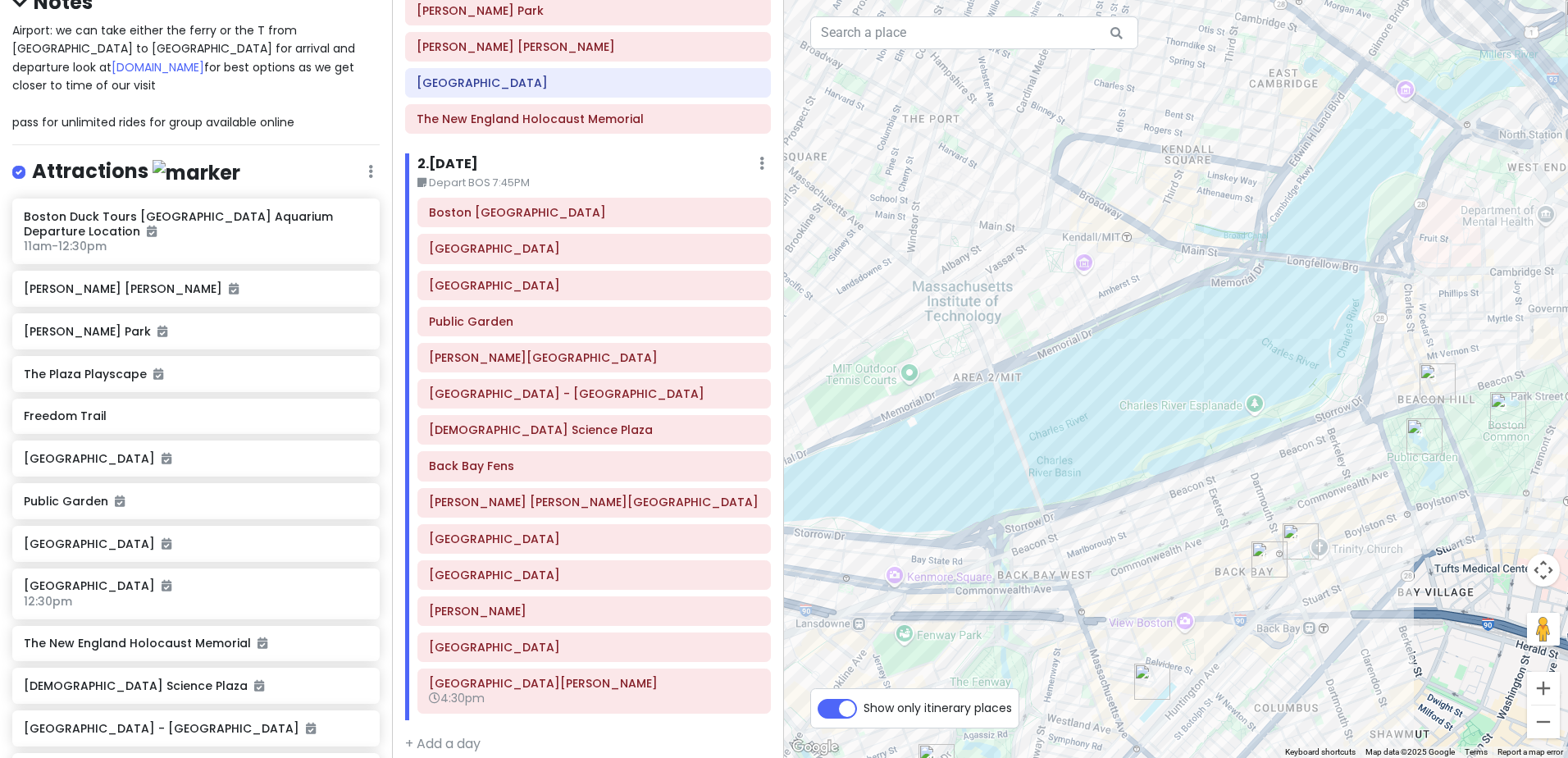
drag, startPoint x: 1319, startPoint y: 594, endPoint x: 1079, endPoint y: 307, distance: 374.1
click at [1079, 307] on div at bounding box center [1176, 379] width 784 height 758
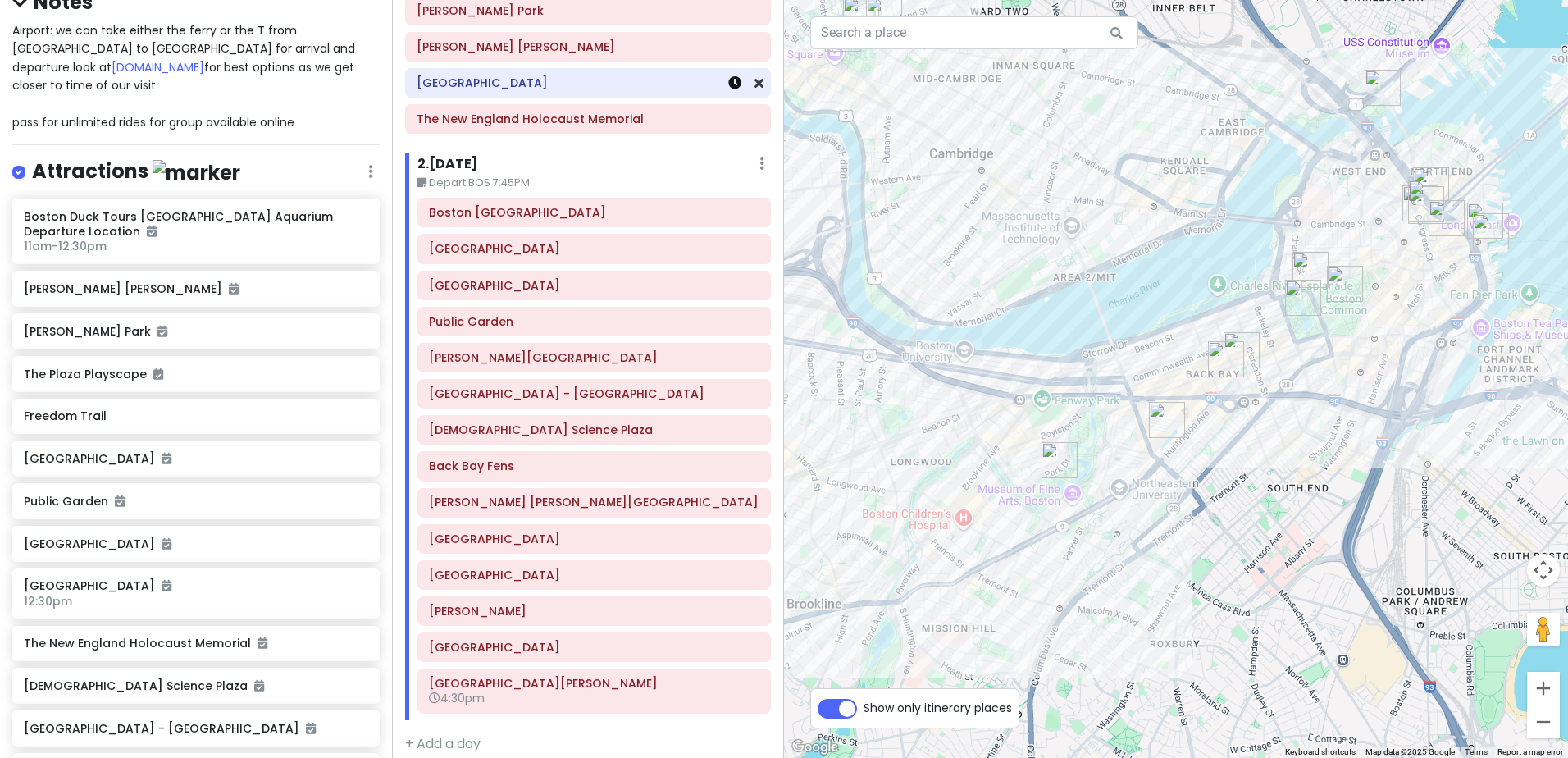
click at [728, 91] on link at bounding box center [735, 83] width 13 height 19
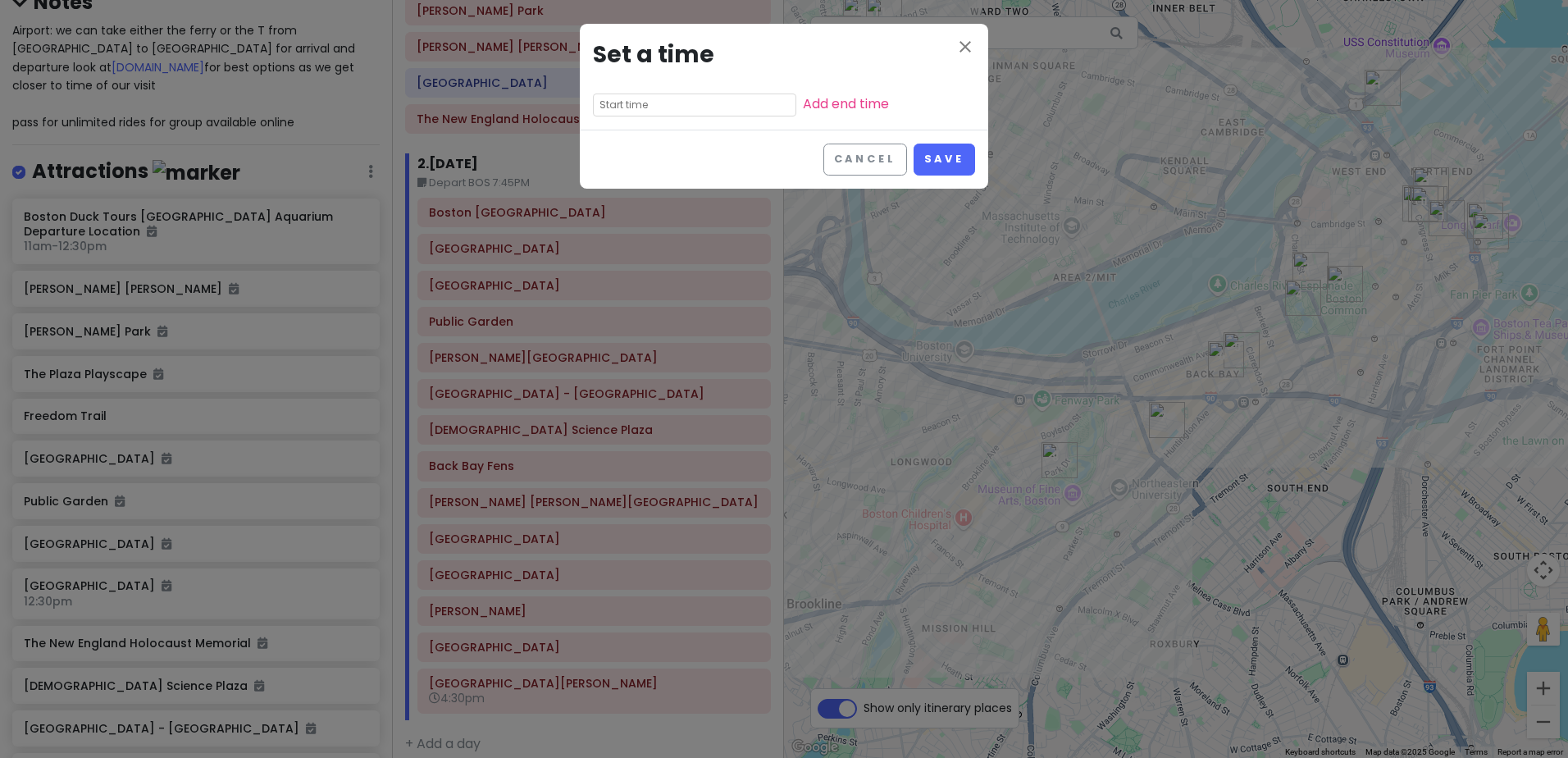
click at [694, 93] on input "text" at bounding box center [694, 104] width 204 height 23
click at [611, 149] on li "07" at bounding box center [616, 149] width 45 height 20
type input "7:25 am"
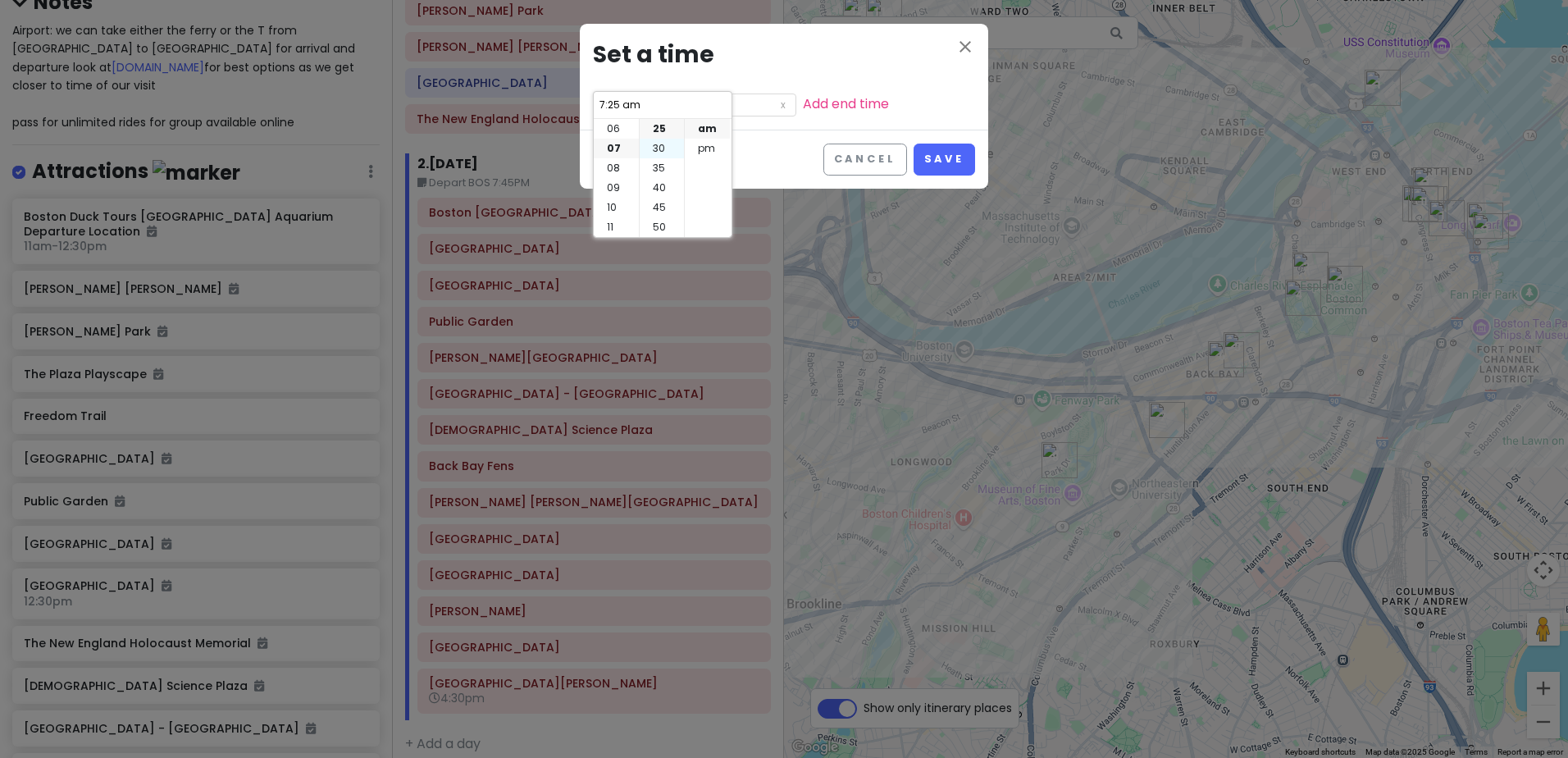
click at [661, 148] on li "30" at bounding box center [662, 149] width 44 height 20
type input "7:30 am"
click at [710, 144] on li "pm" at bounding box center [707, 149] width 45 height 20
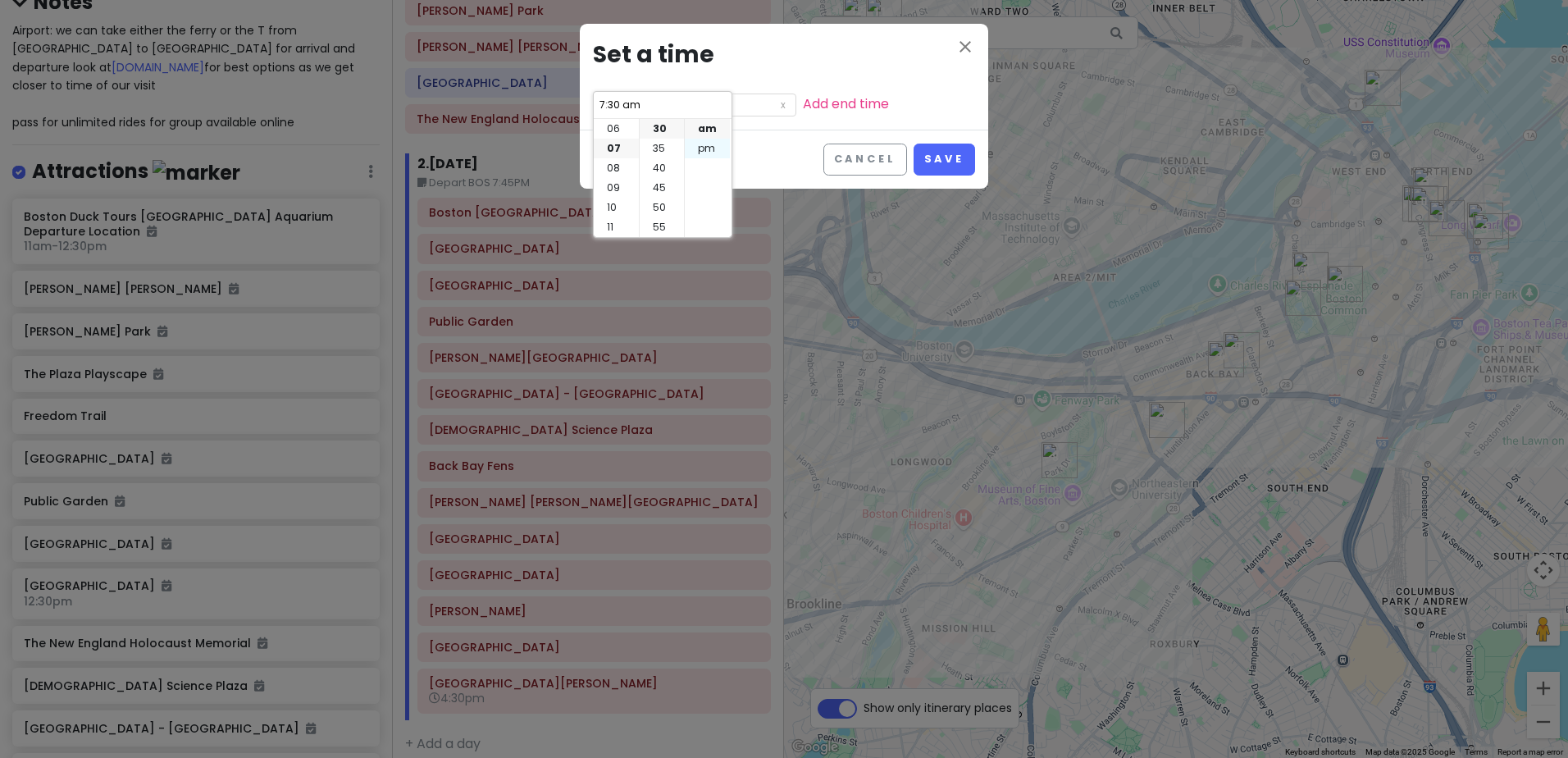
type input "7:30 pm"
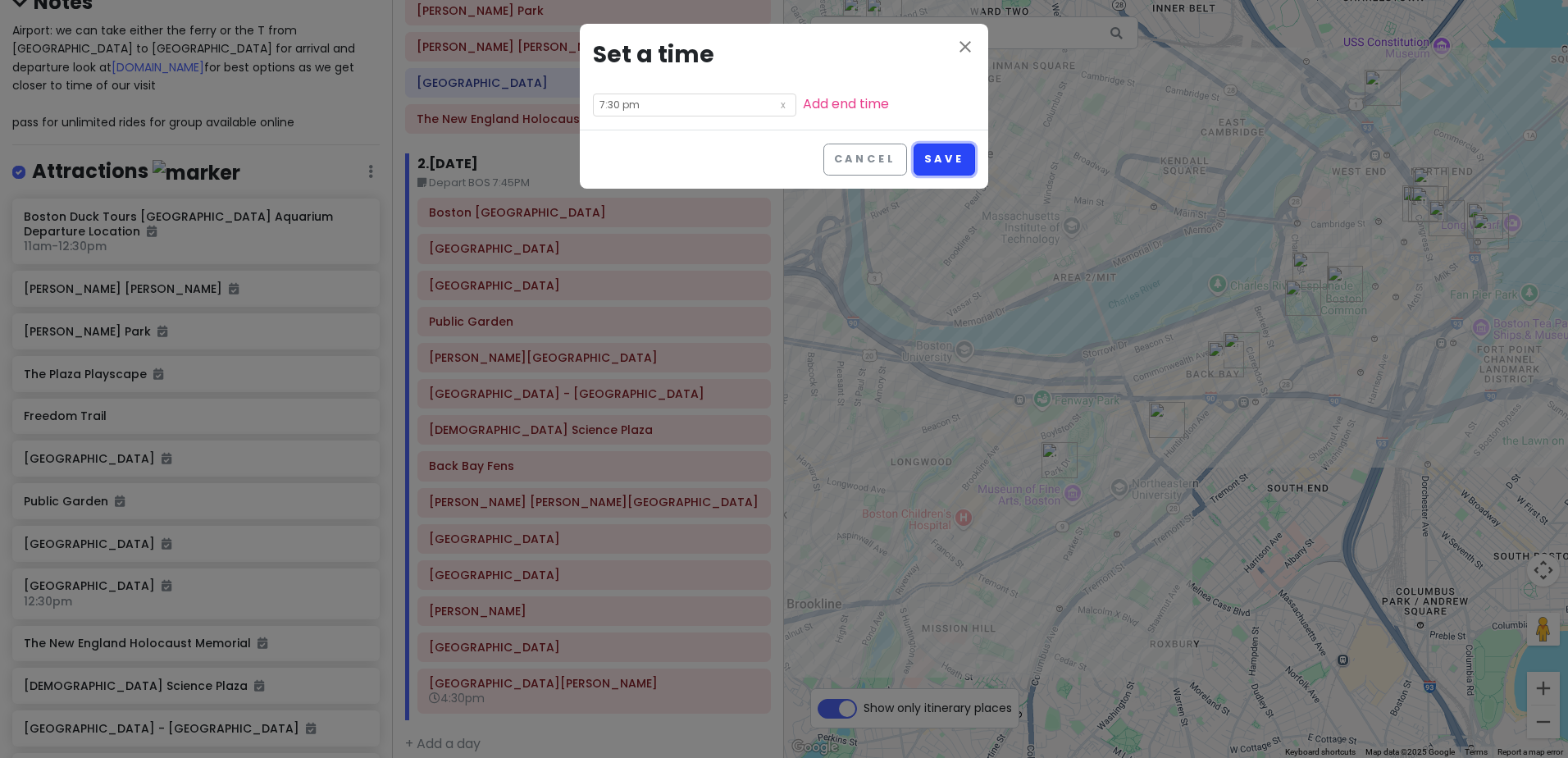
click at [938, 153] on button "Save" at bounding box center [944, 159] width 61 height 32
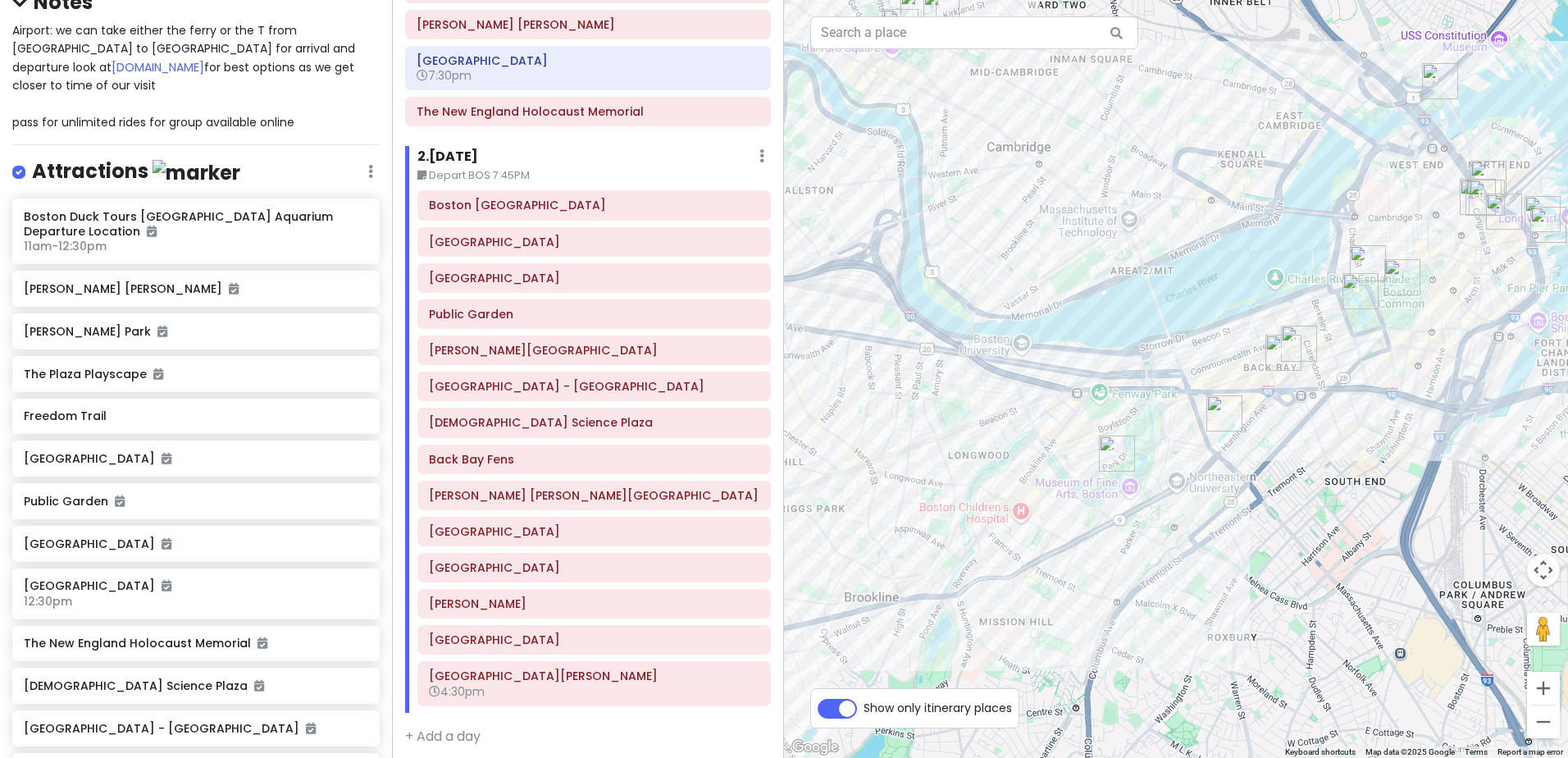
scroll to position [300, 0]
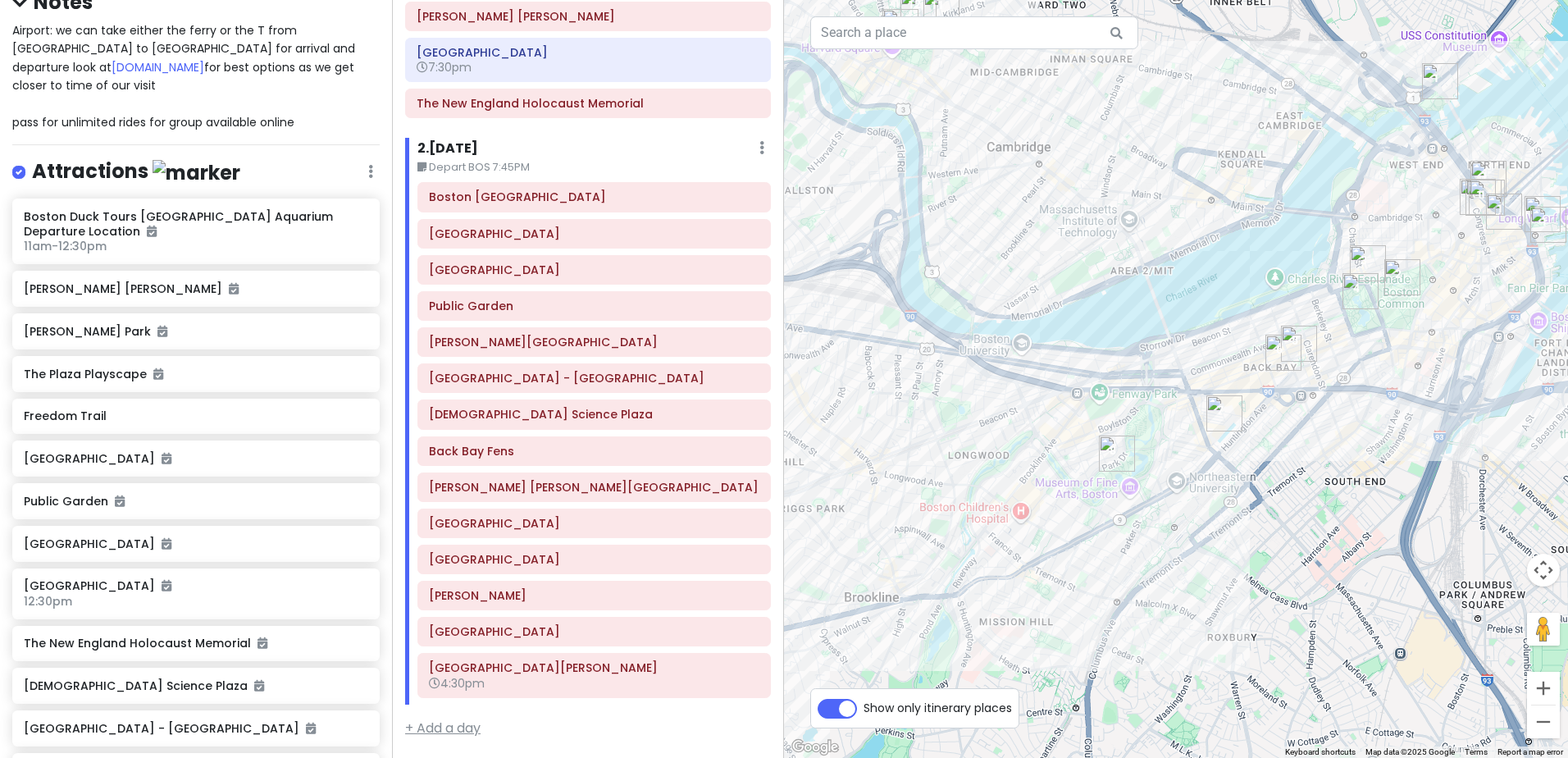
click at [448, 725] on link "+ Add a day" at bounding box center [442, 727] width 76 height 19
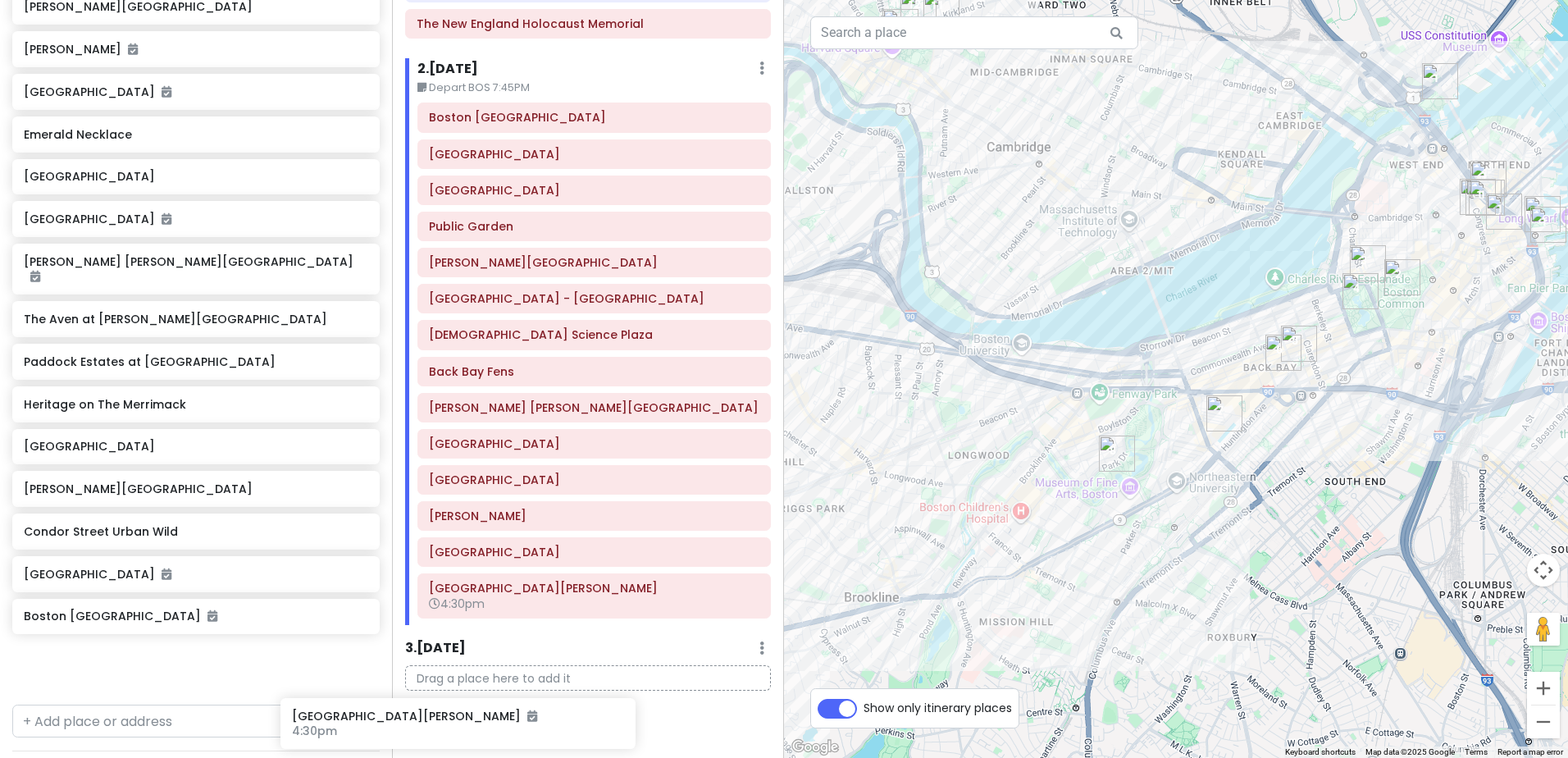
scroll to position [1013, 0]
drag, startPoint x: 266, startPoint y: 629, endPoint x: 678, endPoint y: 731, distance: 424.4
click at [678, 731] on div "POD 2025 fall field trip Private Change Dates Make a Copy Delete Trip Give Feed…" at bounding box center [784, 379] width 1568 height 758
click at [678, 731] on div "Itinerary × 1 . Thu 9/18 Edit Day Notes Clear Lodging Delete Day Arrive BOS aro…" at bounding box center [588, 379] width 392 height 758
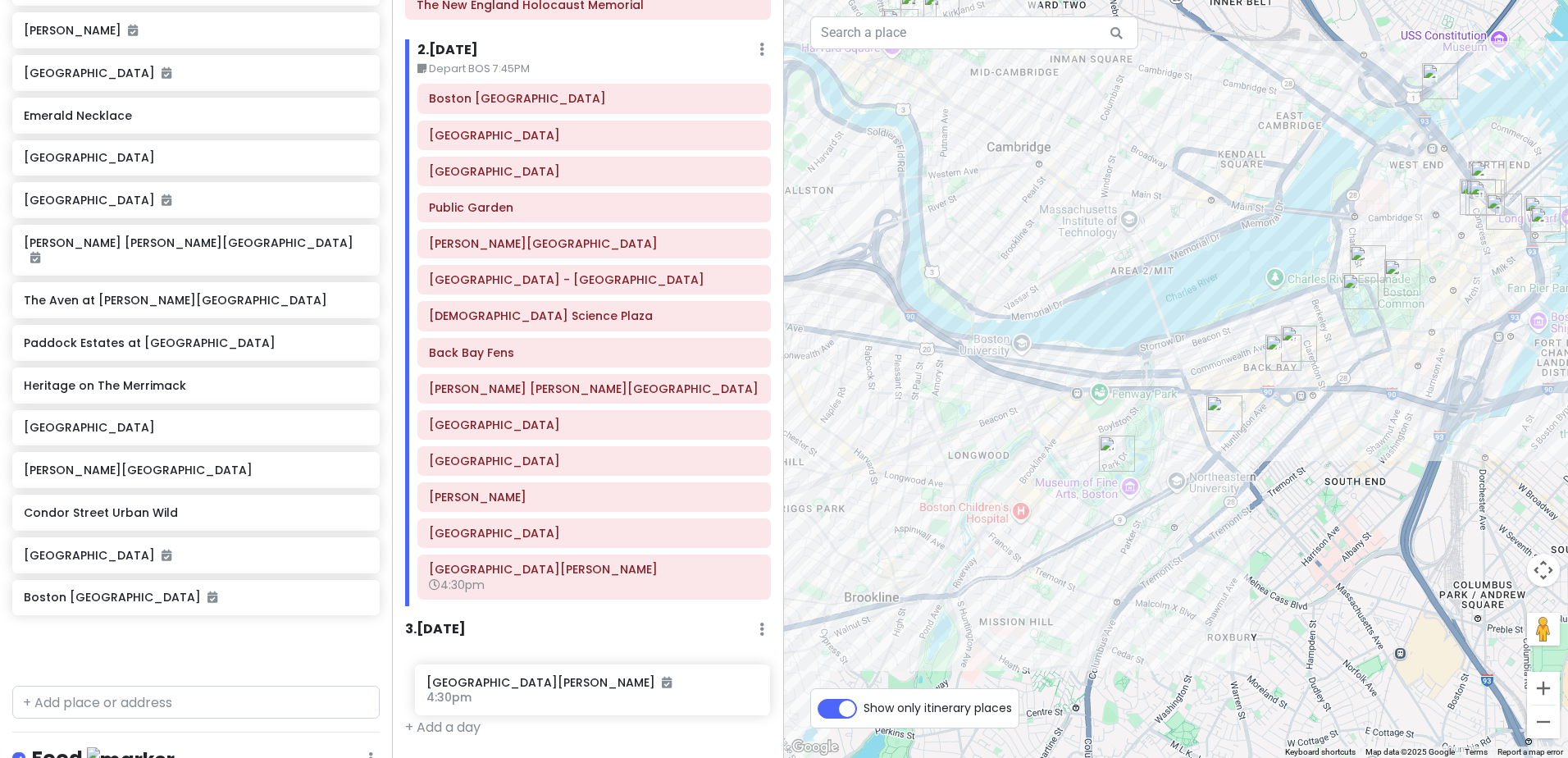
scroll to position [410, 0]
drag, startPoint x: 260, startPoint y: 596, endPoint x: 662, endPoint y: 693, distance: 413.5
click at [662, 693] on div "POD 2025 fall field trip Private Change Dates Make a Copy Delete Trip Give Feed…" at bounding box center [784, 379] width 1568 height 758
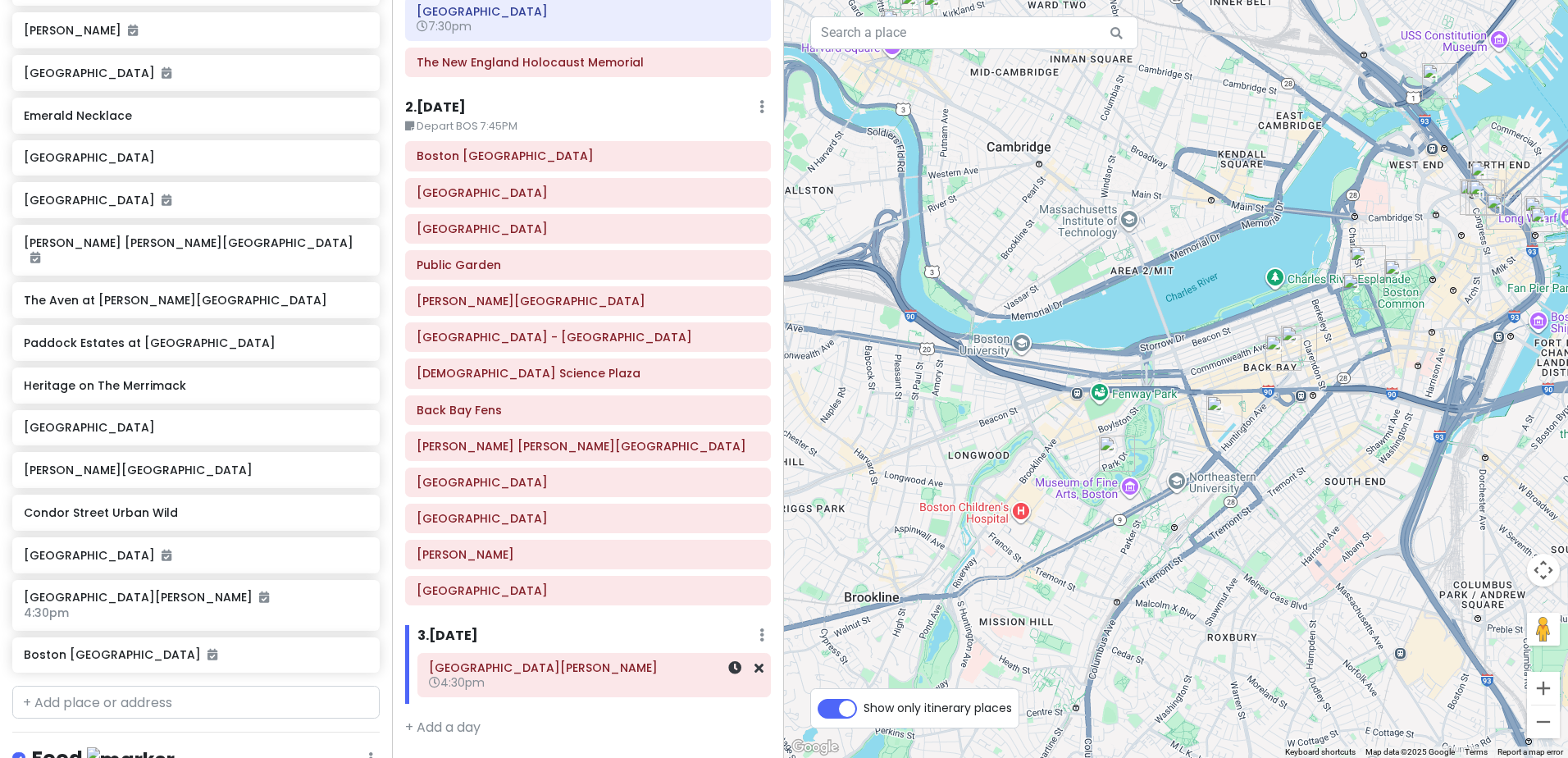
scroll to position [974, 0]
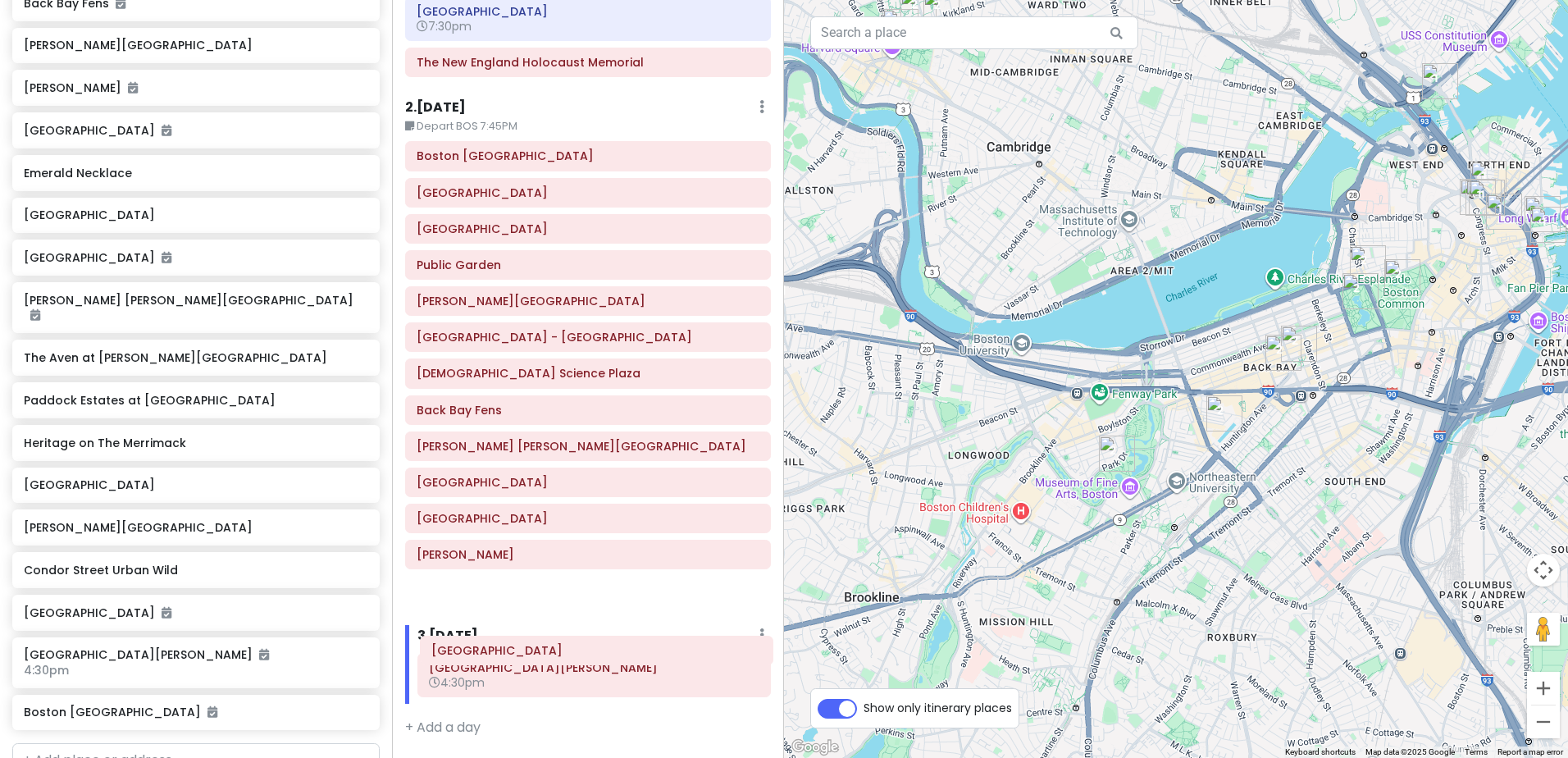
drag, startPoint x: 533, startPoint y: 595, endPoint x: 547, endPoint y: 654, distance: 60.6
click at [547, 654] on div "Itinerary × 1 . Thu 9/18 Edit Day Notes Clear Lodging Delete Day Arrive BOS aro…" at bounding box center [588, 379] width 392 height 758
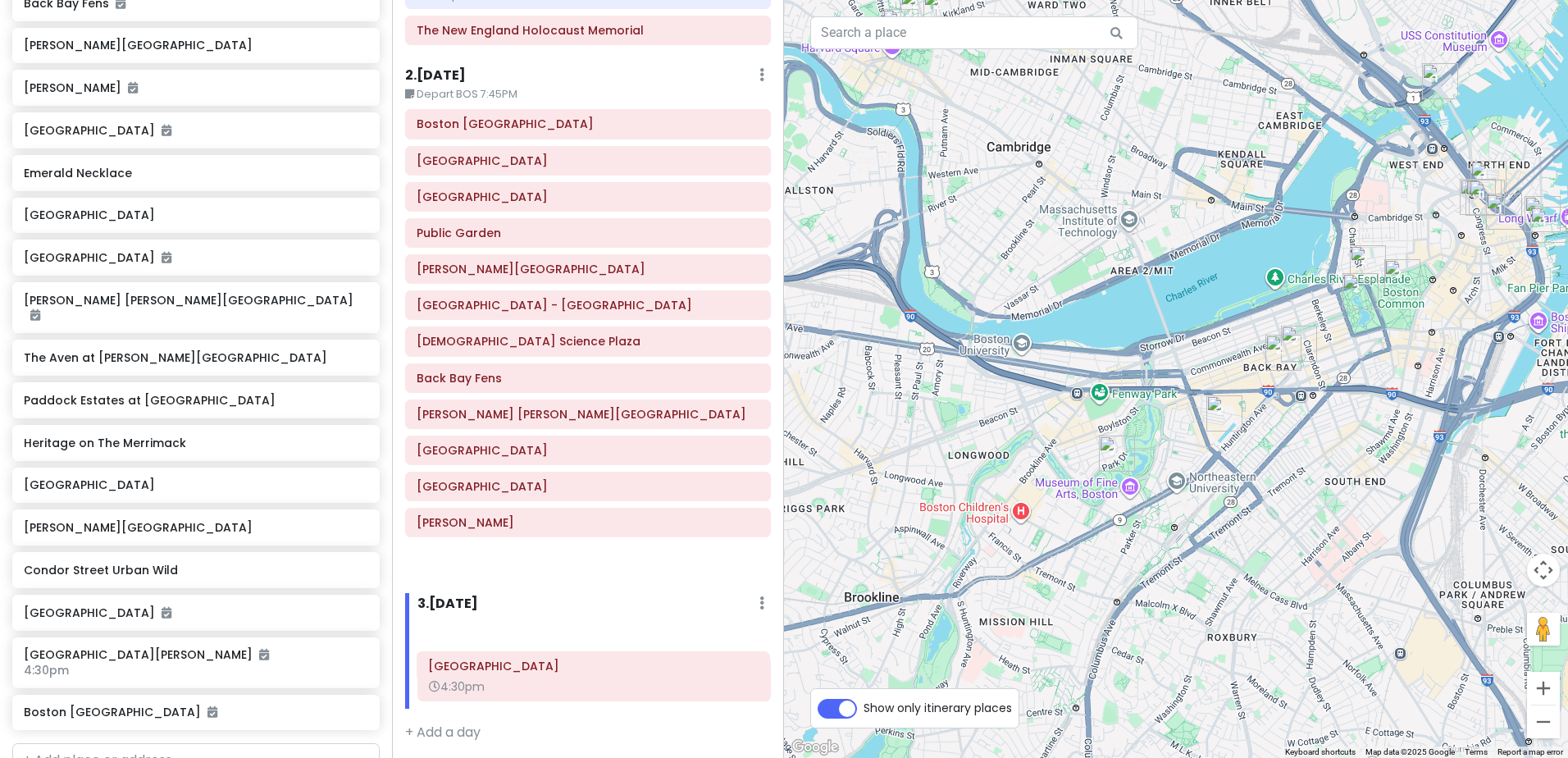
scroll to position [389, 0]
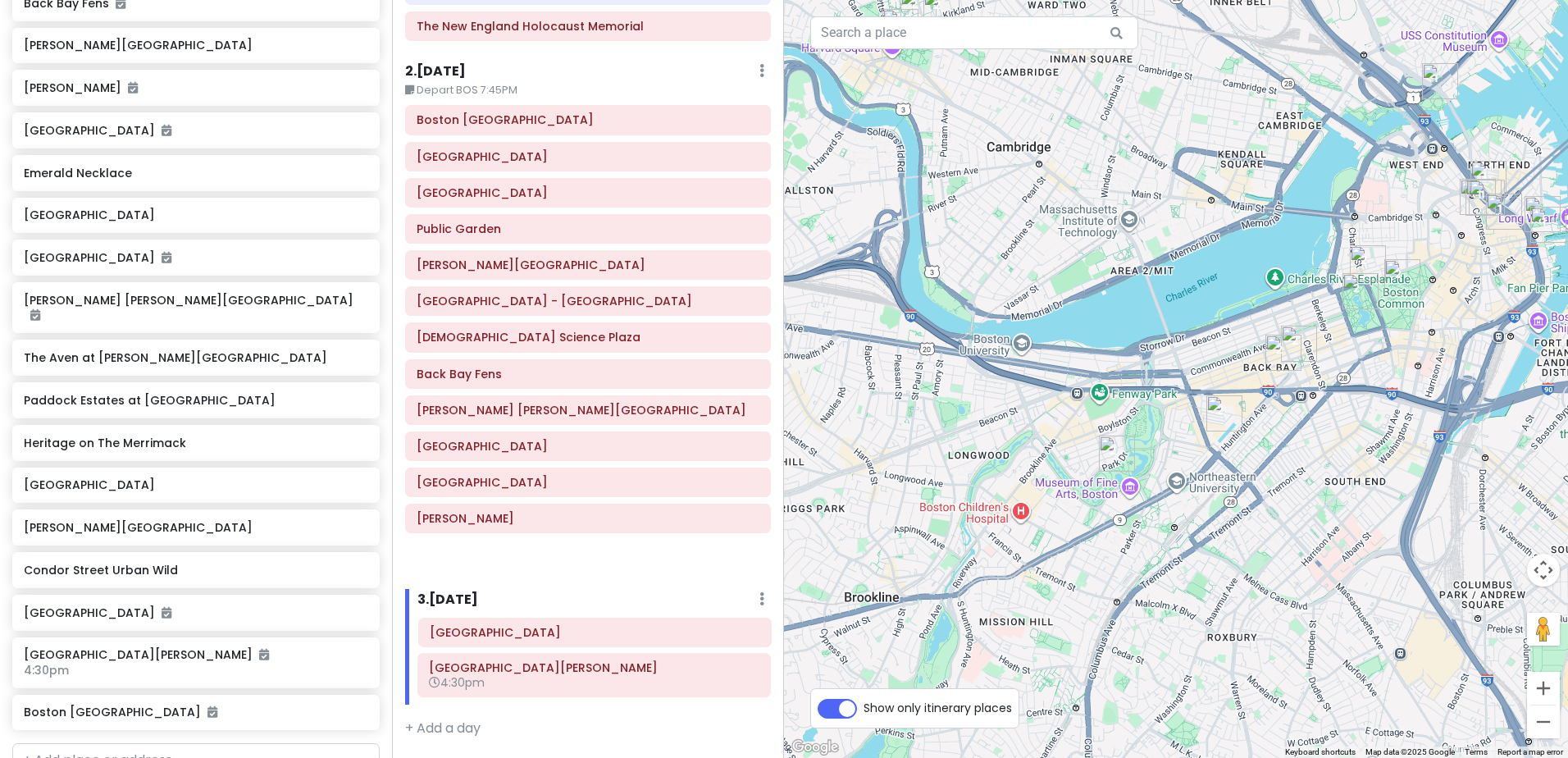
drag, startPoint x: 554, startPoint y: 587, endPoint x: 567, endPoint y: 629, distance: 44.0
click at [567, 629] on div "Itinerary × 1 . Thu 9/18 Edit Day Notes Clear Lodging Delete Day Arrive BOS aro…" at bounding box center [588, 379] width 392 height 758
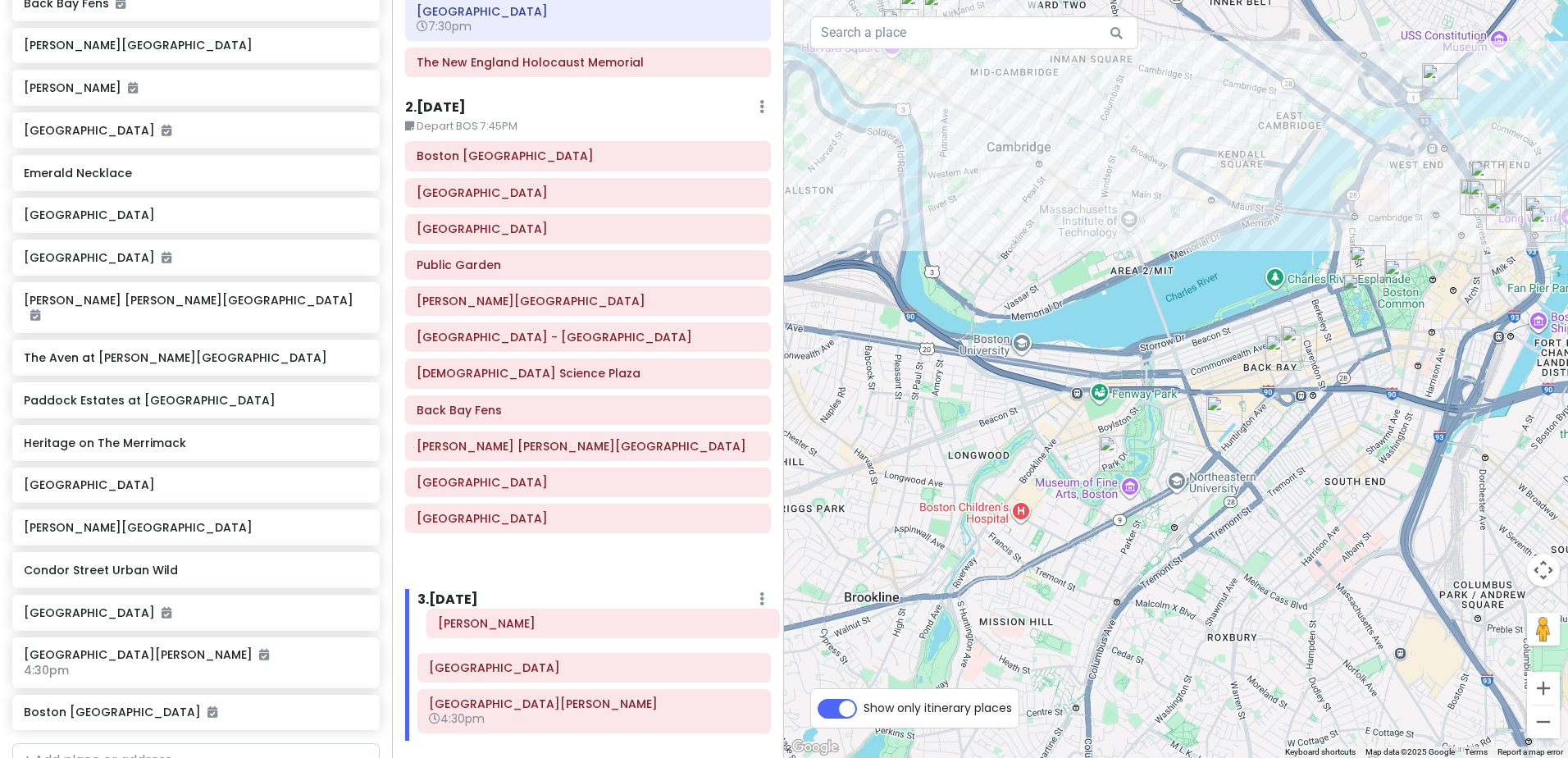
scroll to position [380, 0]
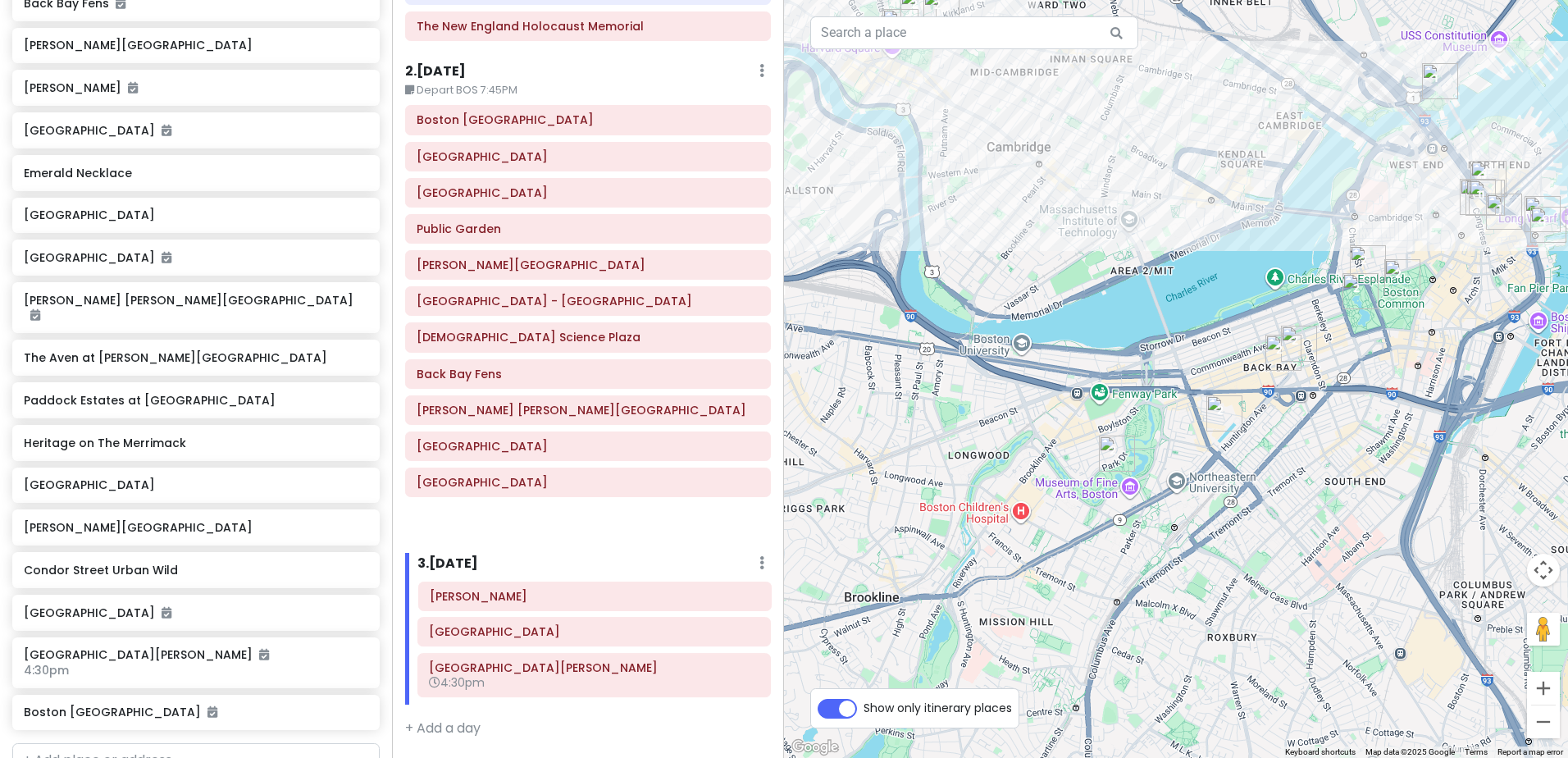
drag, startPoint x: 557, startPoint y: 554, endPoint x: 571, endPoint y: 596, distance: 44.3
click at [571, 596] on div "Itinerary × 1 . Thu 9/18 Edit Day Notes Clear Lodging Delete Day Arrive BOS aro…" at bounding box center [588, 379] width 392 height 758
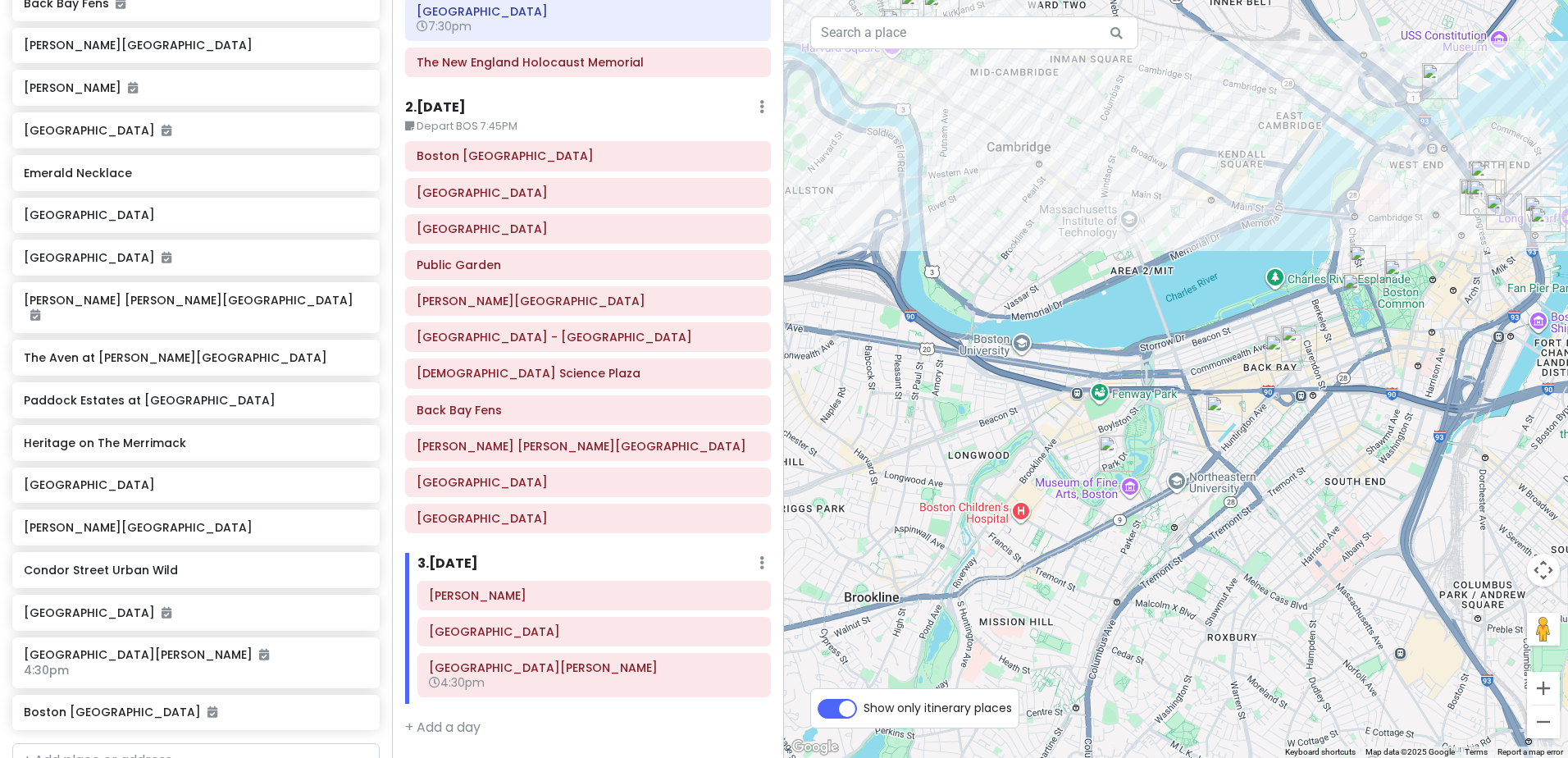
scroll to position [341, 0]
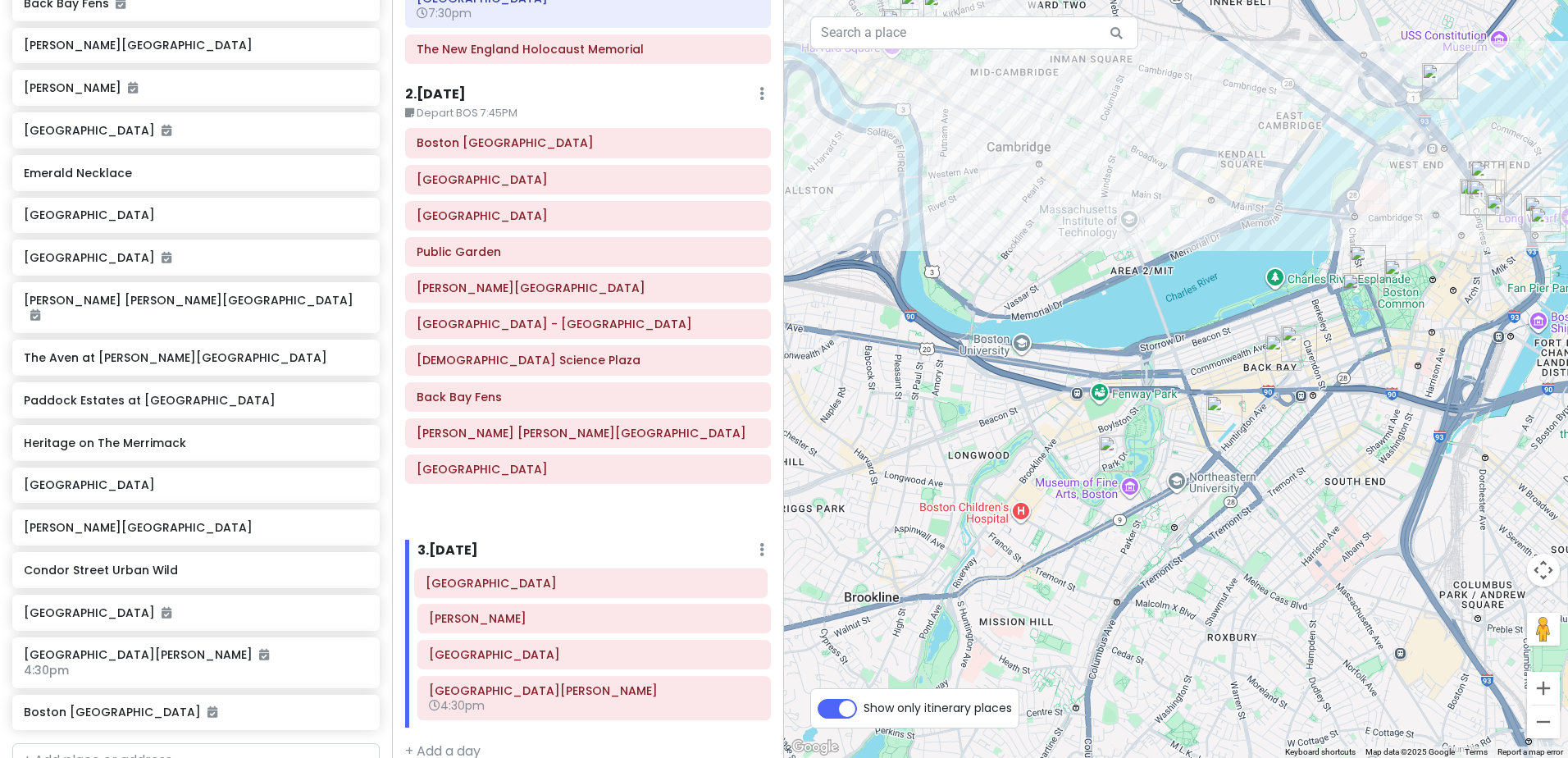
drag, startPoint x: 560, startPoint y: 519, endPoint x: 569, endPoint y: 584, distance: 65.6
click at [569, 584] on div "Itinerary × 1 . Thu 9/18 Edit Day Notes Clear Lodging Delete Day Arrive BOS aro…" at bounding box center [588, 379] width 392 height 758
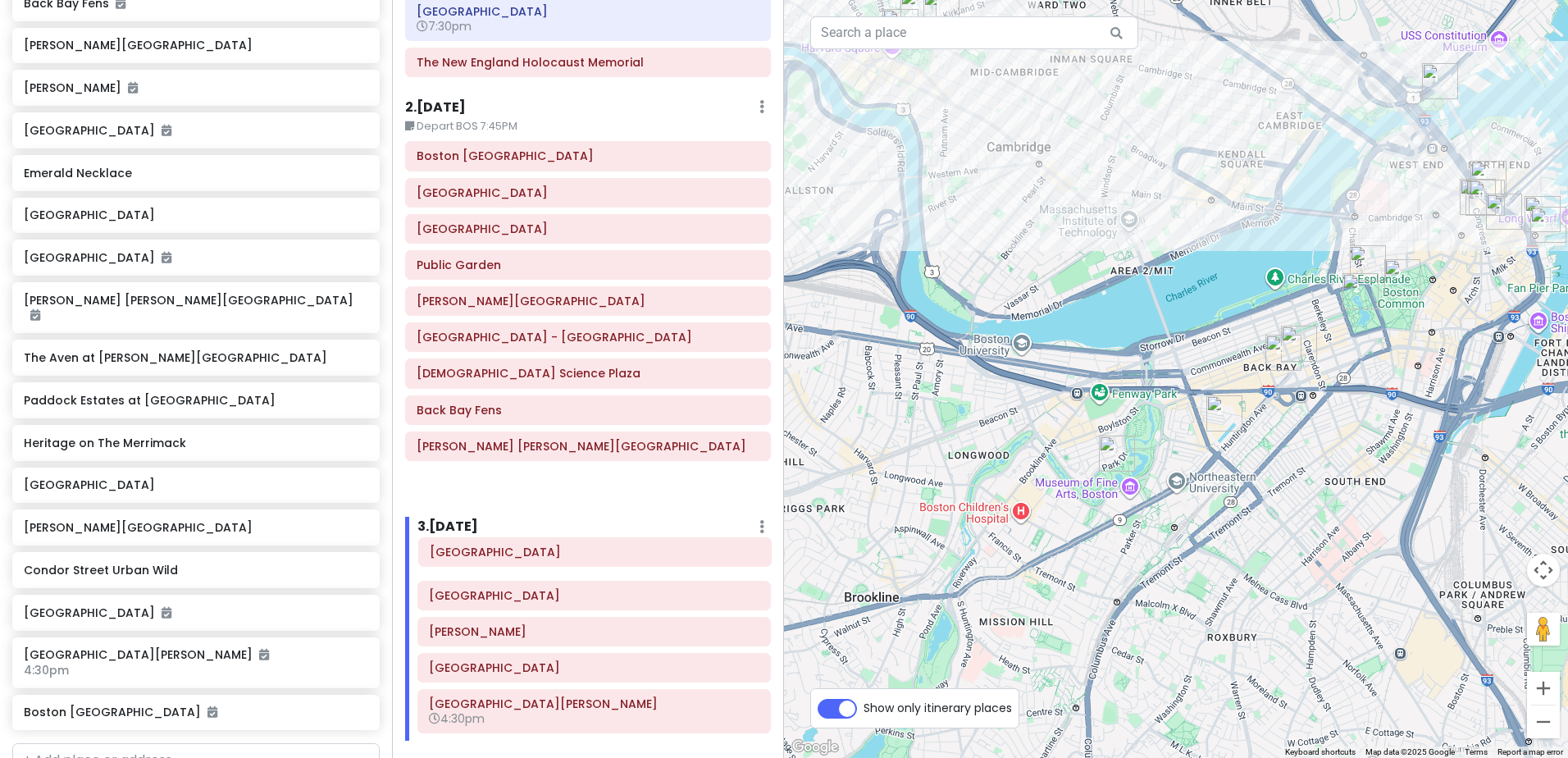
drag, startPoint x: 551, startPoint y: 489, endPoint x: 565, endPoint y: 558, distance: 70.4
click at [565, 558] on div "Itinerary × 1 . Thu 9/18 Edit Day Notes Clear Lodging Delete Day Arrive BOS aro…" at bounding box center [588, 379] width 392 height 758
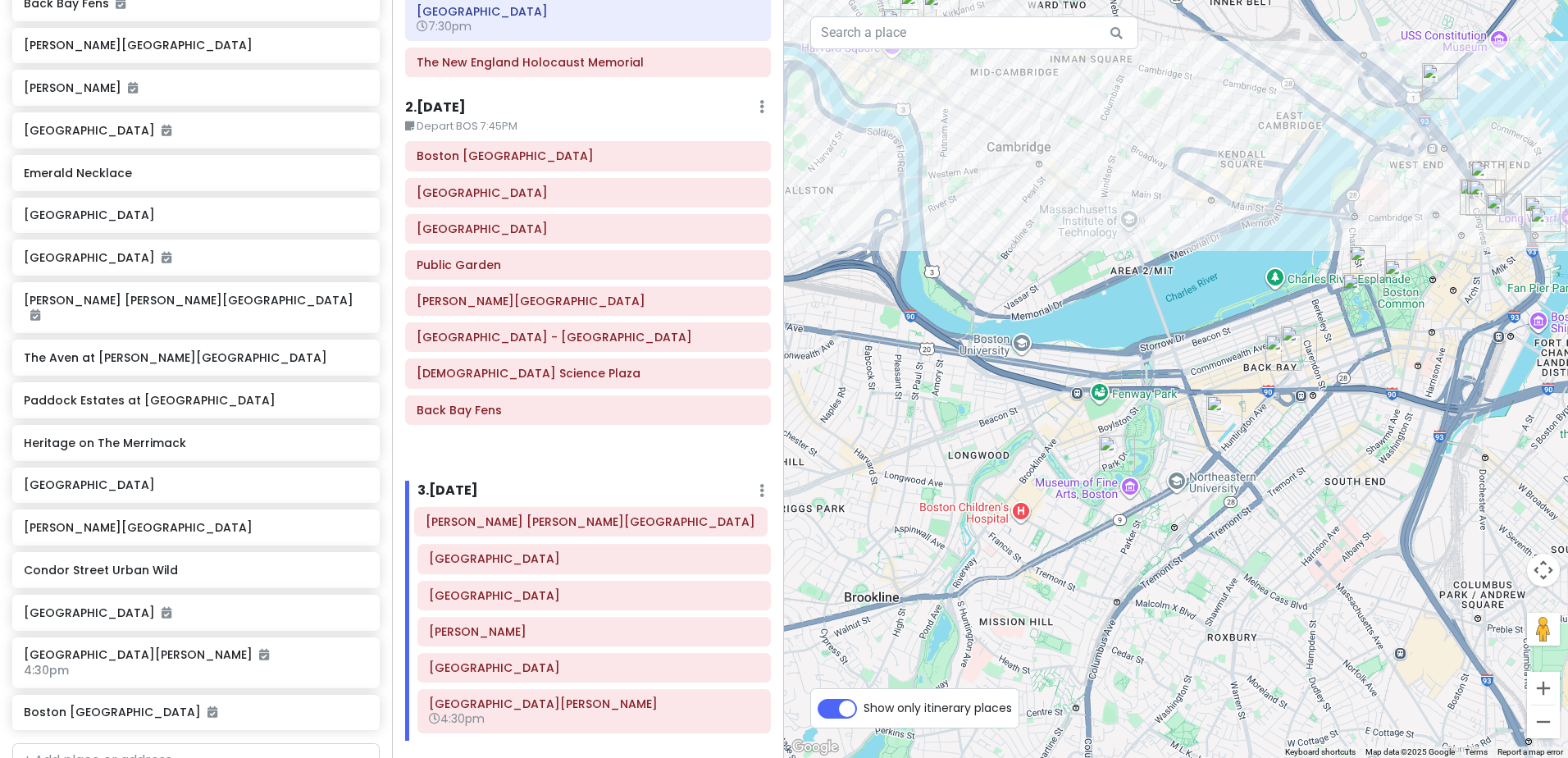
drag, startPoint x: 568, startPoint y: 447, endPoint x: 577, endPoint y: 523, distance: 76.5
click at [577, 523] on div "Itinerary × 1 . Thu 9/18 Edit Day Notes Clear Lodging Delete Day Arrive BOS aro…" at bounding box center [588, 379] width 392 height 758
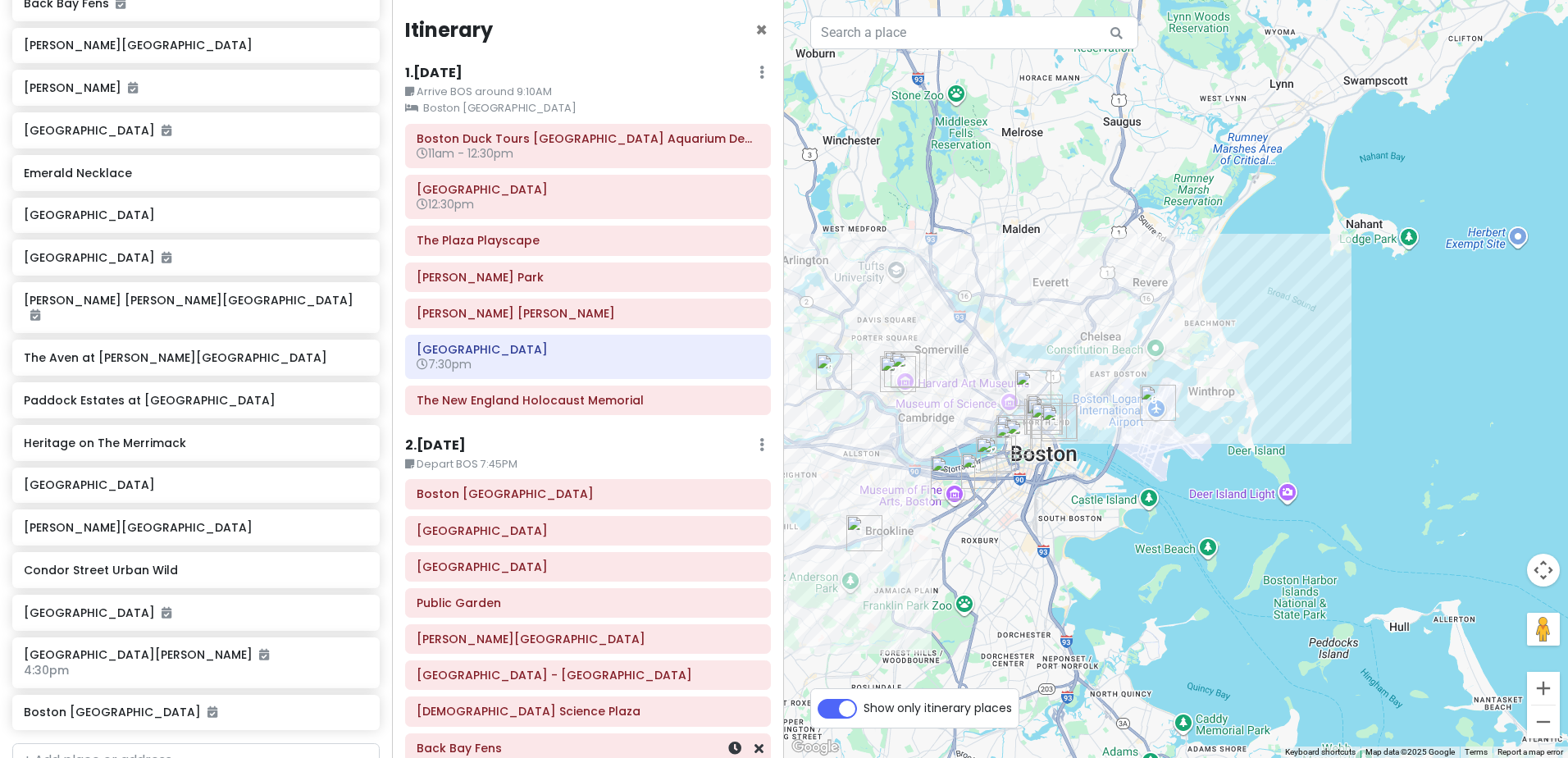
scroll to position [0, 0]
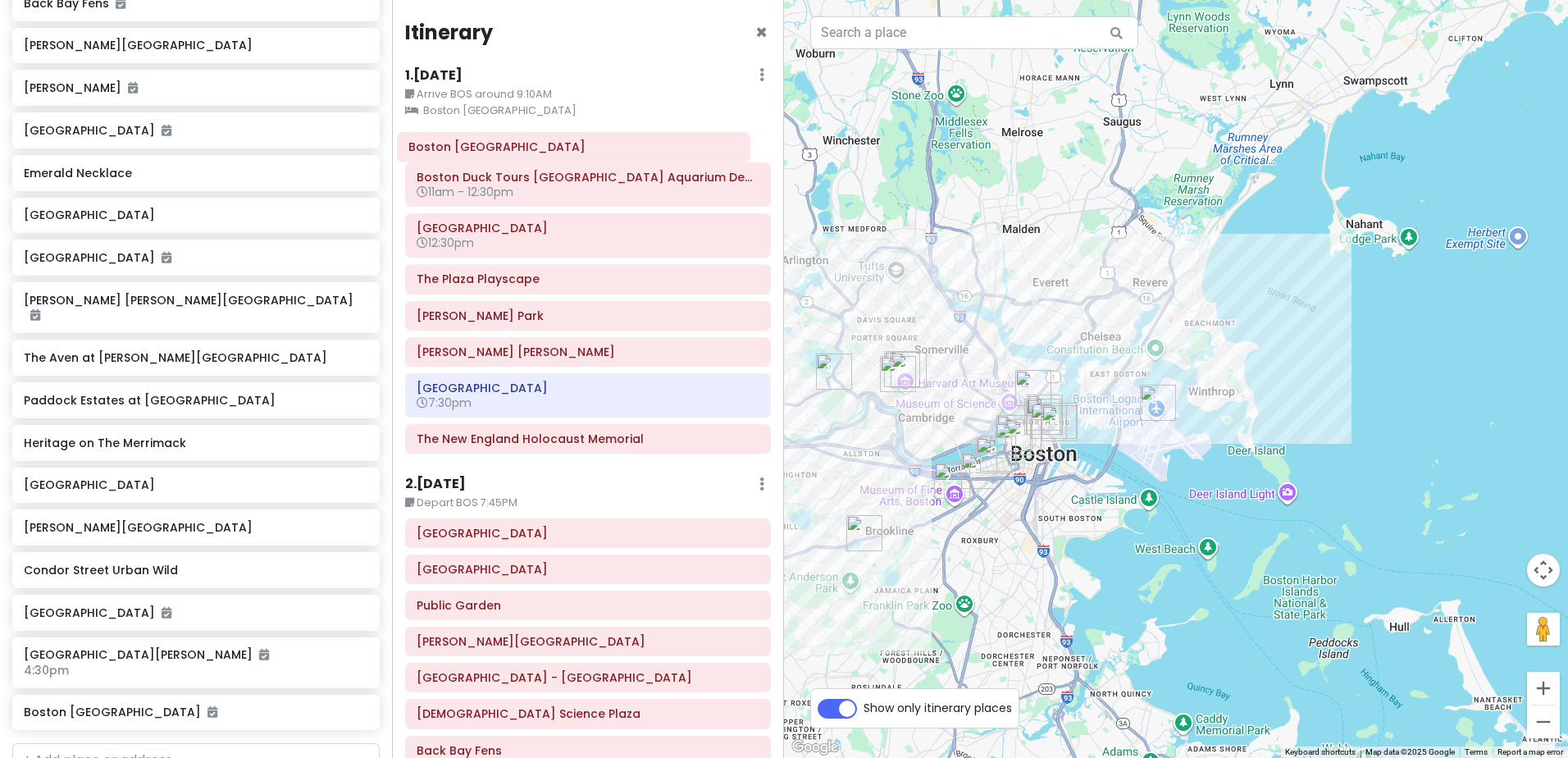
drag, startPoint x: 599, startPoint y: 500, endPoint x: 590, endPoint y: 151, distance: 349.1
click at [590, 151] on div "Itinerary × 1 . Thu 9/18 Edit Day Notes Clear Lodging Delete Day Arrive BOS aro…" at bounding box center [588, 379] width 392 height 758
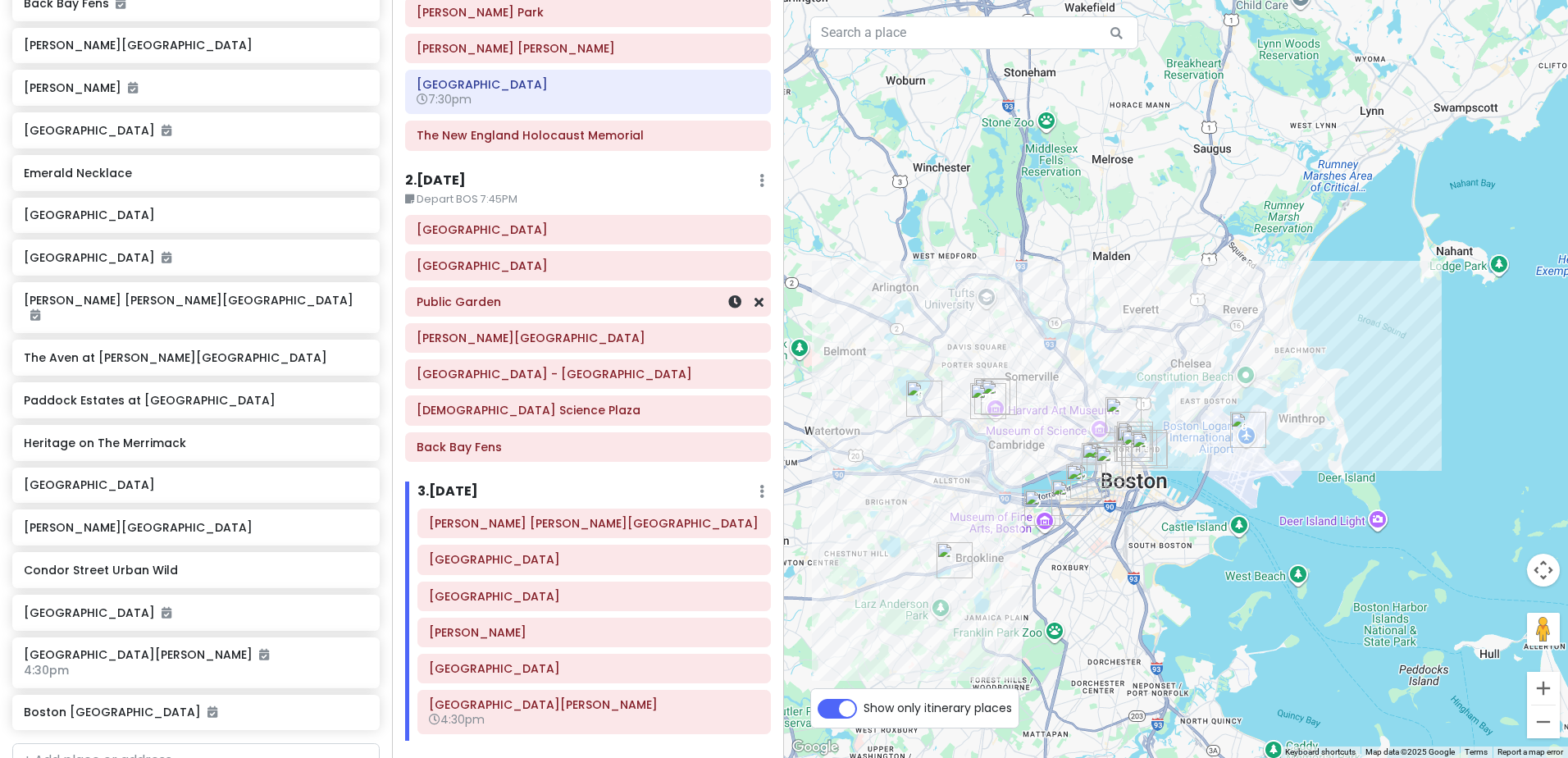
scroll to position [328, 0]
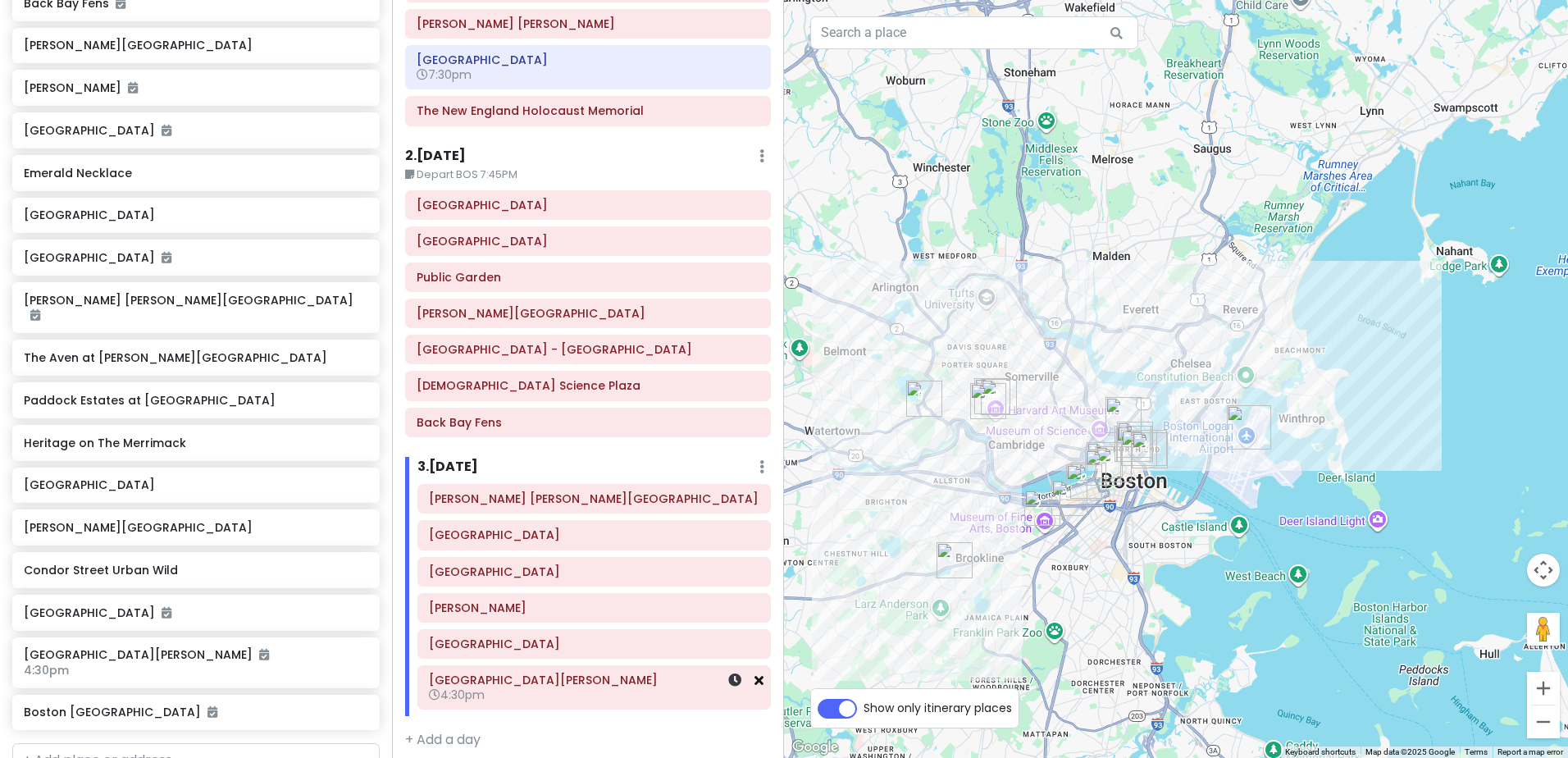
click at [755, 681] on icon at bounding box center [759, 679] width 9 height 13
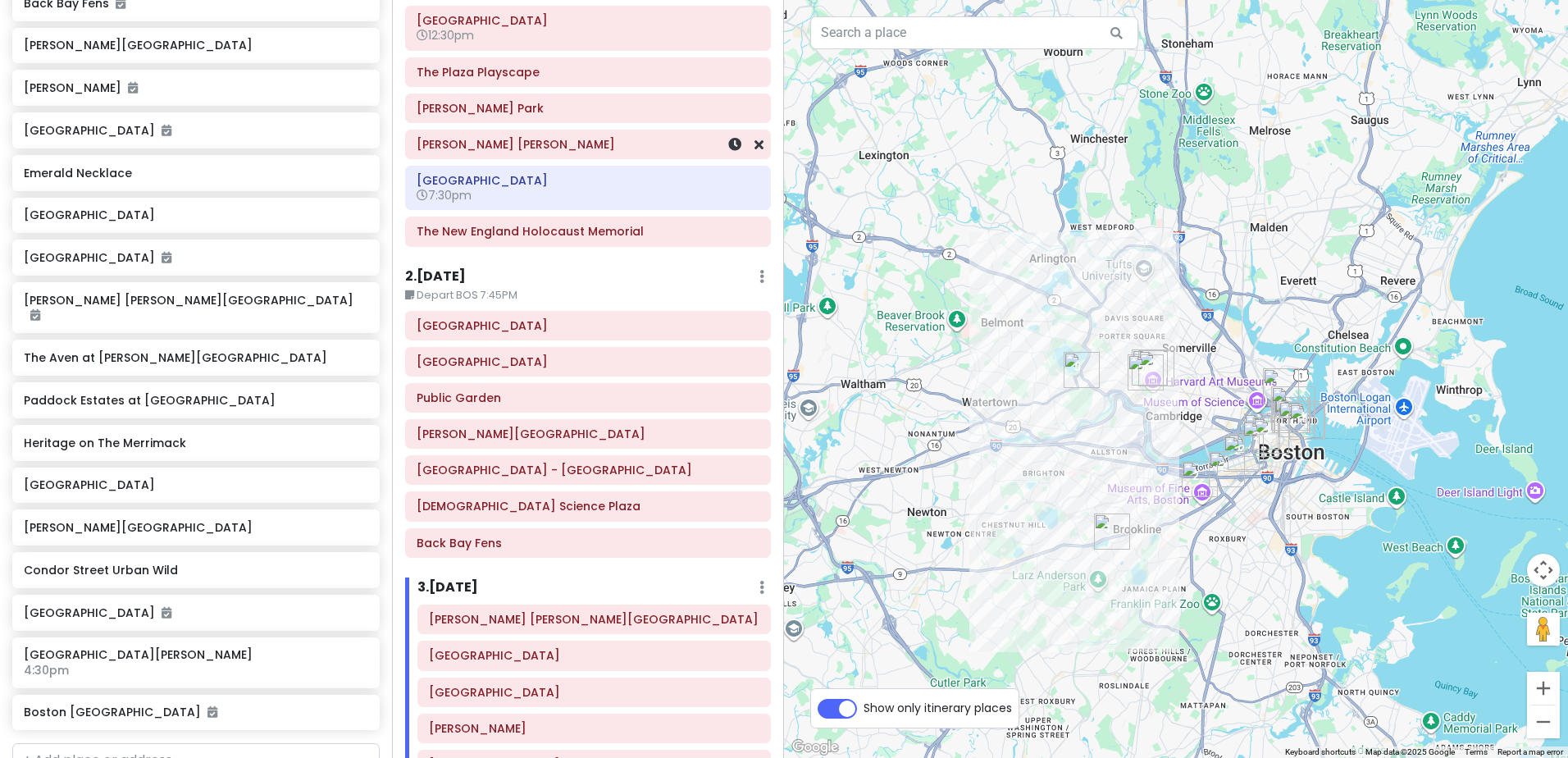
scroll to position [125, 0]
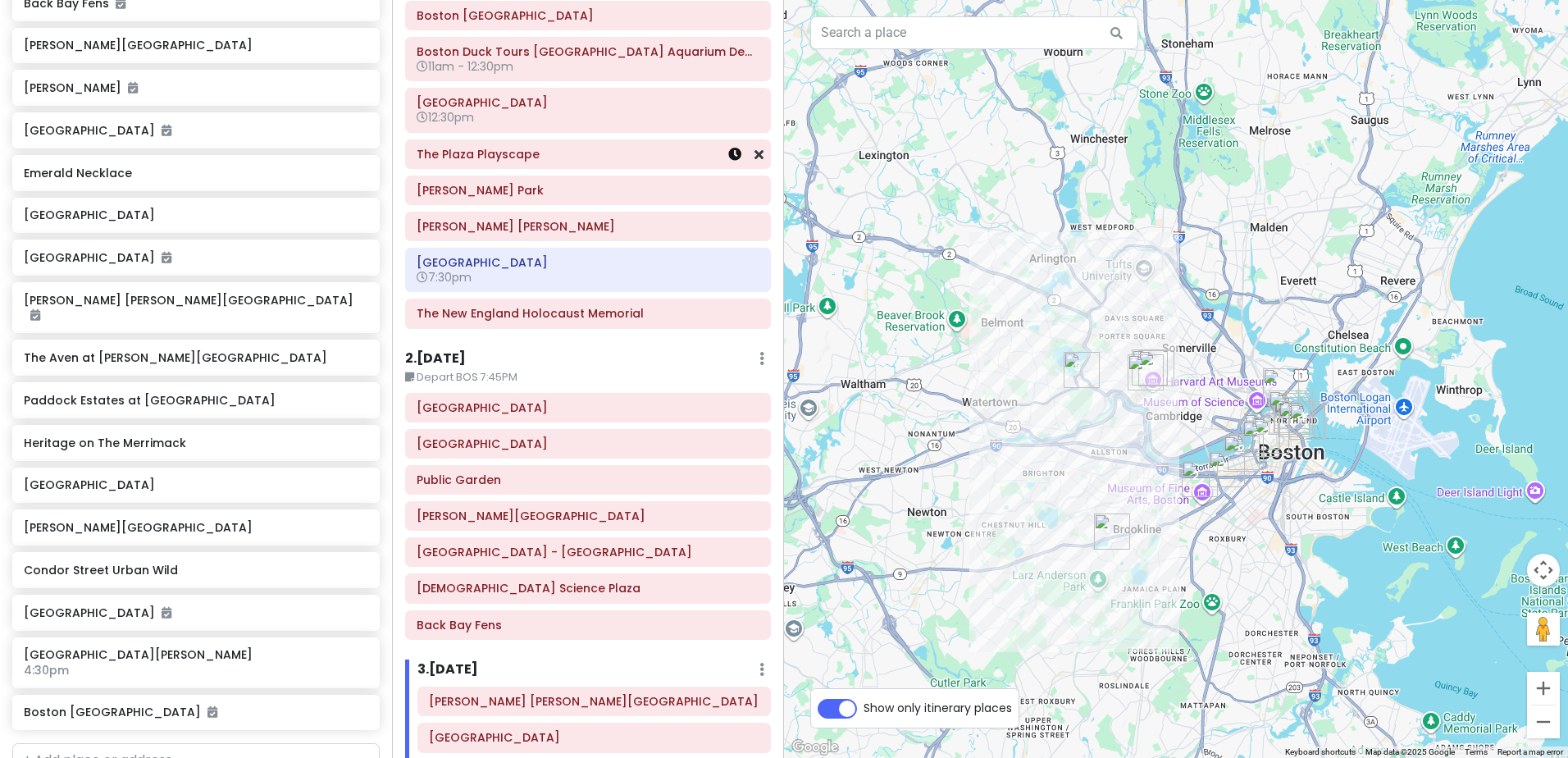
click at [728, 153] on icon at bounding box center [735, 154] width 13 height 13
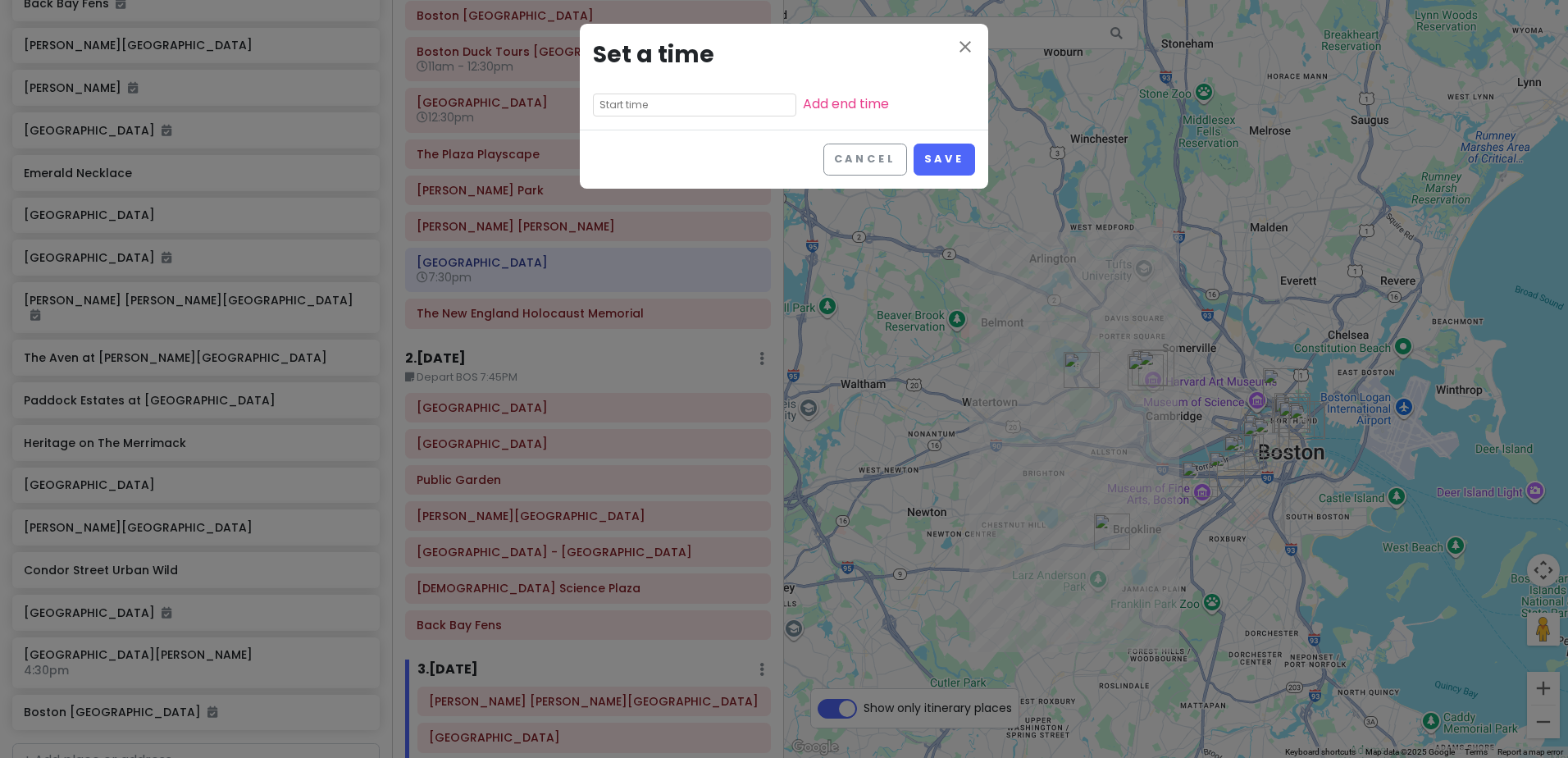
click at [669, 110] on input "text" at bounding box center [694, 104] width 204 height 23
click at [705, 142] on li "pm" at bounding box center [707, 149] width 45 height 20
type input "11:25 pm"
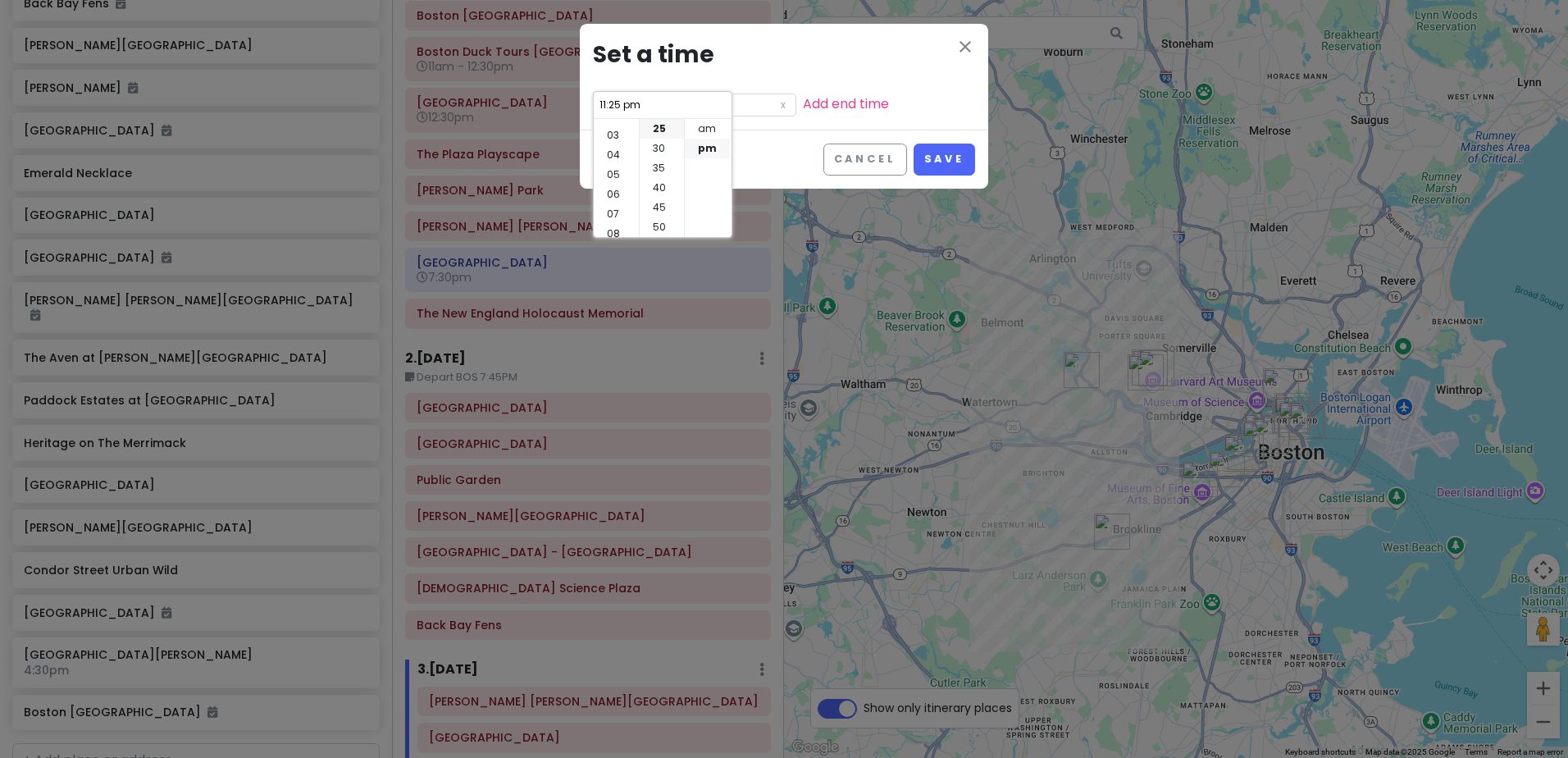
scroll to position [20, 0]
click at [620, 148] on li "02" at bounding box center [616, 149] width 45 height 20
type input "2:25 pm"
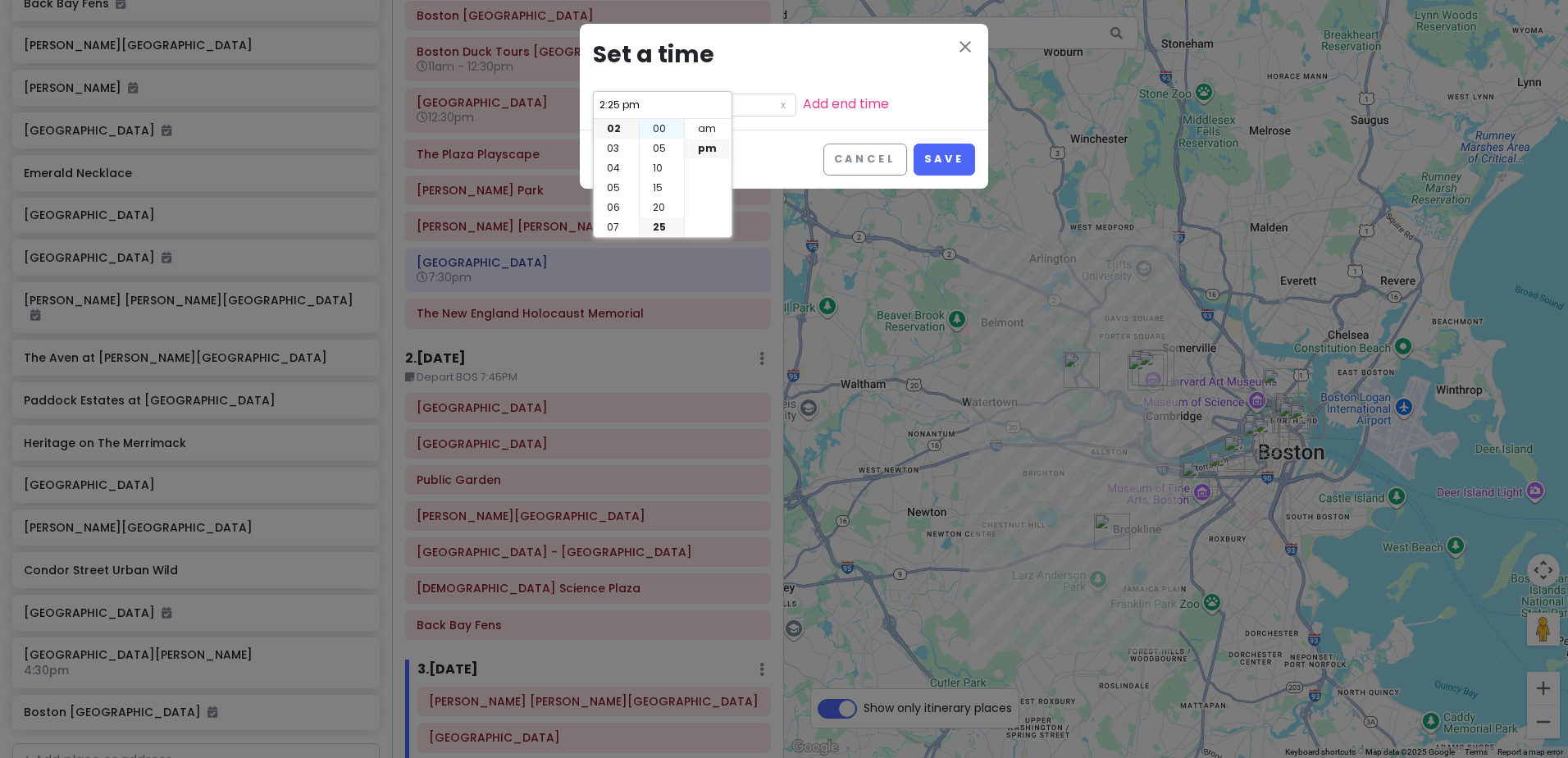
click at [660, 130] on li "00" at bounding box center [662, 129] width 44 height 20
type input "2:00 pm"
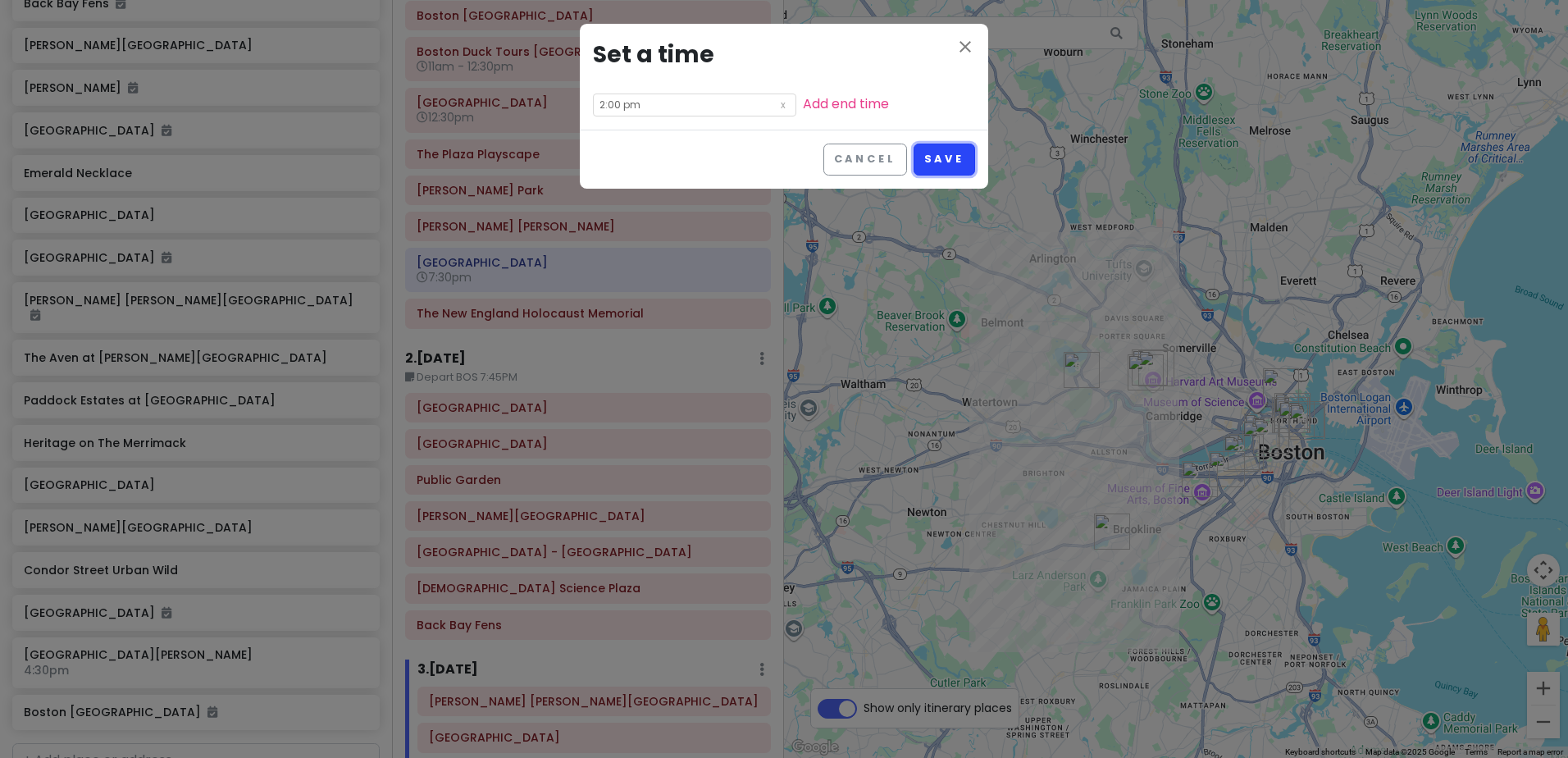
click at [945, 153] on button "Save" at bounding box center [944, 159] width 61 height 32
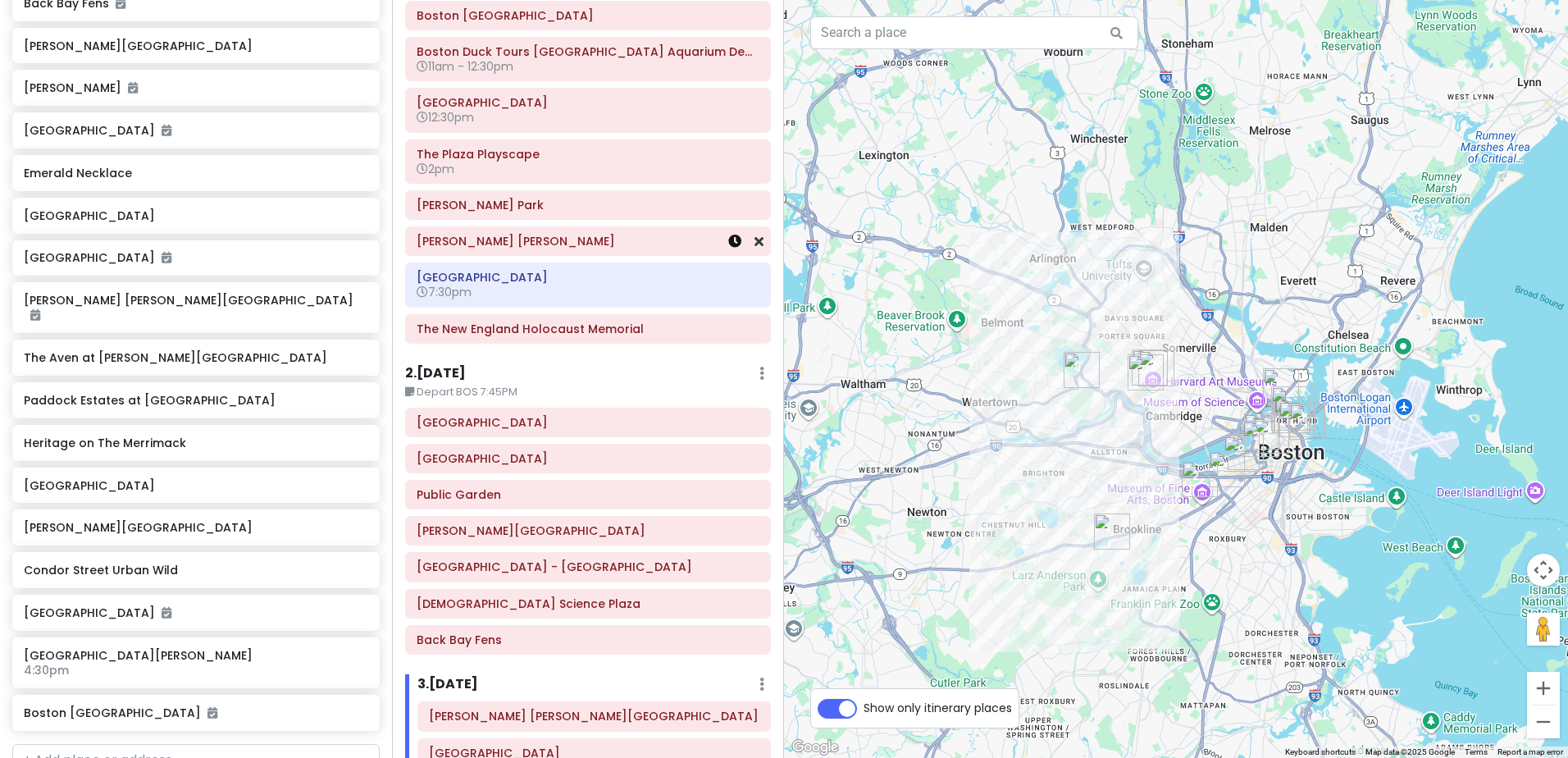
click at [728, 248] on link at bounding box center [735, 241] width 13 height 19
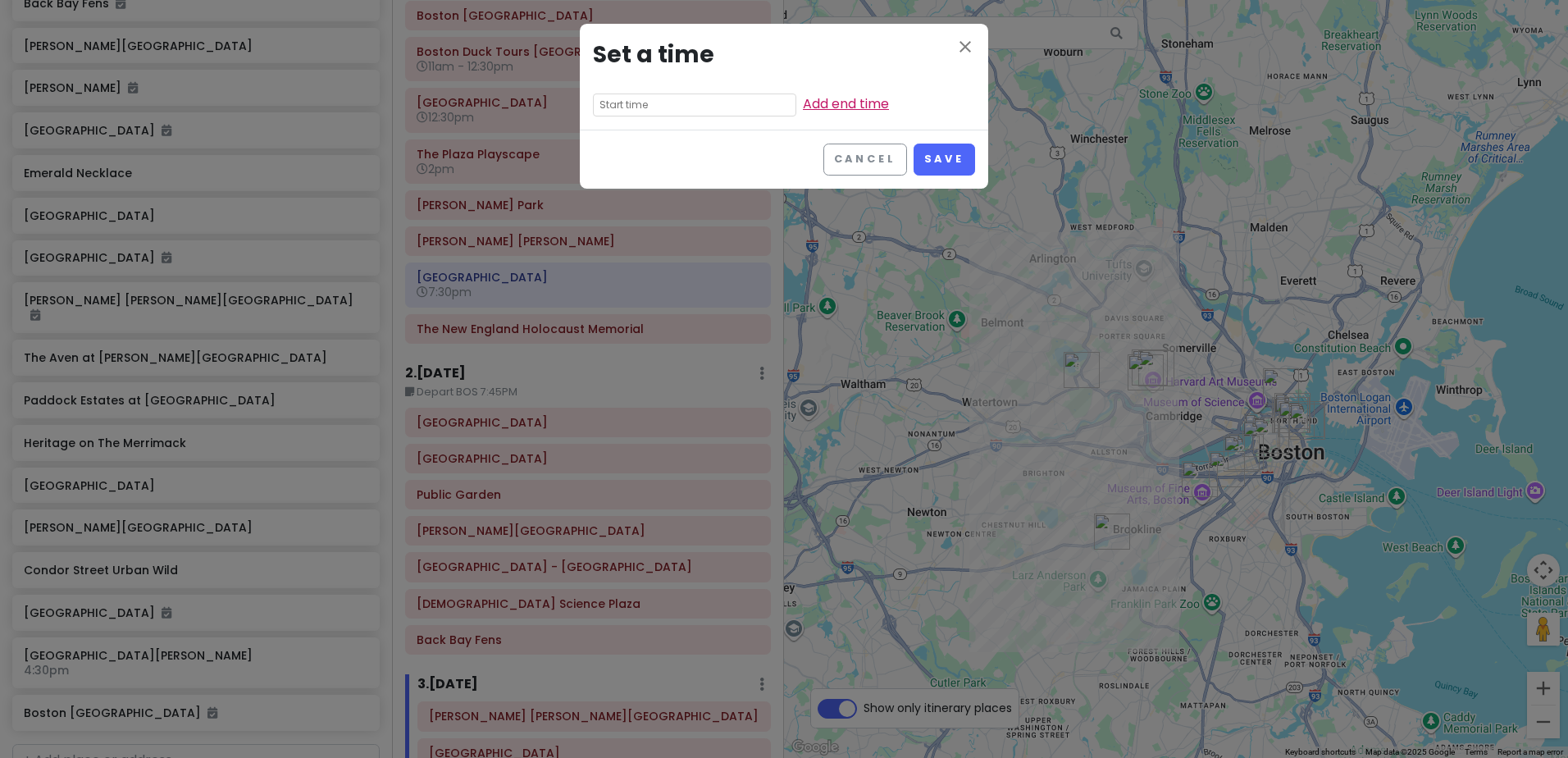
click at [803, 106] on link "Add end time" at bounding box center [846, 103] width 86 height 19
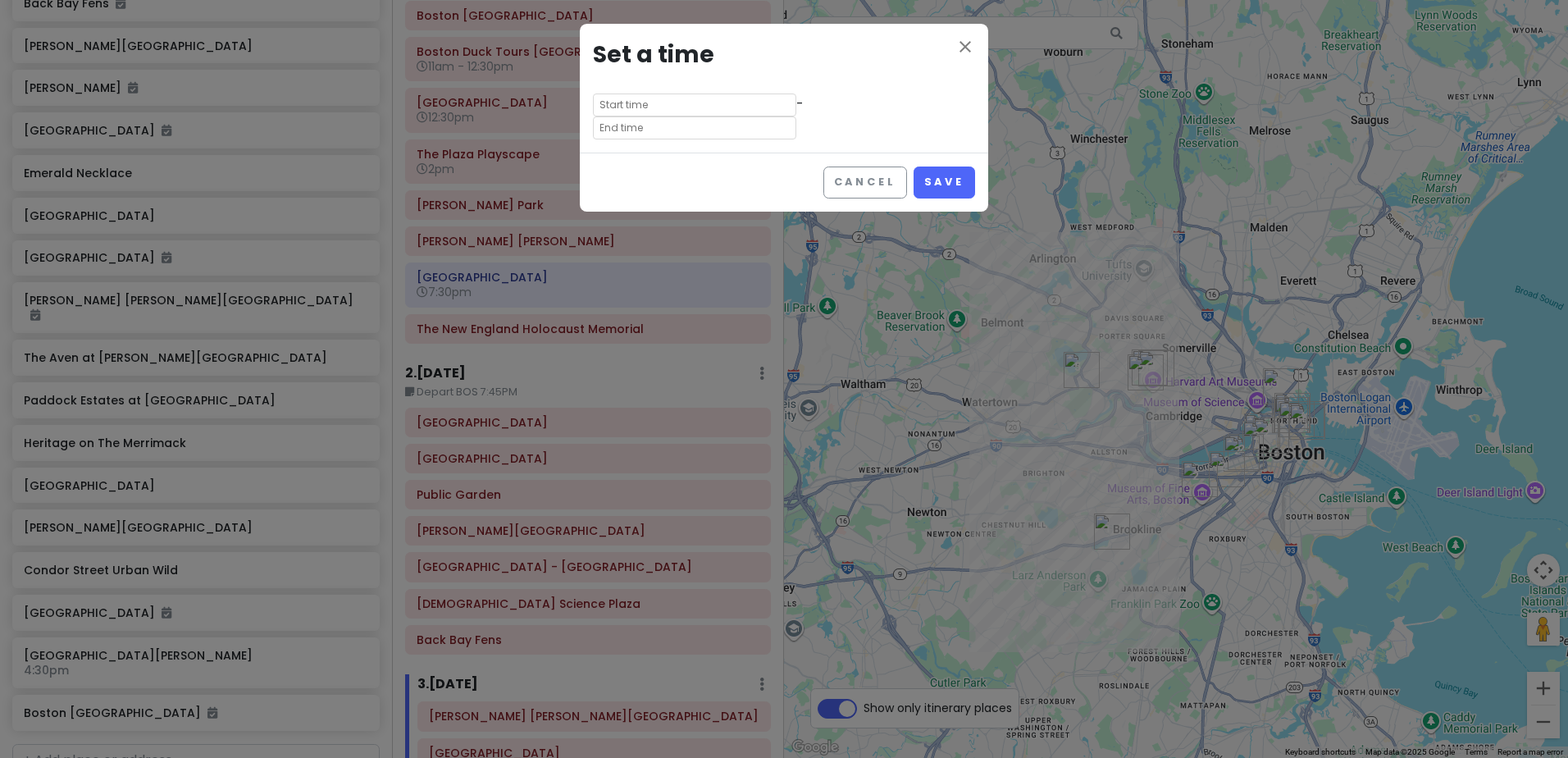
click at [797, 116] on input "text" at bounding box center [694, 127] width 204 height 23
click at [864, 68] on h3 "Set a time" at bounding box center [784, 55] width 382 height 37
click at [969, 49] on icon "close" at bounding box center [966, 47] width 20 height 20
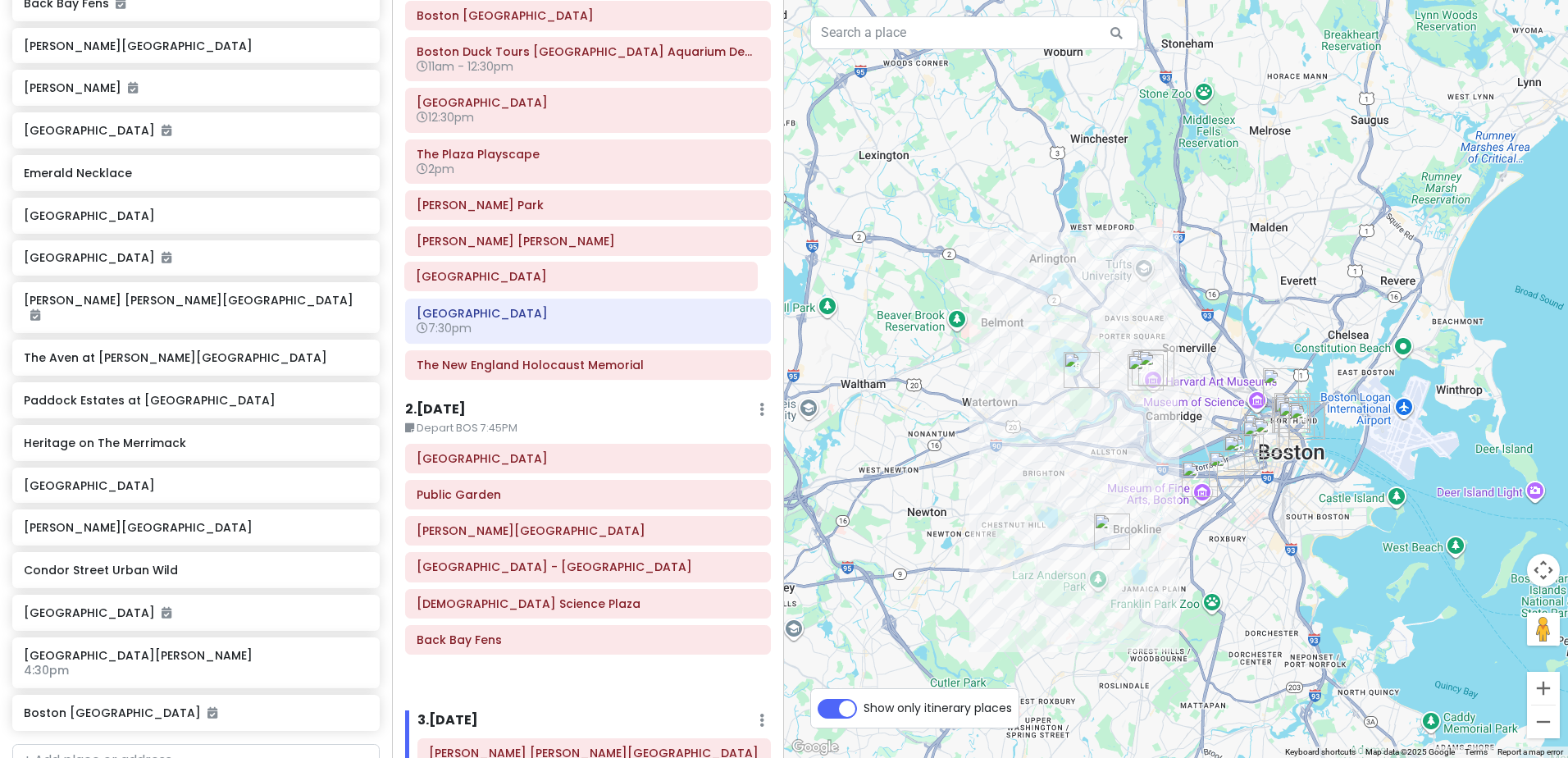
drag, startPoint x: 578, startPoint y: 428, endPoint x: 577, endPoint y: 282, distance: 146.0
click at [577, 282] on div "Itinerary × 1 . Thu 9/18 Edit Day Notes Clear Lodging Delete Day Arrive BOS aro…" at bounding box center [588, 379] width 392 height 758
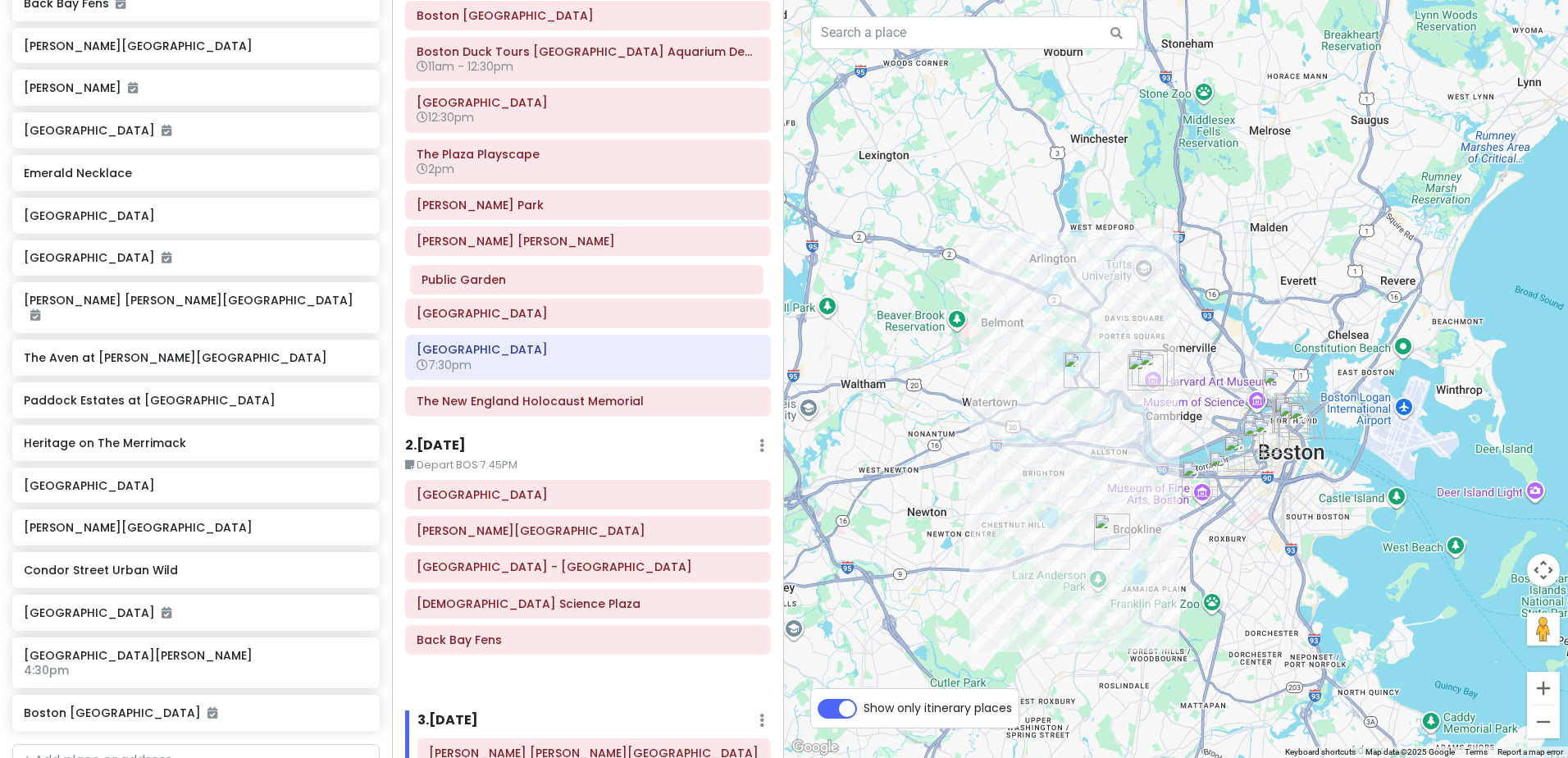
drag, startPoint x: 544, startPoint y: 499, endPoint x: 549, endPoint y: 284, distance: 215.1
click at [549, 284] on div "Itinerary × 1 . Thu 9/18 Edit Day Notes Clear Lodging Delete Day Arrive BOS aro…" at bounding box center [588, 379] width 392 height 758
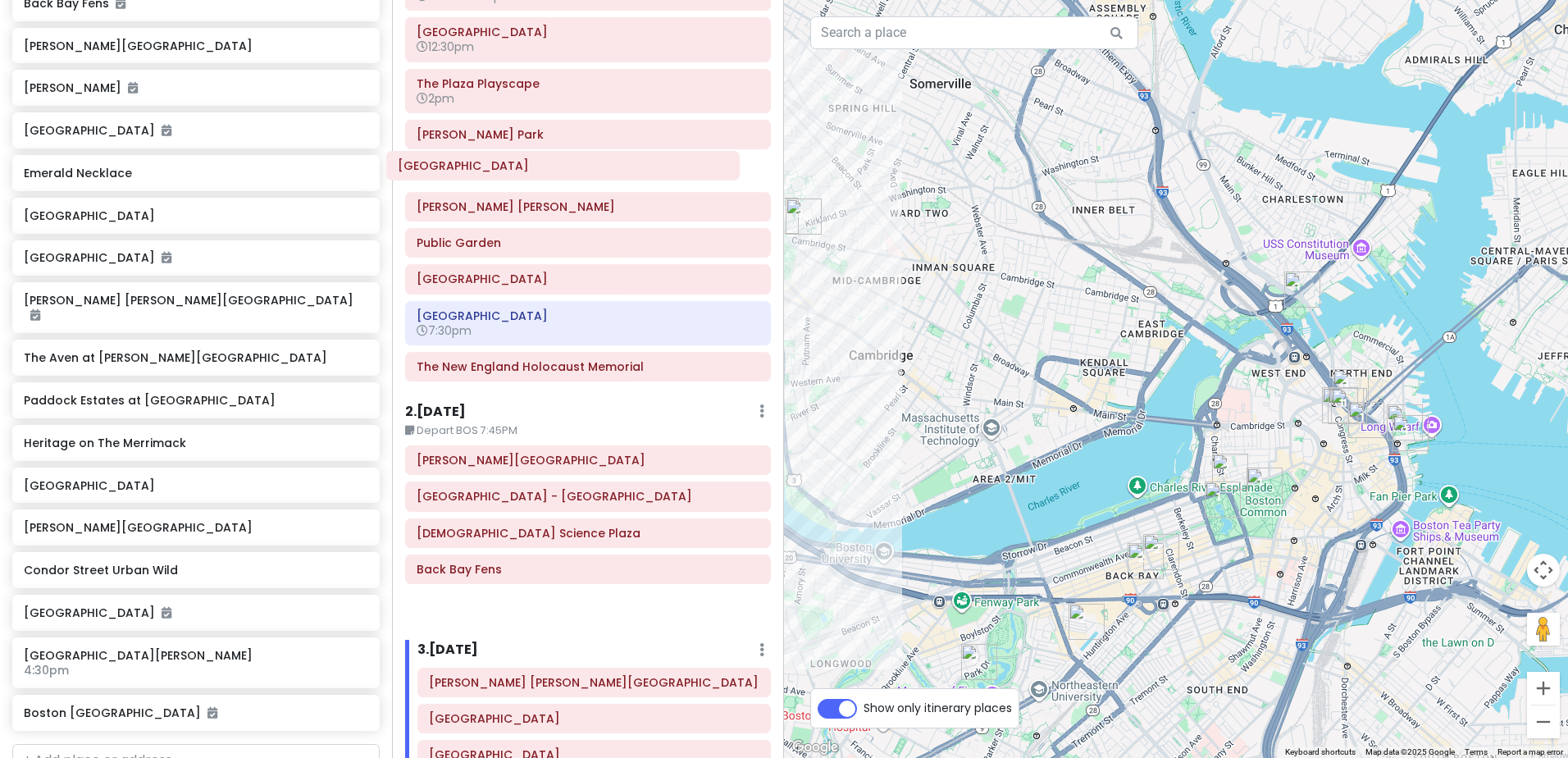
scroll to position [184, 0]
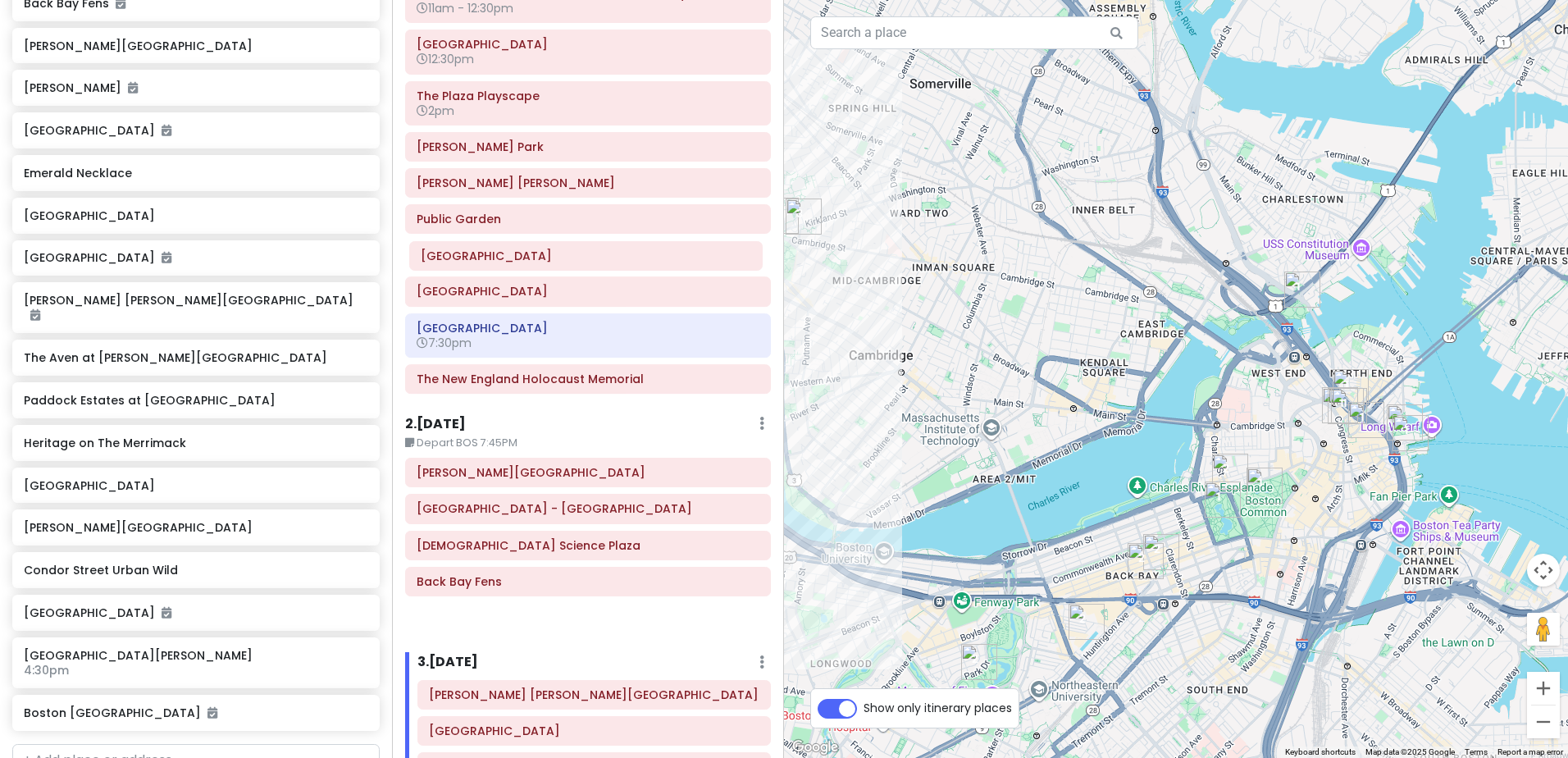
drag, startPoint x: 551, startPoint y: 333, endPoint x: 556, endPoint y: 259, distance: 74.2
click at [556, 259] on div "Itinerary × 1 . Thu 9/18 Edit Day Notes Clear Lodging Delete Day Arrive BOS aro…" at bounding box center [588, 379] width 392 height 758
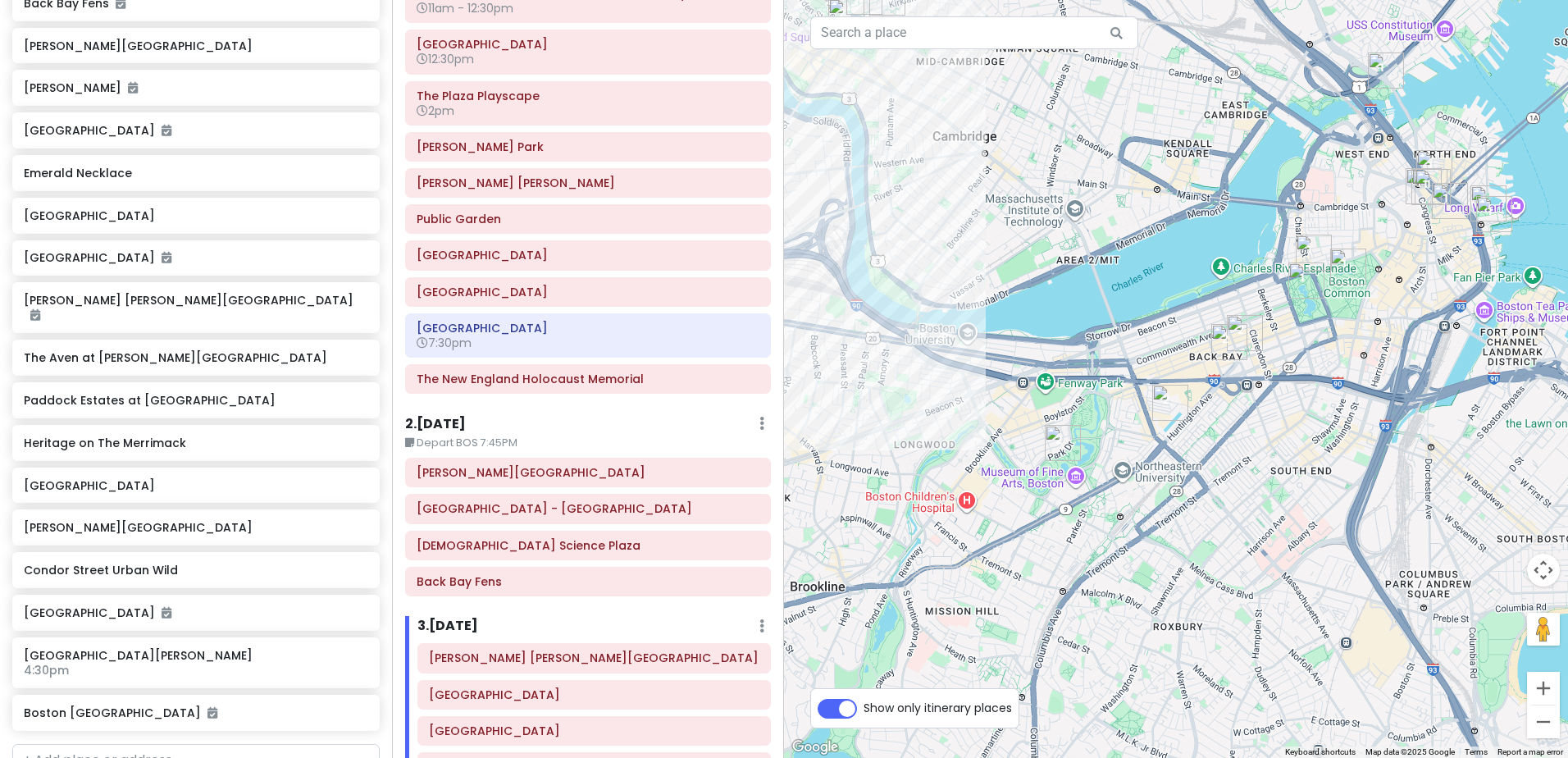
drag, startPoint x: 1163, startPoint y: 636, endPoint x: 1247, endPoint y: 414, distance: 237.4
click at [1247, 414] on div at bounding box center [1176, 379] width 784 height 758
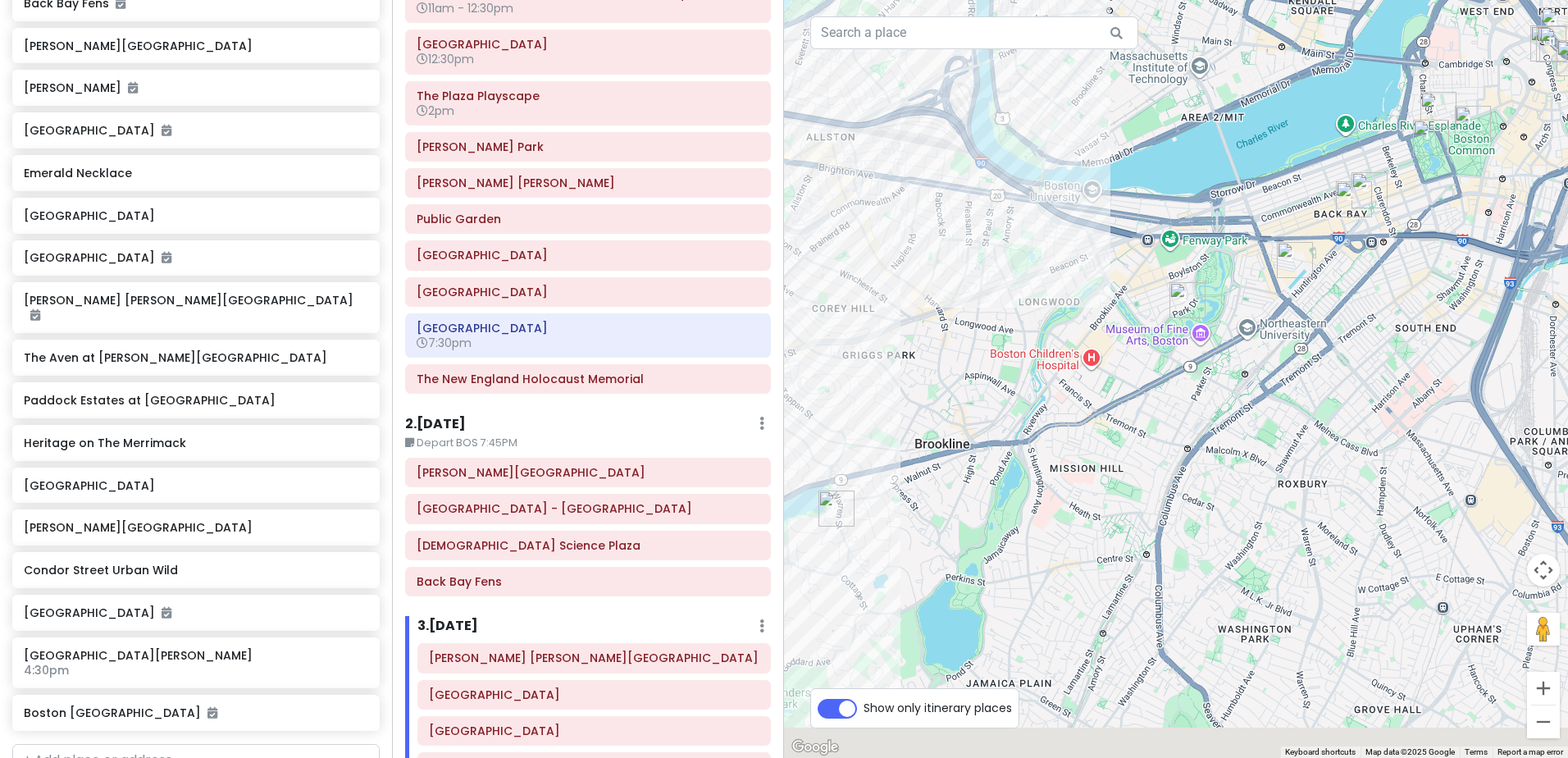
drag, startPoint x: 1160, startPoint y: 468, endPoint x: 1285, endPoint y: 326, distance: 189.2
click at [1285, 326] on div at bounding box center [1176, 379] width 784 height 758
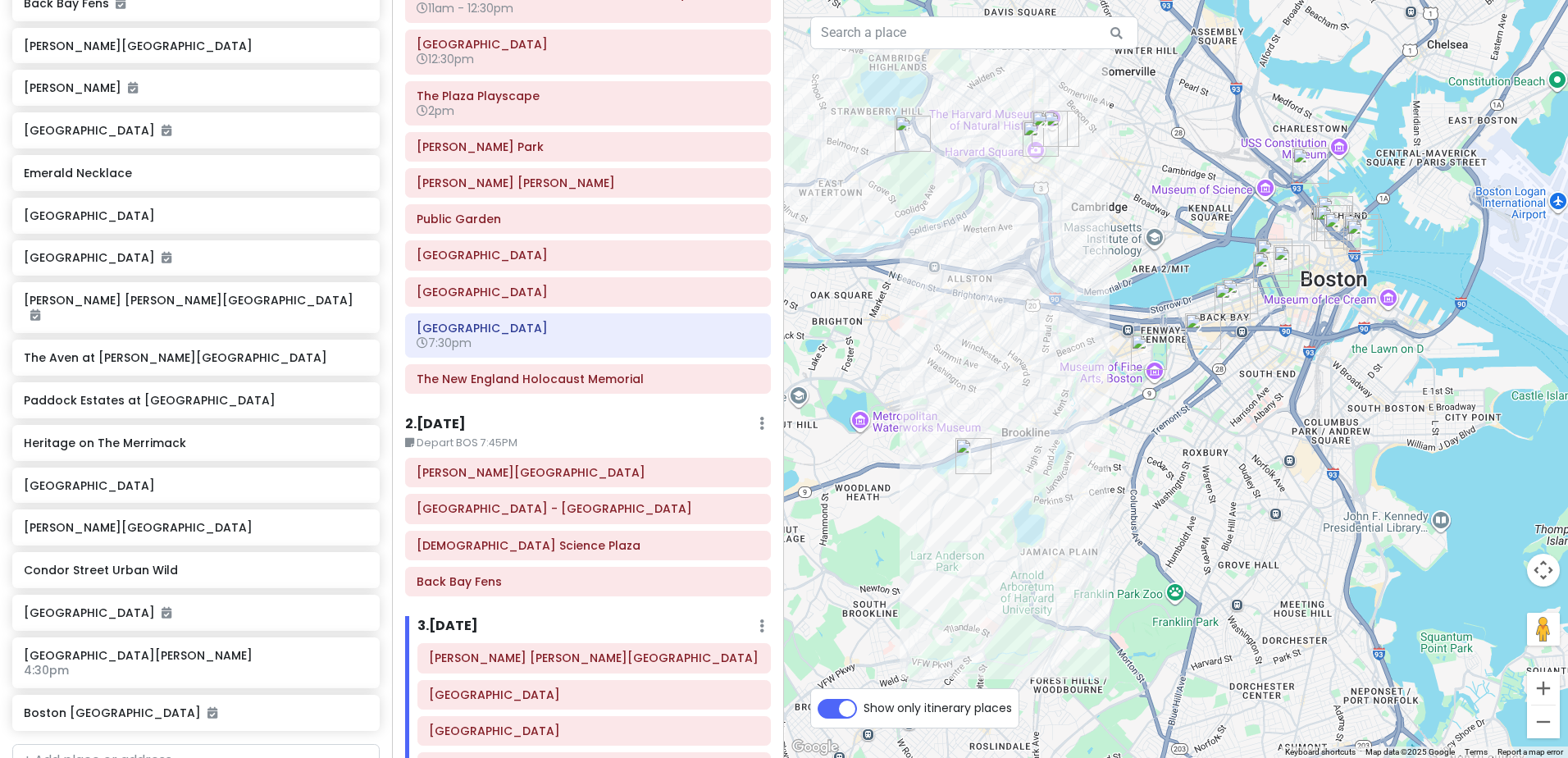
drag, startPoint x: 1109, startPoint y: 328, endPoint x: 1066, endPoint y: 373, distance: 62.2
click at [1066, 373] on div at bounding box center [1176, 379] width 784 height 758
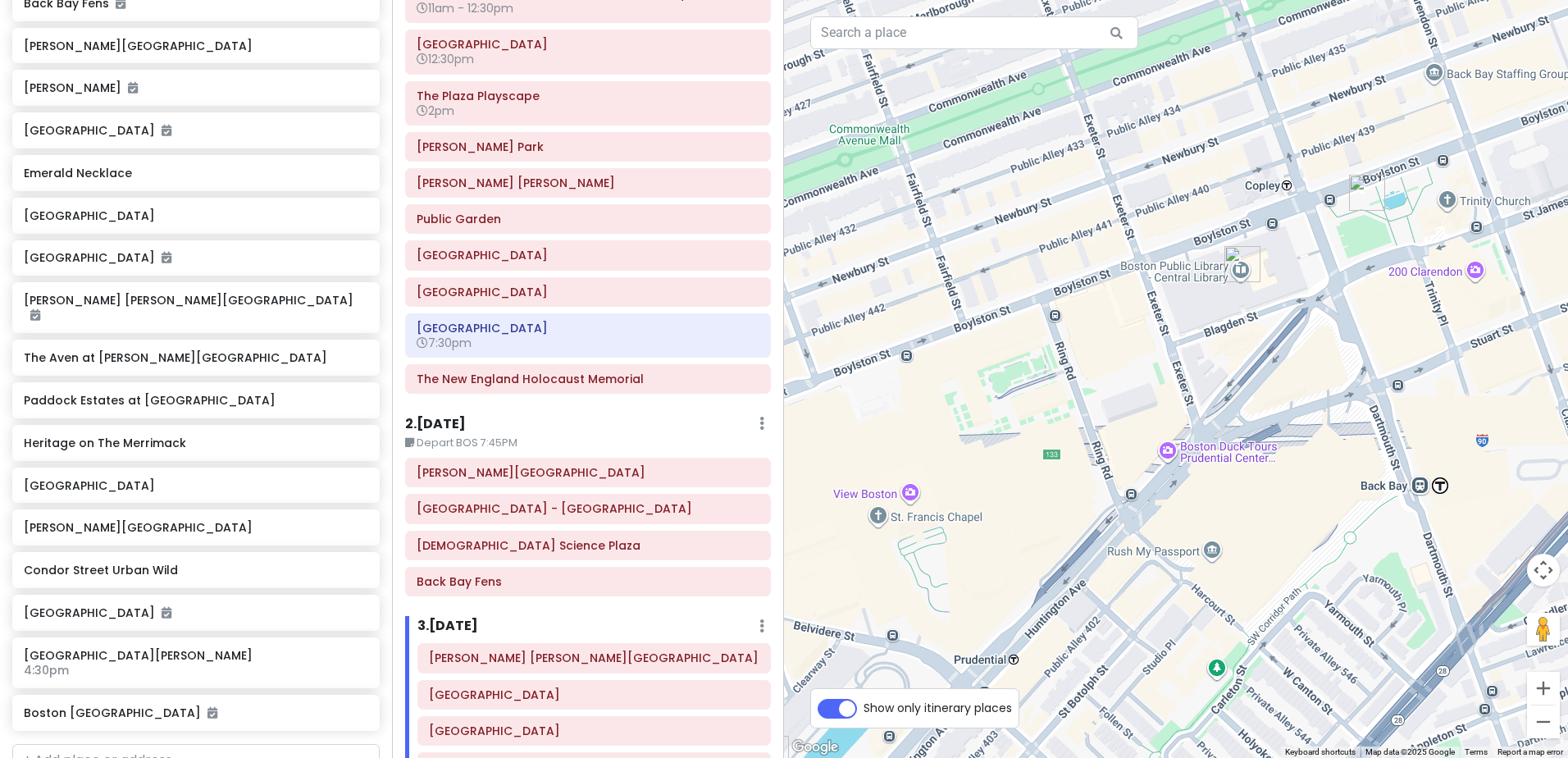
drag, startPoint x: 988, startPoint y: 572, endPoint x: 1240, endPoint y: 357, distance: 331.3
click at [1240, 357] on div at bounding box center [1176, 379] width 784 height 758
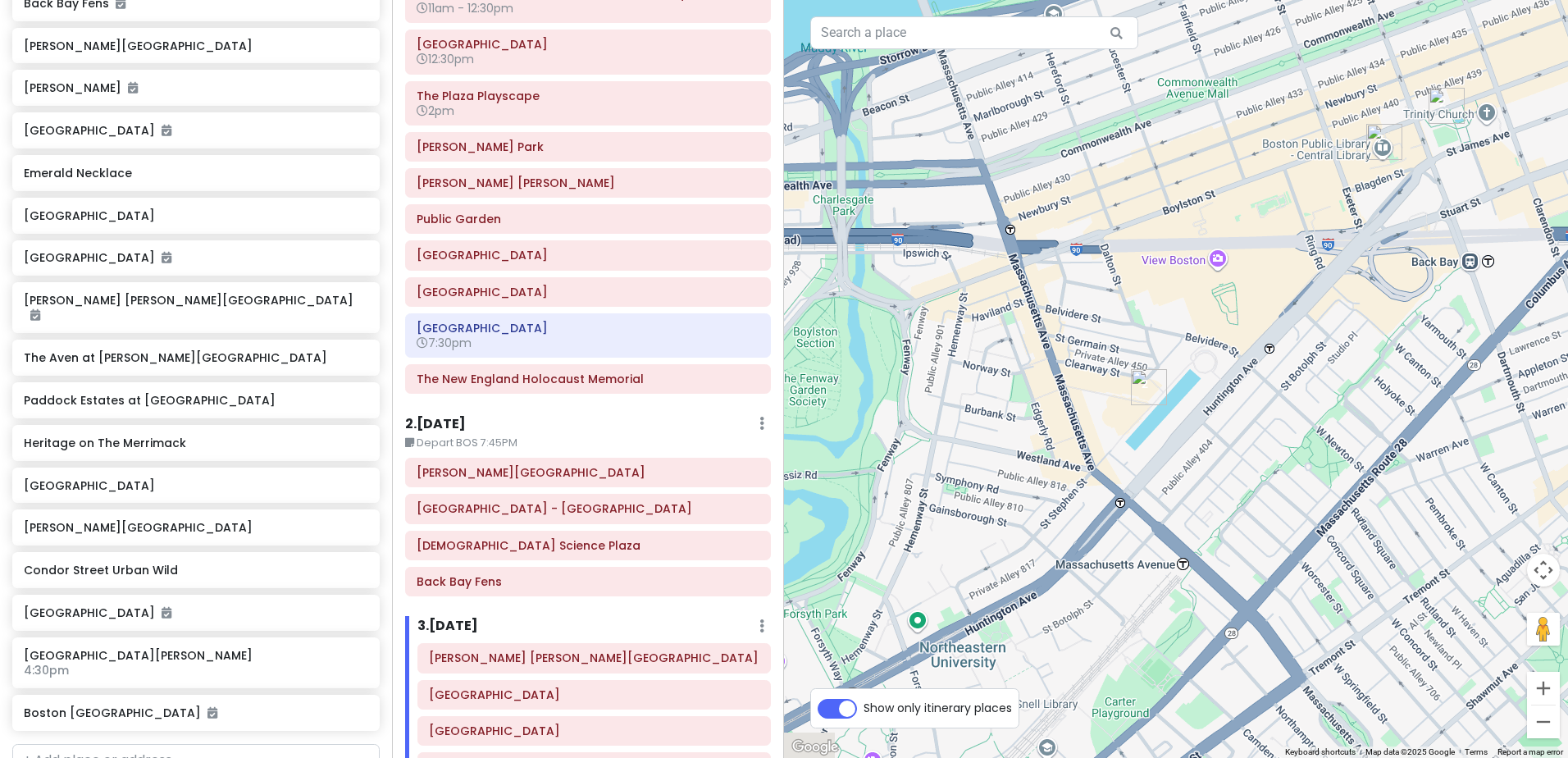
drag, startPoint x: 992, startPoint y: 461, endPoint x: 1150, endPoint y: 337, distance: 200.8
click at [1150, 337] on div at bounding box center [1176, 379] width 784 height 758
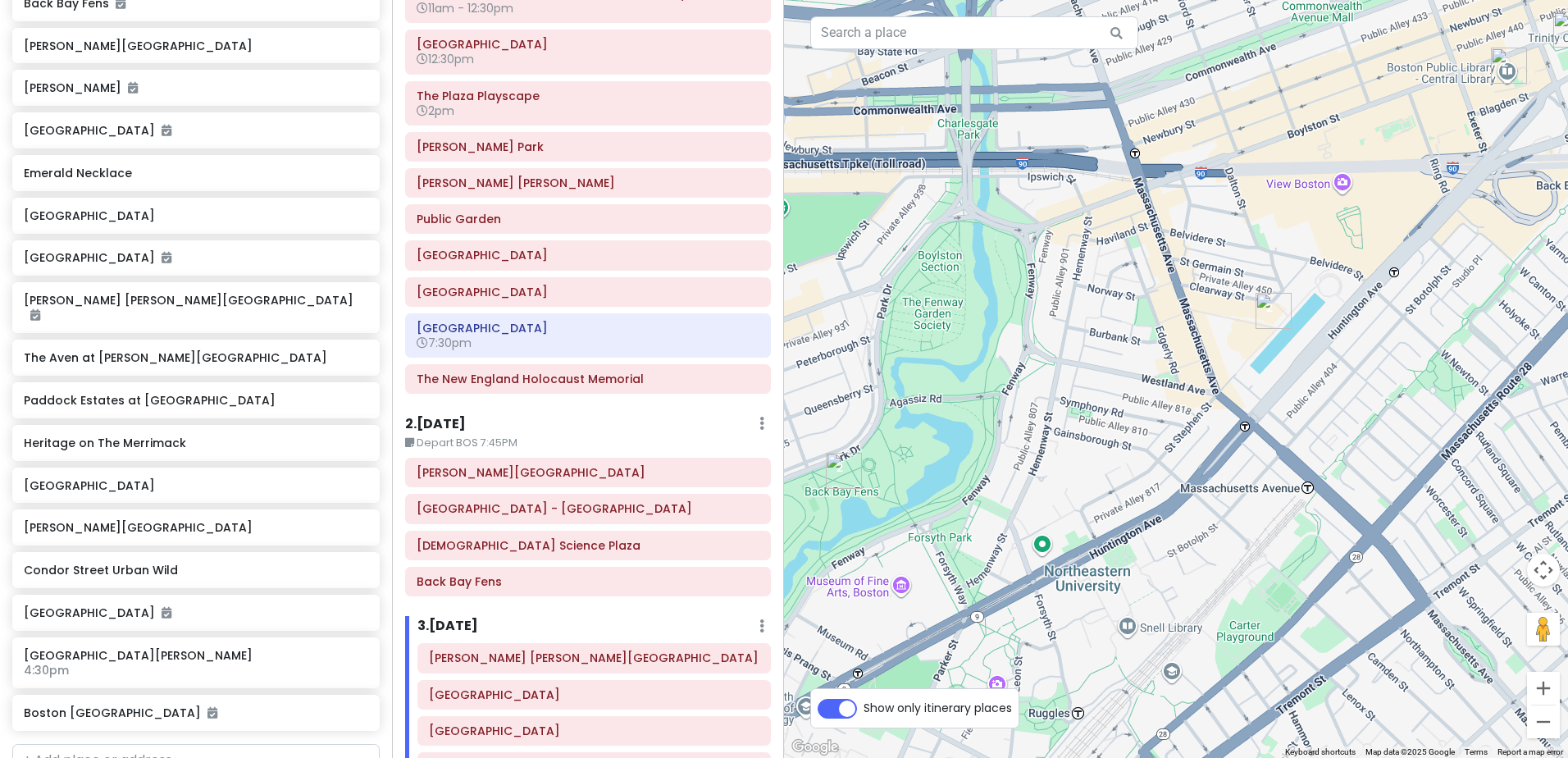
drag, startPoint x: 1030, startPoint y: 469, endPoint x: 1228, endPoint y: 350, distance: 231.0
click at [1228, 350] on div at bounding box center [1176, 379] width 784 height 758
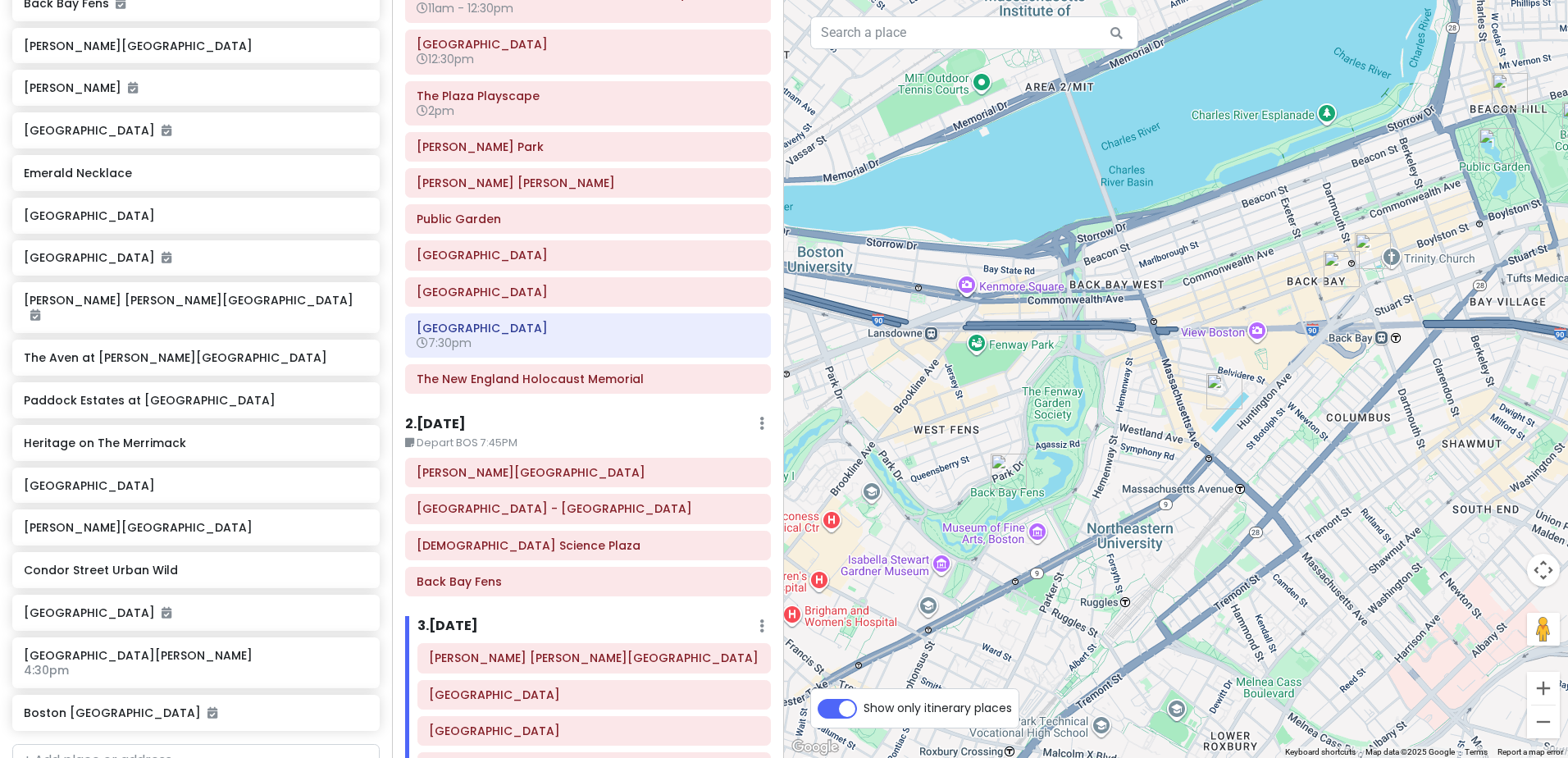
drag, startPoint x: 927, startPoint y: 496, endPoint x: 941, endPoint y: 521, distance: 28.7
click at [941, 521] on div at bounding box center [1176, 379] width 784 height 758
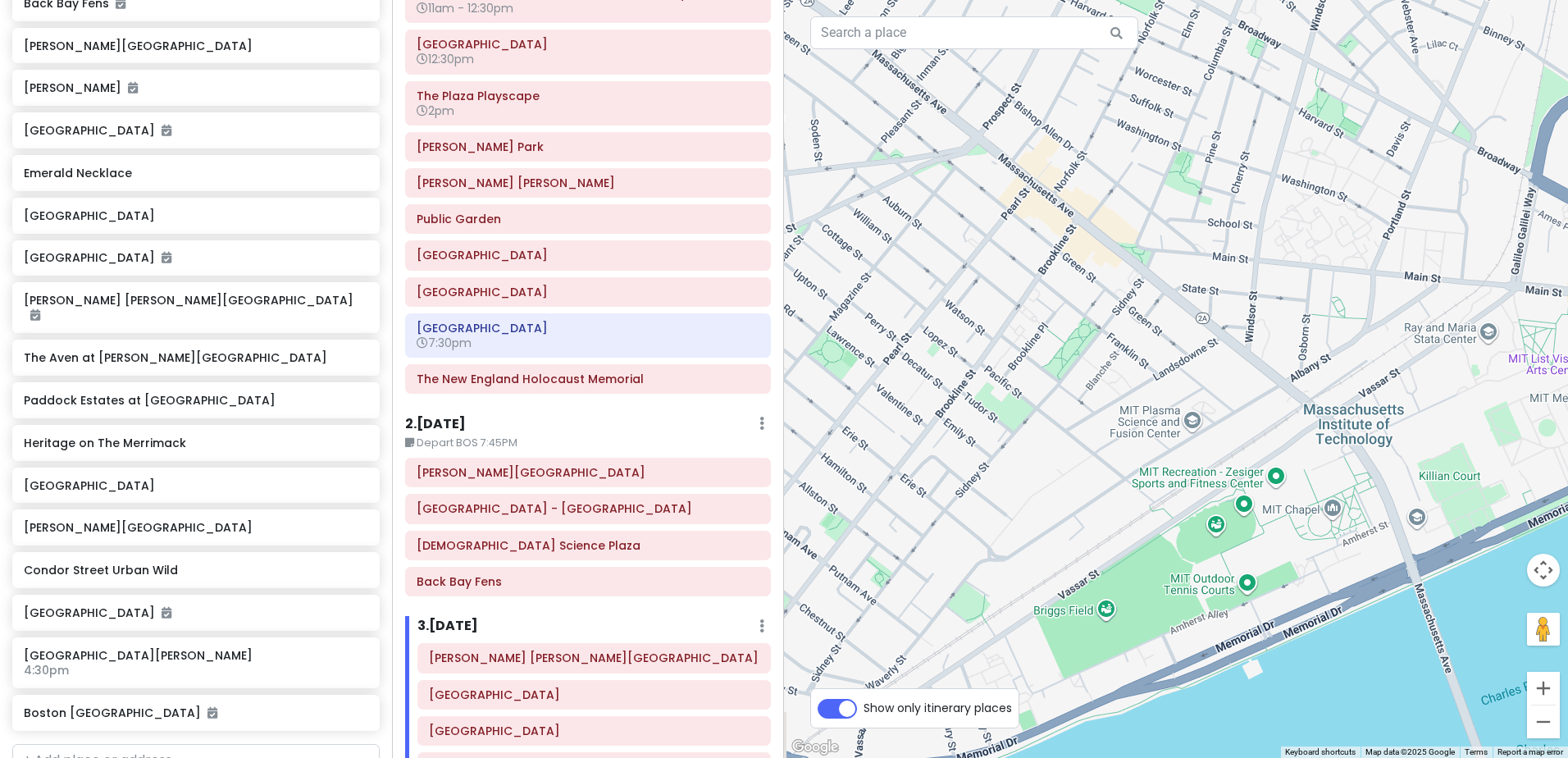
drag, startPoint x: 911, startPoint y: 465, endPoint x: 1138, endPoint y: 565, distance: 248.1
click at [1138, 565] on div at bounding box center [1176, 379] width 784 height 758
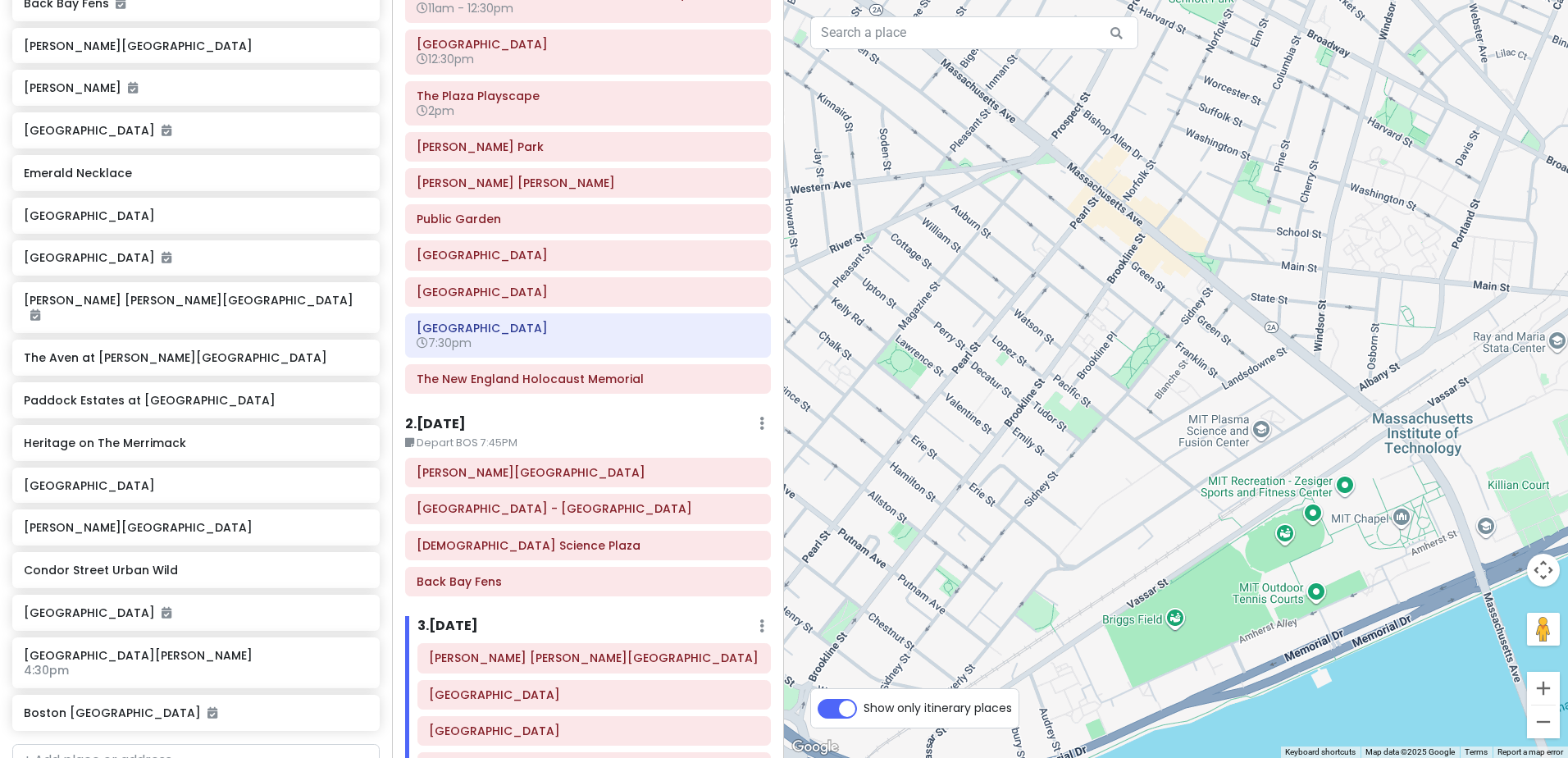
drag, startPoint x: 1214, startPoint y: 524, endPoint x: 1328, endPoint y: 534, distance: 114.4
click at [1328, 534] on div at bounding box center [1176, 379] width 784 height 758
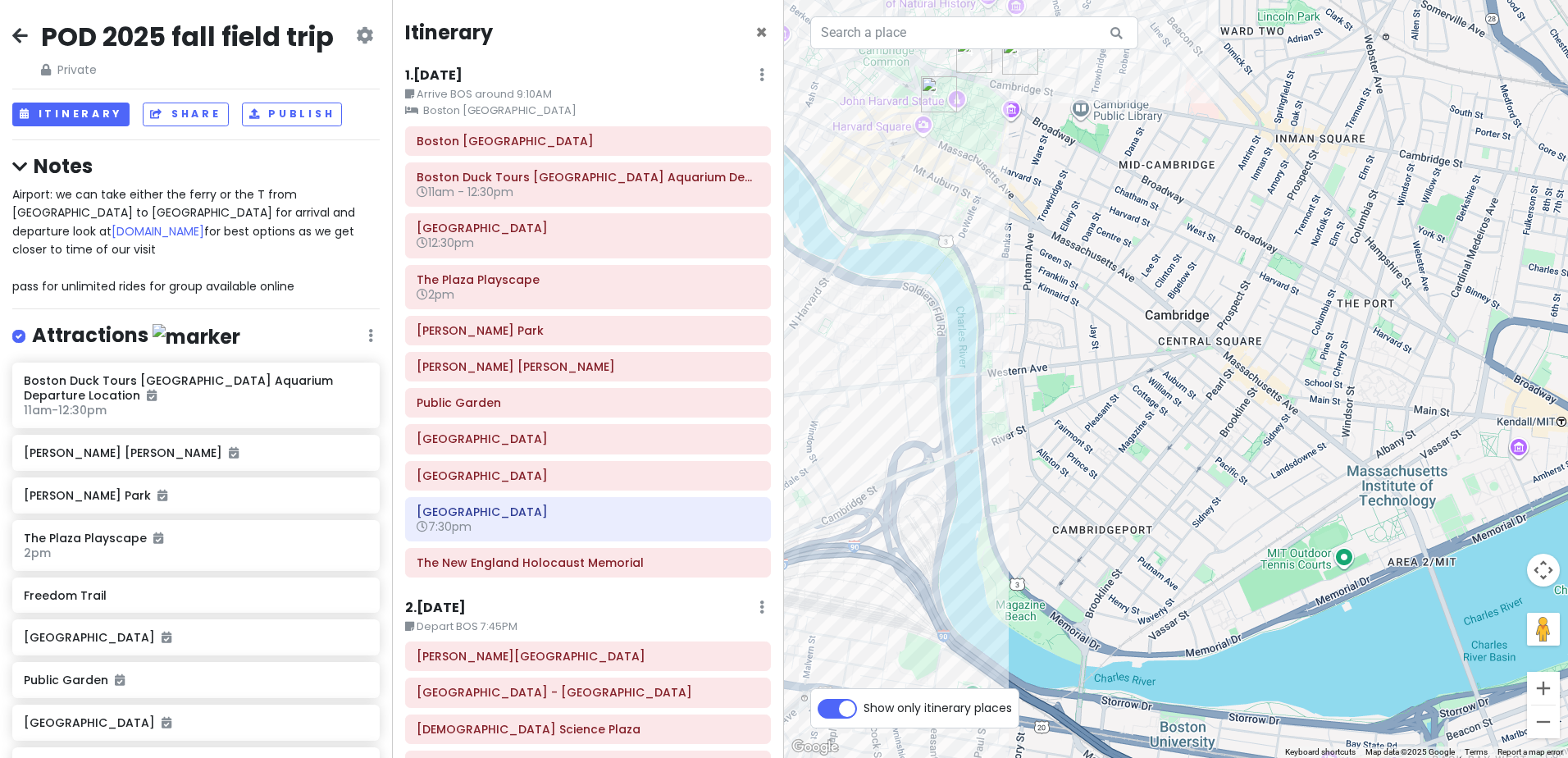
scroll to position [184, 0]
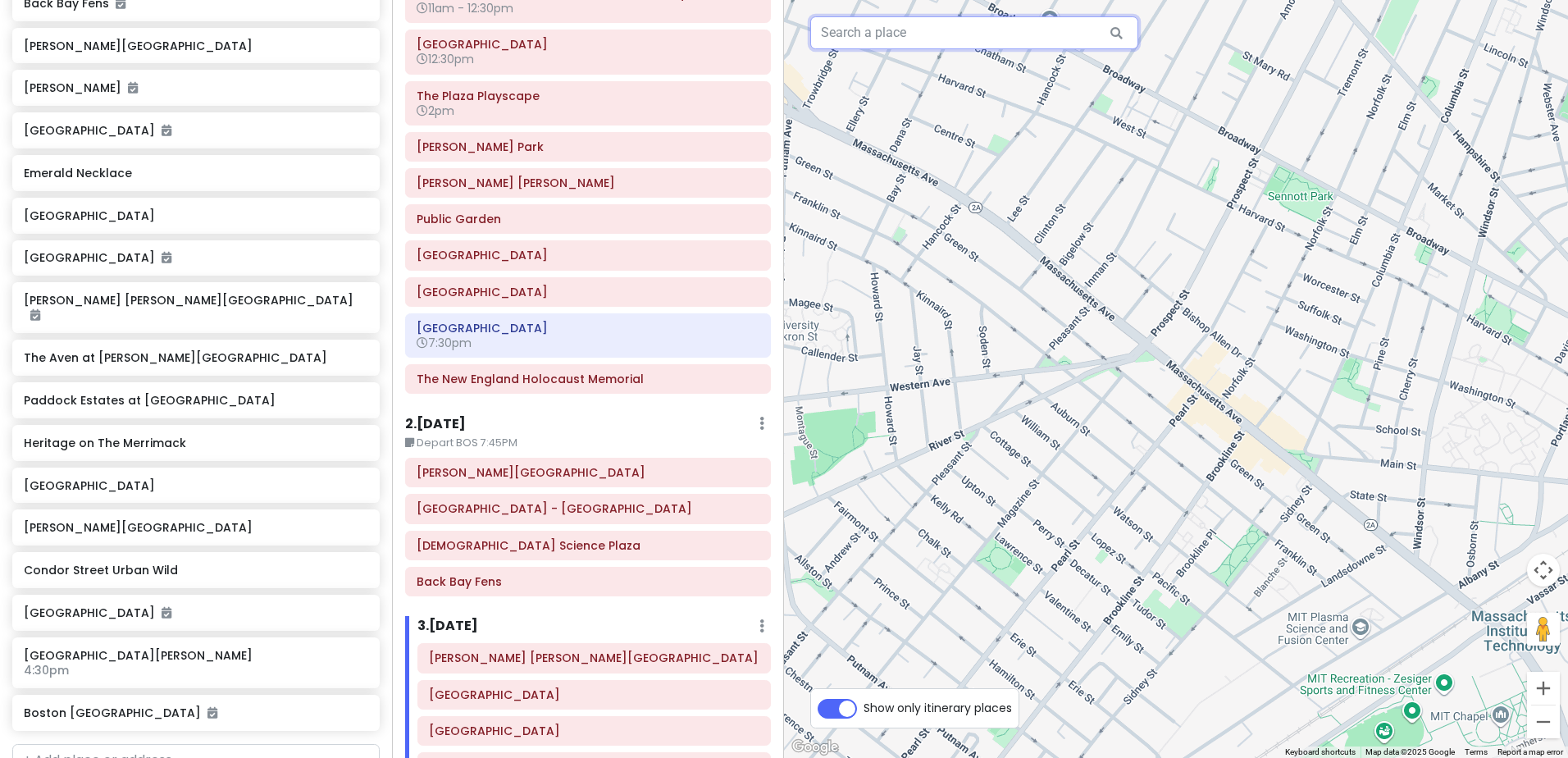
click at [894, 37] on input "text" at bounding box center [974, 33] width 328 height 33
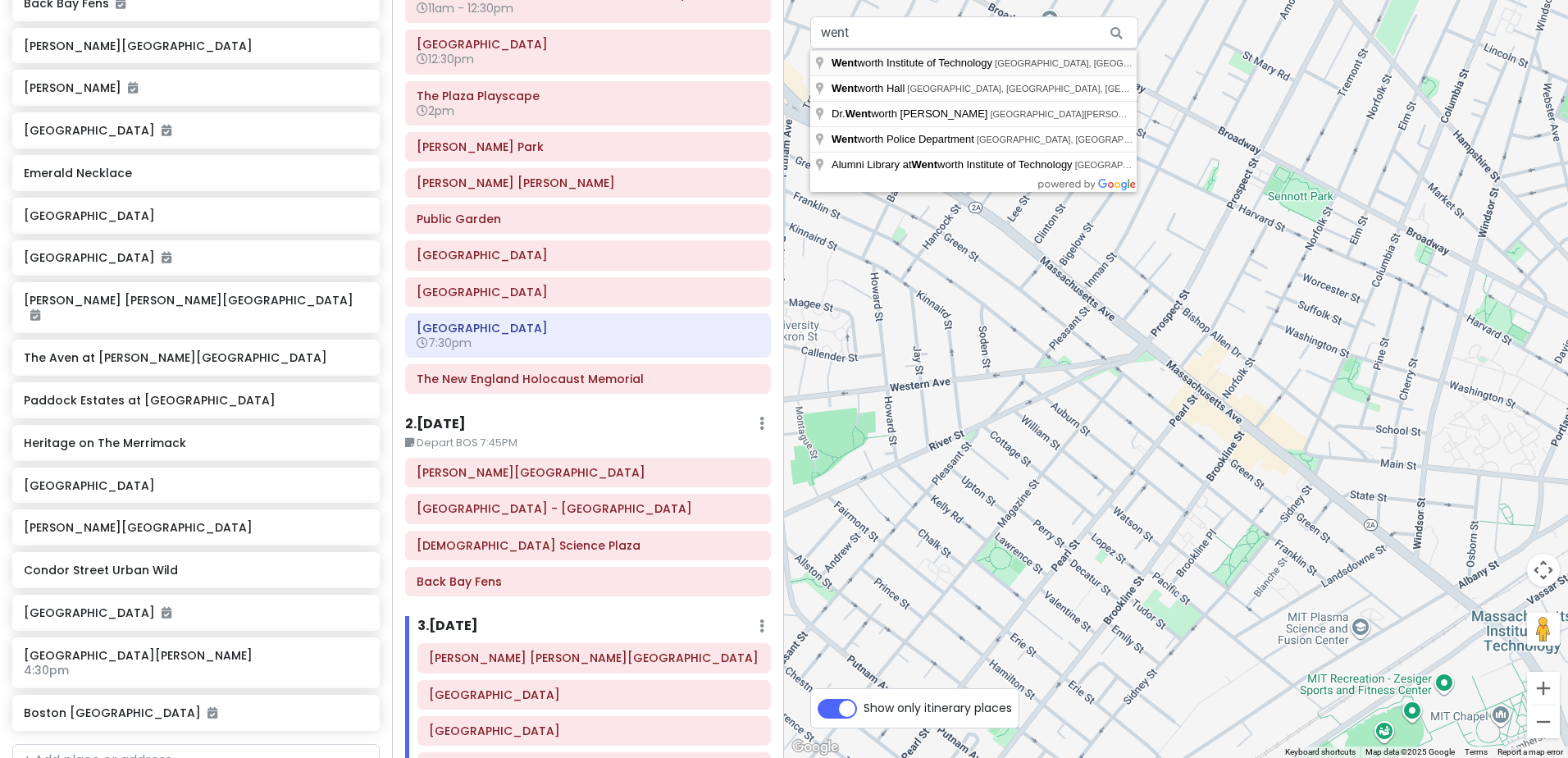
type input "[GEOGRAPHIC_DATA], [GEOGRAPHIC_DATA], [GEOGRAPHIC_DATA], [GEOGRAPHIC_DATA], [GE…"
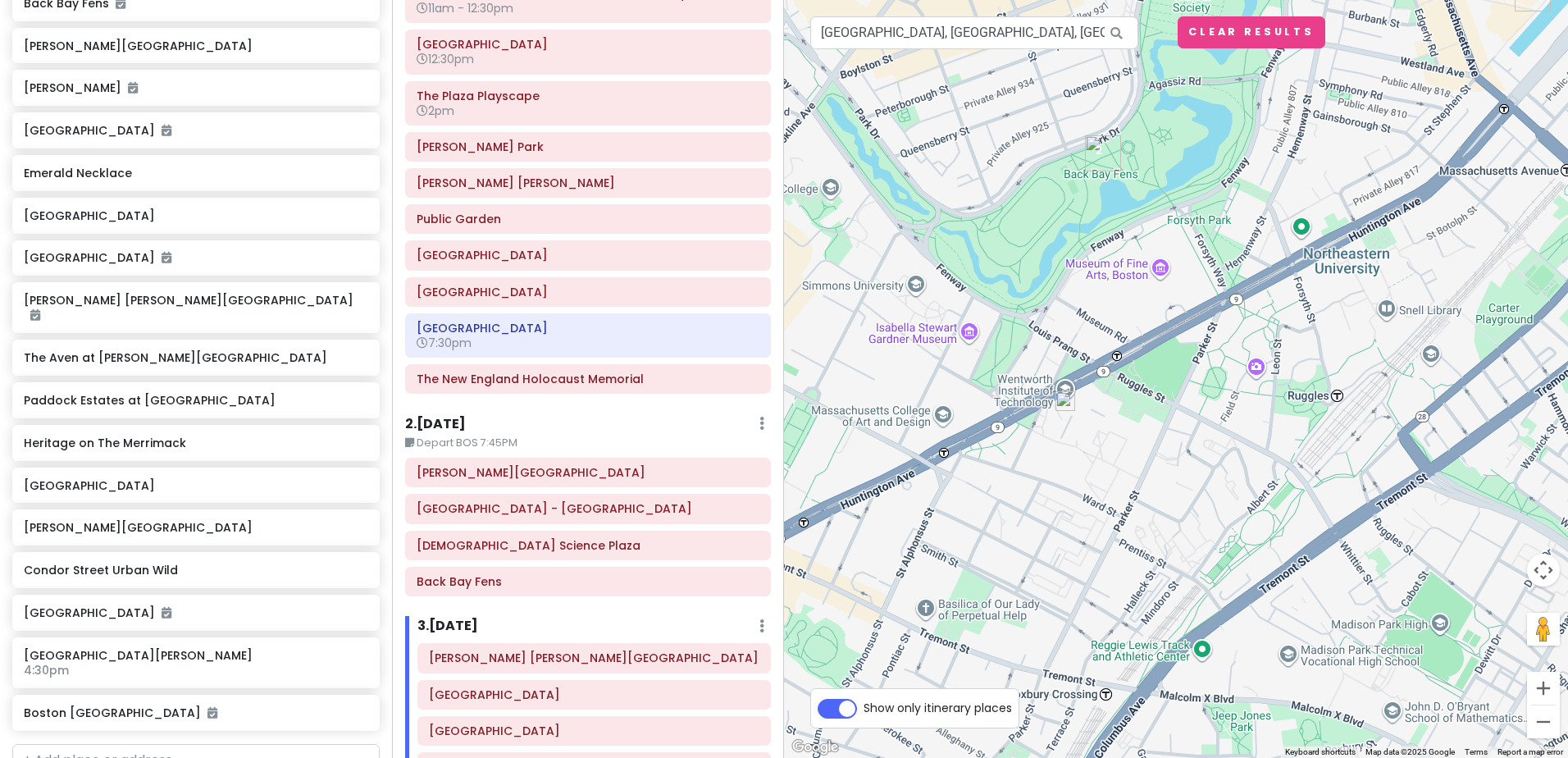
drag, startPoint x: 1106, startPoint y: 174, endPoint x: 1037, endPoint y: 285, distance: 130.7
click at [1037, 285] on div at bounding box center [1176, 379] width 784 height 758
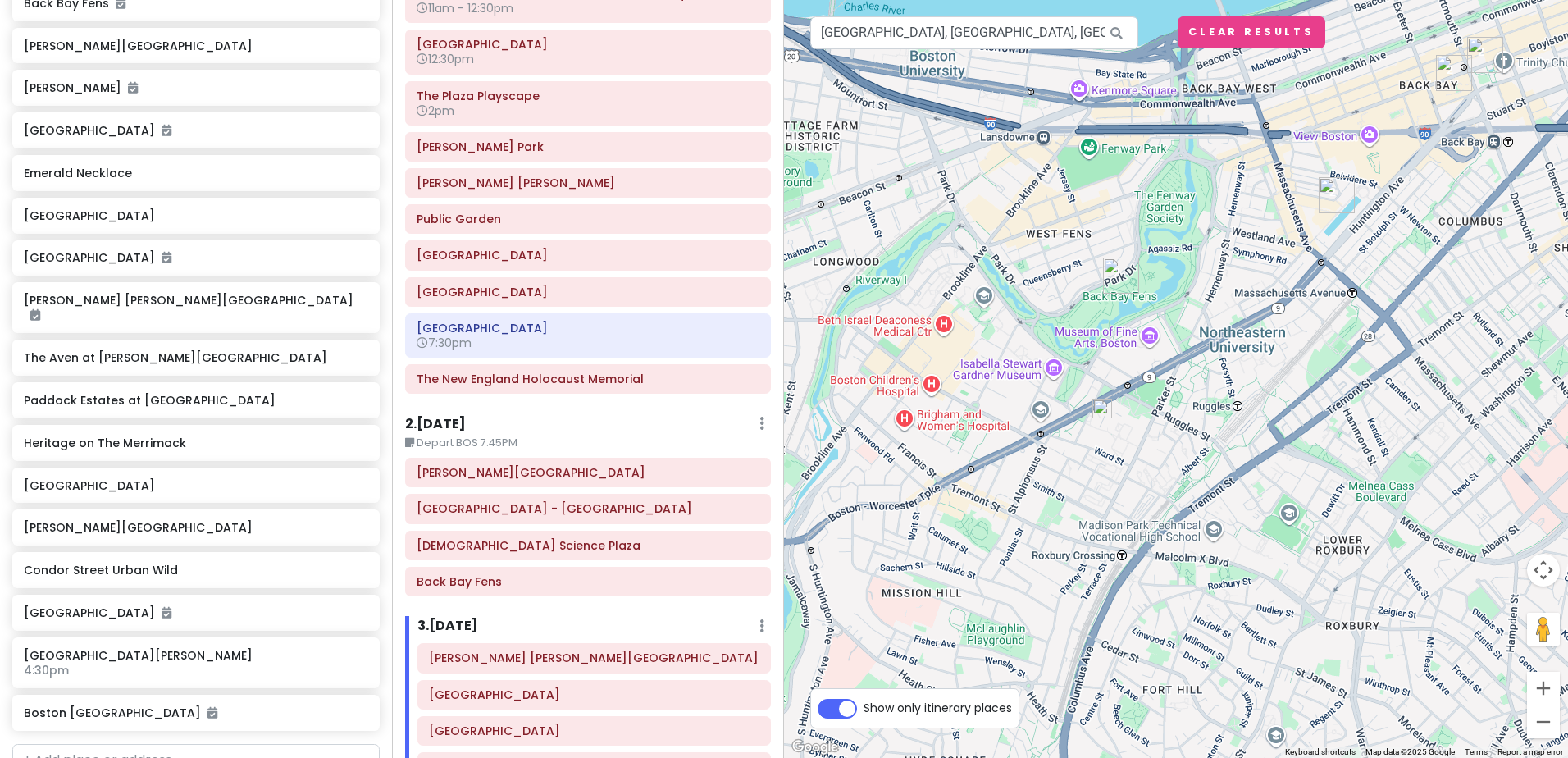
drag, startPoint x: 1339, startPoint y: 187, endPoint x: 1299, endPoint y: 257, distance: 80.6
click at [1299, 257] on div at bounding box center [1176, 379] width 784 height 758
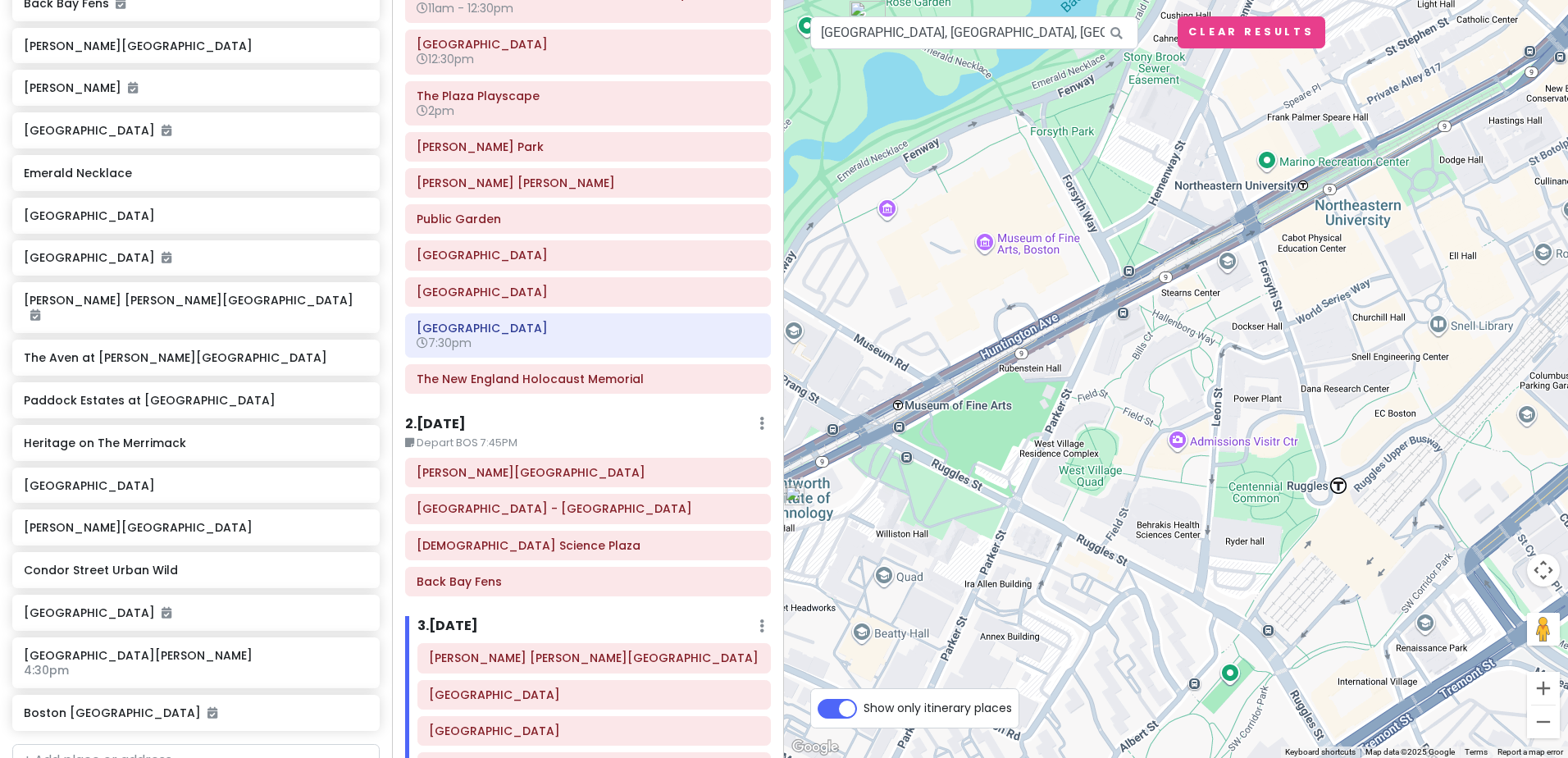
drag, startPoint x: 1128, startPoint y: 300, endPoint x: 1438, endPoint y: 212, distance: 322.2
click at [1438, 212] on div at bounding box center [1176, 379] width 784 height 758
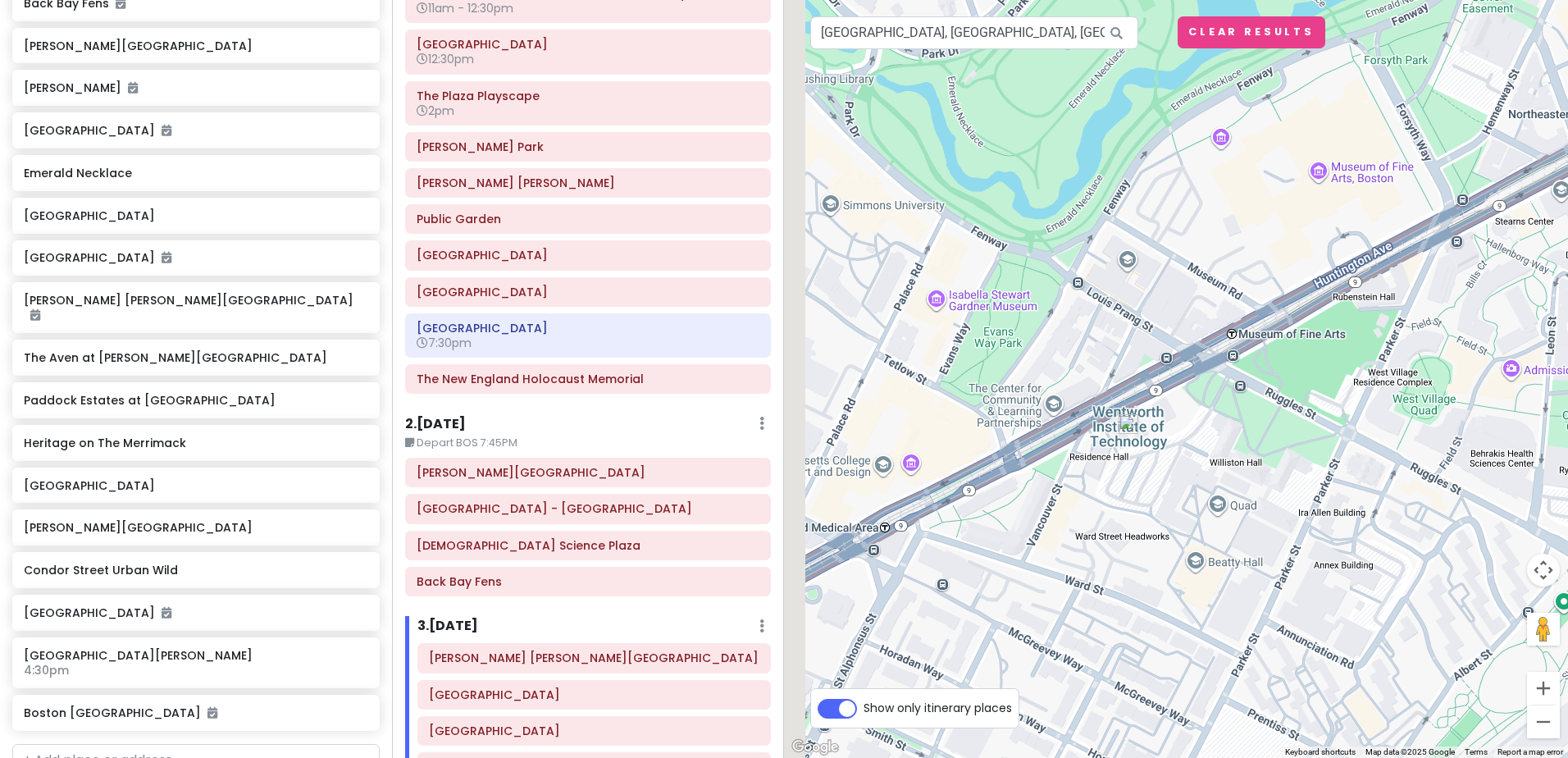
drag, startPoint x: 1050, startPoint y: 362, endPoint x: 1342, endPoint y: 313, distance: 296.1
click at [1342, 313] on div at bounding box center [1176, 379] width 784 height 758
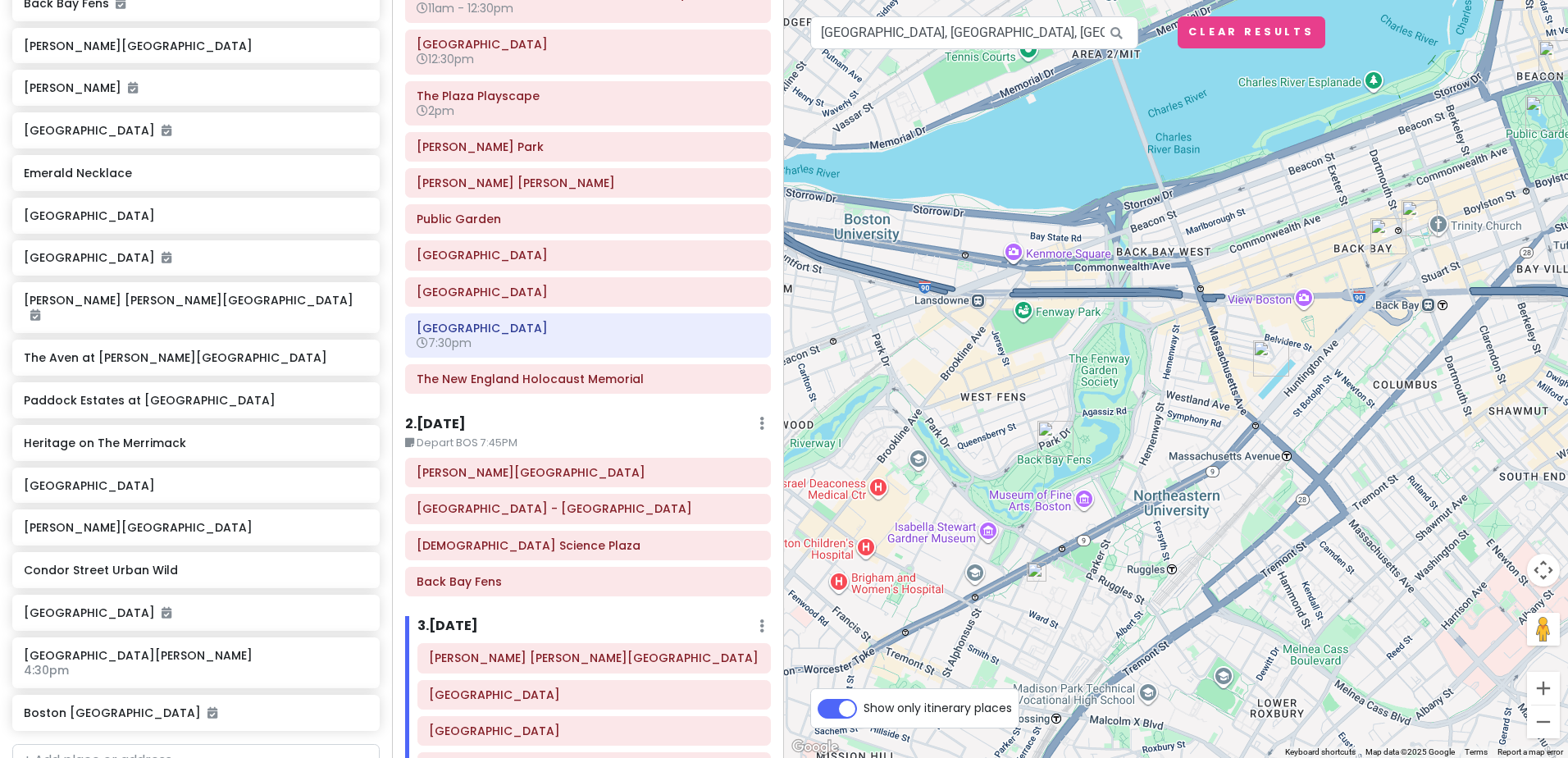
drag, startPoint x: 965, startPoint y: 646, endPoint x: 1143, endPoint y: 413, distance: 293.2
click at [1143, 413] on div at bounding box center [1176, 379] width 784 height 758
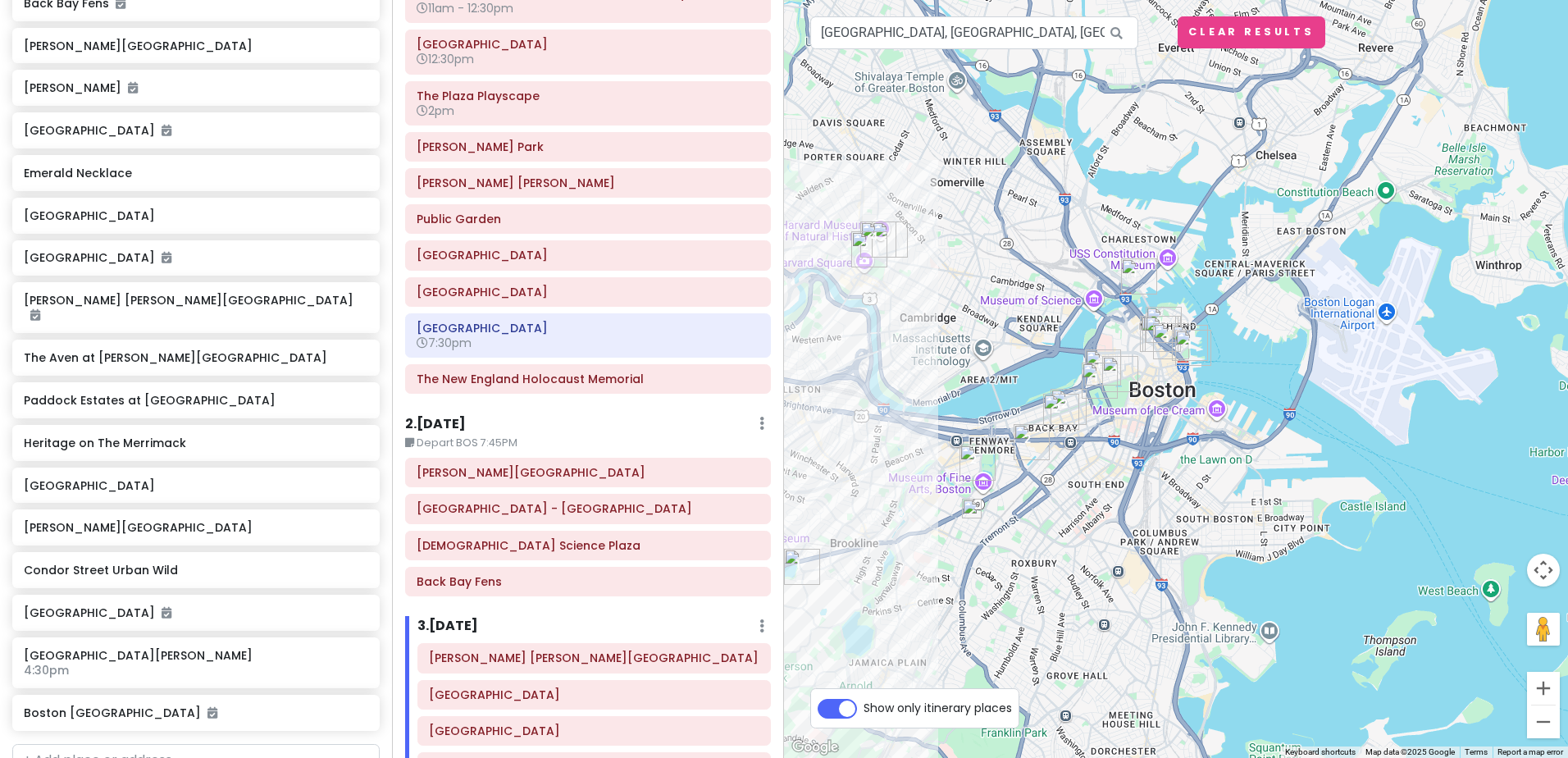
drag, startPoint x: 1278, startPoint y: 297, endPoint x: 1201, endPoint y: 378, distance: 111.8
click at [1201, 378] on div at bounding box center [1176, 379] width 784 height 758
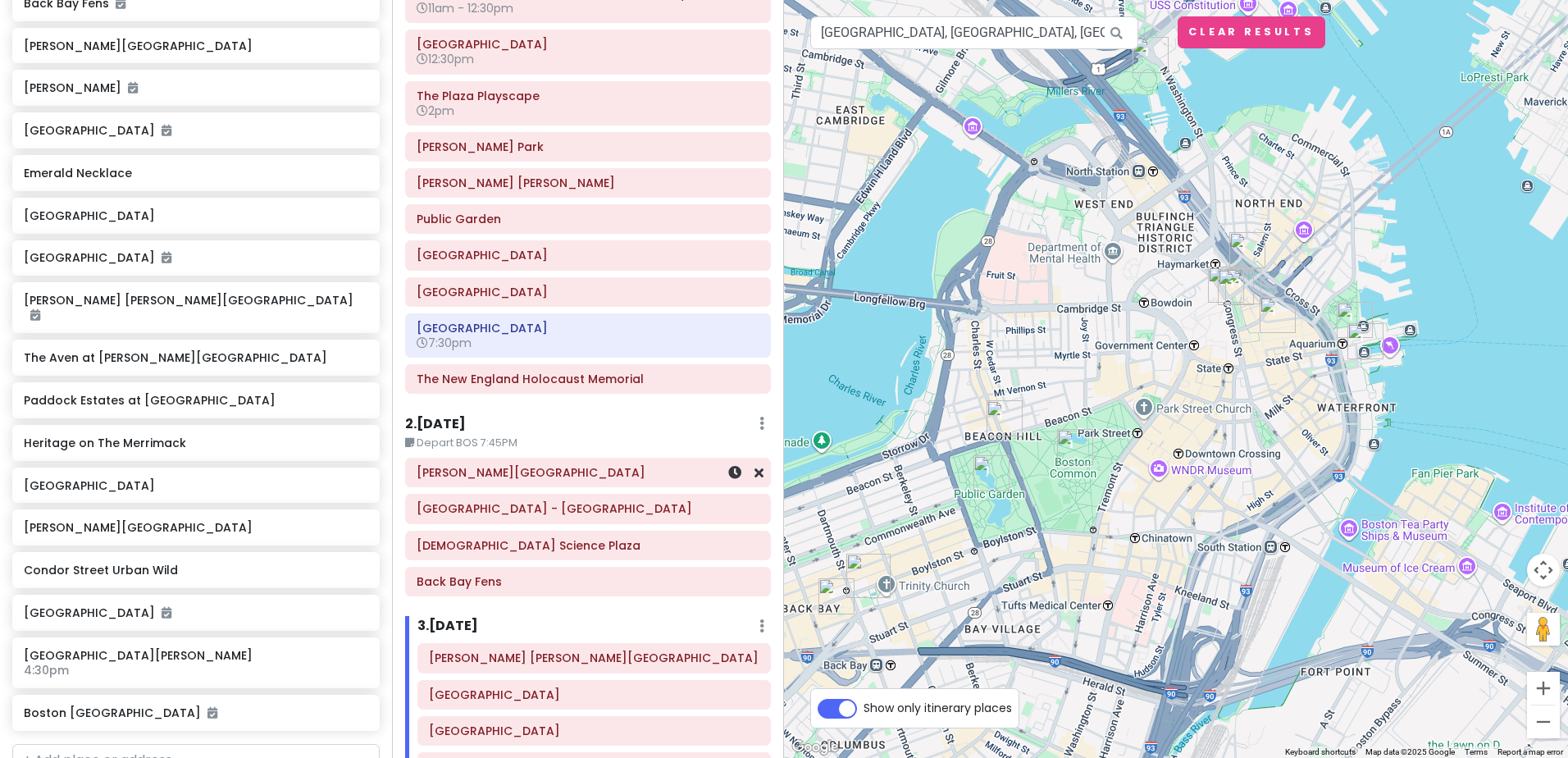
click at [514, 479] on h6 "[PERSON_NAME][GEOGRAPHIC_DATA]" at bounding box center [588, 472] width 343 height 15
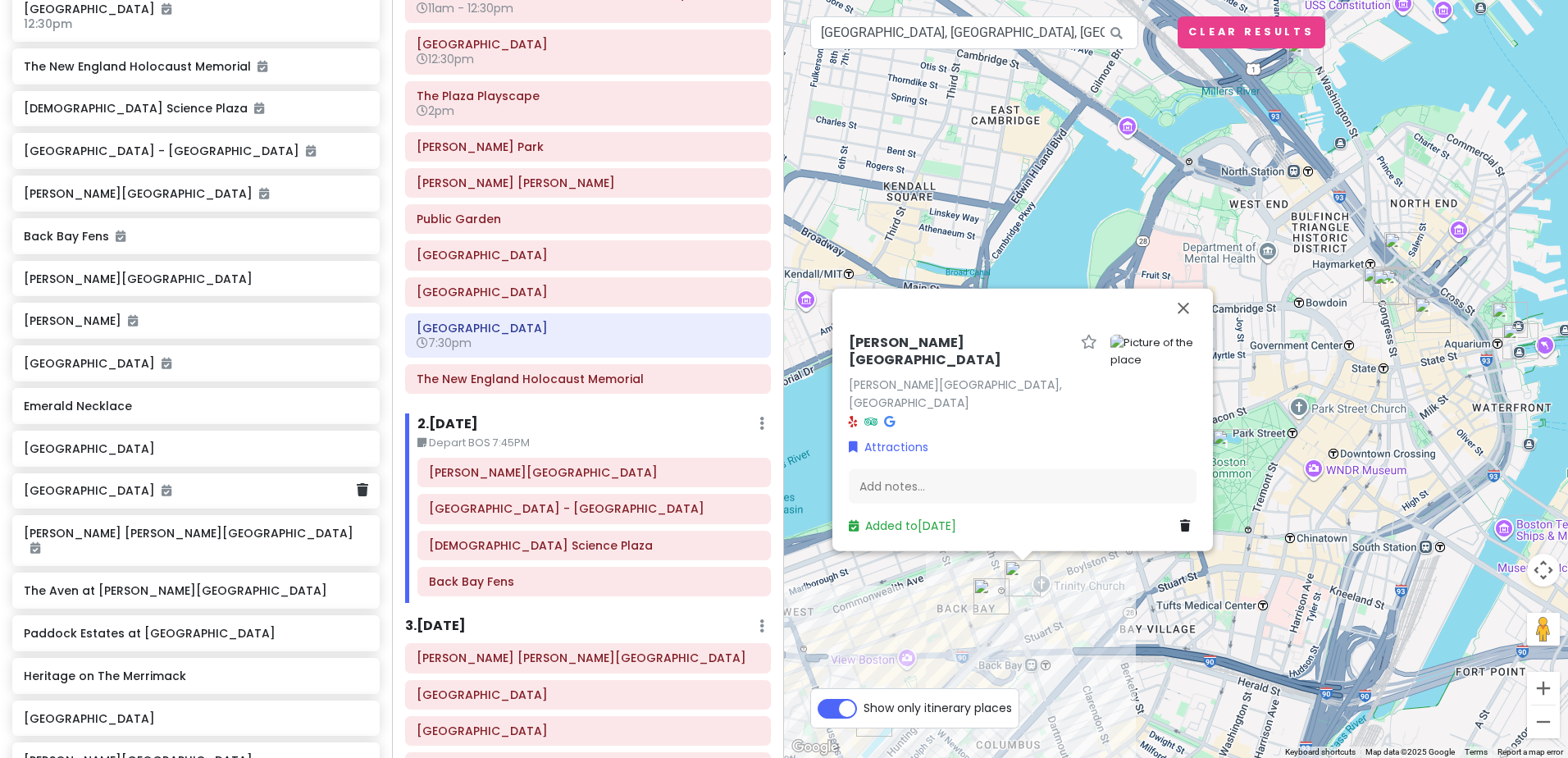
scroll to position [661, 0]
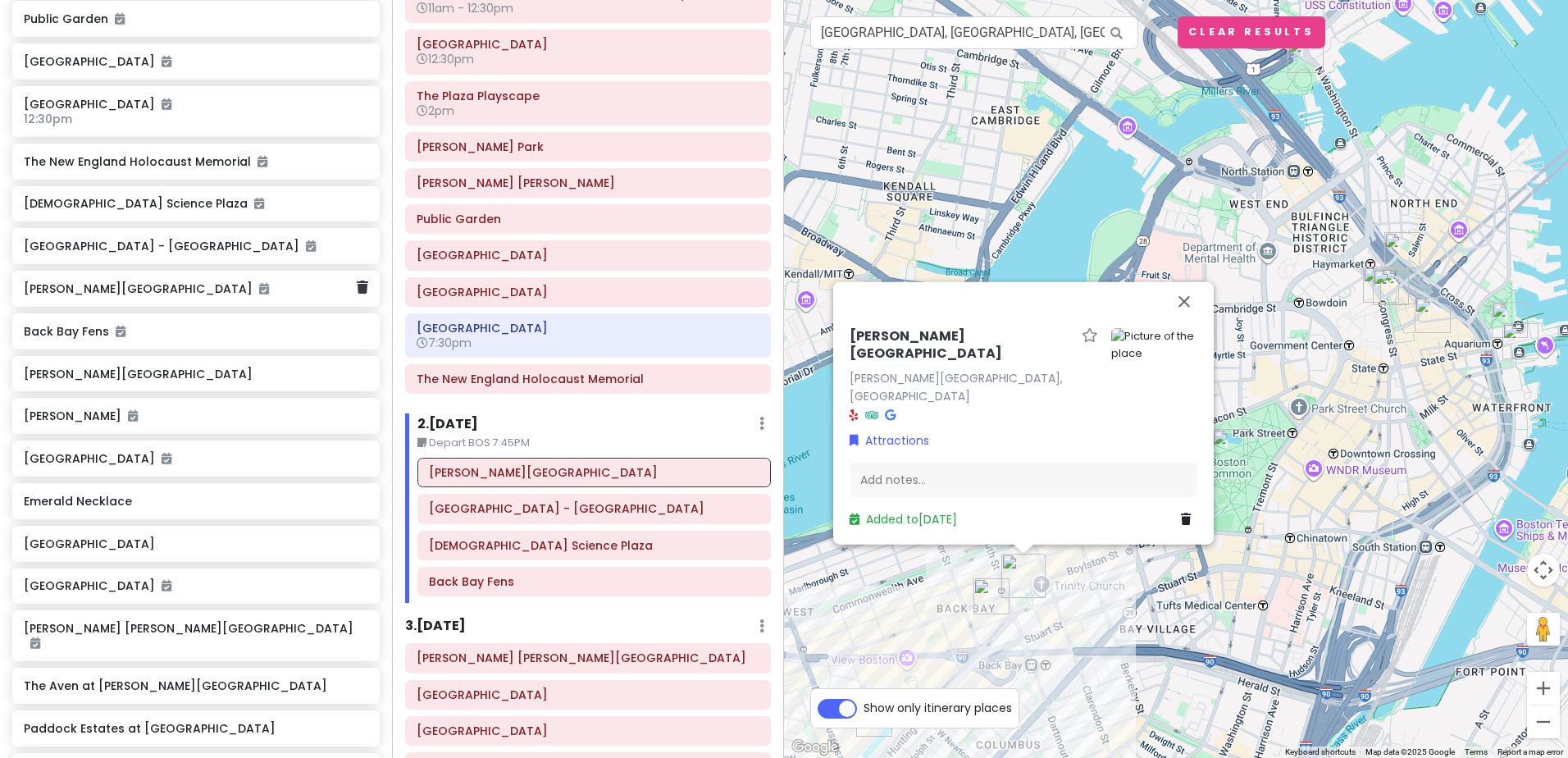
click at [178, 281] on h6 "[PERSON_NAME][GEOGRAPHIC_DATA]" at bounding box center [190, 289] width 333 height 15
click at [58, 281] on h6 "[PERSON_NAME][GEOGRAPHIC_DATA]" at bounding box center [190, 289] width 333 height 15
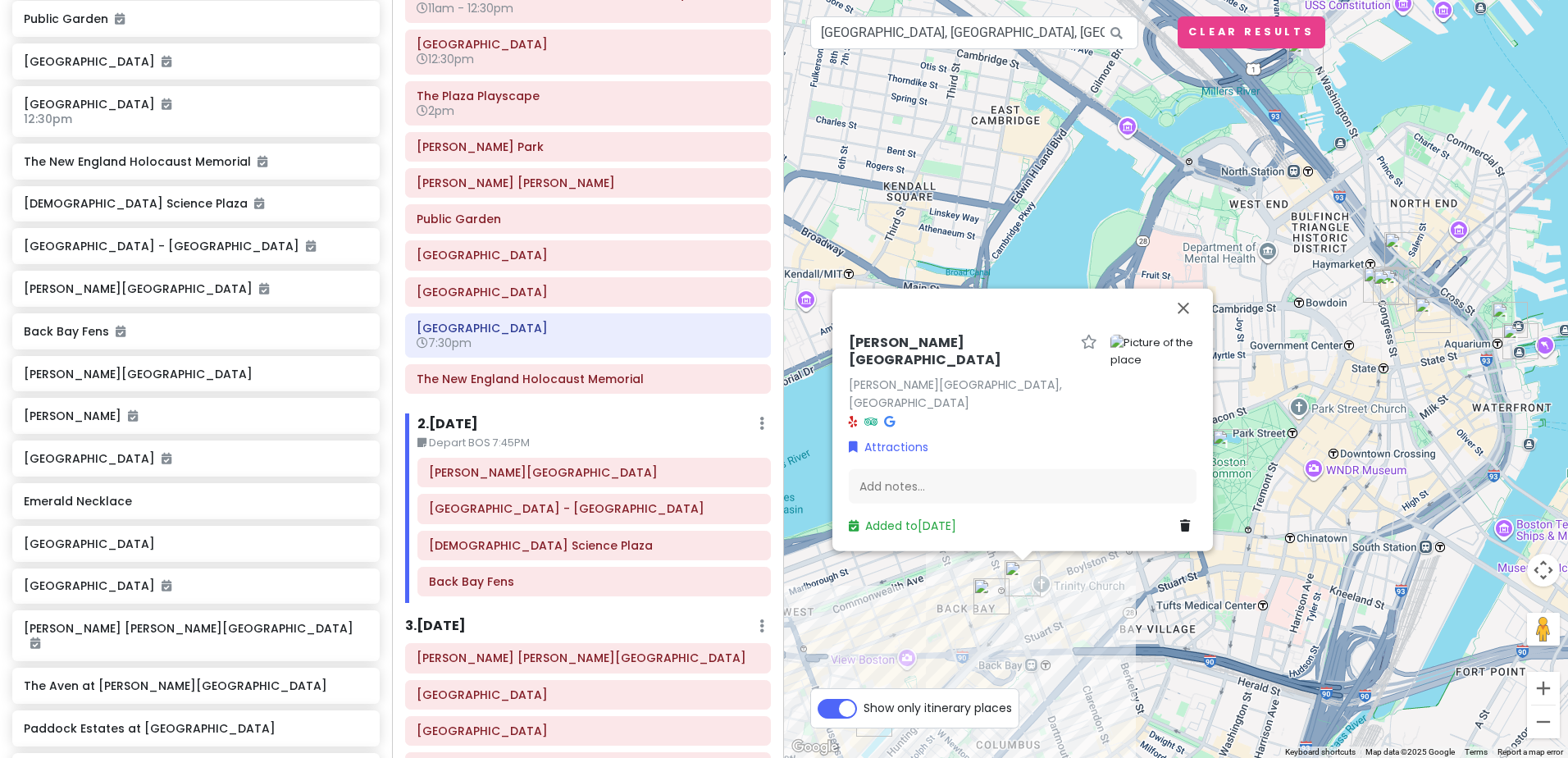
click at [912, 369] on h6 "[PERSON_NAME][GEOGRAPHIC_DATA]" at bounding box center [961, 352] width 226 height 35
click at [1115, 447] on div "Attractions" at bounding box center [1022, 447] width 348 height 18
click at [960, 400] on link "Copley Square, Boston, MA 02116, USA" at bounding box center [955, 393] width 213 height 36
click at [556, 514] on h6 "[GEOGRAPHIC_DATA] - [GEOGRAPHIC_DATA]" at bounding box center [595, 509] width 331 height 15
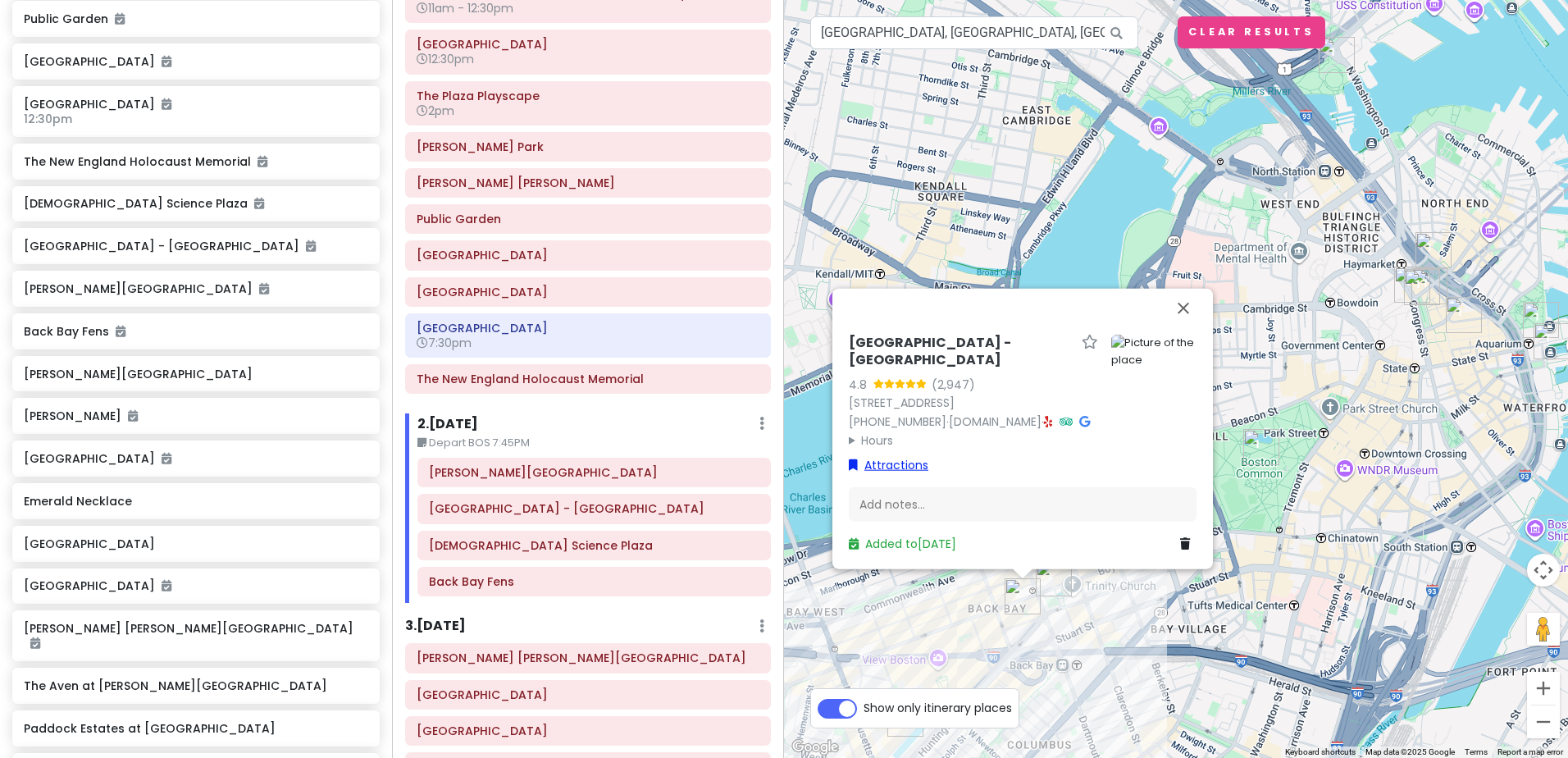
click at [896, 465] on link "Attractions" at bounding box center [888, 465] width 79 height 18
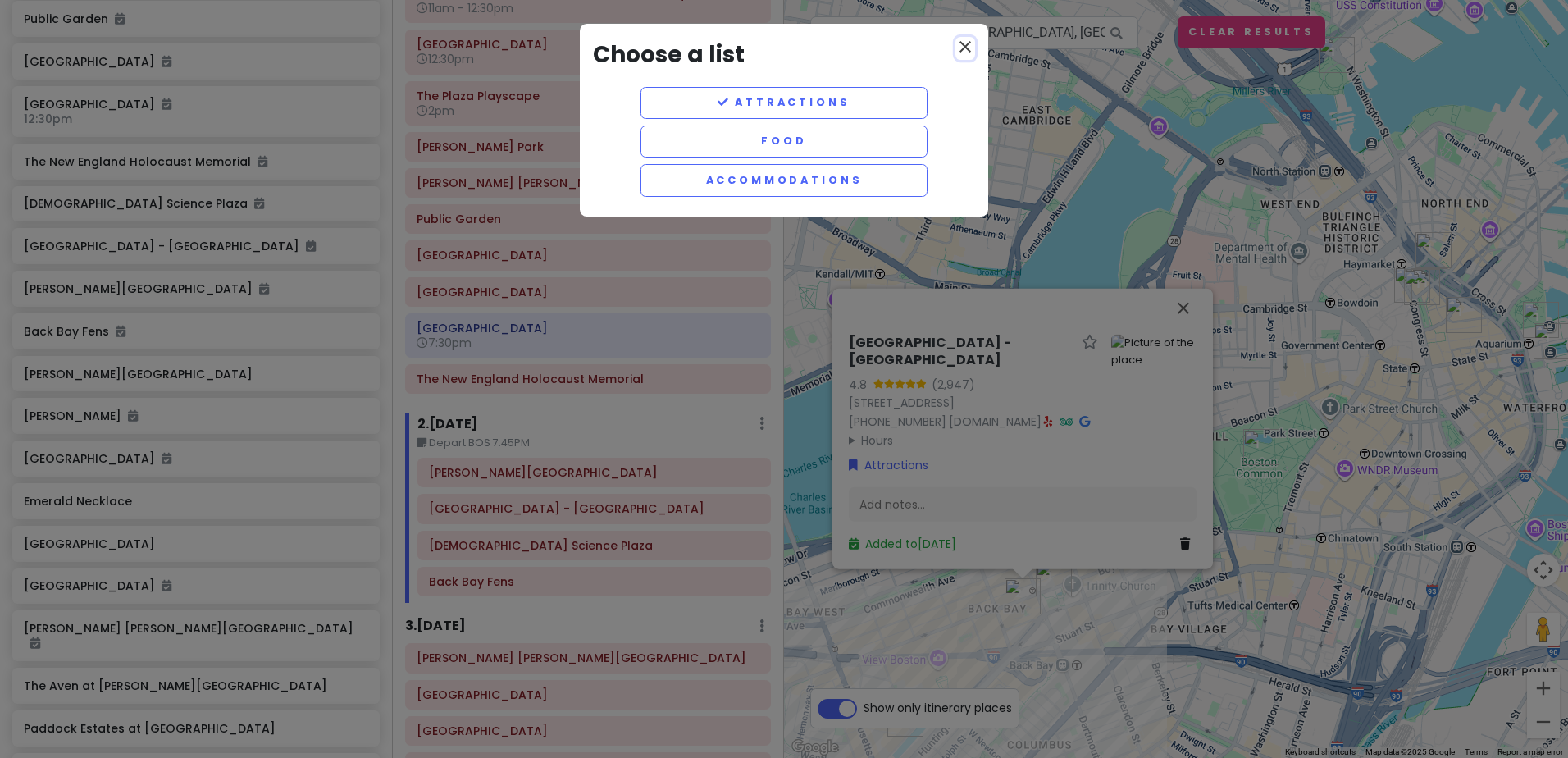
click at [968, 48] on icon "close" at bounding box center [966, 47] width 20 height 20
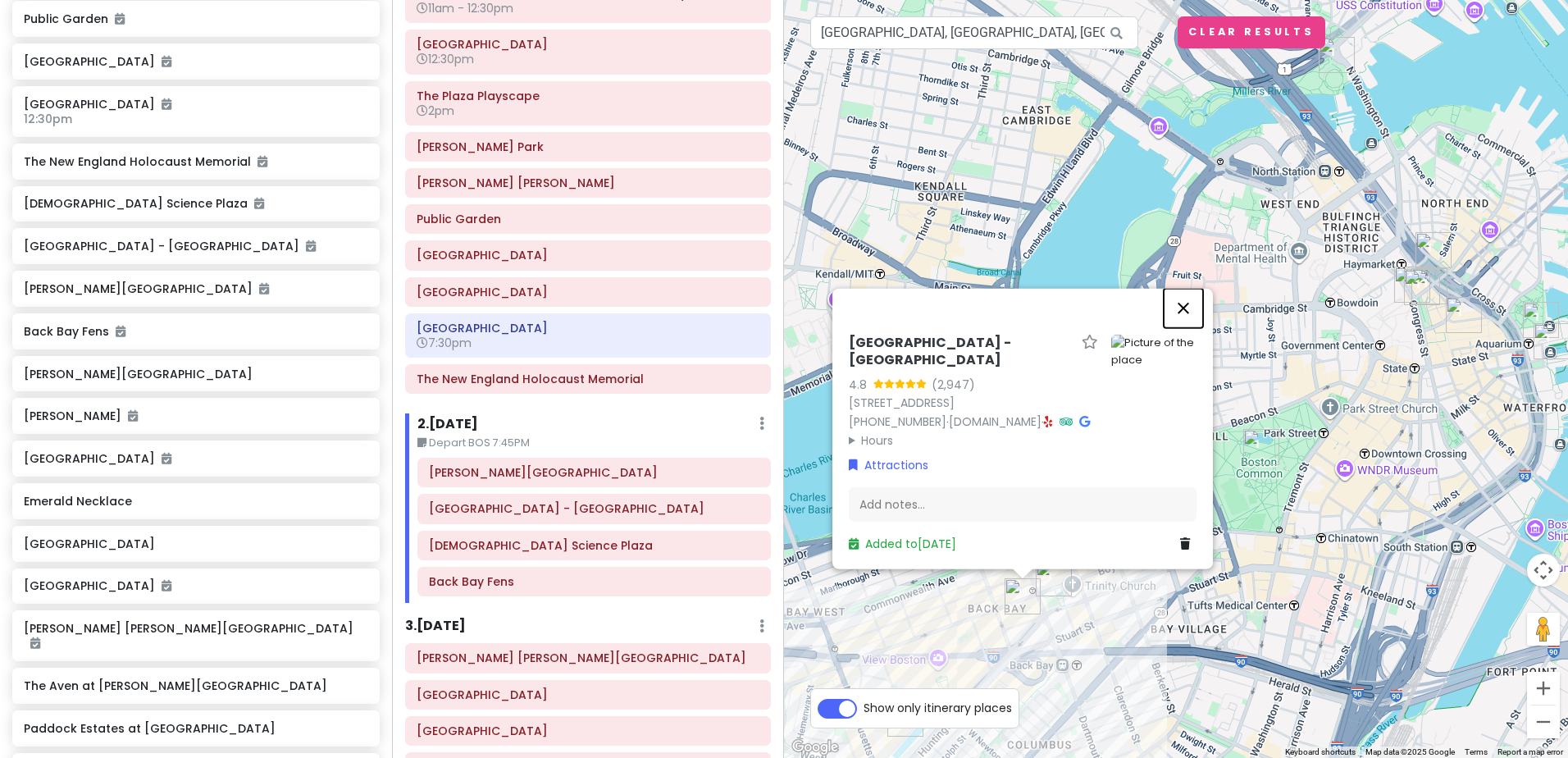
click at [1185, 308] on button "Close" at bounding box center [1183, 308] width 39 height 39
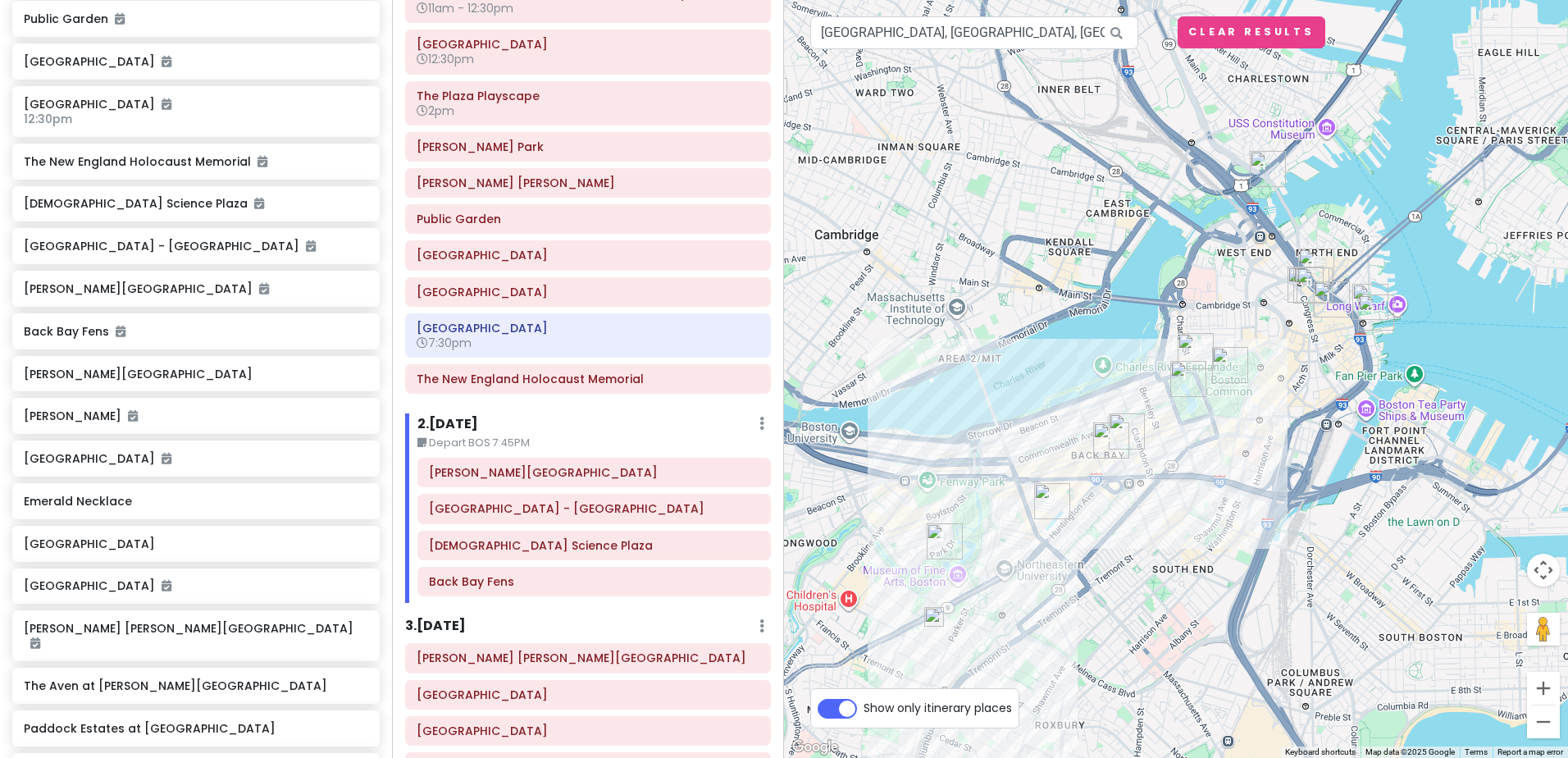
drag, startPoint x: 1054, startPoint y: 641, endPoint x: 1081, endPoint y: 534, distance: 110.4
click at [1081, 534] on div at bounding box center [1176, 379] width 784 height 758
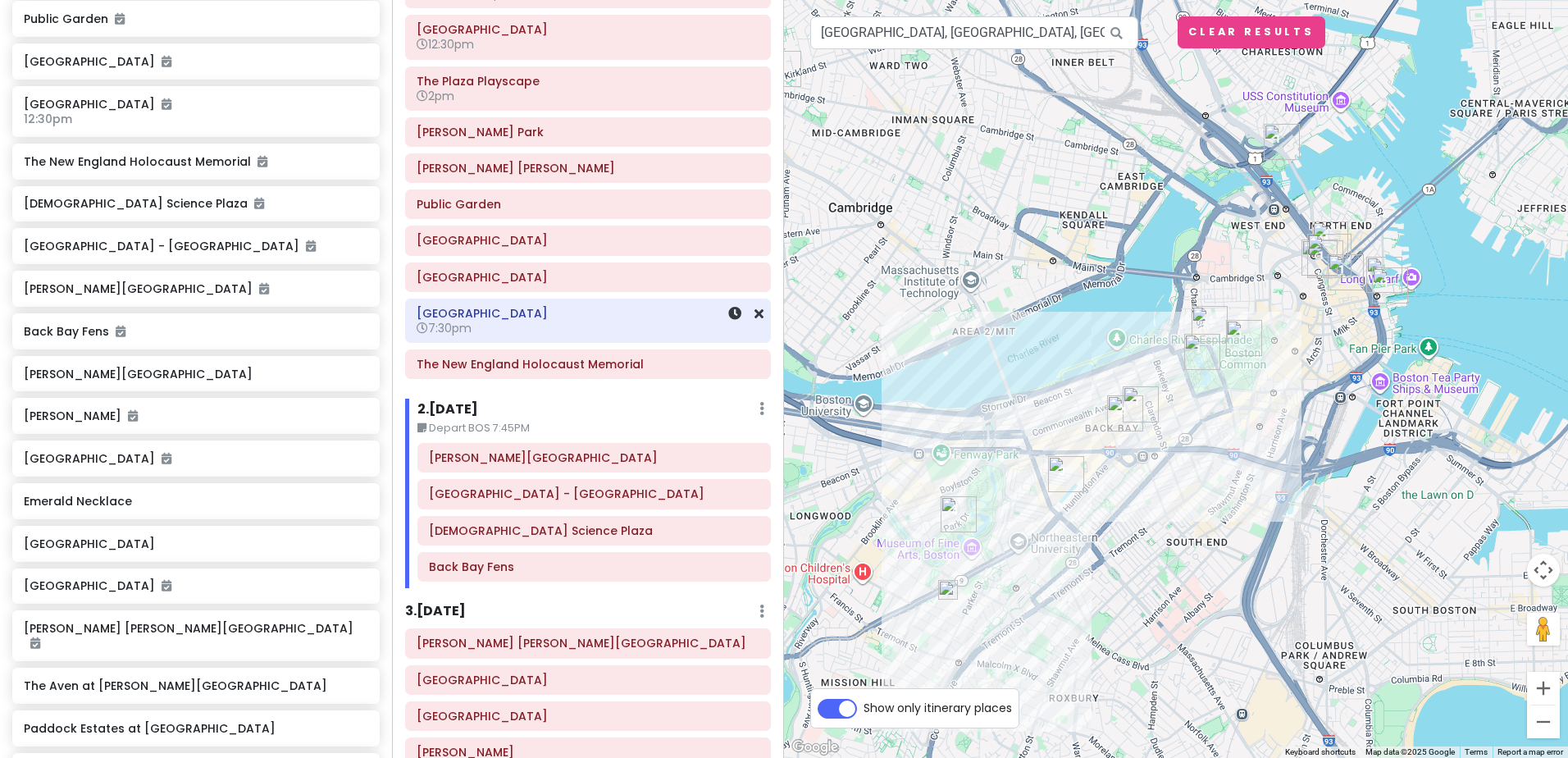
scroll to position [246, 0]
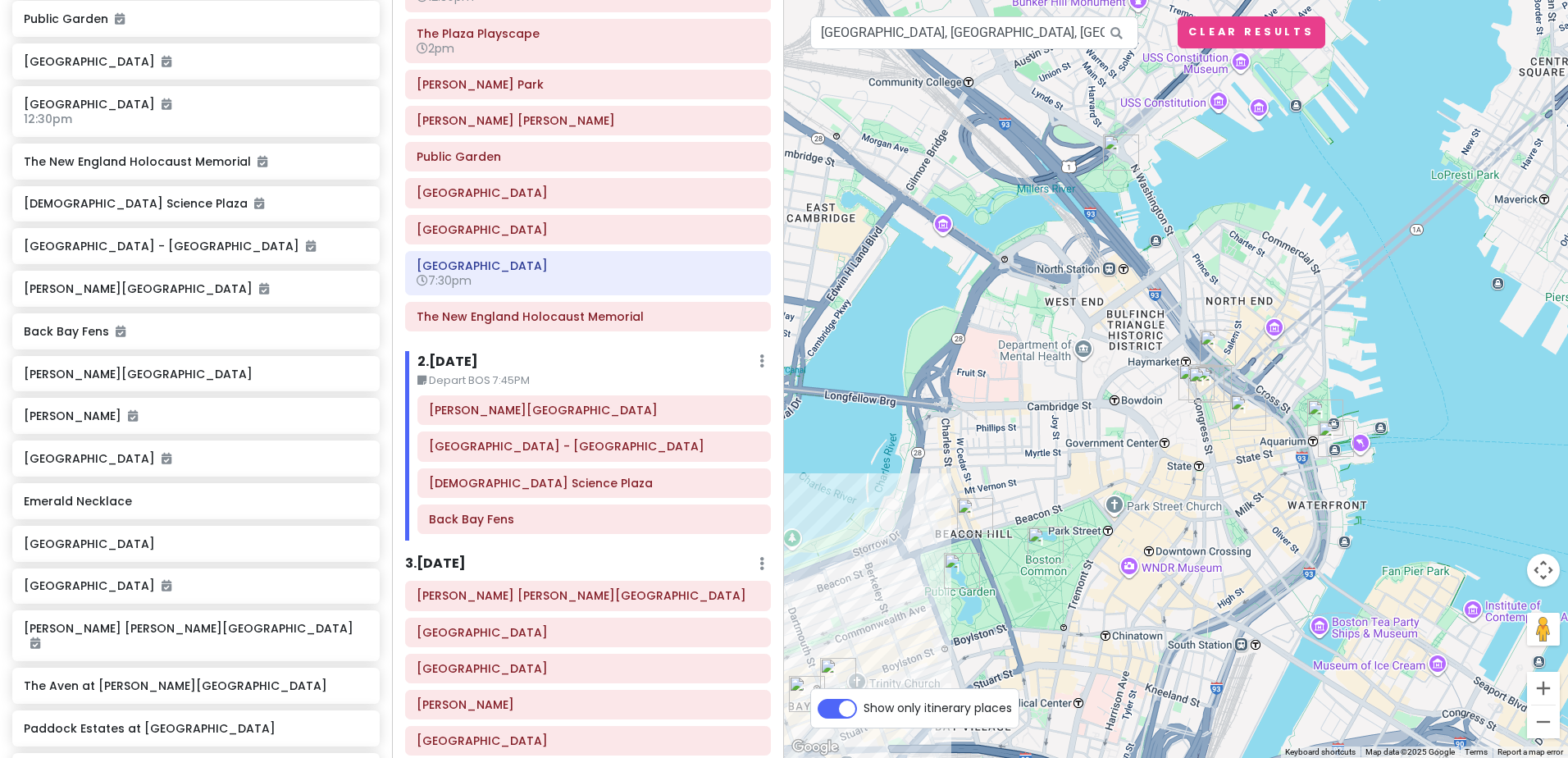
drag, startPoint x: 1285, startPoint y: 576, endPoint x: 1128, endPoint y: 482, distance: 183.0
click at [1128, 482] on div at bounding box center [1176, 379] width 784 height 758
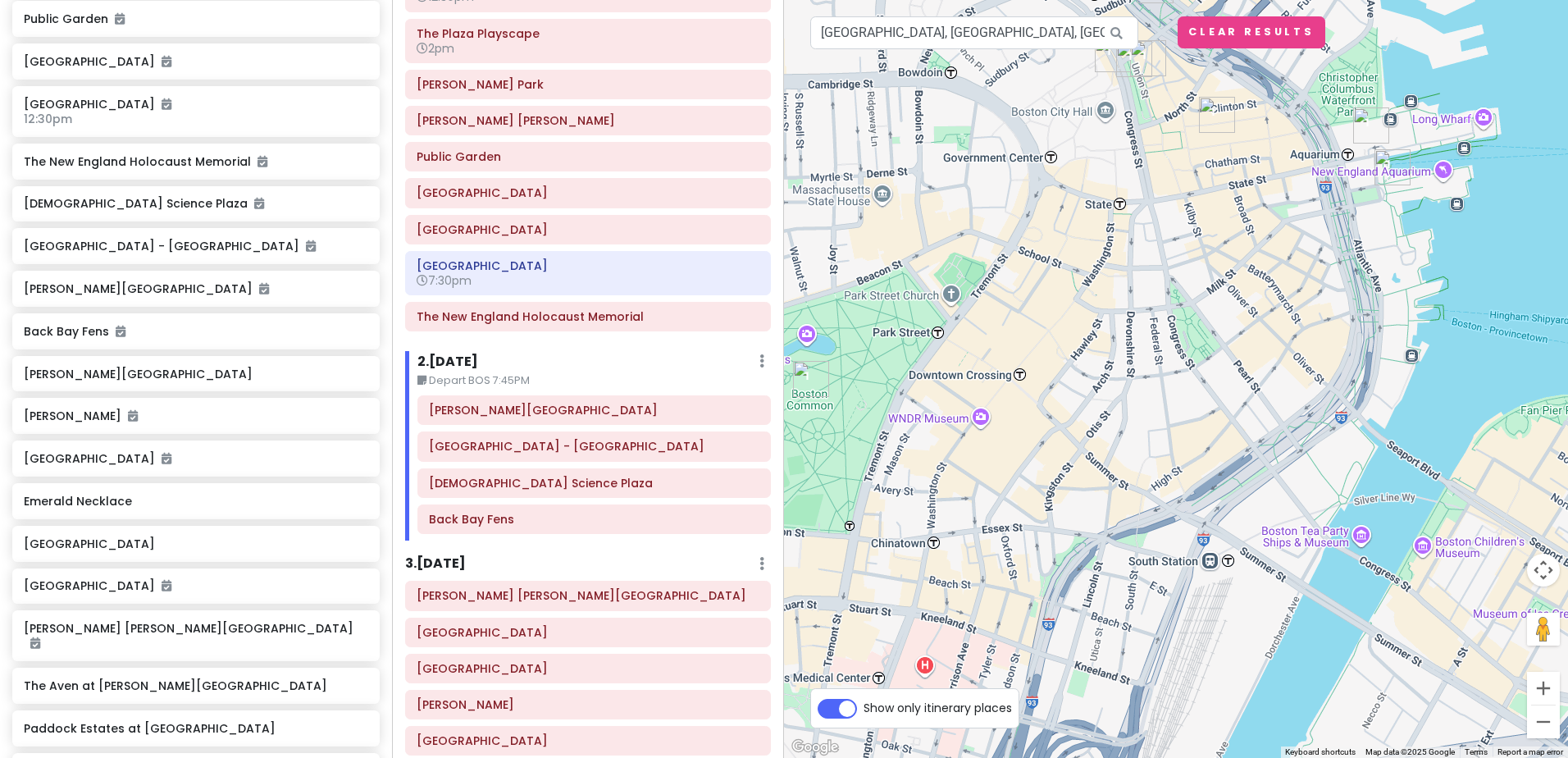
drag, startPoint x: 1088, startPoint y: 218, endPoint x: 1132, endPoint y: 172, distance: 63.7
click at [1132, 172] on div at bounding box center [1176, 379] width 784 height 758
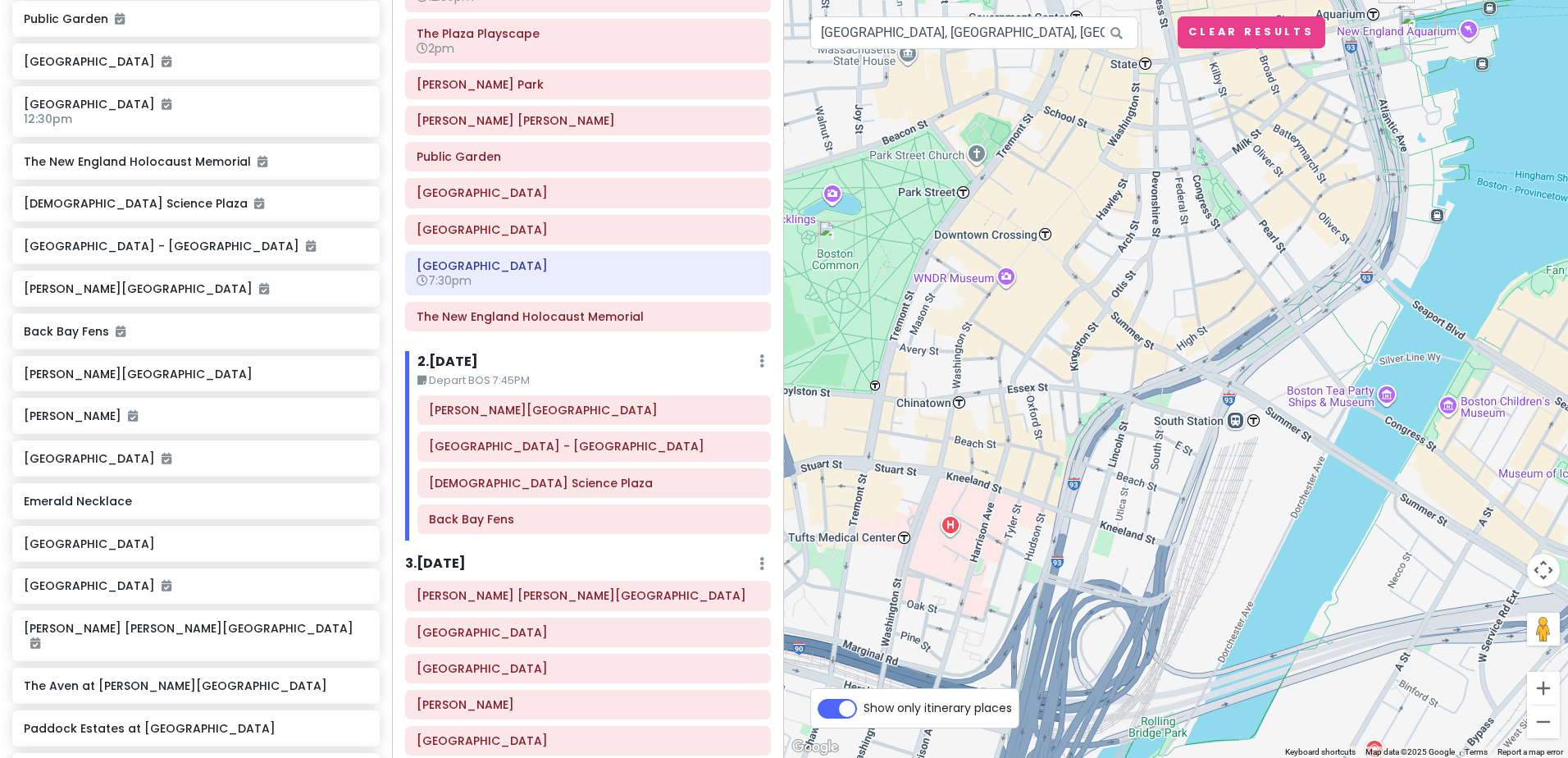
drag, startPoint x: 1037, startPoint y: 644, endPoint x: 1064, endPoint y: 501, distance: 145.5
click at [1064, 501] on div at bounding box center [1176, 379] width 784 height 758
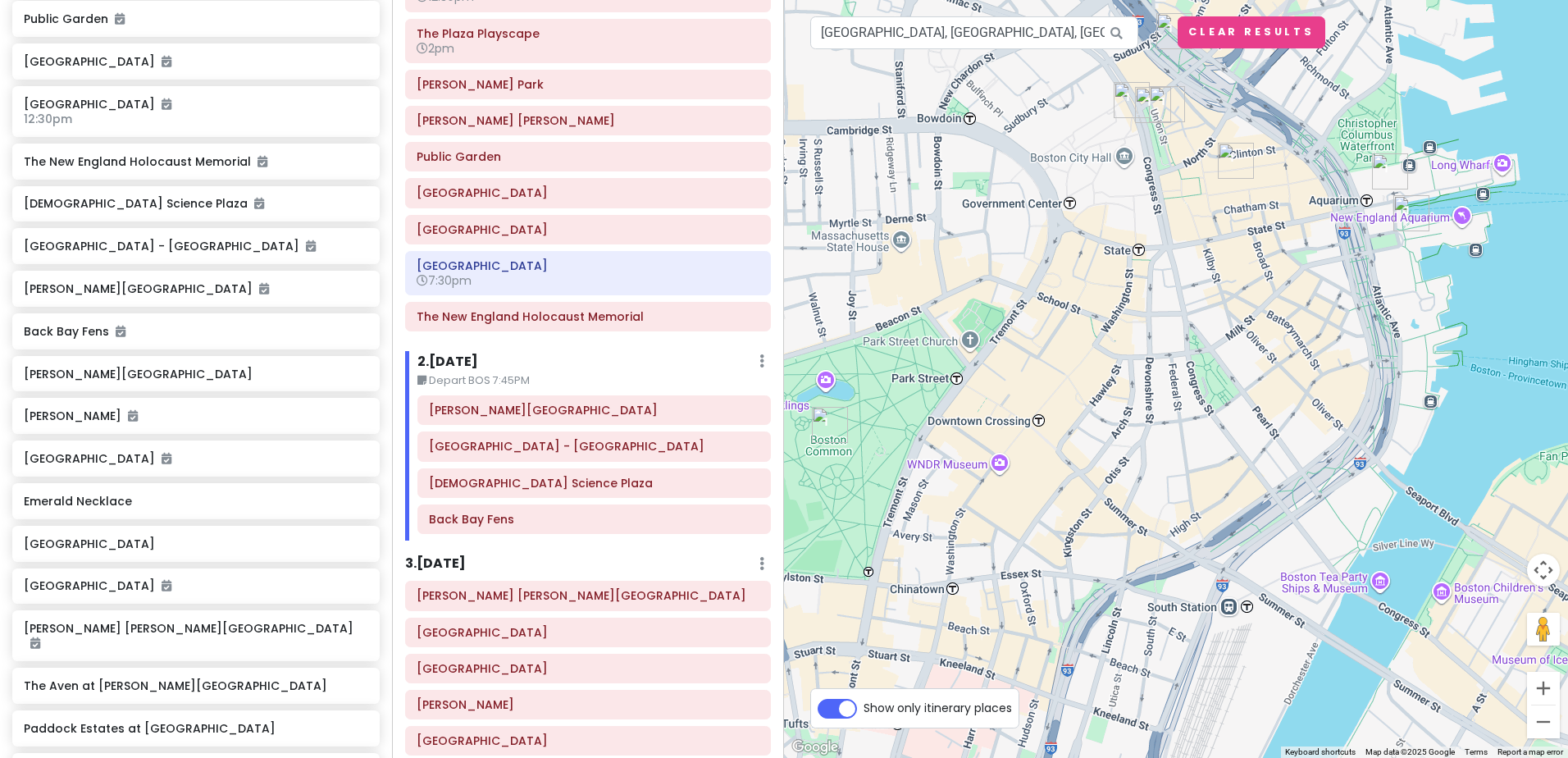
drag, startPoint x: 1246, startPoint y: 236, endPoint x: 1242, endPoint y: 425, distance: 189.0
click at [1242, 425] on div at bounding box center [1176, 379] width 784 height 758
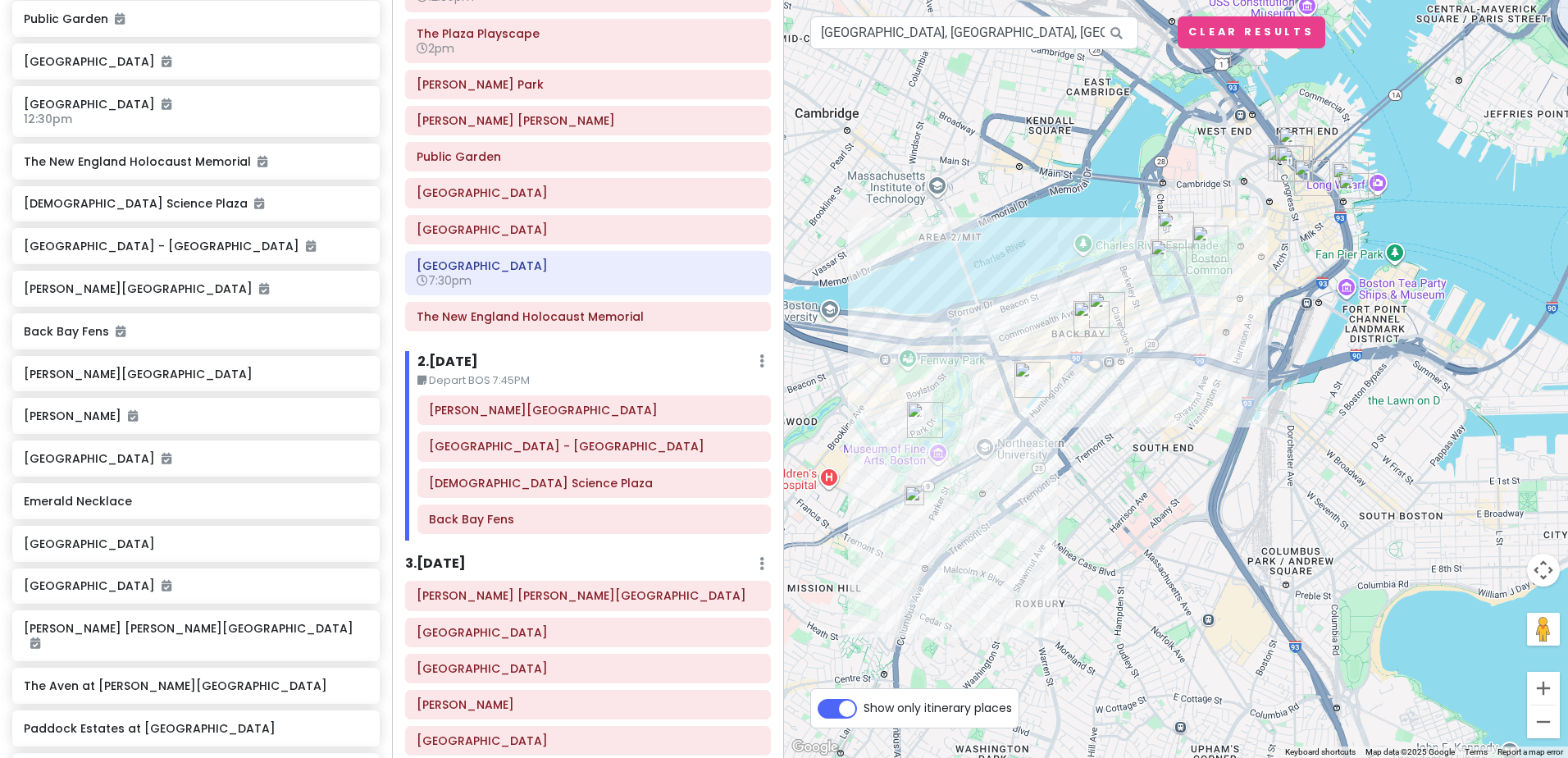
drag, startPoint x: 1014, startPoint y: 300, endPoint x: 1210, endPoint y: 291, distance: 196.2
click at [1210, 291] on div at bounding box center [1176, 379] width 784 height 758
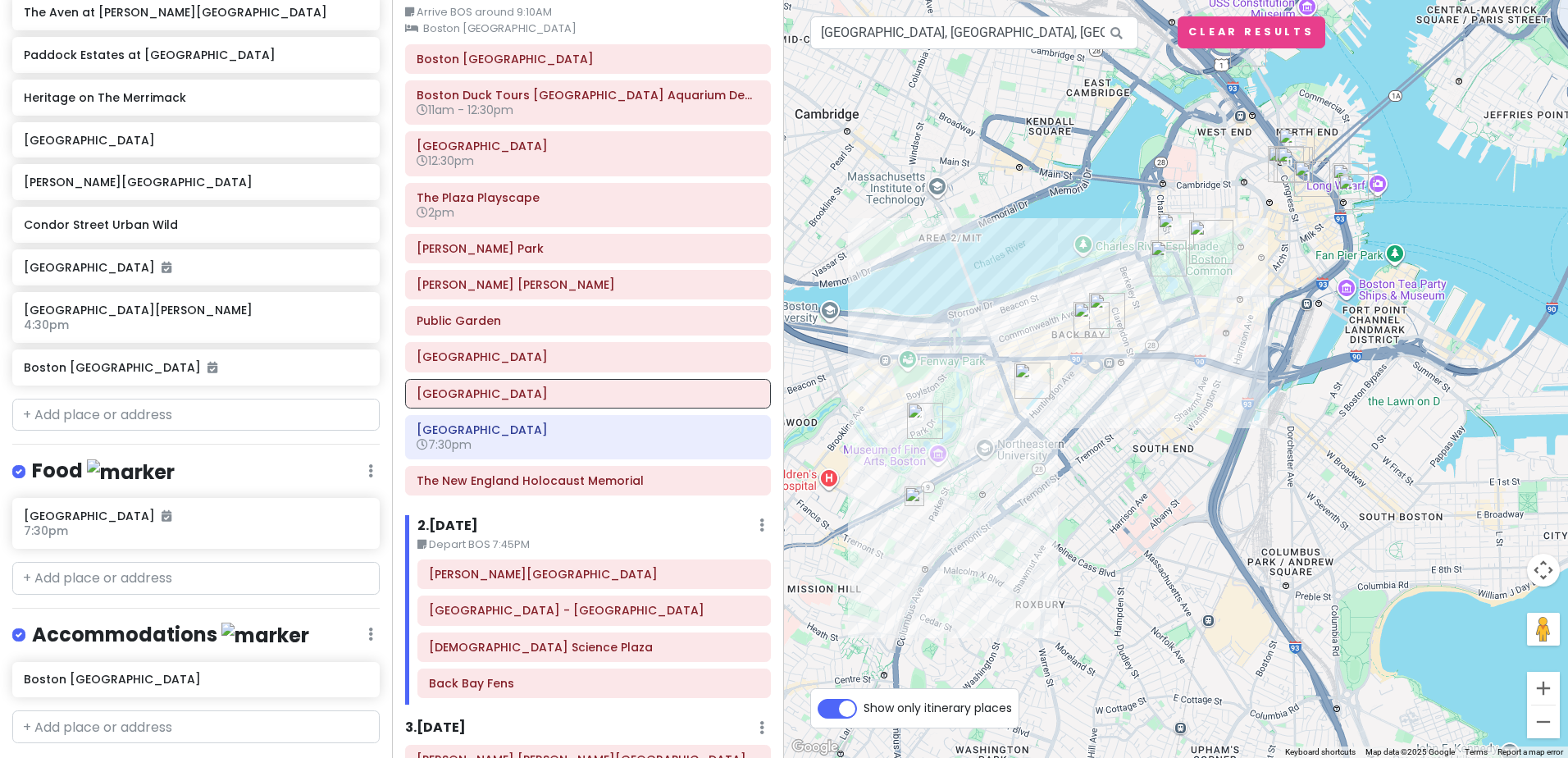
scroll to position [1342, 0]
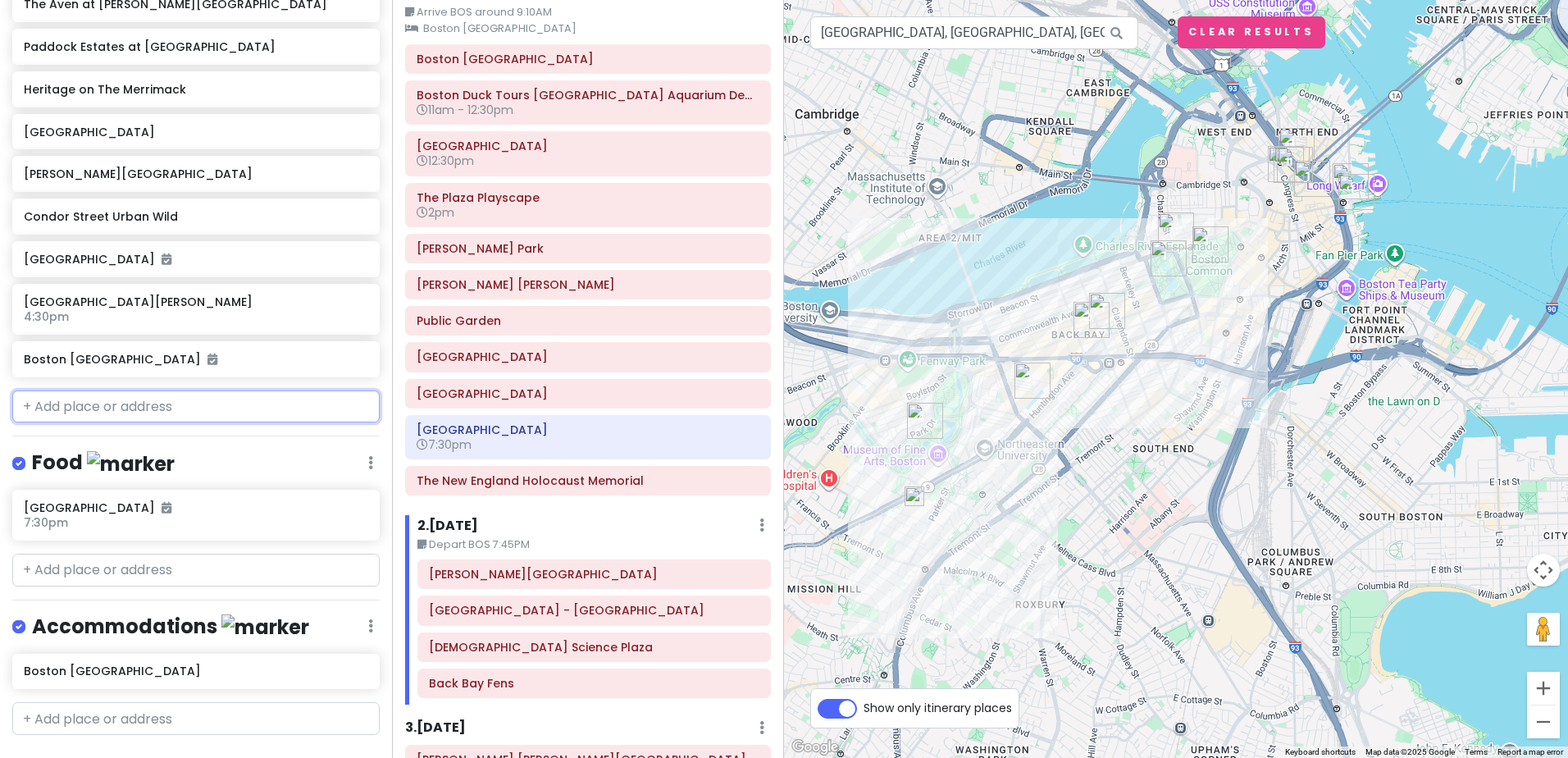
click at [107, 390] on input "text" at bounding box center [196, 406] width 367 height 33
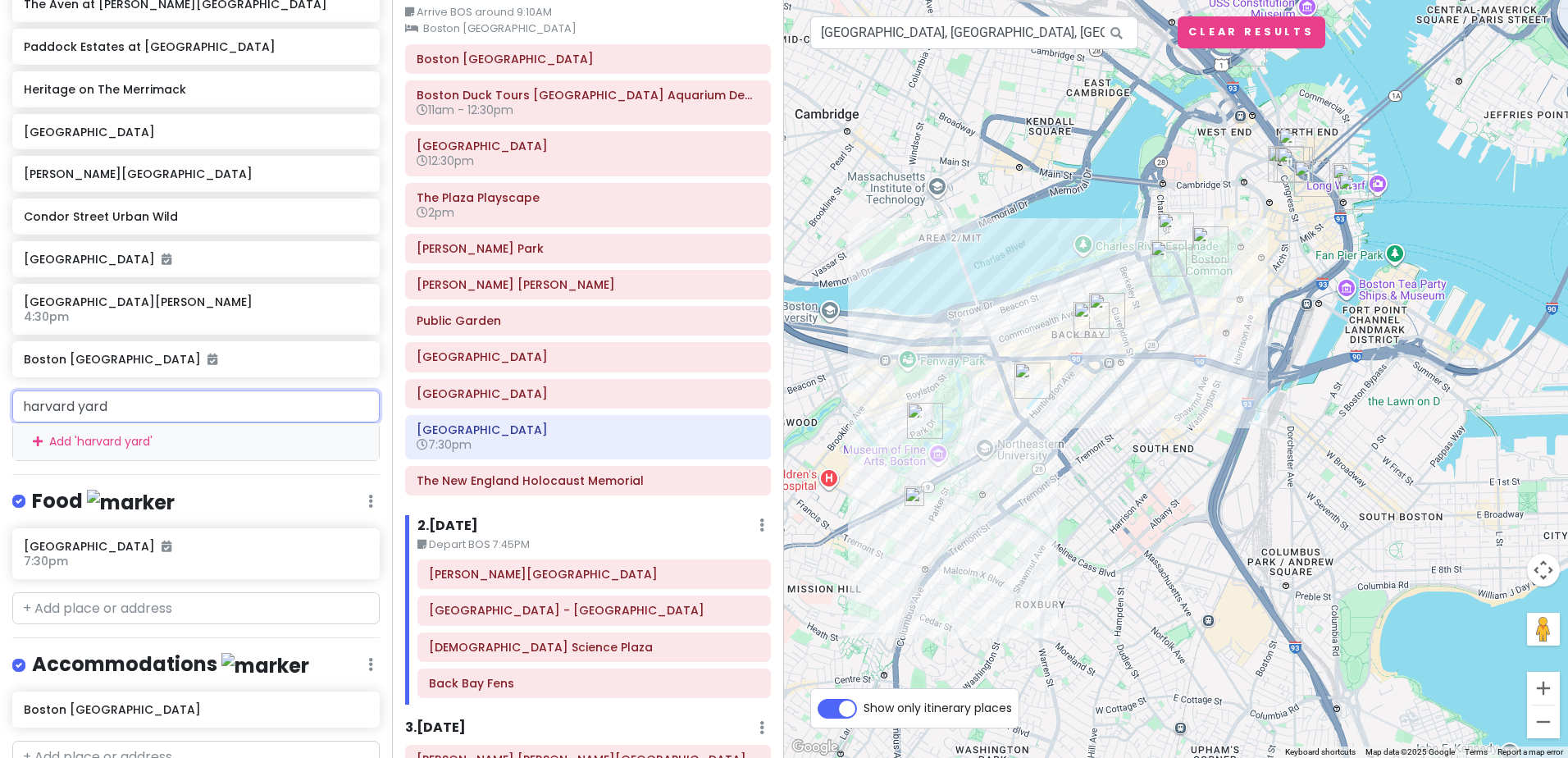
click at [155, 390] on input "harvard yard" at bounding box center [196, 406] width 367 height 33
type input "harvard yard"
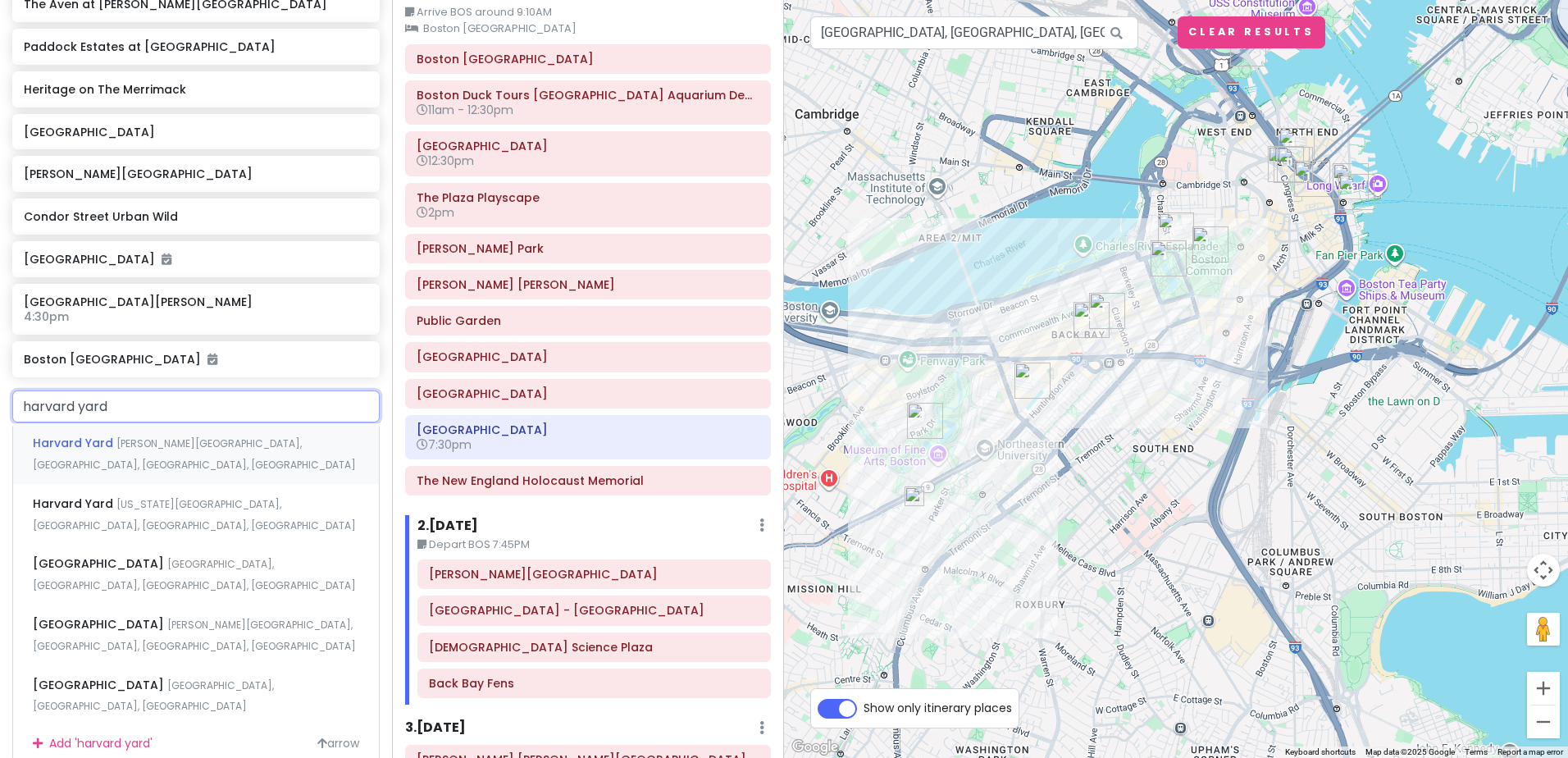
click at [96, 435] on span "Harvard Yard" at bounding box center [75, 443] width 84 height 16
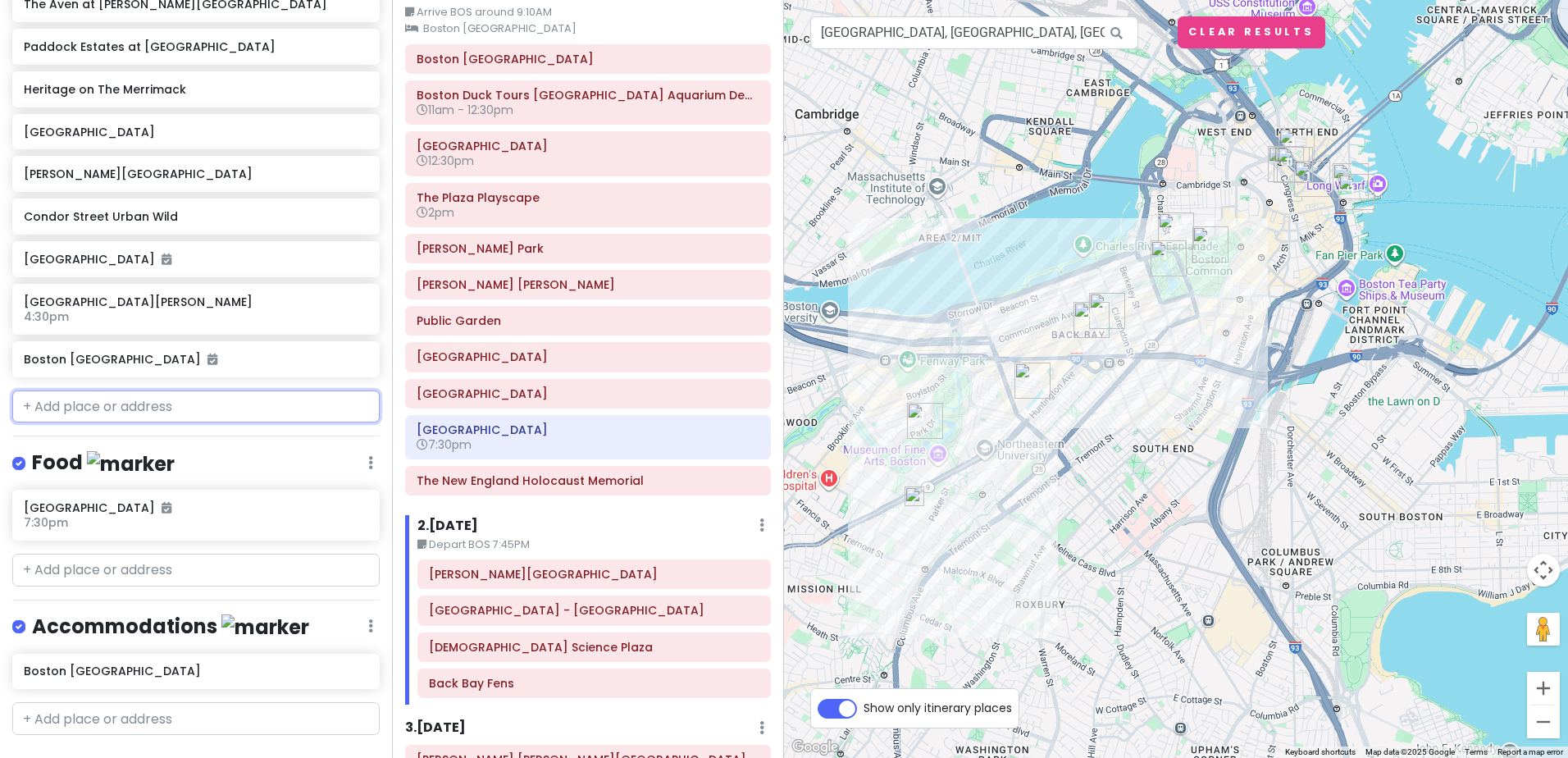
scroll to position [1384, 0]
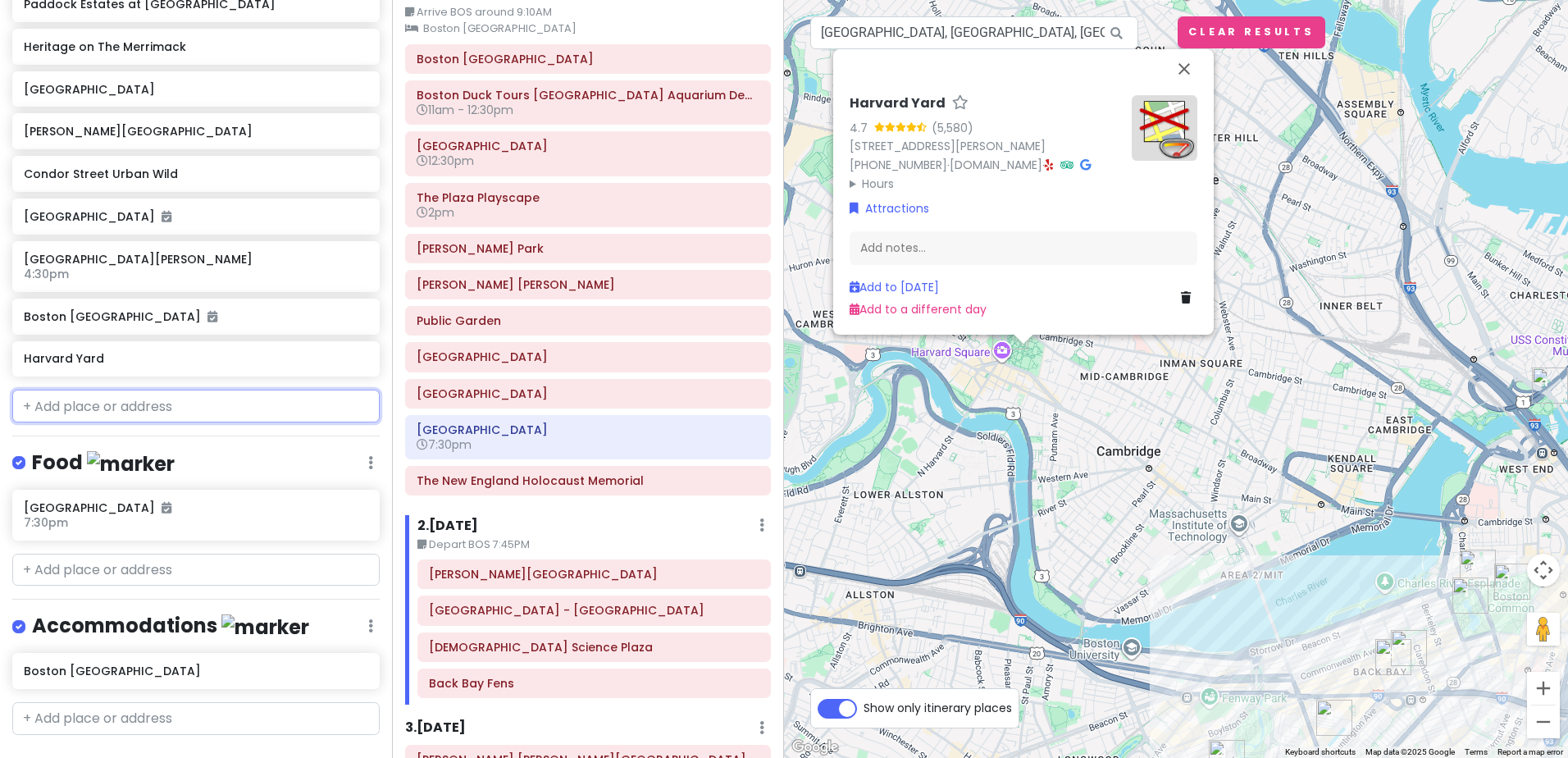
click at [112, 389] on input "text" at bounding box center [196, 405] width 367 height 33
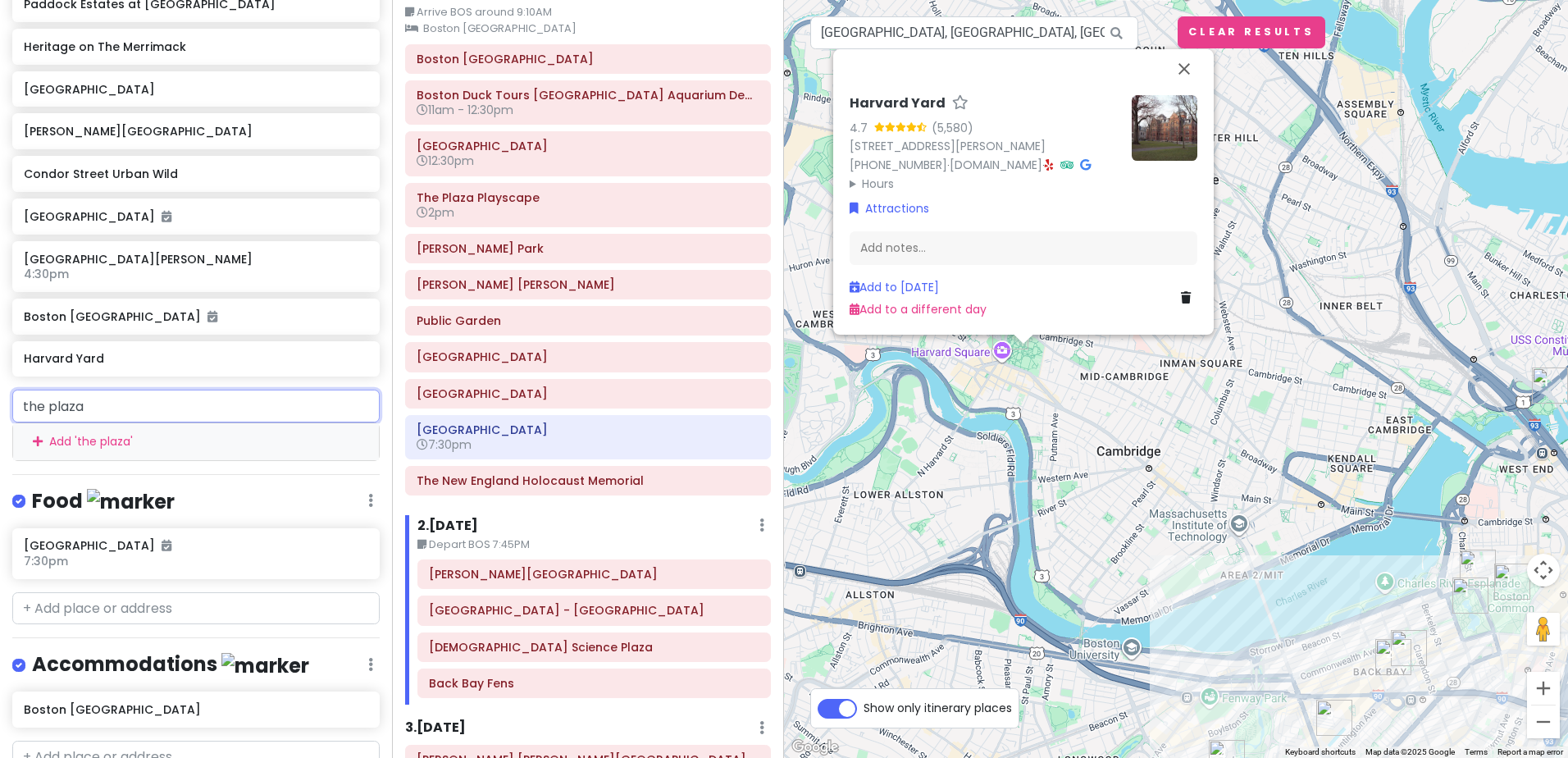
click at [117, 389] on input "the plaza" at bounding box center [196, 405] width 367 height 33
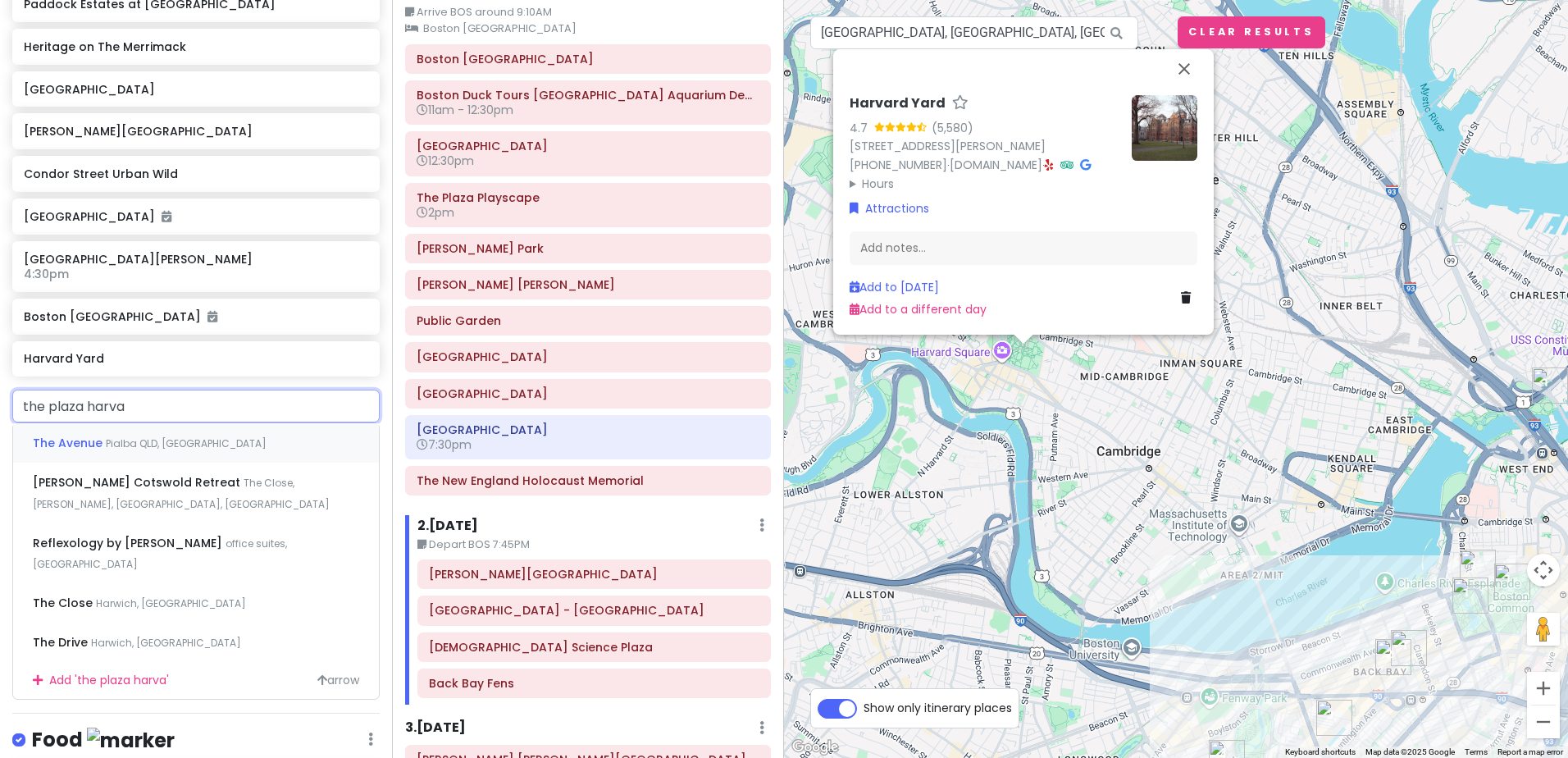
type input "the plaza harvar"
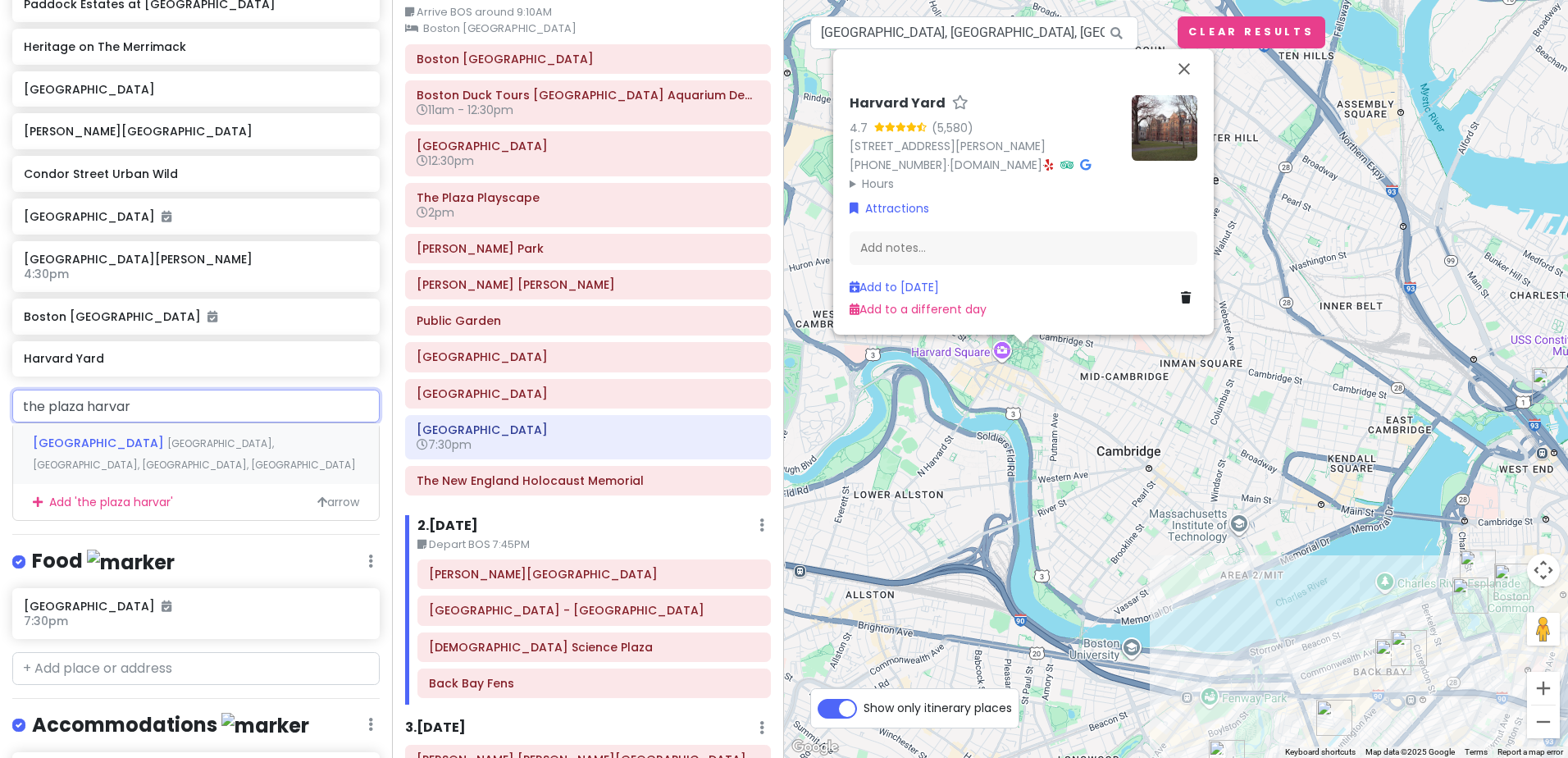
click at [156, 435] on span "[GEOGRAPHIC_DATA]" at bounding box center [100, 443] width 134 height 16
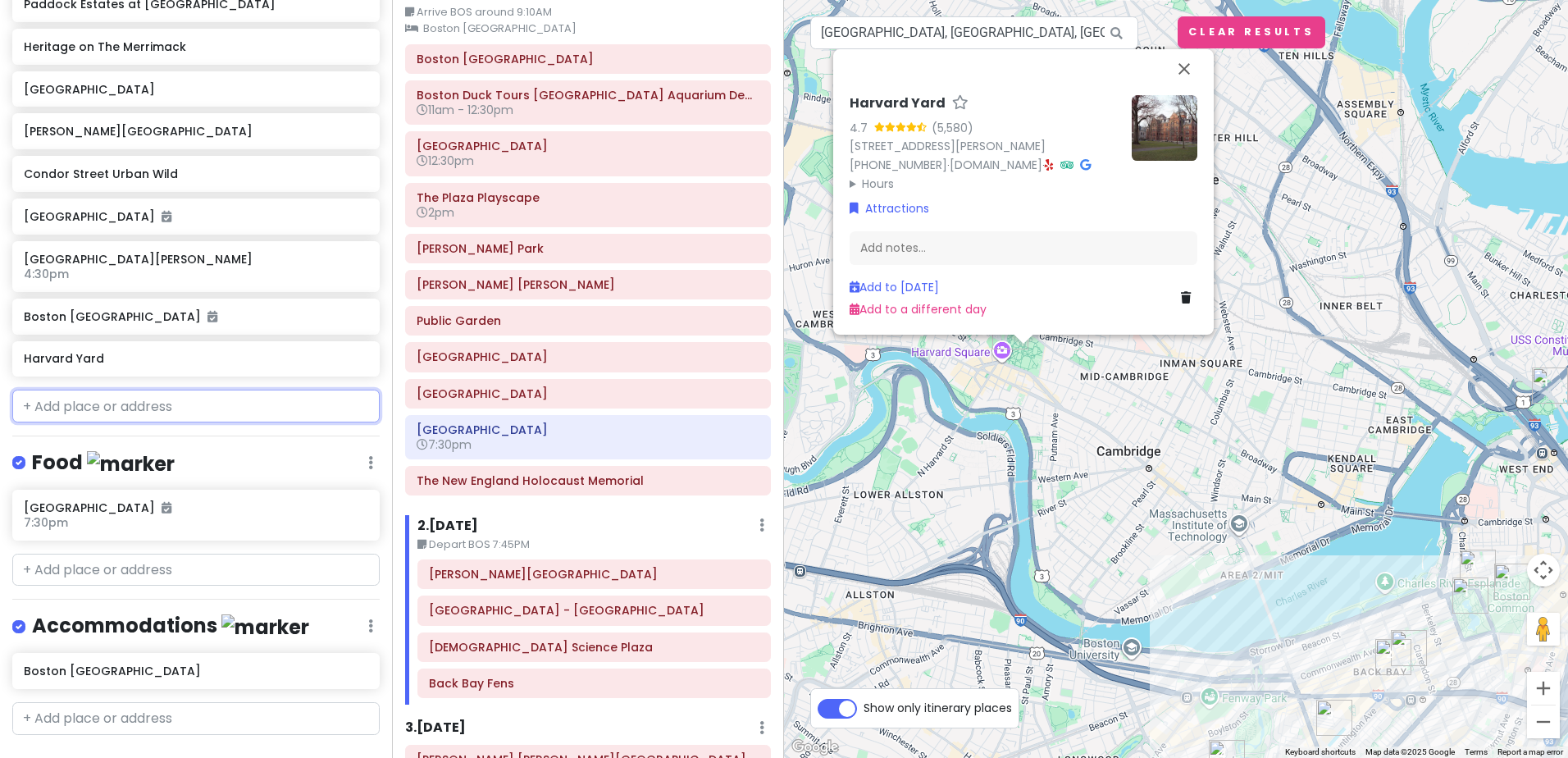
scroll to position [1427, 0]
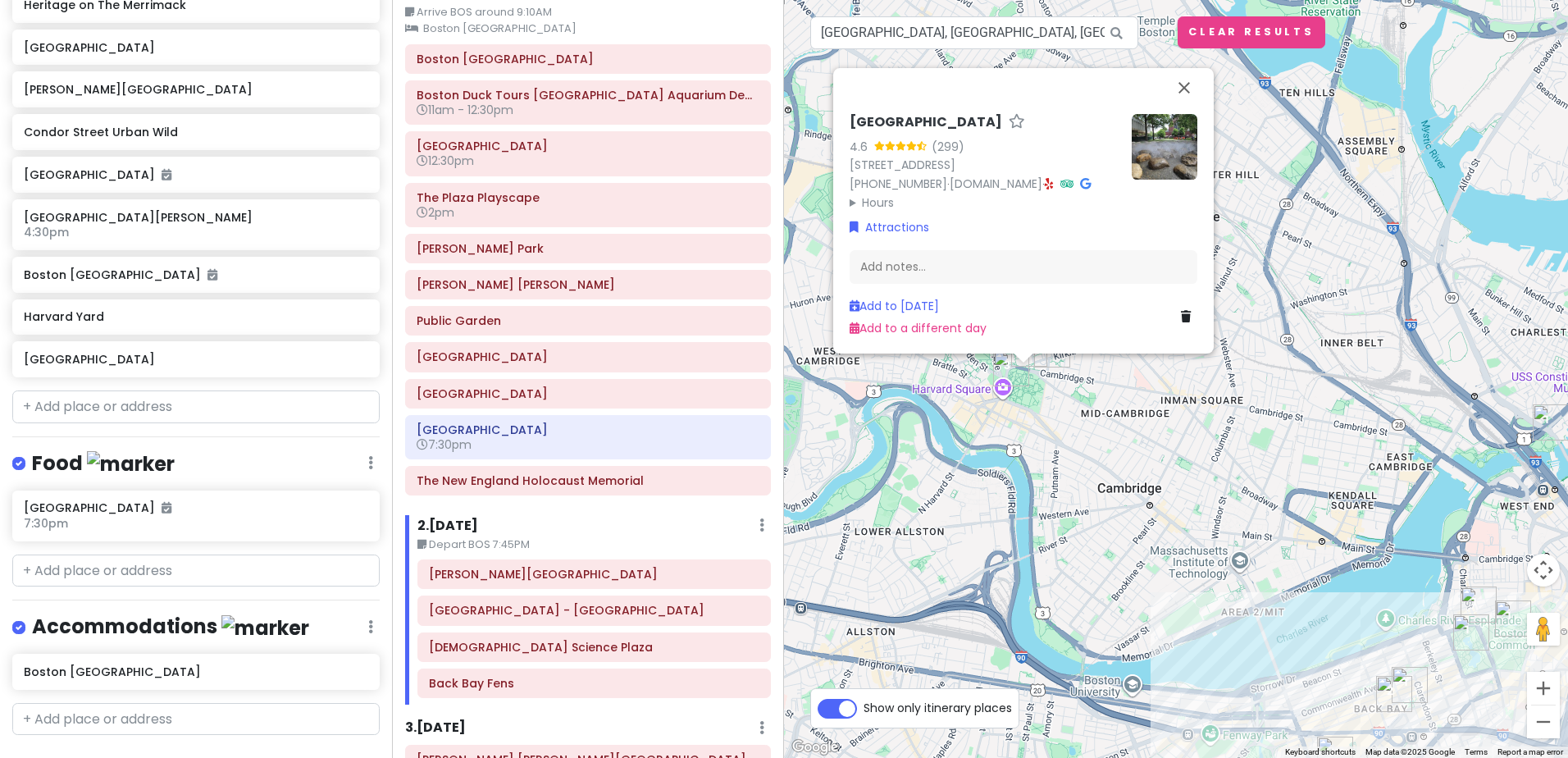
click at [1162, 134] on img at bounding box center [1165, 147] width 66 height 66
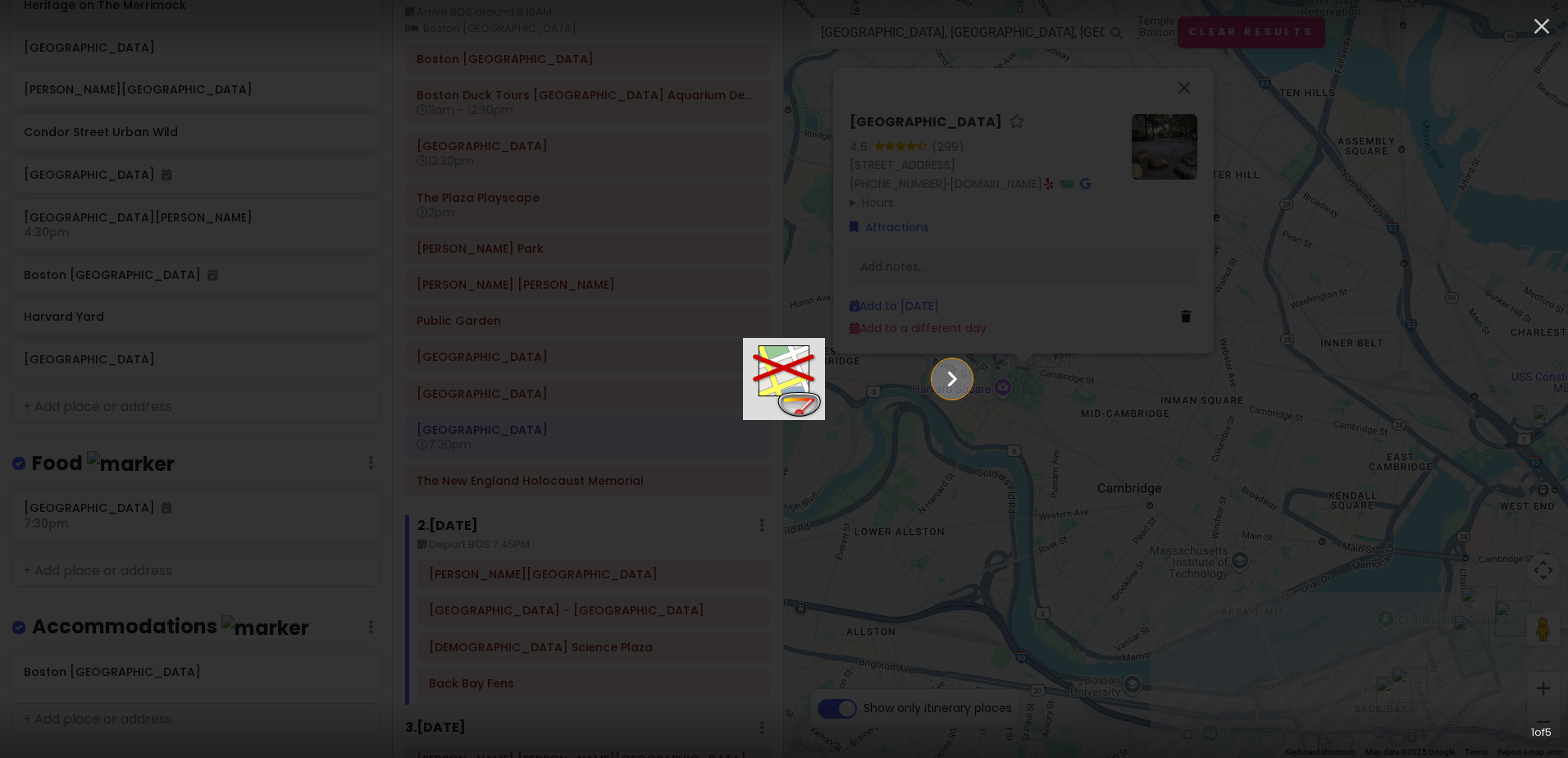
click at [968, 380] on icon "Show slide 2 of 5" at bounding box center [952, 378] width 31 height 39
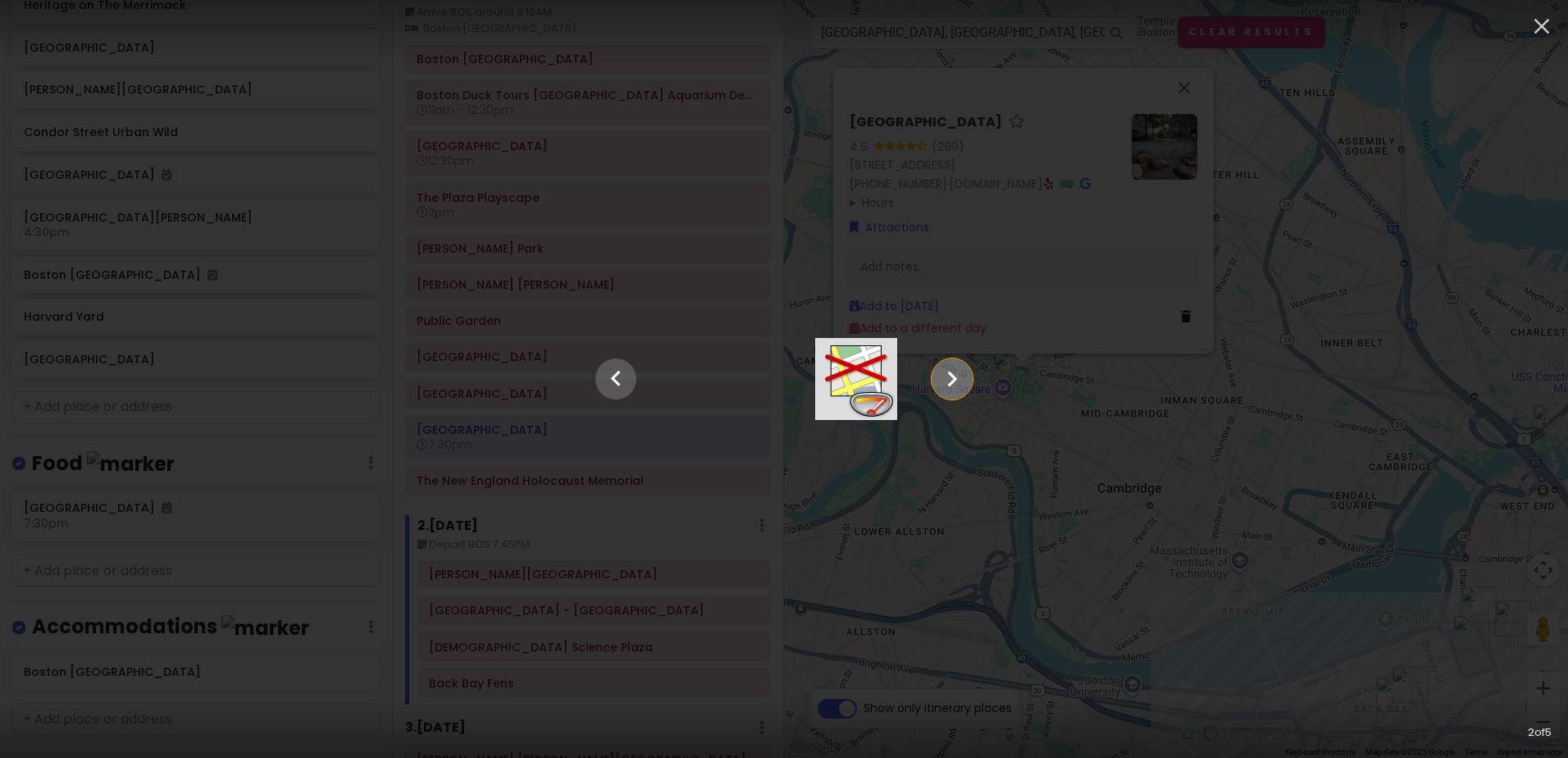
click at [968, 380] on icon "Show slide 3 of 5" at bounding box center [952, 378] width 31 height 39
click at [1543, 30] on icon "button" at bounding box center [1542, 26] width 26 height 26
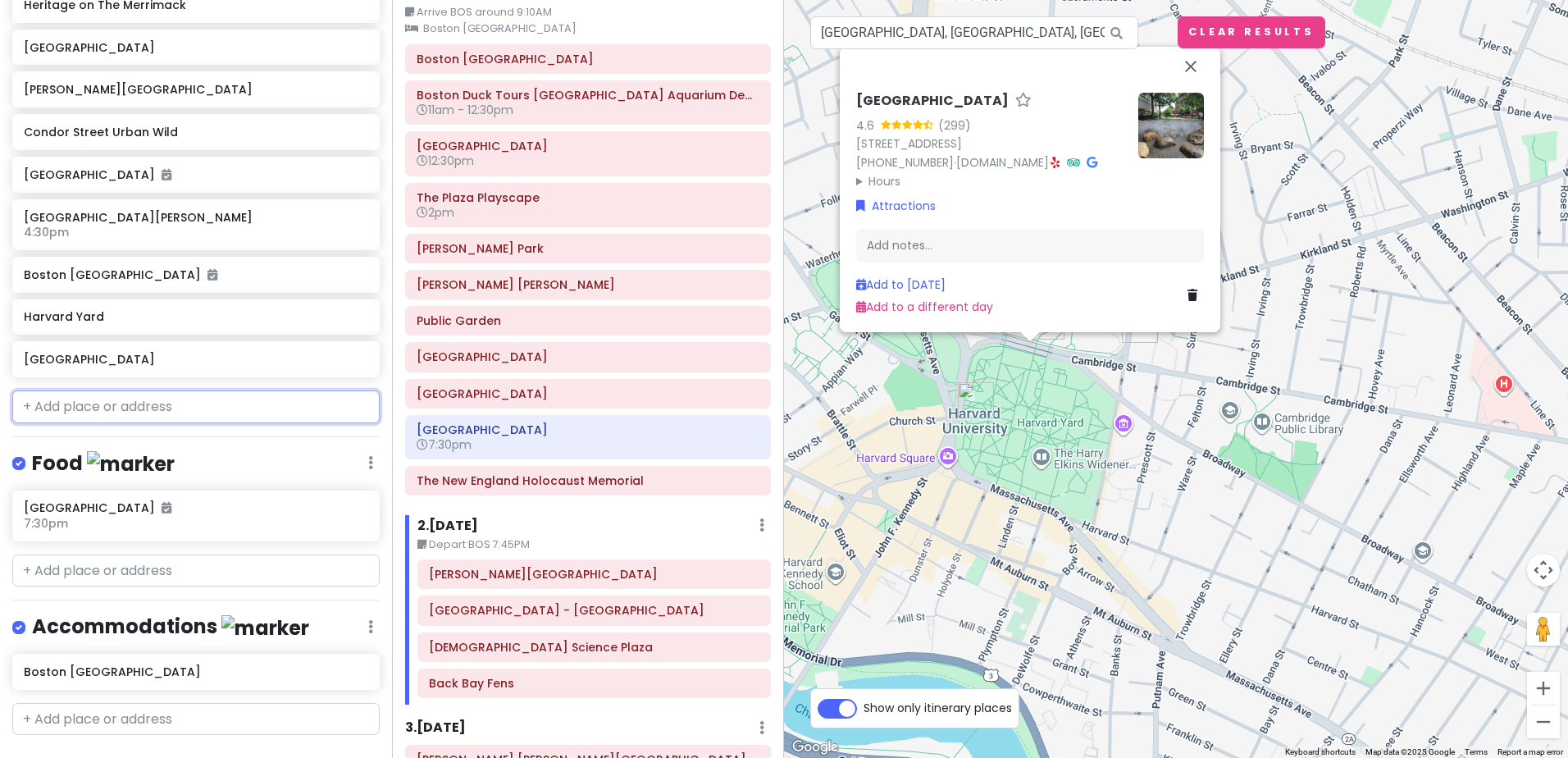
click at [69, 390] on input "text" at bounding box center [196, 406] width 367 height 33
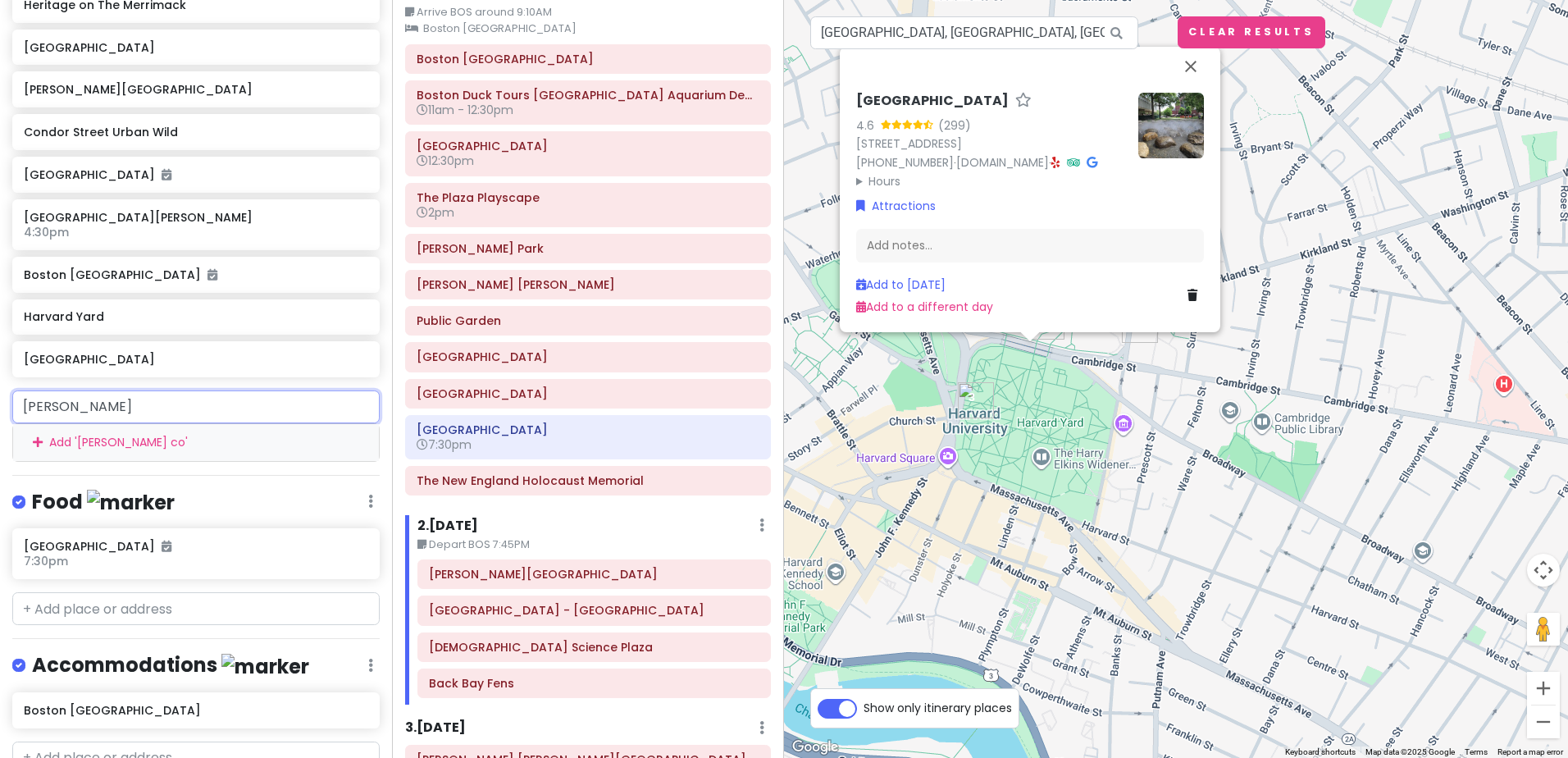
type input "lise"
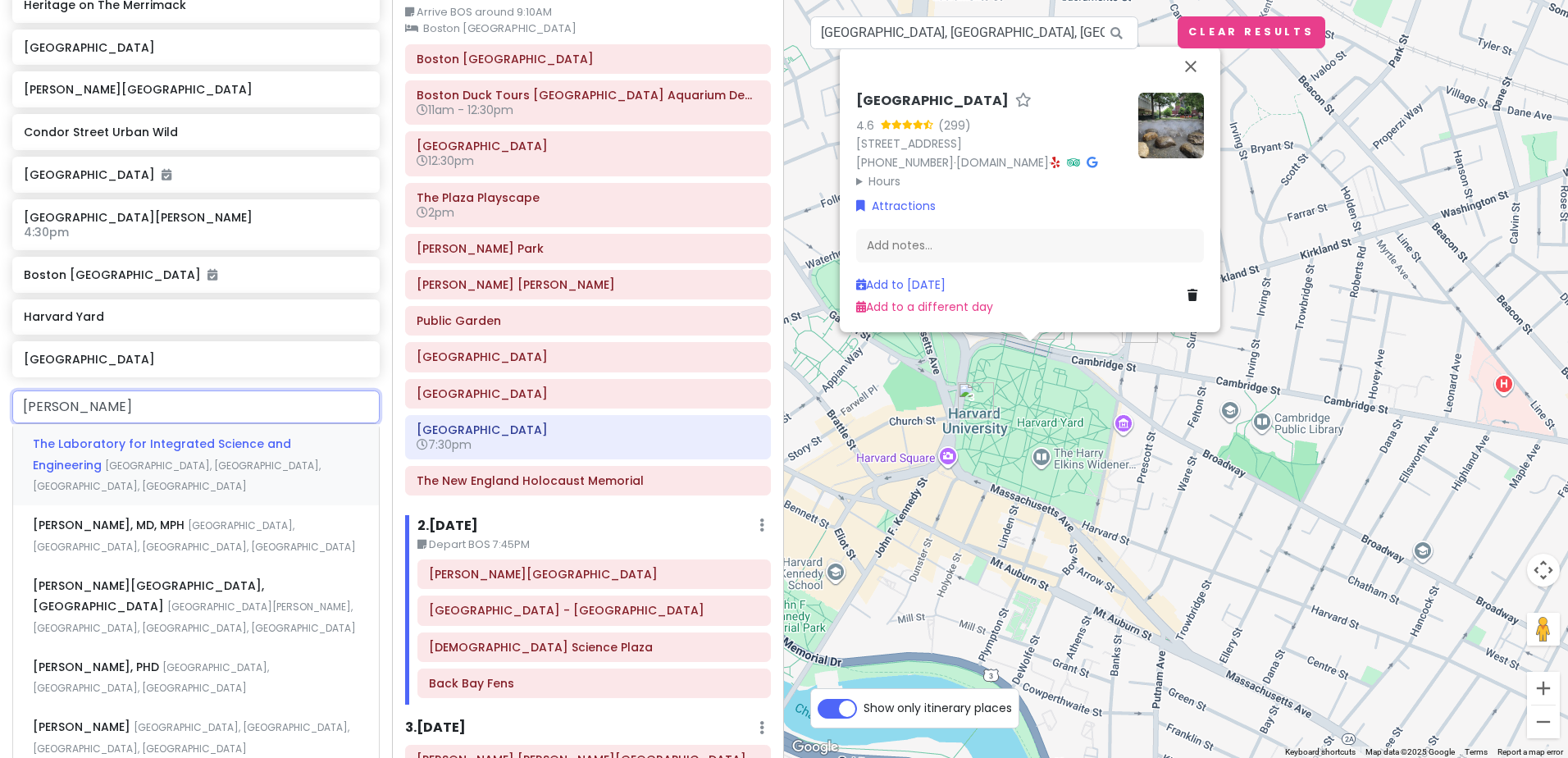
click at [76, 436] on span "The Laboratory for Integrated Science and Engineering" at bounding box center [162, 454] width 259 height 37
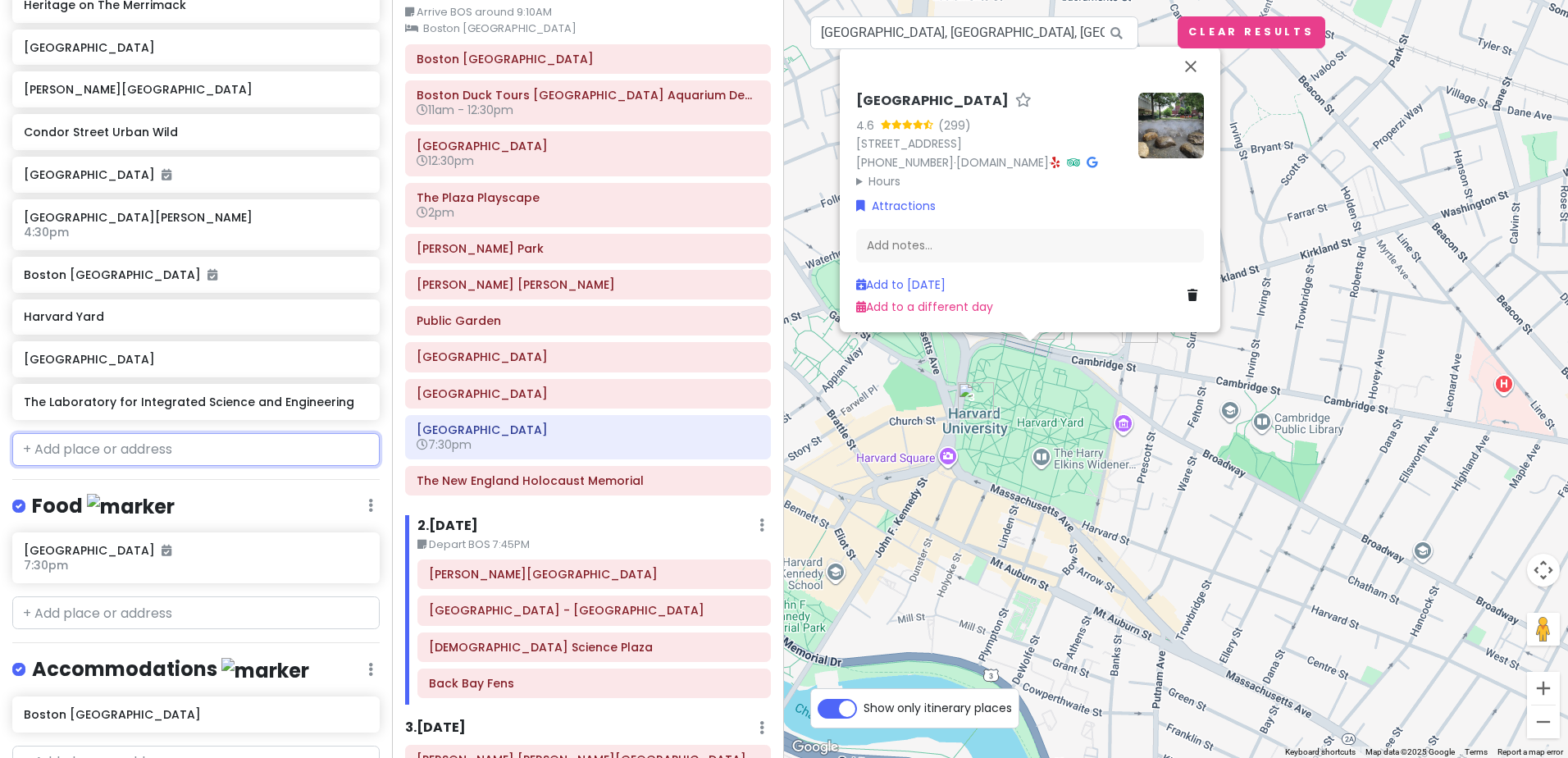
scroll to position [1469, 0]
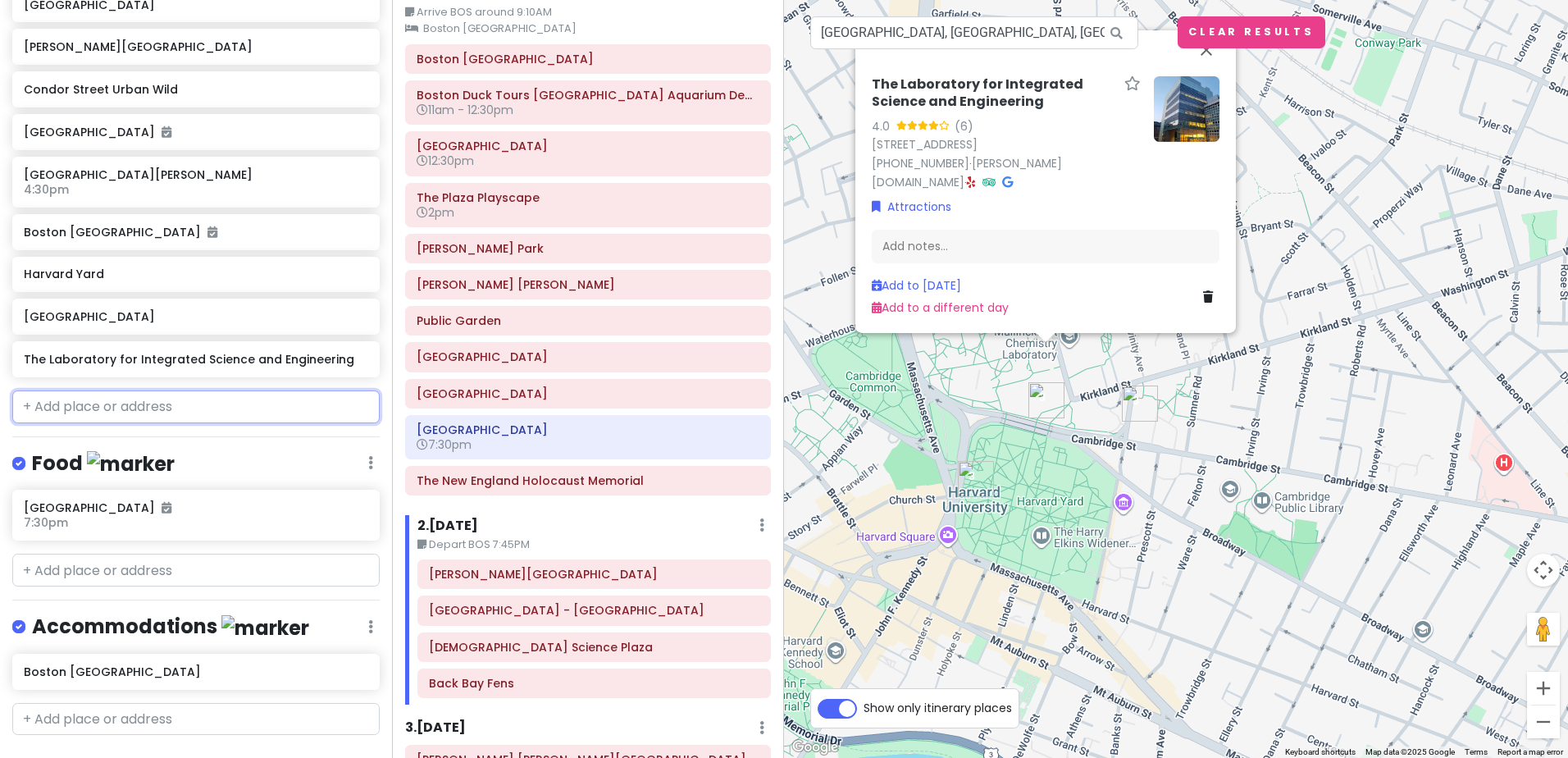
click at [90, 390] on input "text" at bounding box center [196, 406] width 367 height 33
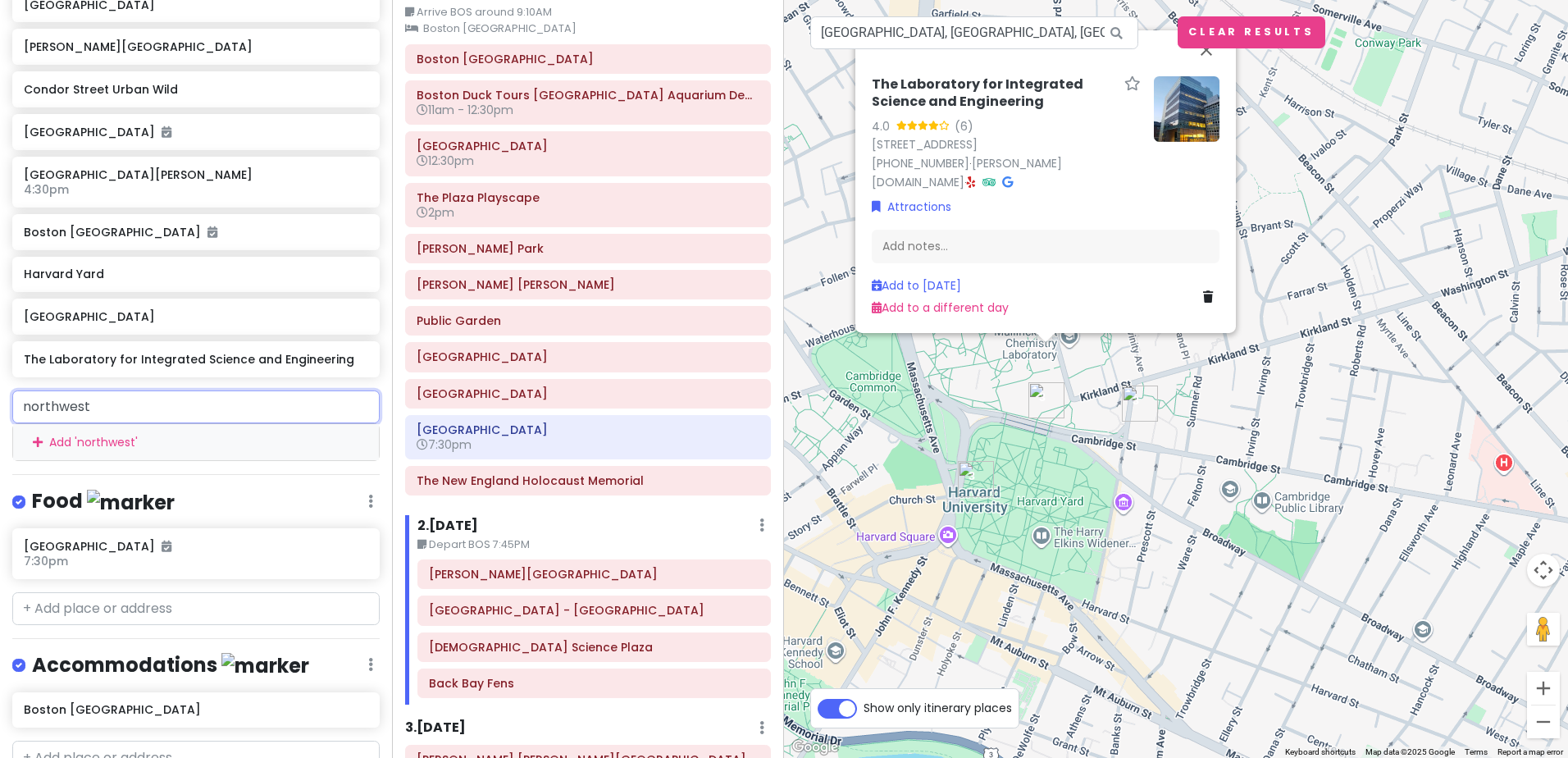
click at [161, 390] on input "northwest" at bounding box center [196, 406] width 367 height 33
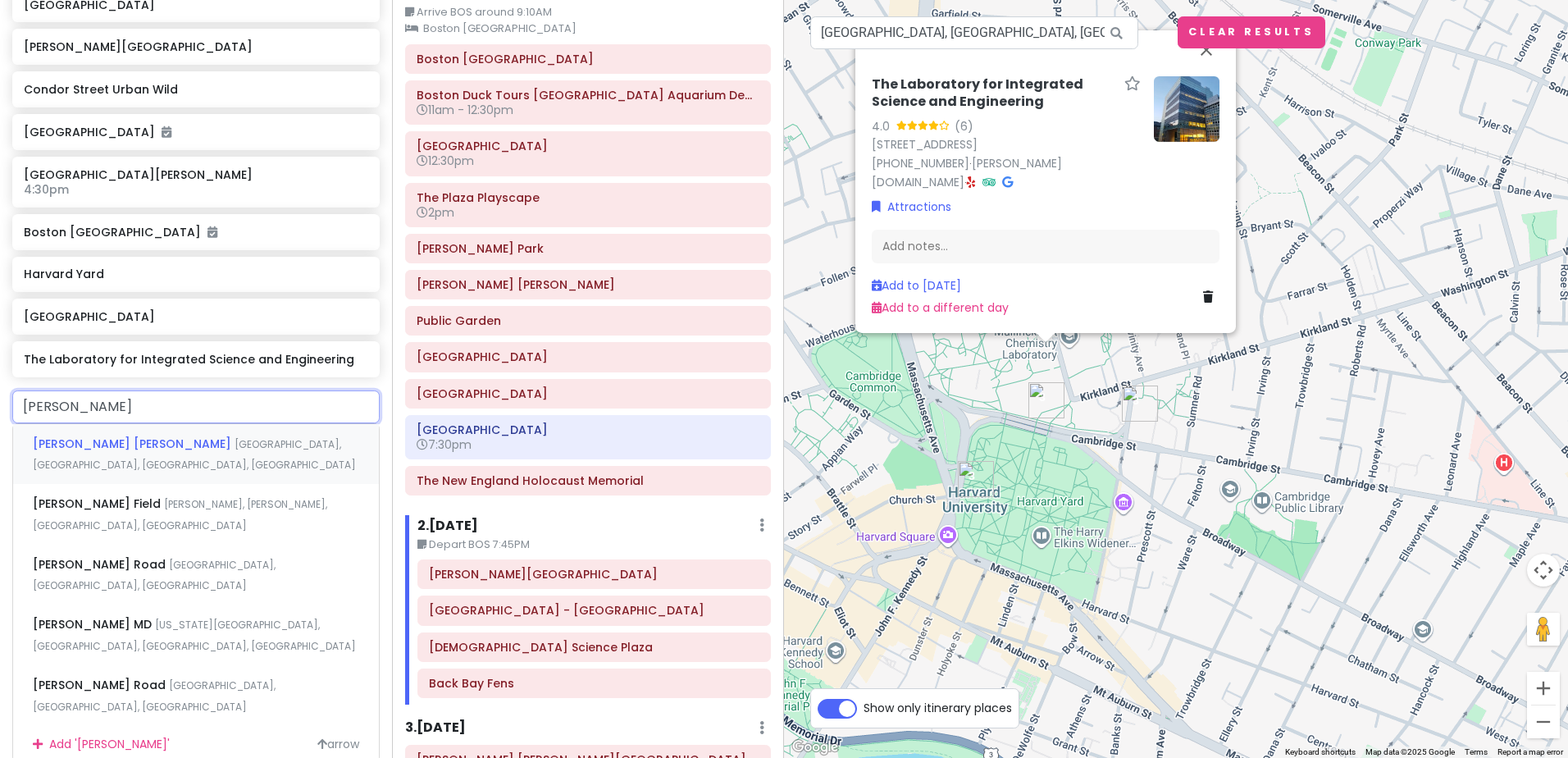
type input "conant hall"
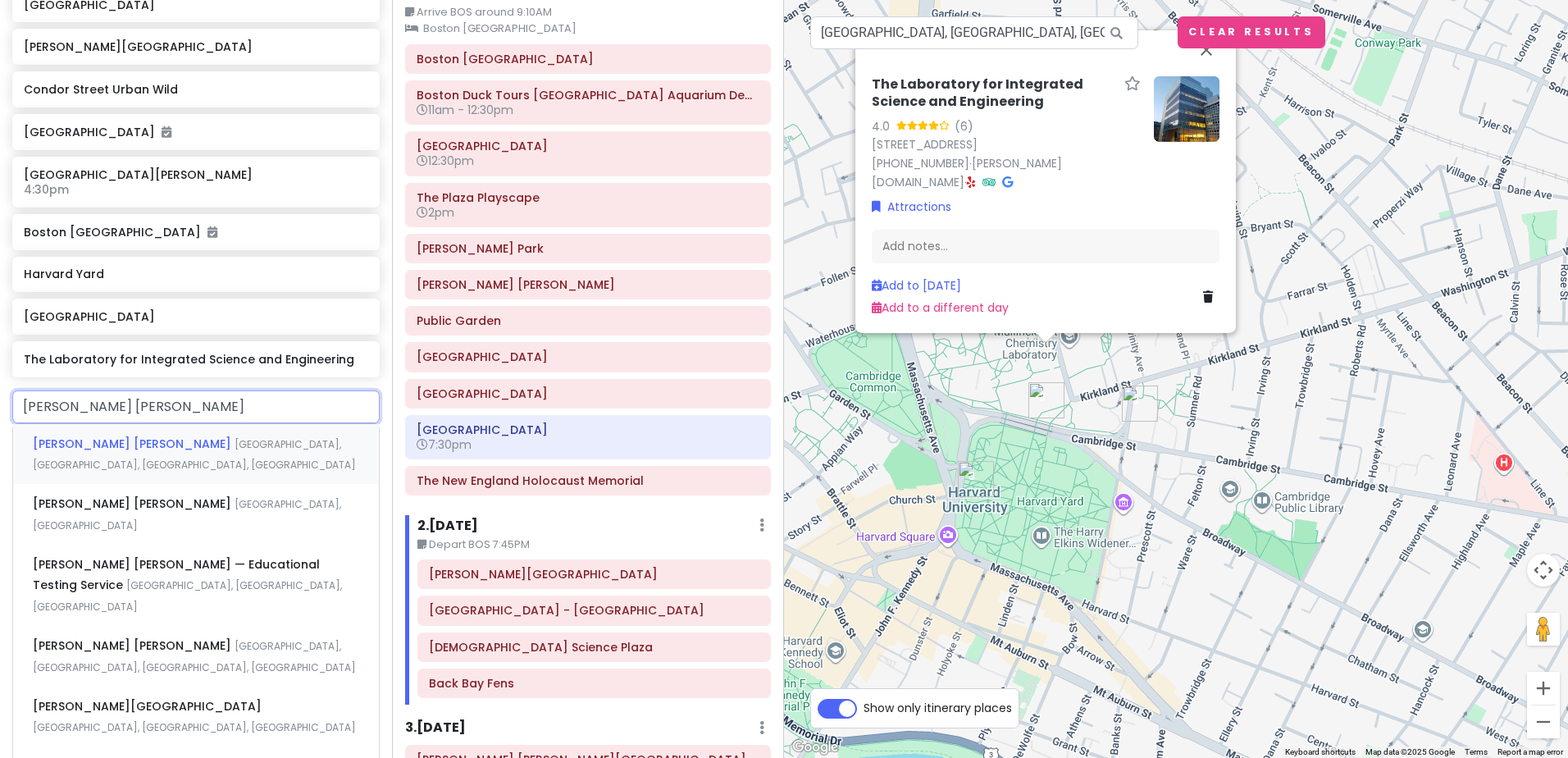
click at [98, 436] on span "[PERSON_NAME] [PERSON_NAME]" at bounding box center [133, 444] width 202 height 16
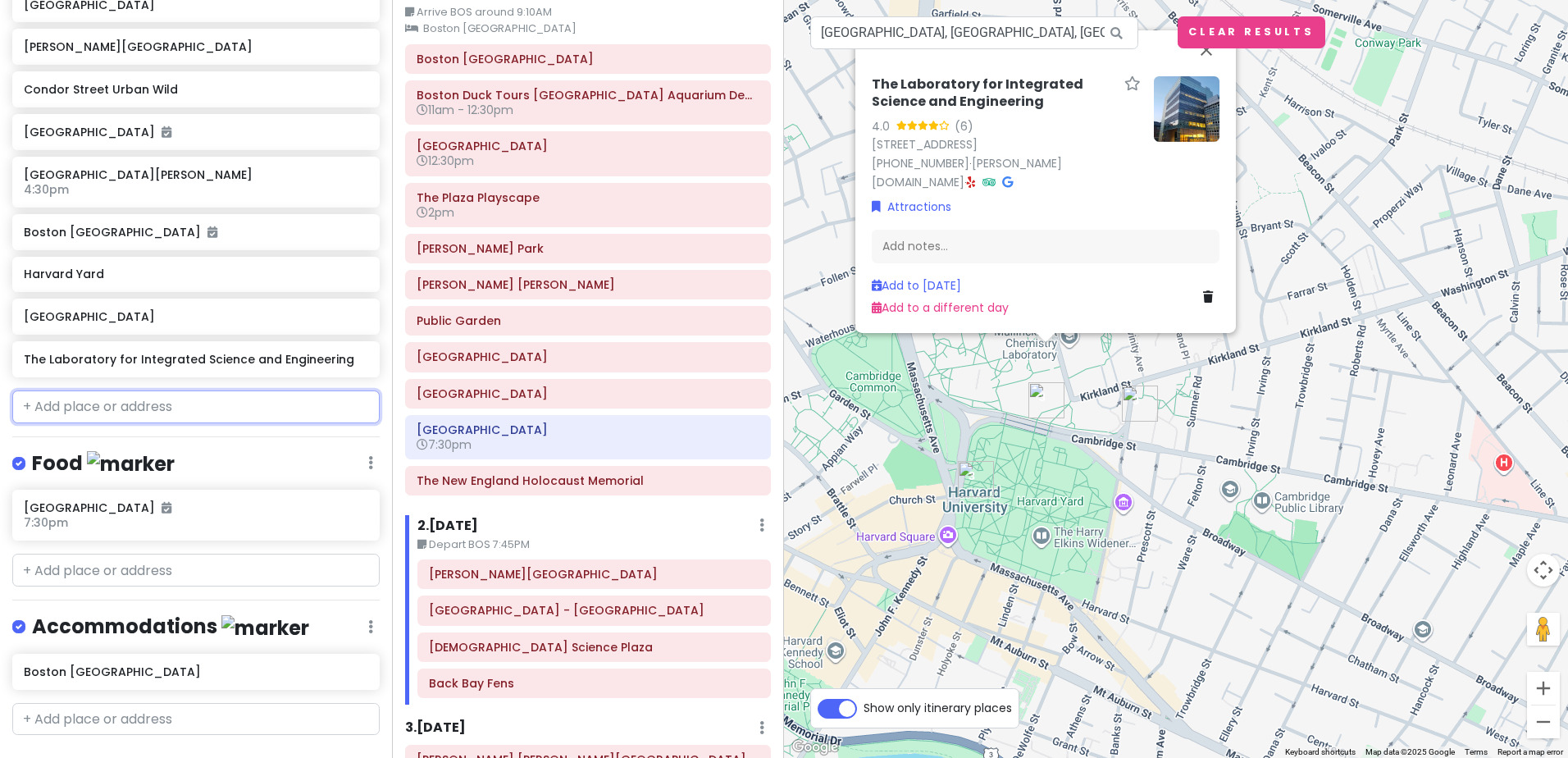
scroll to position [1511, 0]
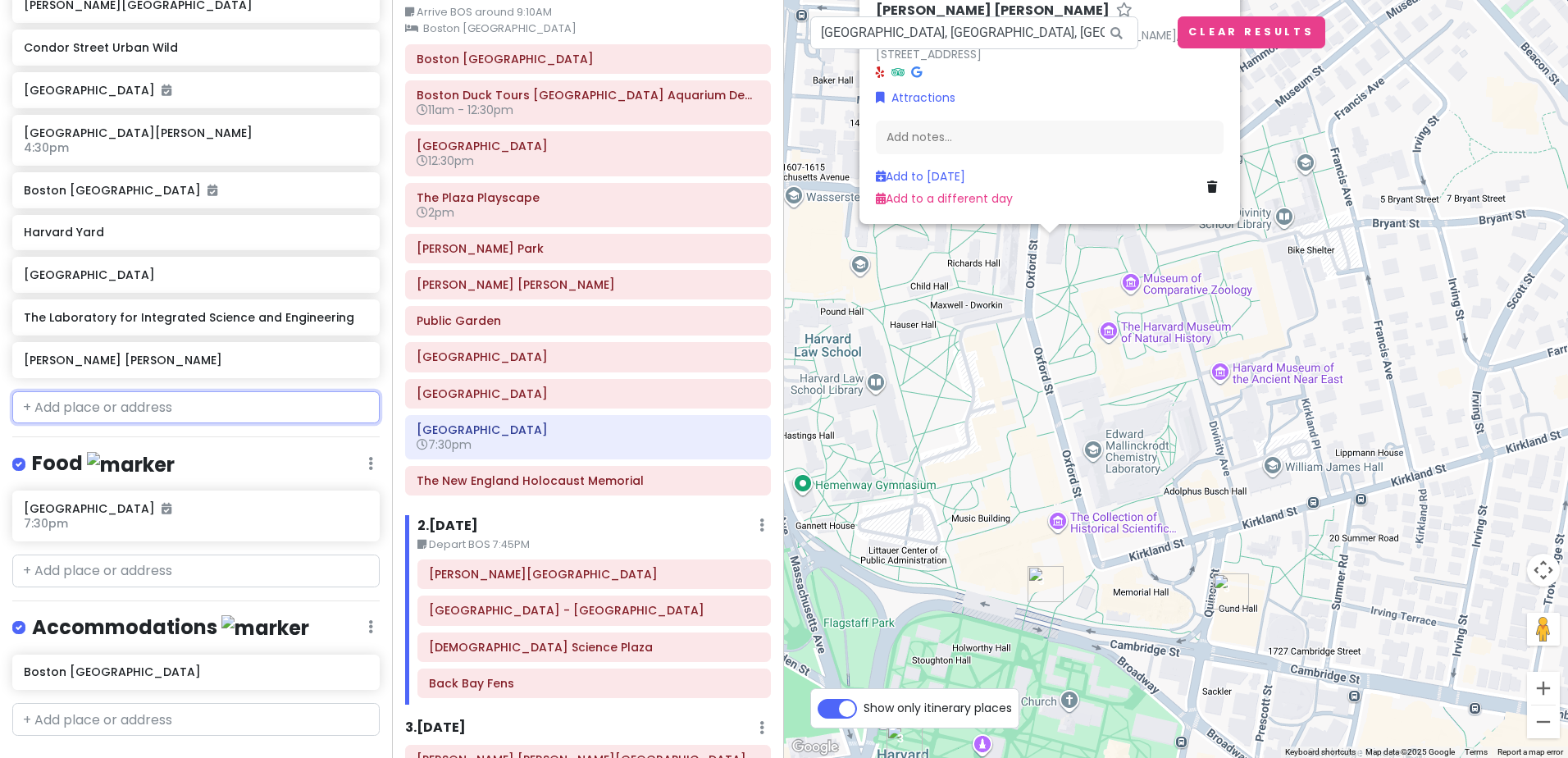
click at [109, 391] on input "text" at bounding box center [196, 407] width 367 height 33
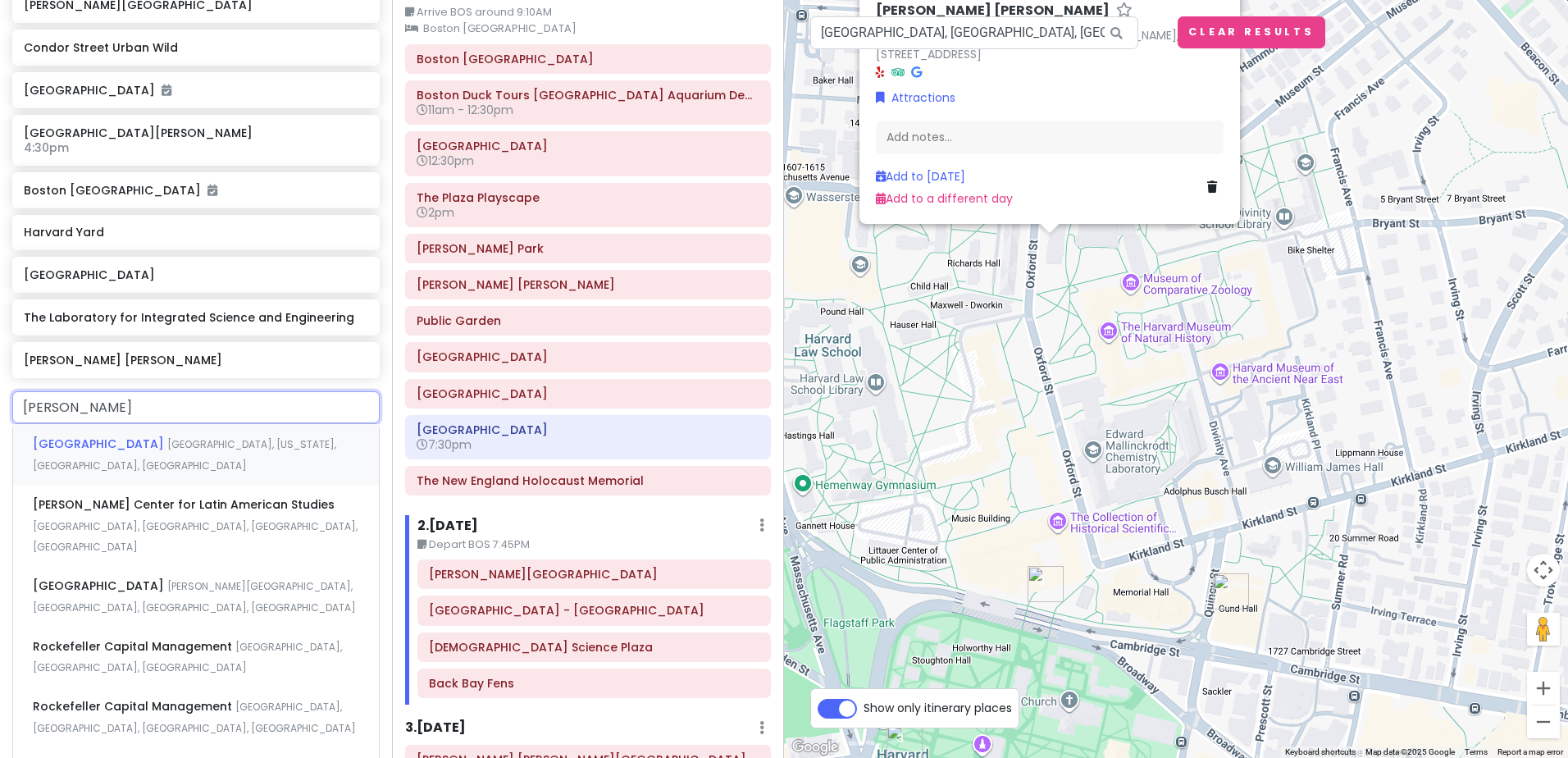
type input "rockefeller hall"
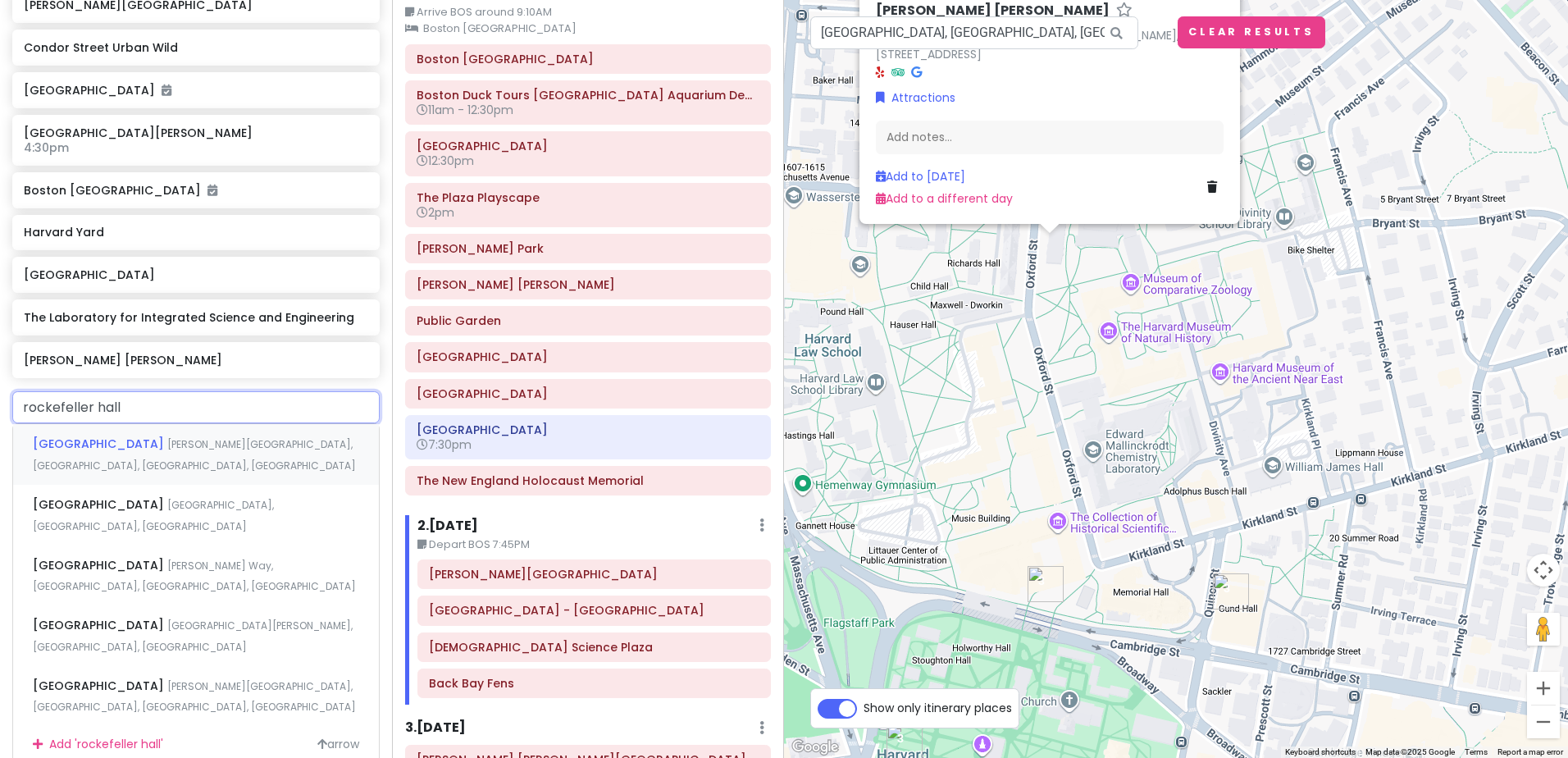
click at [70, 436] on span "[GEOGRAPHIC_DATA]" at bounding box center [100, 444] width 134 height 16
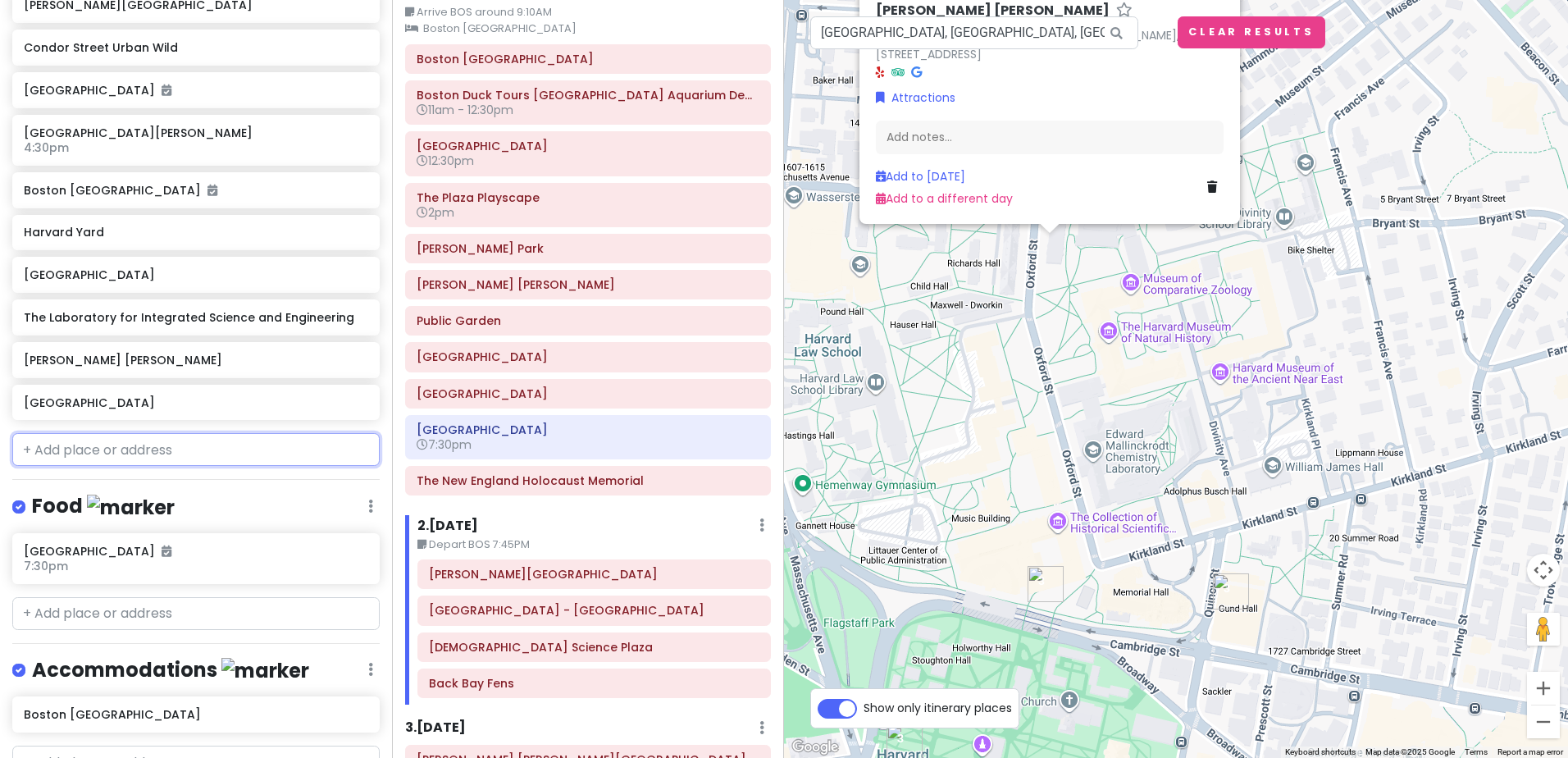
scroll to position [1553, 0]
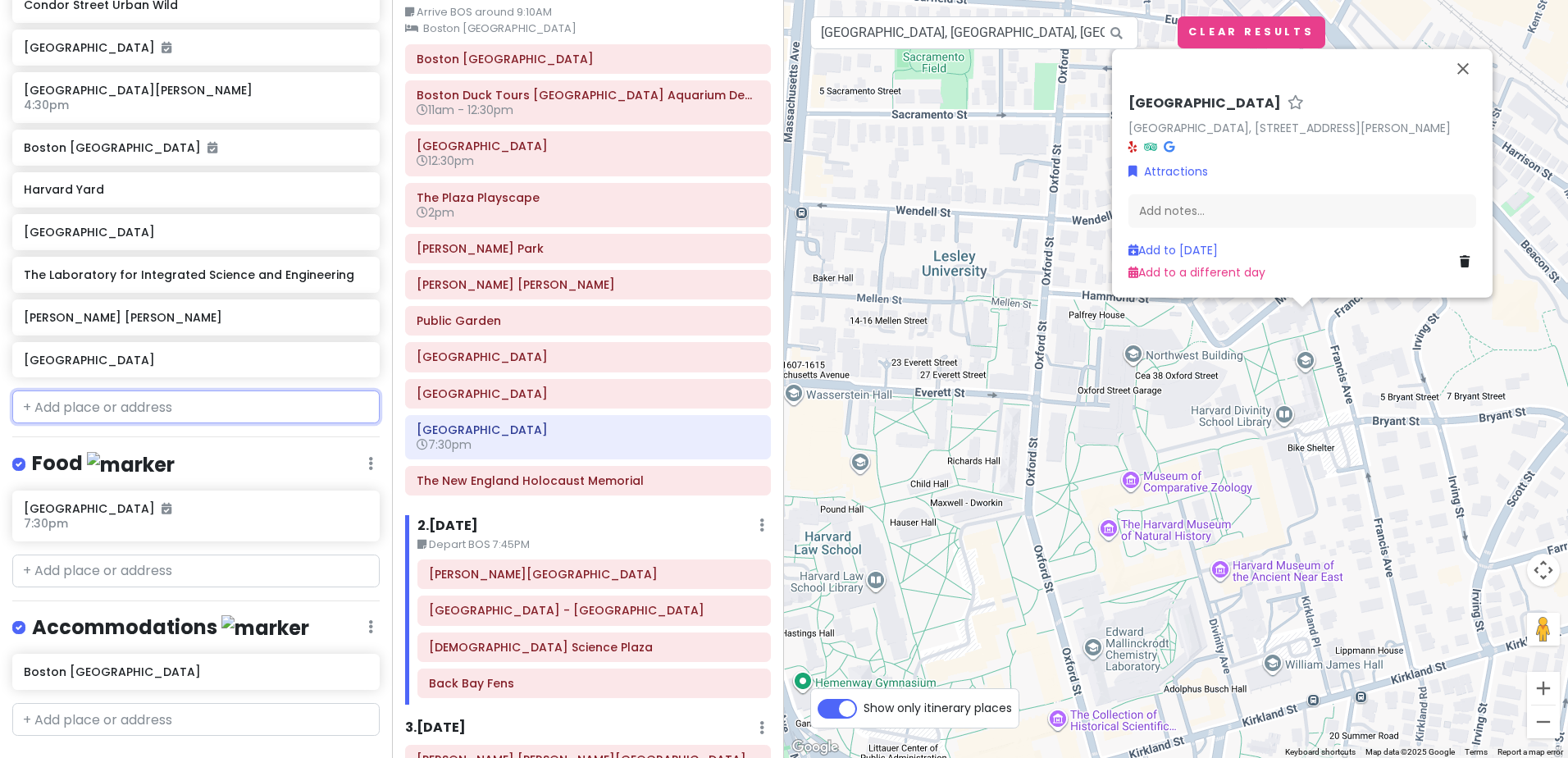
click at [70, 390] on input "text" at bounding box center [196, 406] width 367 height 33
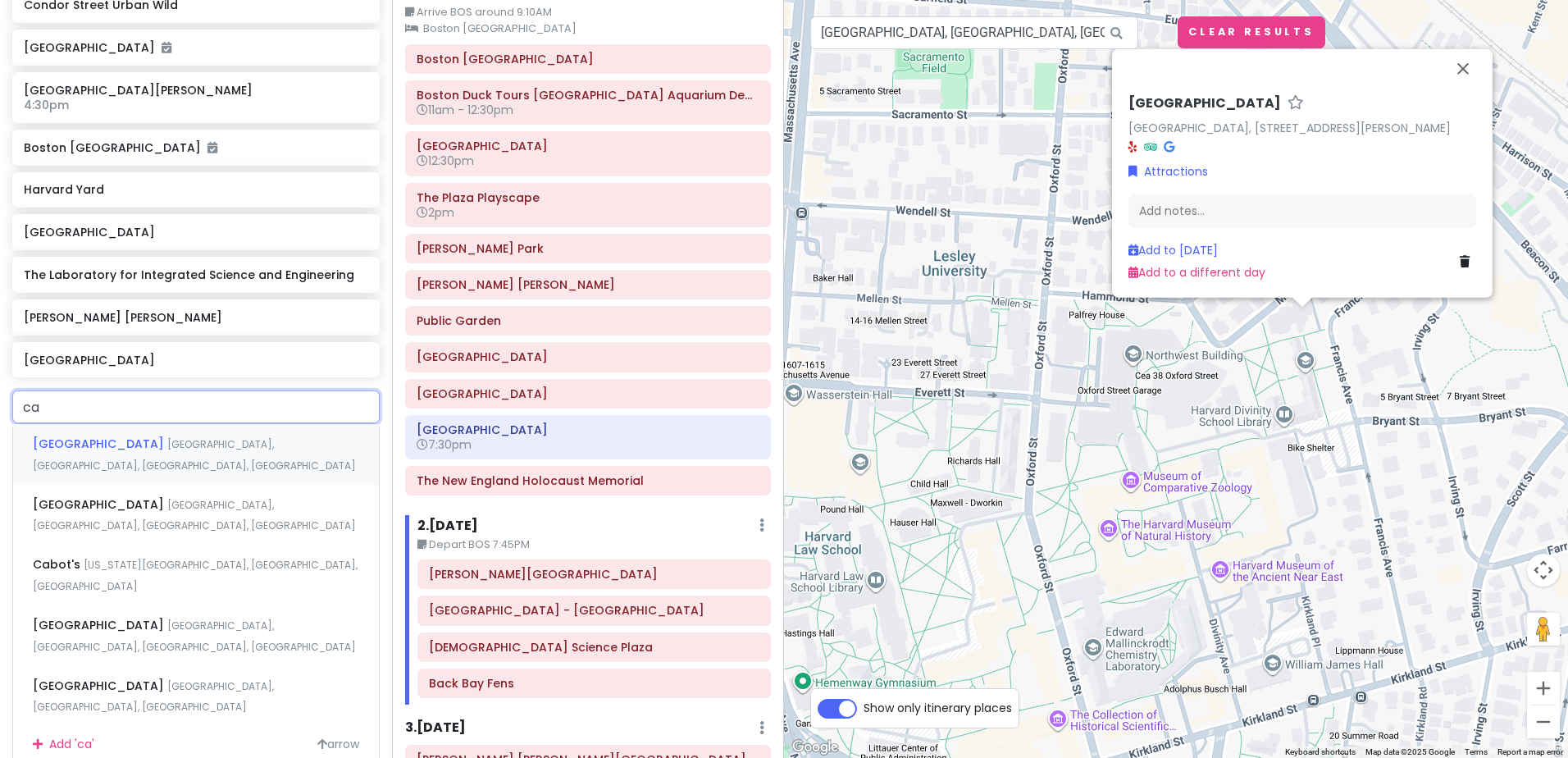
type input "c"
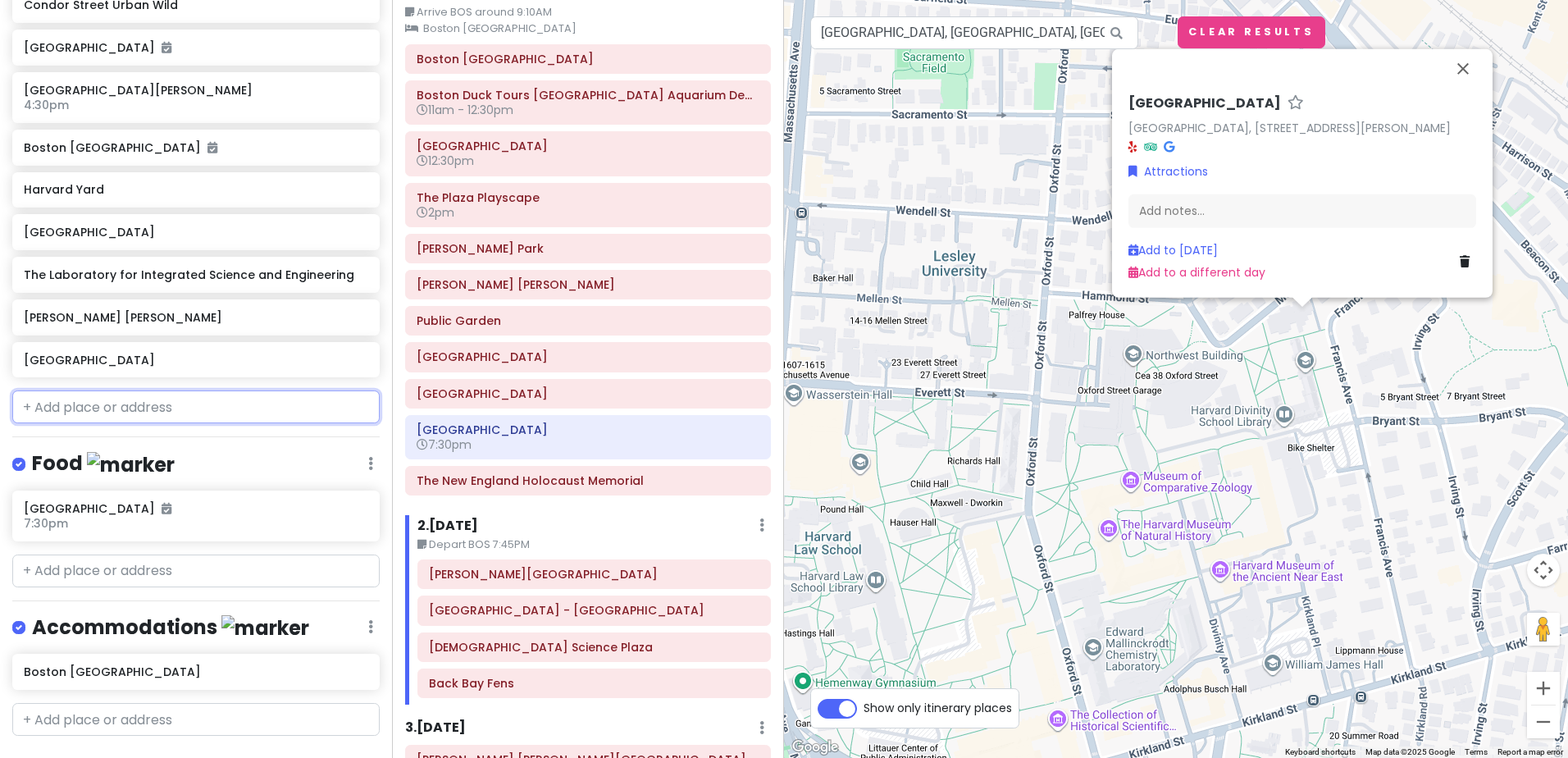
click at [102, 390] on input "text" at bounding box center [196, 406] width 367 height 33
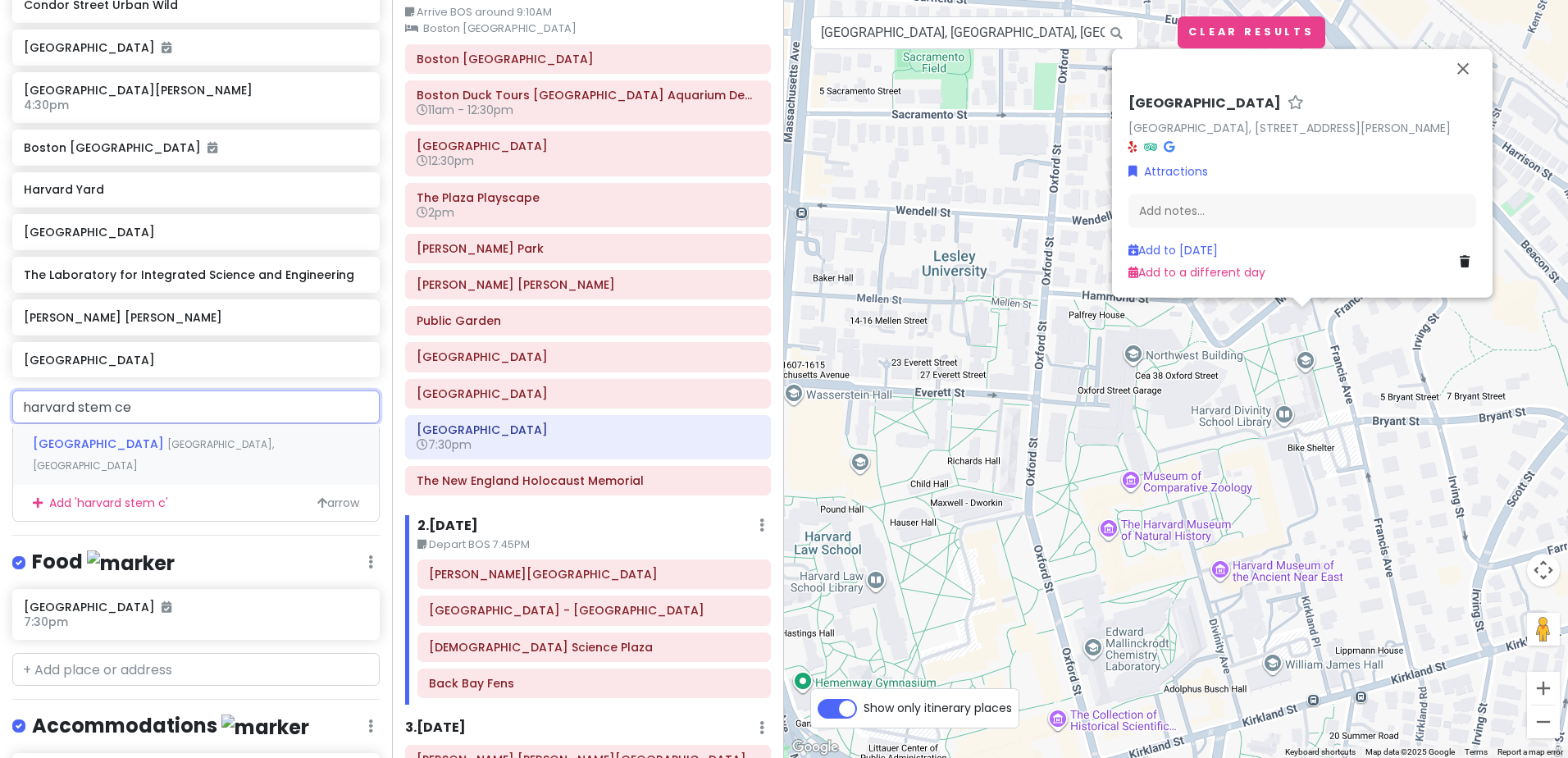
type input "harvard stem cel"
click at [85, 436] on span "[GEOGRAPHIC_DATA]" at bounding box center [100, 444] width 134 height 16
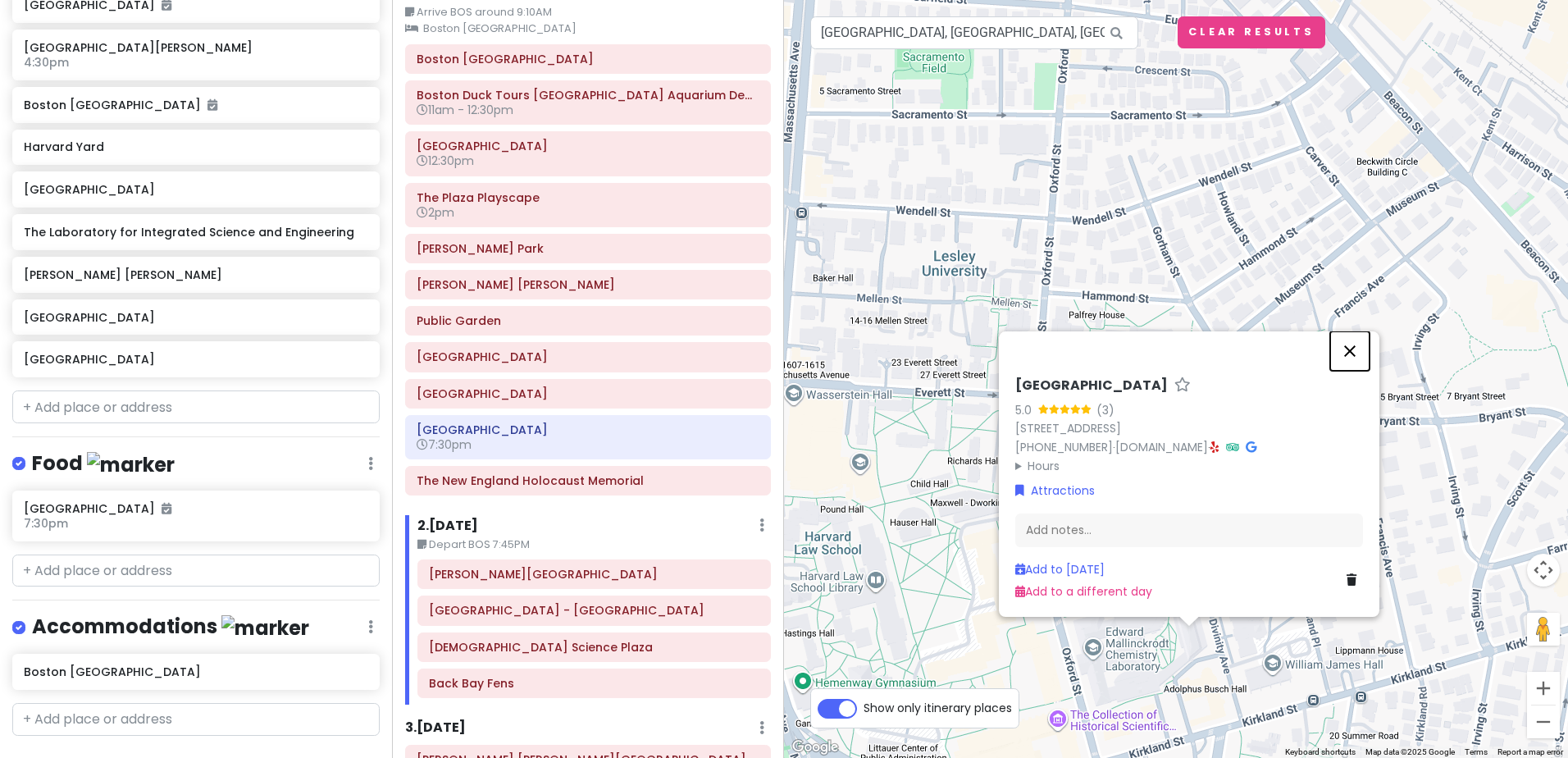
click at [1358, 350] on button "Close" at bounding box center [1350, 351] width 39 height 39
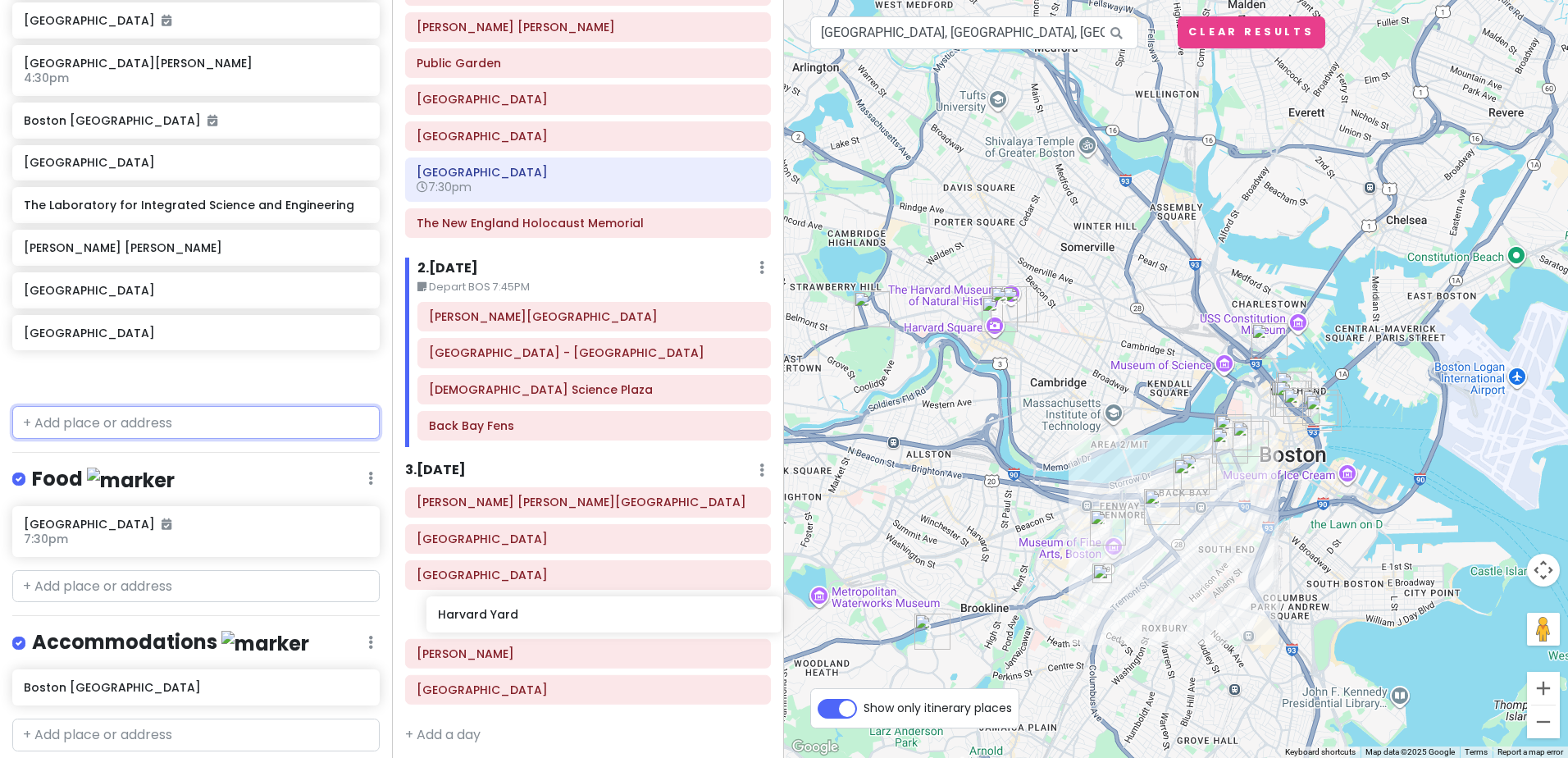
scroll to position [349, 0]
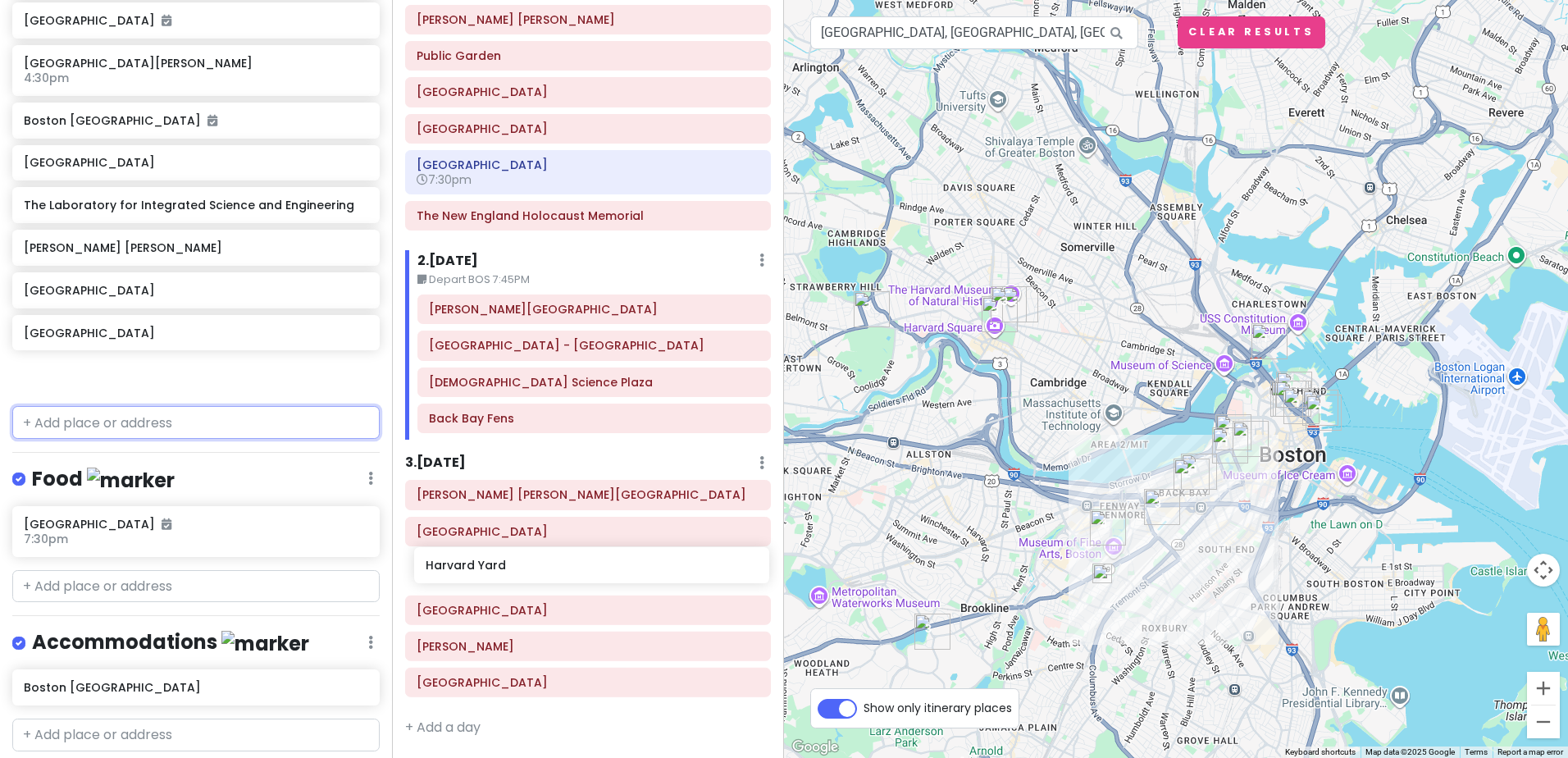
drag, startPoint x: 110, startPoint y: 115, endPoint x: 512, endPoint y: 567, distance: 604.9
click at [512, 567] on div "POD 2025 fall field trip Private Change Dates Make a Copy Delete Trip Give Feed…" at bounding box center [784, 379] width 1568 height 758
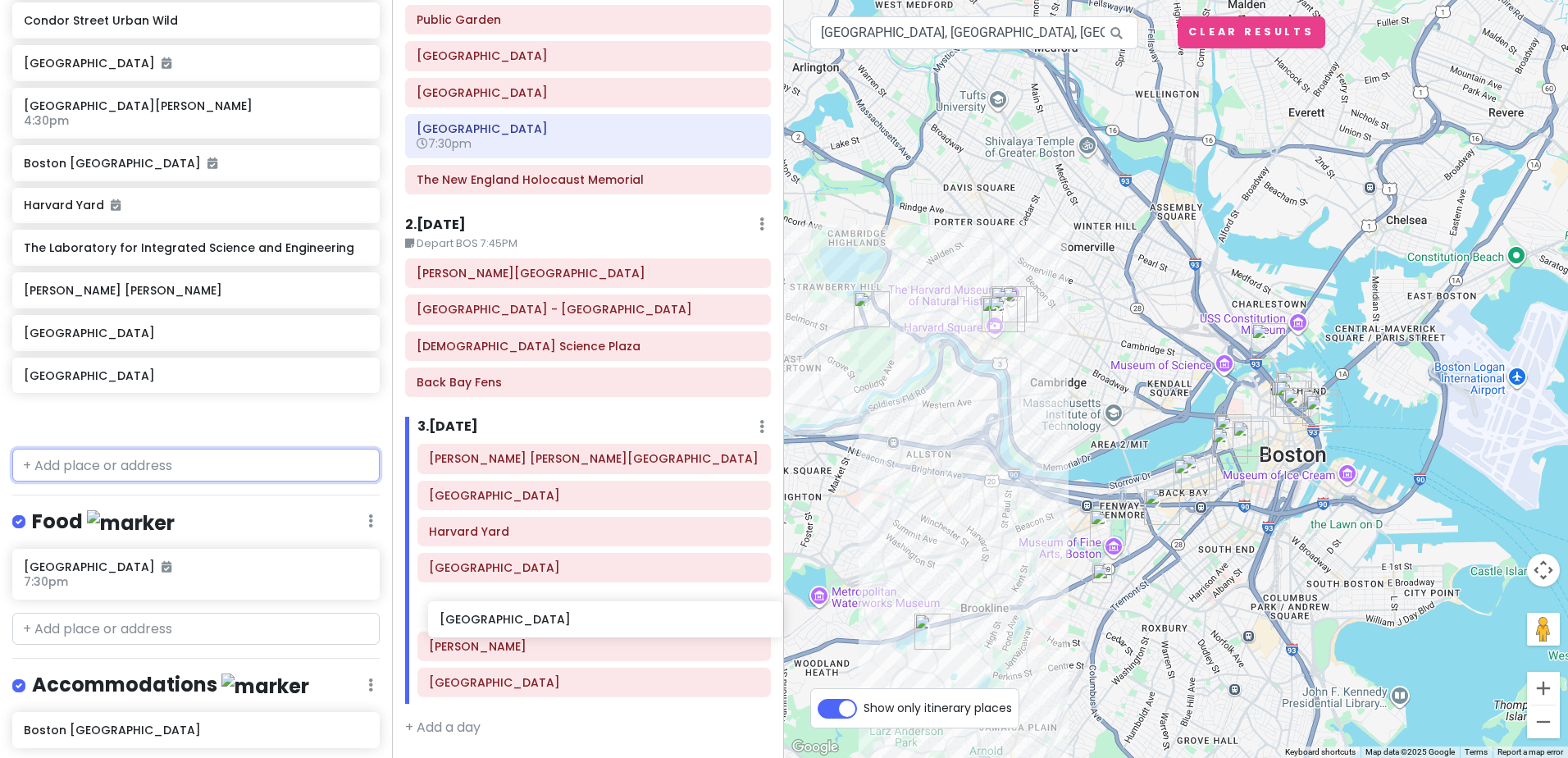
scroll to position [386, 0]
drag, startPoint x: 87, startPoint y: 216, endPoint x: 493, endPoint y: 605, distance: 562.3
click at [493, 605] on div "POD 2025 fall field trip Private Change Dates Make a Copy Delete Trip Give Feed…" at bounding box center [784, 379] width 1568 height 758
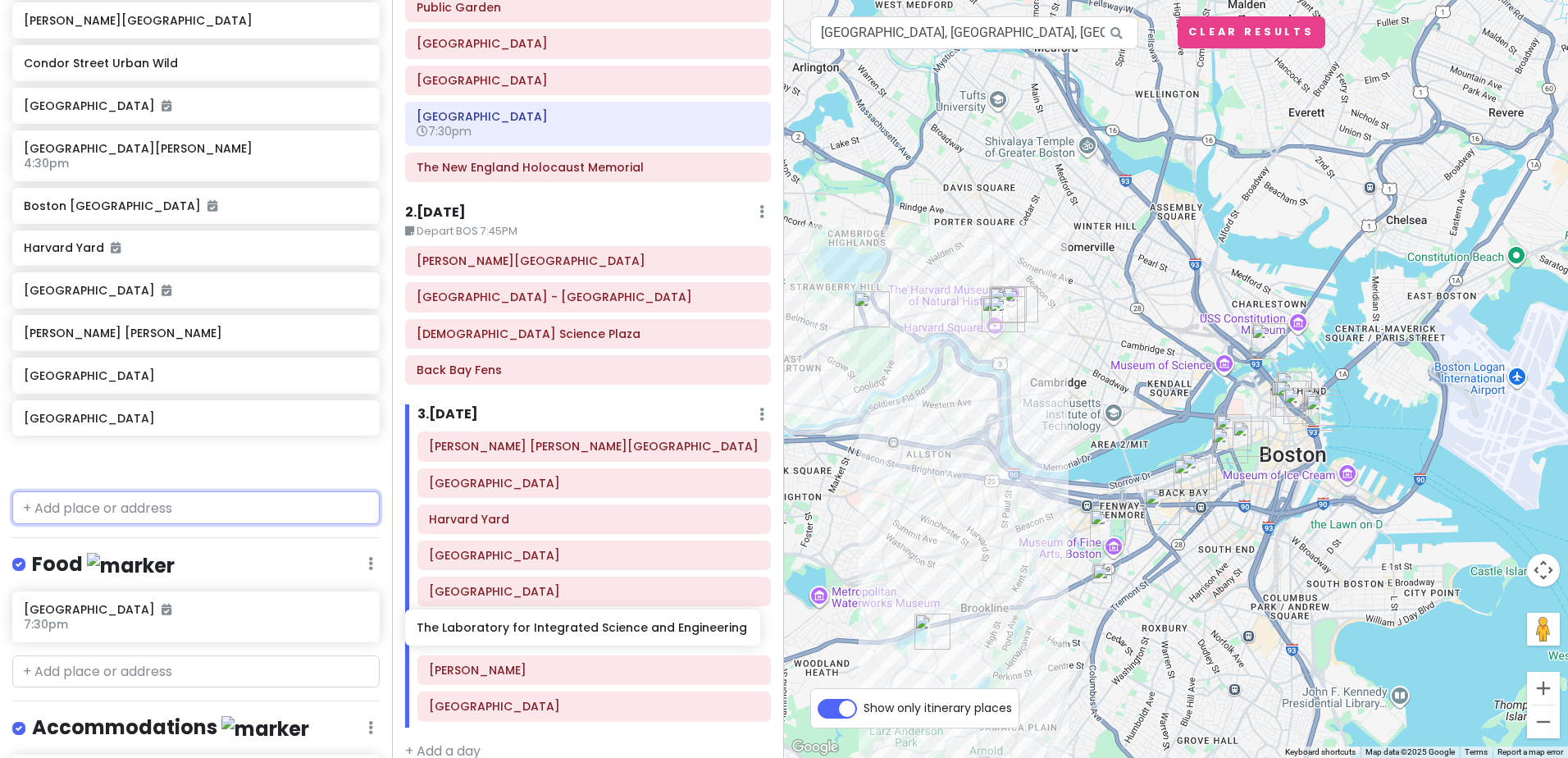
scroll to position [422, 0]
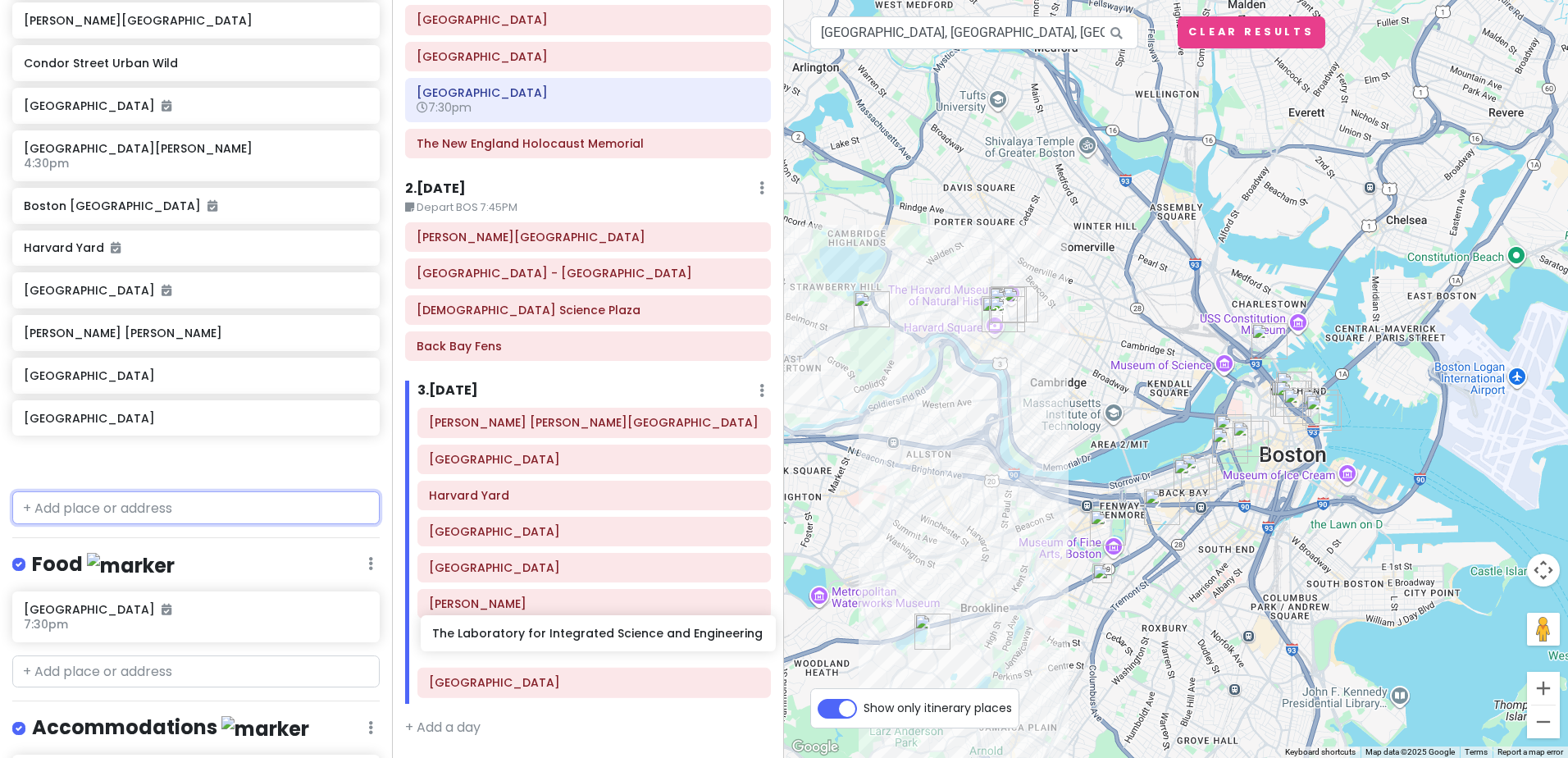
drag, startPoint x: 84, startPoint y: 298, endPoint x: 493, endPoint y: 632, distance: 528.1
click at [493, 632] on div "POD 2025 fall field trip Private Change Dates Make a Copy Delete Trip Give Feed…" at bounding box center [784, 379] width 1568 height 758
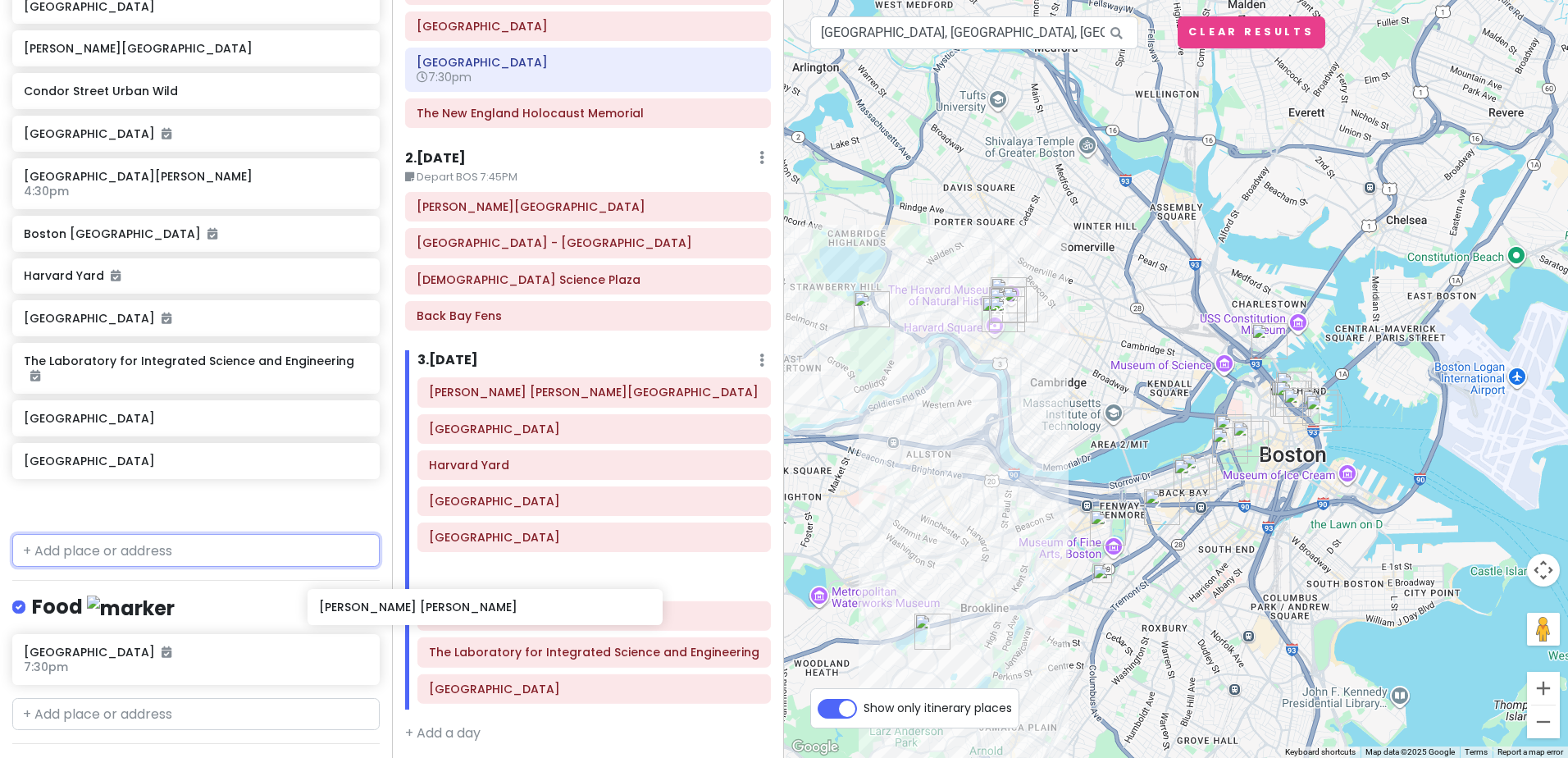
scroll to position [463, 0]
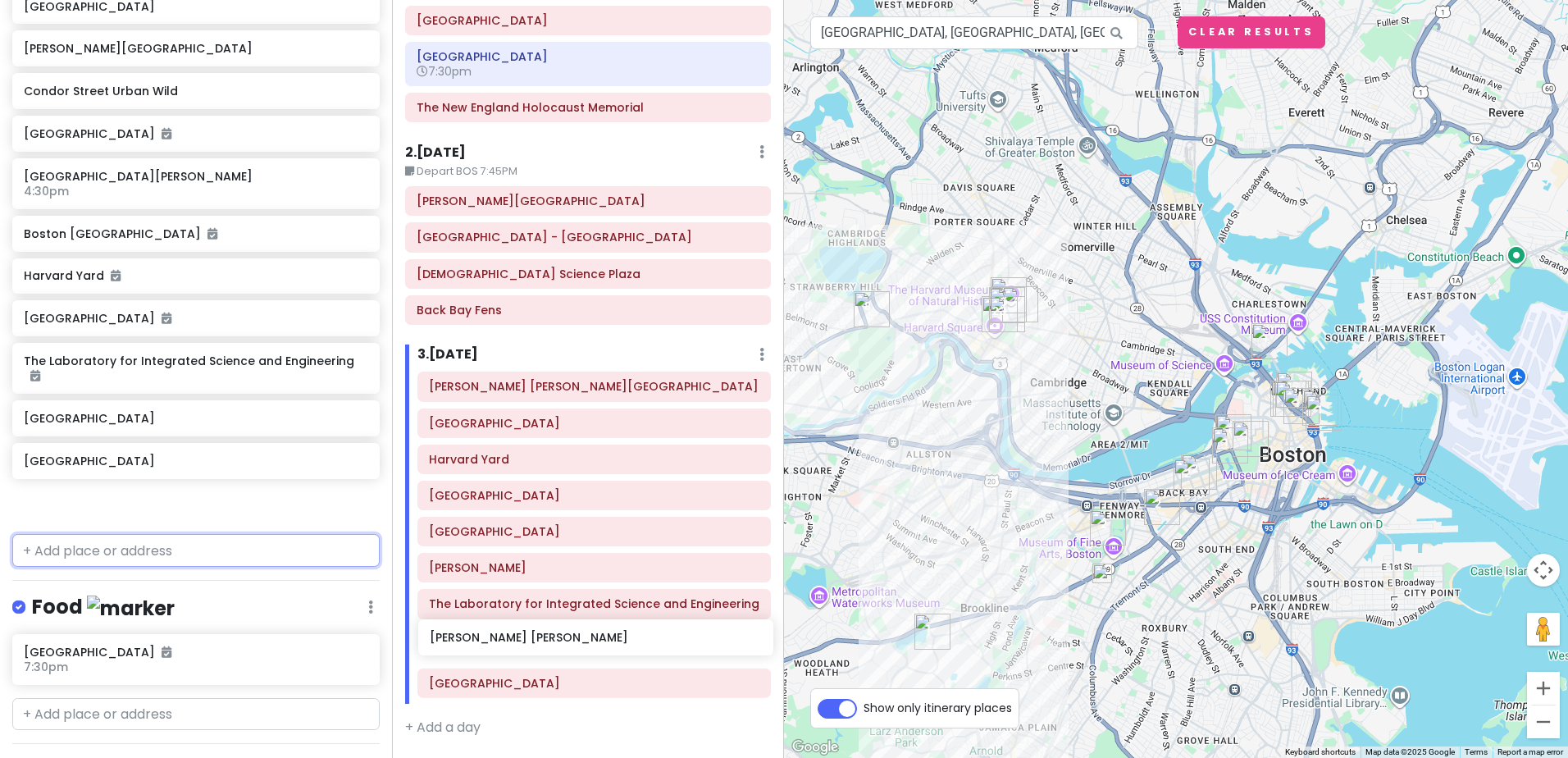
drag, startPoint x: 103, startPoint y: 387, endPoint x: 510, endPoint y: 640, distance: 479.2
click at [510, 640] on div "POD 2025 fall field trip Private Change Dates Make a Copy Delete Trip Give Feed…" at bounding box center [784, 379] width 1568 height 758
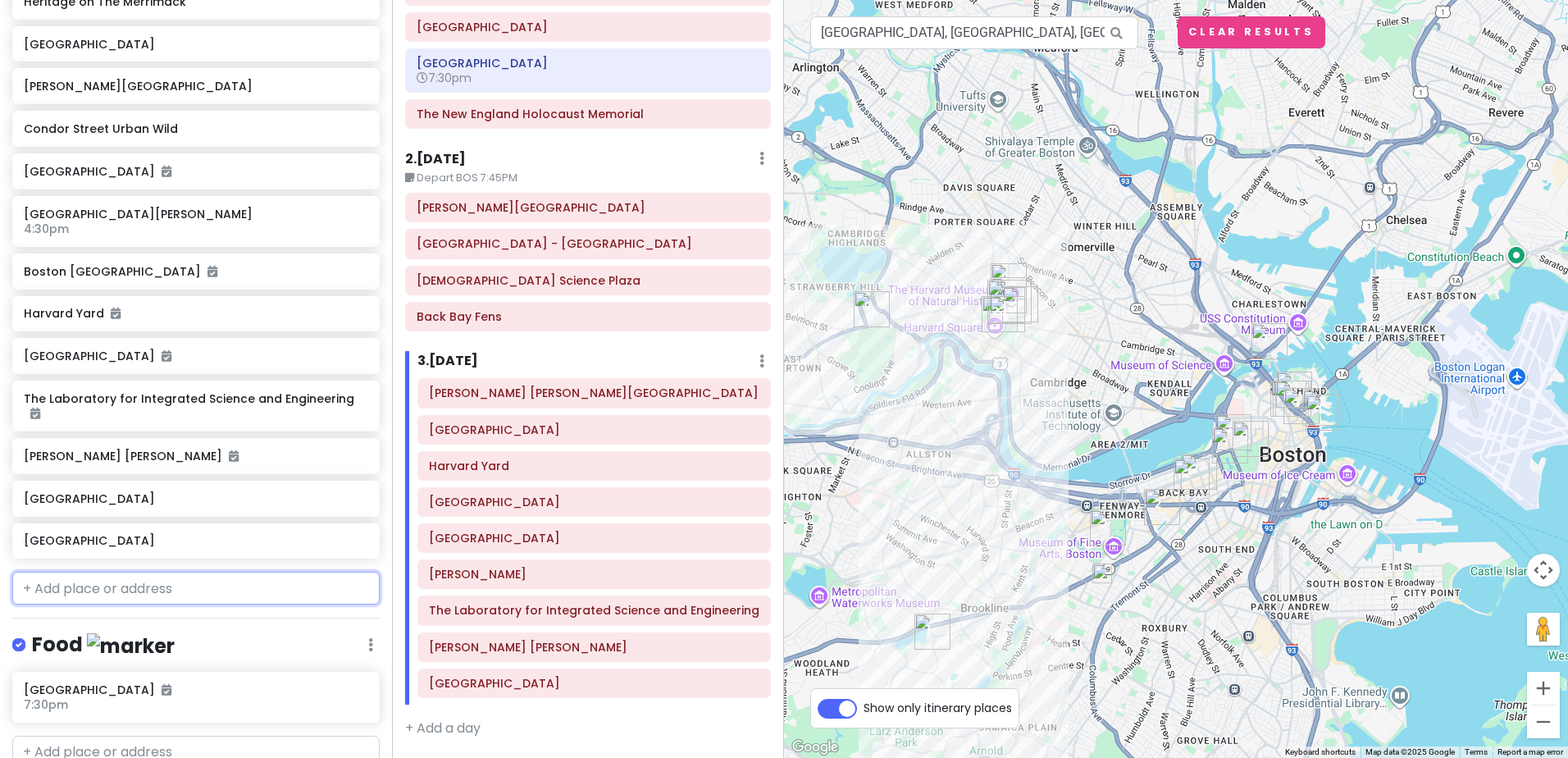
scroll to position [1425, 0]
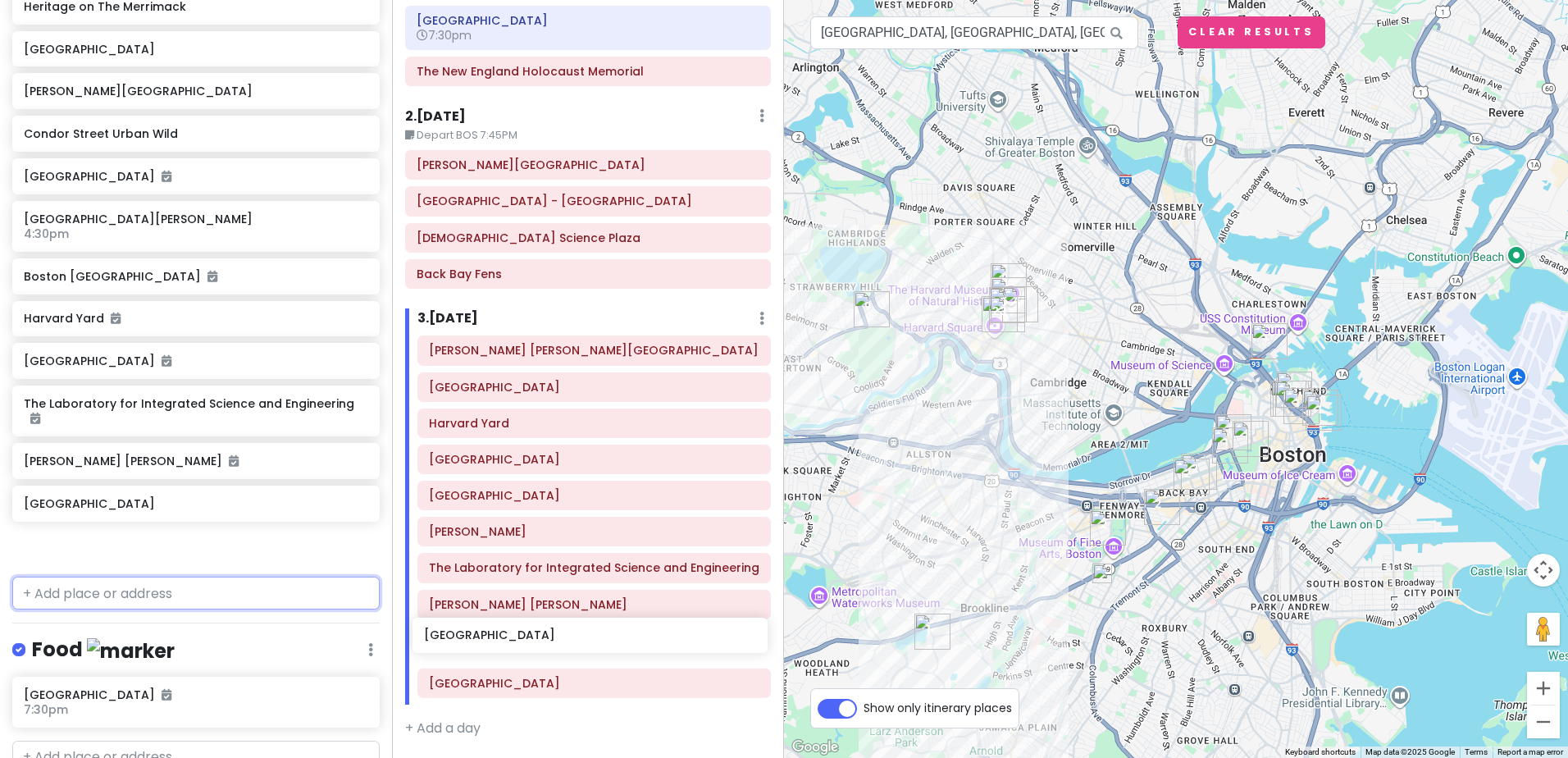
drag, startPoint x: 129, startPoint y: 468, endPoint x: 532, endPoint y: 636, distance: 436.6
click at [531, 635] on div "POD 2025 fall field trip Private Change Dates Make a Copy Delete Trip Give Feed…" at bounding box center [784, 379] width 1568 height 758
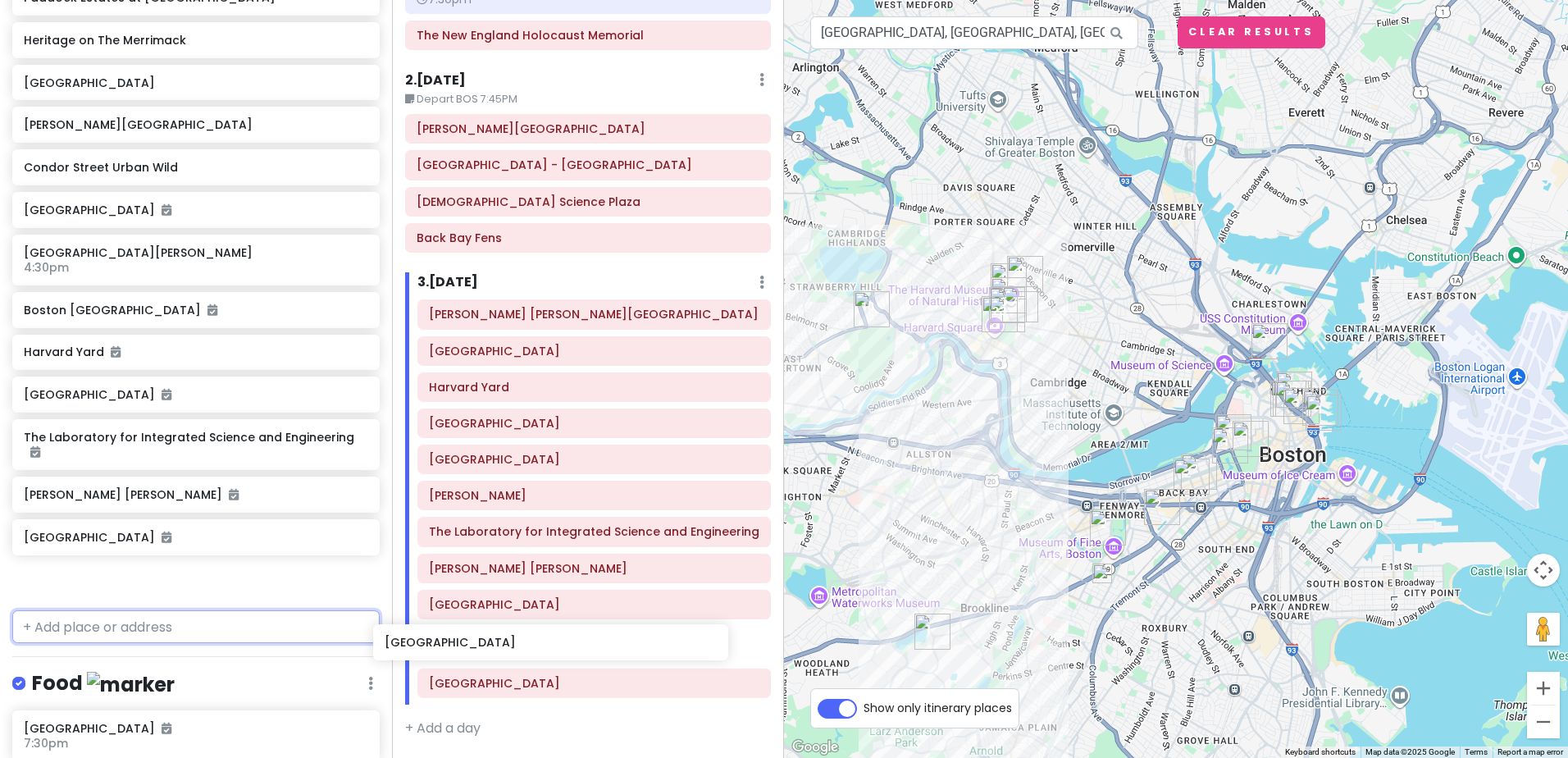
scroll to position [533, 0]
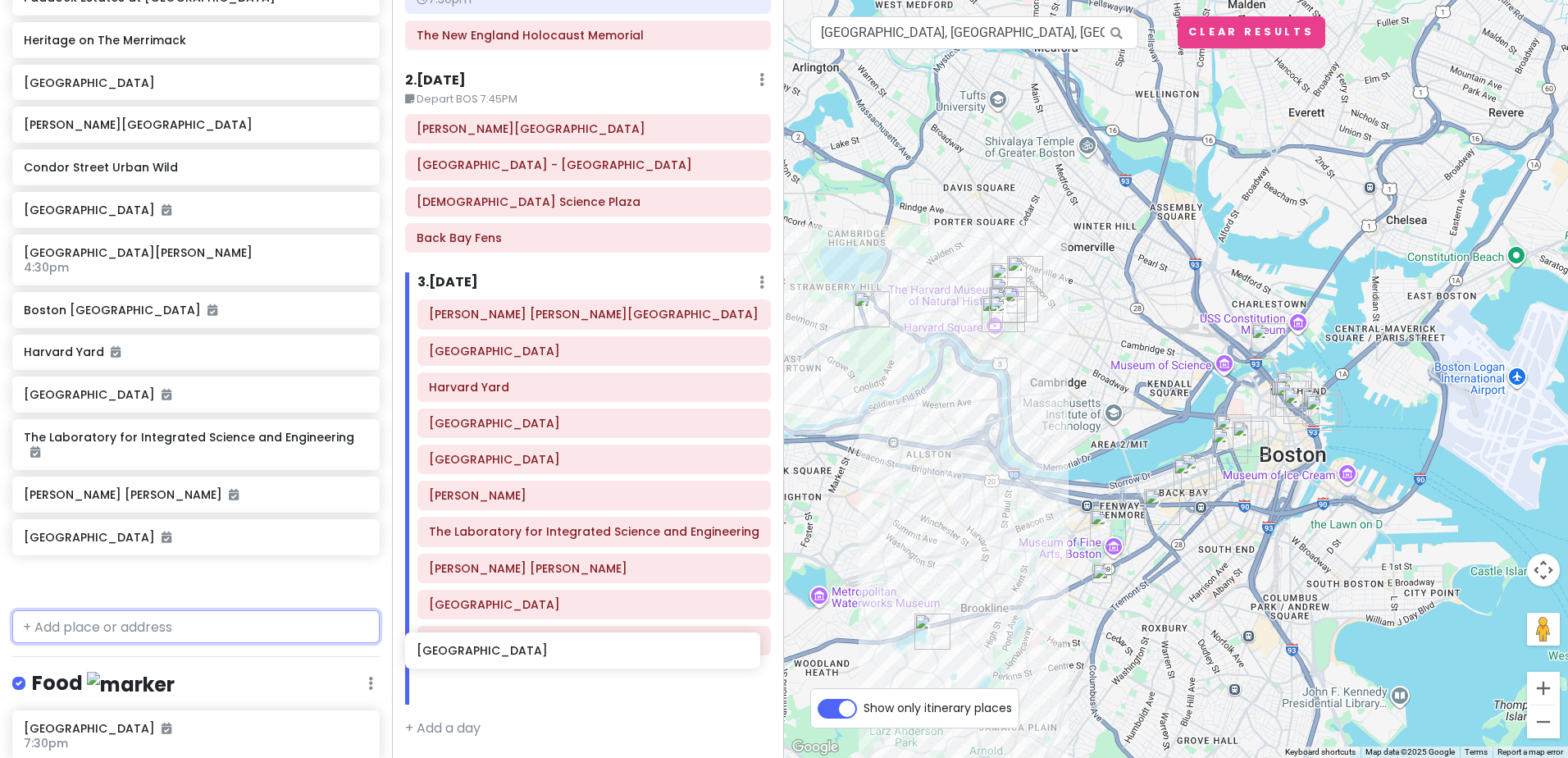
drag, startPoint x: 201, startPoint y: 553, endPoint x: 595, endPoint y: 649, distance: 405.5
click at [595, 649] on div "POD 2025 fall field trip Private Change Dates Make a Copy Delete Trip Give Feed…" at bounding box center [784, 379] width 1568 height 758
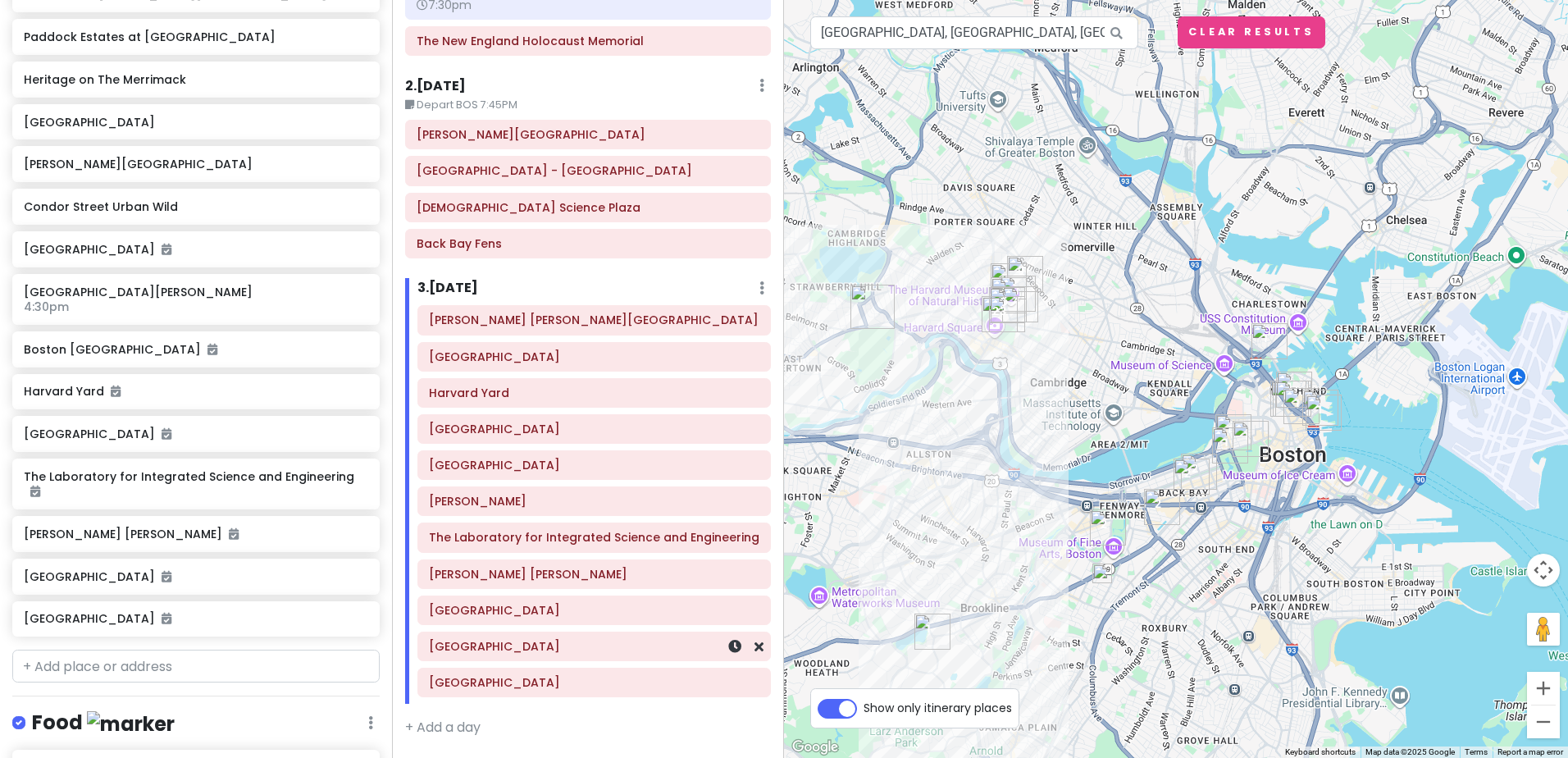
scroll to position [1349, 0]
drag, startPoint x: 595, startPoint y: 649, endPoint x: 603, endPoint y: 643, distance: 10.0
click at [603, 643] on div "Frederick Law Olmsted National Historic Site Harvard University Harvard Yard Ha…" at bounding box center [594, 504] width 378 height 398
drag, startPoint x: 609, startPoint y: 688, endPoint x: 602, endPoint y: 654, distance: 34.7
click at [601, 651] on div "Frederick Law Olmsted National Historic Site Harvard University Harvard Yard Ha…" at bounding box center [594, 504] width 378 height 398
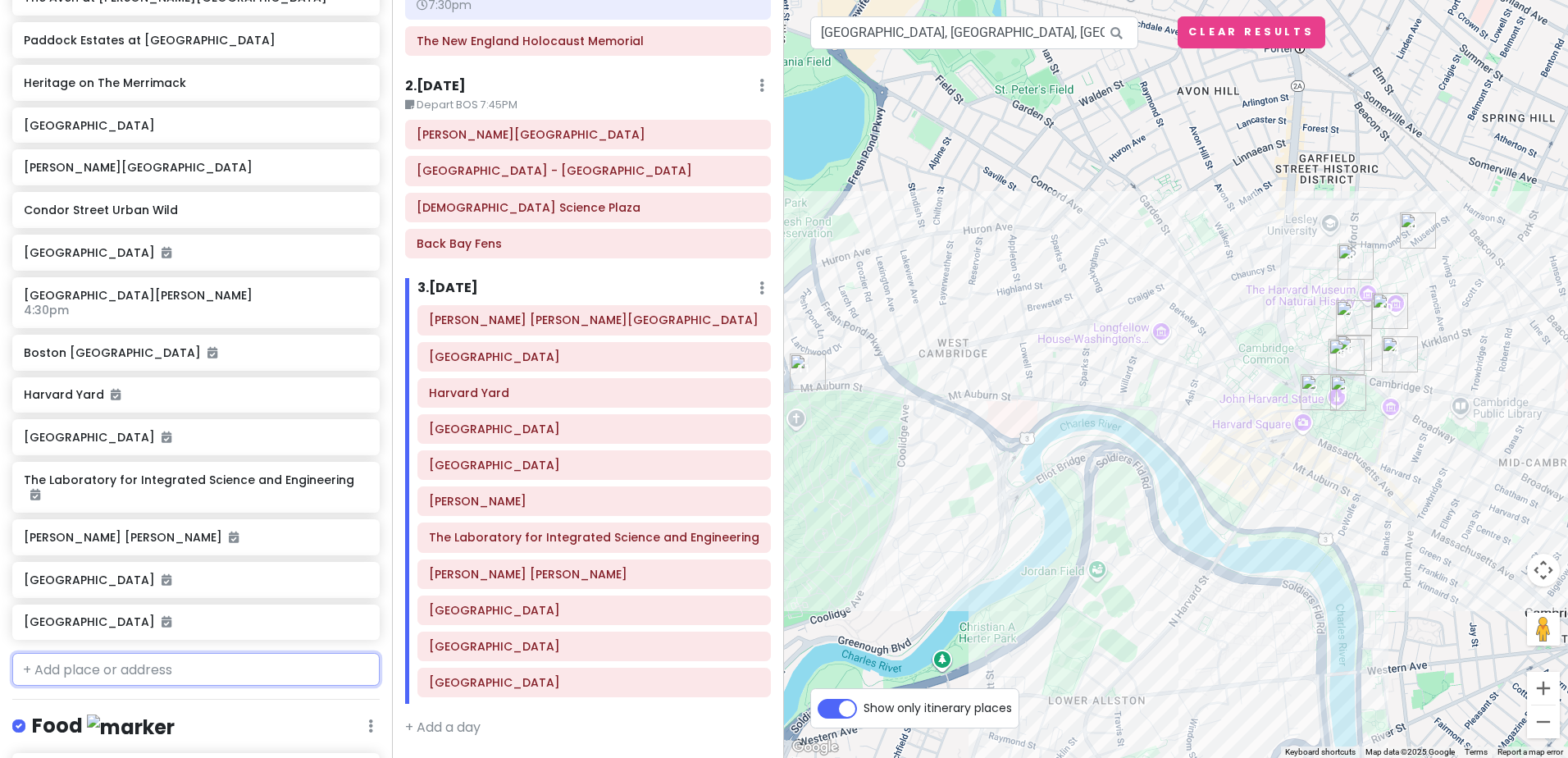
click at [81, 653] on input "text" at bounding box center [196, 669] width 367 height 33
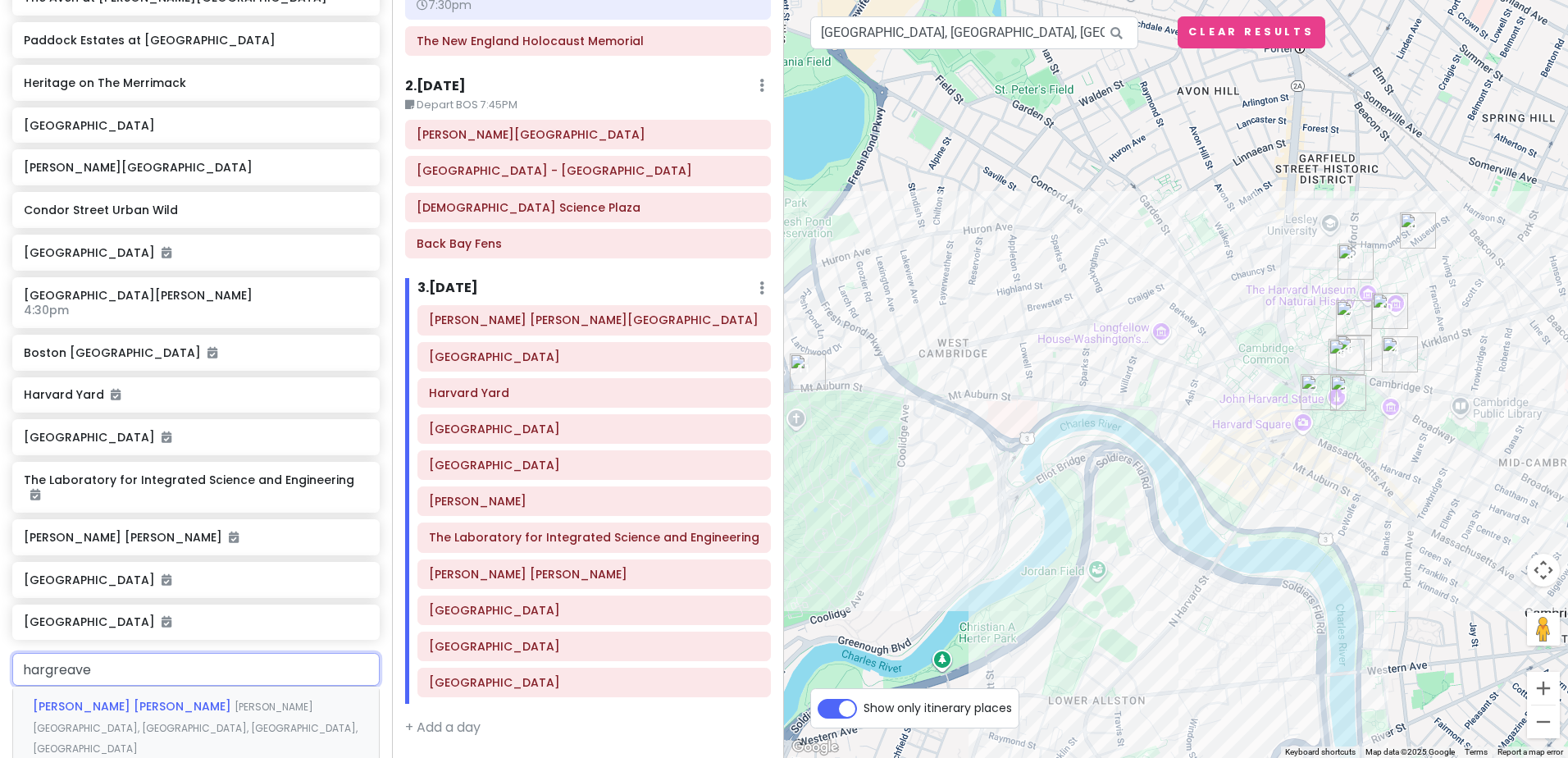
type input "hargreaves"
click at [90, 698] on span "Hargreaves Jones" at bounding box center [133, 706] width 202 height 16
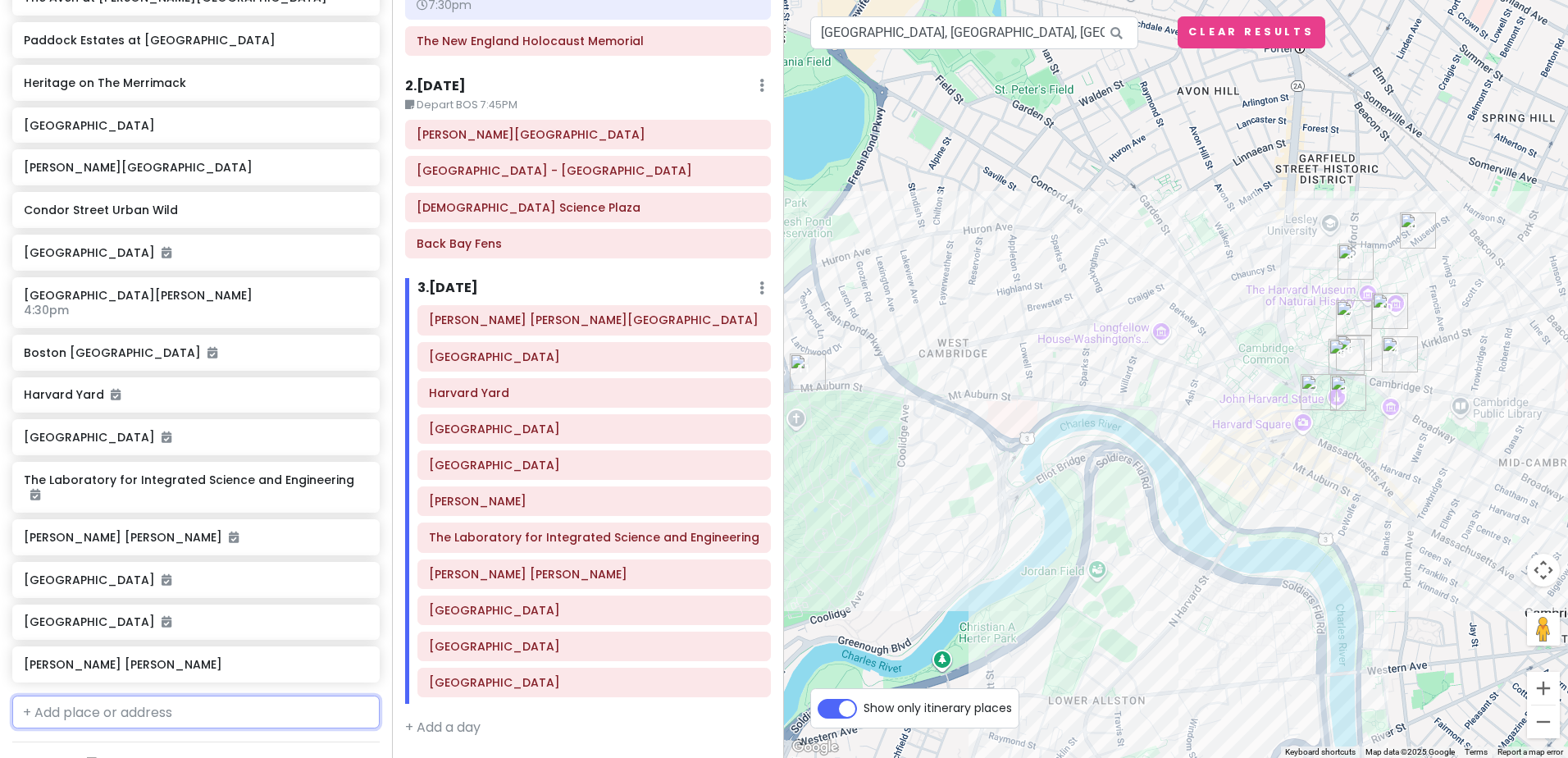
scroll to position [1391, 0]
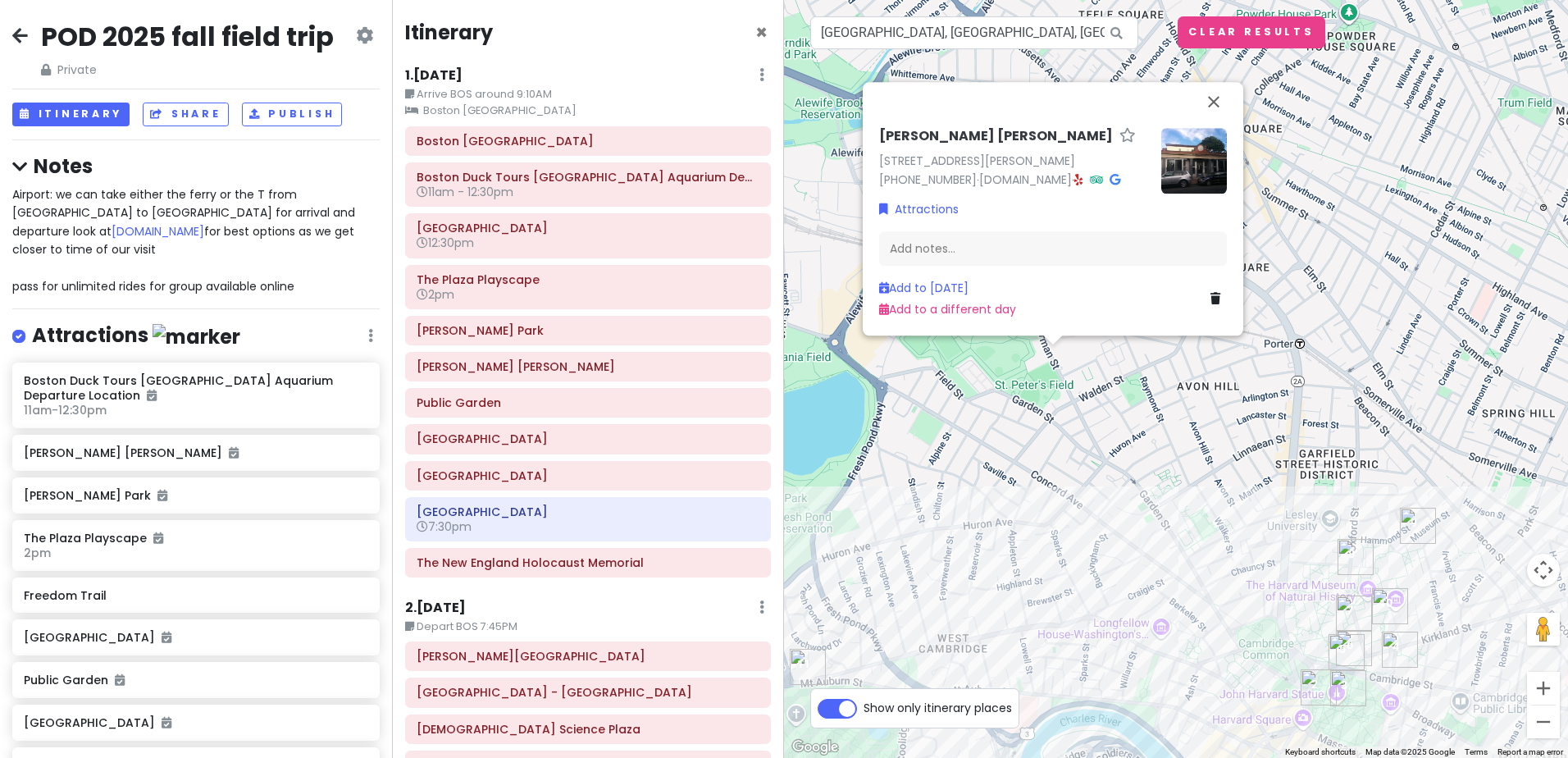
scroll to position [521, 0]
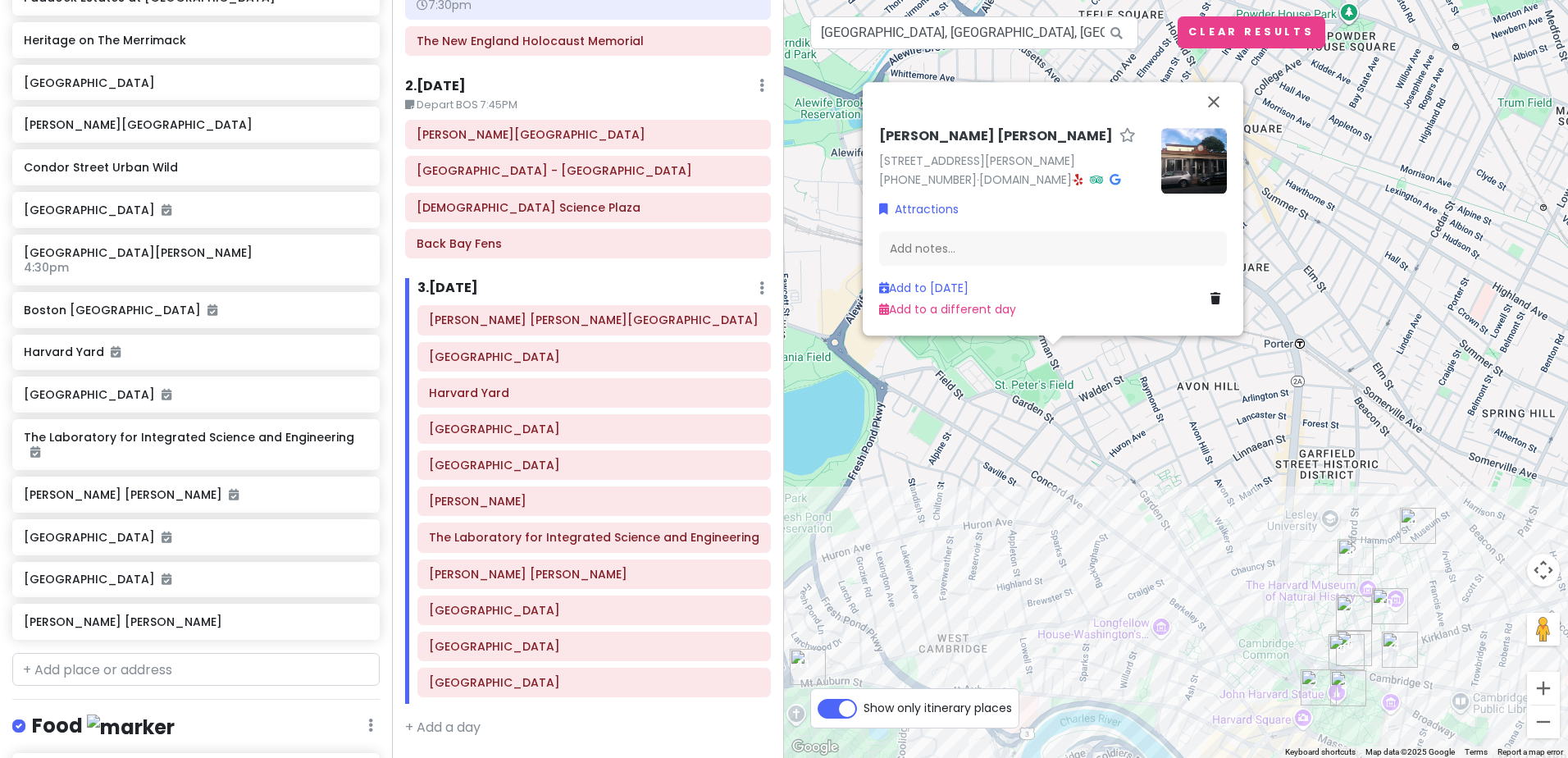
click at [1210, 132] on img at bounding box center [1194, 161] width 66 height 66
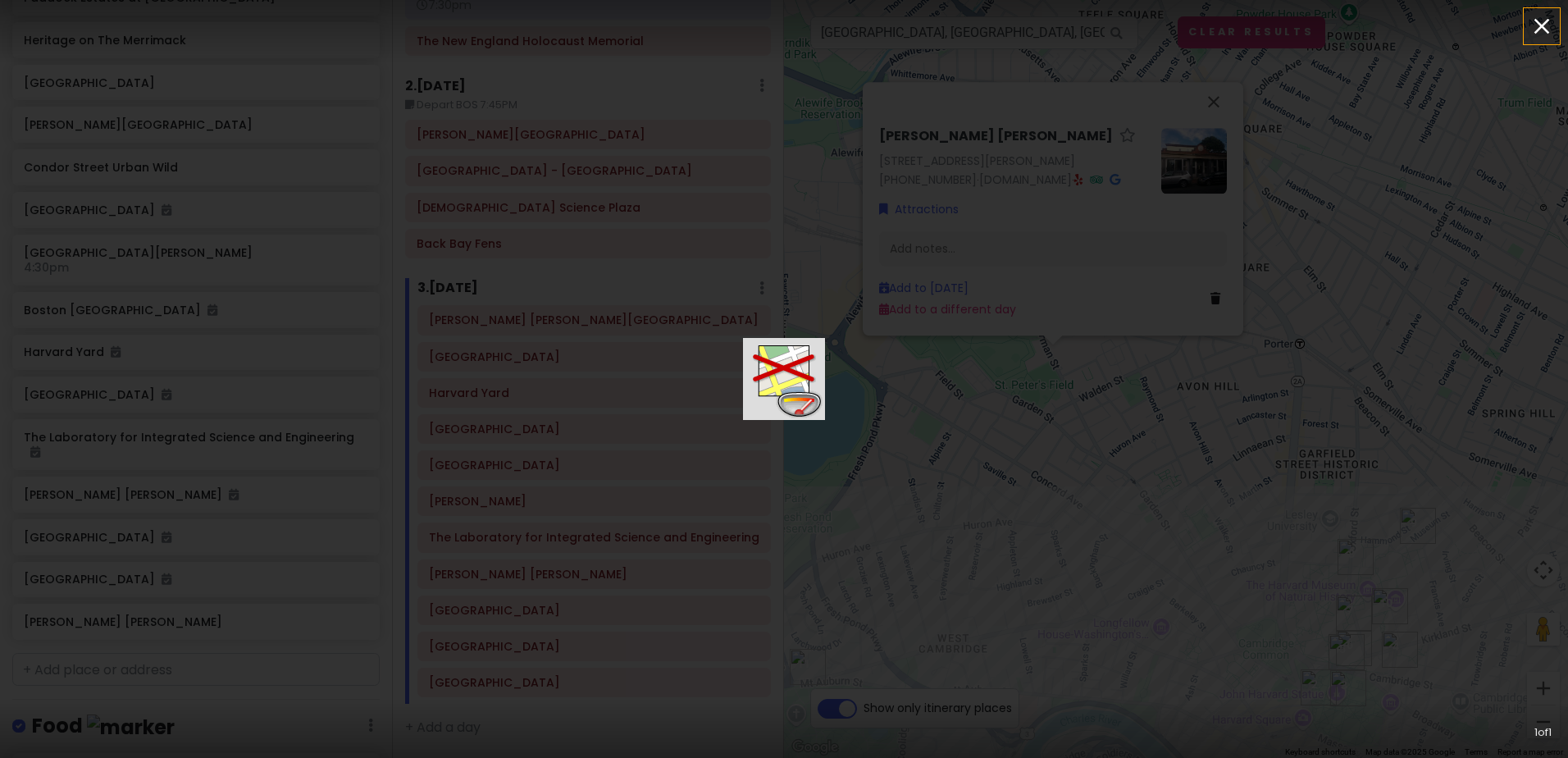
click at [1540, 20] on icon "button" at bounding box center [1542, 26] width 26 height 26
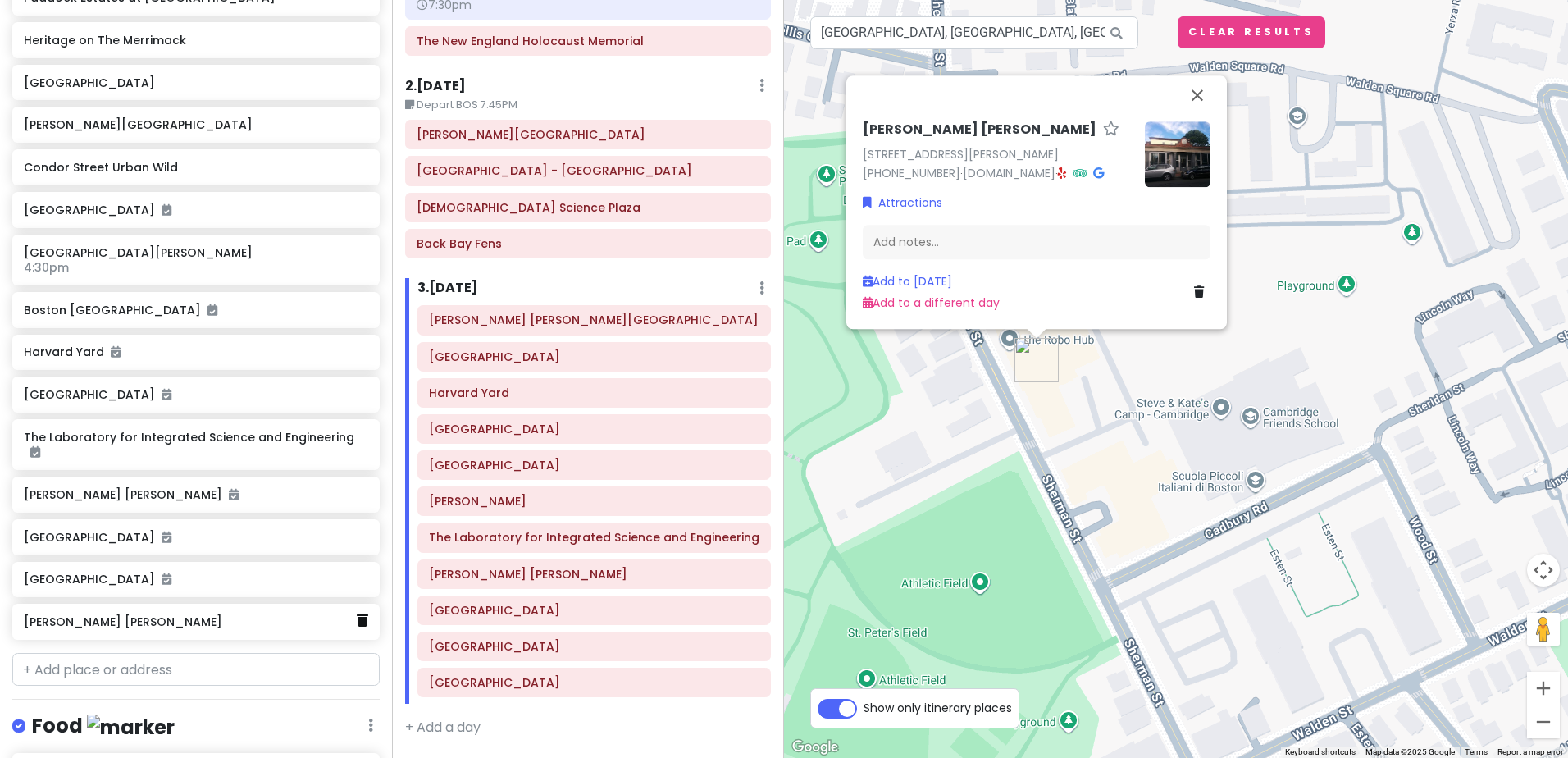
click at [357, 614] on icon at bounding box center [363, 620] width 12 height 13
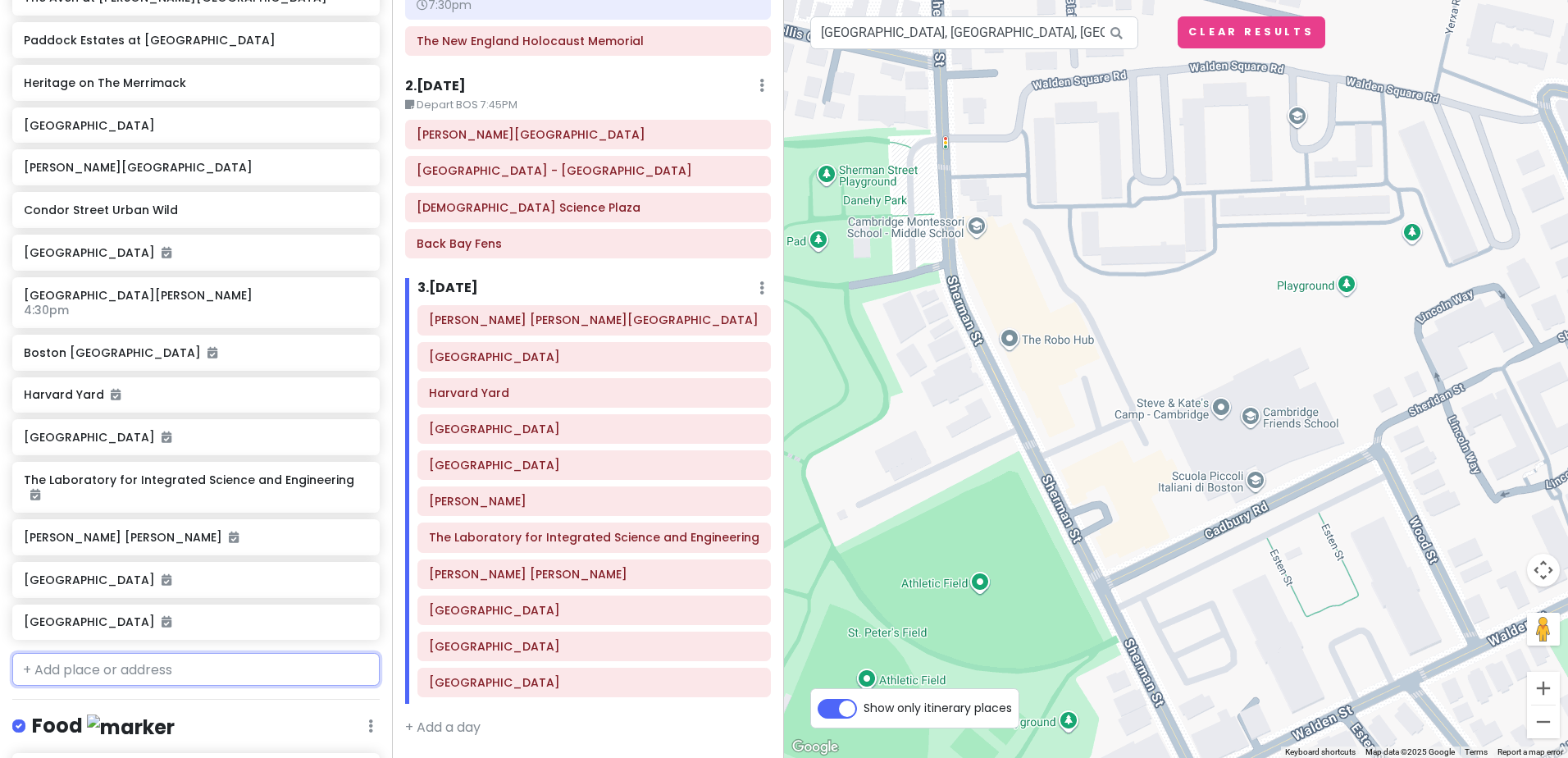
click at [177, 653] on input "text" at bounding box center [196, 669] width 367 height 33
type input "reed hild"
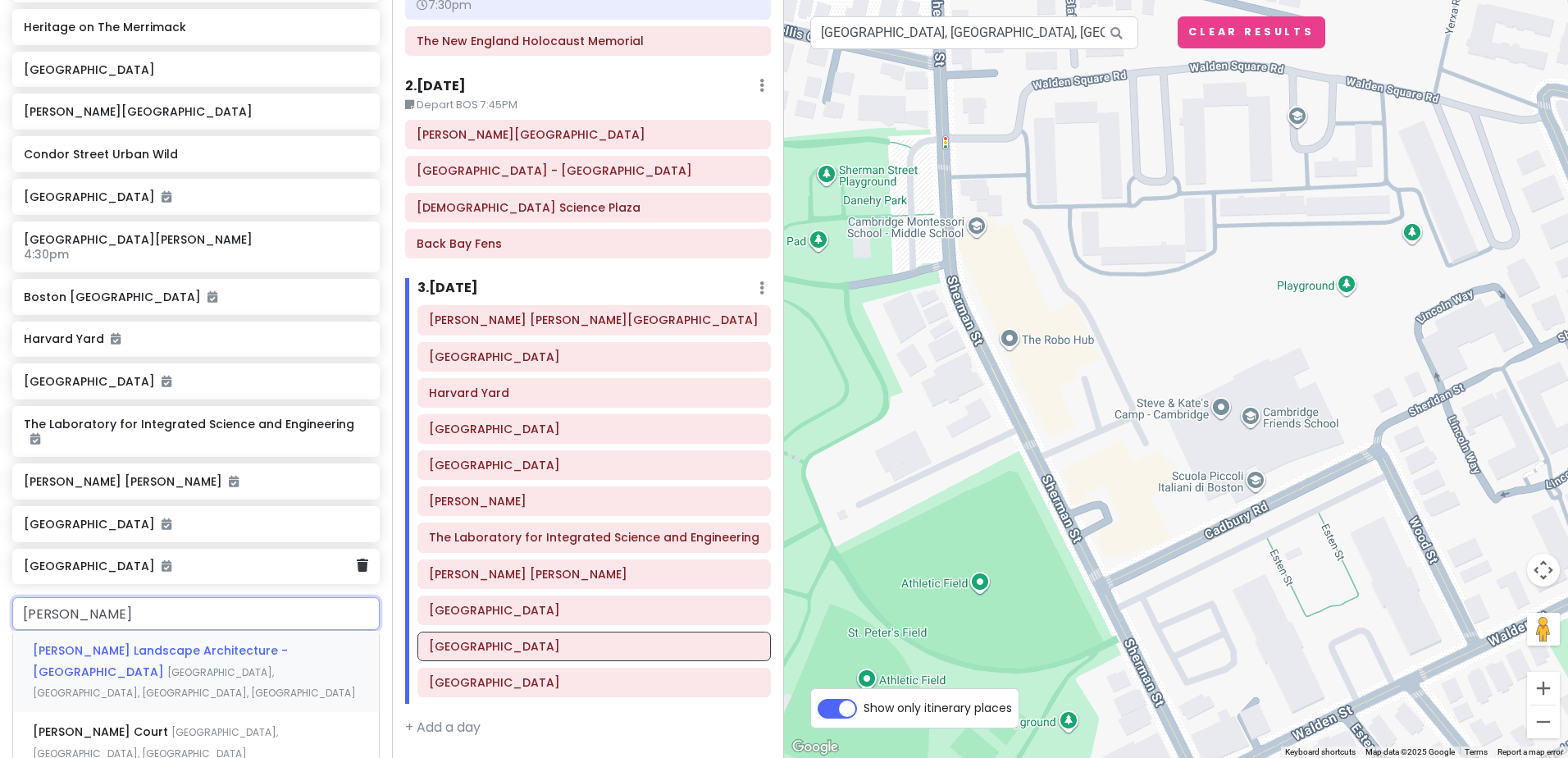
scroll to position [1431, 0]
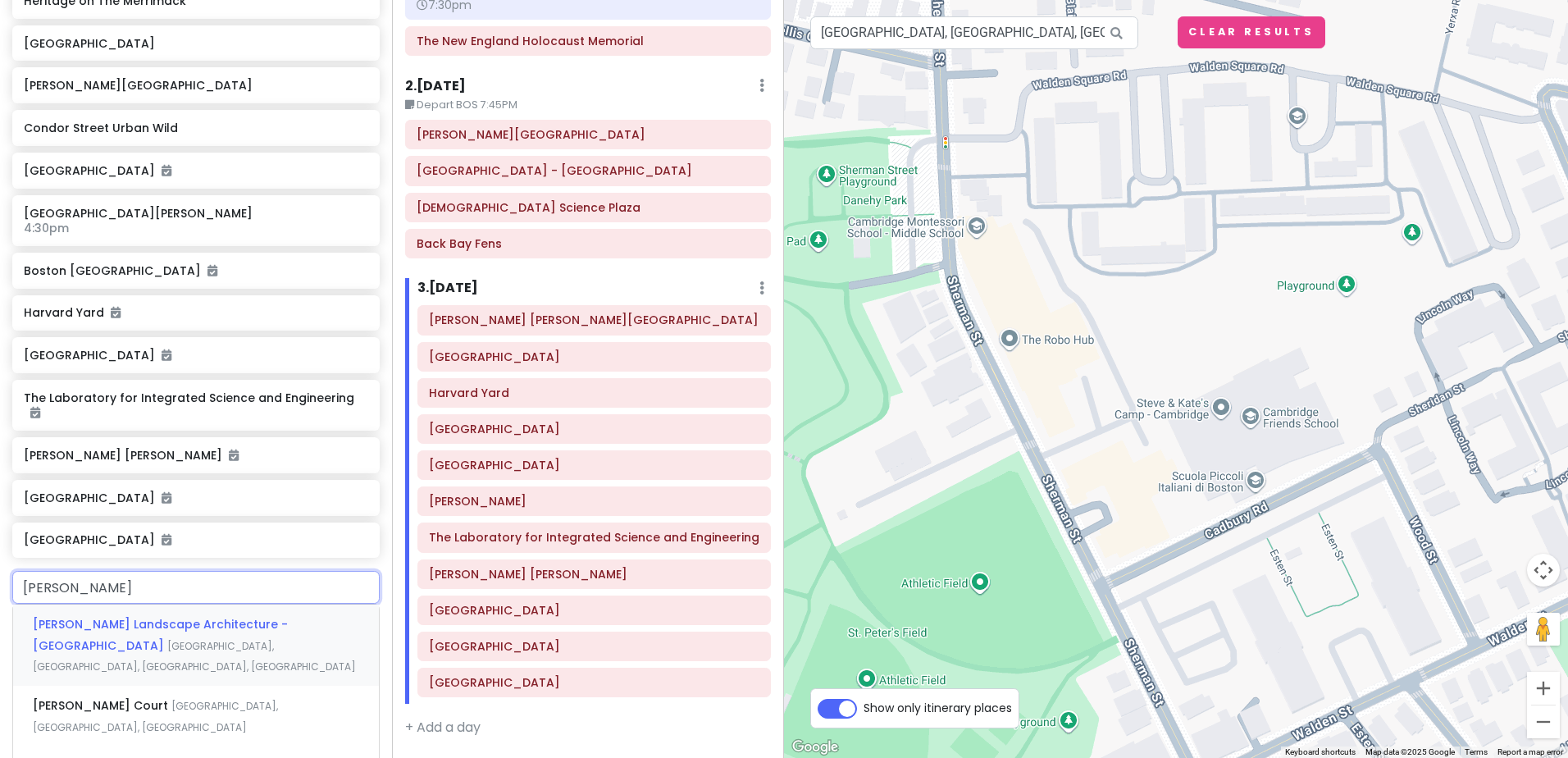
click at [164, 616] on span "Reed Hilderbrand Landscape Architecture - New Haven" at bounding box center [160, 634] width 255 height 37
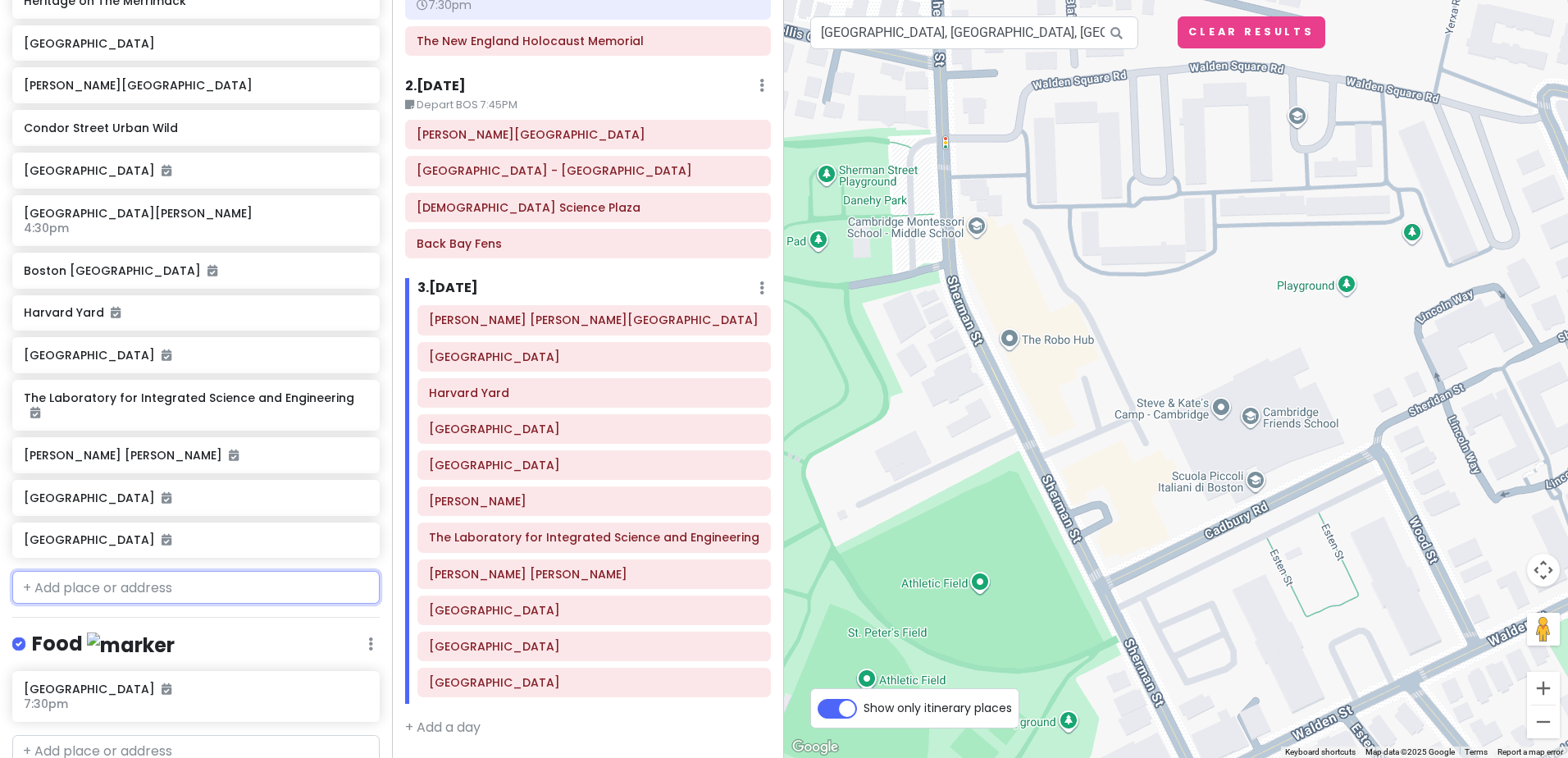
scroll to position [1473, 0]
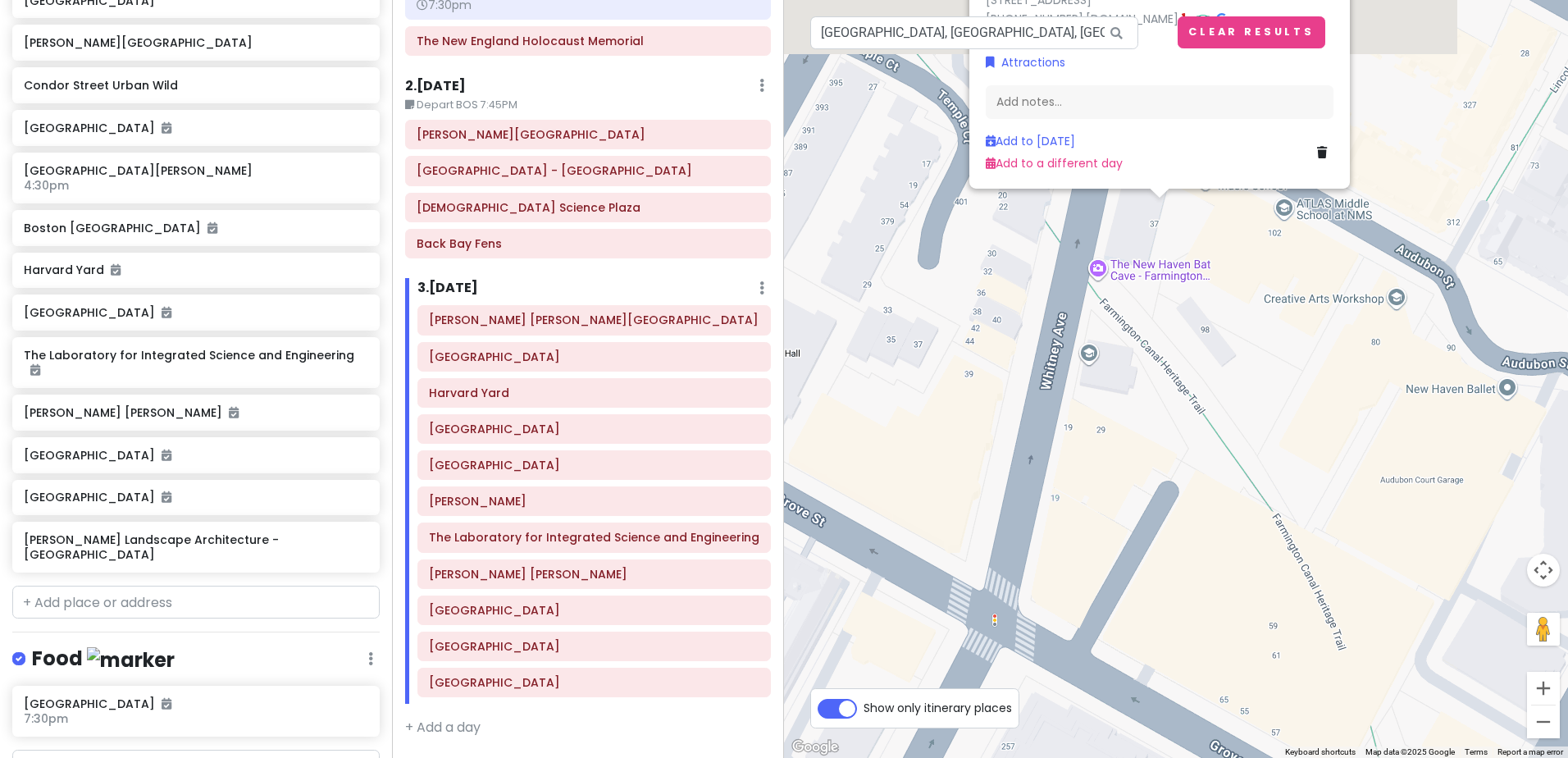
drag, startPoint x: 1119, startPoint y: 290, endPoint x: 1048, endPoint y: 685, distance: 401.3
click at [1048, 685] on div "Reed Hilderbrand Landscape Architecture - New Haven 33 Whitney Ave Floor 3, New…" at bounding box center [1176, 379] width 784 height 758
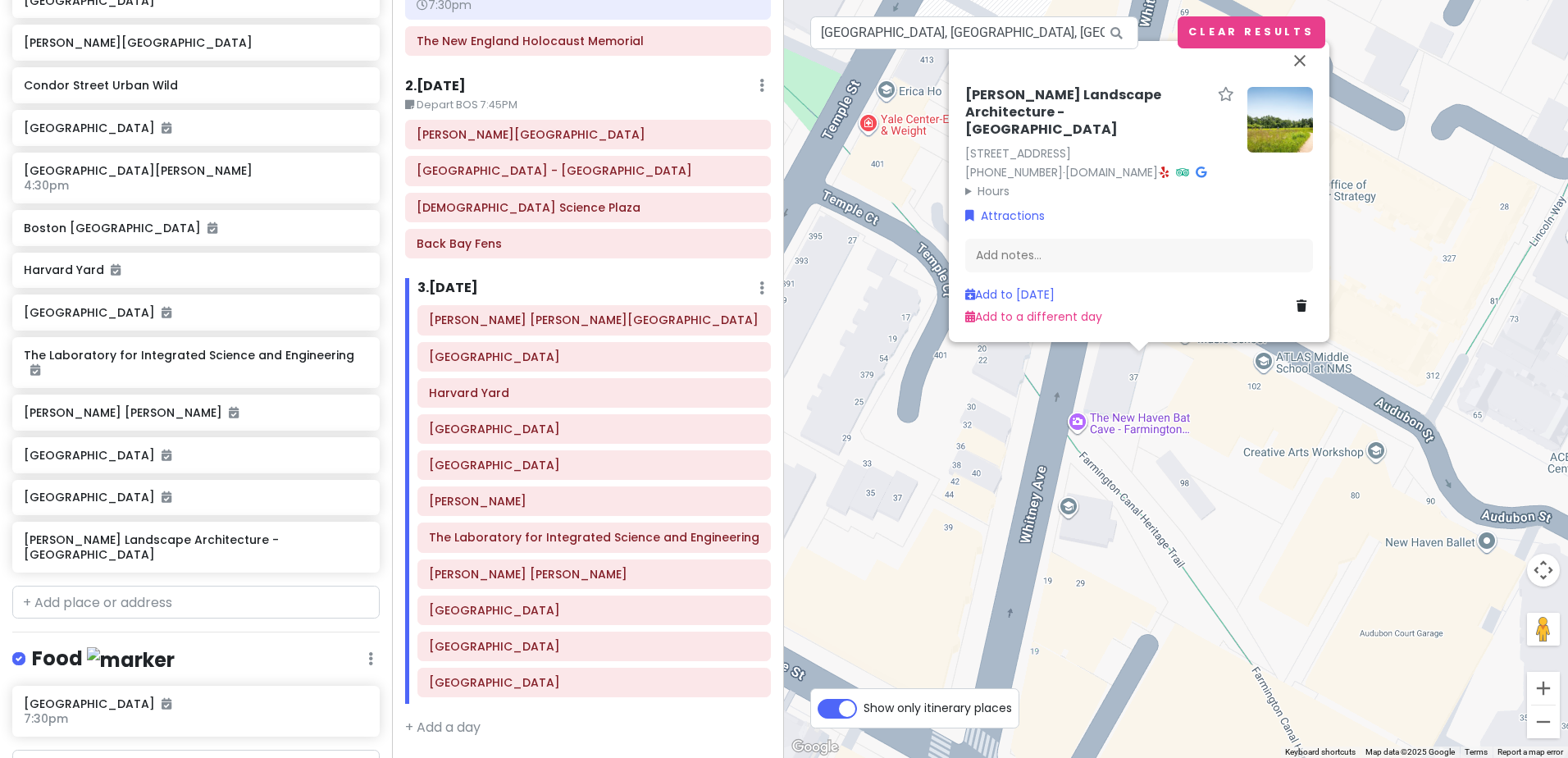
drag, startPoint x: 1186, startPoint y: 376, endPoint x: 1166, endPoint y: 534, distance: 159.3
click at [1166, 533] on div "Reed Hilderbrand Landscape Architecture - New Haven 33 Whitney Ave Floor 3, New…" at bounding box center [1176, 379] width 784 height 758
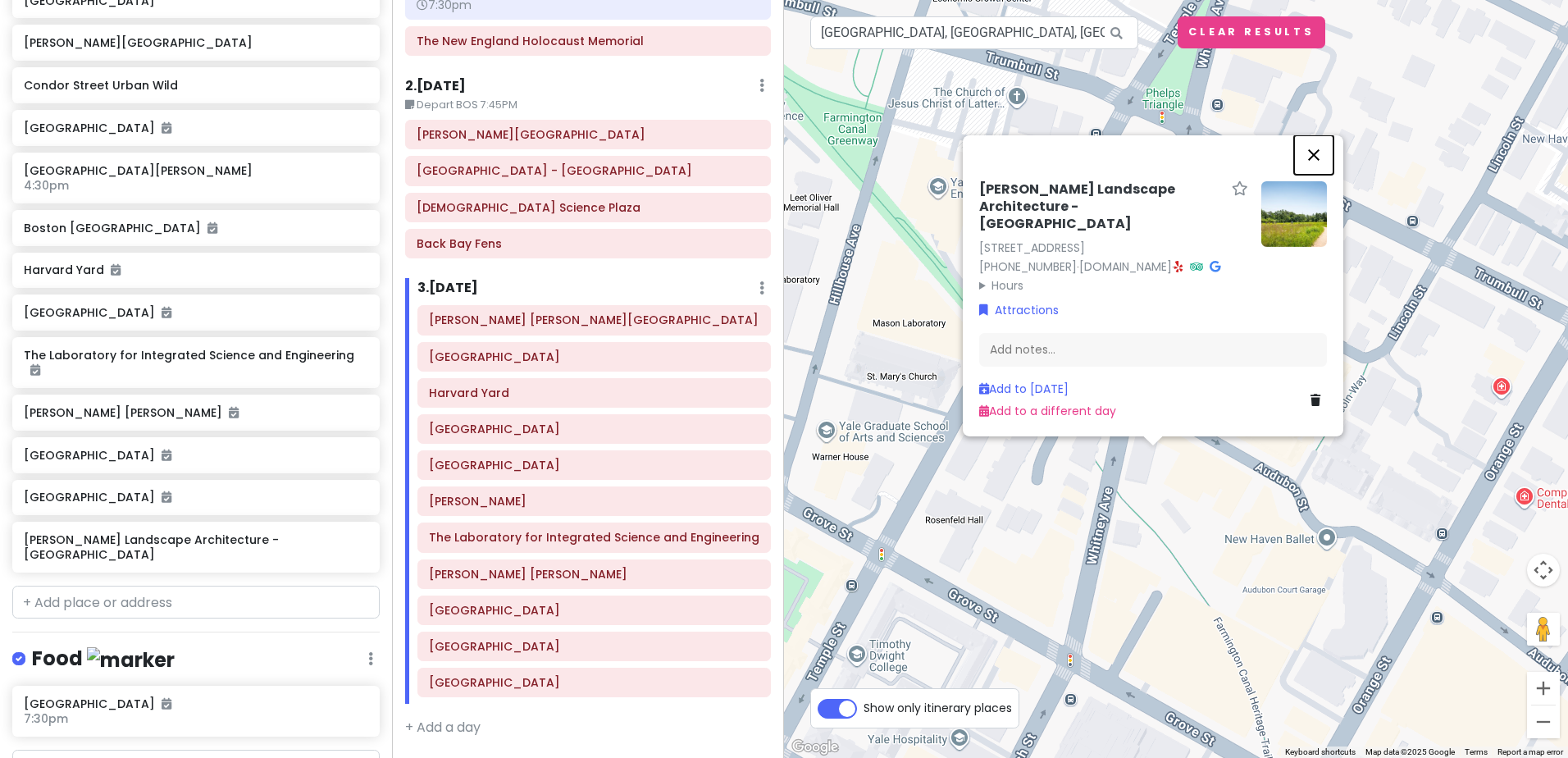
click at [1319, 135] on button "Close" at bounding box center [1314, 154] width 39 height 39
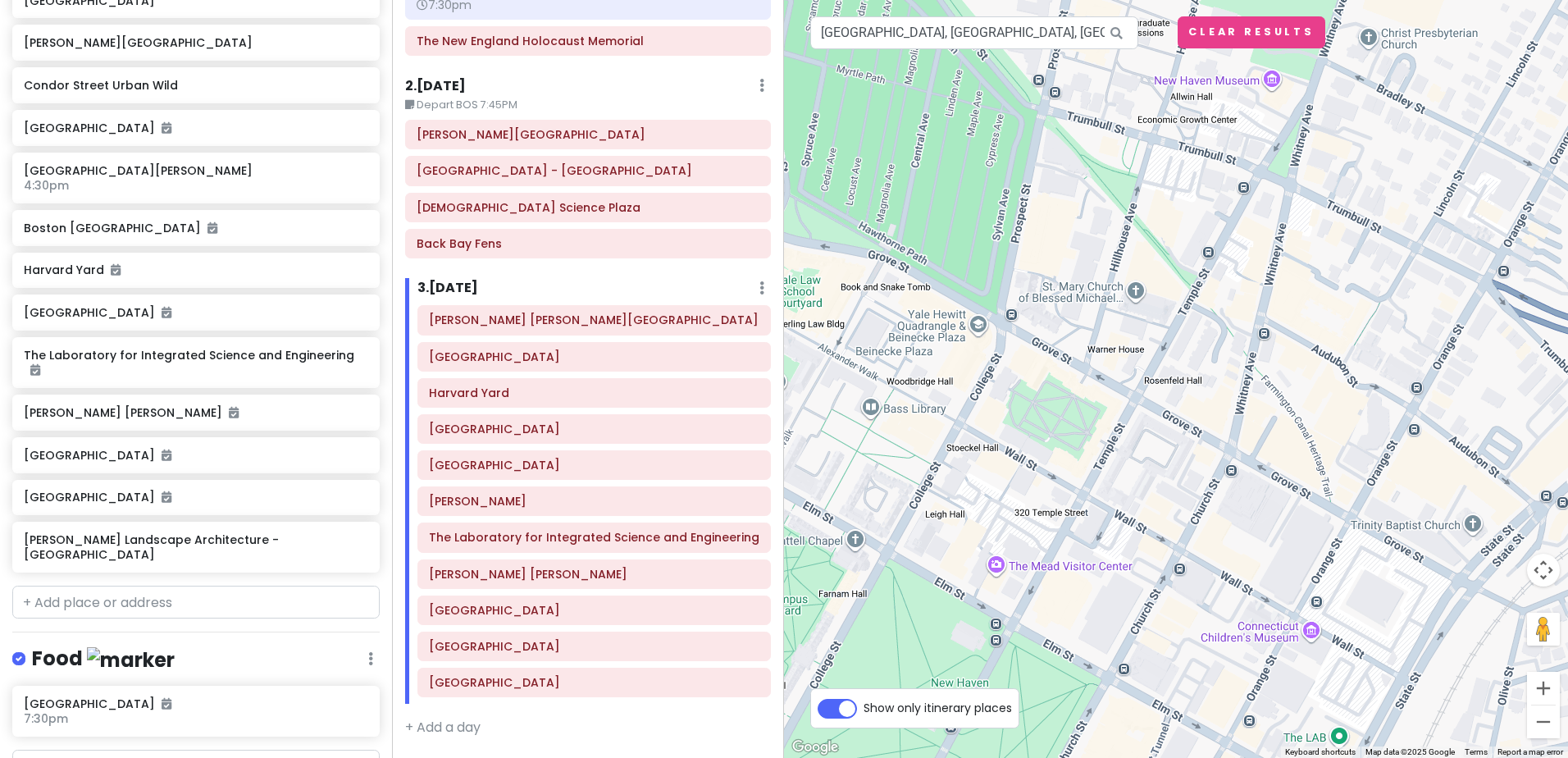
drag, startPoint x: 1115, startPoint y: 597, endPoint x: 1201, endPoint y: 462, distance: 160.1
click at [1201, 462] on div at bounding box center [1176, 379] width 784 height 758
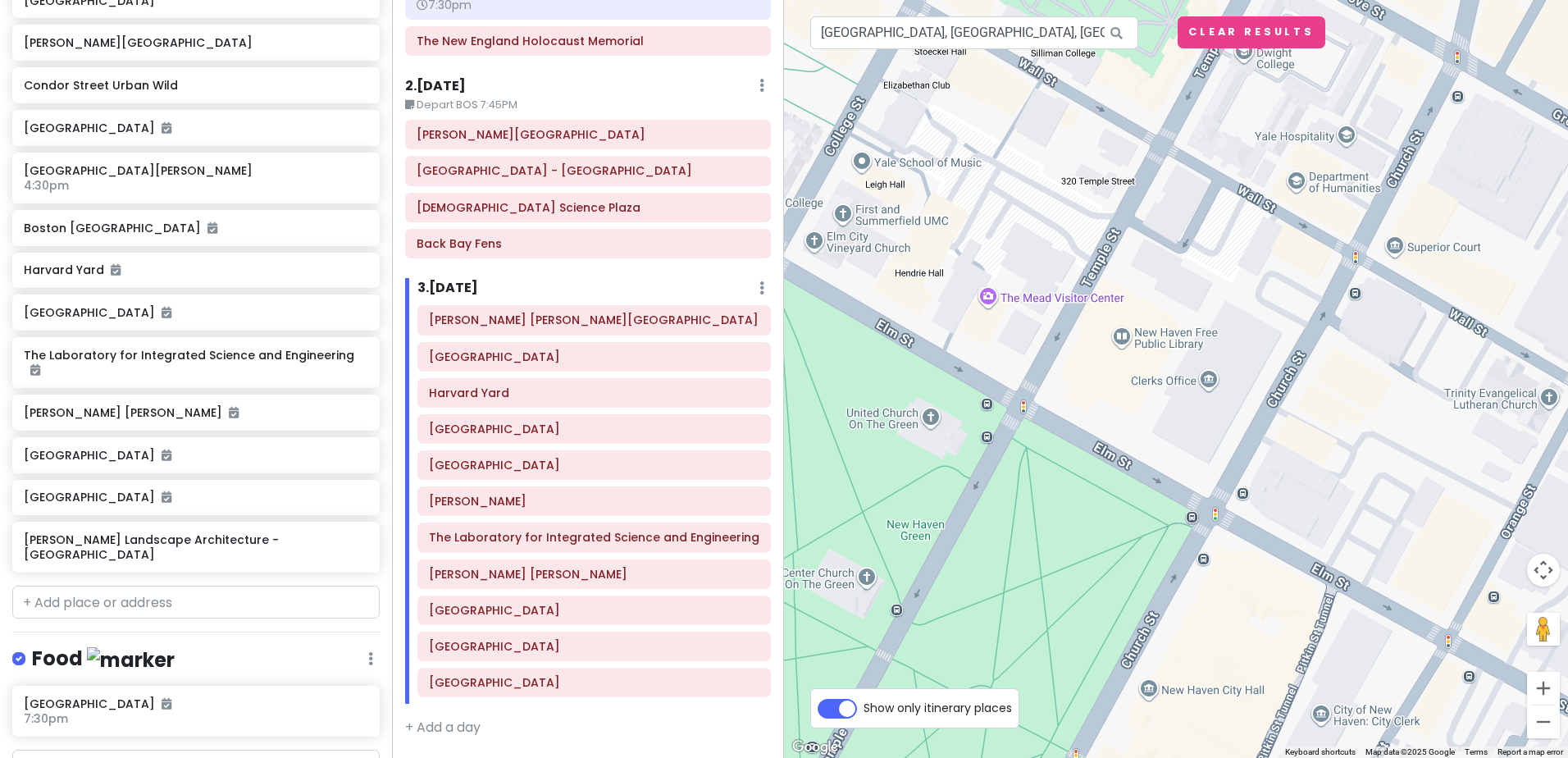
drag, startPoint x: 1144, startPoint y: 557, endPoint x: 1248, endPoint y: 306, distance: 271.7
click at [1248, 306] on div at bounding box center [1176, 379] width 784 height 758
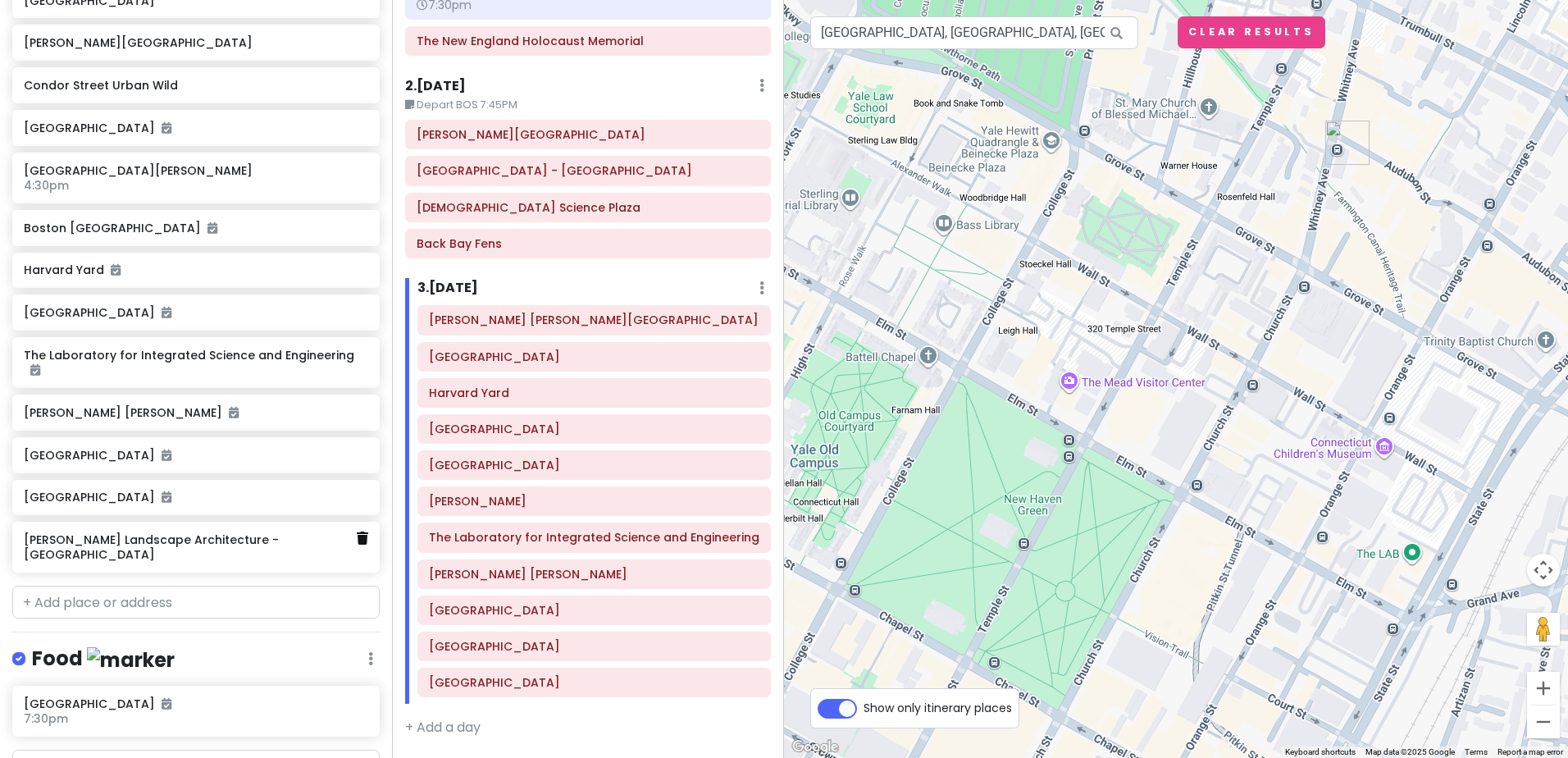
click at [357, 532] on icon at bounding box center [363, 538] width 12 height 13
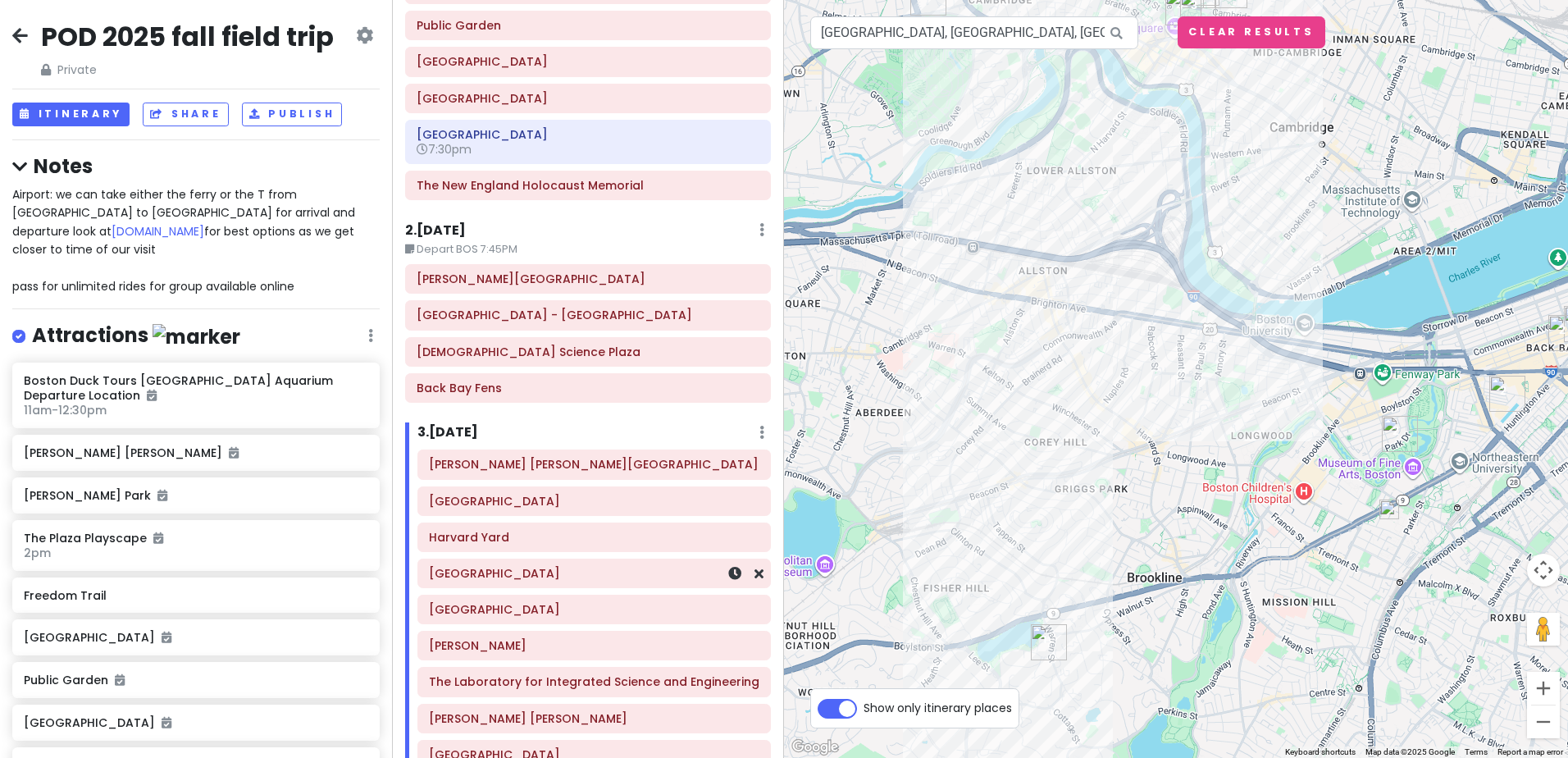
scroll to position [410, 0]
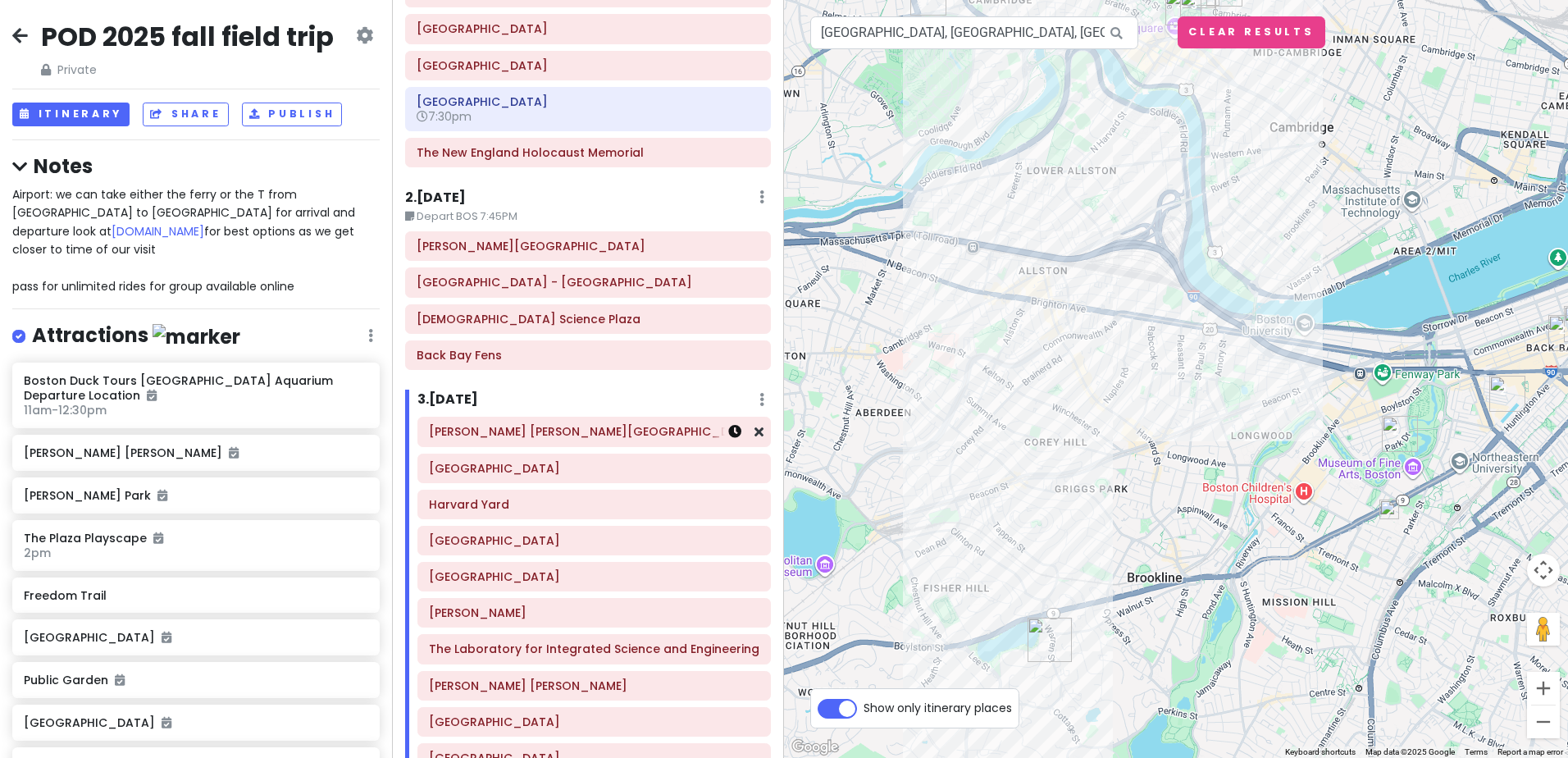
click at [728, 437] on icon at bounding box center [735, 431] width 13 height 13
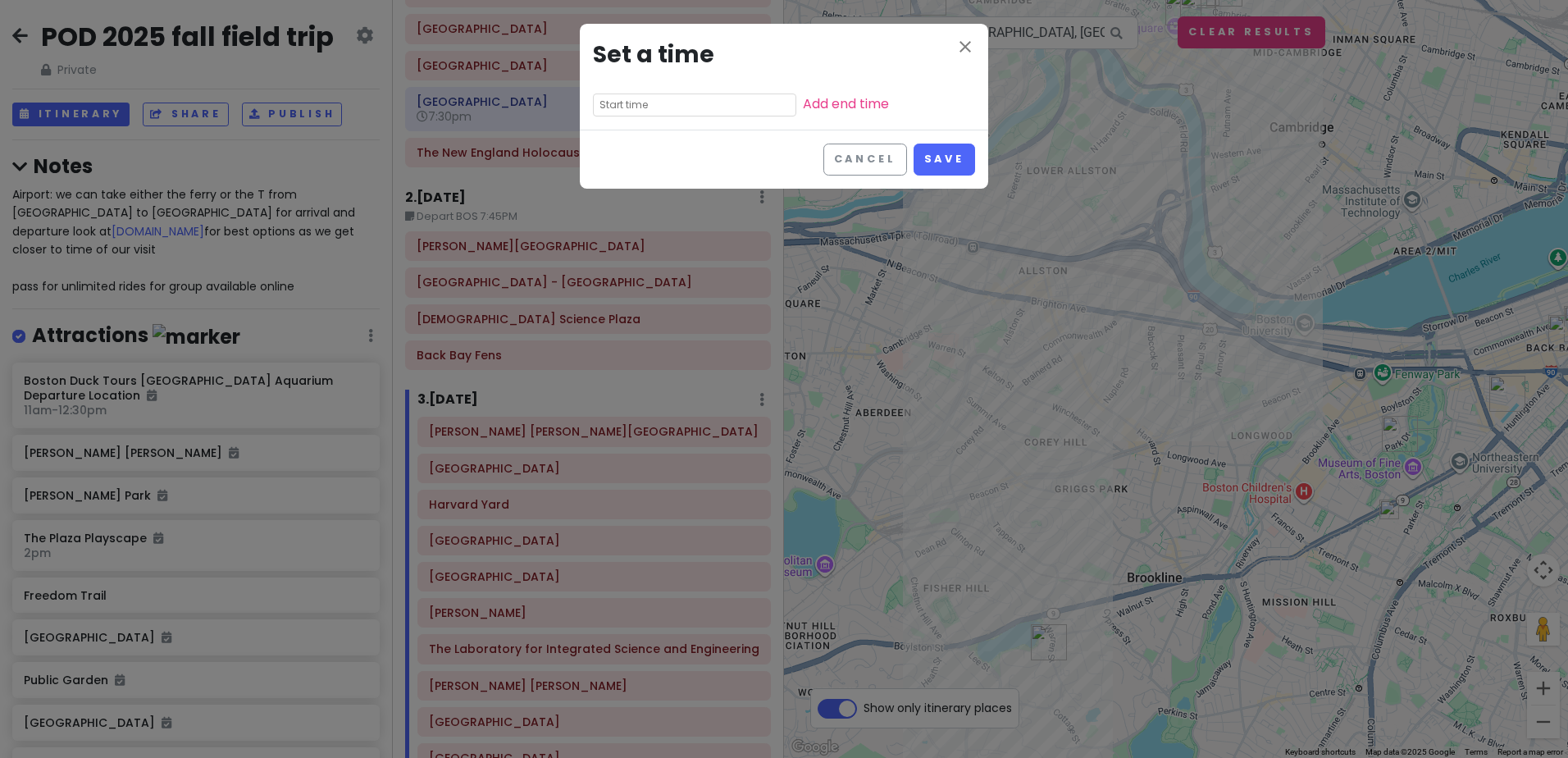
click at [678, 93] on input "text" at bounding box center [694, 104] width 204 height 23
click at [620, 188] on li "09" at bounding box center [616, 188] width 45 height 20
type input "9:25 am"
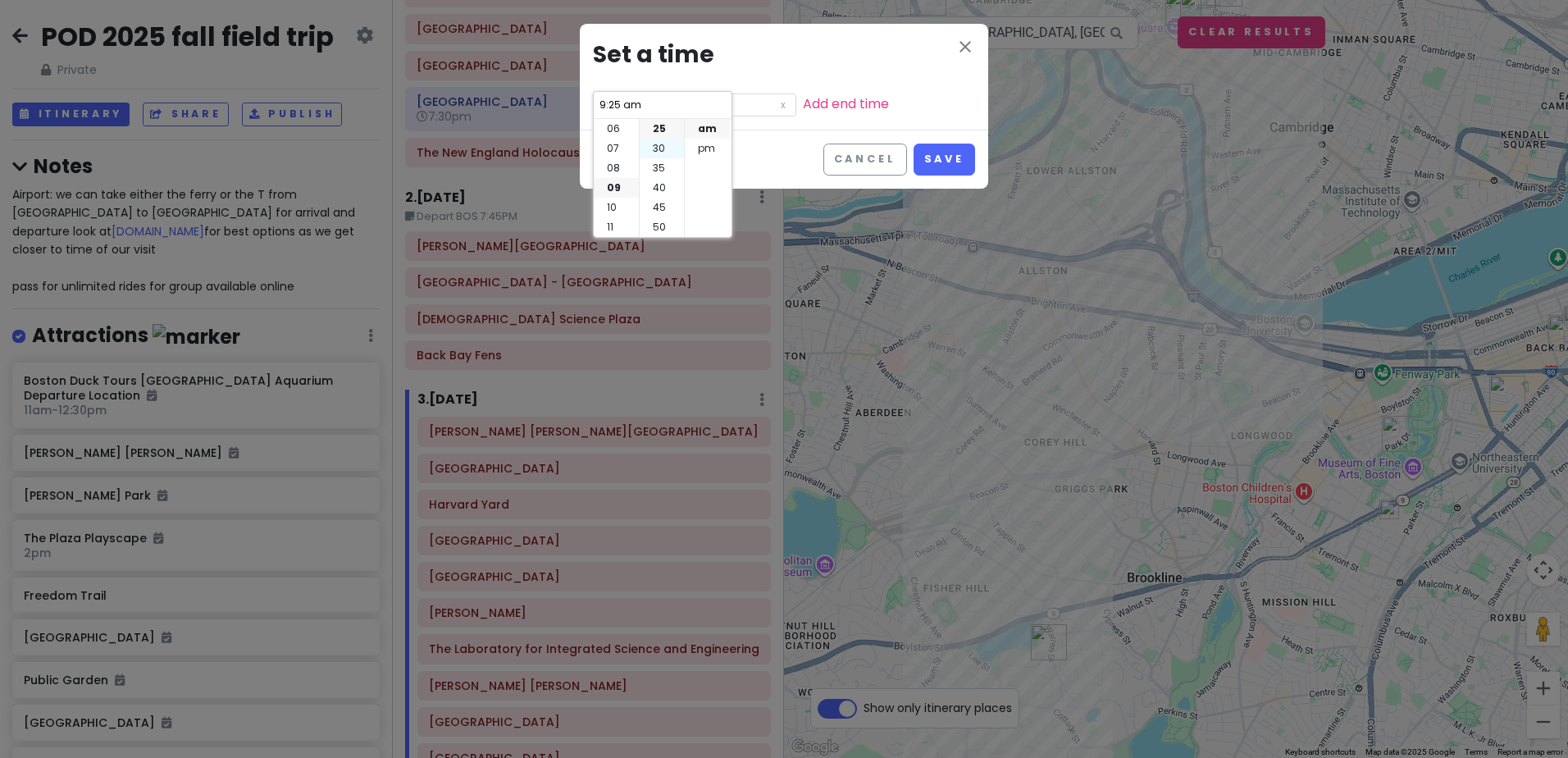
click at [661, 144] on li "30" at bounding box center [662, 149] width 44 height 20
type input "9:30 am"
click at [943, 155] on button "Save" at bounding box center [944, 159] width 61 height 32
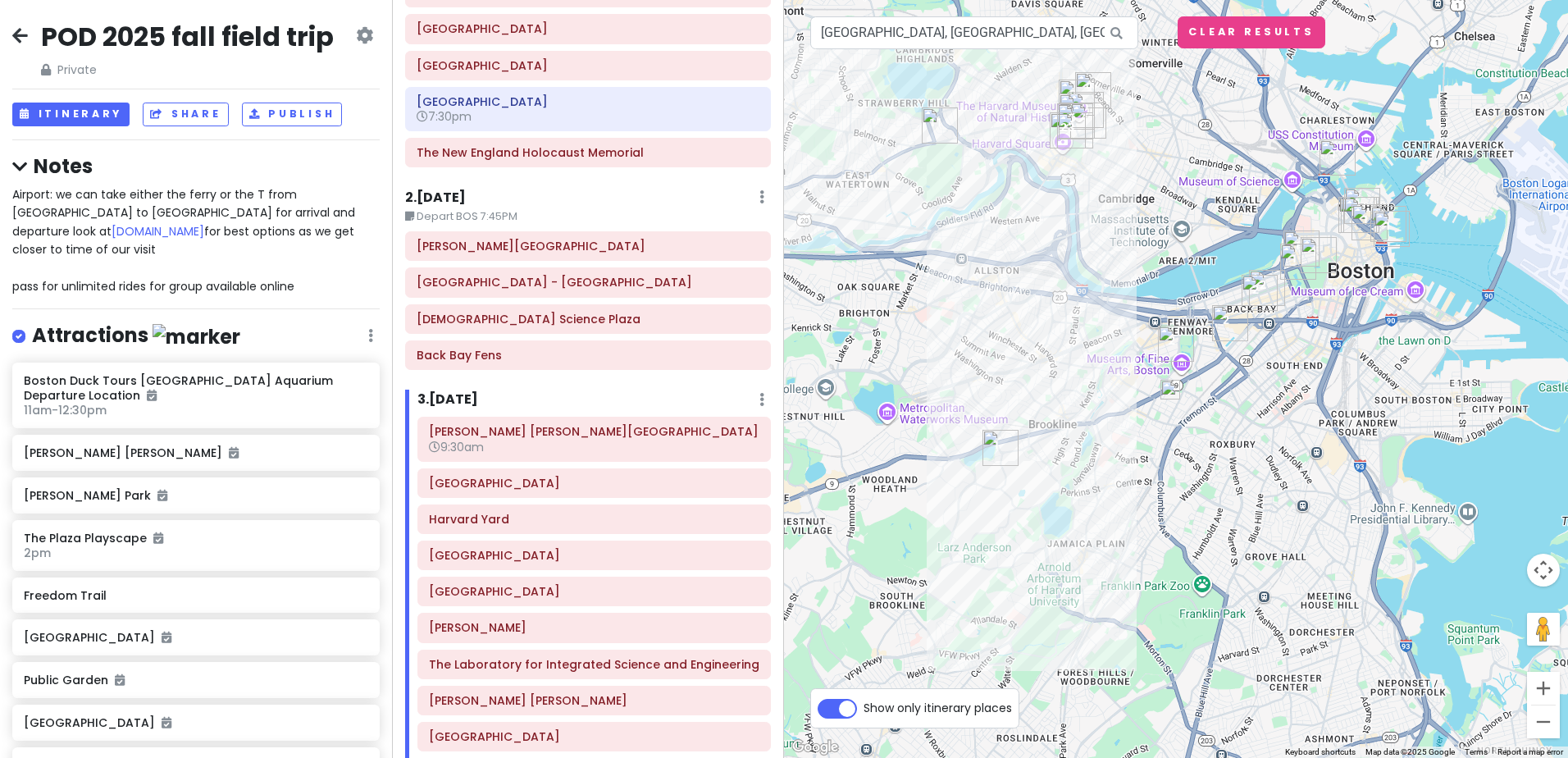
drag, startPoint x: 1093, startPoint y: 100, endPoint x: 1090, endPoint y: 205, distance: 105.0
click at [1090, 205] on div at bounding box center [1176, 379] width 784 height 758
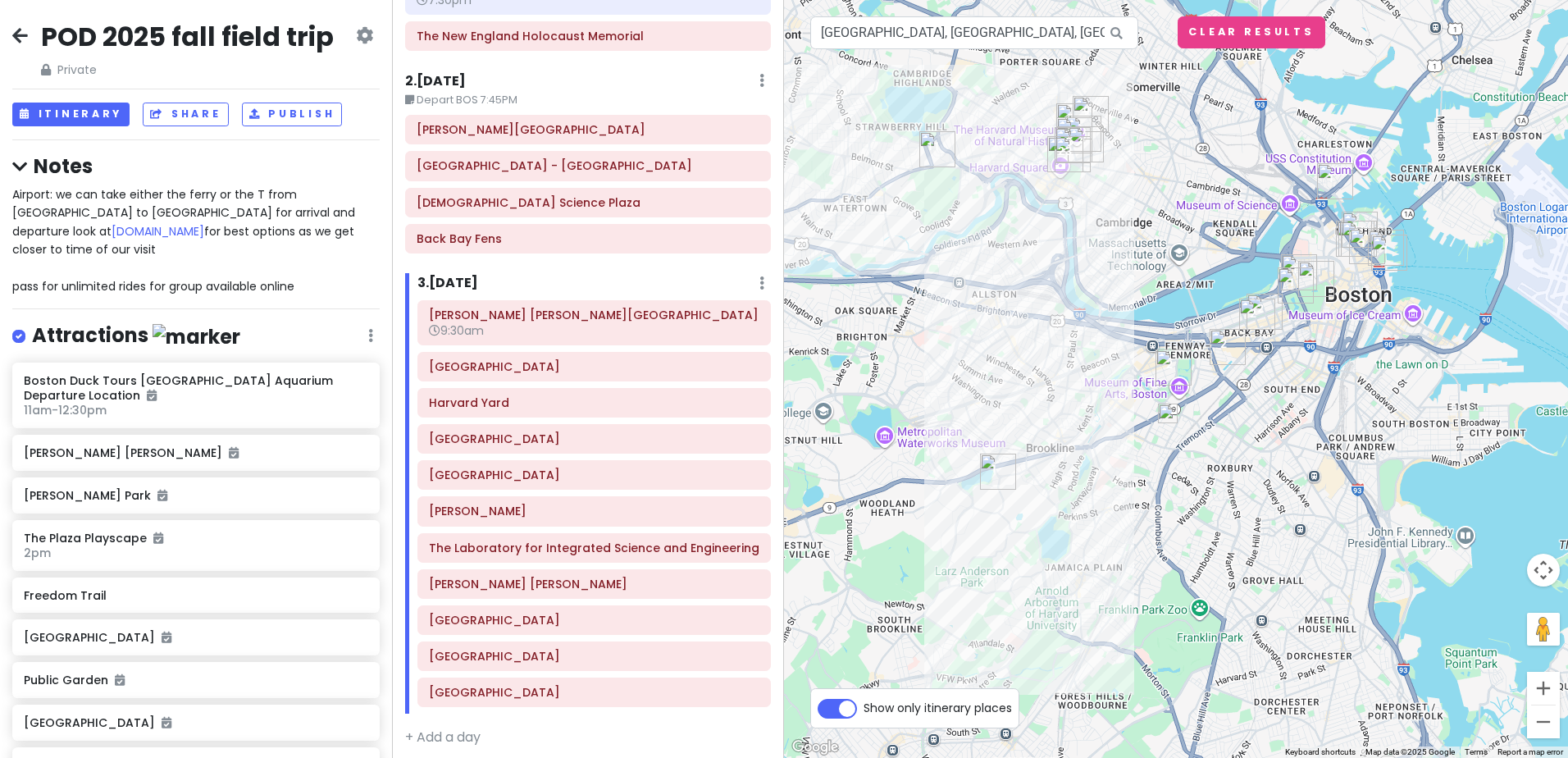
scroll to position [536, 0]
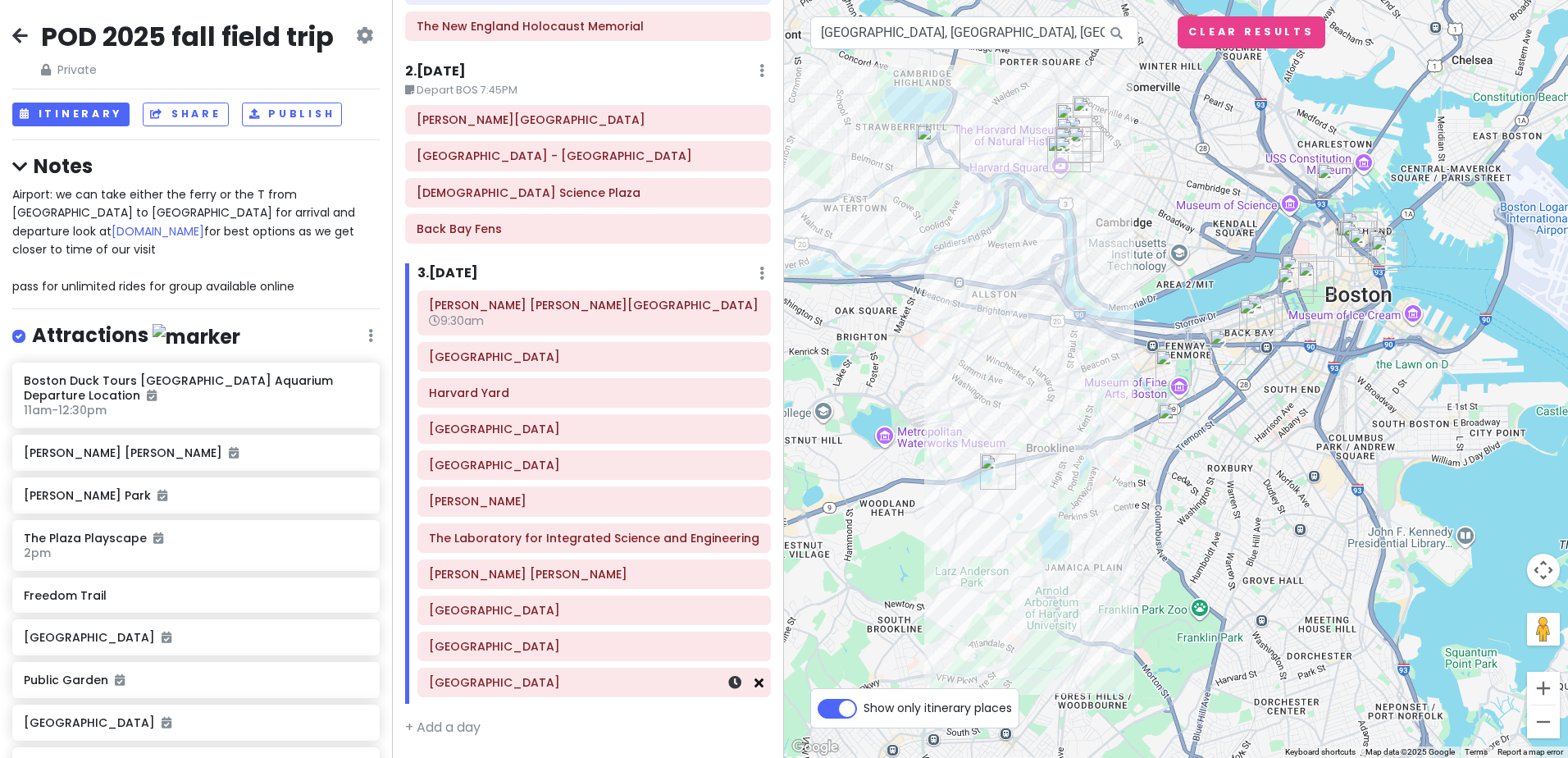
click at [755, 684] on icon at bounding box center [759, 682] width 9 height 13
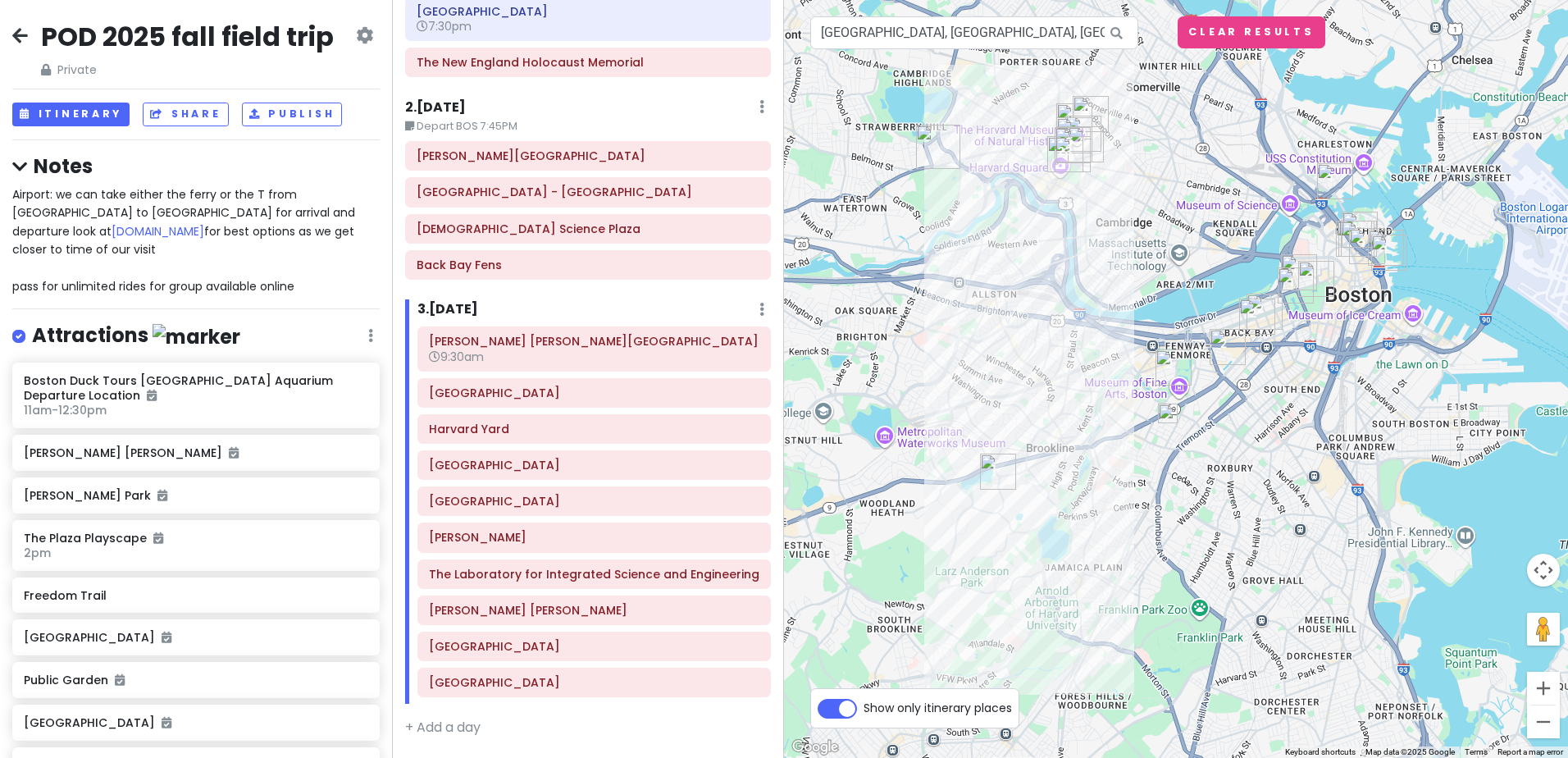
scroll to position [500, 0]
click at [728, 343] on icon at bounding box center [735, 341] width 13 height 13
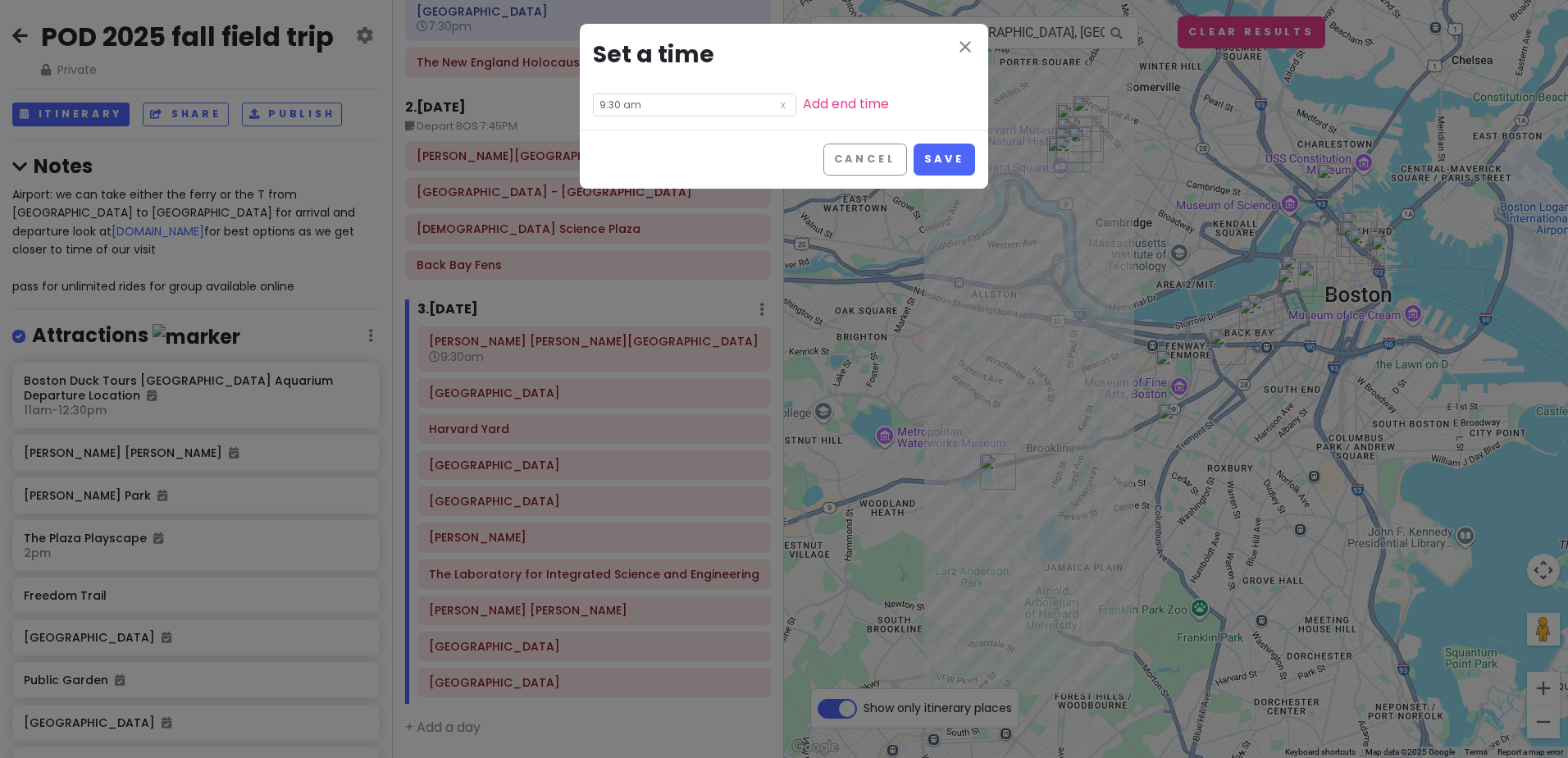
click at [678, 104] on input "9:30 am" at bounding box center [694, 104] width 204 height 23
click at [678, 104] on input "9:30 am" at bounding box center [662, 105] width 128 height 16
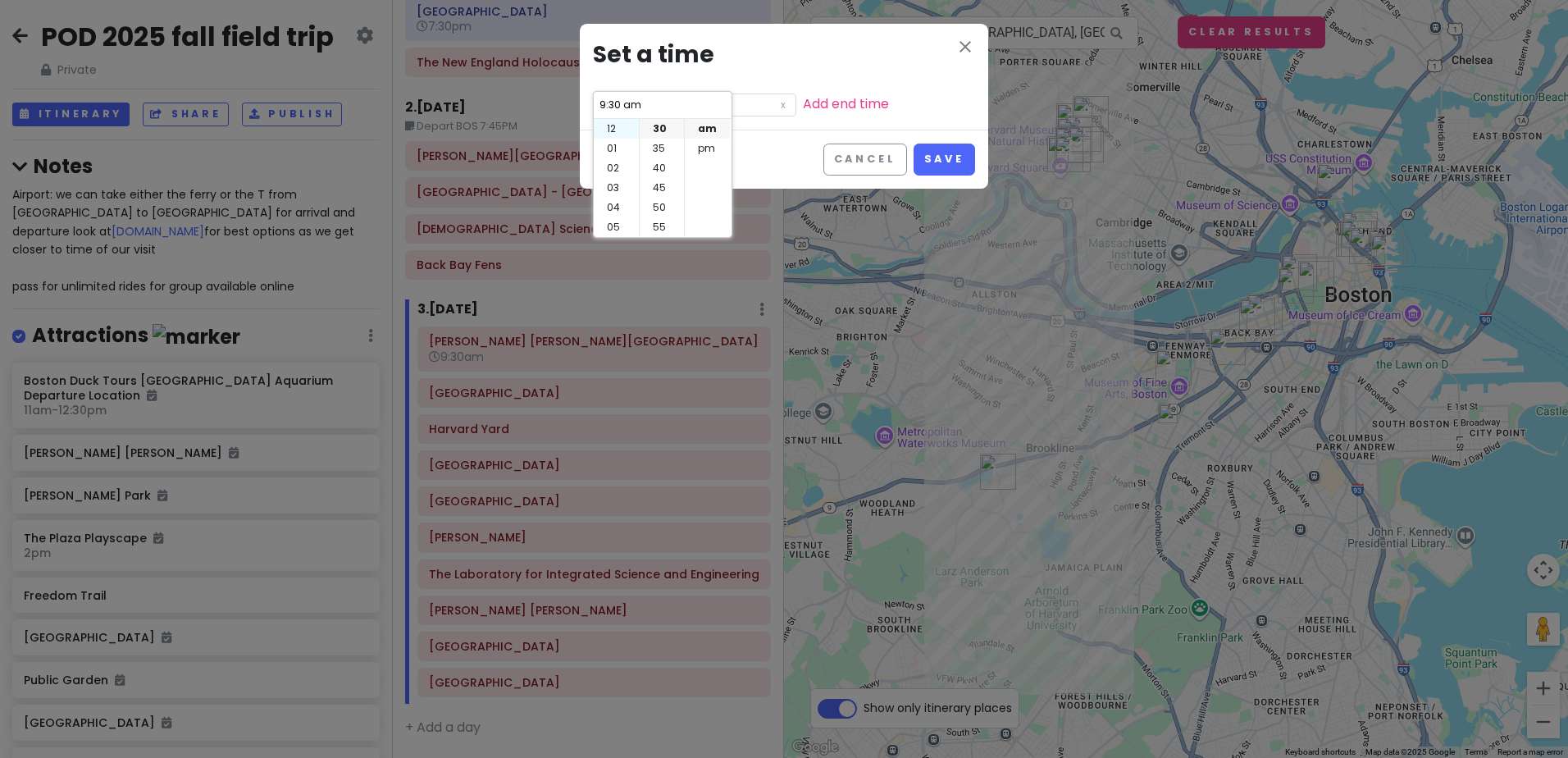
click at [618, 130] on li "12" at bounding box center [616, 129] width 45 height 20
type input "12:30 am"
click at [966, 44] on icon "close" at bounding box center [966, 47] width 20 height 20
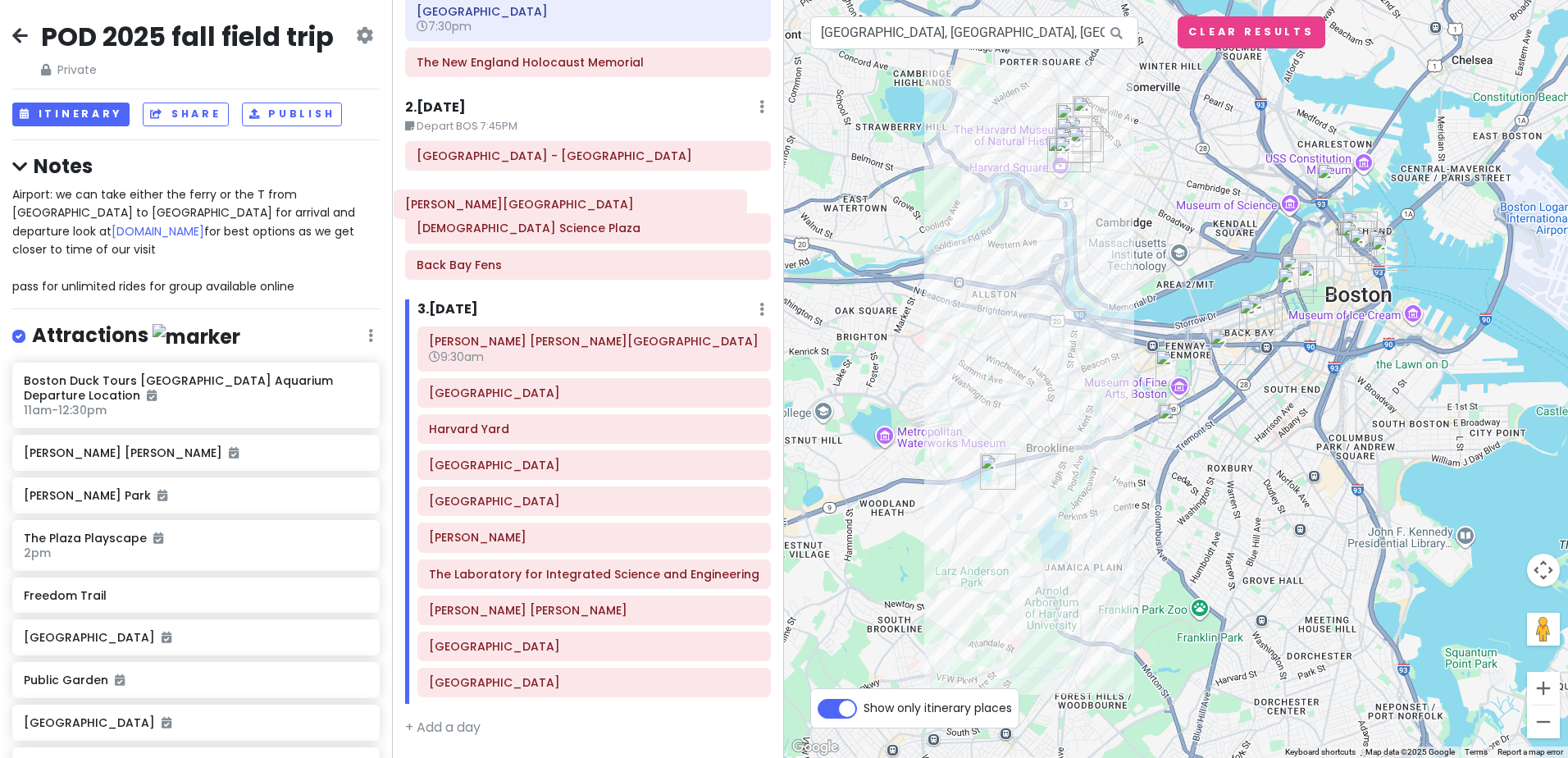
scroll to position [495, 0]
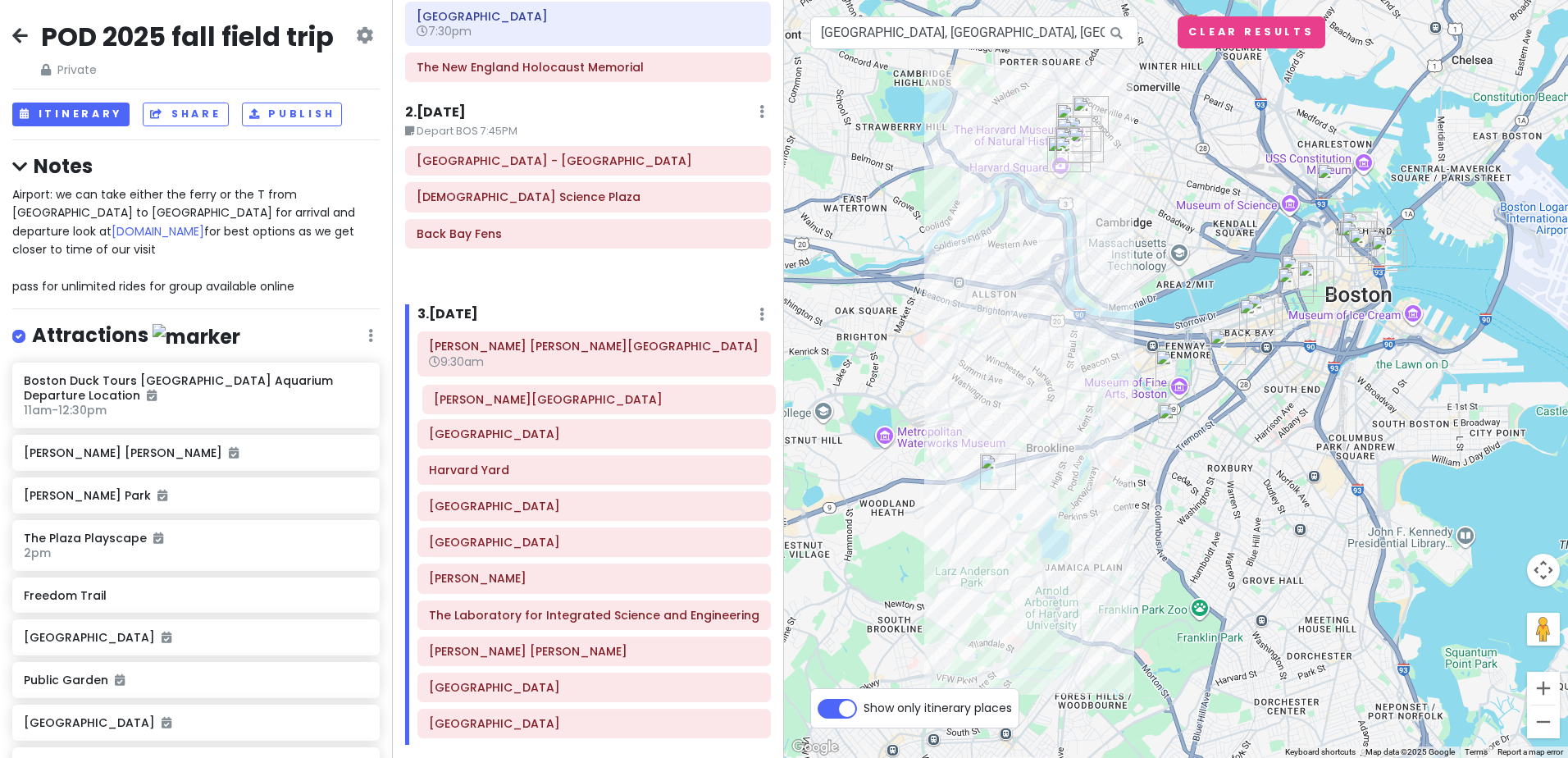
drag, startPoint x: 574, startPoint y: 162, endPoint x: 588, endPoint y: 404, distance: 242.4
click at [590, 405] on div "Itinerary × 1 . Thu 9/18 Edit Day Notes Clear Lodging Delete Day Arrive BOS aro…" at bounding box center [588, 379] width 392 height 758
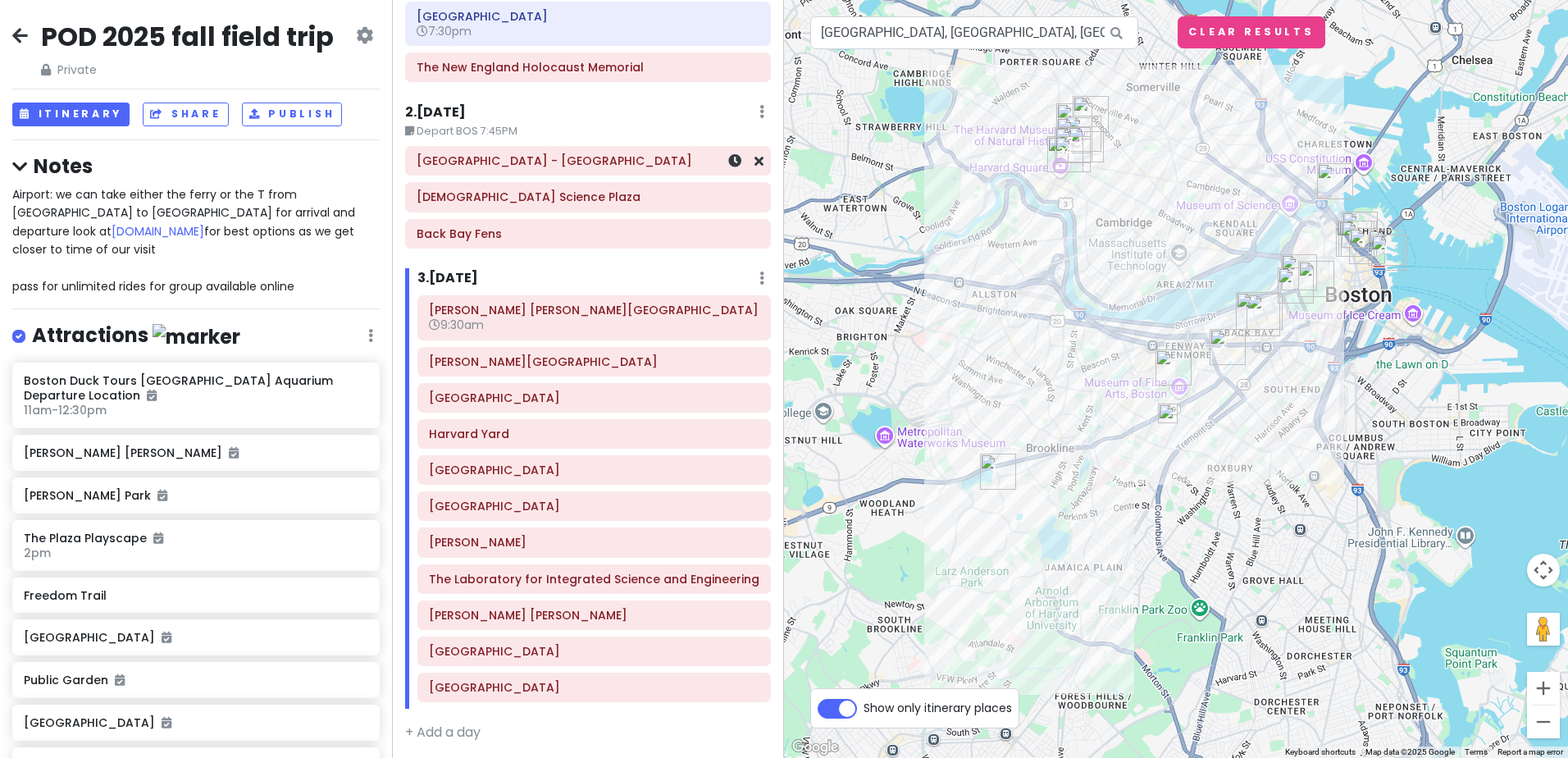
scroll to position [490, 0]
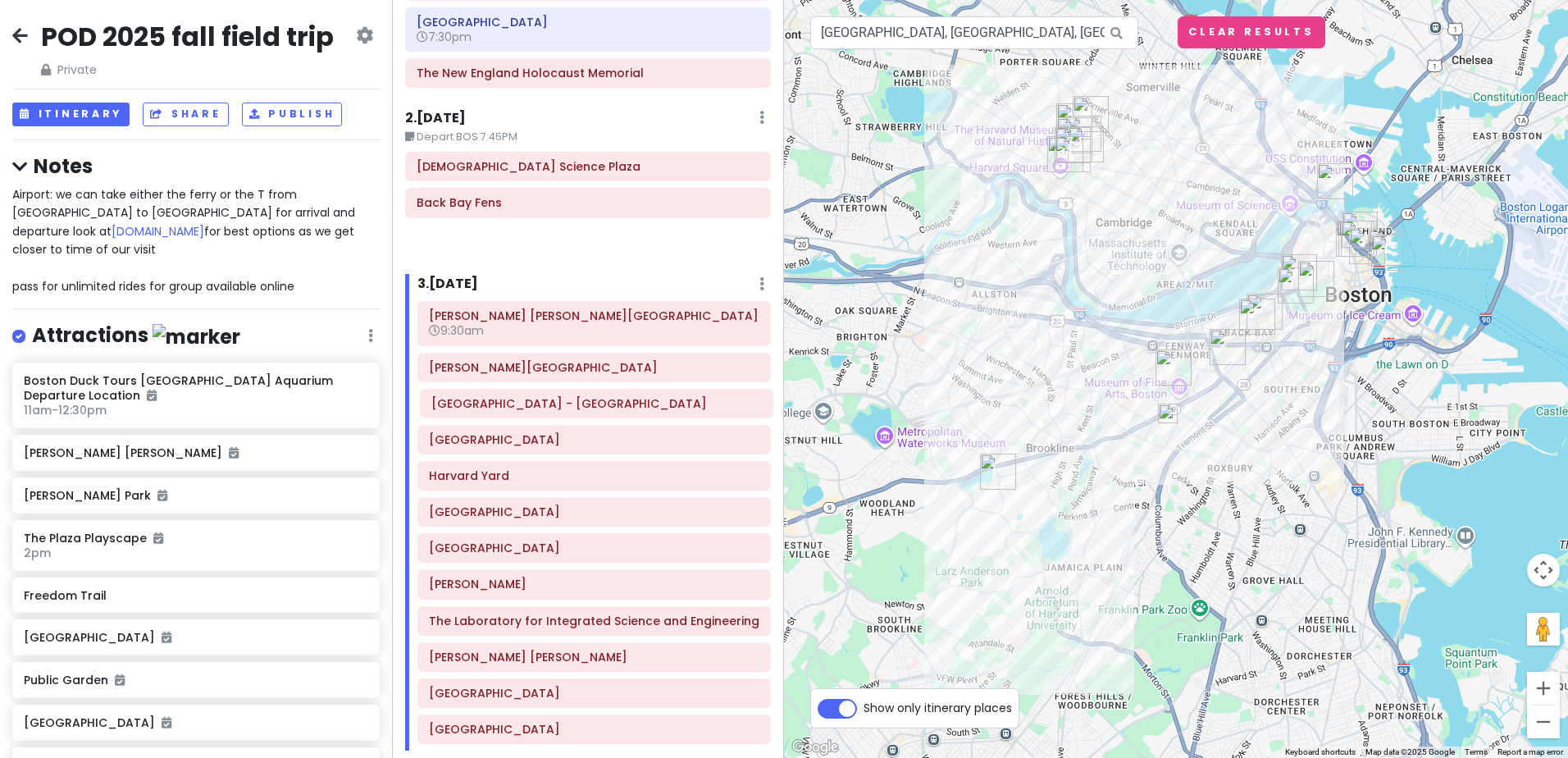
drag, startPoint x: 584, startPoint y: 164, endPoint x: 597, endPoint y: 405, distance: 241.4
click at [598, 406] on div "Itinerary × 1 . Thu 9/18 Edit Day Notes Clear Lodging Delete Day Arrive BOS aro…" at bounding box center [588, 379] width 392 height 758
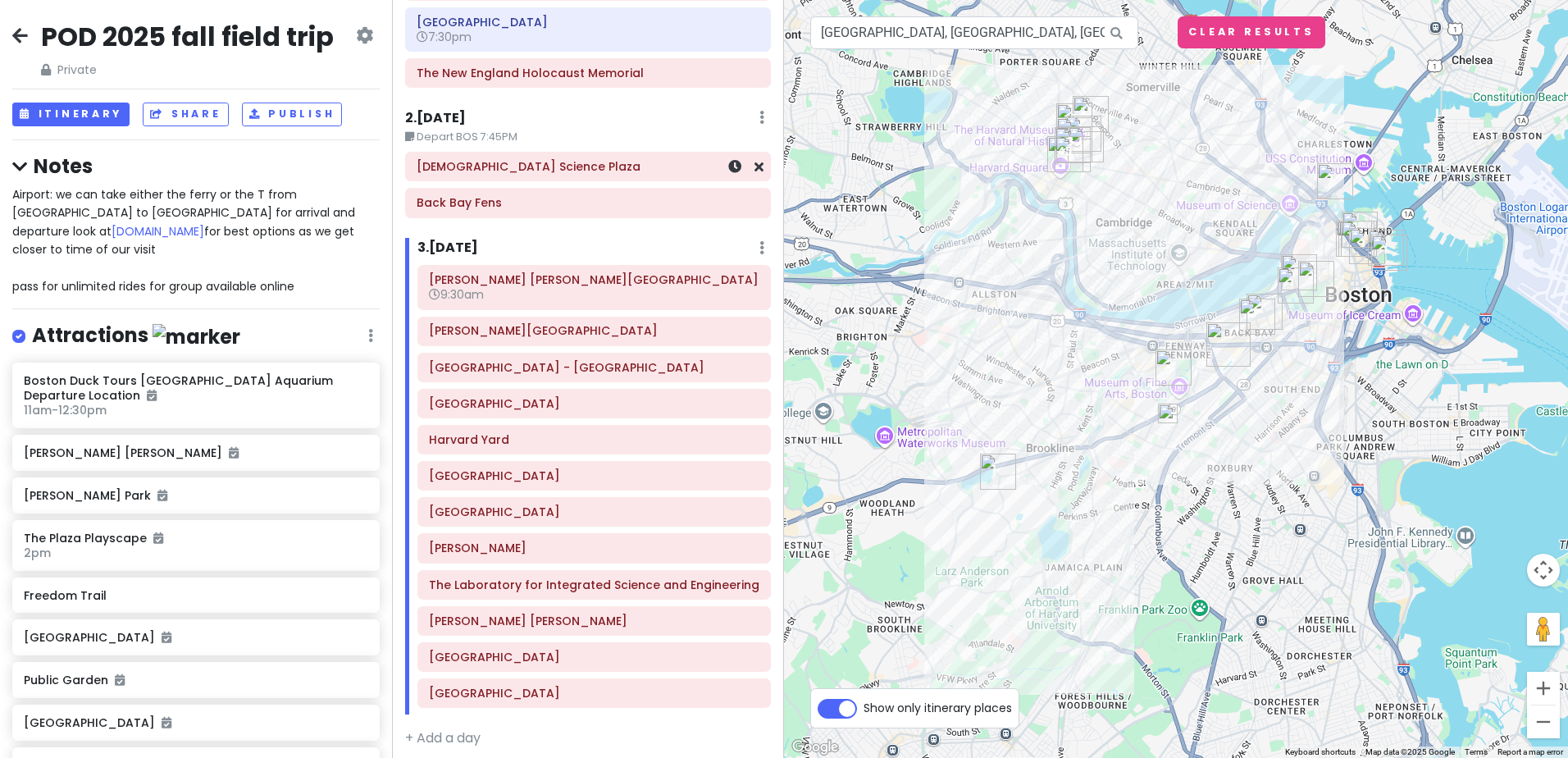
scroll to position [487, 0]
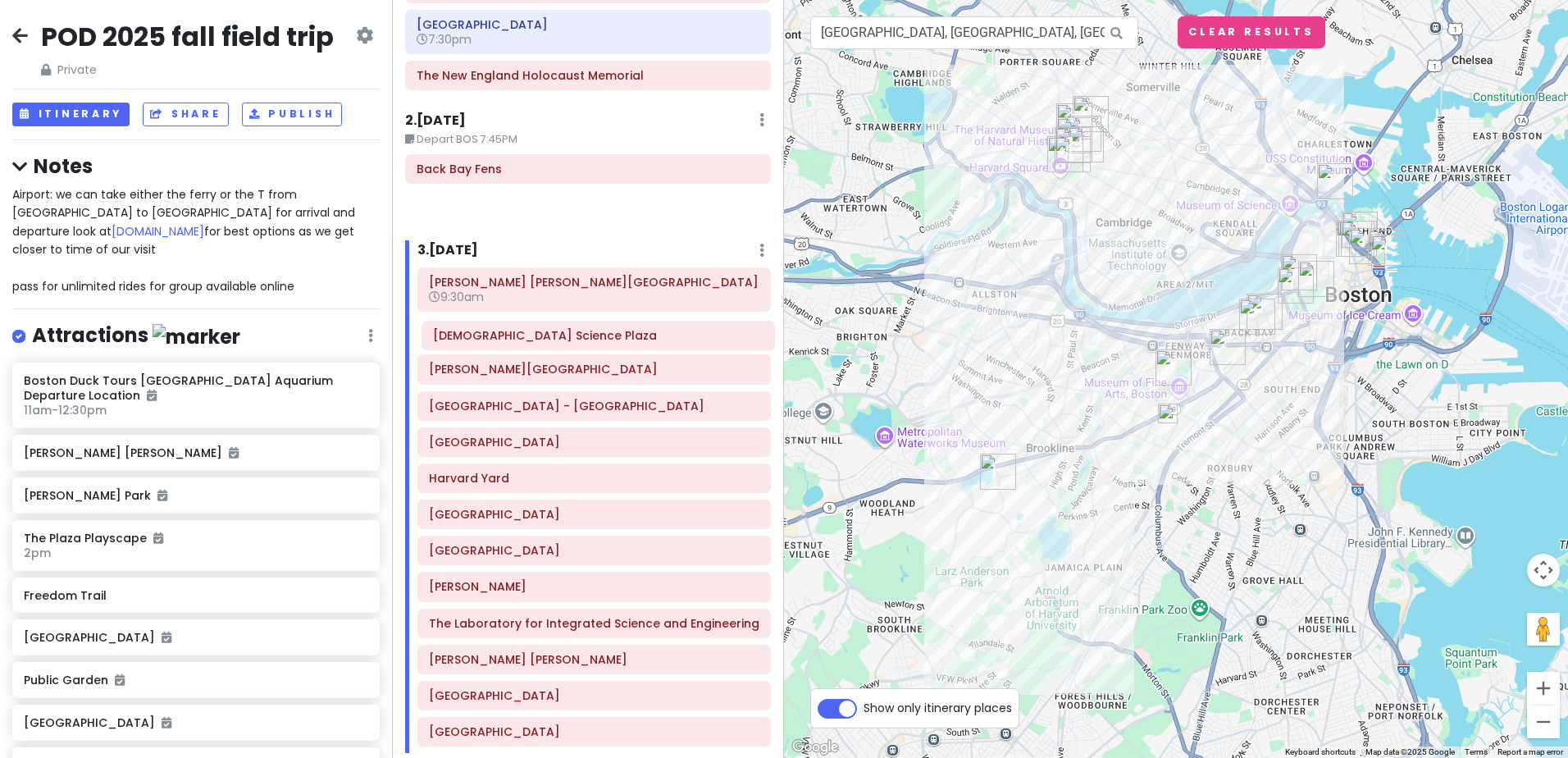
drag, startPoint x: 589, startPoint y: 168, endPoint x: 606, endPoint y: 337, distance: 169.9
click at [606, 337] on div "Itinerary × 1 . Thu 9/18 Edit Day Notes Clear Lodging Delete Day Arrive BOS aro…" at bounding box center [588, 379] width 392 height 758
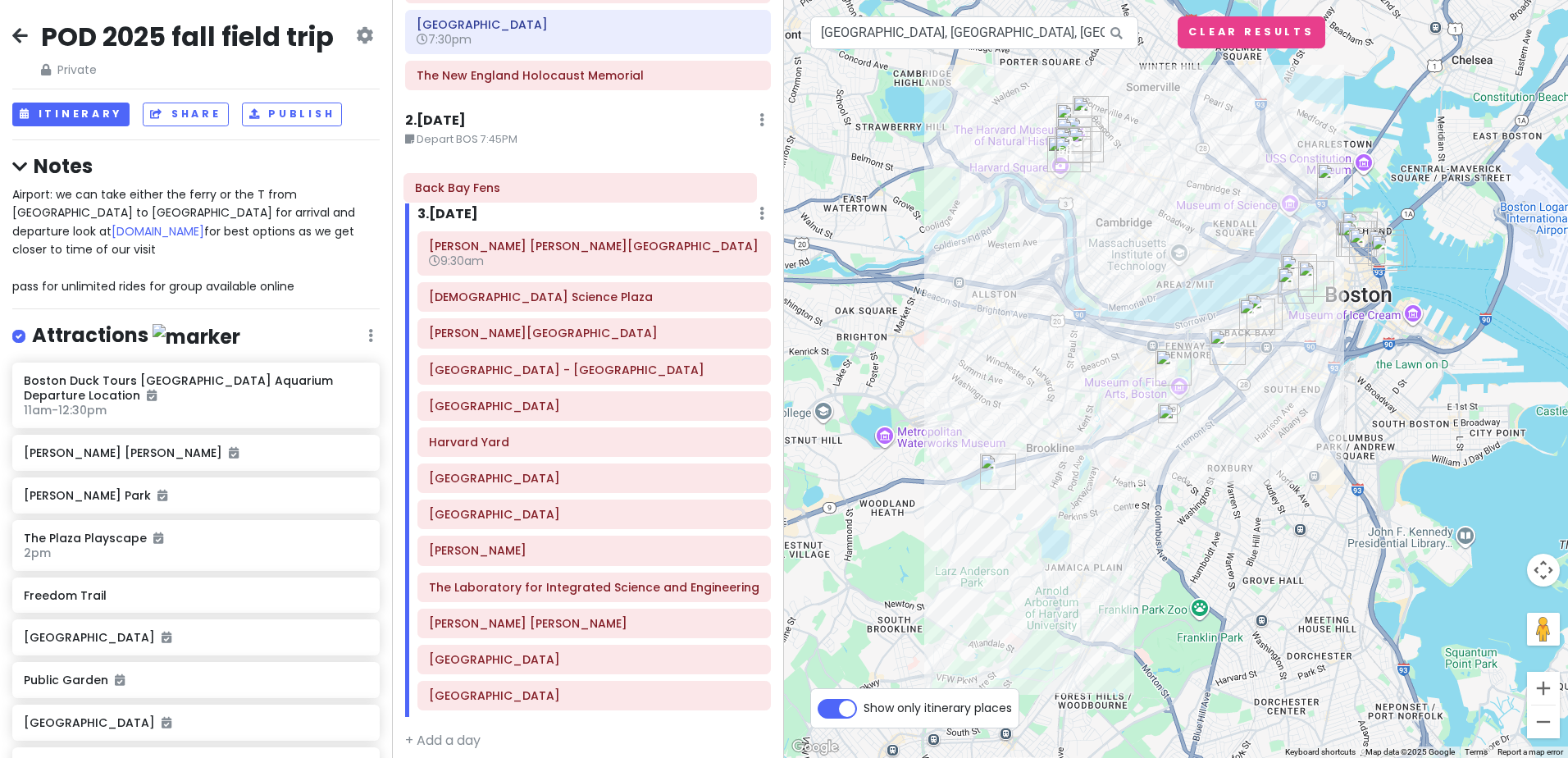
scroll to position [484, 0]
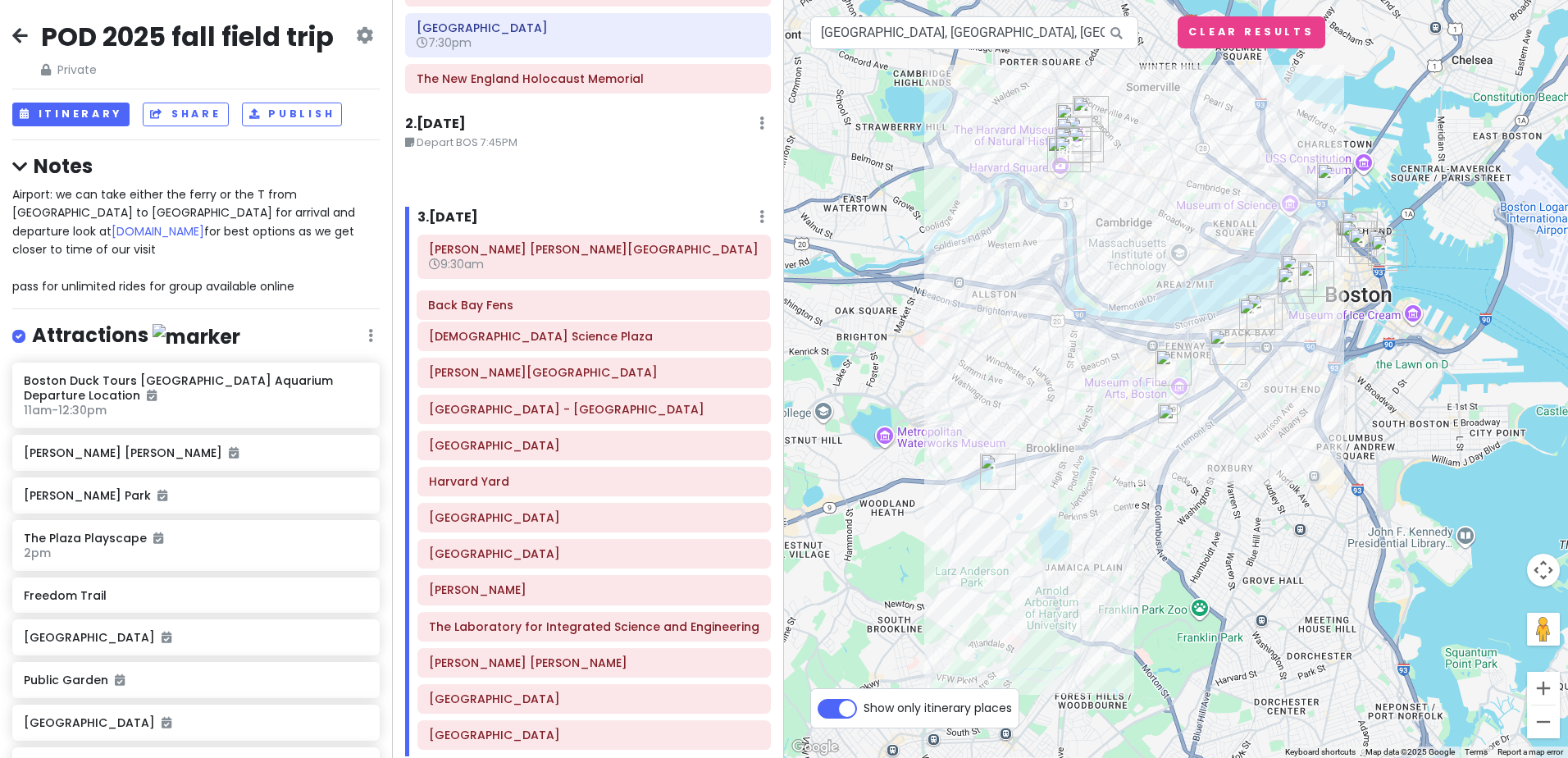
drag, startPoint x: 574, startPoint y: 170, endPoint x: 585, endPoint y: 306, distance: 136.4
click at [585, 306] on div "Itinerary × 1 . Thu 9/18 Edit Day Notes Clear Lodging Delete Day Arrive BOS aro…" at bounding box center [588, 379] width 392 height 758
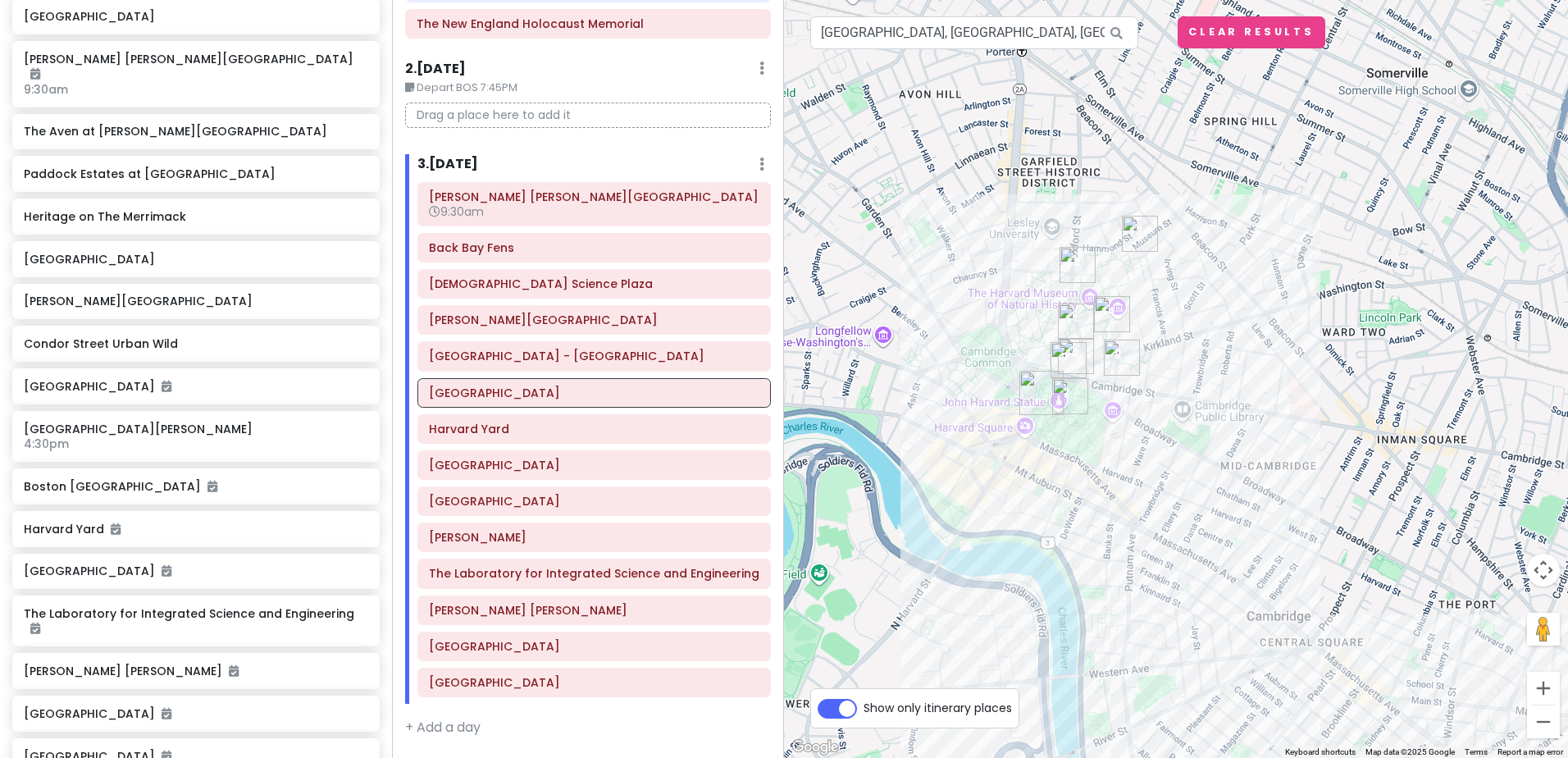
scroll to position [1627, 0]
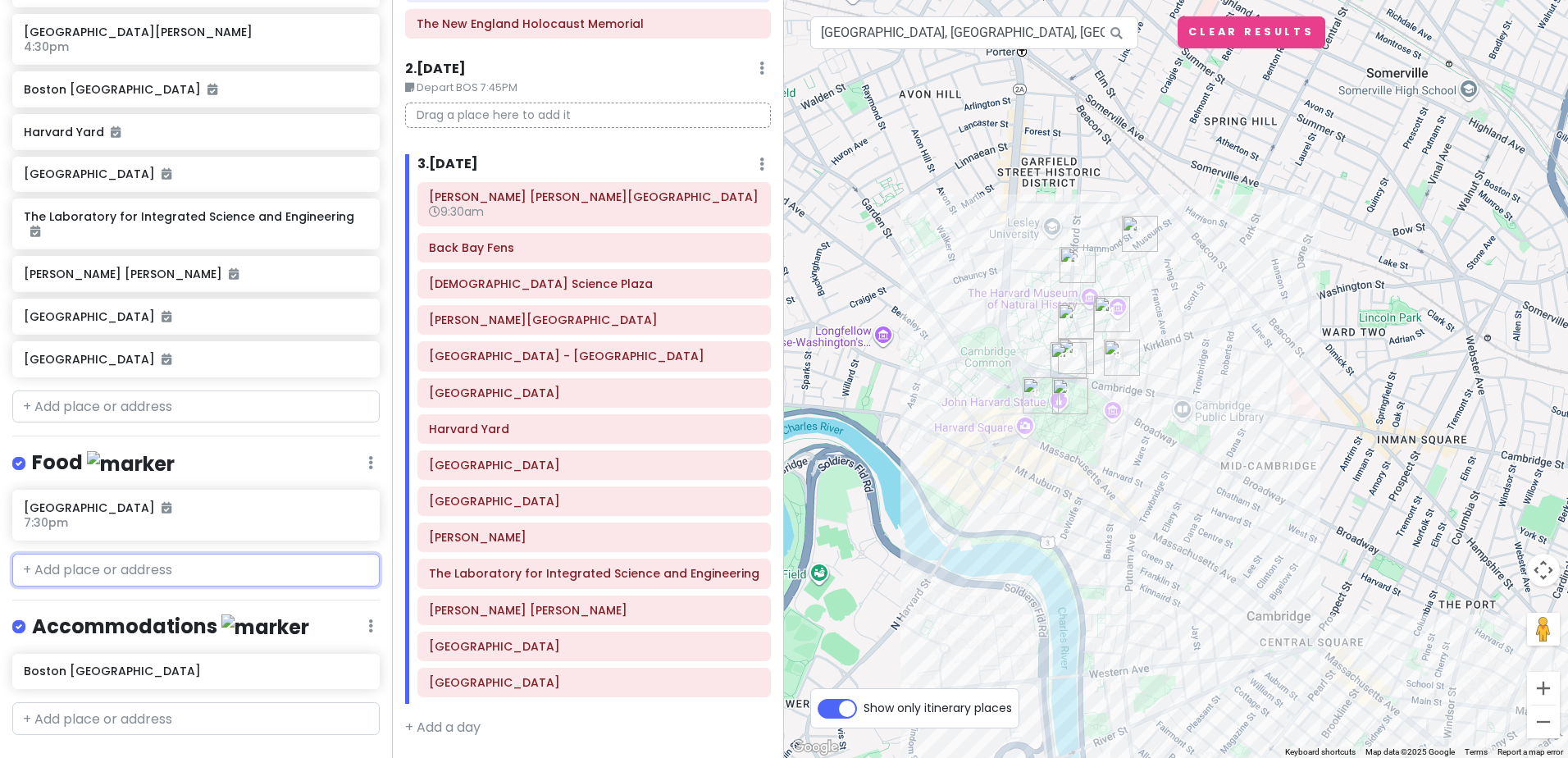
click at [137, 553] on input "text" at bounding box center [196, 570] width 367 height 33
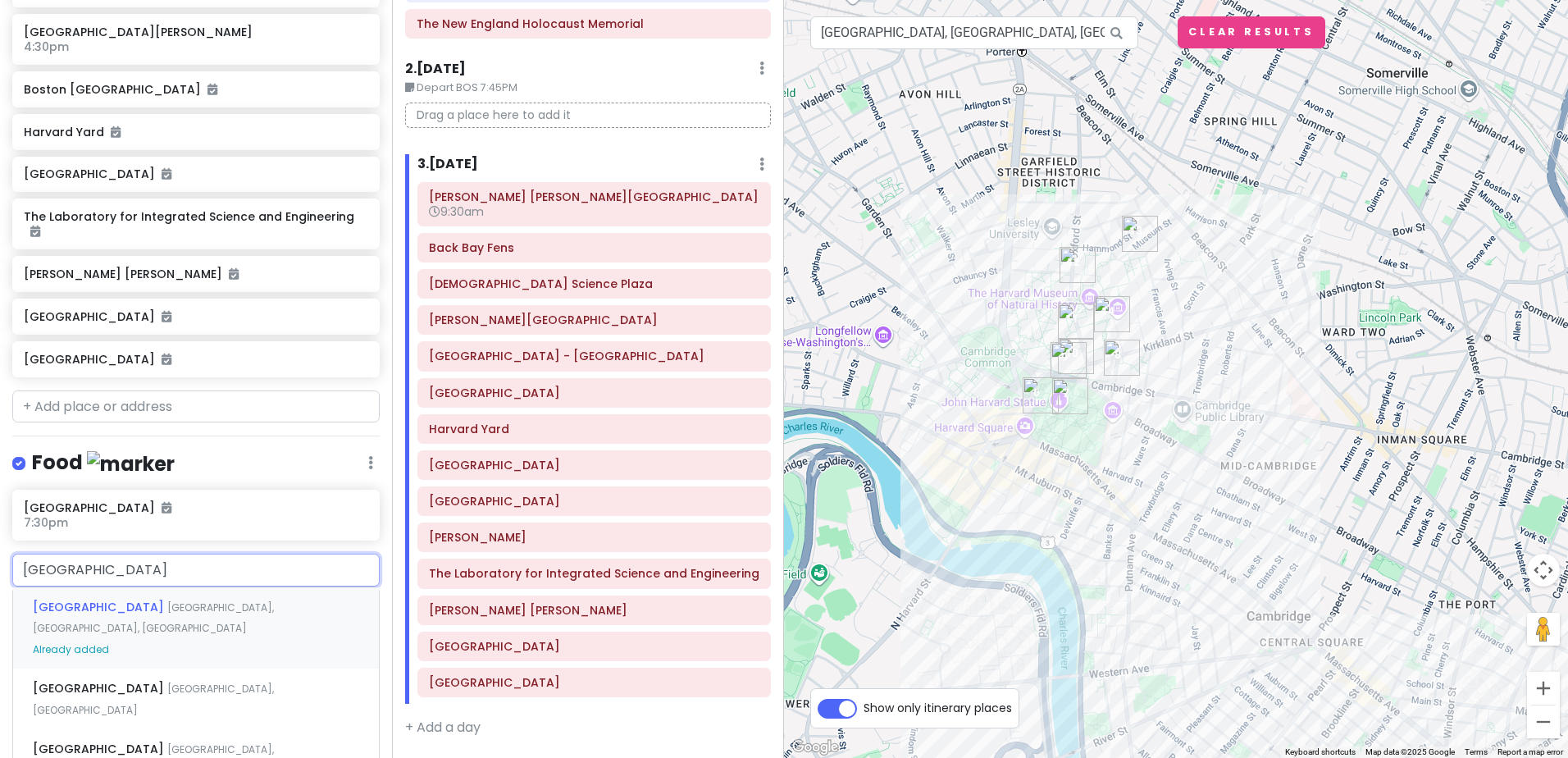
type input "harvard s"
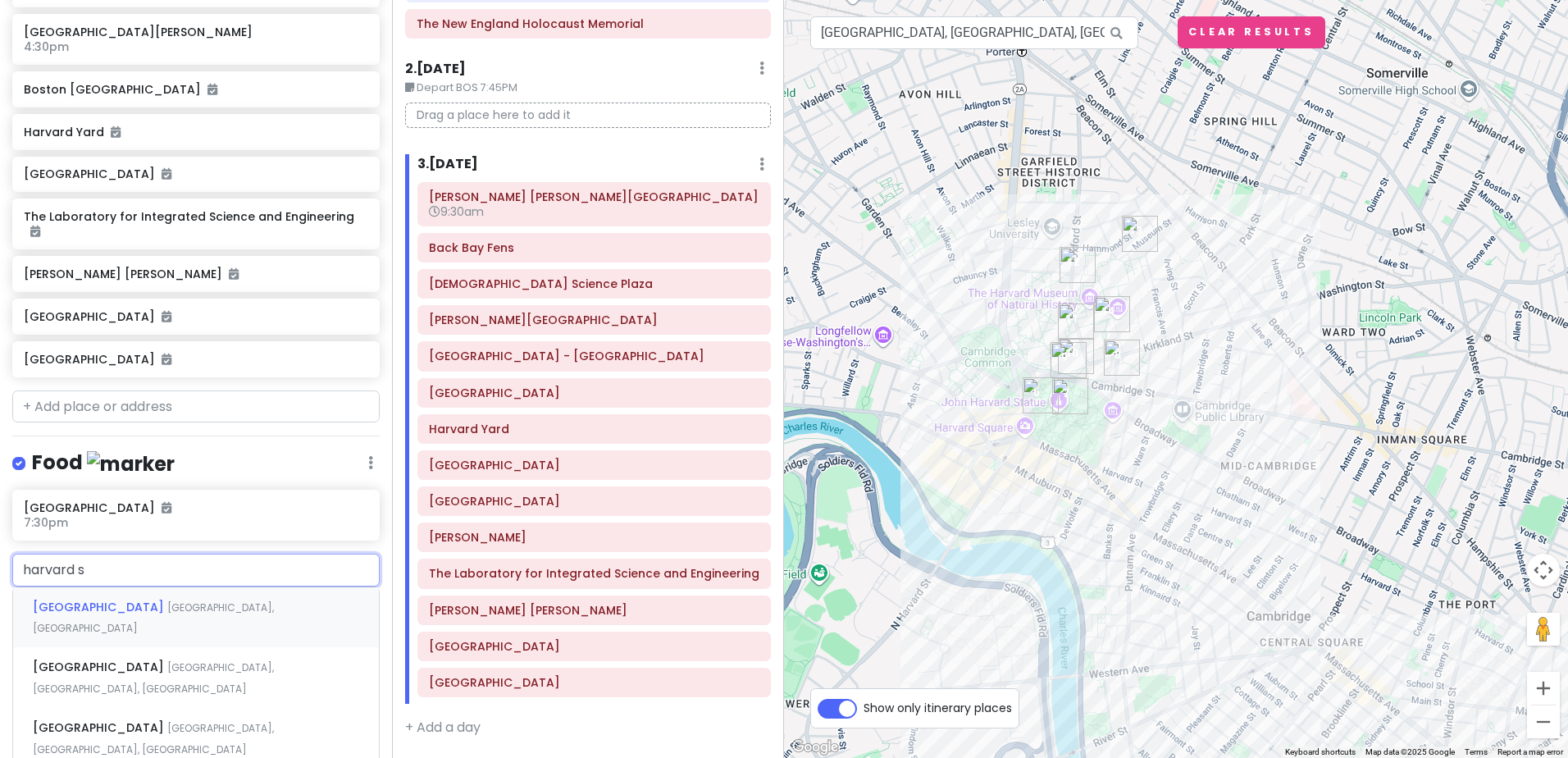
click at [77, 598] on span "[GEOGRAPHIC_DATA]" at bounding box center [100, 606] width 134 height 16
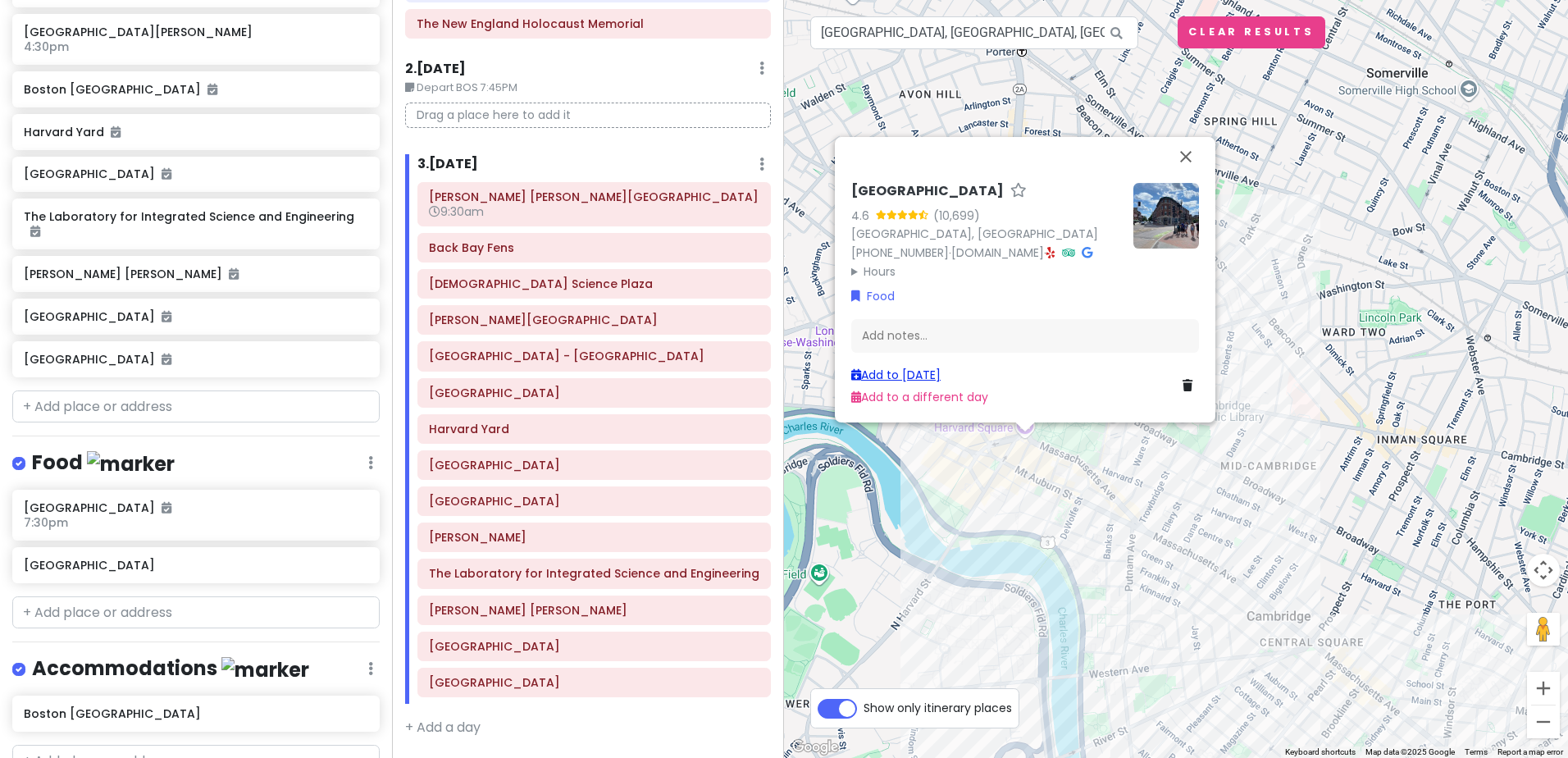
click at [908, 372] on link "Add to Sat 9/20" at bounding box center [896, 374] width 90 height 16
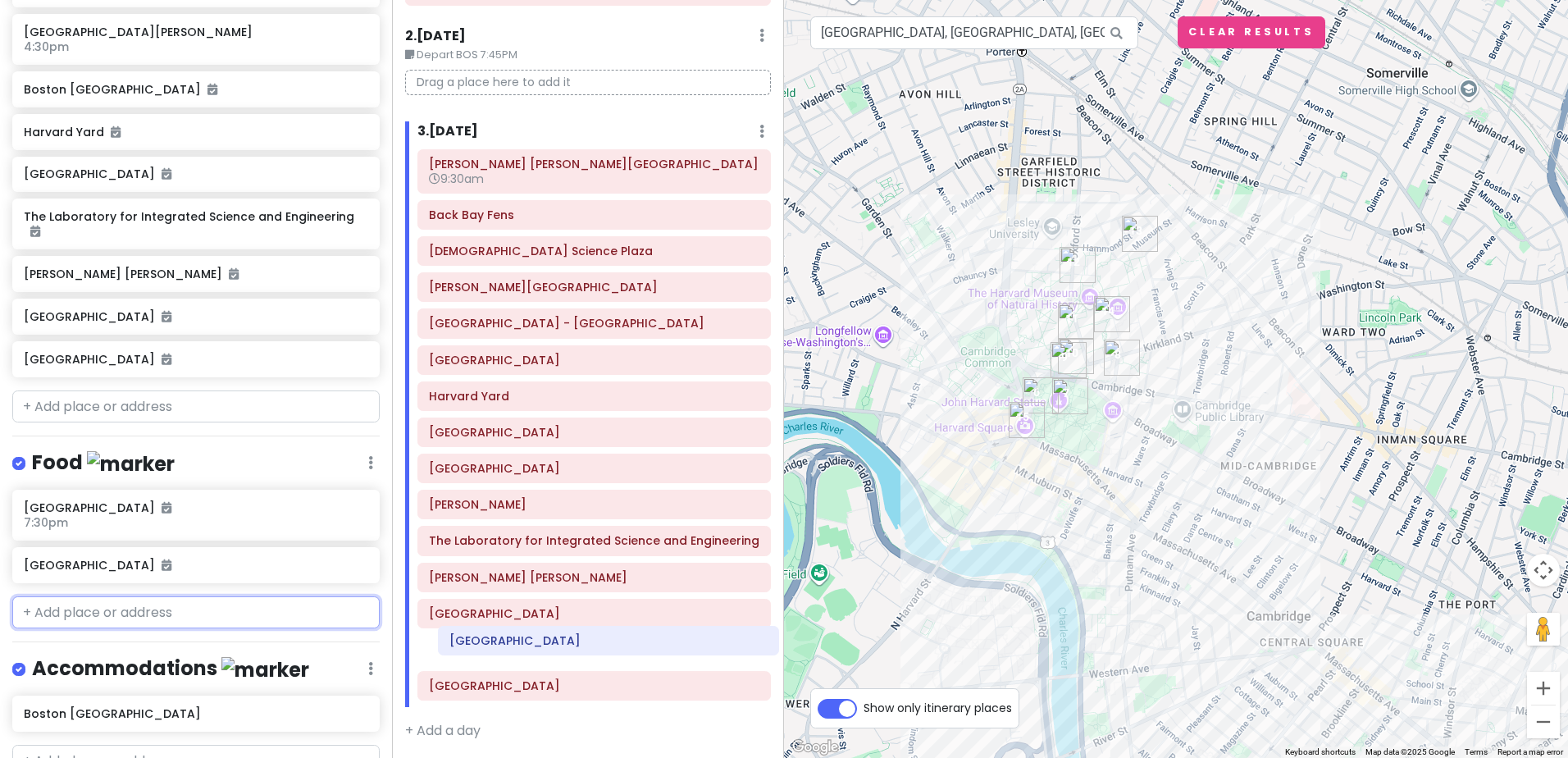
scroll to position [574, 0]
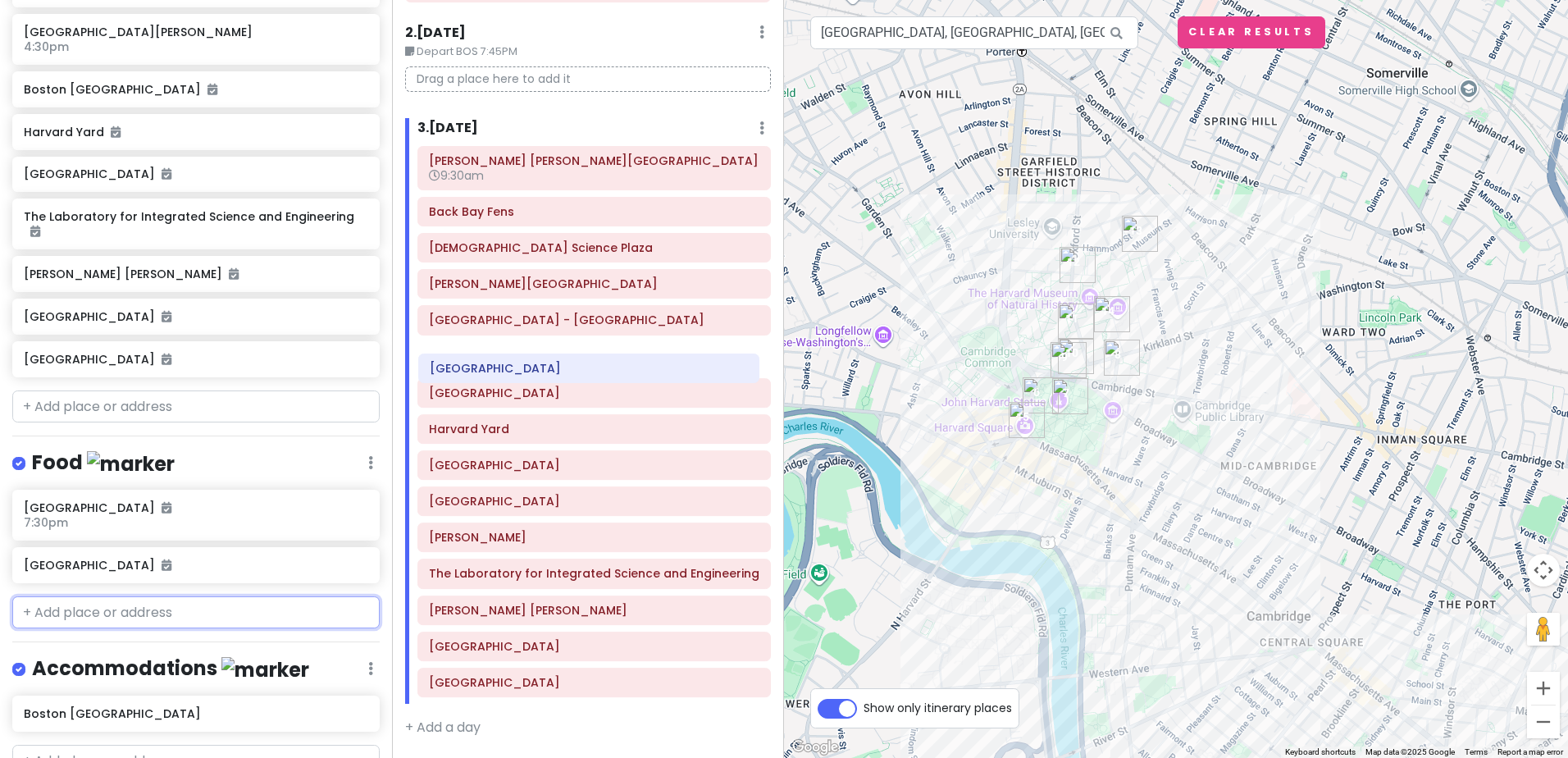
drag, startPoint x: 567, startPoint y: 721, endPoint x: 568, endPoint y: 372, distance: 349.0
click at [568, 372] on div "Frederick Law Olmsted National Historic Site 9:30am Back Bay Fens Christian Sci…" at bounding box center [594, 425] width 378 height 558
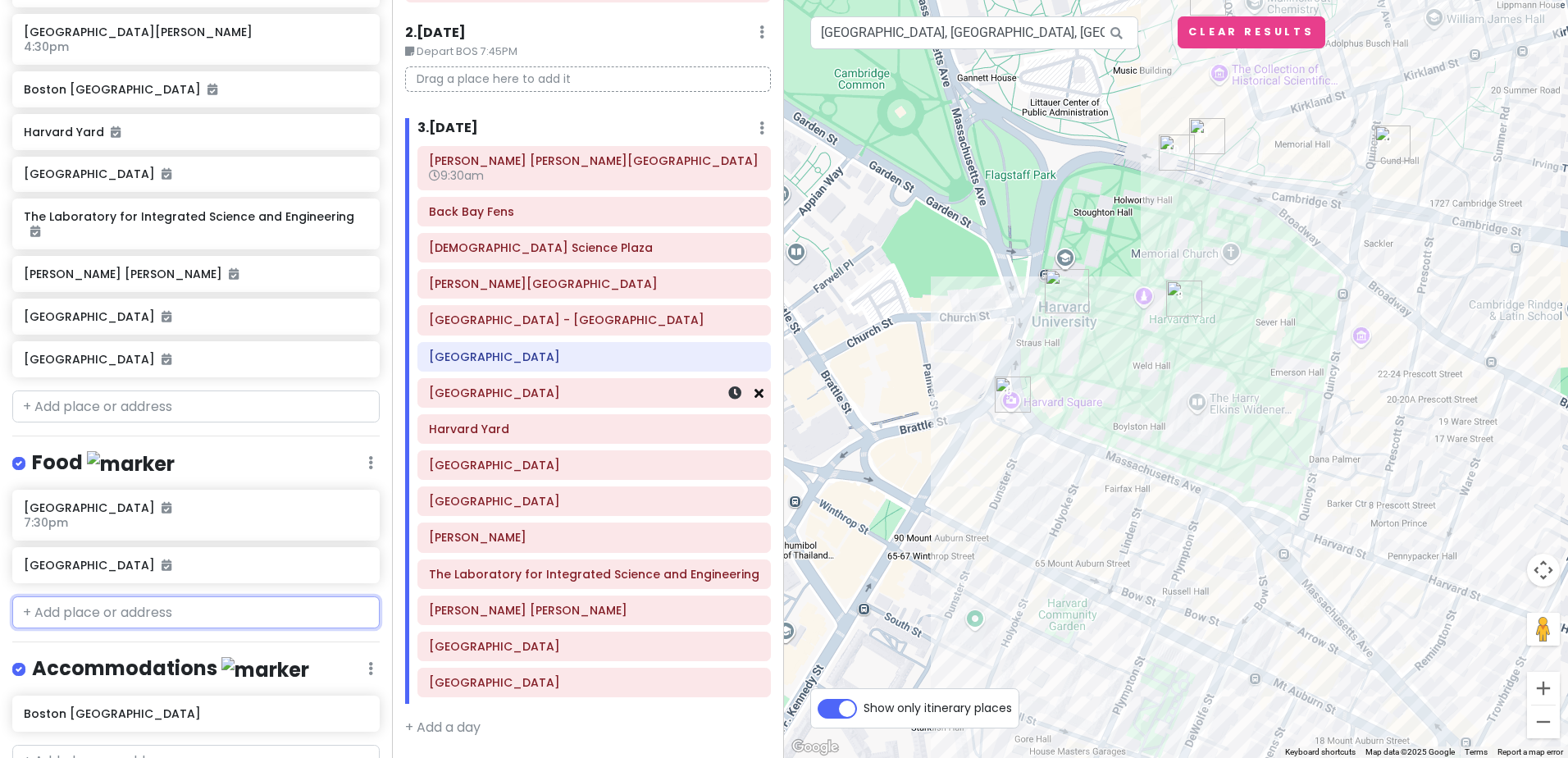
click at [755, 392] on icon at bounding box center [759, 393] width 9 height 13
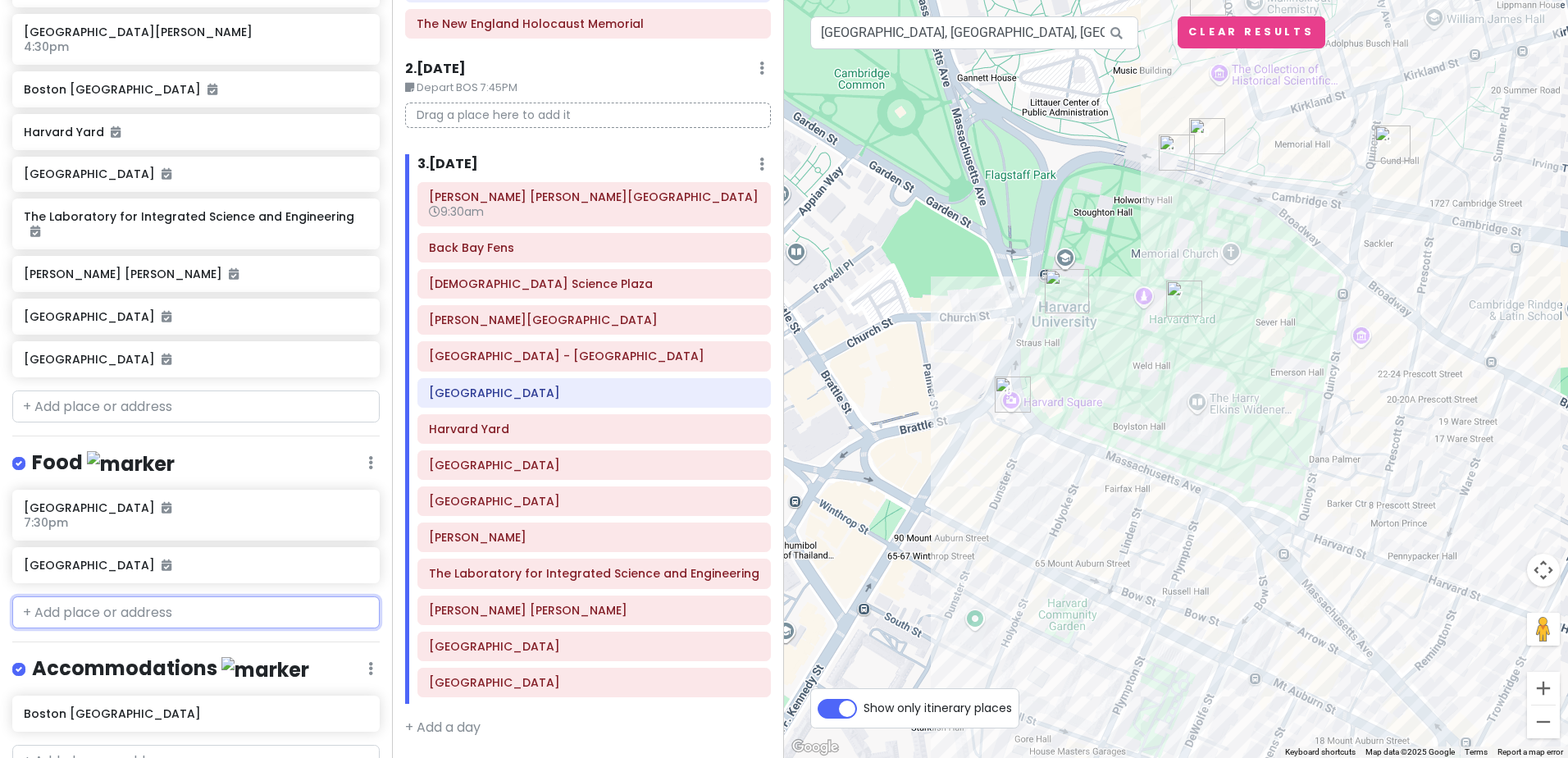
scroll to position [539, 0]
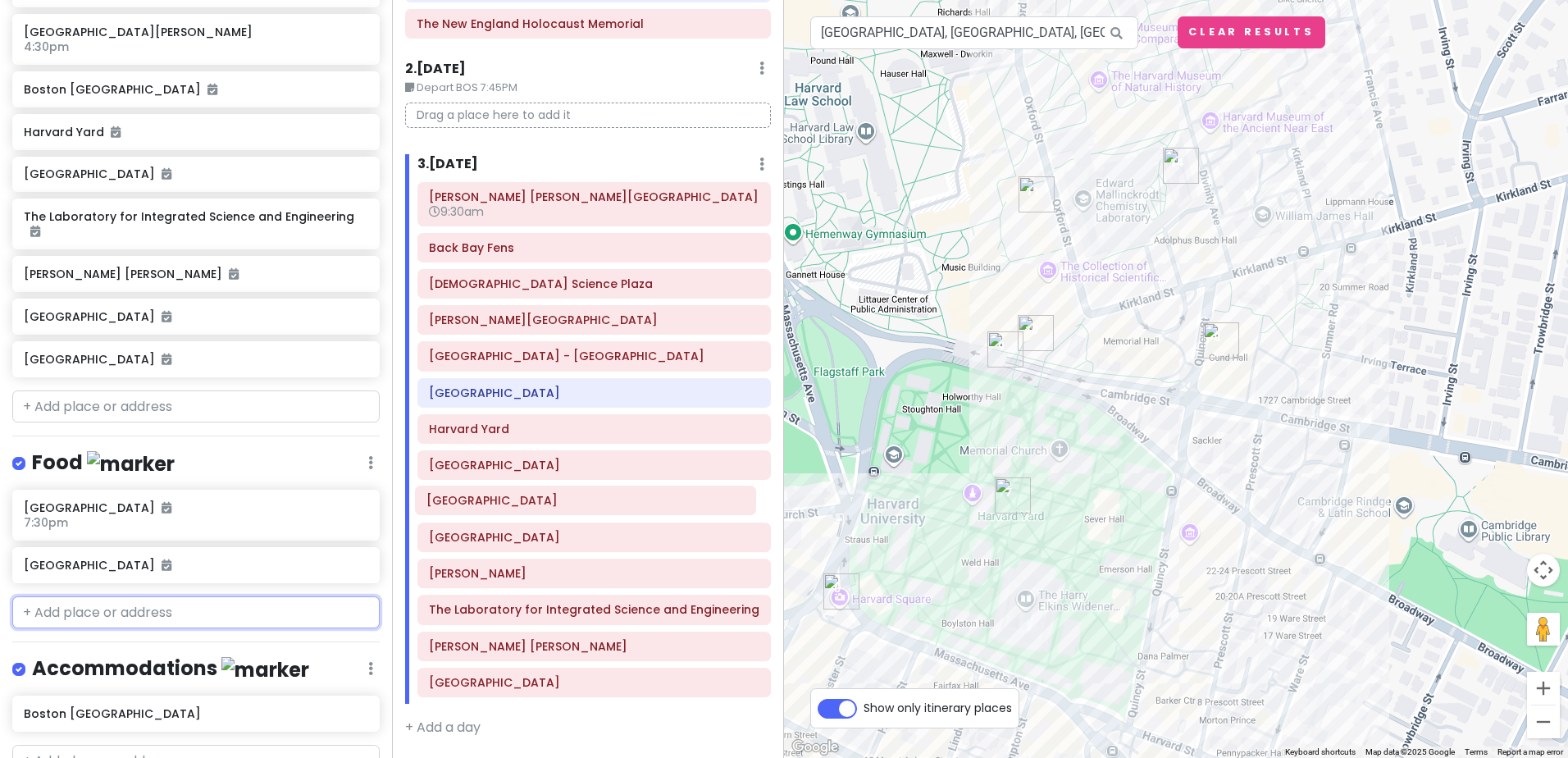
drag, startPoint x: 634, startPoint y: 685, endPoint x: 631, endPoint y: 502, distance: 183.0
click at [631, 502] on div "Frederick Law Olmsted National Historic Site 9:30am Back Bay Fens Christian Sci…" at bounding box center [594, 442] width 378 height 521
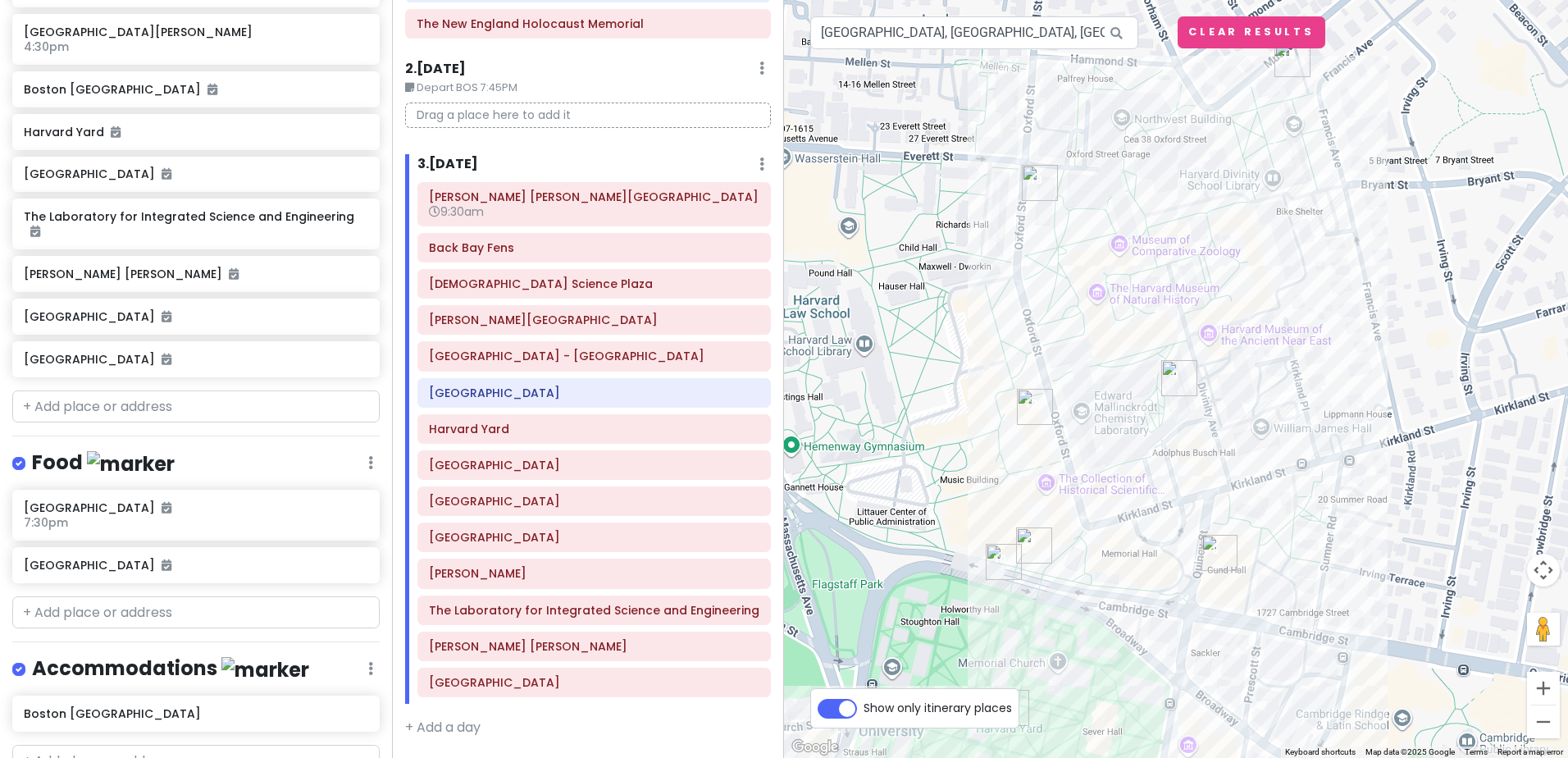
drag, startPoint x: 1077, startPoint y: 205, endPoint x: 1075, endPoint y: 420, distance: 215.0
click at [1075, 420] on div at bounding box center [1176, 379] width 784 height 758
drag, startPoint x: 573, startPoint y: 686, endPoint x: 575, endPoint y: 541, distance: 145.0
click at [575, 541] on div "Frederick Law Olmsted National Historic Site 9:30am Back Bay Fens Christian Sci…" at bounding box center [594, 442] width 378 height 521
drag, startPoint x: 546, startPoint y: 688, endPoint x: 548, endPoint y: 576, distance: 112.0
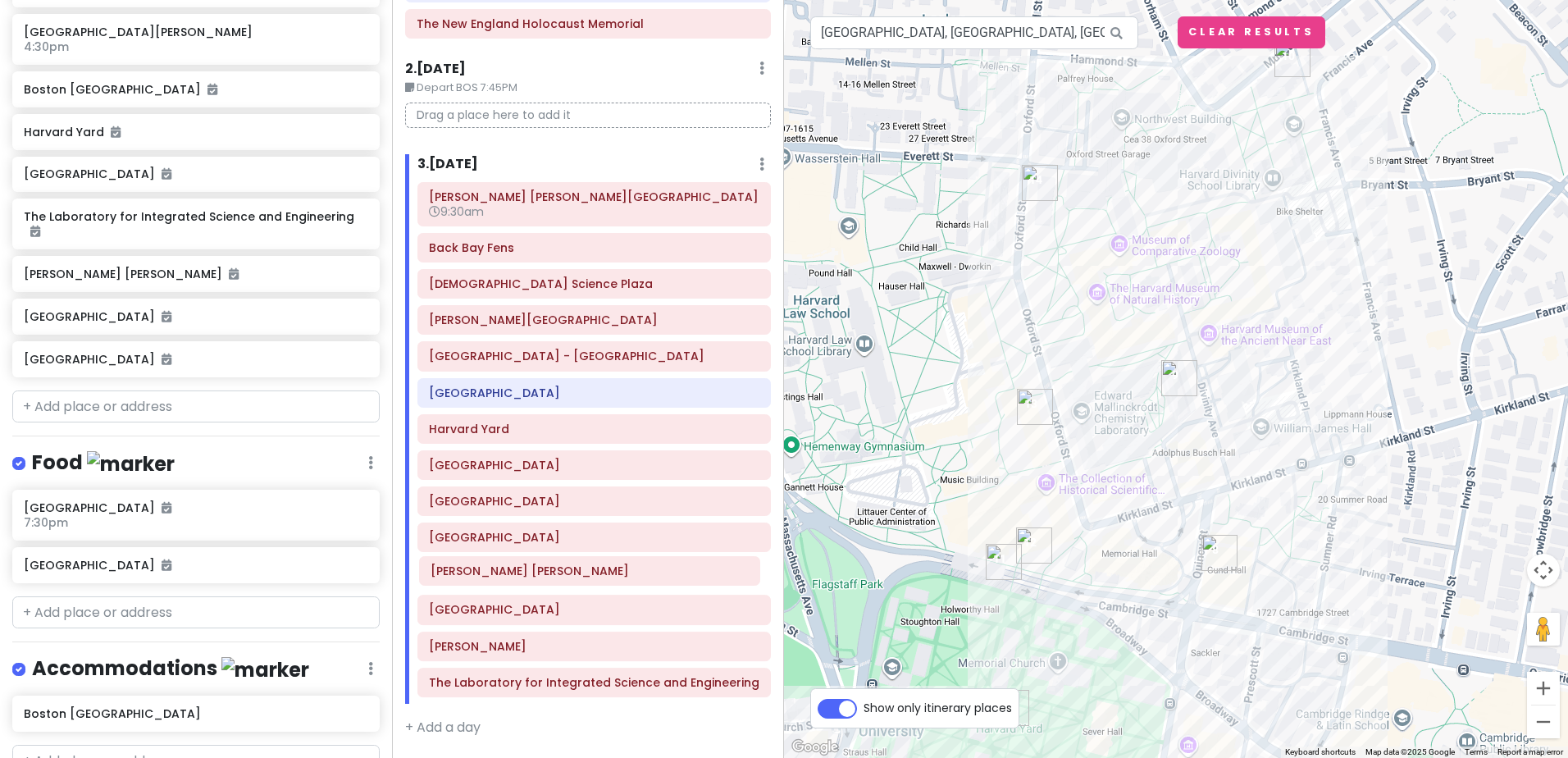
click at [548, 576] on div "Frederick Law Olmsted National Historic Site 9:30am Back Bay Fens Christian Sci…" at bounding box center [594, 442] width 378 height 521
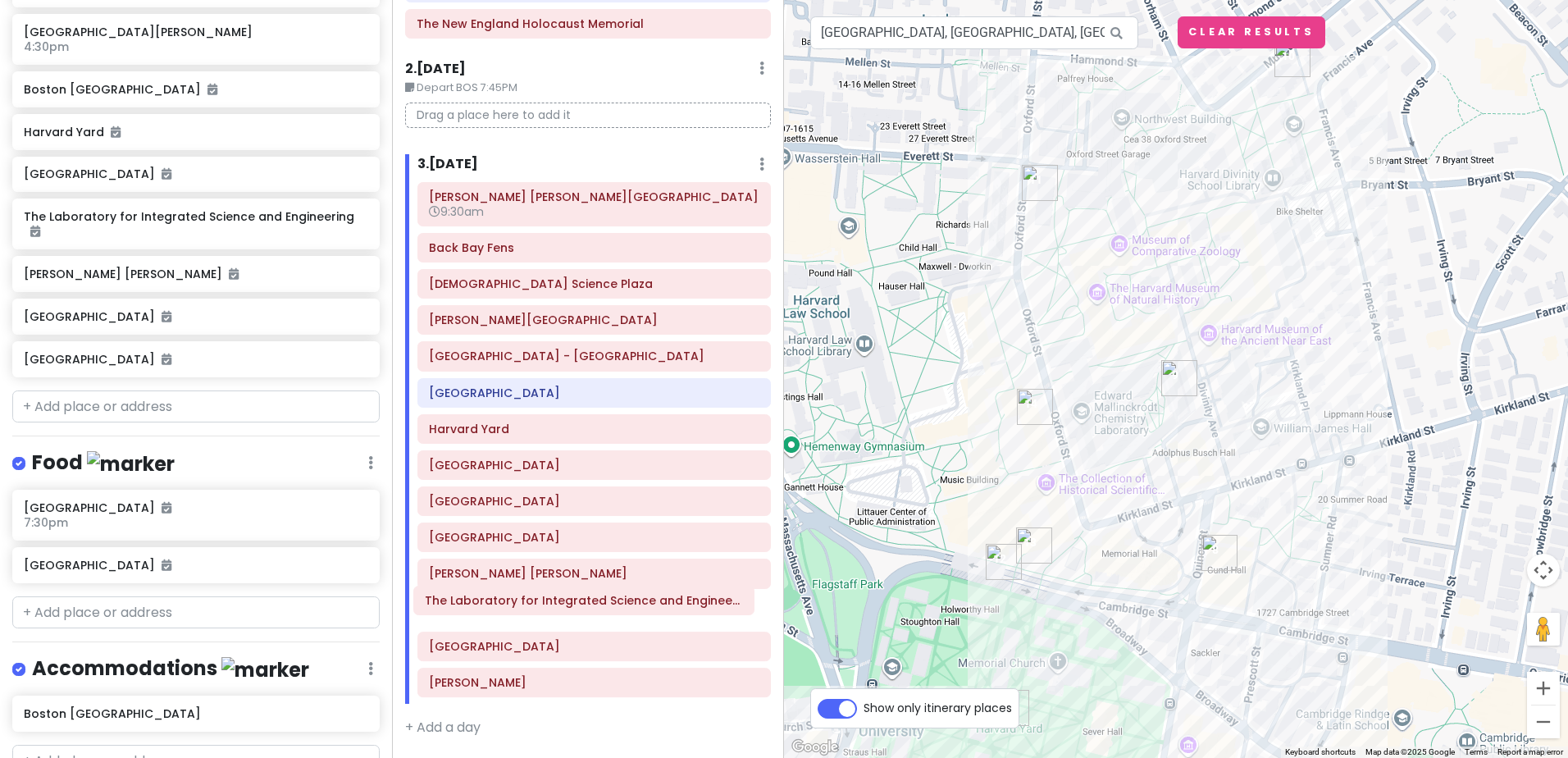
drag, startPoint x: 569, startPoint y: 694, endPoint x: 566, endPoint y: 613, distance: 81.1
click at [566, 613] on div "Frederick Law Olmsted National Historic Site 9:30am Back Bay Fens Christian Sci…" at bounding box center [594, 442] width 378 height 521
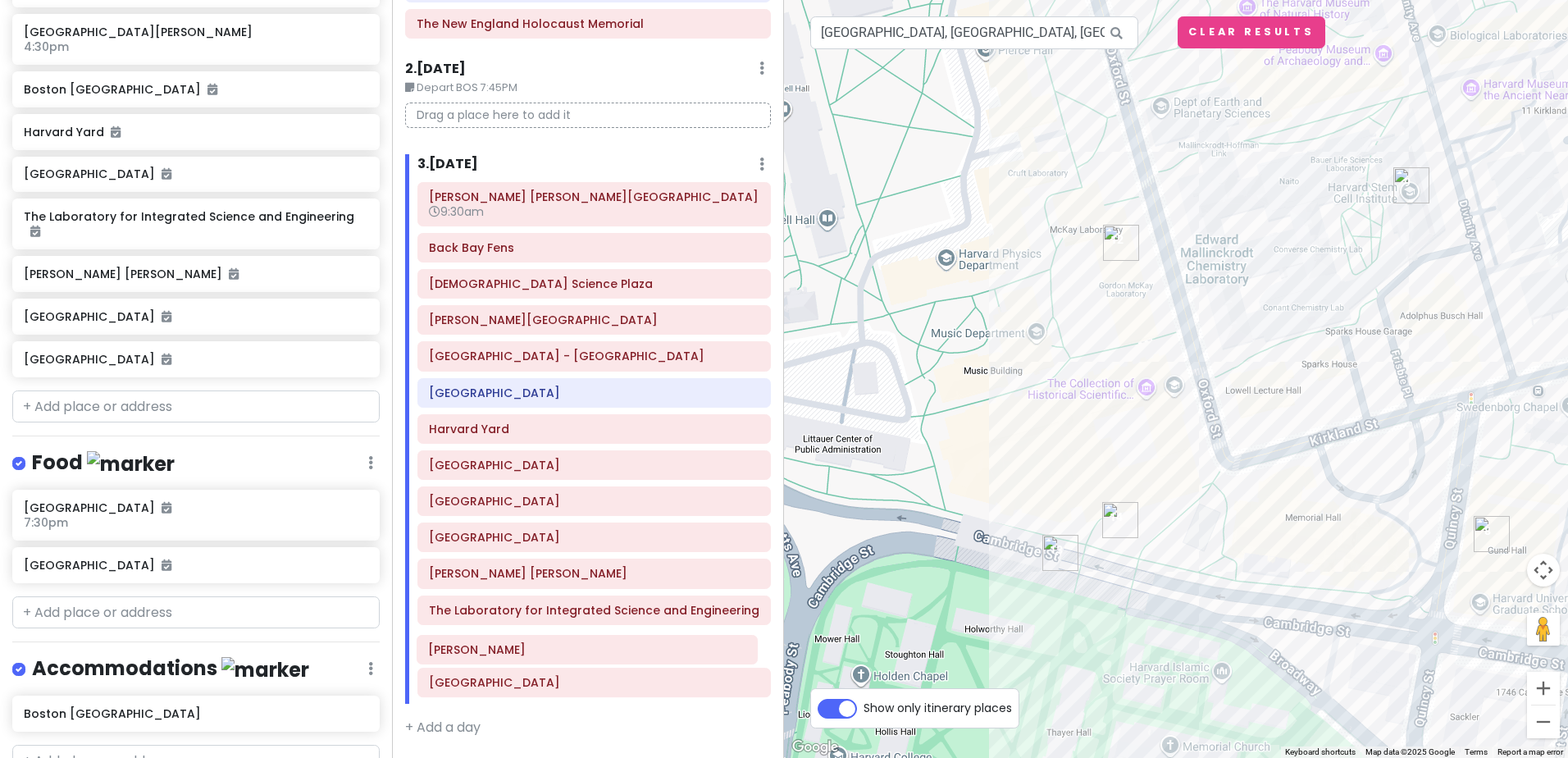
drag, startPoint x: 587, startPoint y: 690, endPoint x: 586, endPoint y: 657, distance: 33.0
click at [586, 657] on div "Frederick Law Olmsted National Historic Site 9:30am Back Bay Fens Christian Sci…" at bounding box center [594, 442] width 378 height 521
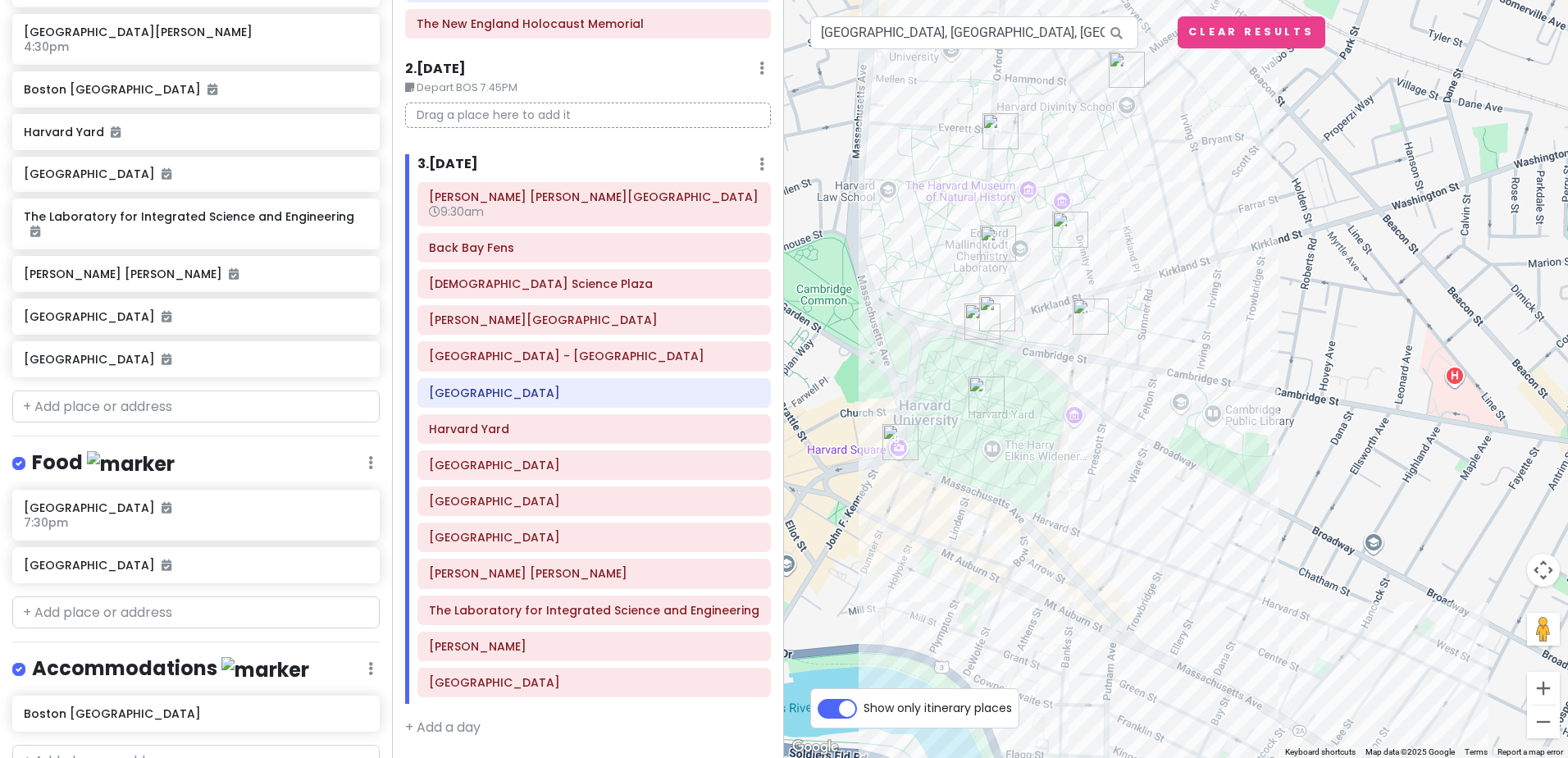
drag, startPoint x: 1081, startPoint y: 632, endPoint x: 1035, endPoint y: 454, distance: 183.8
click at [1035, 454] on div at bounding box center [1176, 379] width 784 height 758
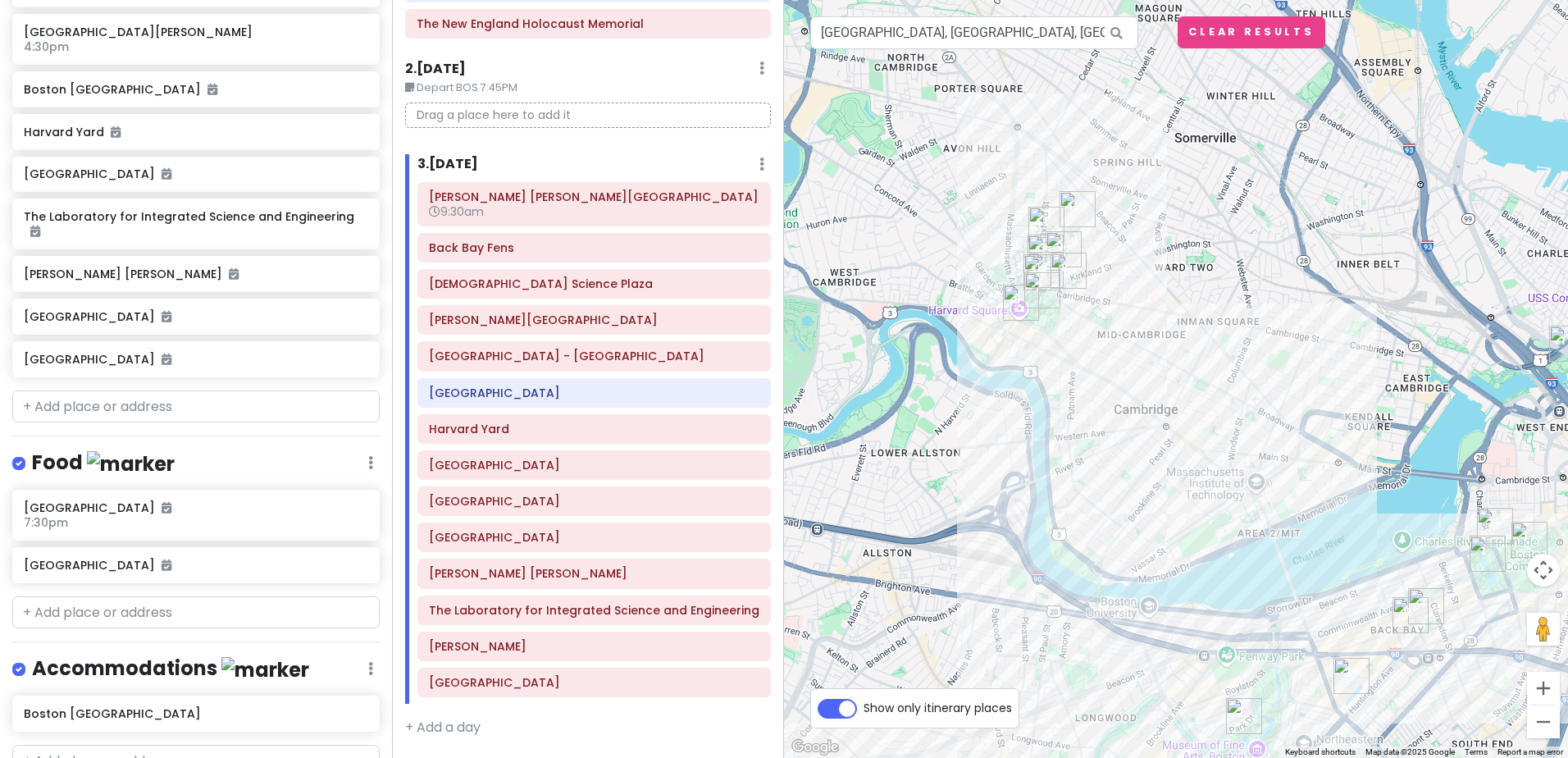
drag, startPoint x: 1010, startPoint y: 560, endPoint x: 1049, endPoint y: 369, distance: 194.9
click at [1049, 369] on div at bounding box center [1176, 379] width 784 height 758
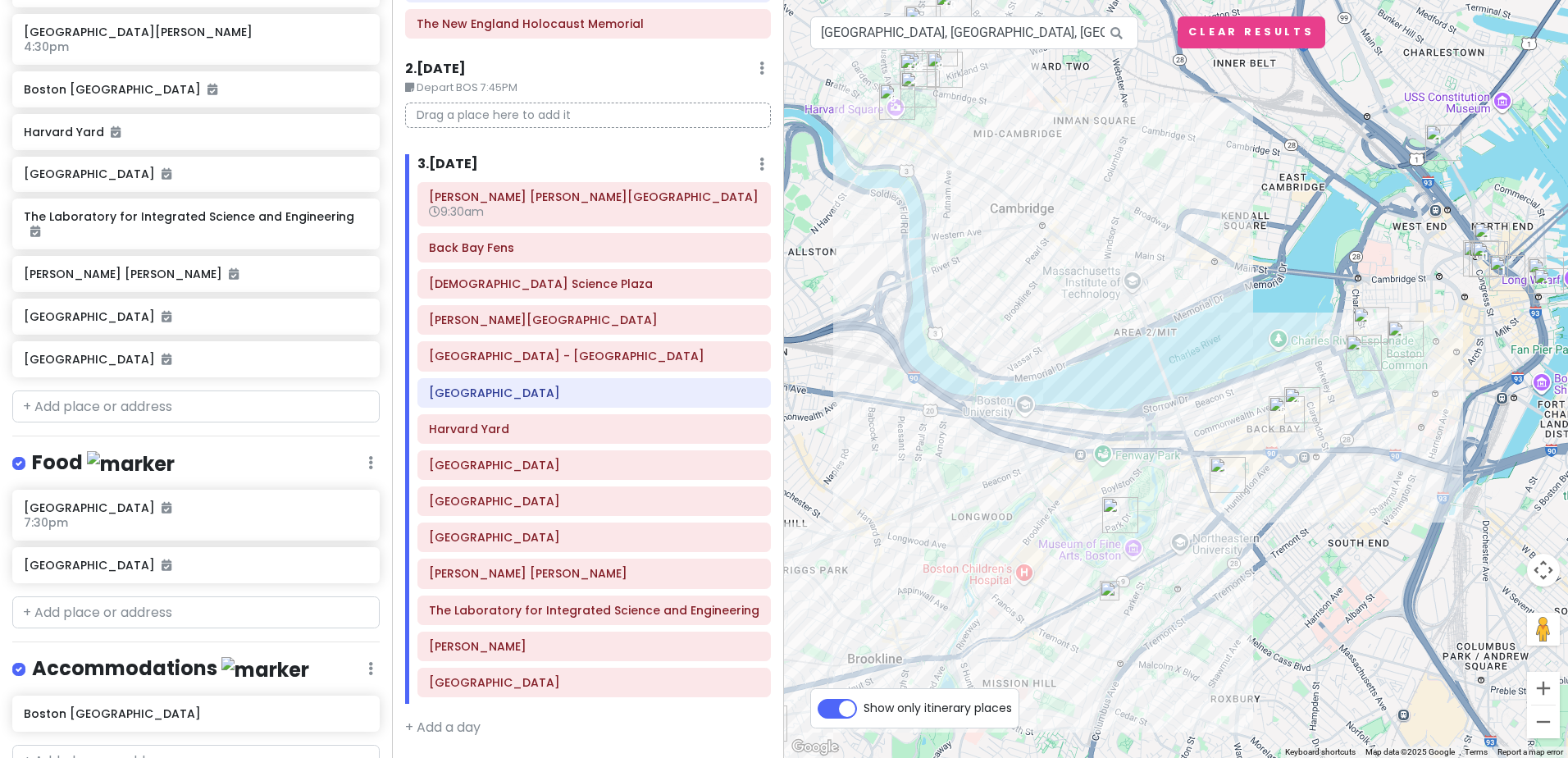
drag, startPoint x: 1209, startPoint y: 654, endPoint x: 1087, endPoint y: 449, distance: 238.6
click at [1087, 449] on div at bounding box center [1176, 379] width 784 height 758
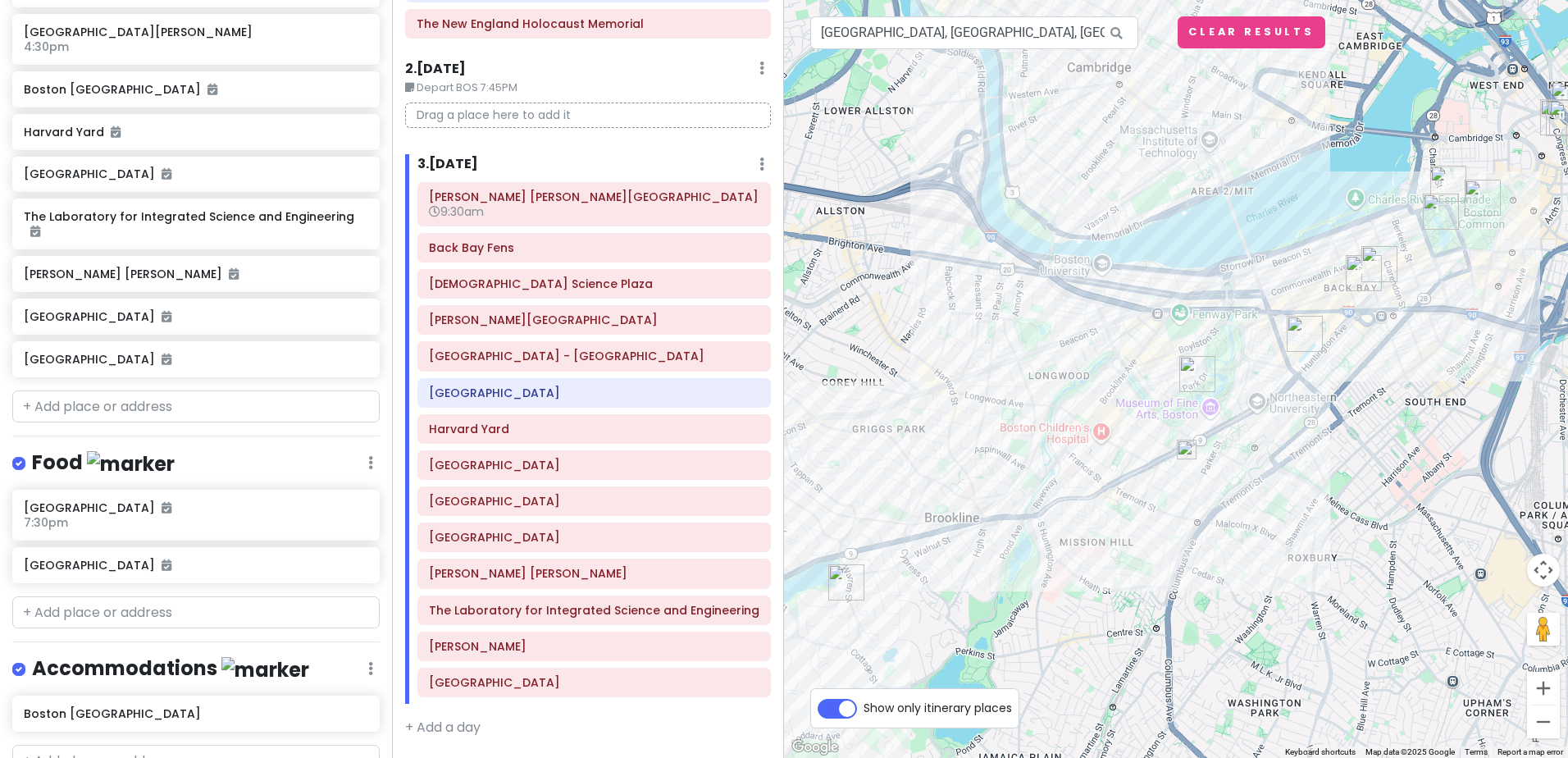
drag, startPoint x: 989, startPoint y: 543, endPoint x: 1069, endPoint y: 400, distance: 163.9
click at [1069, 400] on div at bounding box center [1176, 379] width 784 height 758
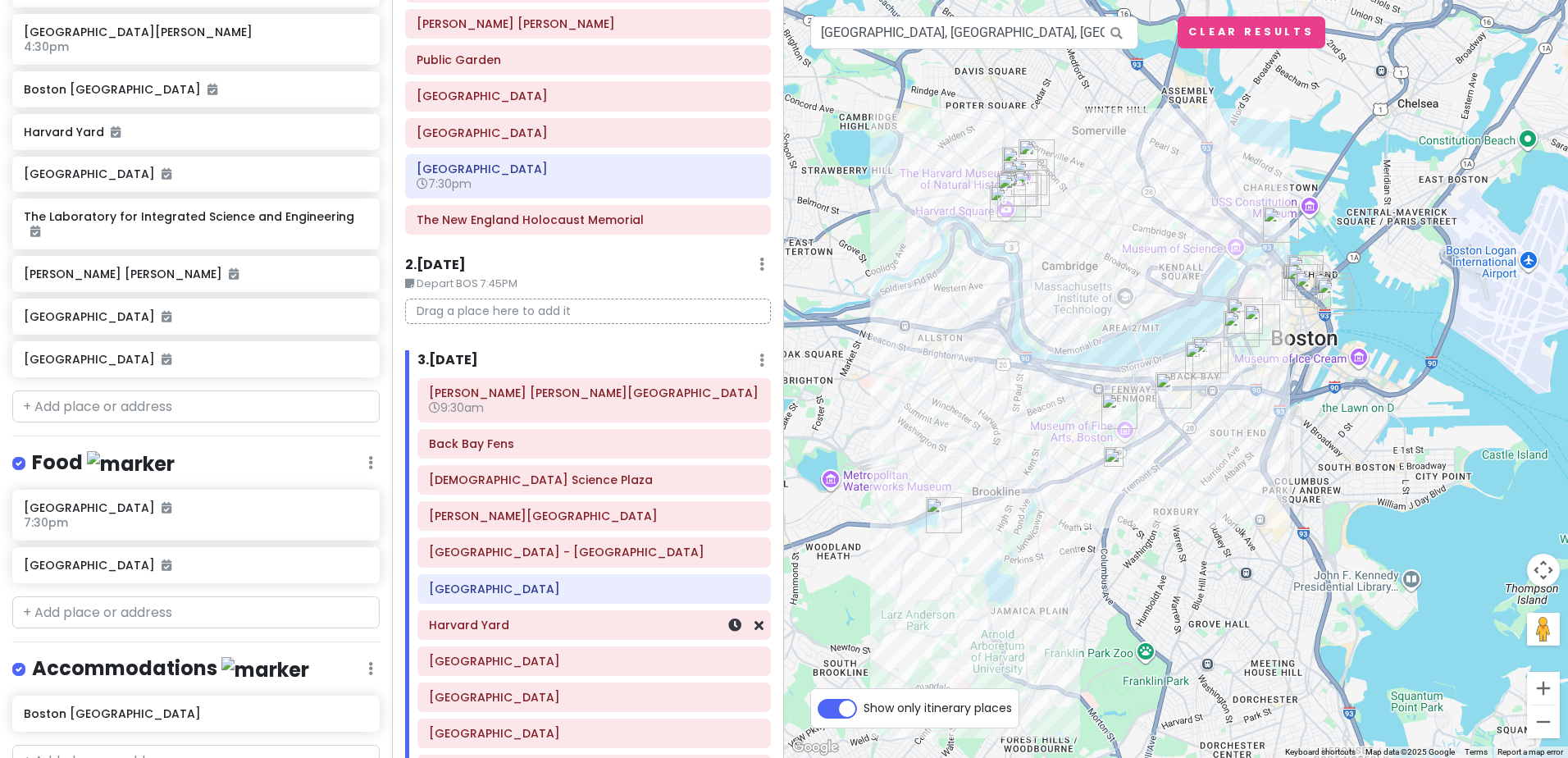
scroll to position [292, 0]
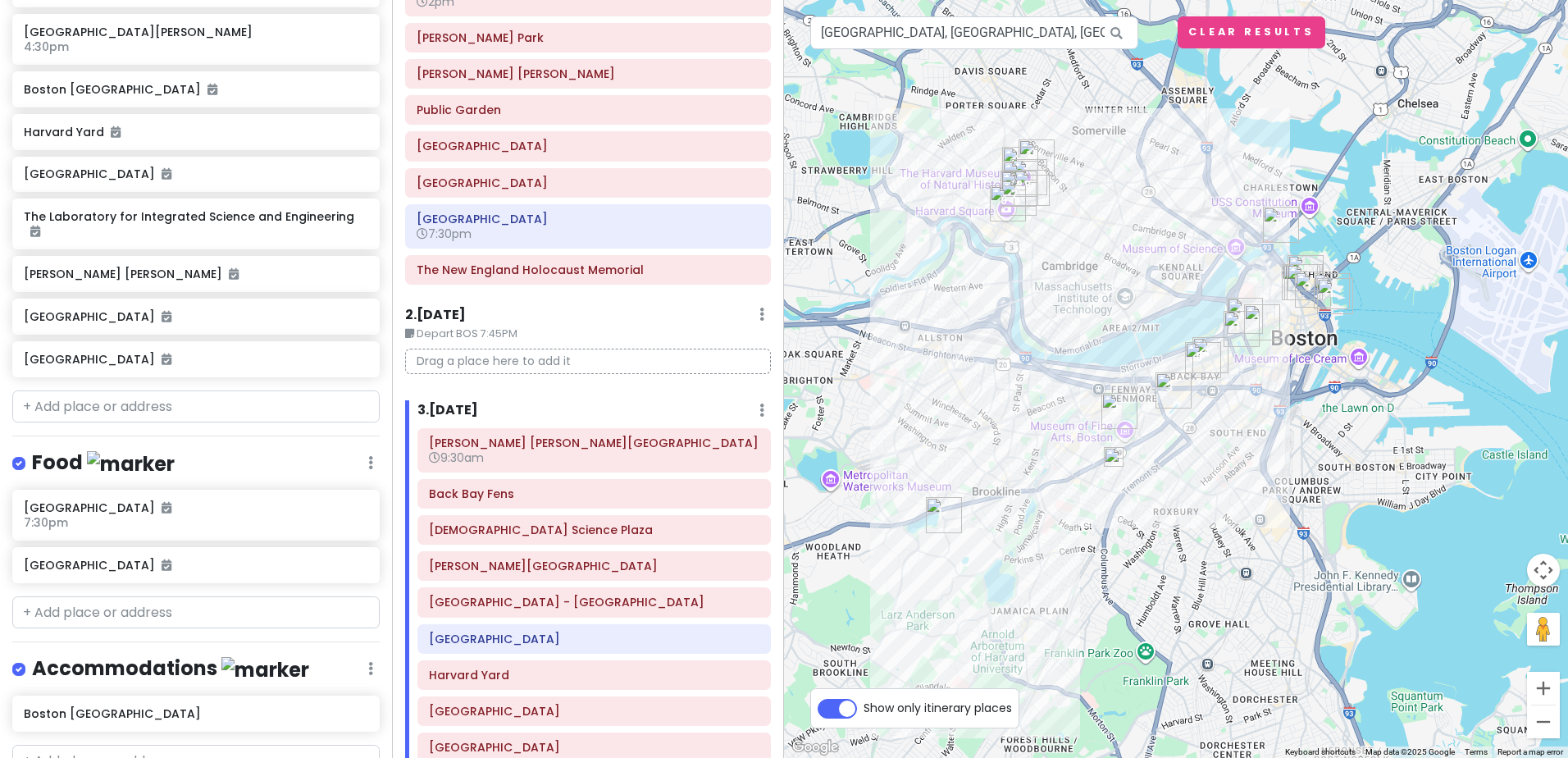
click at [759, 311] on icon at bounding box center [761, 314] width 5 height 13
click at [684, 397] on link "Delete Day" at bounding box center [713, 402] width 132 height 39
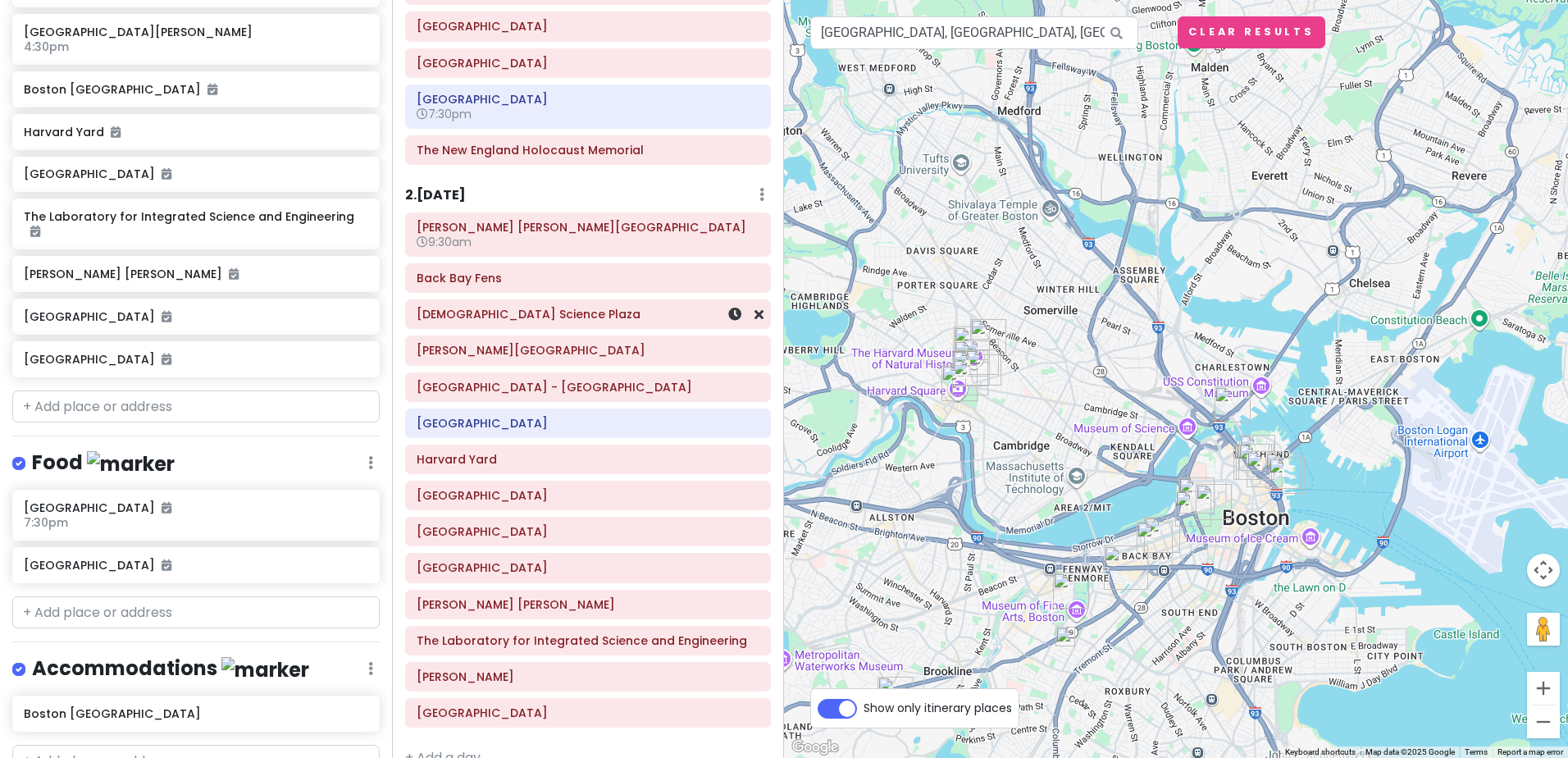
scroll to position [443, 0]
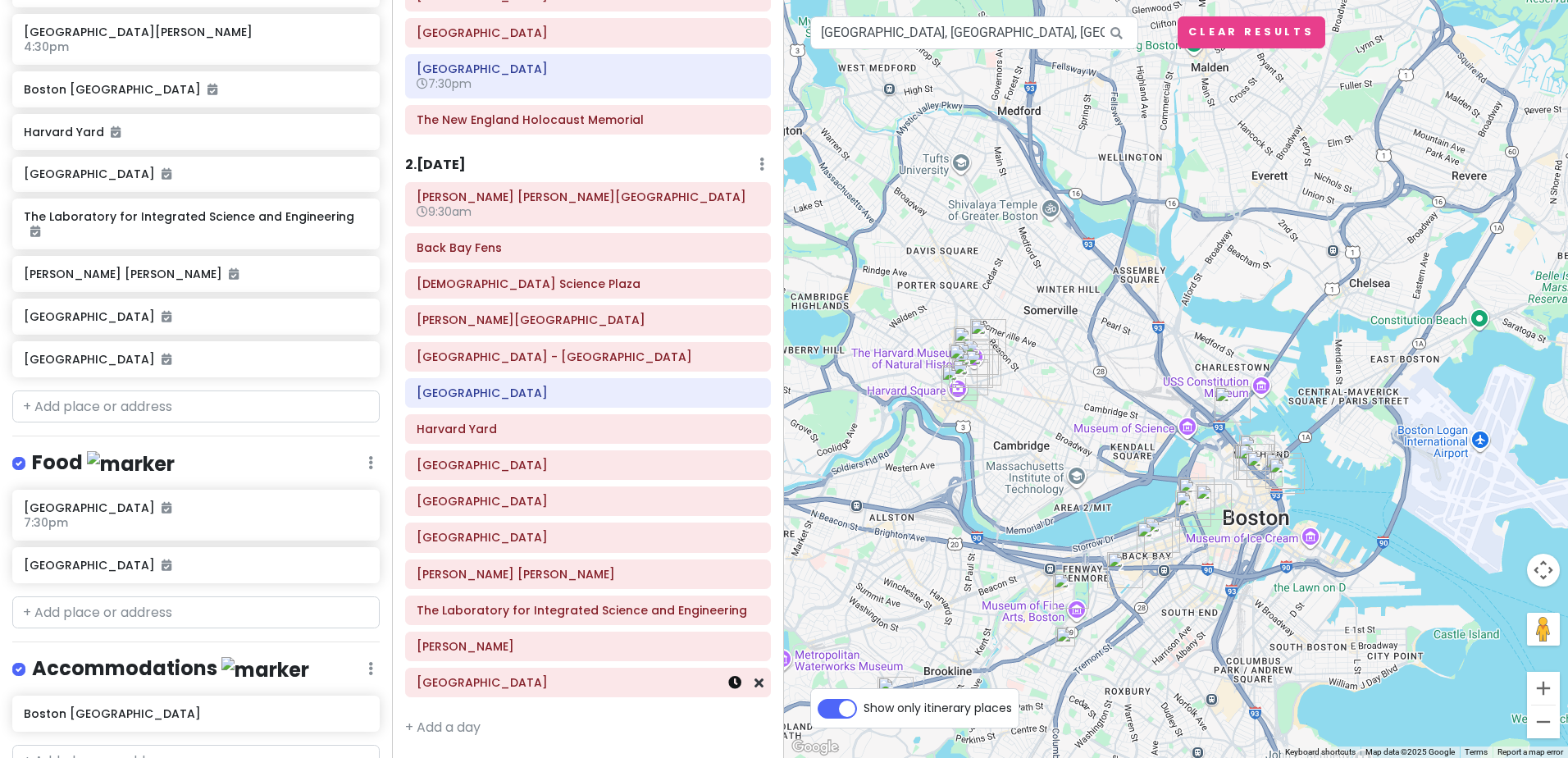
click at [728, 684] on icon at bounding box center [735, 682] width 13 height 13
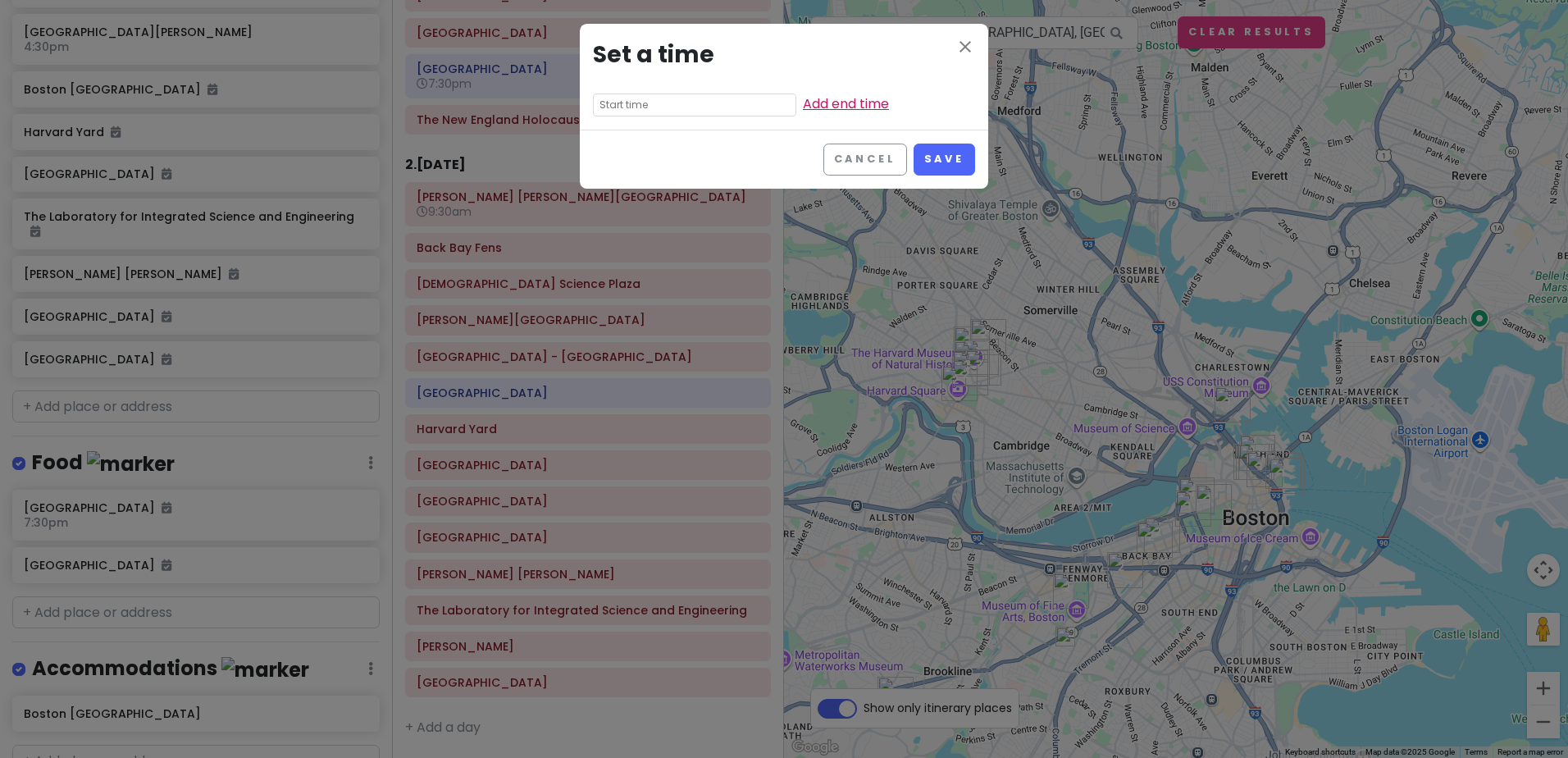
click at [803, 100] on link "Add end time" at bounding box center [846, 103] width 86 height 19
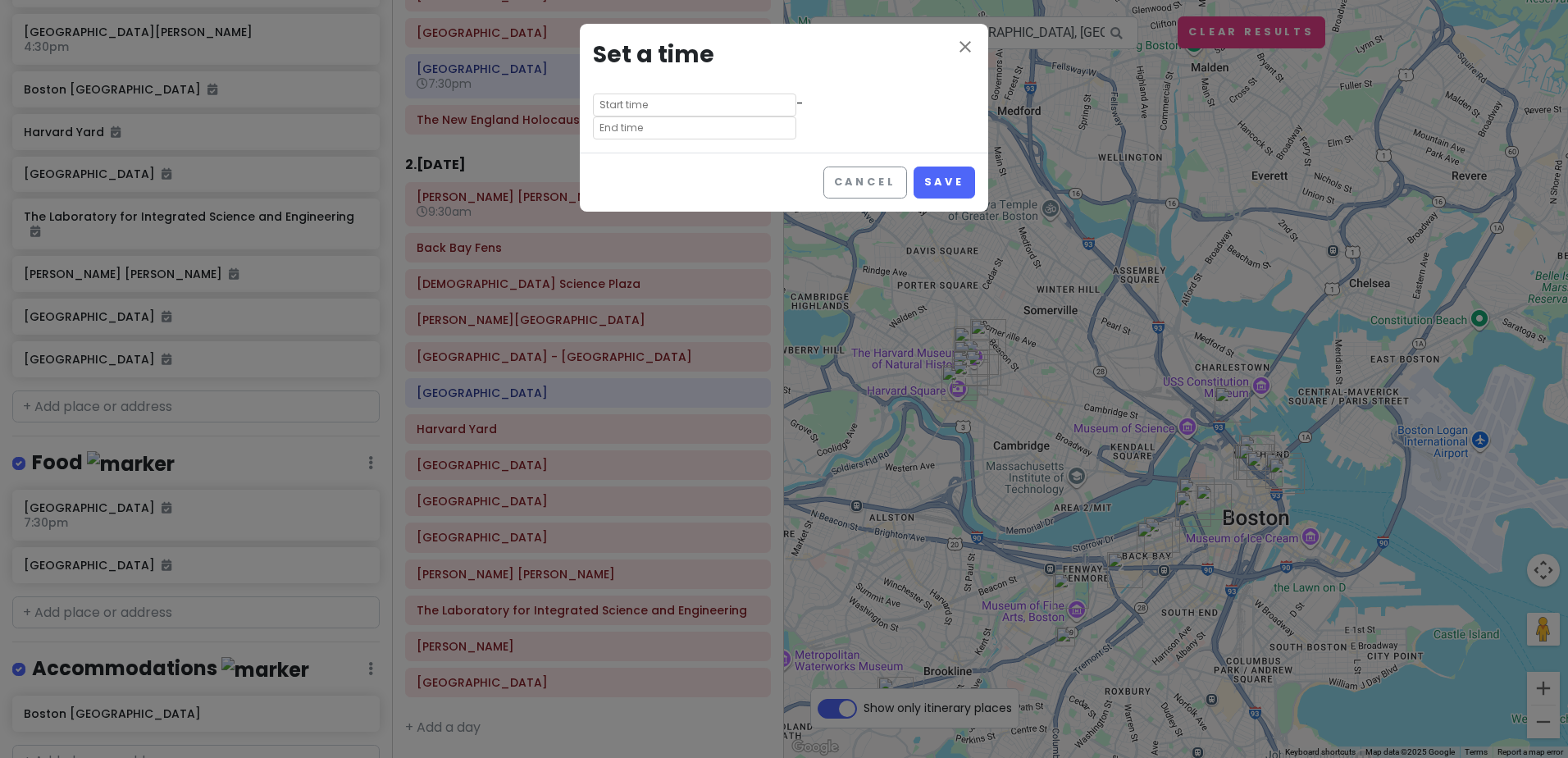
click at [782, 116] on input "text" at bounding box center [694, 127] width 204 height 23
click at [763, 153] on li "04" at bounding box center [767, 155] width 45 height 20
type input "4:25 am"
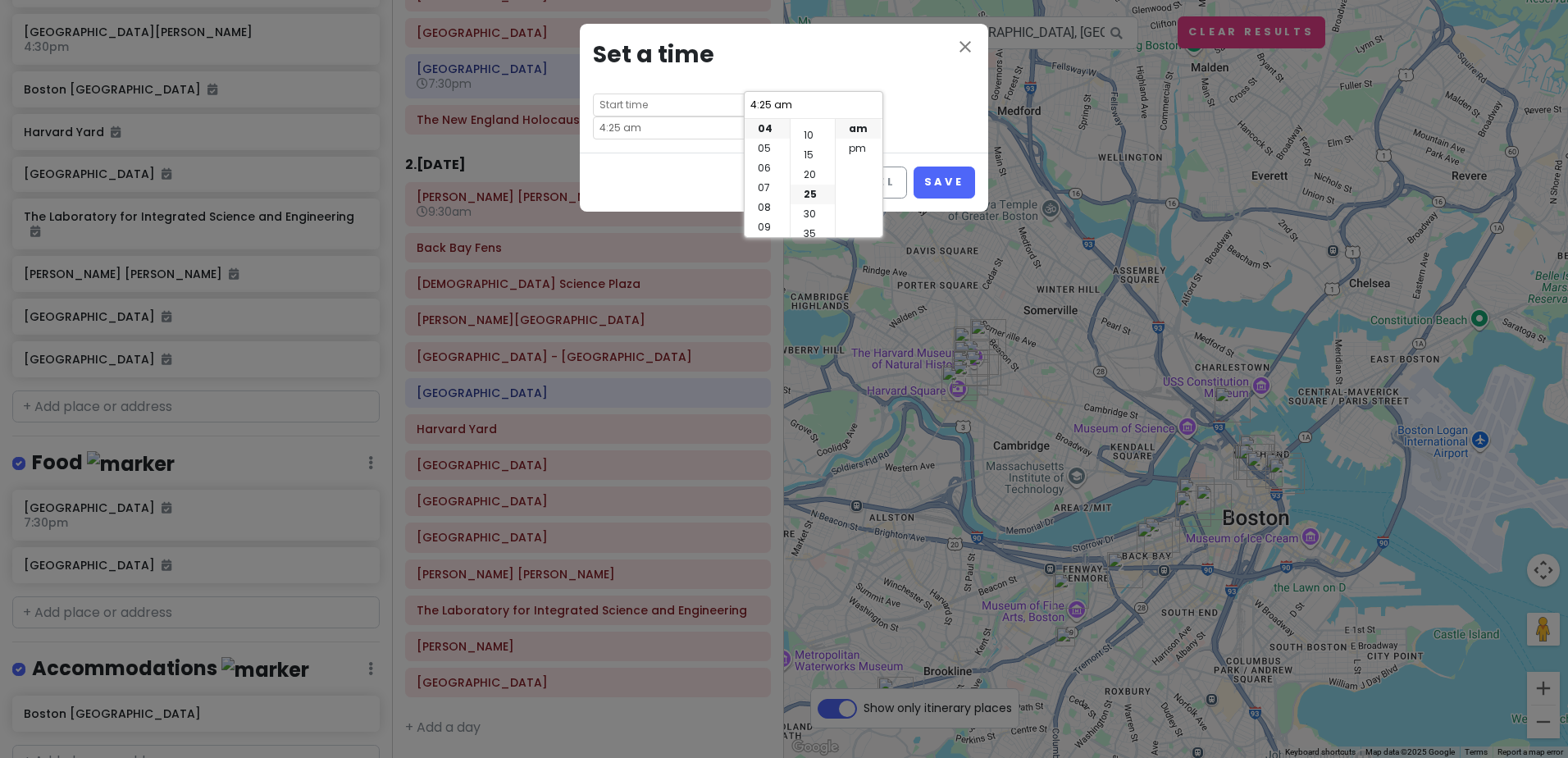
scroll to position [0, 0]
click at [807, 124] on li "00" at bounding box center [812, 129] width 44 height 20
type input "4:00 am"
click at [853, 155] on li "pm" at bounding box center [858, 149] width 45 height 20
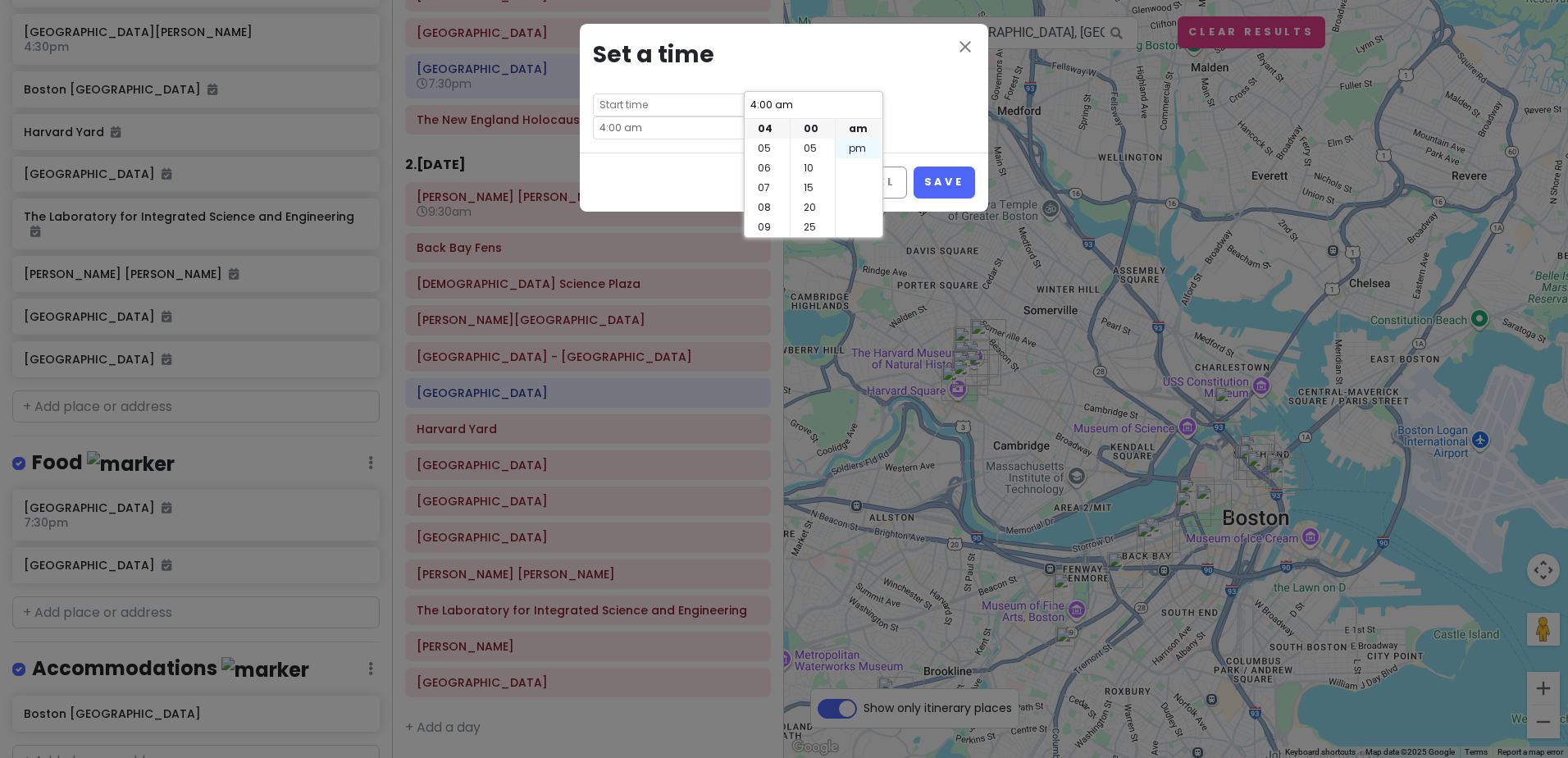
type input "4:00 pm"
click at [970, 167] on button "Save" at bounding box center [944, 182] width 61 height 32
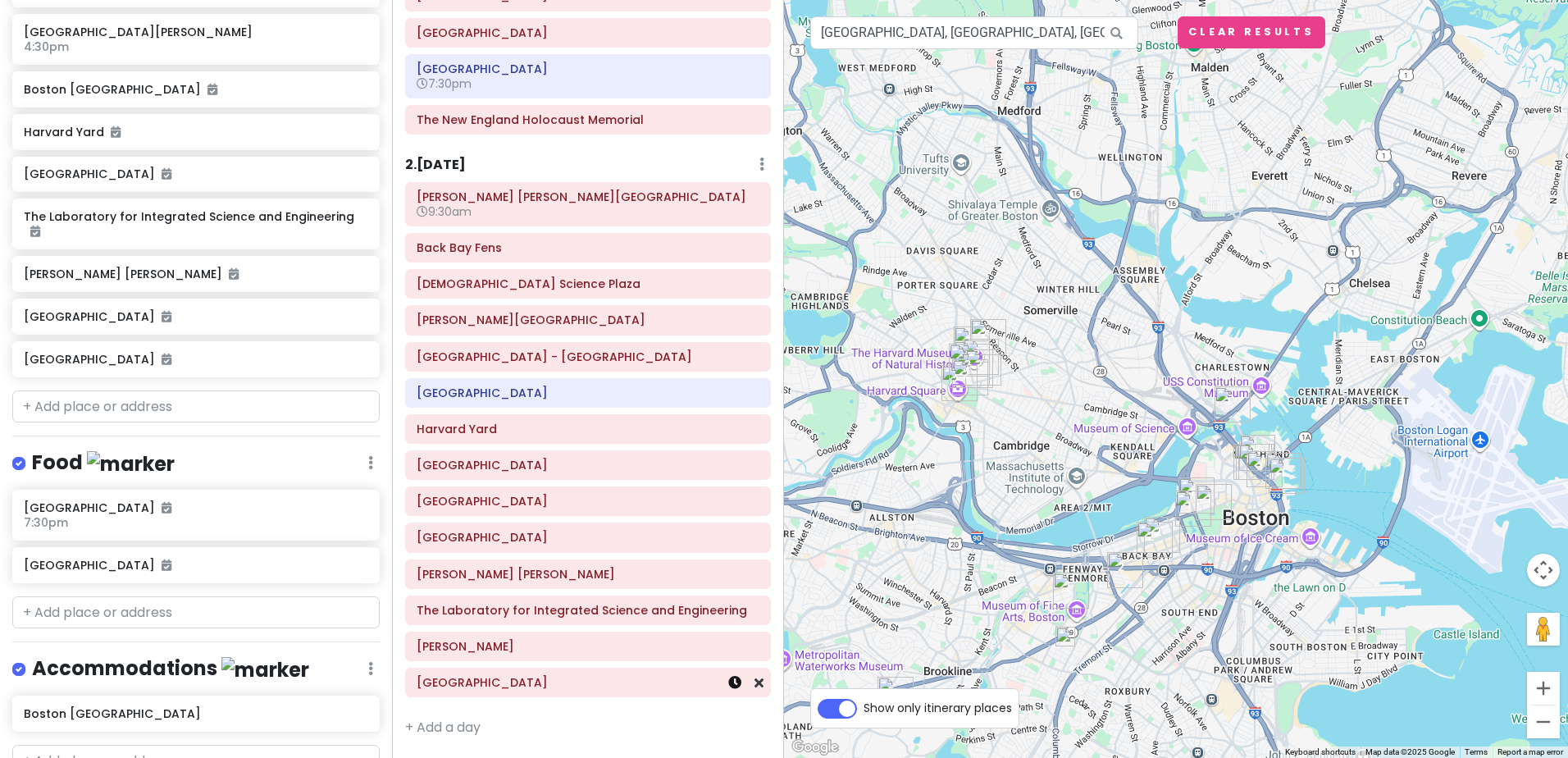
click at [728, 684] on icon at bounding box center [735, 682] width 13 height 13
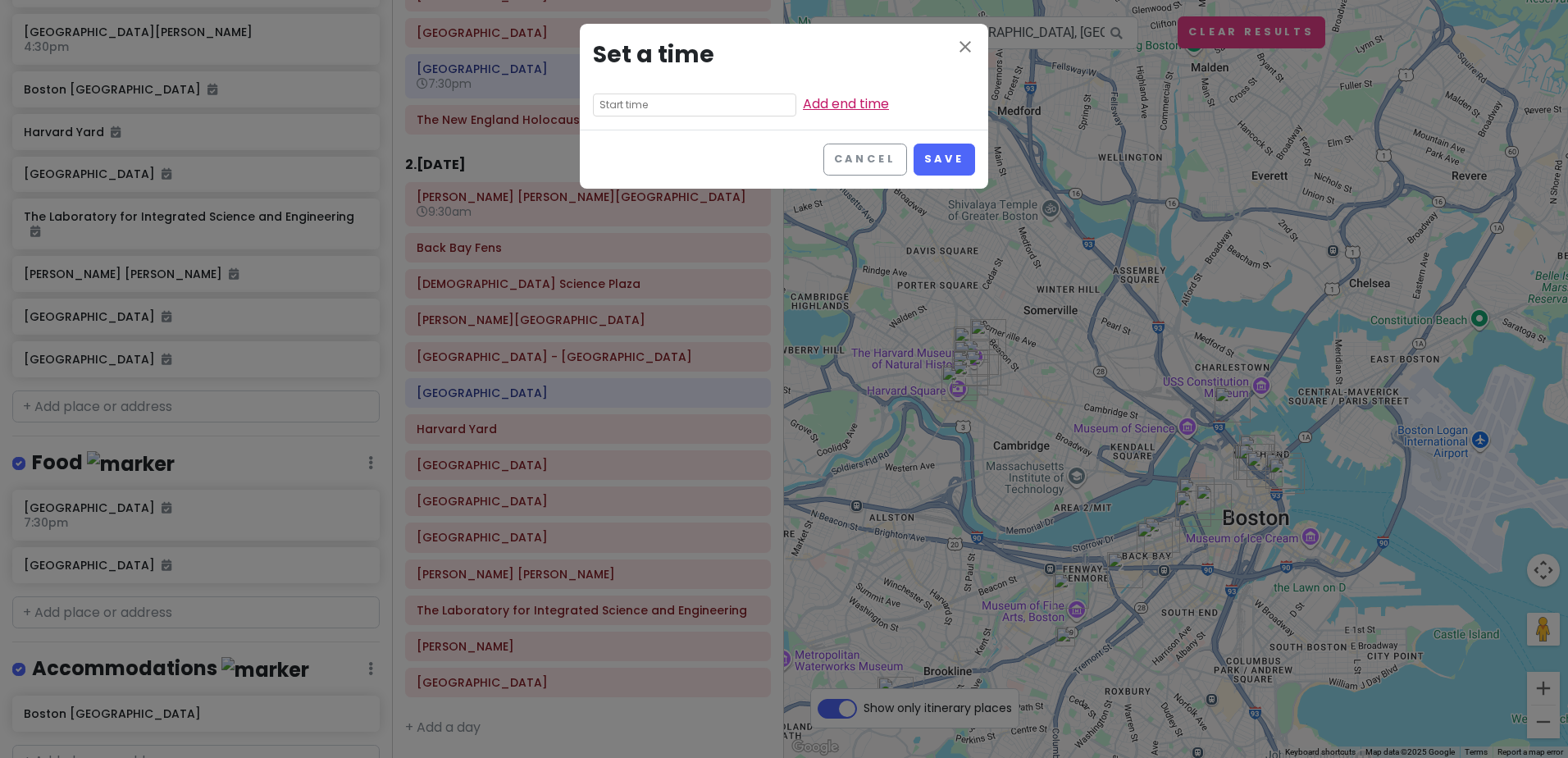
click at [803, 104] on link "Add end time" at bounding box center [846, 103] width 86 height 19
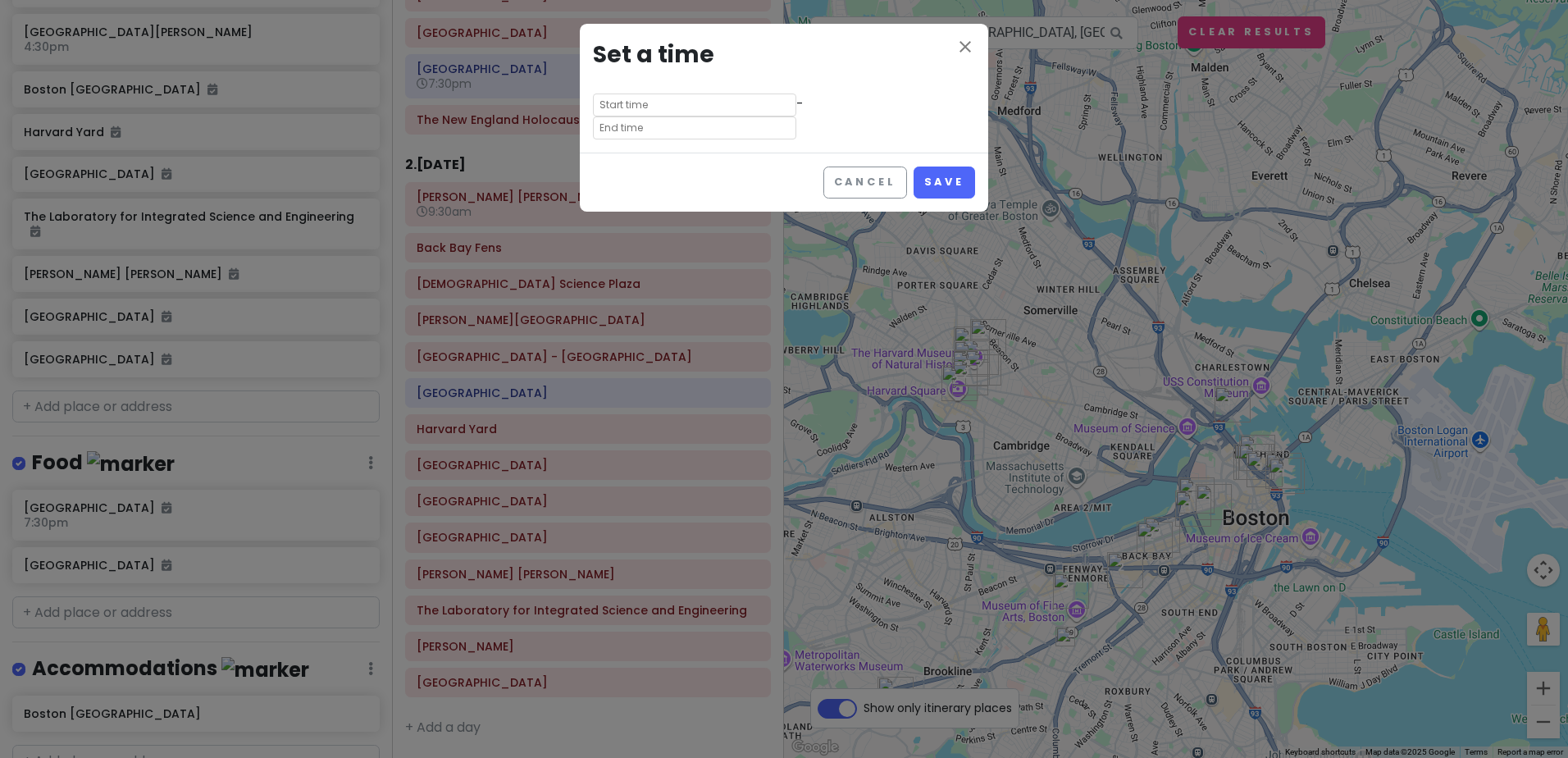
click at [797, 116] on input "text" at bounding box center [694, 127] width 204 height 23
click at [767, 153] on li "04" at bounding box center [767, 155] width 45 height 20
type input "4:25 am"
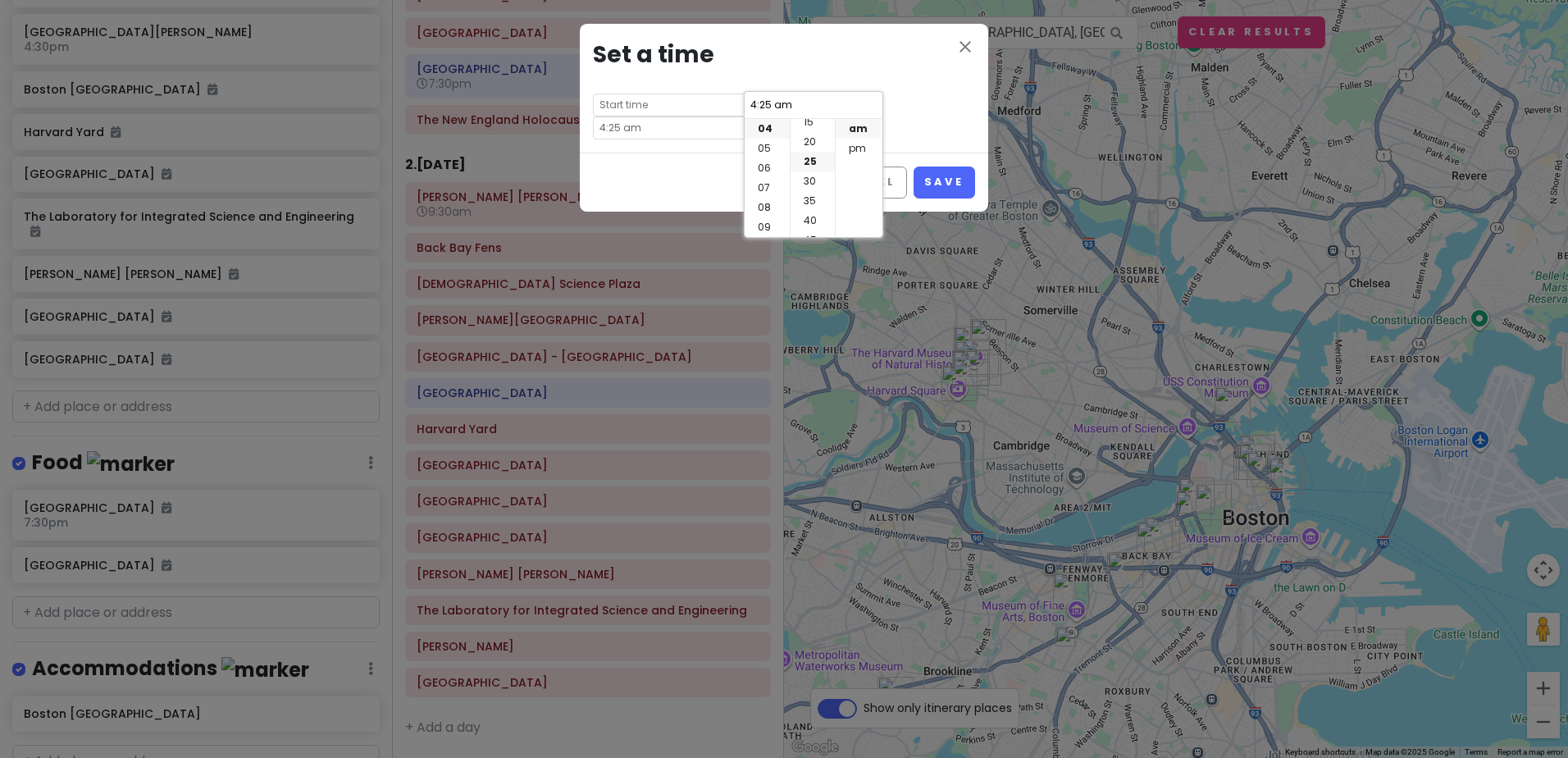
scroll to position [0, 0]
click at [812, 125] on li "00" at bounding box center [812, 129] width 44 height 20
type input "4:00 am"
click at [851, 145] on li "pm" at bounding box center [858, 149] width 45 height 20
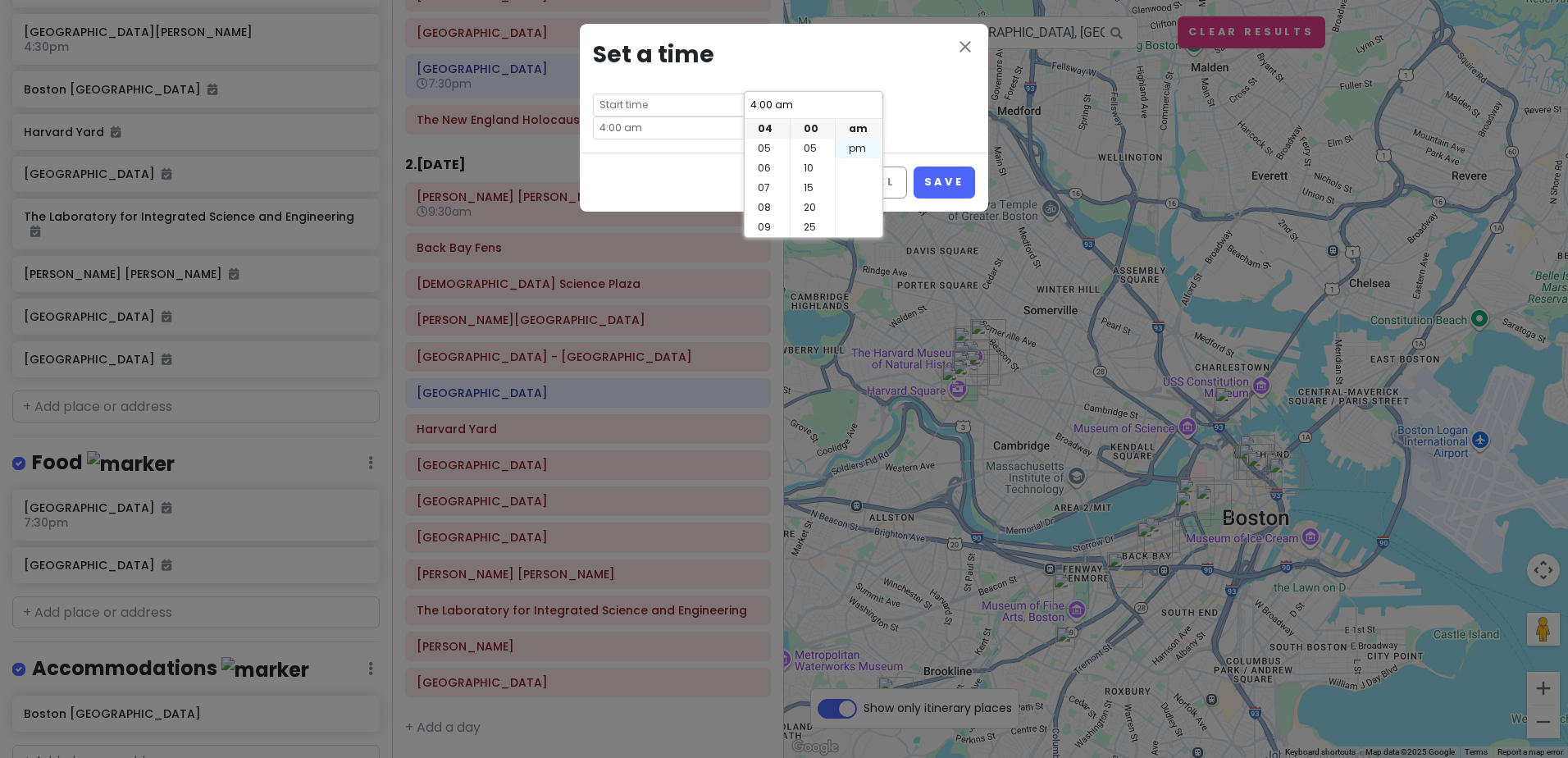
type input "4:00 pm"
click at [908, 111] on div "close Set a time - 4:00 pm" at bounding box center [784, 88] width 408 height 129
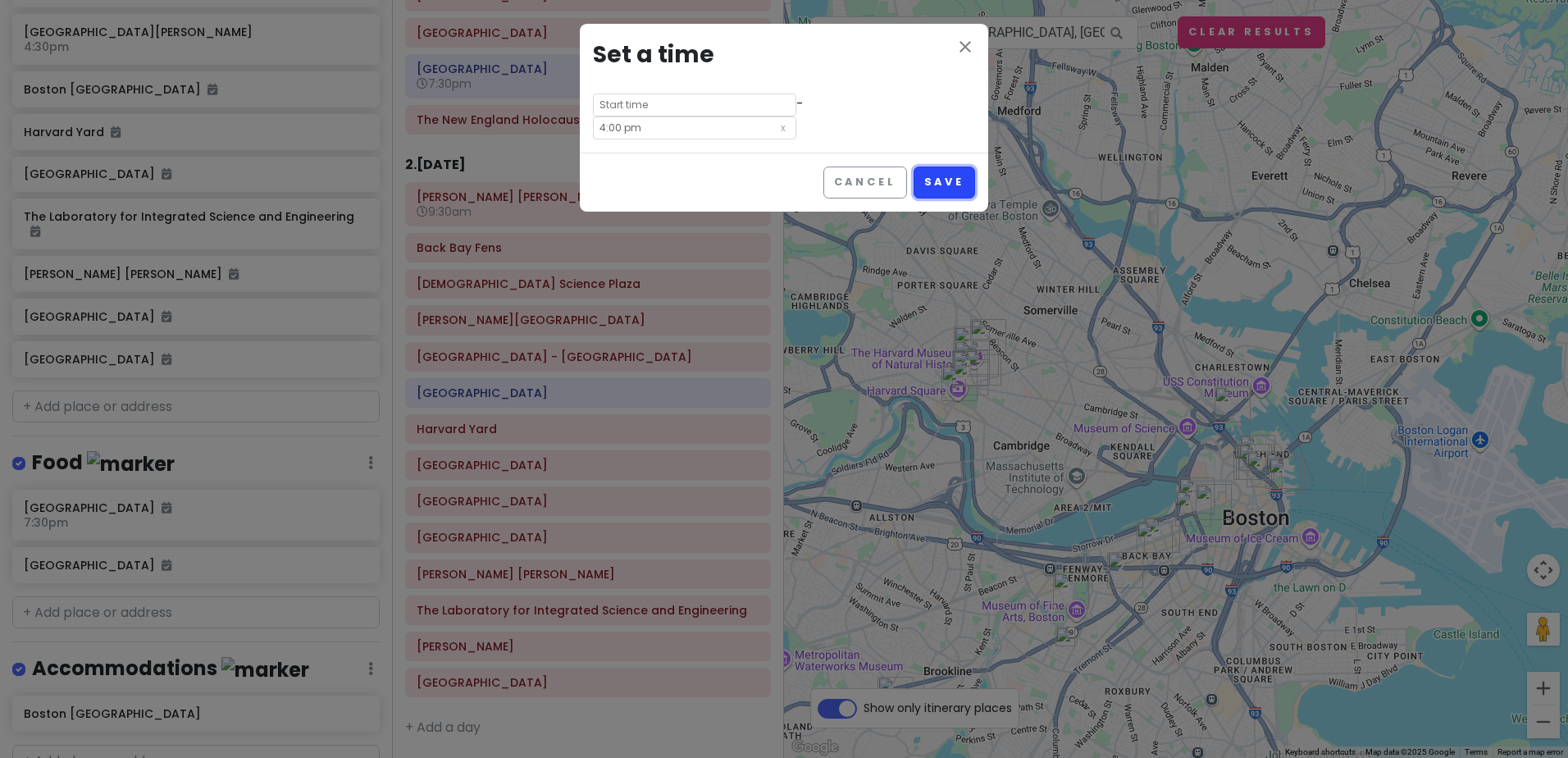
click at [947, 166] on button "Save" at bounding box center [944, 182] width 61 height 32
